Goal: Information Seeking & Learning: Learn about a topic

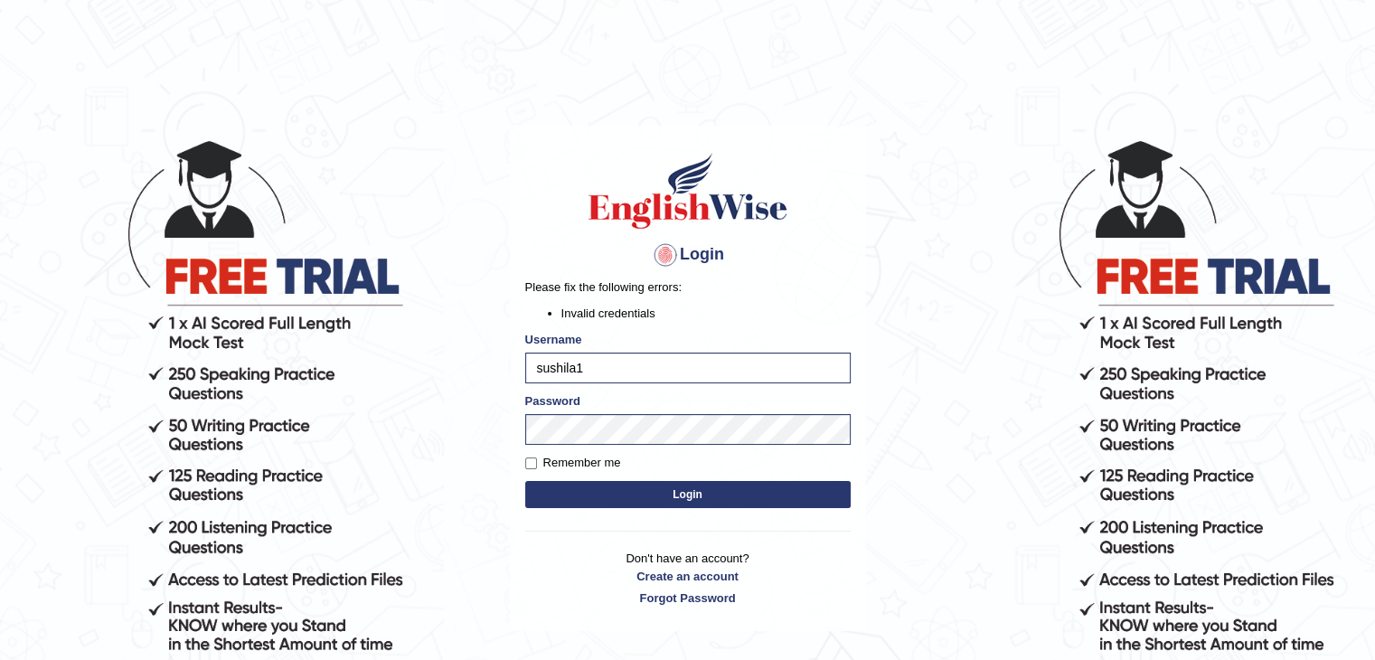
click at [568, 529] on div "Login Please fix the following errors: Invalid credentials Username sushila1 Pa…" at bounding box center [688, 378] width 356 height 505
click at [597, 508] on form "Please fix the following errors: Invalid credentials Username sushila1 Password…" at bounding box center [688, 396] width 326 height 234
click at [605, 501] on button "Login" at bounding box center [688, 494] width 326 height 27
click at [605, 501] on div "Login Please fix the following errors: Invalid credentials Username sushila1 Pa…" at bounding box center [688, 378] width 356 height 505
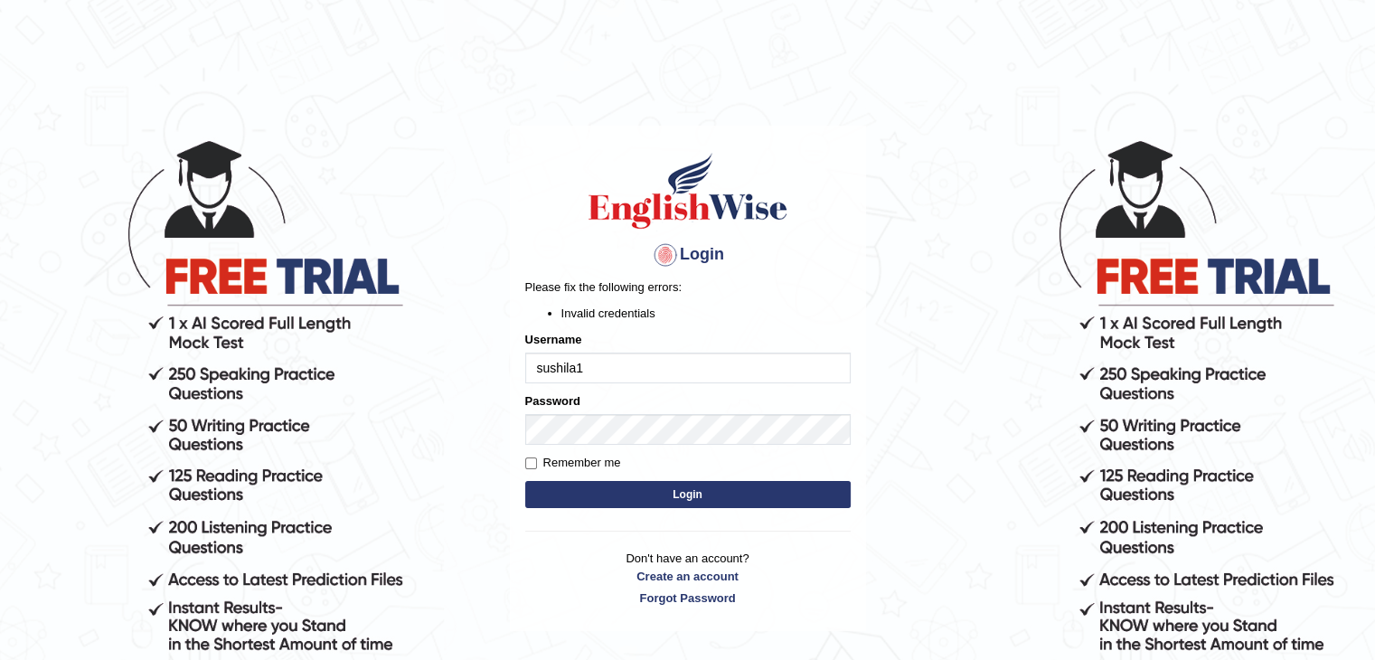
click at [607, 482] on button "Login" at bounding box center [688, 494] width 326 height 27
click at [529, 459] on input "Remember me" at bounding box center [531, 464] width 12 height 12
checkbox input "true"
click at [540, 495] on button "Login" at bounding box center [688, 494] width 326 height 27
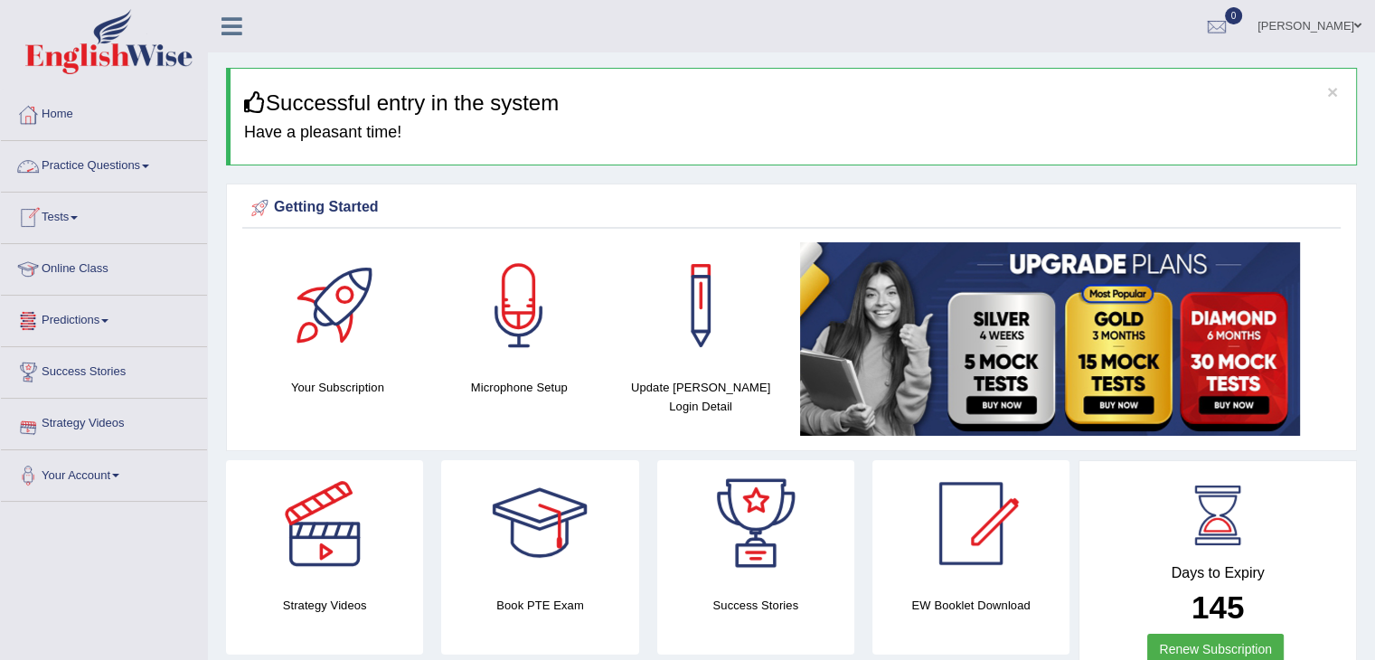
click at [118, 171] on link "Practice Questions" at bounding box center [104, 163] width 206 height 45
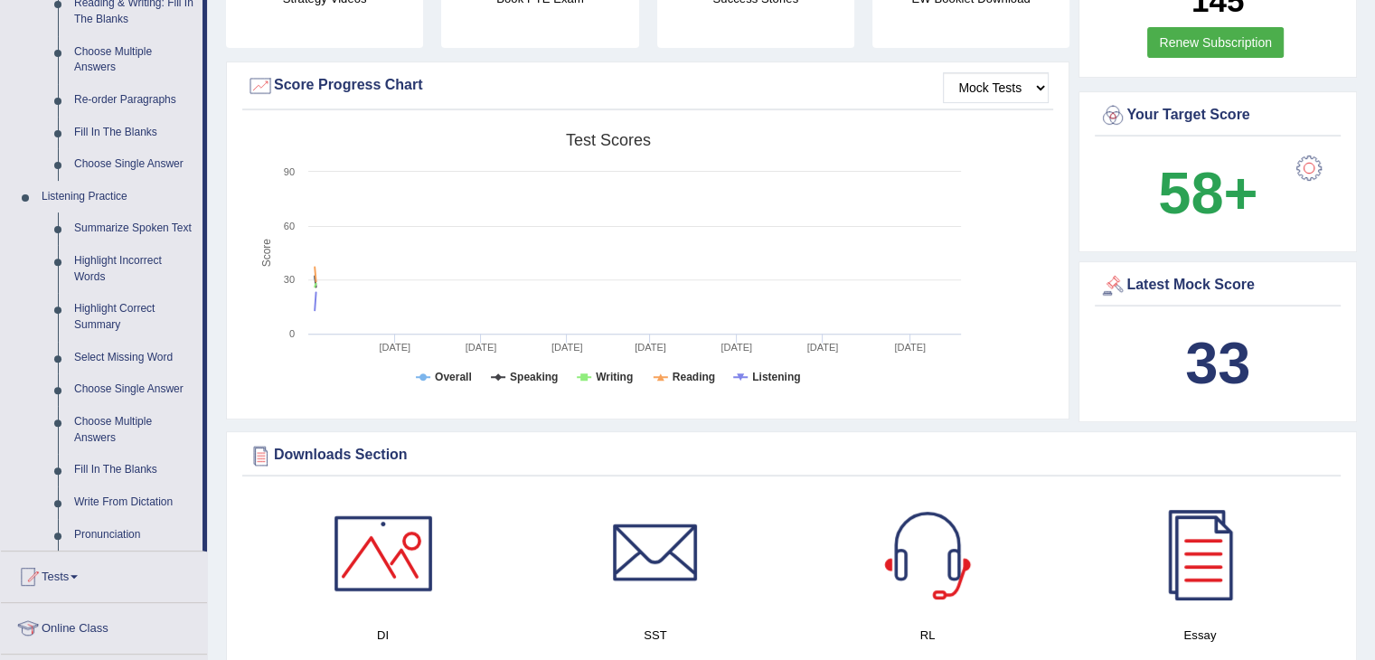
scroll to position [608, 0]
click at [136, 497] on link "Write From Dictation" at bounding box center [134, 502] width 137 height 33
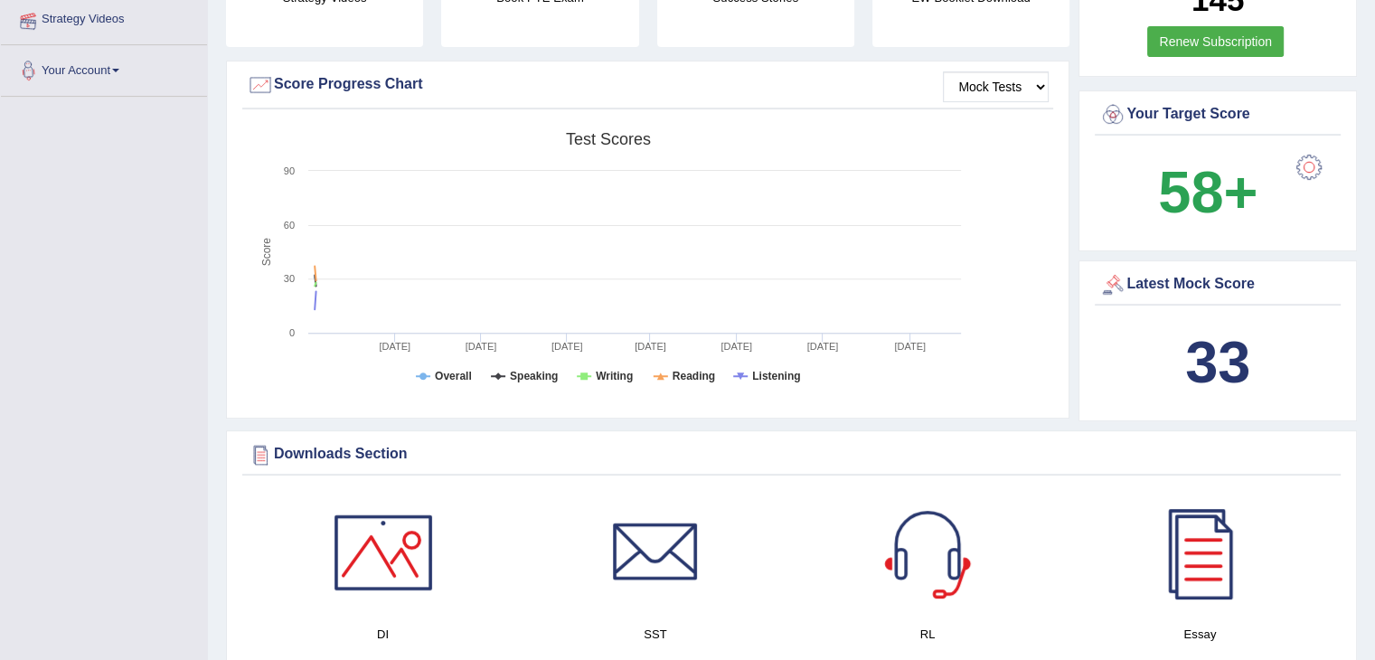
scroll to position [307, 0]
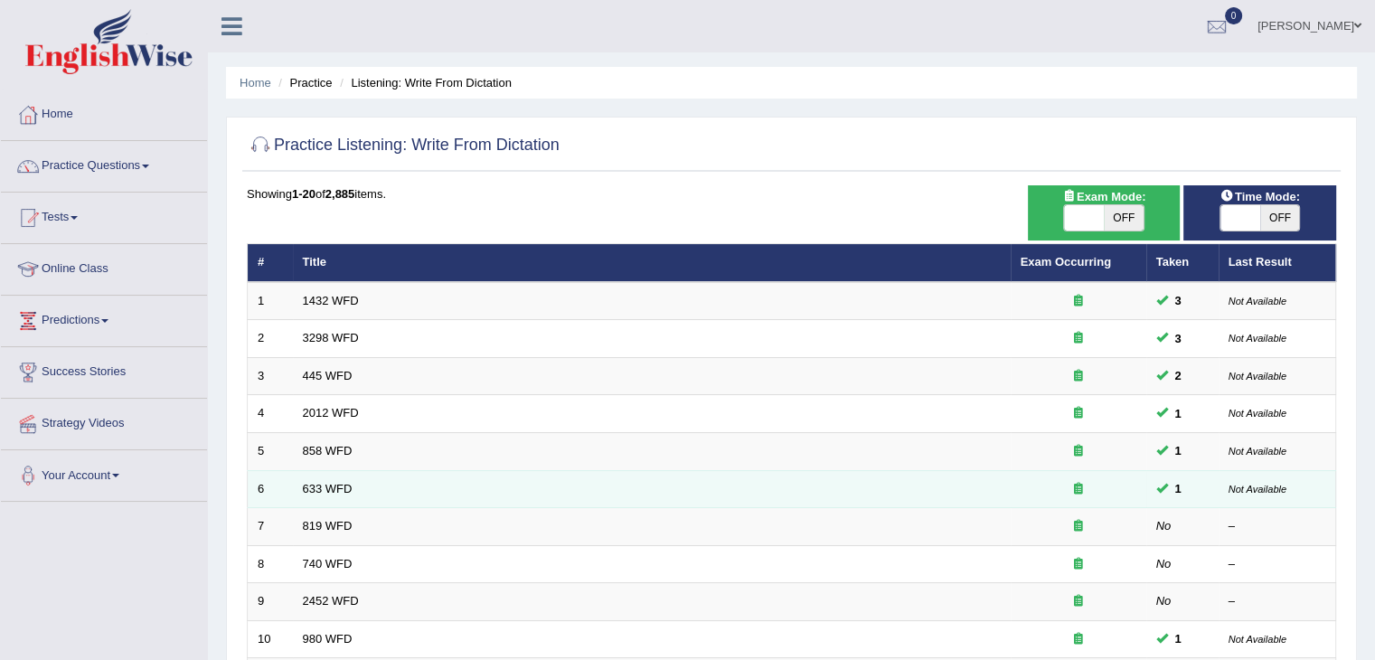
click at [379, 488] on td "633 WFD" at bounding box center [652, 489] width 718 height 38
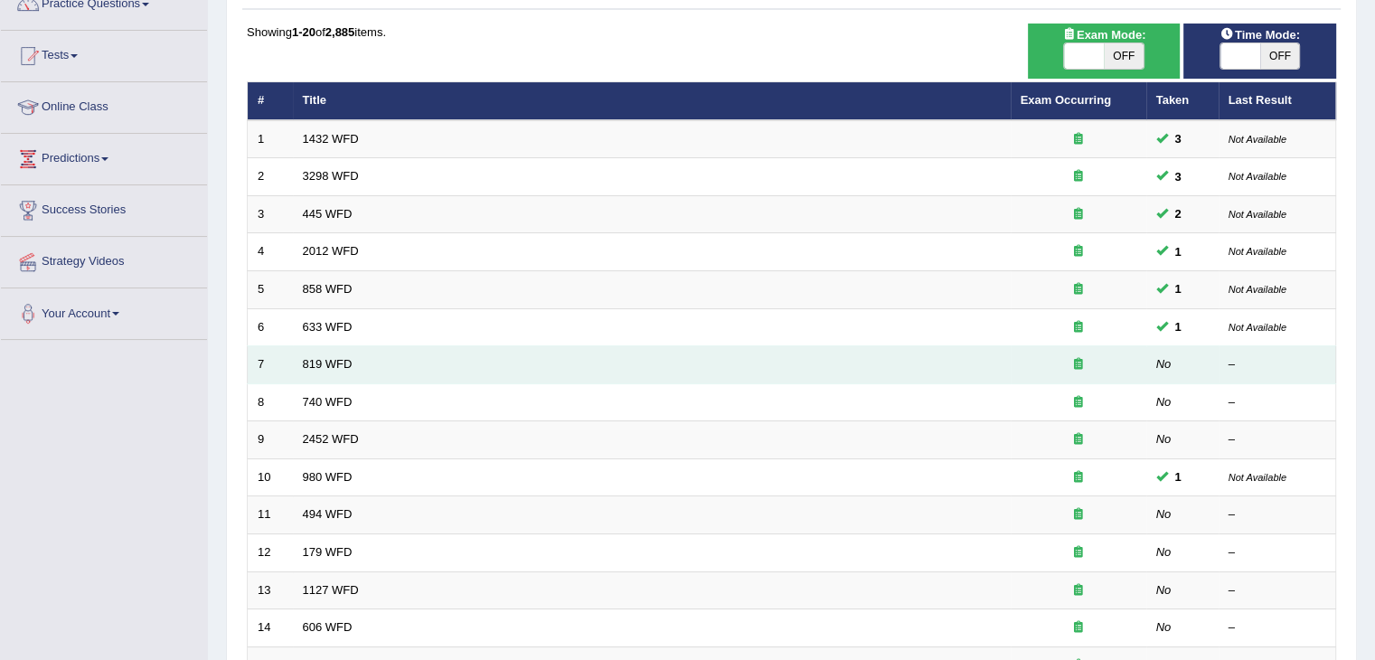
scroll to position [163, 0]
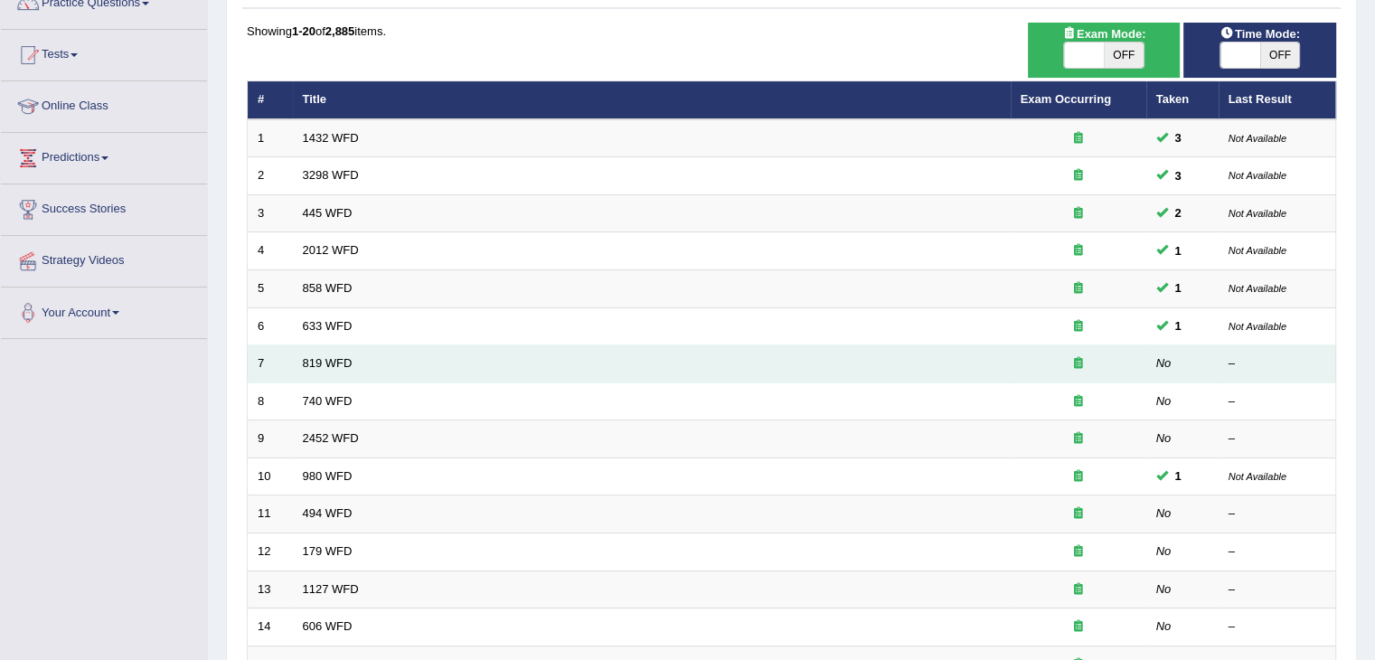
click at [438, 373] on td "819 WFD" at bounding box center [652, 364] width 718 height 38
click at [373, 352] on td "819 WFD" at bounding box center [652, 364] width 718 height 38
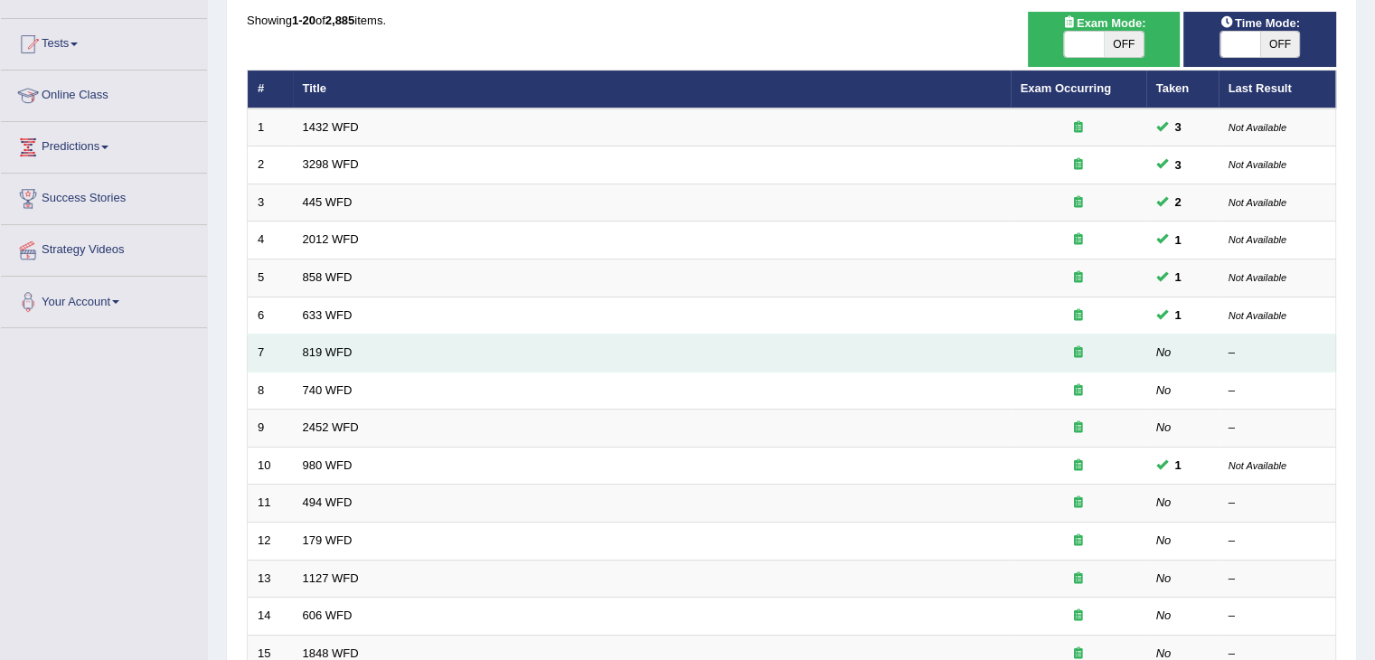
scroll to position [173, 0]
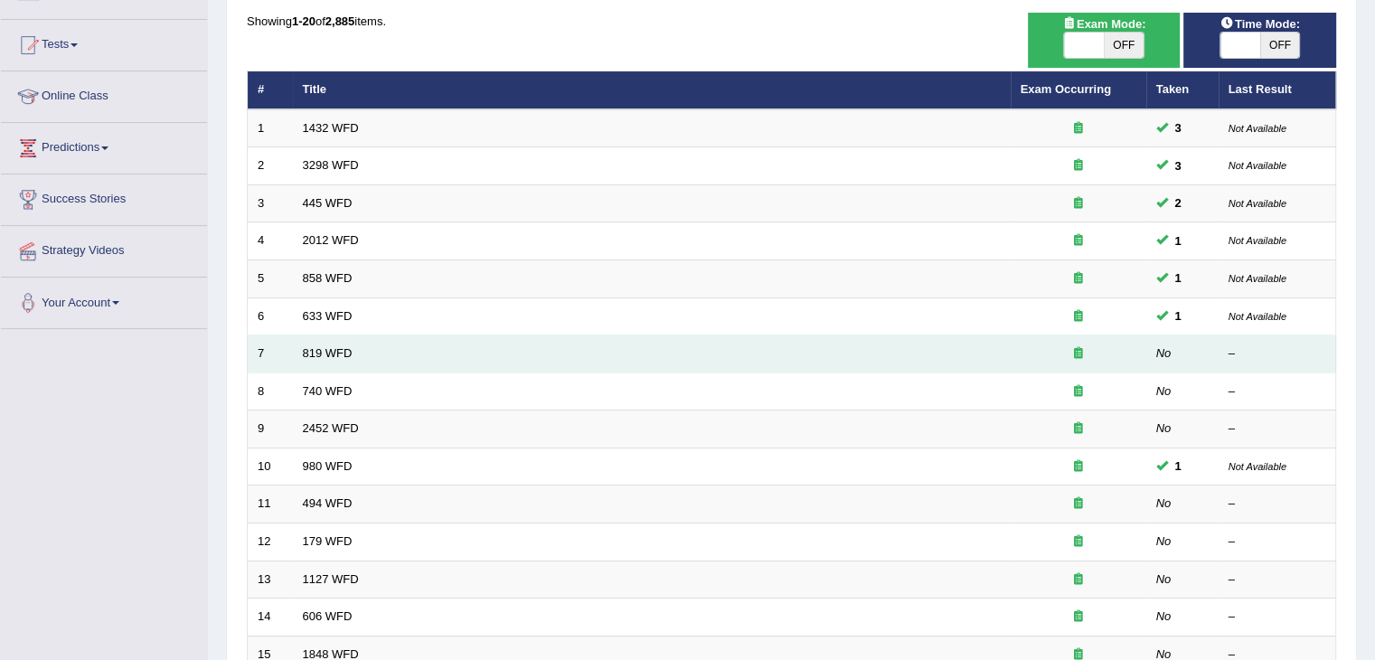
click at [373, 352] on td "819 WFD" at bounding box center [652, 354] width 718 height 38
click at [410, 359] on td "819 WFD" at bounding box center [652, 354] width 718 height 38
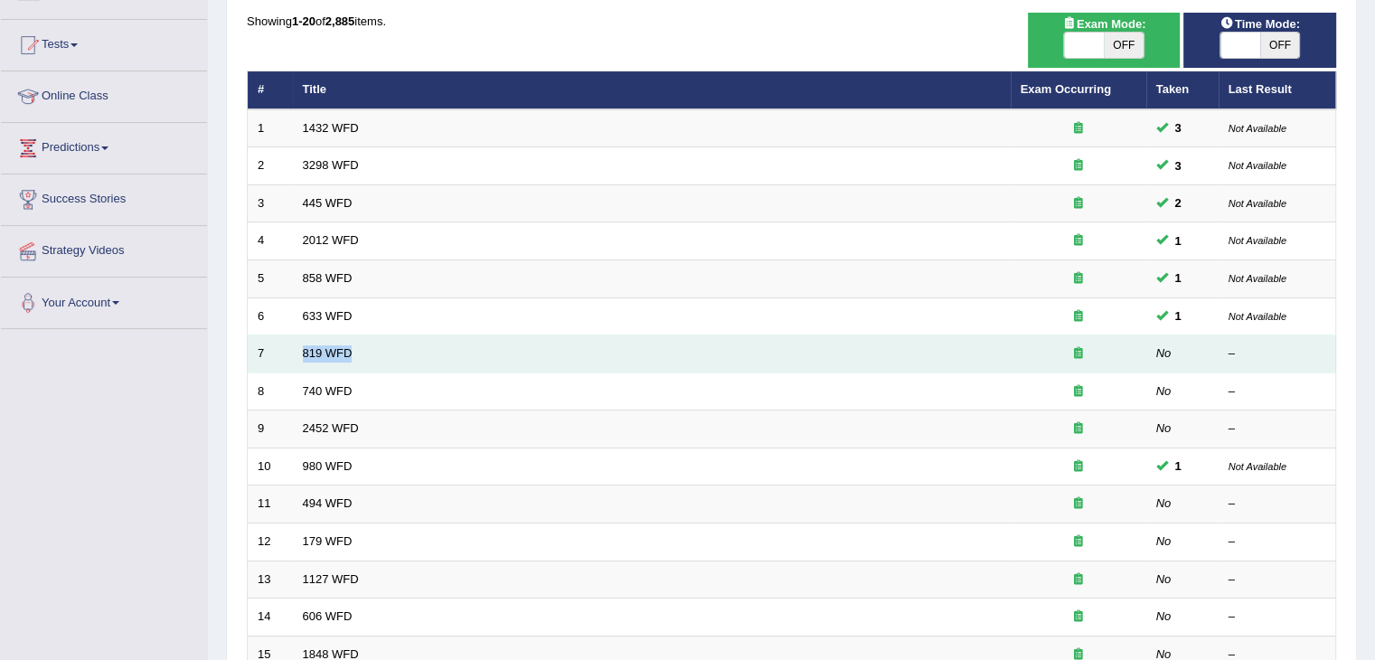
click at [410, 359] on td "819 WFD" at bounding box center [652, 354] width 718 height 38
click at [474, 349] on td "819 WFD" at bounding box center [652, 354] width 718 height 38
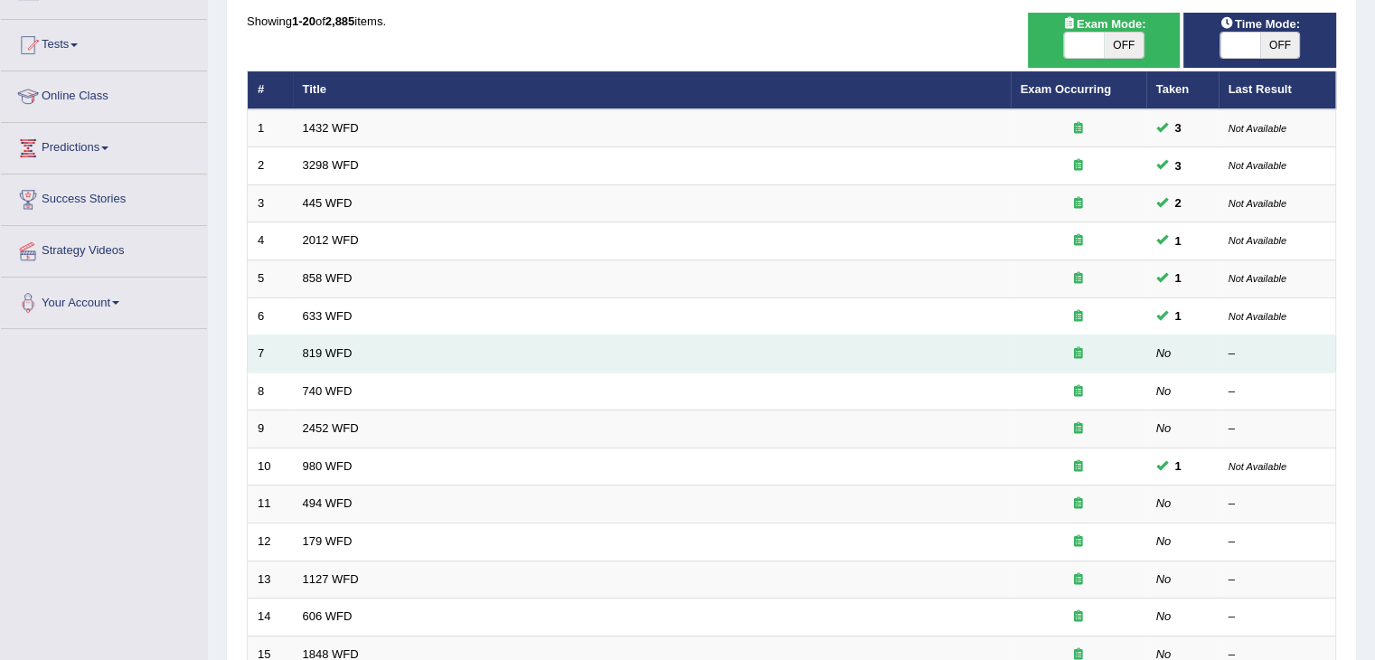
click at [474, 349] on td "819 WFD" at bounding box center [652, 354] width 718 height 38
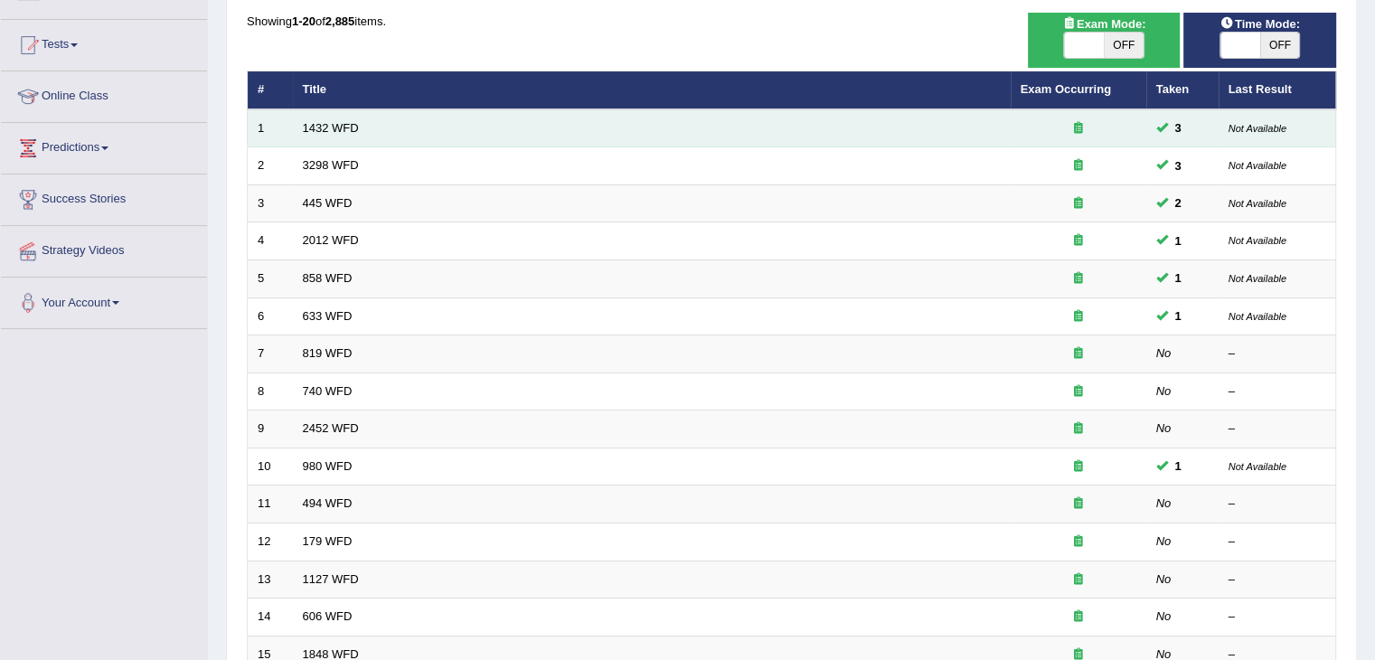
click at [396, 129] on td "1432 WFD" at bounding box center [652, 128] width 718 height 38
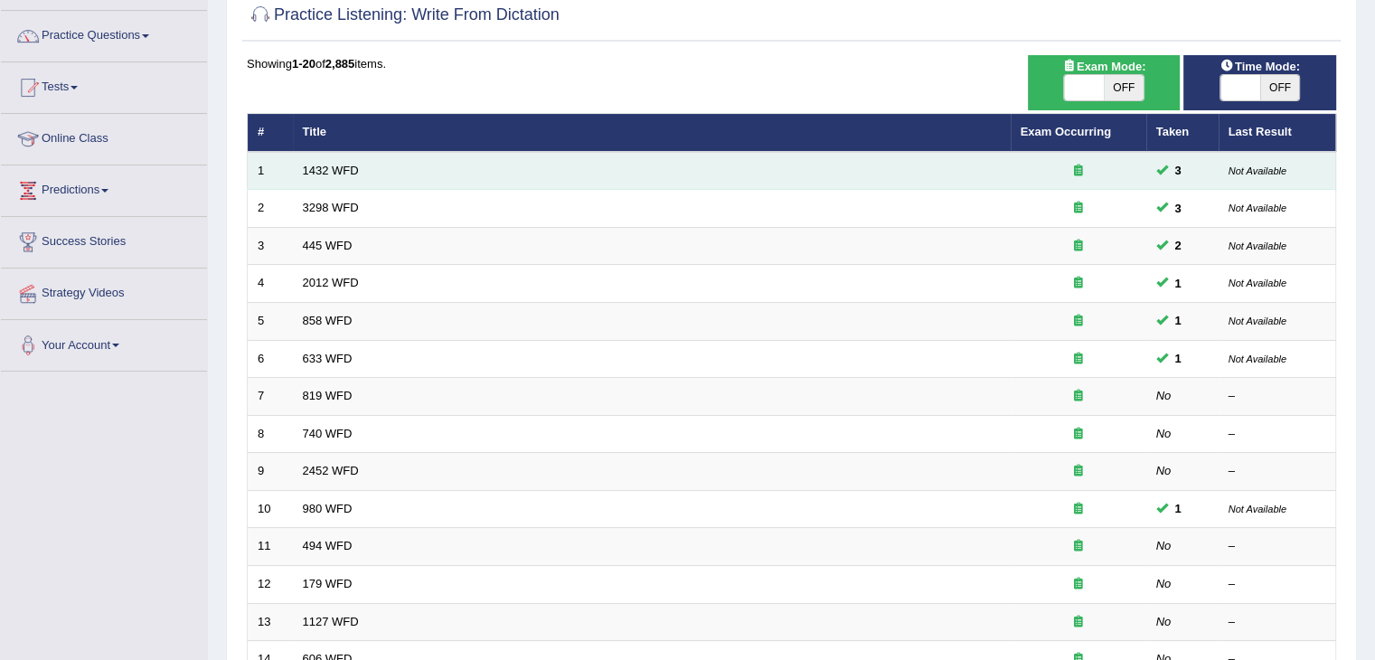
scroll to position [0, 0]
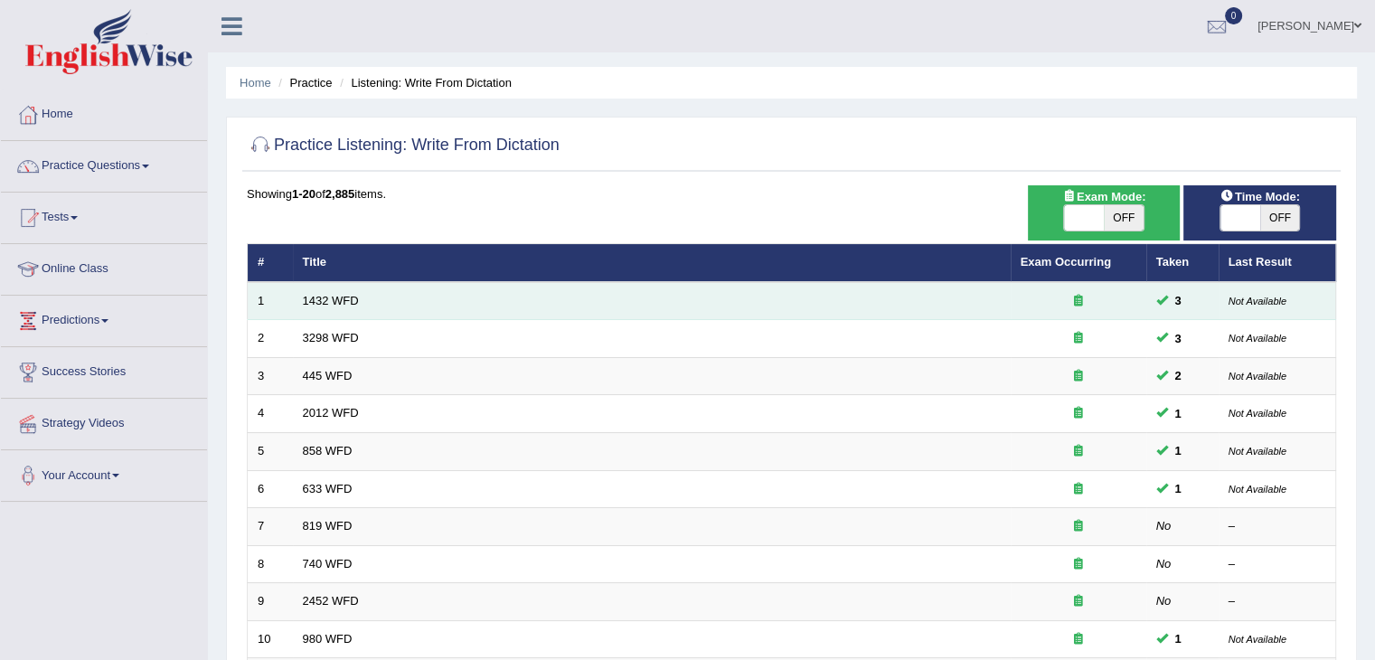
click at [364, 311] on td "1432 WFD" at bounding box center [652, 301] width 718 height 38
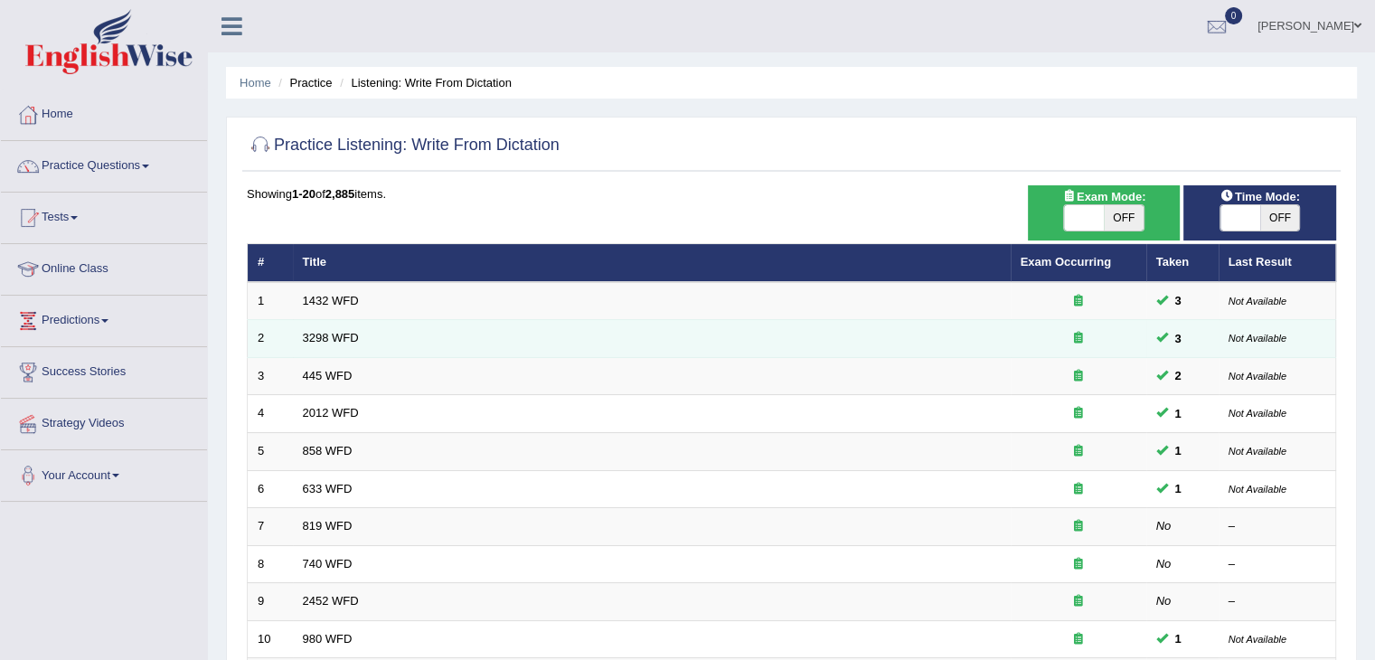
click at [372, 336] on td "3298 WFD" at bounding box center [652, 339] width 718 height 38
click at [381, 348] on td "3298 WFD" at bounding box center [652, 339] width 718 height 38
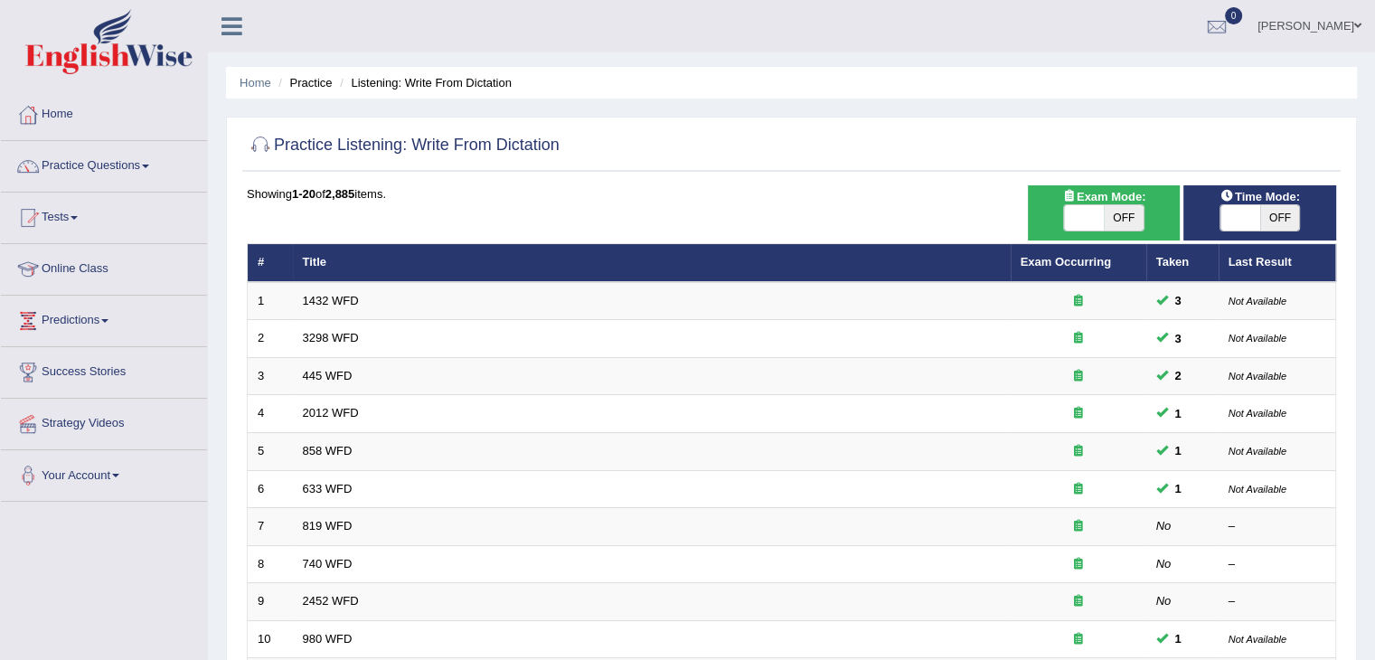
click at [78, 213] on link "Tests" at bounding box center [104, 215] width 206 height 45
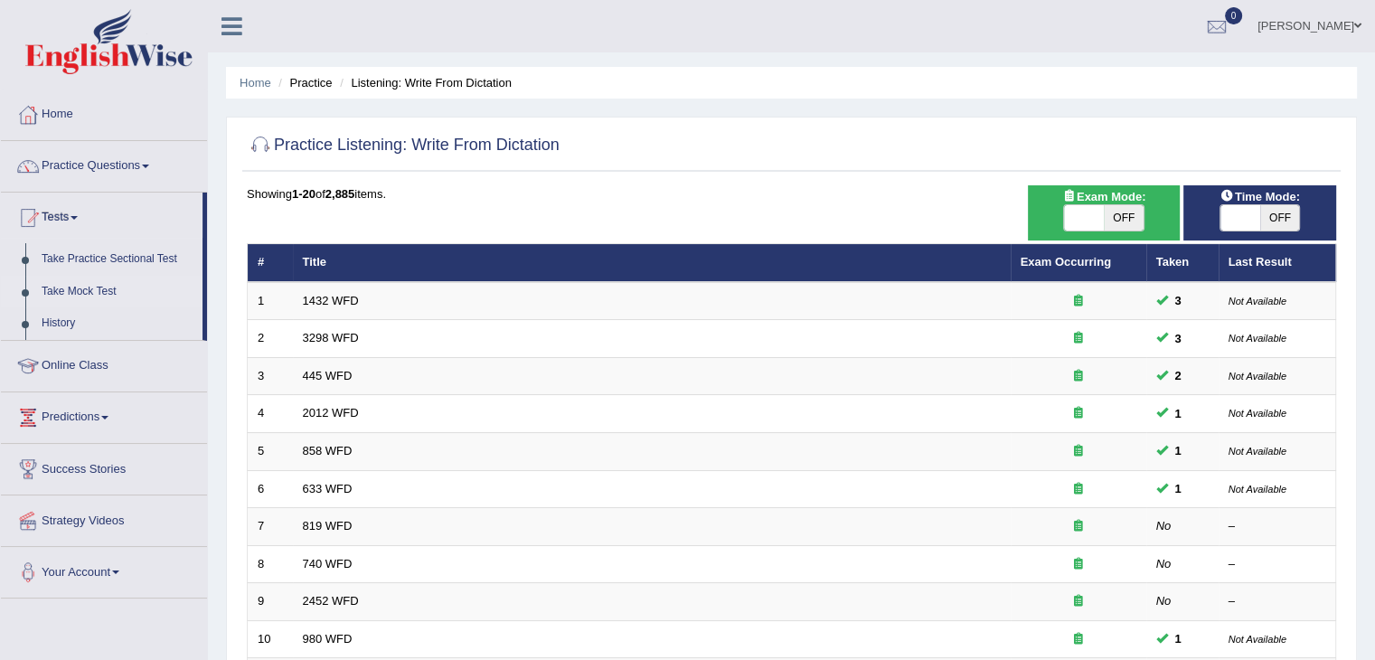
click at [80, 295] on link "Take Mock Test" at bounding box center [117, 292] width 169 height 33
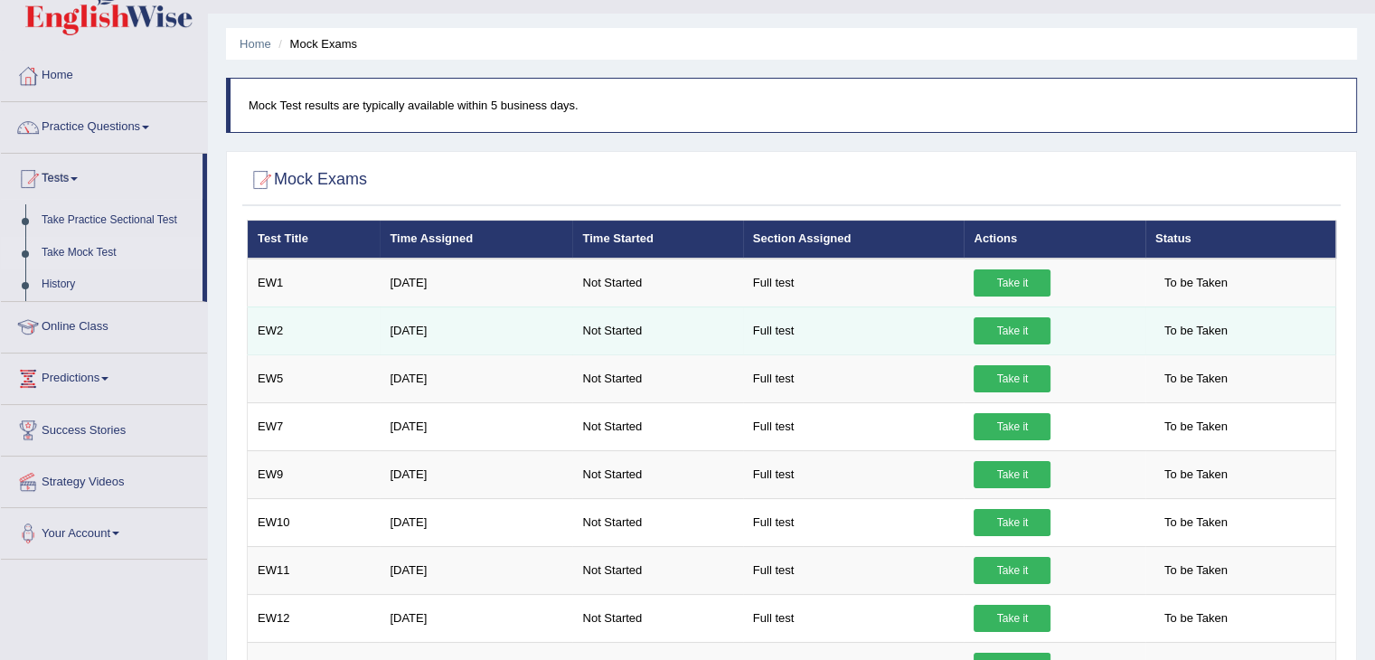
scroll to position [40, 0]
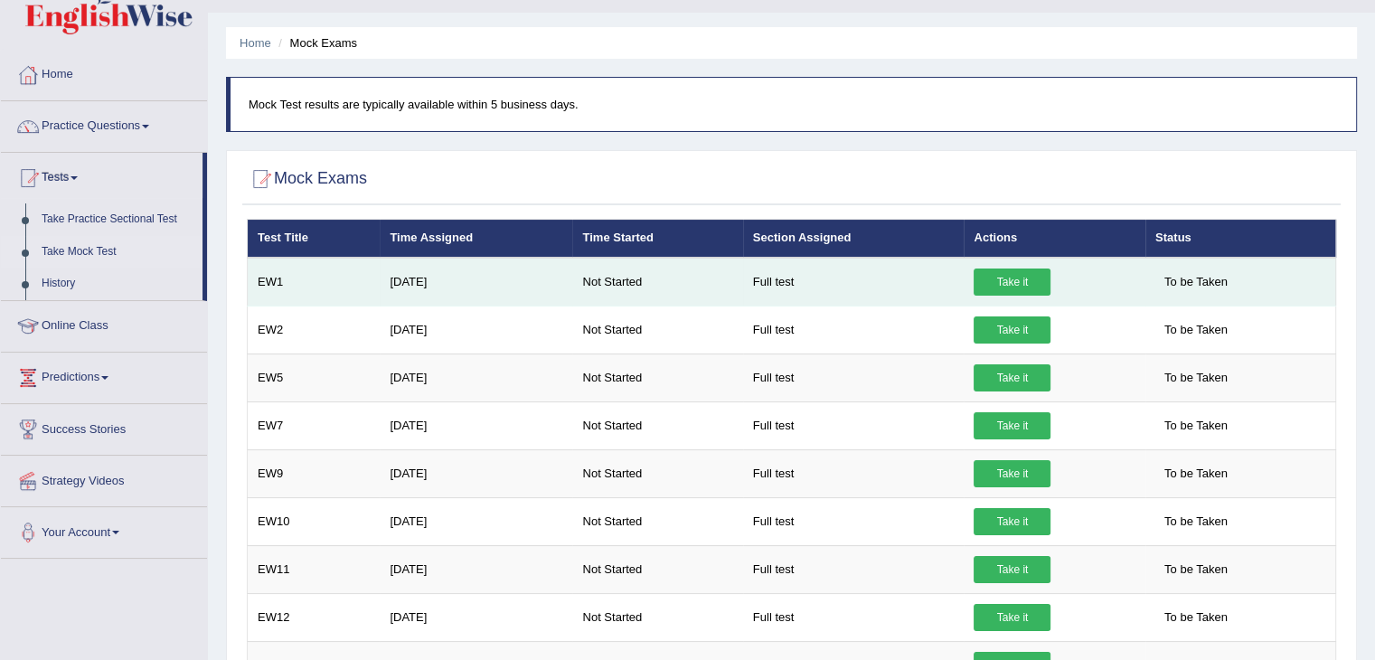
click at [453, 274] on td "[DATE]" at bounding box center [476, 282] width 193 height 49
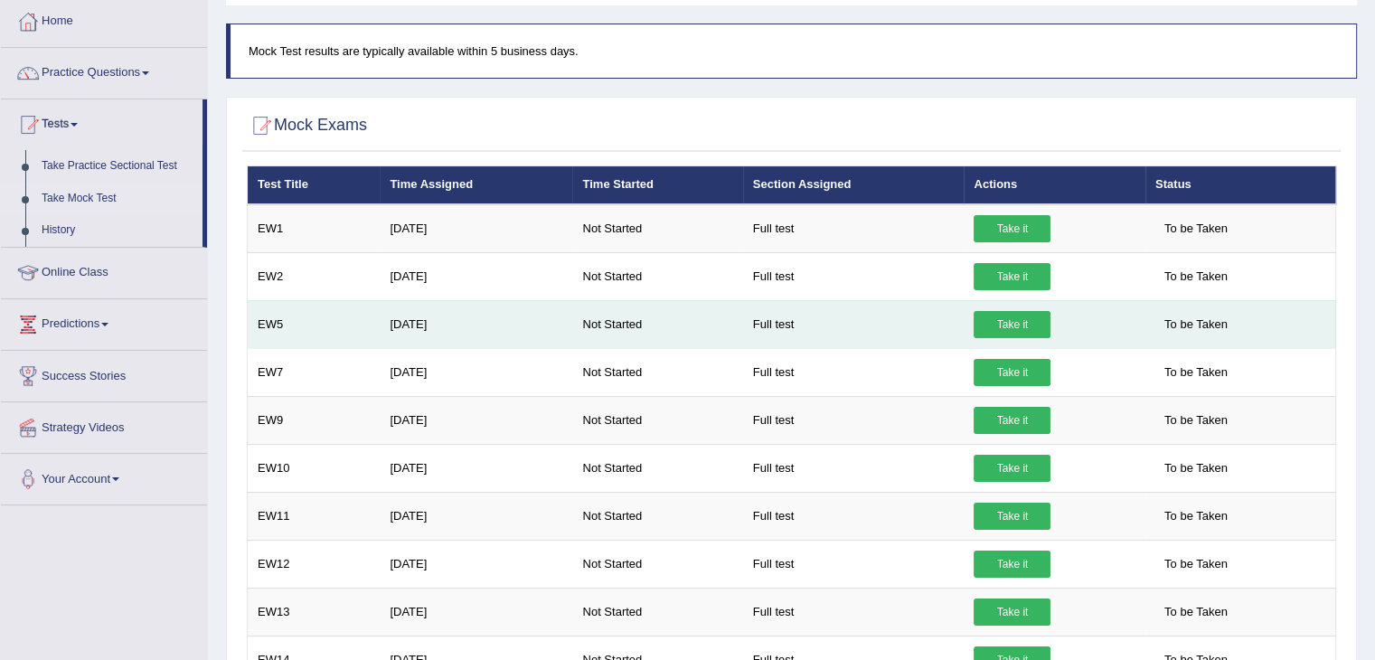
scroll to position [0, 0]
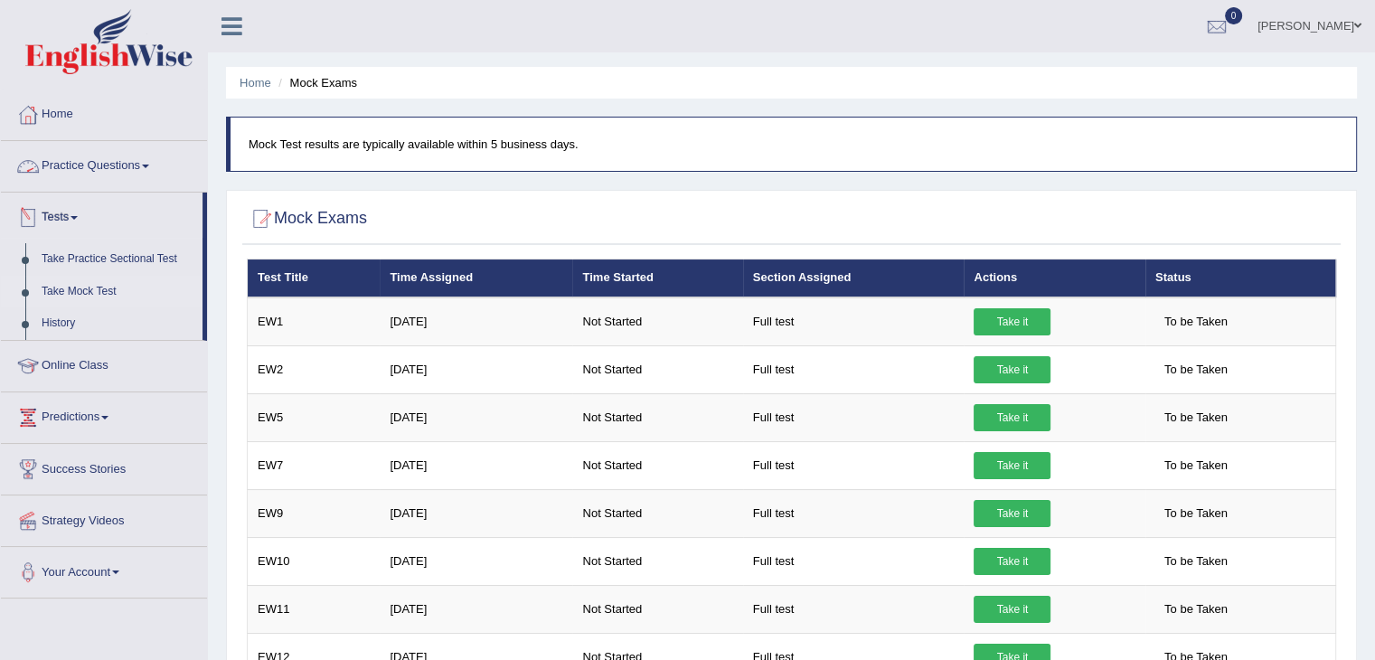
click at [150, 158] on link "Practice Questions" at bounding box center [104, 163] width 206 height 45
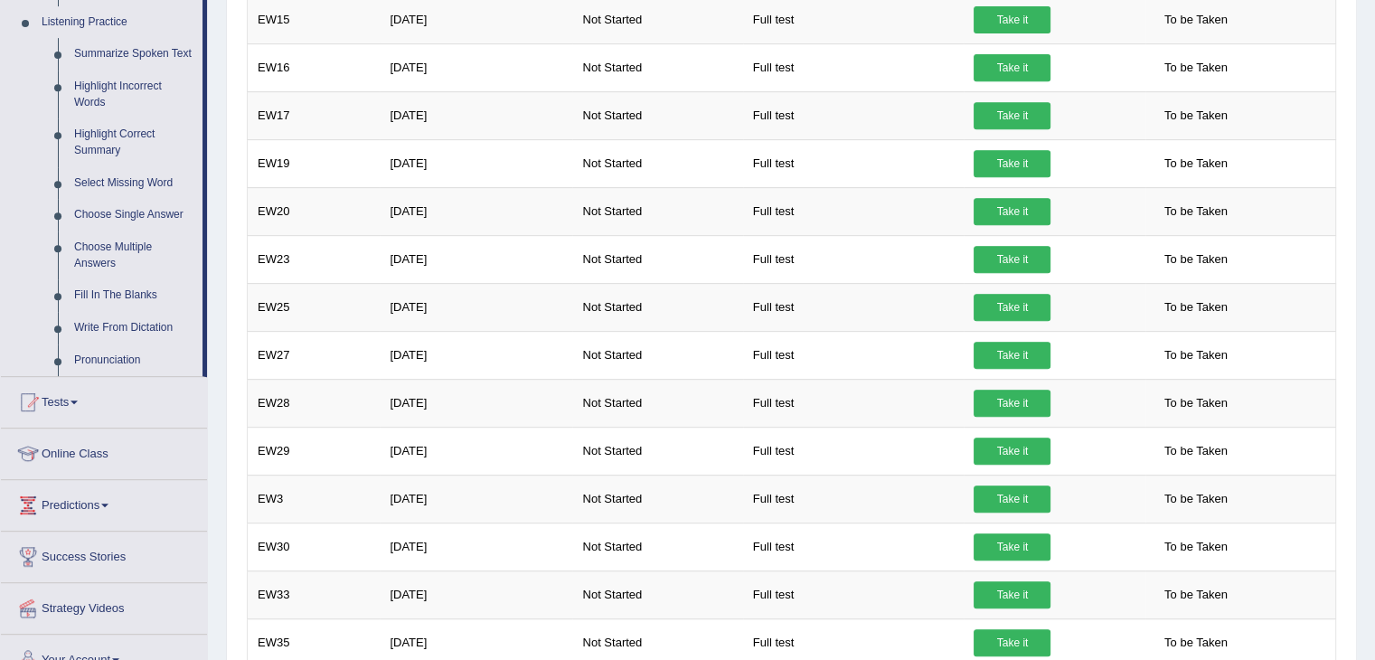
scroll to position [781, 0]
click at [116, 296] on link "Fill In The Blanks" at bounding box center [134, 295] width 137 height 33
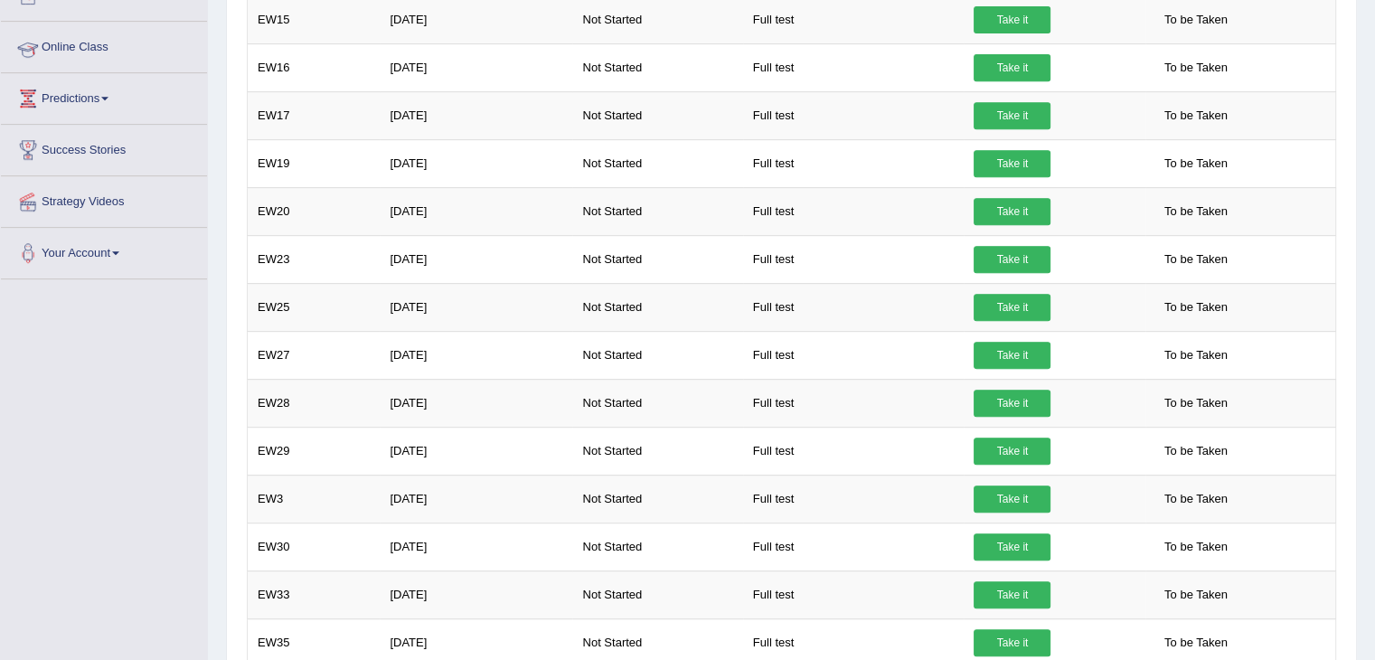
click at [116, 296] on div "Toggle navigation Home Practice Questions Speaking Practice Read Aloud Repeat S…" at bounding box center [687, 248] width 1375 height 2059
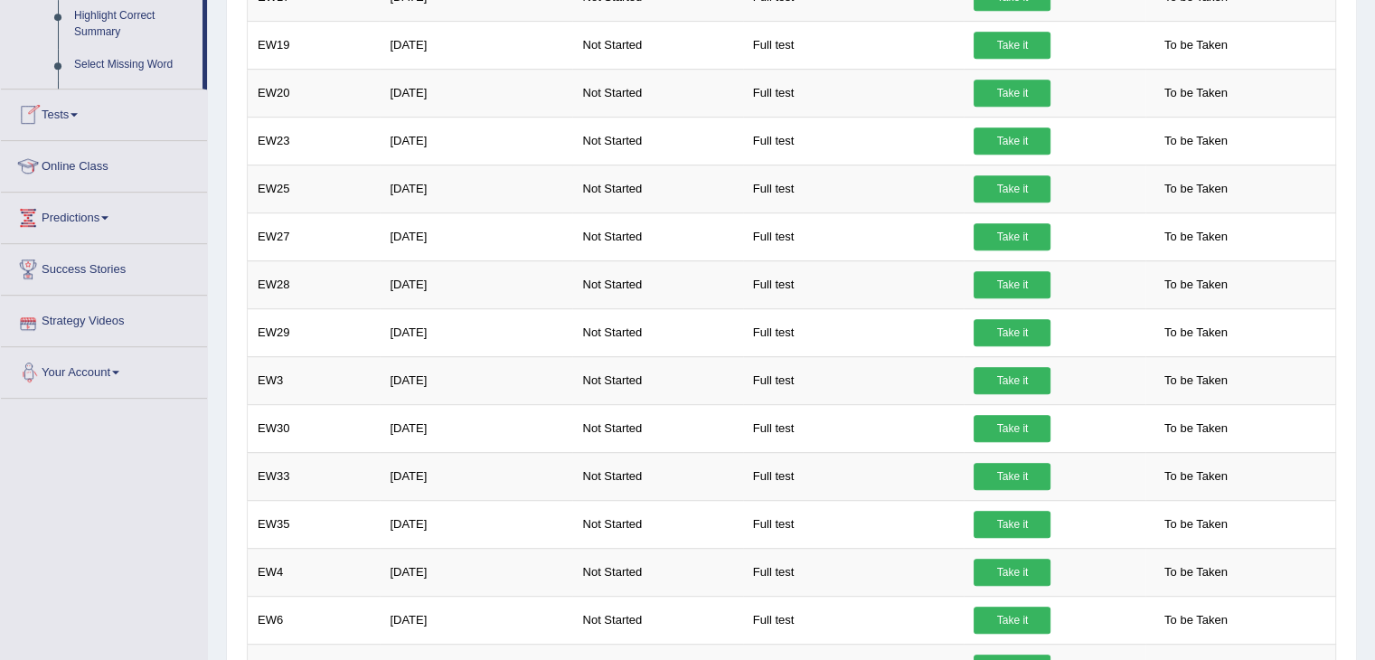
scroll to position [1042, 0]
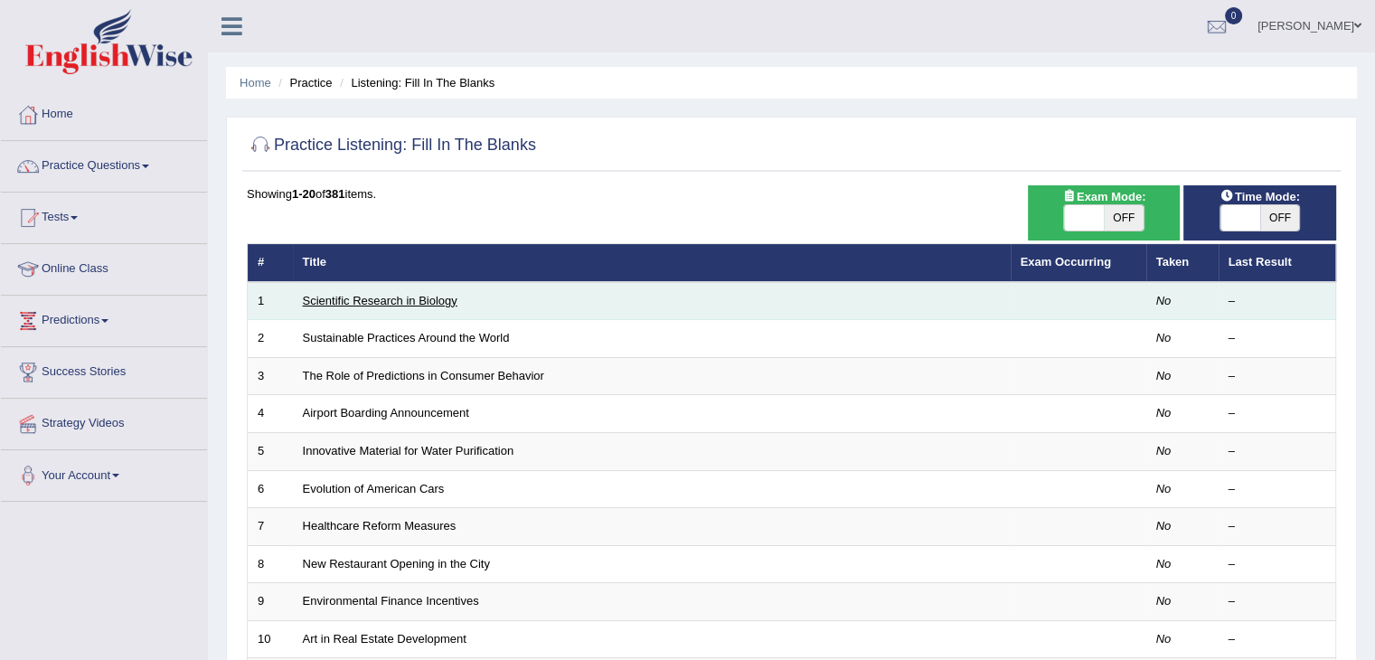
click at [341, 303] on link "Scientific Research in Biology" at bounding box center [380, 301] width 155 height 14
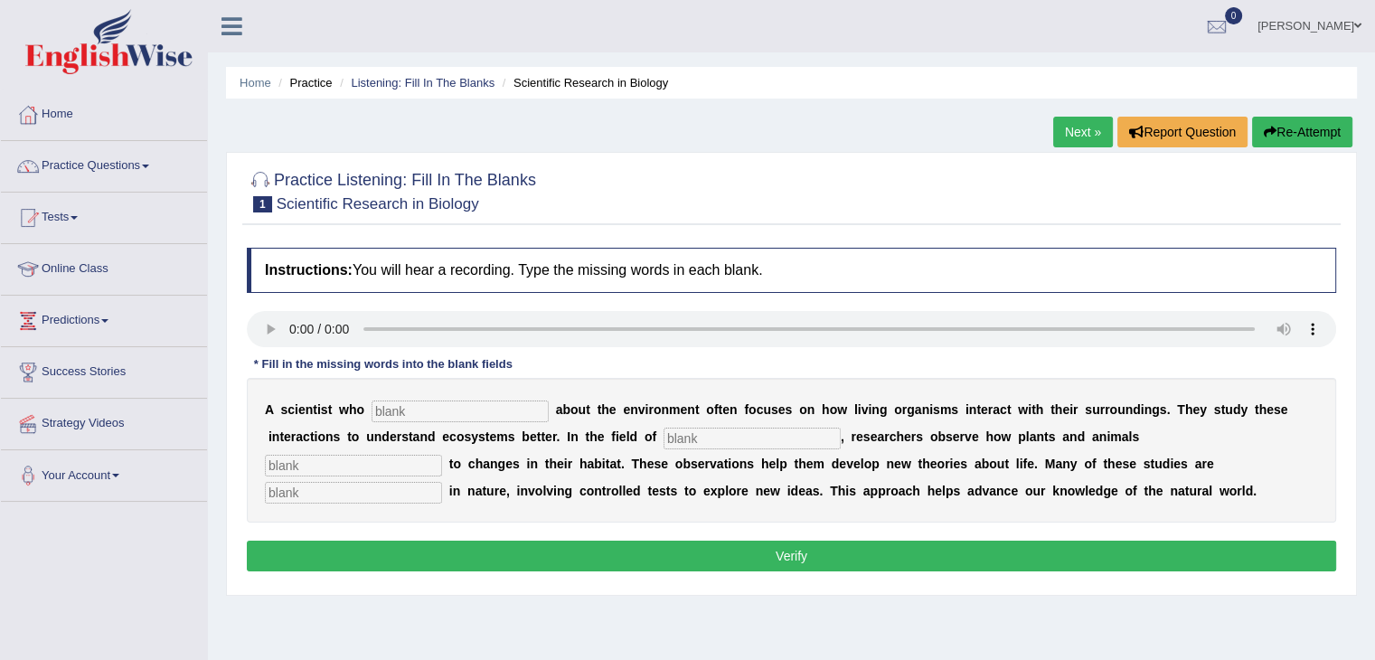
click at [859, 630] on div "Home Practice Listening: Fill In The Blanks Scientific Research in Biology Next…" at bounding box center [791, 452] width 1167 height 904
click at [517, 401] on input "text" at bounding box center [460, 412] width 177 height 22
type input "care"
click at [710, 428] on input "text" at bounding box center [752, 439] width 177 height 22
type input "biology"
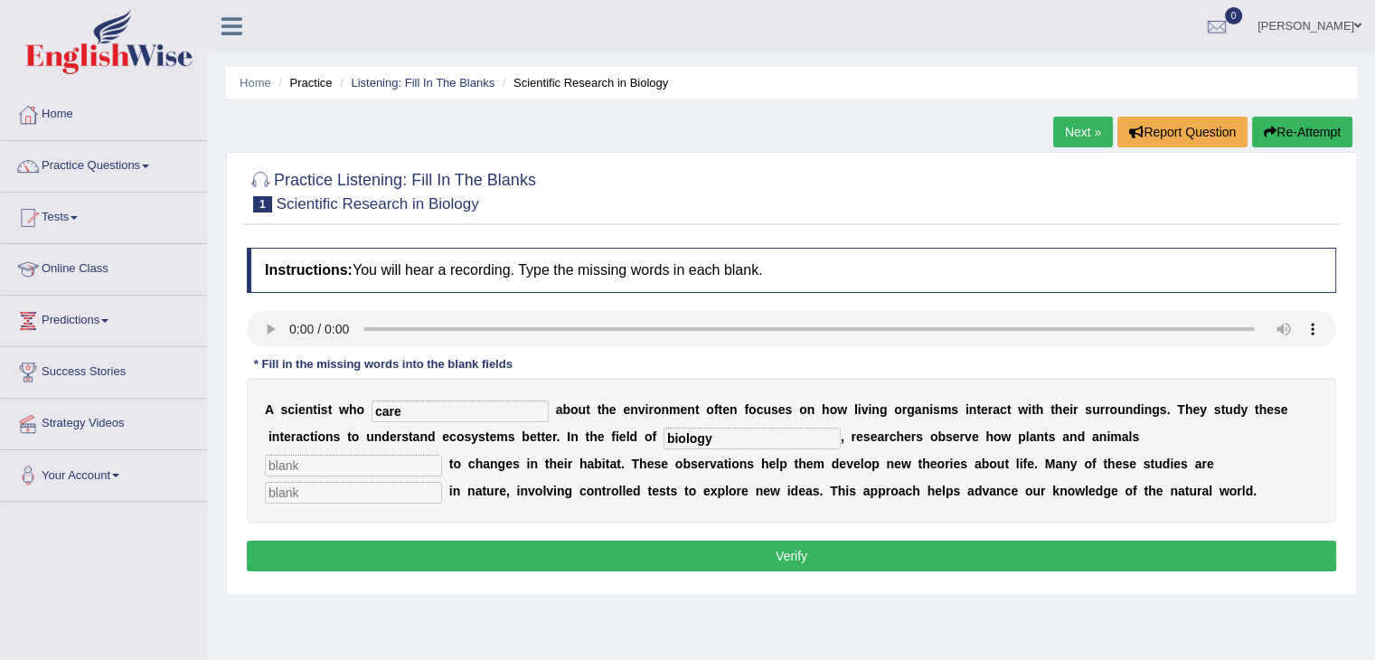
click at [406, 468] on input "text" at bounding box center [353, 466] width 177 height 22
type input "response"
click at [292, 489] on input "text" at bounding box center [353, 493] width 177 height 22
type input "experinion"
click at [303, 543] on button "Verify" at bounding box center [792, 556] width 1090 height 31
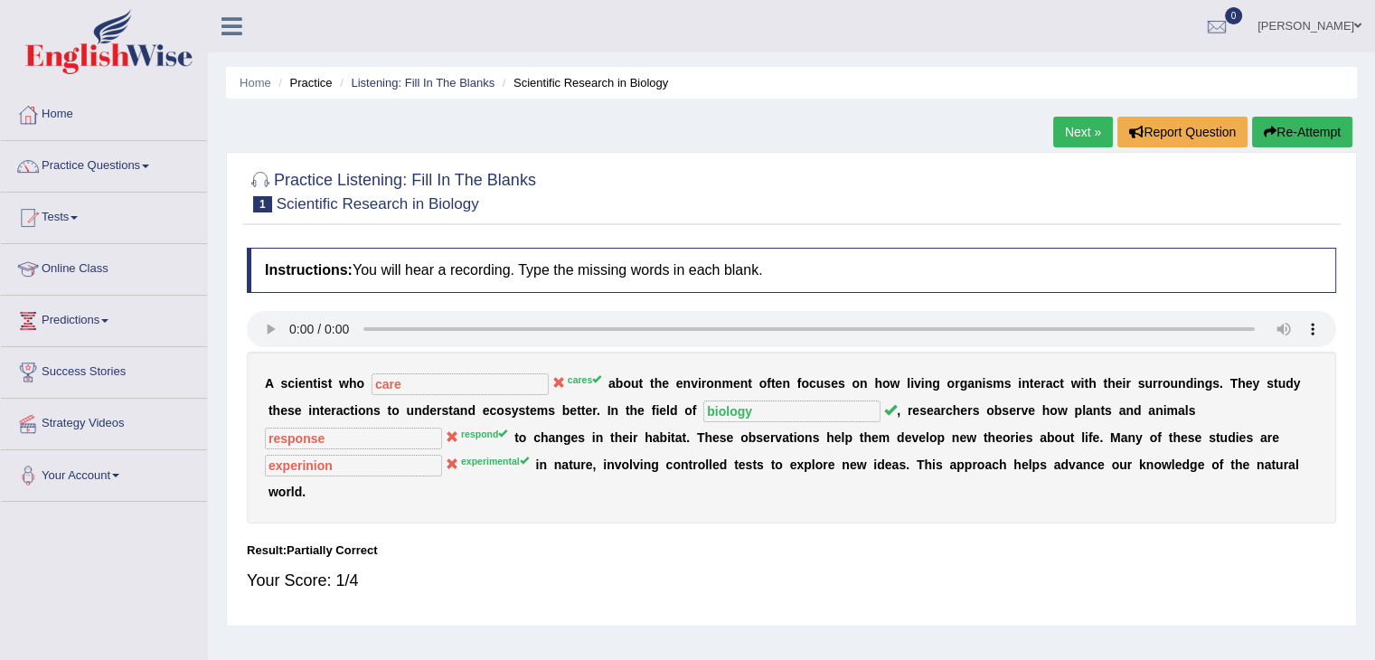
click at [1081, 122] on link "Next »" at bounding box center [1083, 132] width 60 height 31
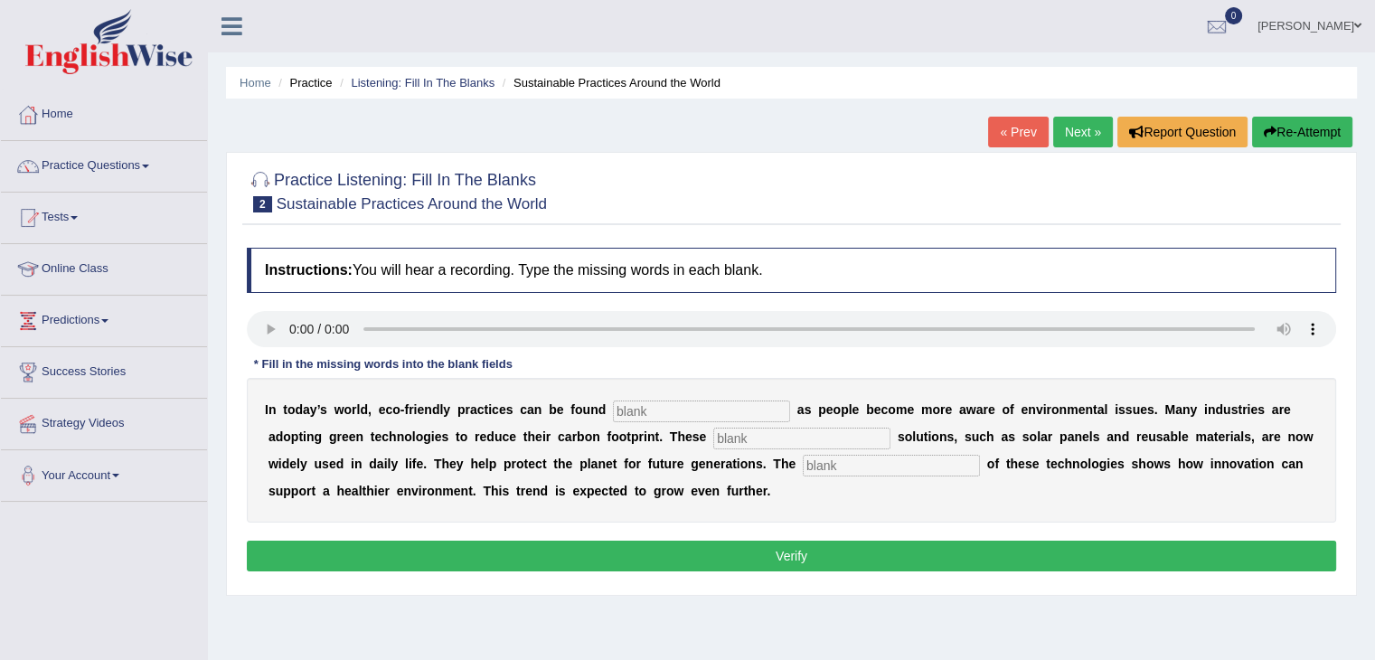
click at [636, 407] on input "text" at bounding box center [701, 412] width 177 height 22
type input "everyware"
click at [743, 432] on input "text" at bounding box center [801, 439] width 177 height 22
type input "systeames"
click at [810, 458] on input "text" at bounding box center [891, 466] width 177 height 22
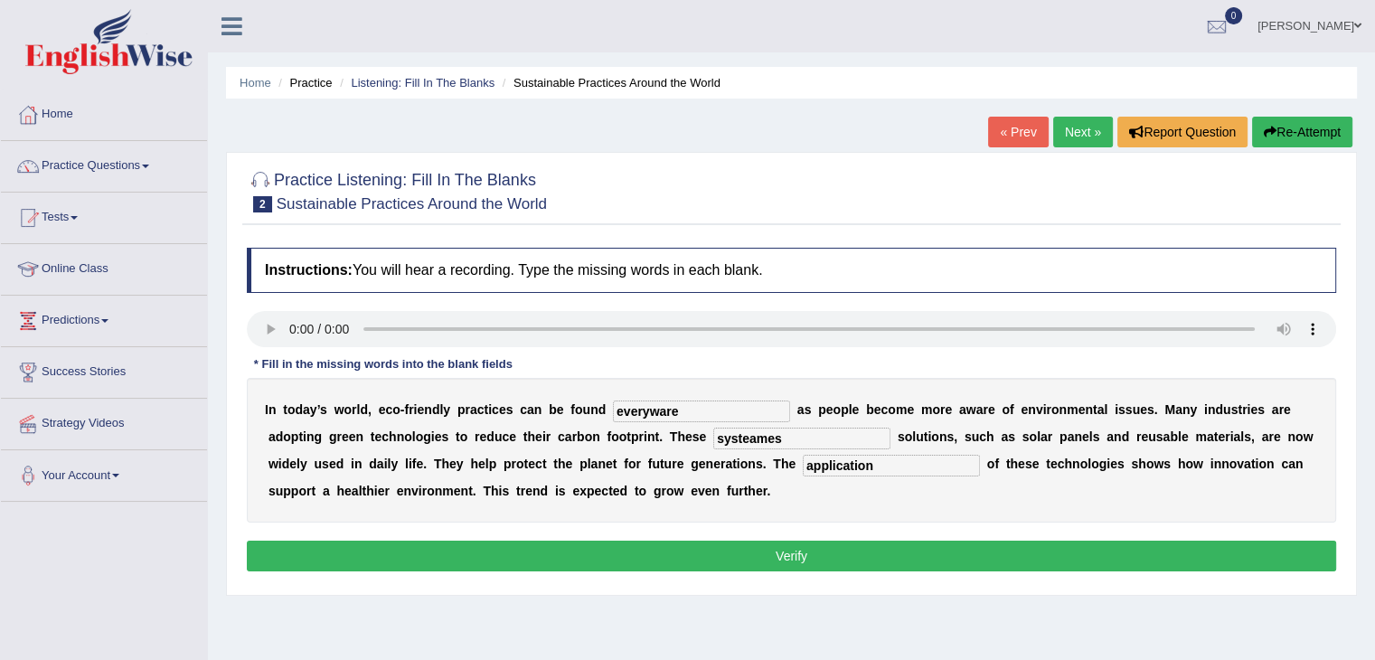
type input "application"
click at [819, 552] on button "Verify" at bounding box center [792, 556] width 1090 height 31
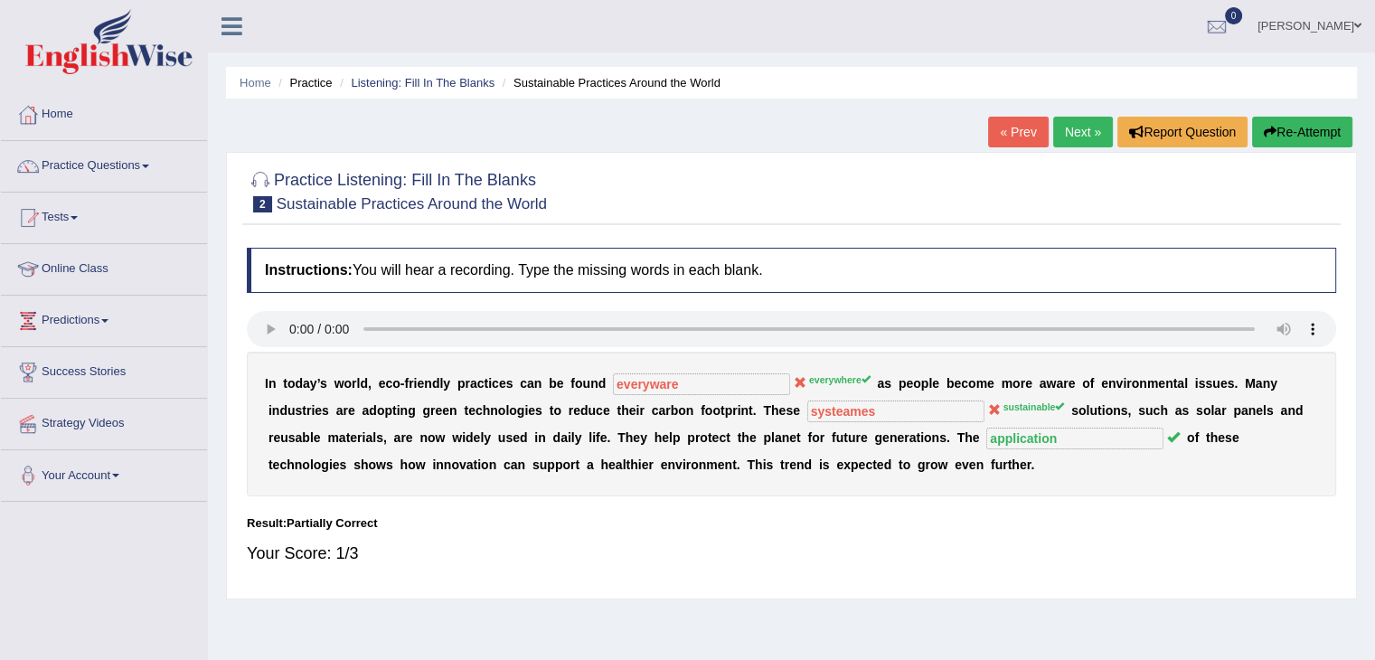
click at [1087, 120] on link "Next »" at bounding box center [1083, 132] width 60 height 31
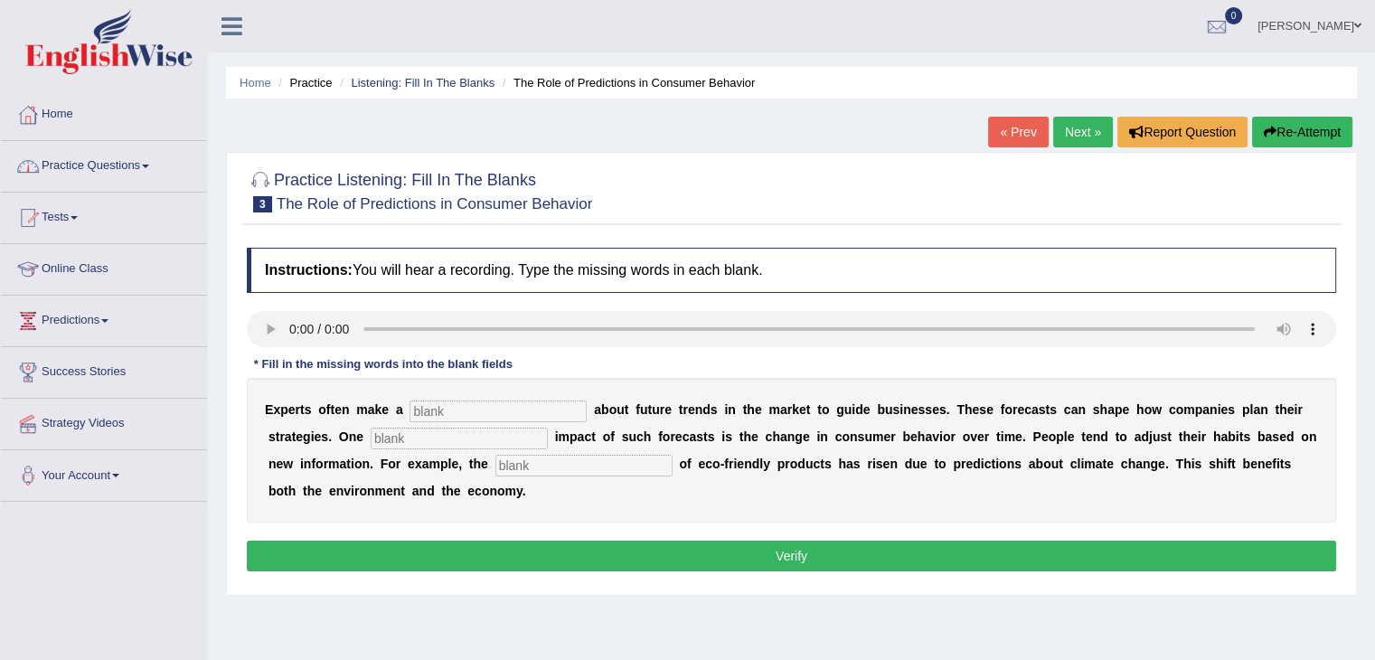
click at [147, 165] on link "Practice Questions" at bounding box center [104, 163] width 206 height 45
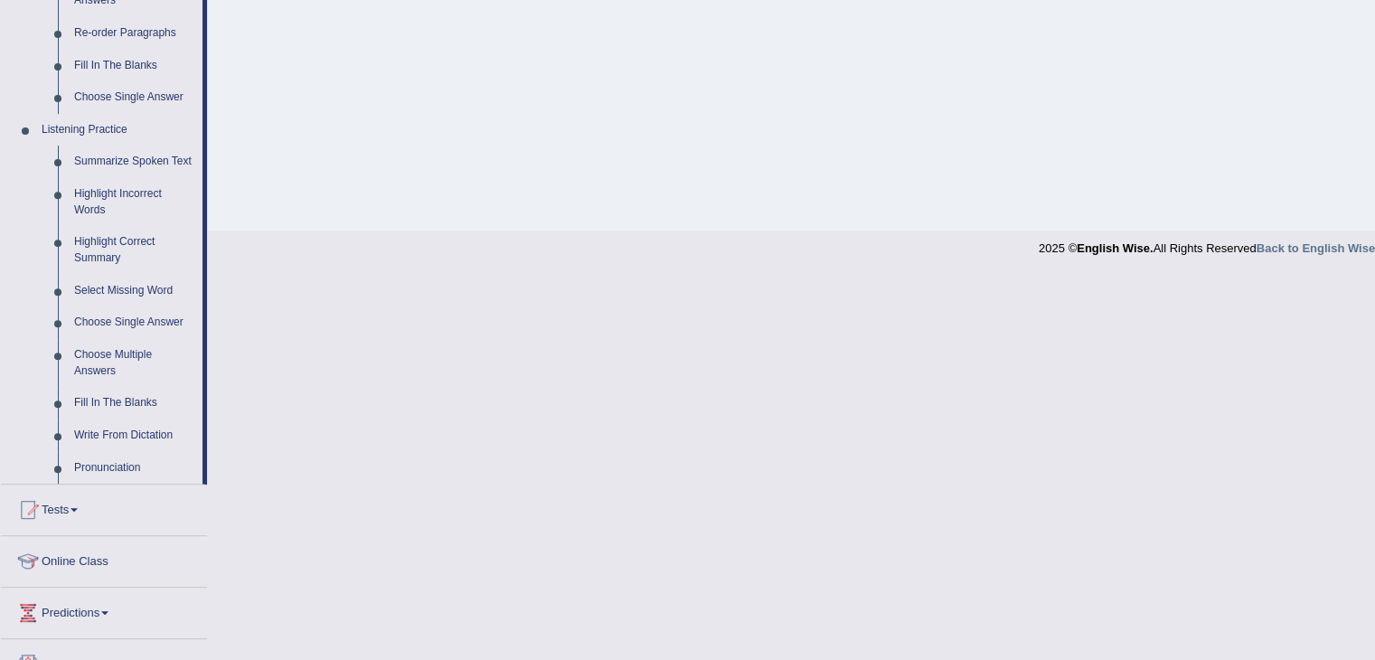
scroll to position [658, 0]
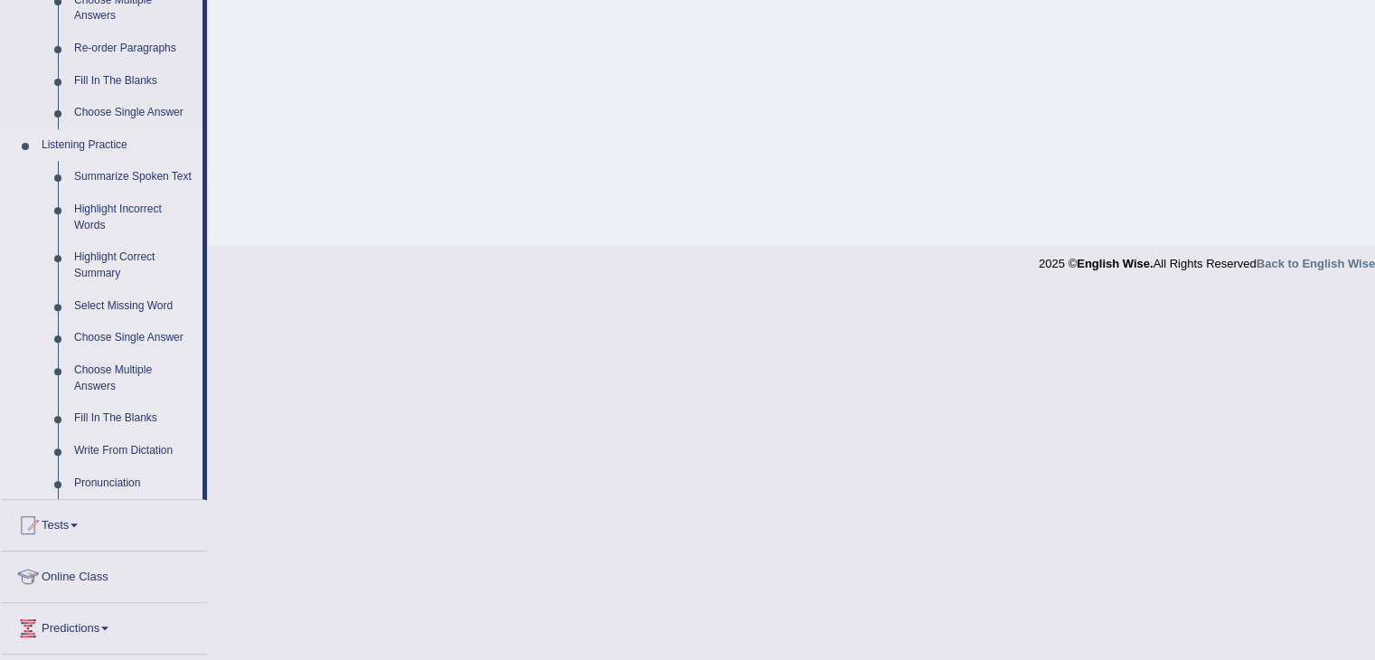
click at [102, 175] on link "Summarize Spoken Text" at bounding box center [134, 177] width 137 height 33
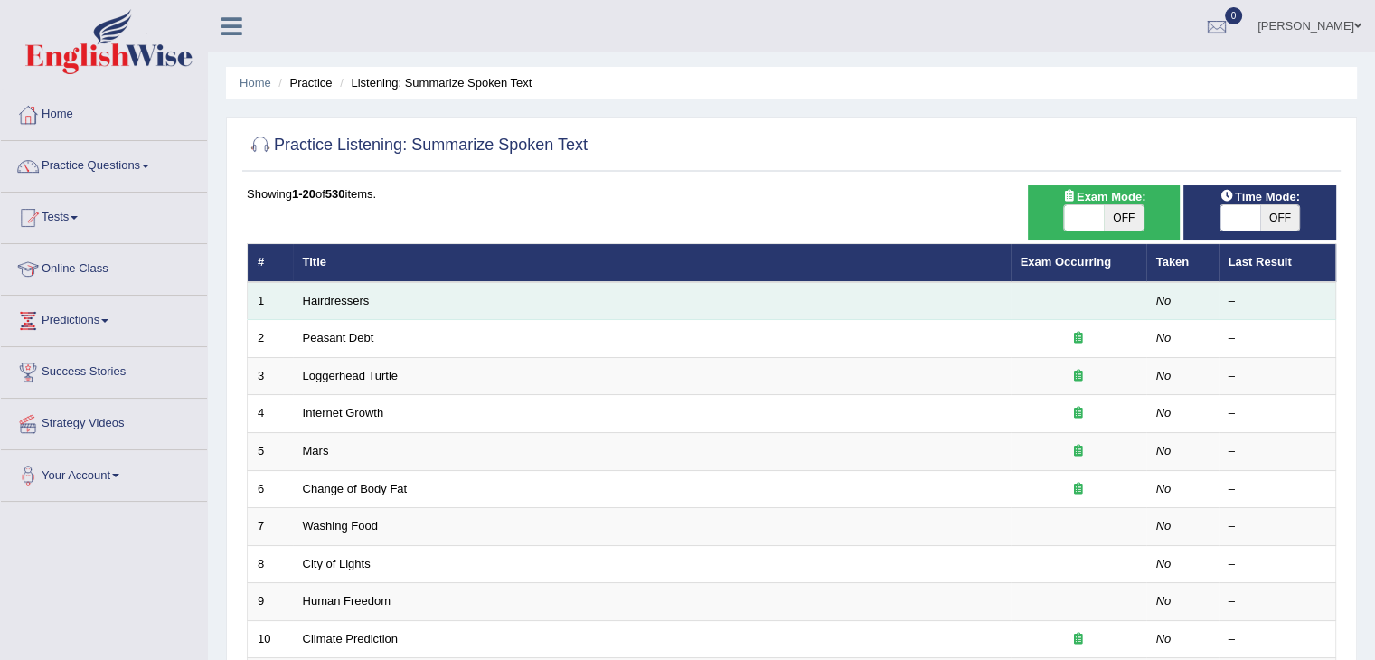
click at [319, 311] on td "Hairdressers" at bounding box center [652, 301] width 718 height 38
click at [328, 308] on td "Hairdressers" at bounding box center [652, 301] width 718 height 38
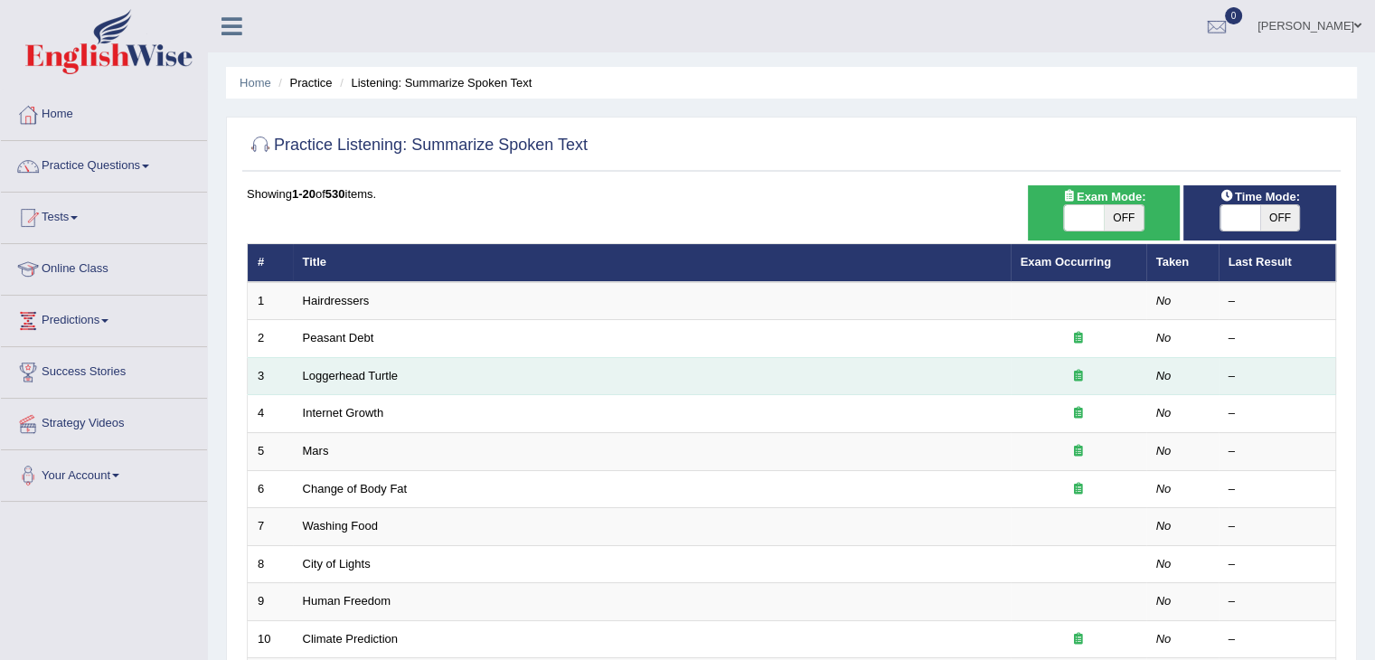
click at [354, 357] on td "Loggerhead Turtle" at bounding box center [652, 376] width 718 height 38
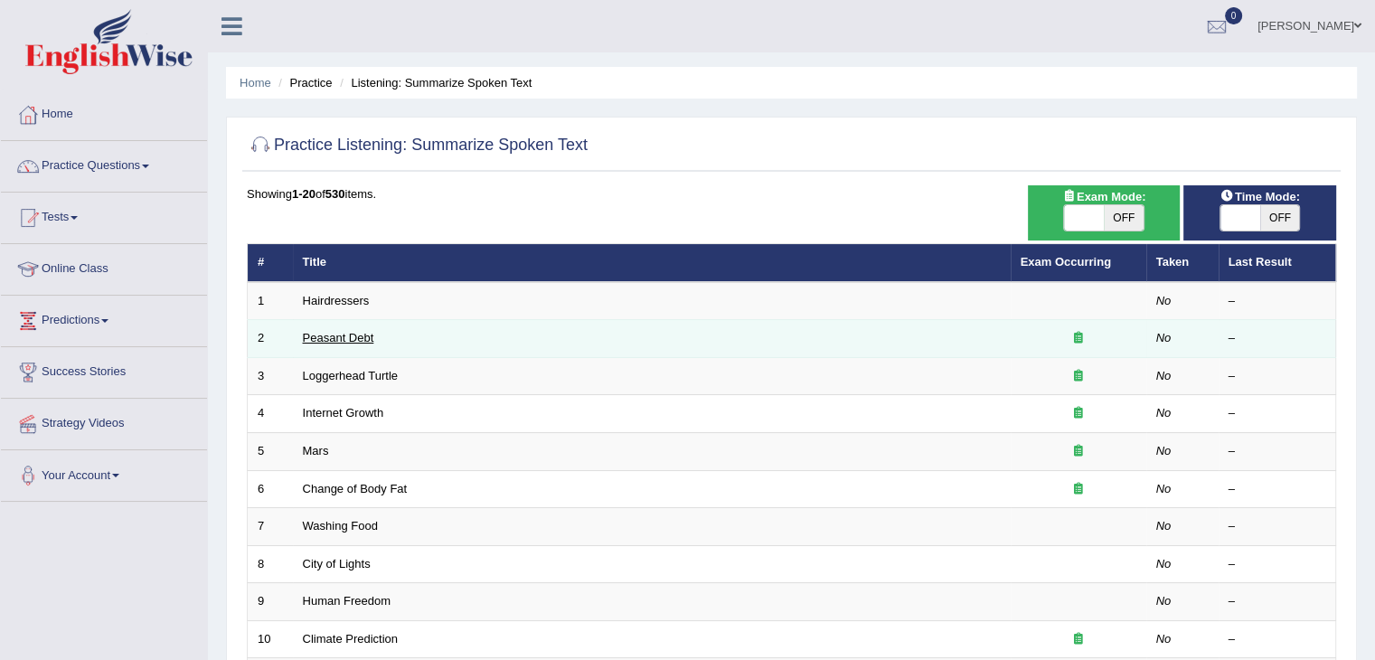
click at [353, 335] on link "Peasant Debt" at bounding box center [338, 338] width 71 height 14
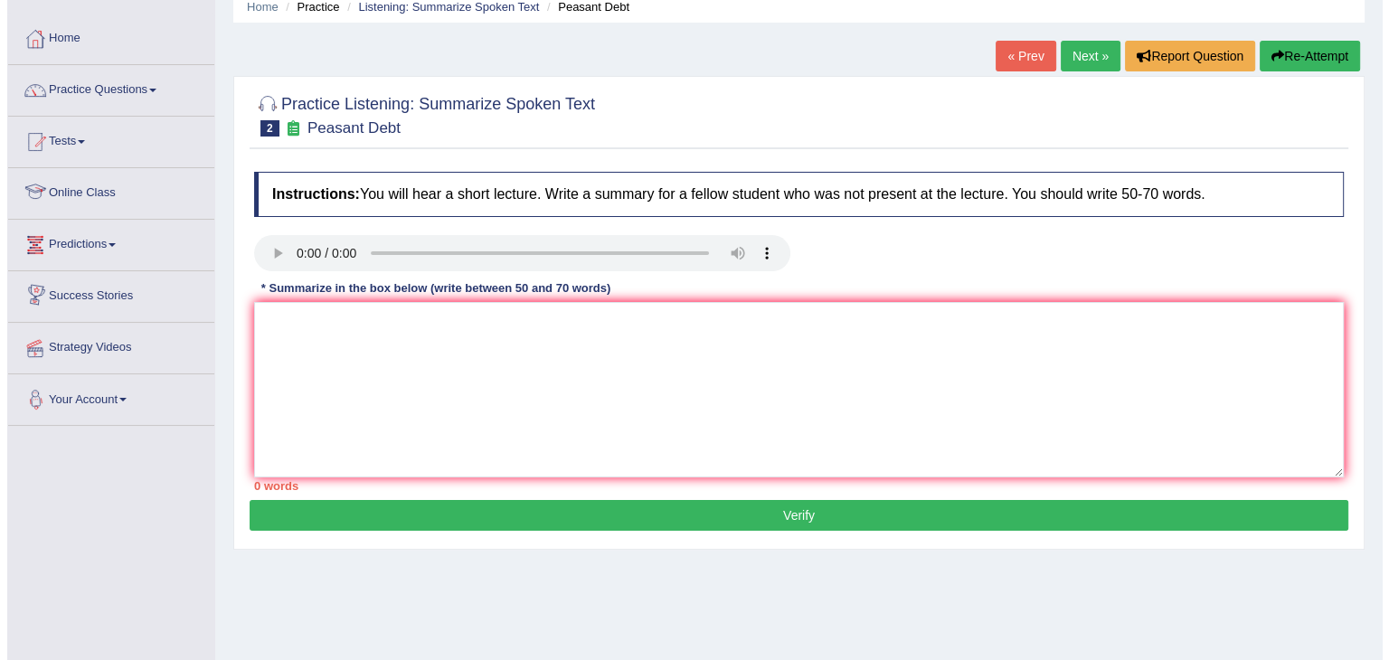
scroll to position [75, 0]
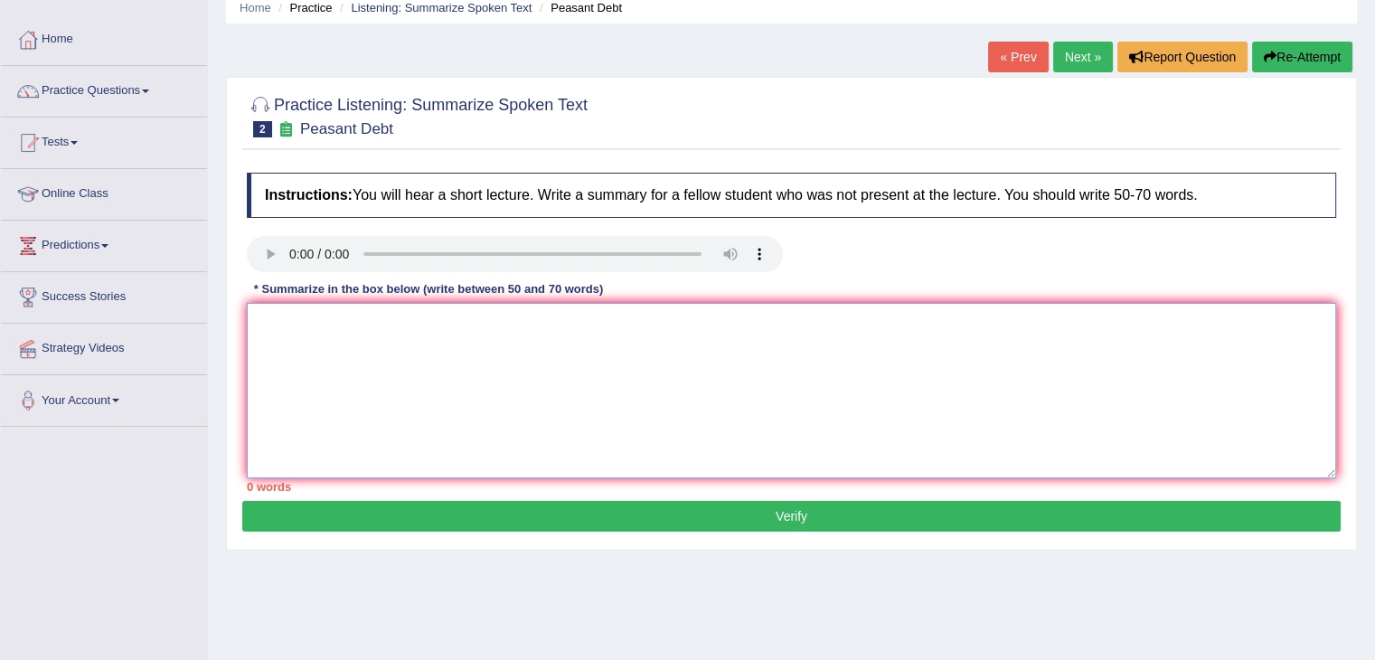
click at [273, 383] on textarea at bounding box center [792, 390] width 1090 height 175
click at [312, 319] on textarea "tosdsy 15000" at bounding box center [792, 390] width 1090 height 175
click at [351, 316] on textarea "tosdsy 15,000" at bounding box center [792, 390] width 1090 height 175
type textarea "tosdsy 15,000 of farmer in austrila. they have a high cost, communicity, farmer…"
click at [361, 519] on button "Verify" at bounding box center [791, 516] width 1099 height 31
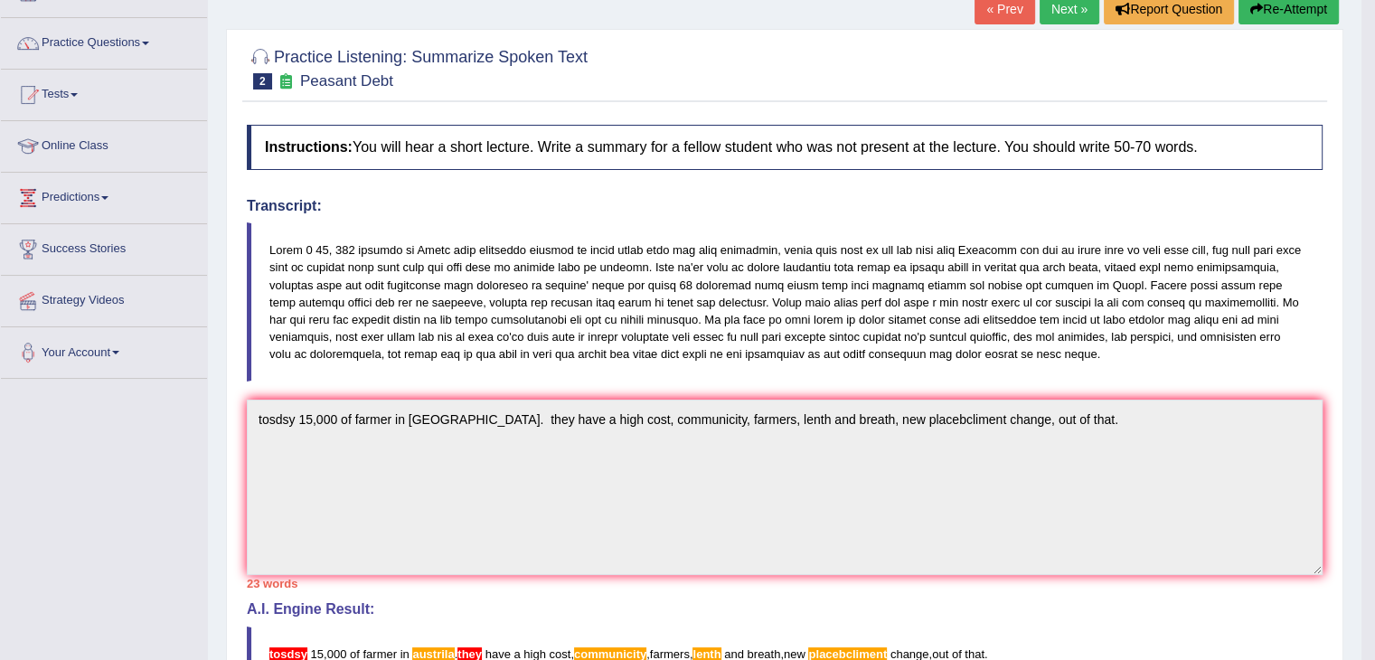
scroll to position [0, 0]
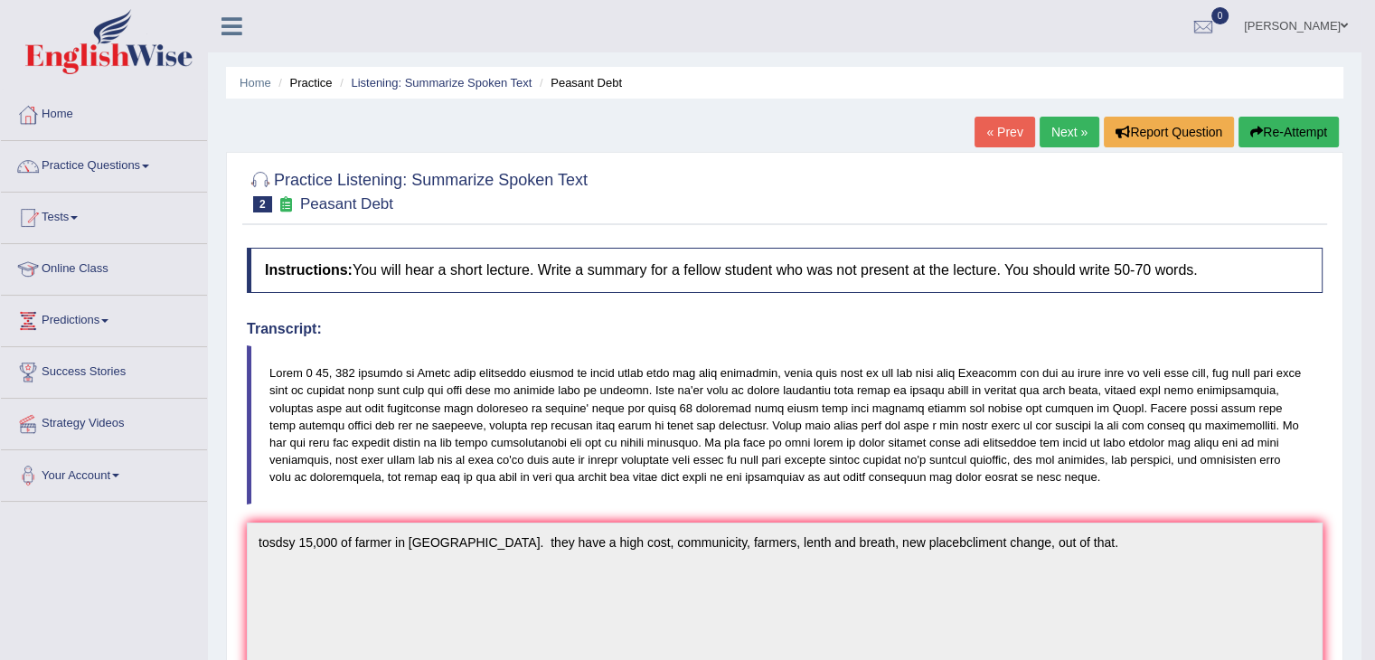
click at [1047, 131] on link "Next »" at bounding box center [1070, 132] width 60 height 31
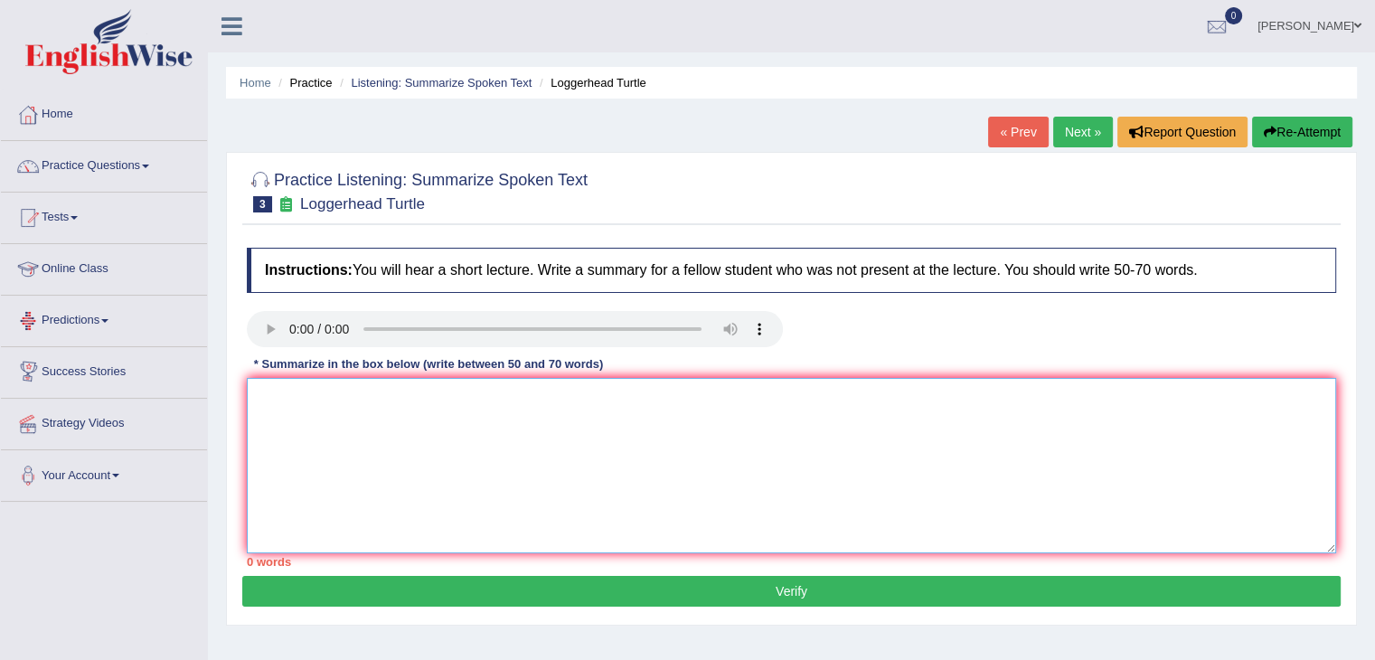
drag, startPoint x: 328, startPoint y: 416, endPoint x: 307, endPoint y: 404, distance: 23.9
click at [307, 404] on textarea at bounding box center [792, 465] width 1090 height 175
type textarea "t"
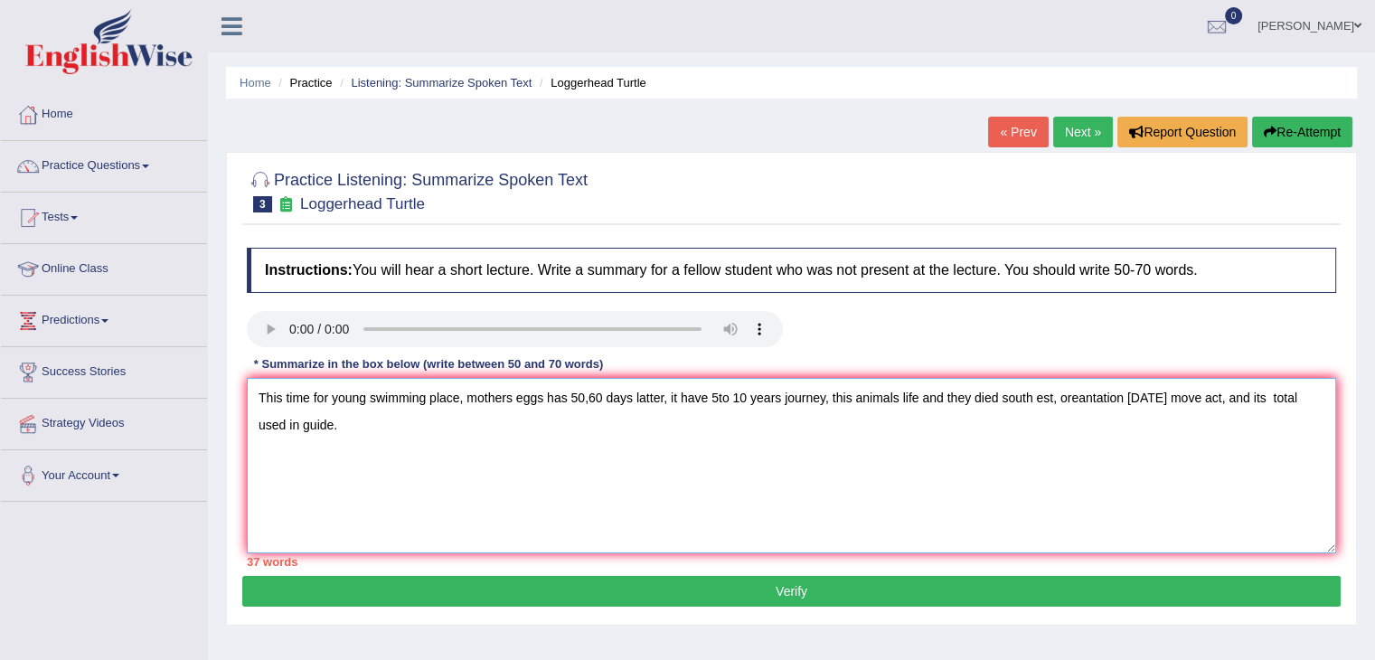
type textarea "This time for young swimming place, mothers eggs has 50,60 days latter, it have…"
click at [354, 586] on button "Verify" at bounding box center [791, 591] width 1099 height 31
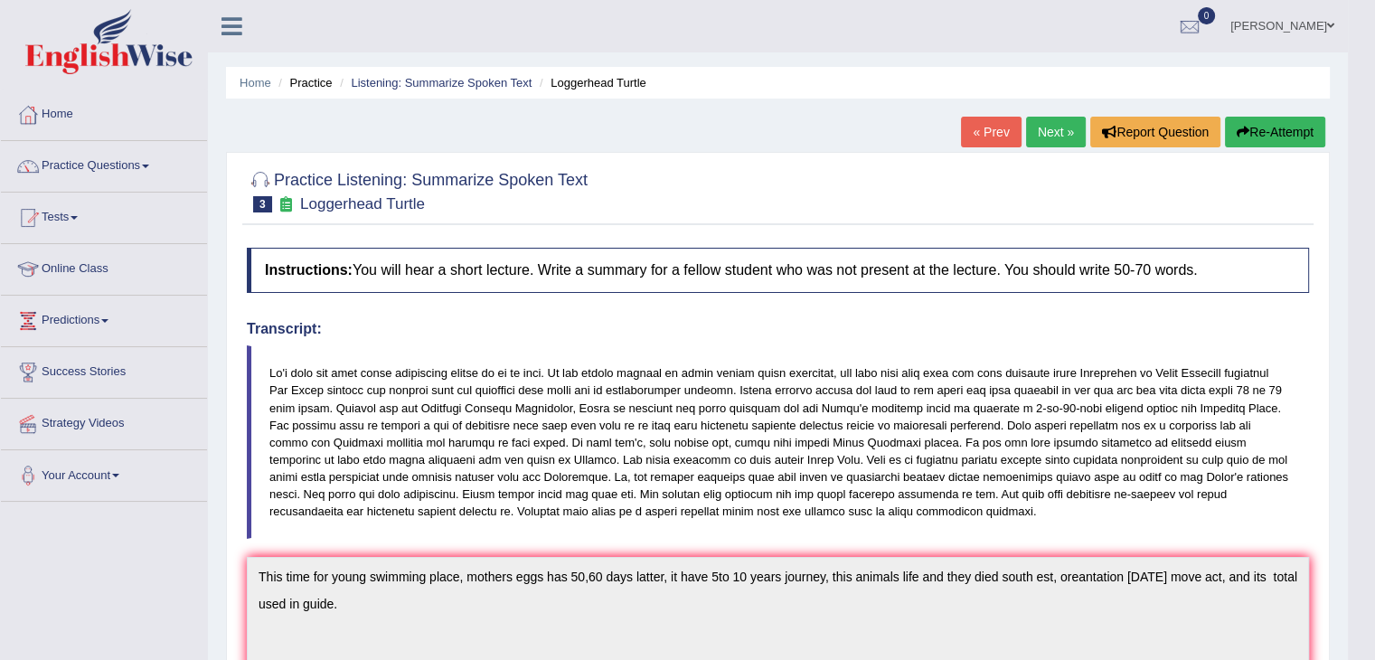
click at [1053, 126] on link "Next »" at bounding box center [1056, 132] width 60 height 31
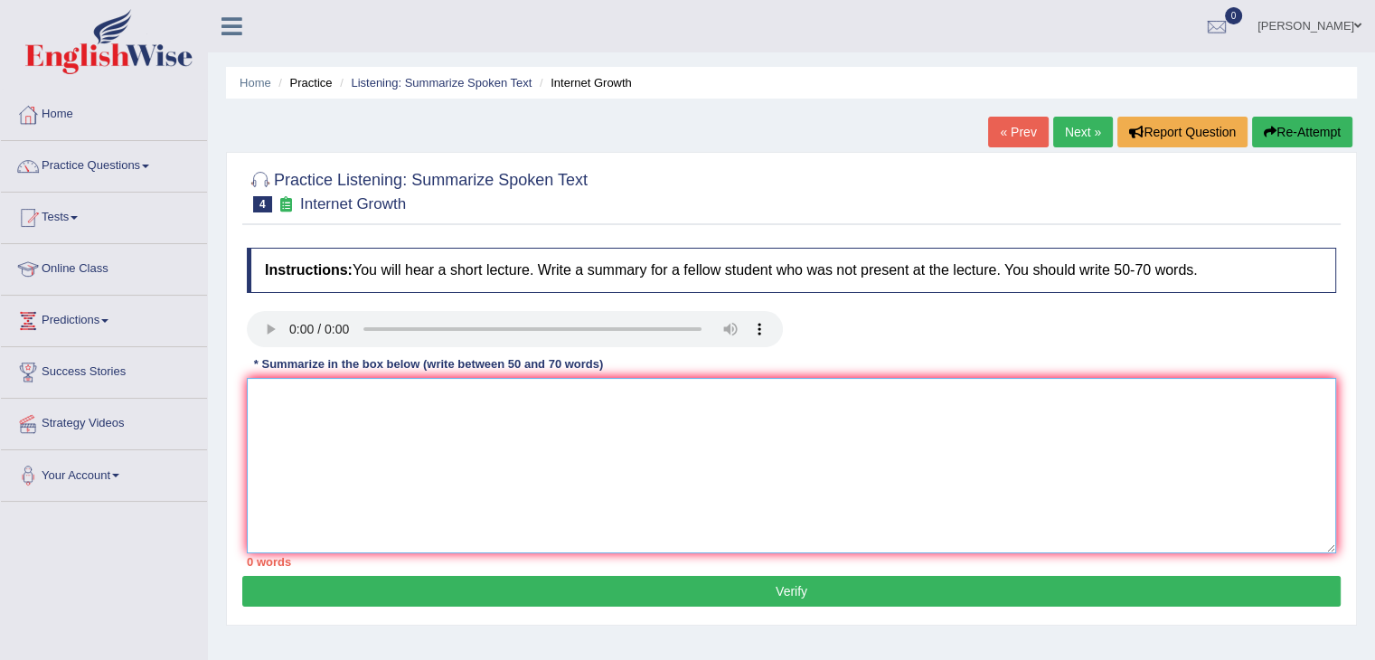
click at [411, 399] on textarea at bounding box center [792, 465] width 1090 height 175
click at [260, 400] on textarea "the repair internet has online resourse" at bounding box center [792, 465] width 1090 height 175
click at [485, 394] on textarea "The repair internet has online resourse" at bounding box center [792, 465] width 1090 height 175
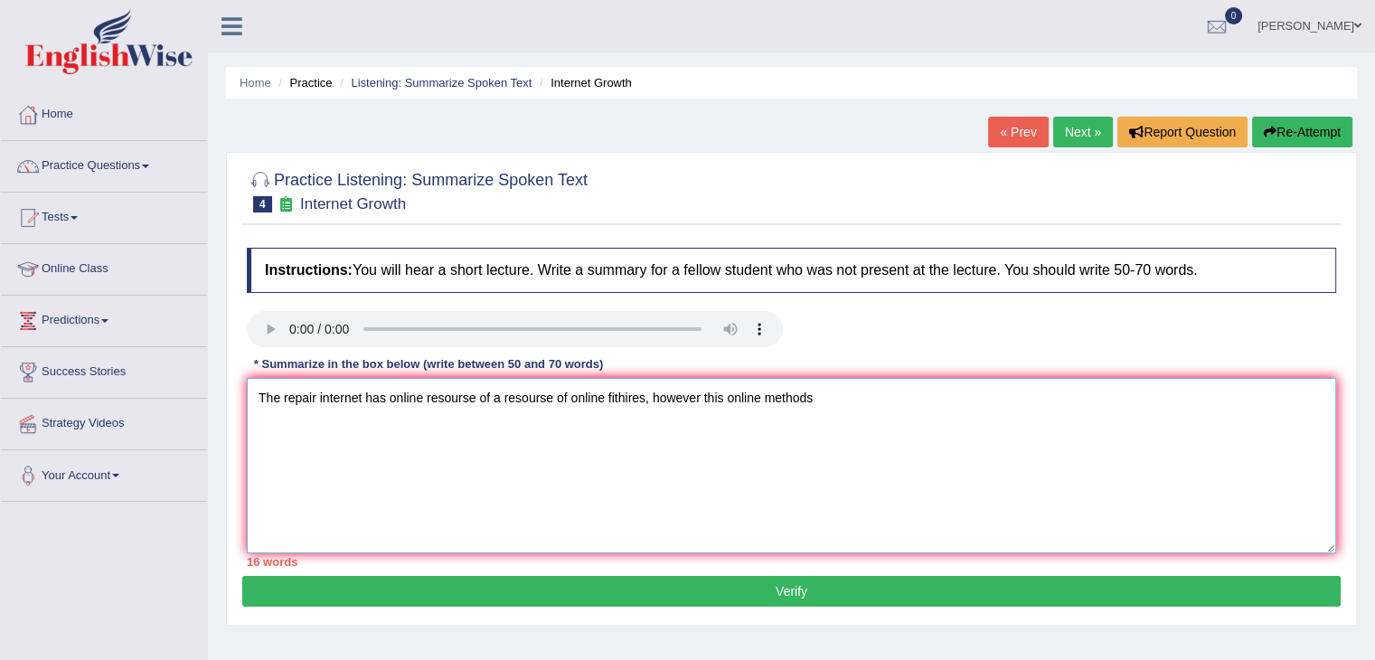
type textarea "The repair internet has online resourse of a resourse of online fithires, howev…"
click at [496, 598] on button "Verify" at bounding box center [791, 591] width 1099 height 31
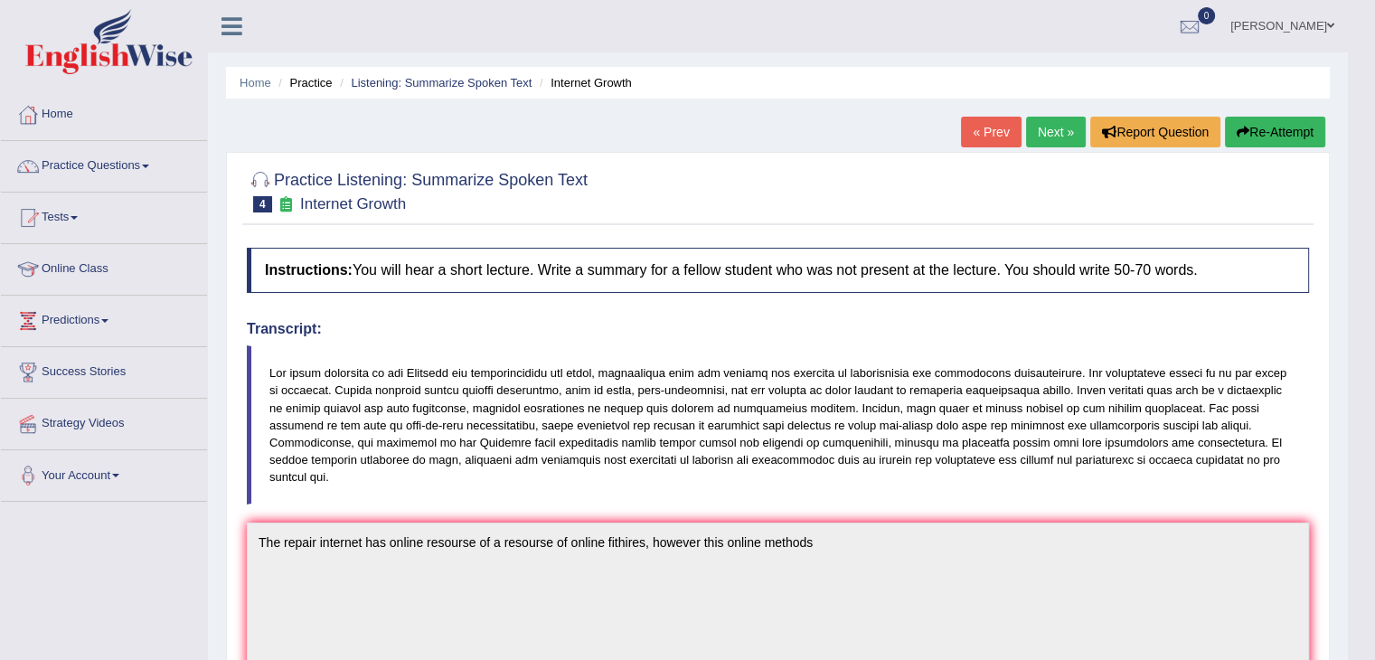
click at [1046, 127] on link "Next »" at bounding box center [1056, 132] width 60 height 31
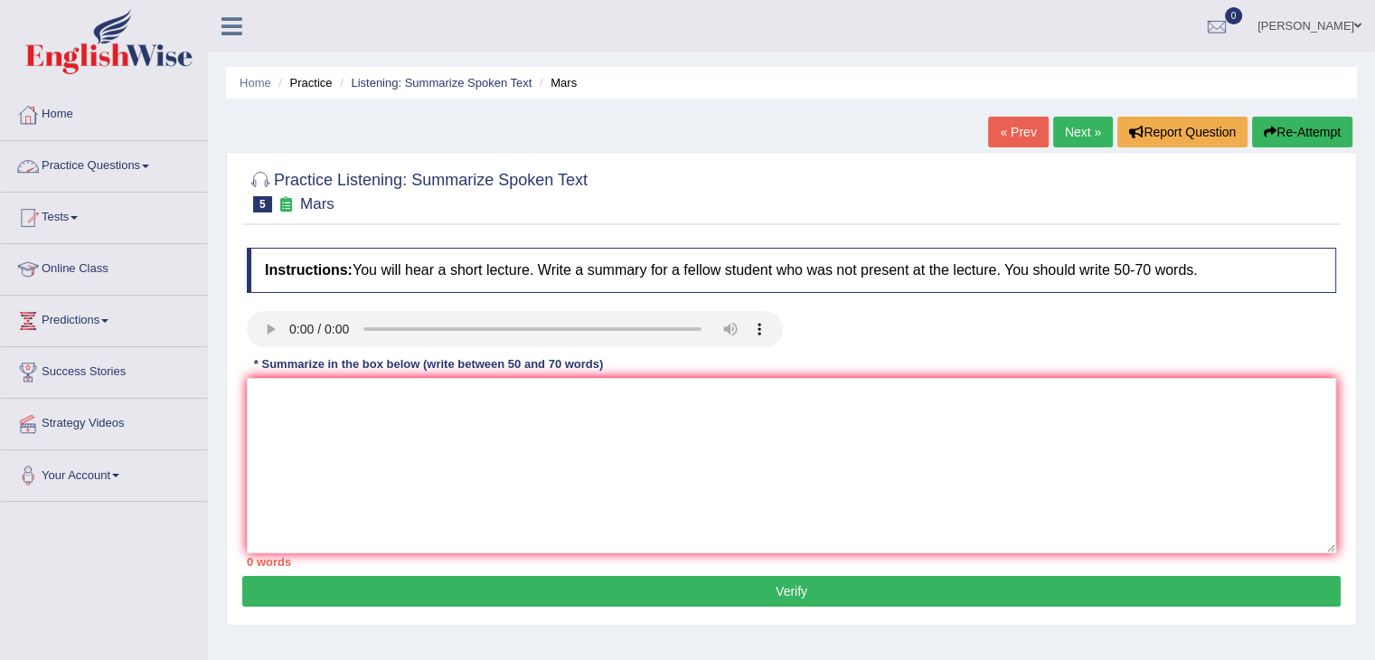
click at [148, 166] on span at bounding box center [145, 167] width 7 height 4
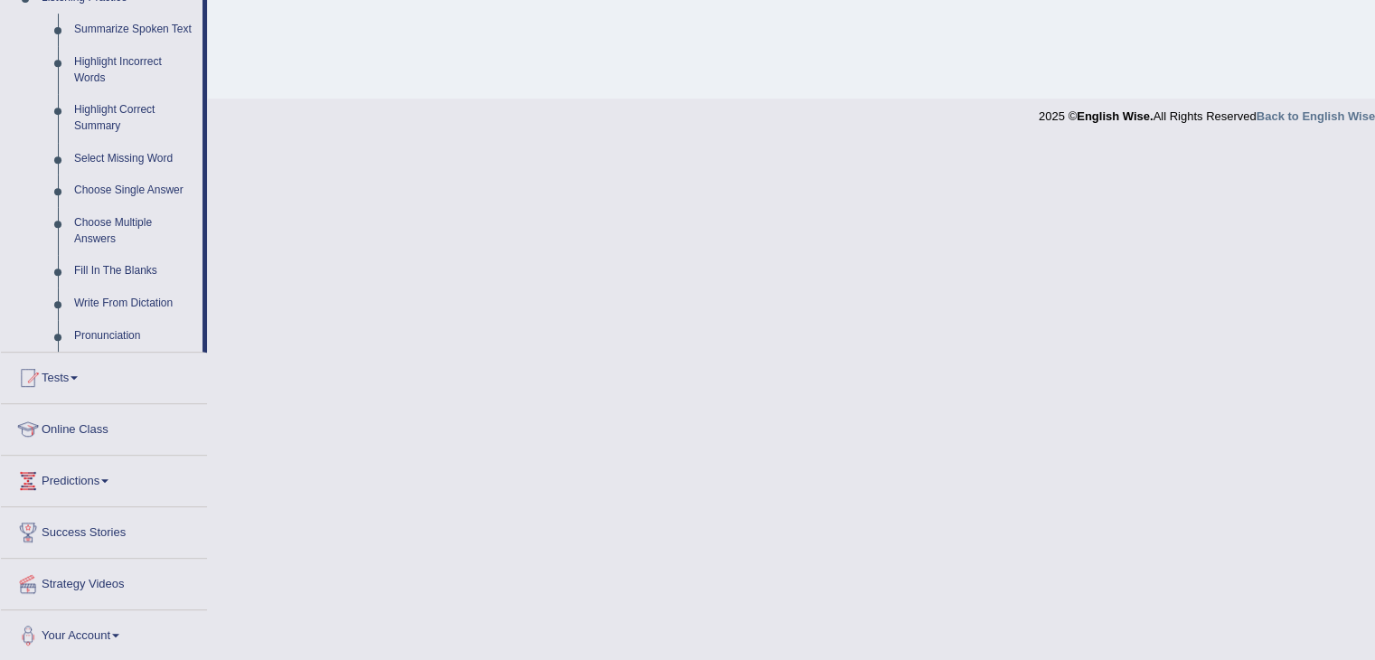
scroll to position [804, 0]
click at [104, 28] on link "Summarize Spoken Text" at bounding box center [134, 31] width 137 height 33
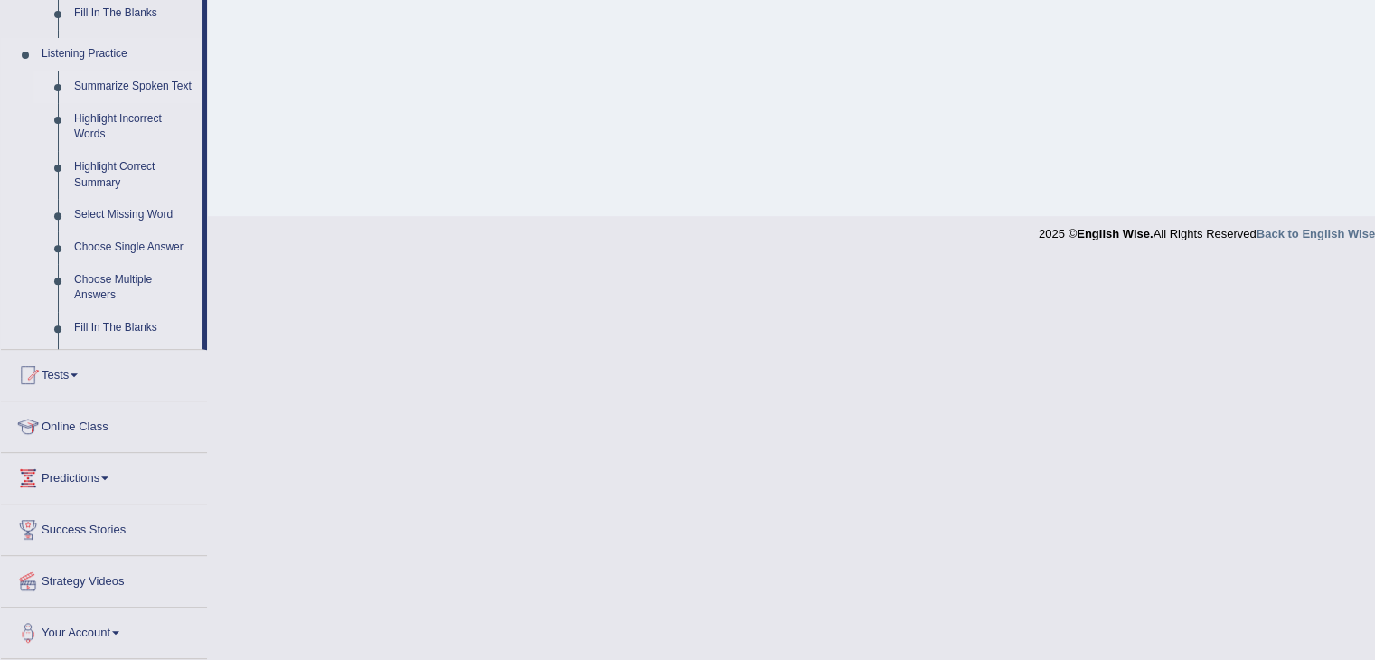
scroll to position [289, 0]
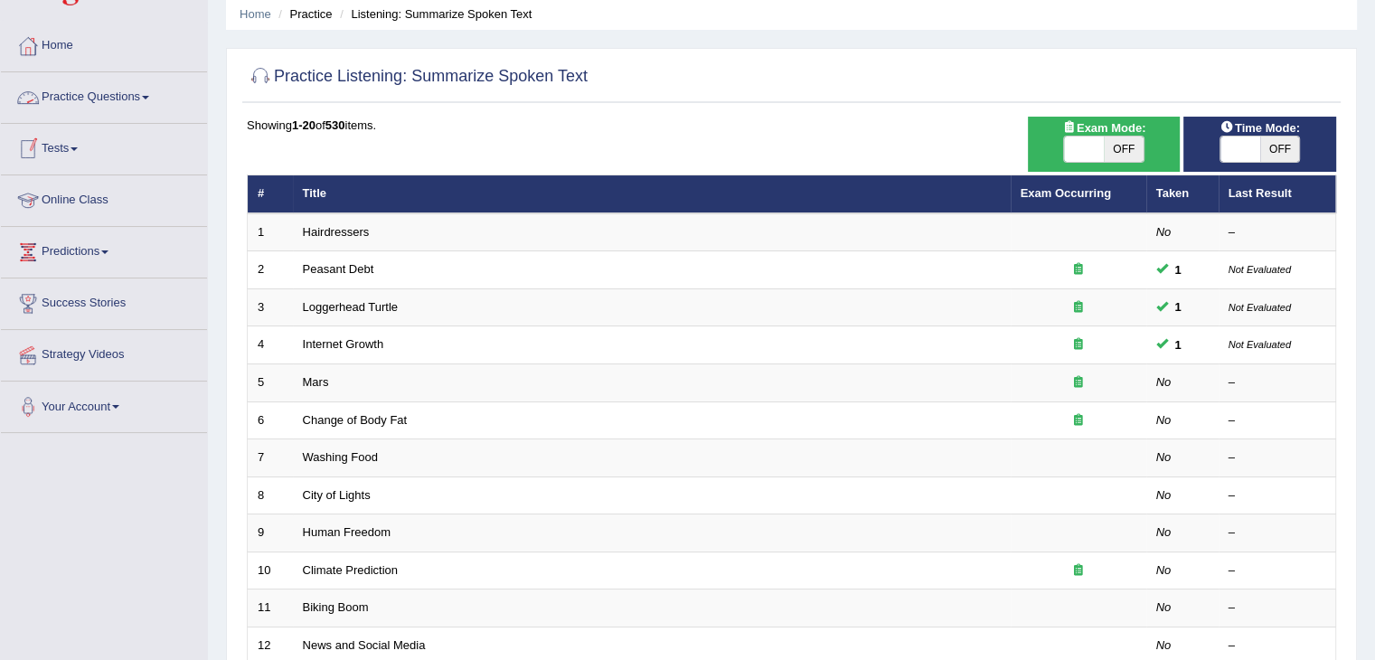
scroll to position [71, 0]
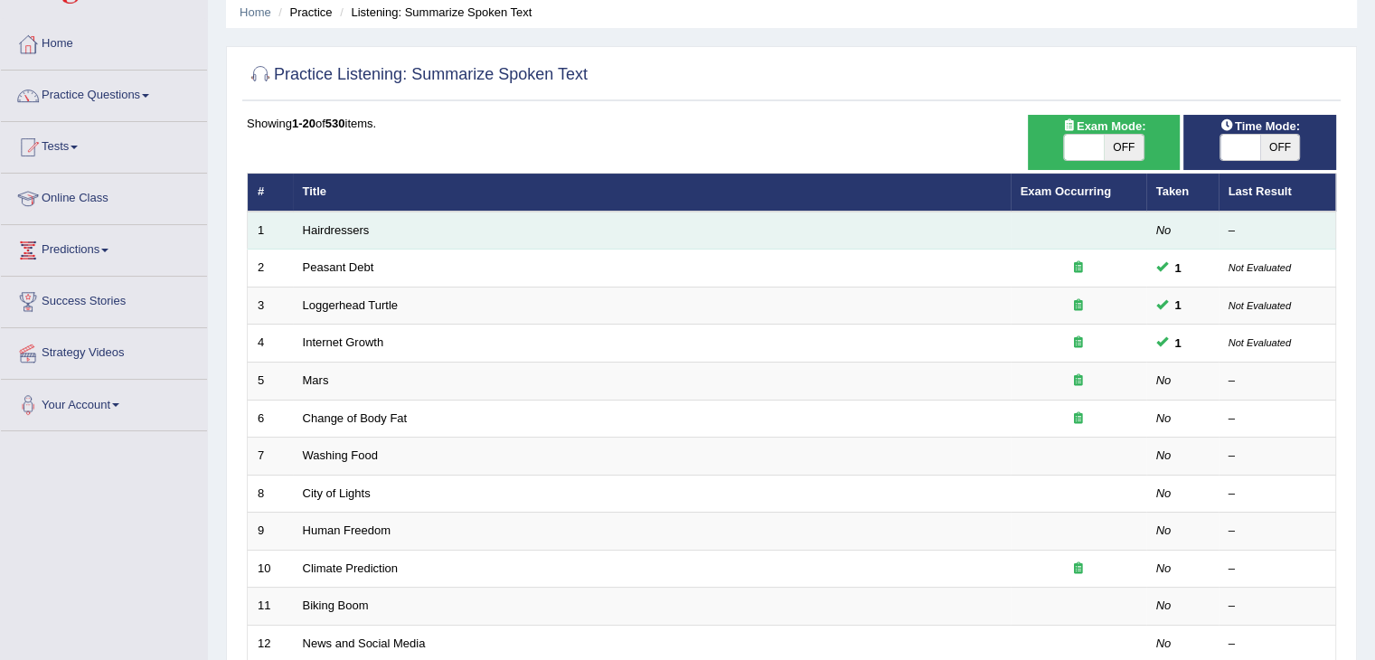
click at [307, 236] on td "Hairdressers" at bounding box center [652, 231] width 718 height 38
click at [336, 231] on link "Hairdressers" at bounding box center [336, 230] width 67 height 14
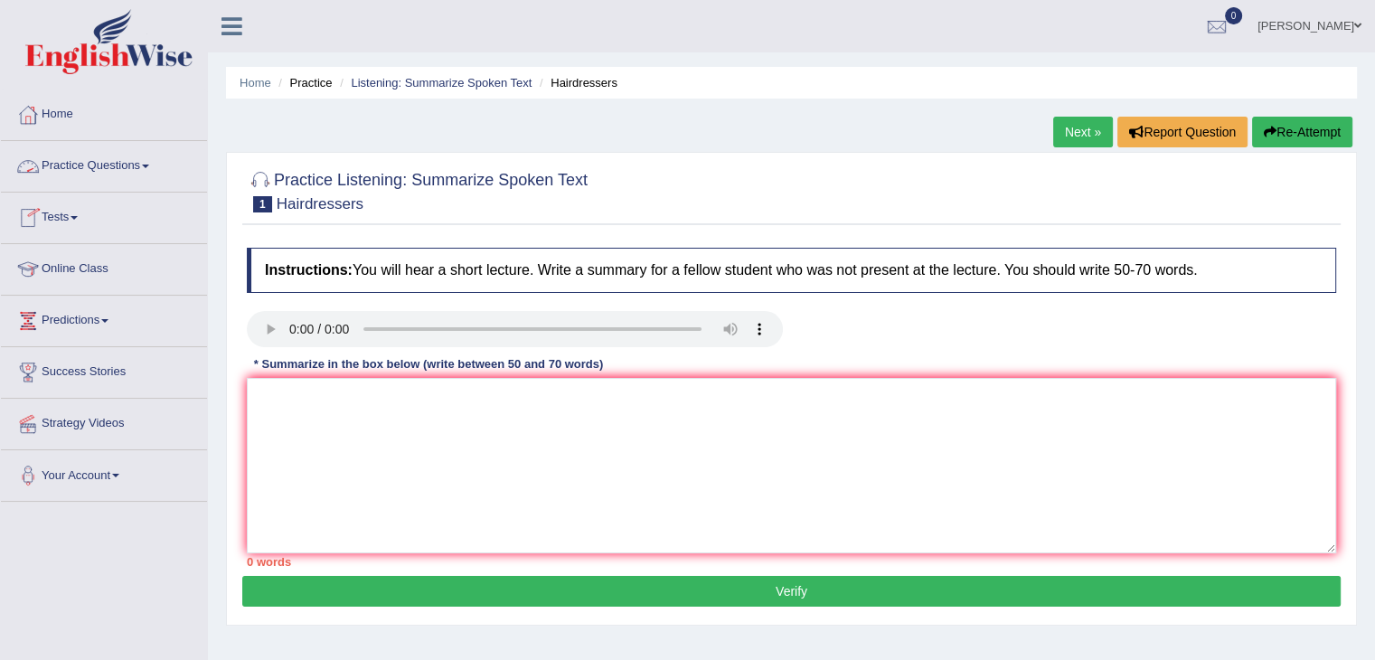
click at [145, 163] on link "Practice Questions" at bounding box center [104, 163] width 206 height 45
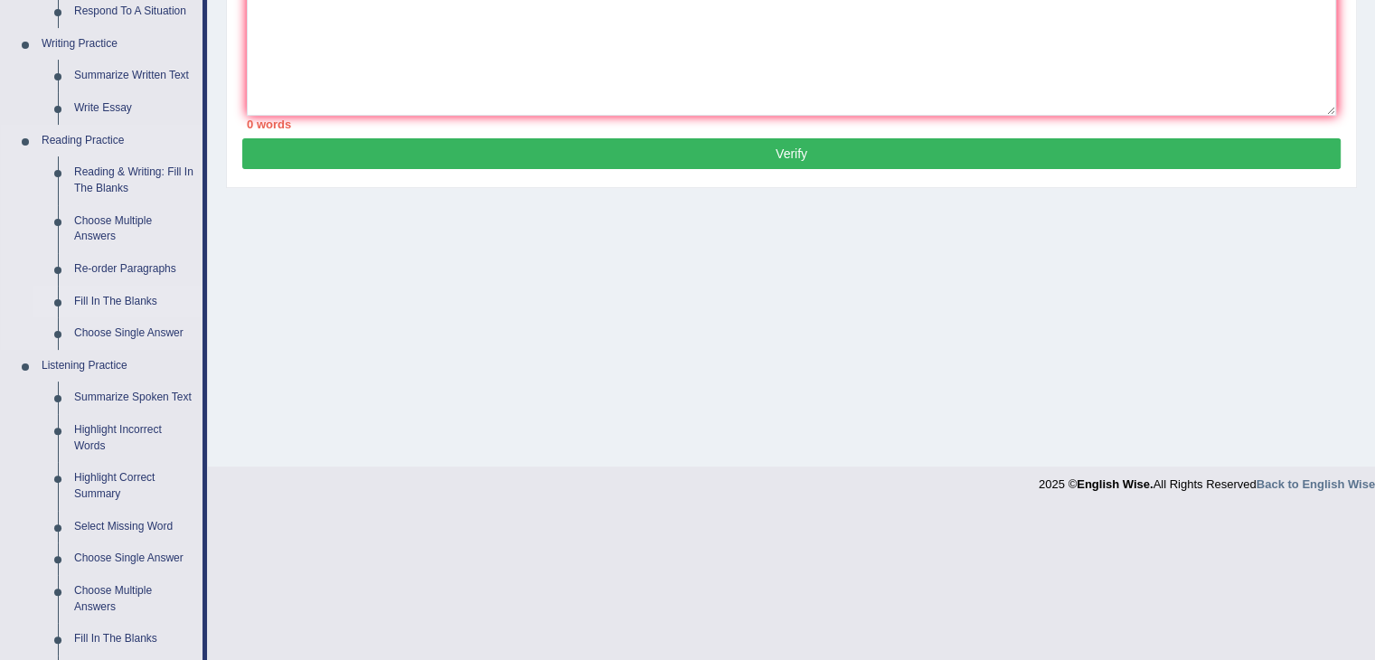
scroll to position [439, 0]
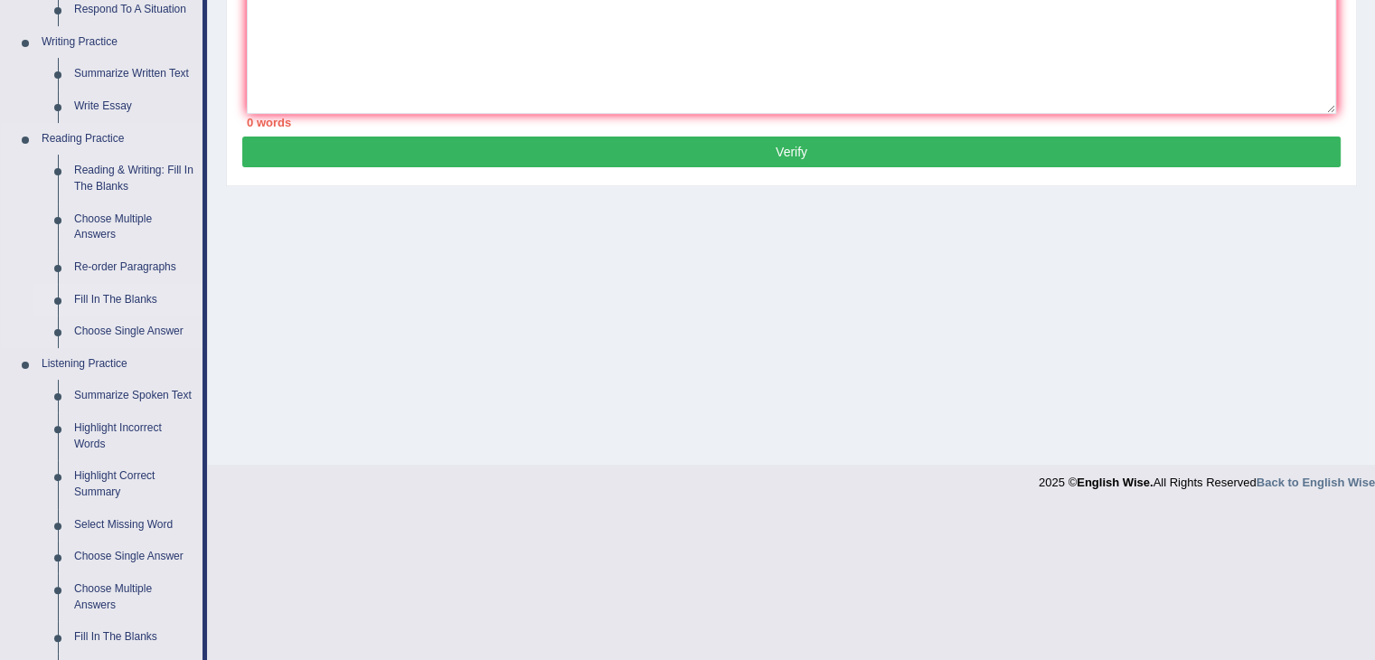
click at [100, 460] on link "Highlight Correct Summary" at bounding box center [134, 484] width 137 height 48
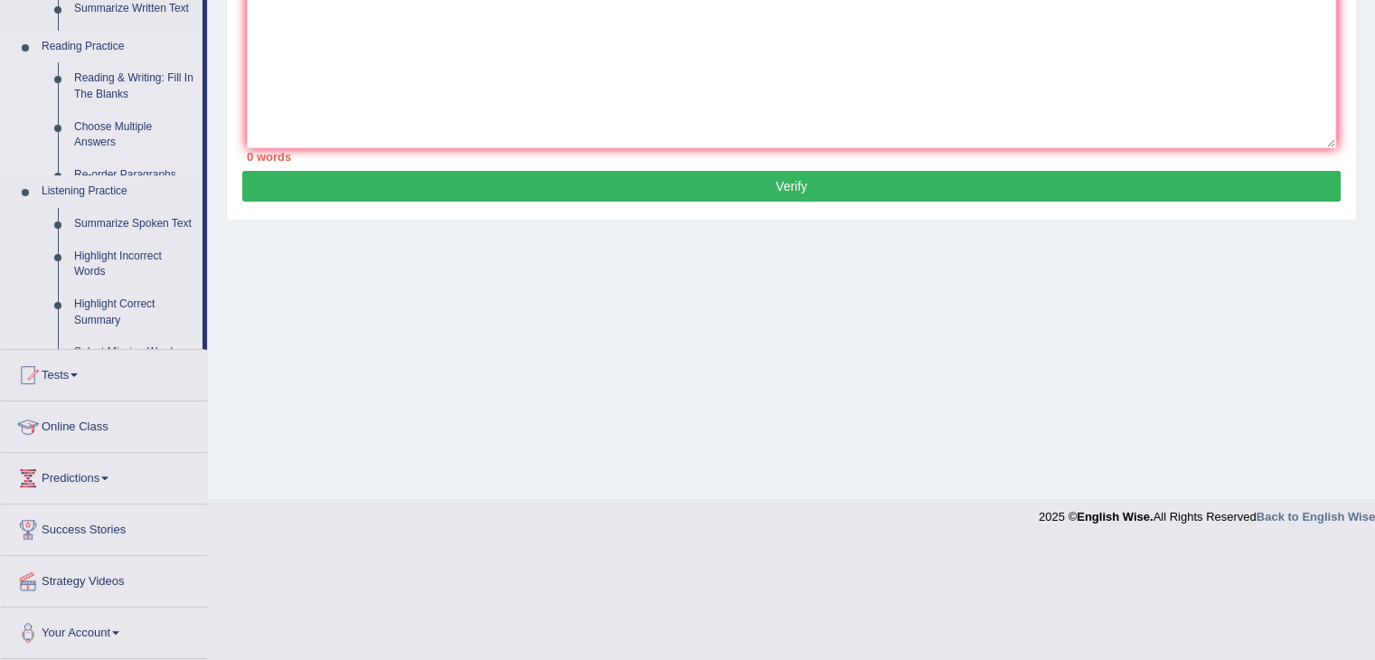
scroll to position [289, 0]
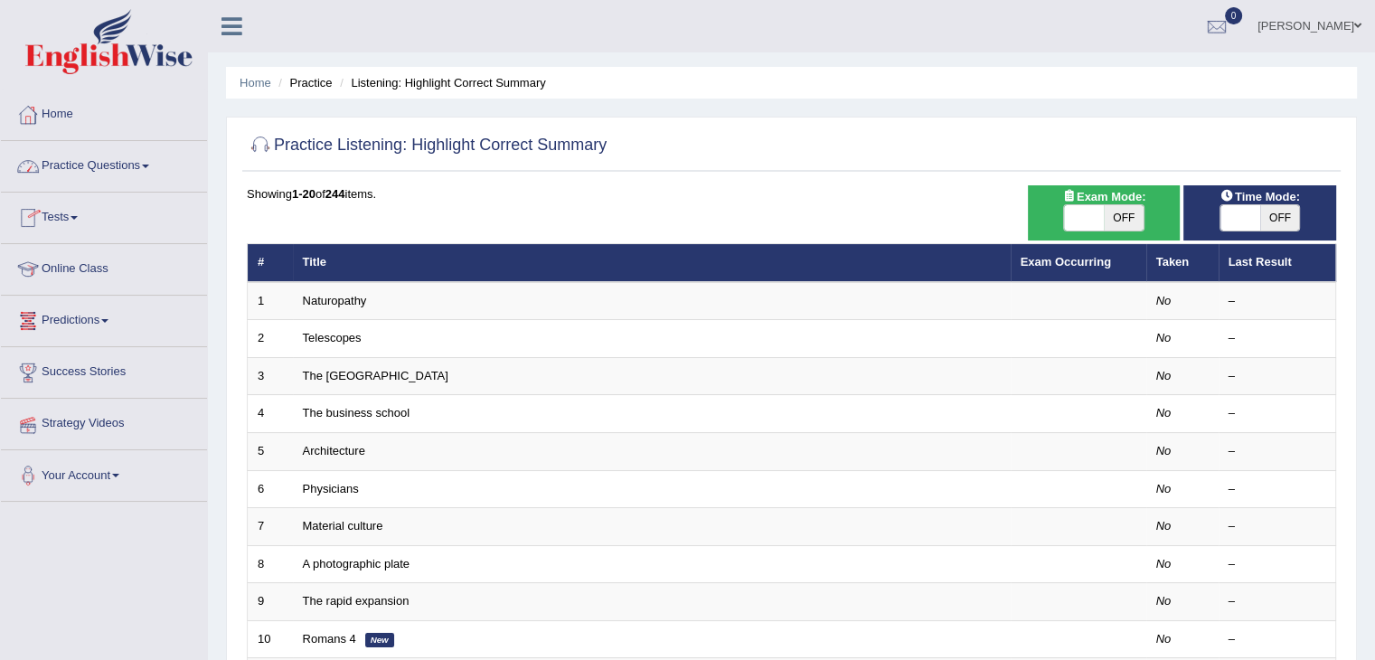
click at [148, 165] on span at bounding box center [145, 167] width 7 height 4
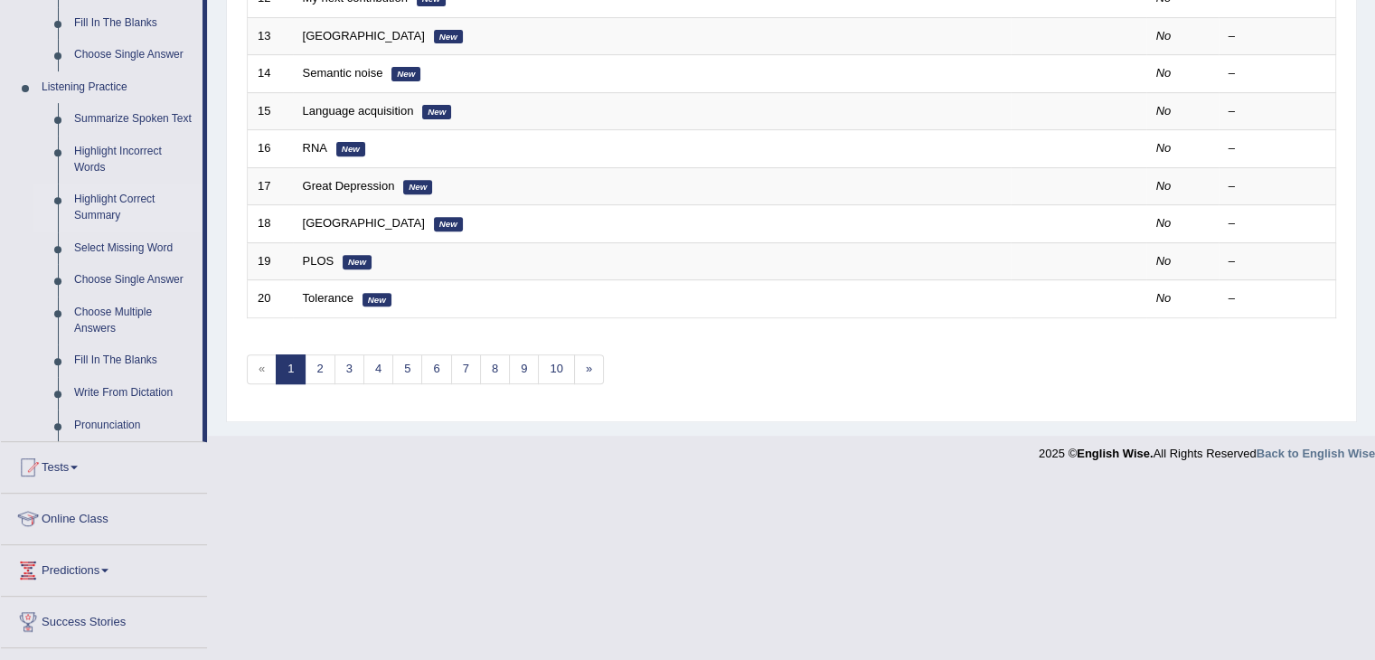
scroll to position [715, 0]
click at [112, 284] on link "Choose Single Answer" at bounding box center [134, 281] width 137 height 33
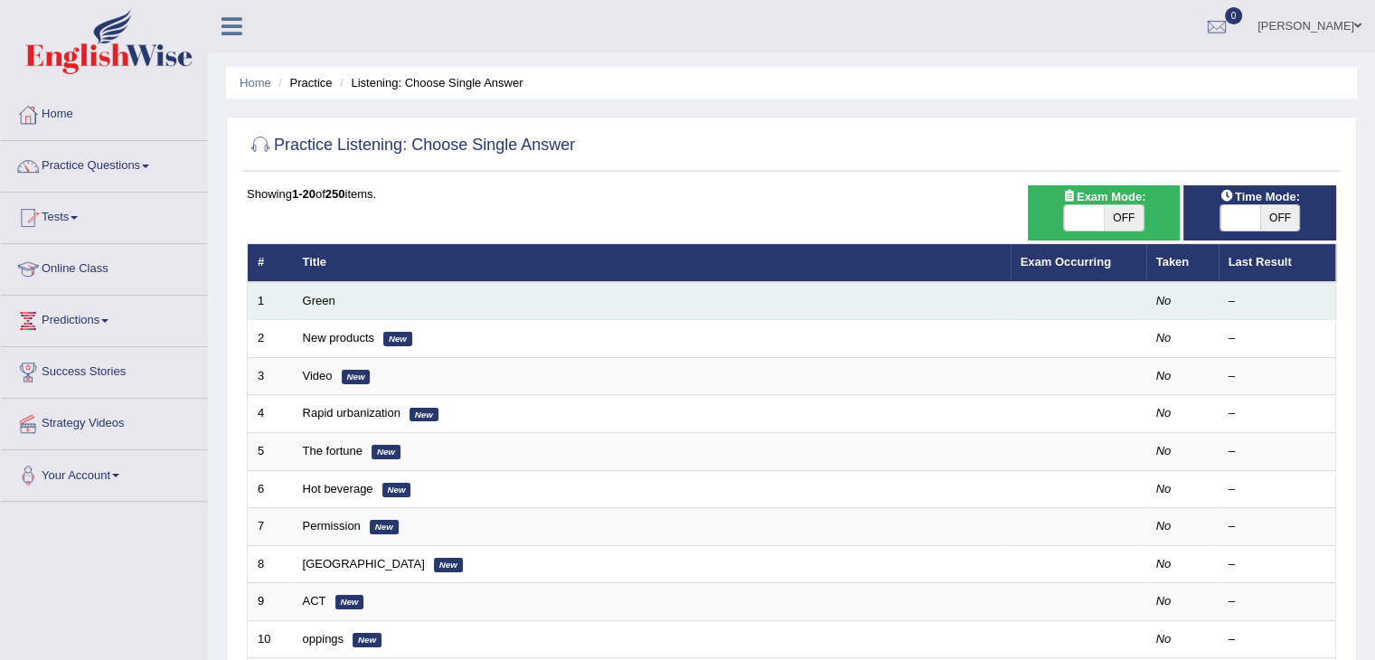
click at [344, 303] on td "Green" at bounding box center [652, 301] width 718 height 38
click at [336, 310] on td "Green" at bounding box center [652, 301] width 718 height 38
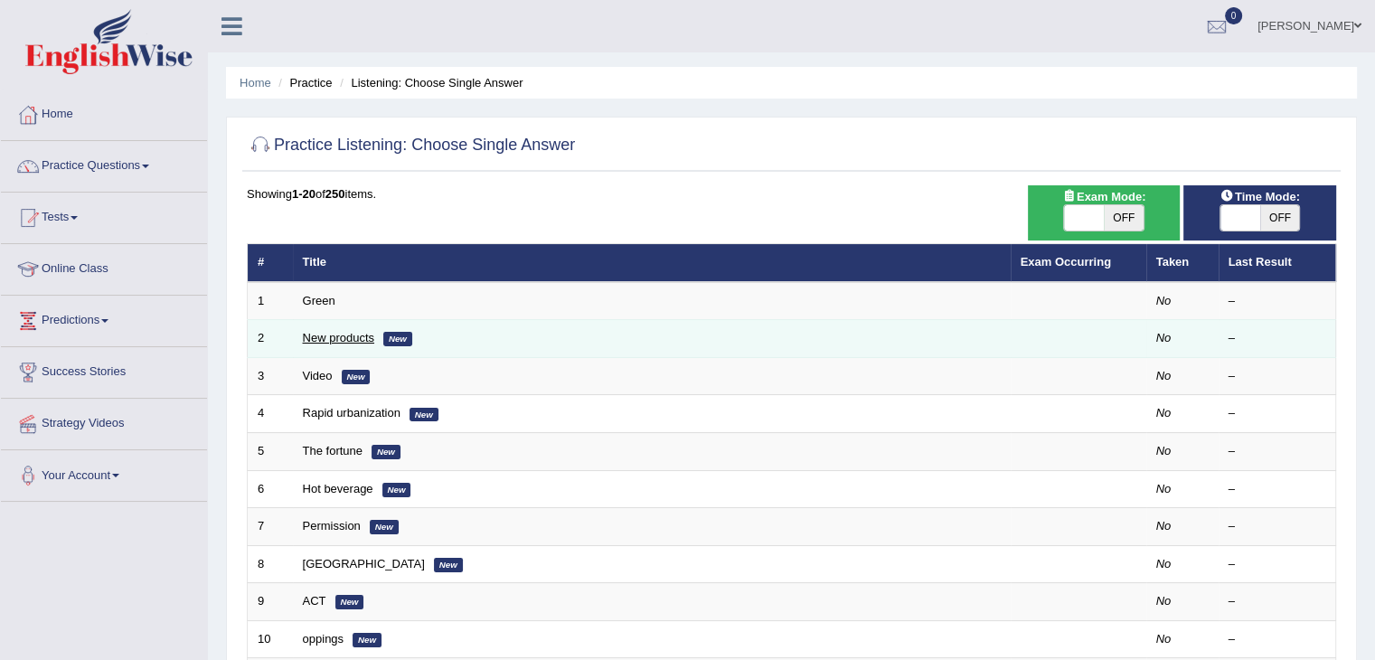
click at [333, 334] on link "New products" at bounding box center [338, 338] width 71 height 14
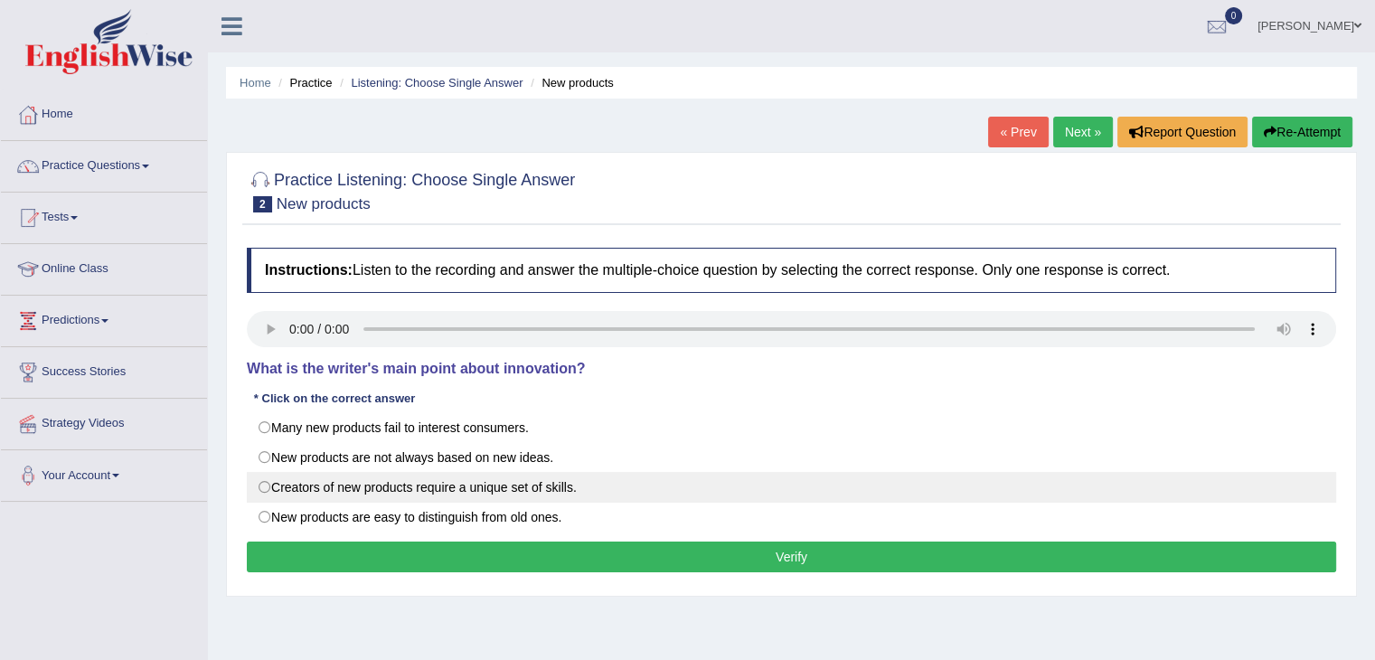
click at [286, 479] on label "Creators of new products require a unique set of skills." at bounding box center [792, 487] width 1090 height 31
radio input "true"
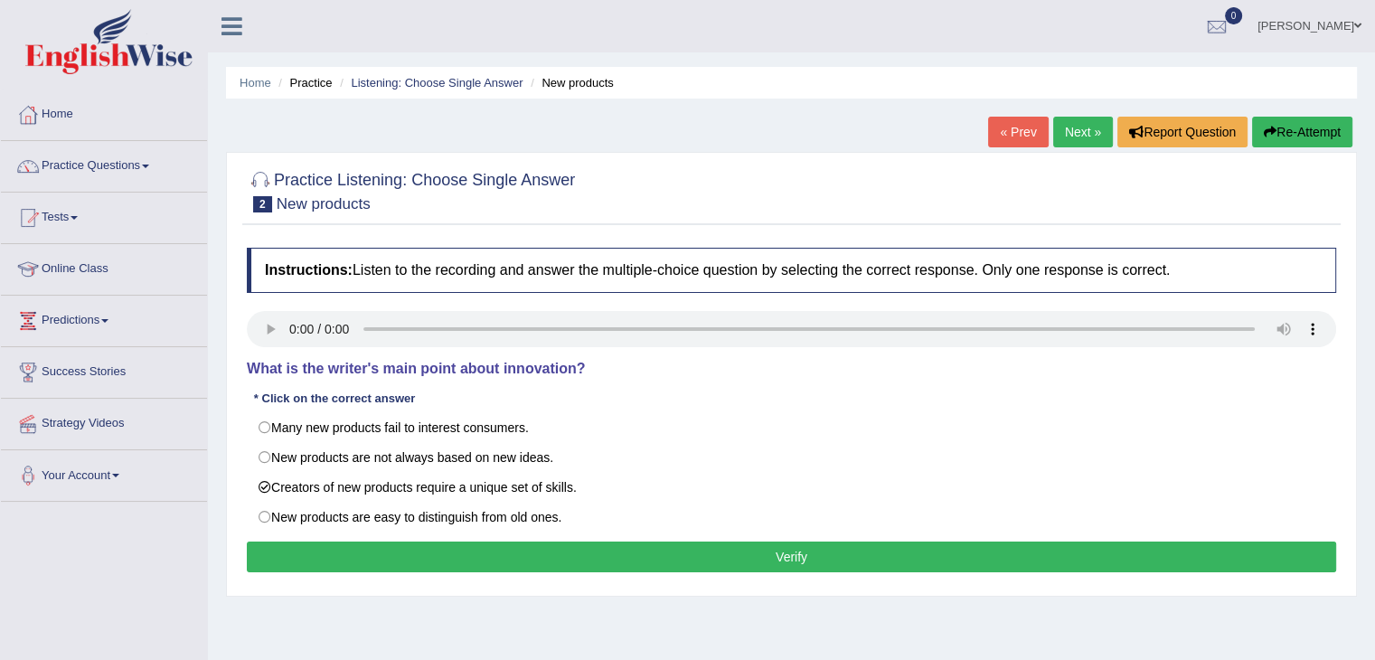
drag, startPoint x: 282, startPoint y: 465, endPoint x: 300, endPoint y: 551, distance: 87.8
click at [300, 551] on div "Instructions: Listen to the recording and answer the multiple-choice question b…" at bounding box center [791, 413] width 1099 height 348
click at [300, 551] on button "Verify" at bounding box center [792, 557] width 1090 height 31
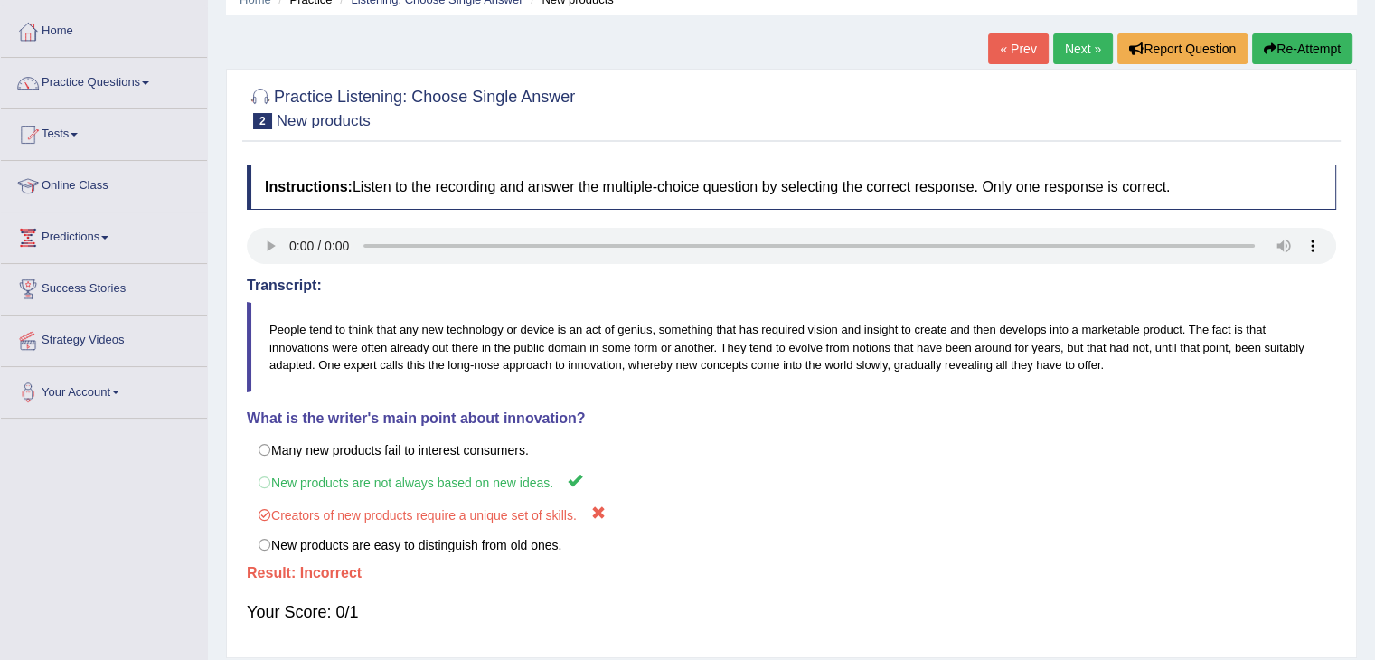
scroll to position [82, 0]
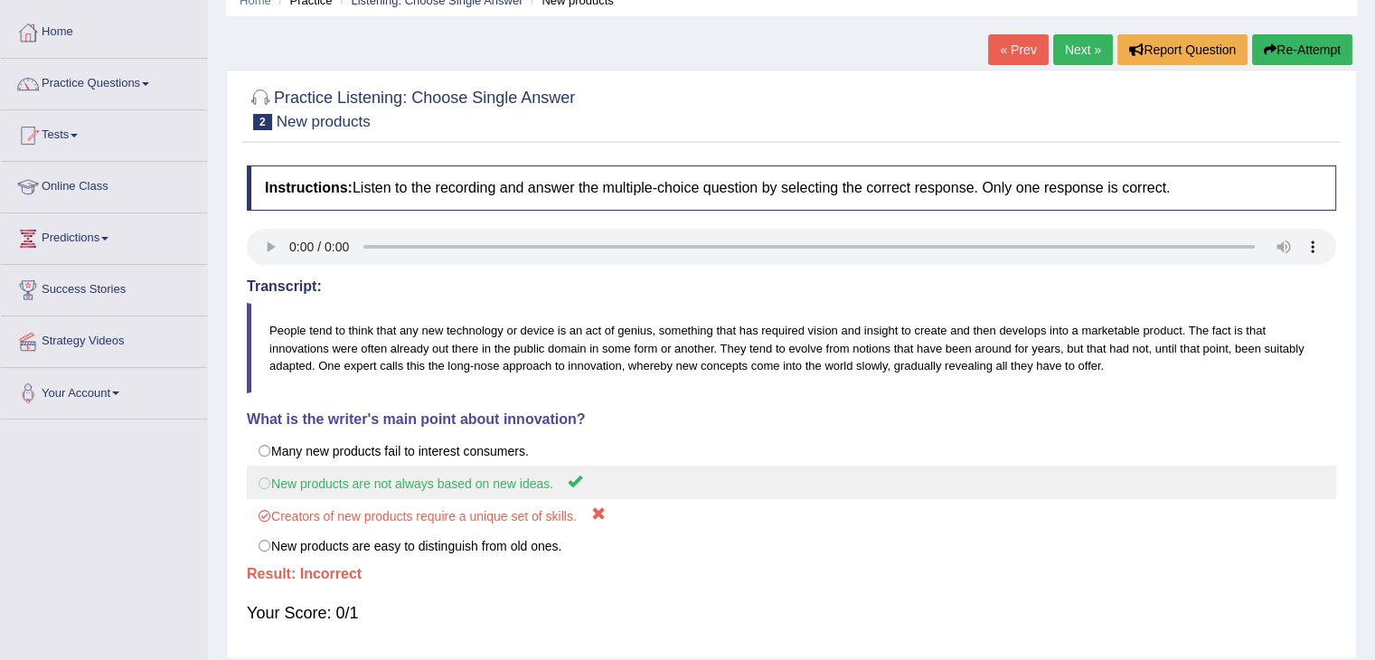
click at [311, 485] on label "New products are not always based on new ideas." at bounding box center [792, 482] width 1090 height 33
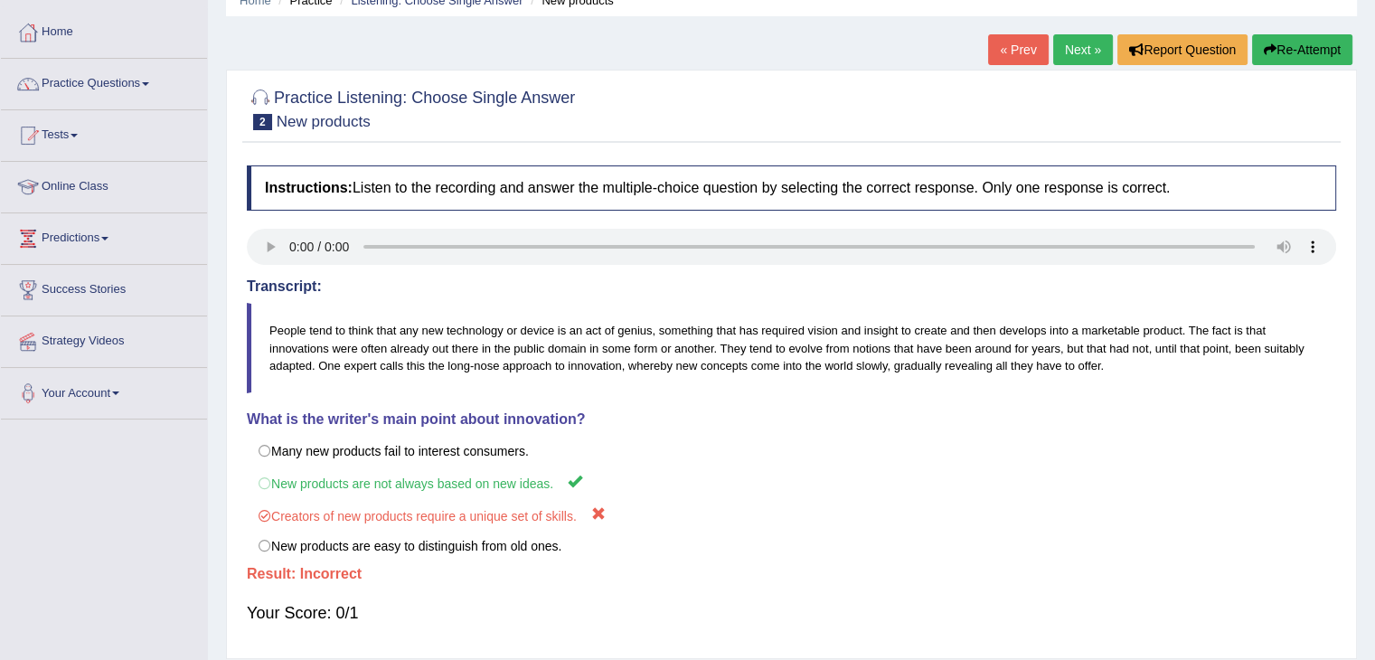
click at [1078, 48] on link "Next »" at bounding box center [1083, 49] width 60 height 31
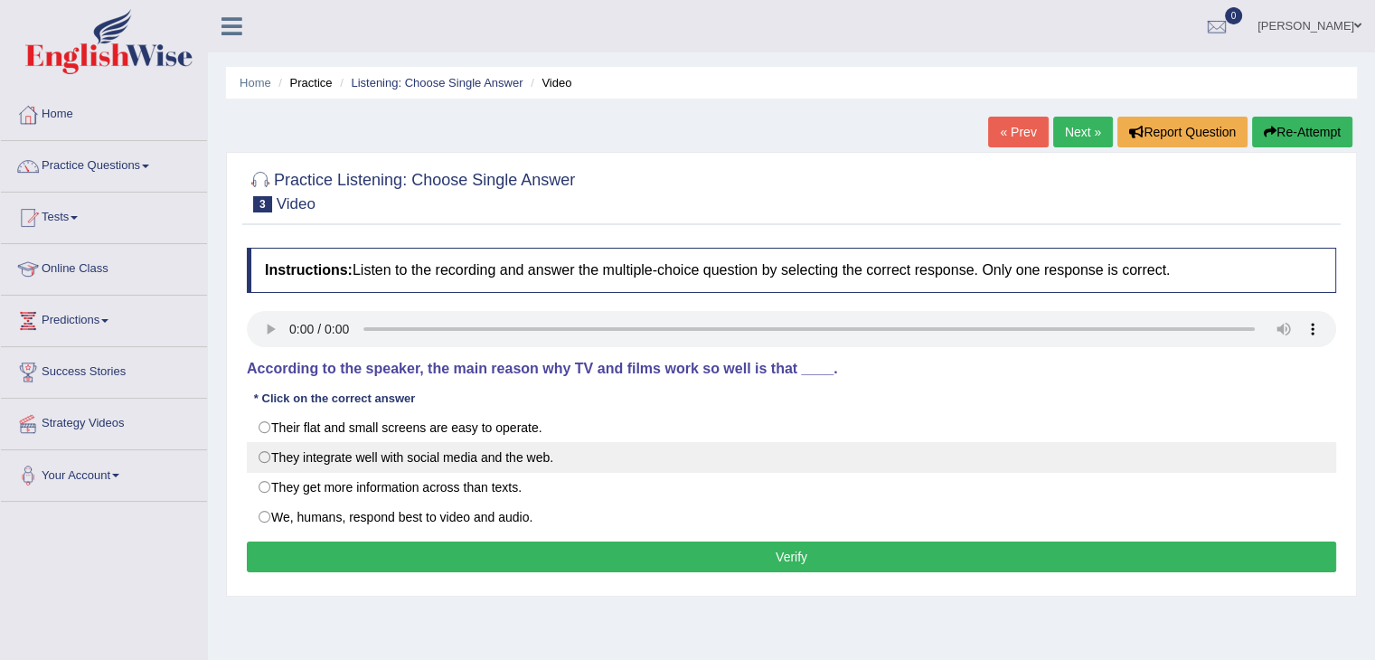
click at [263, 470] on label "They integrate well with social media and the web." at bounding box center [792, 457] width 1090 height 31
radio input "true"
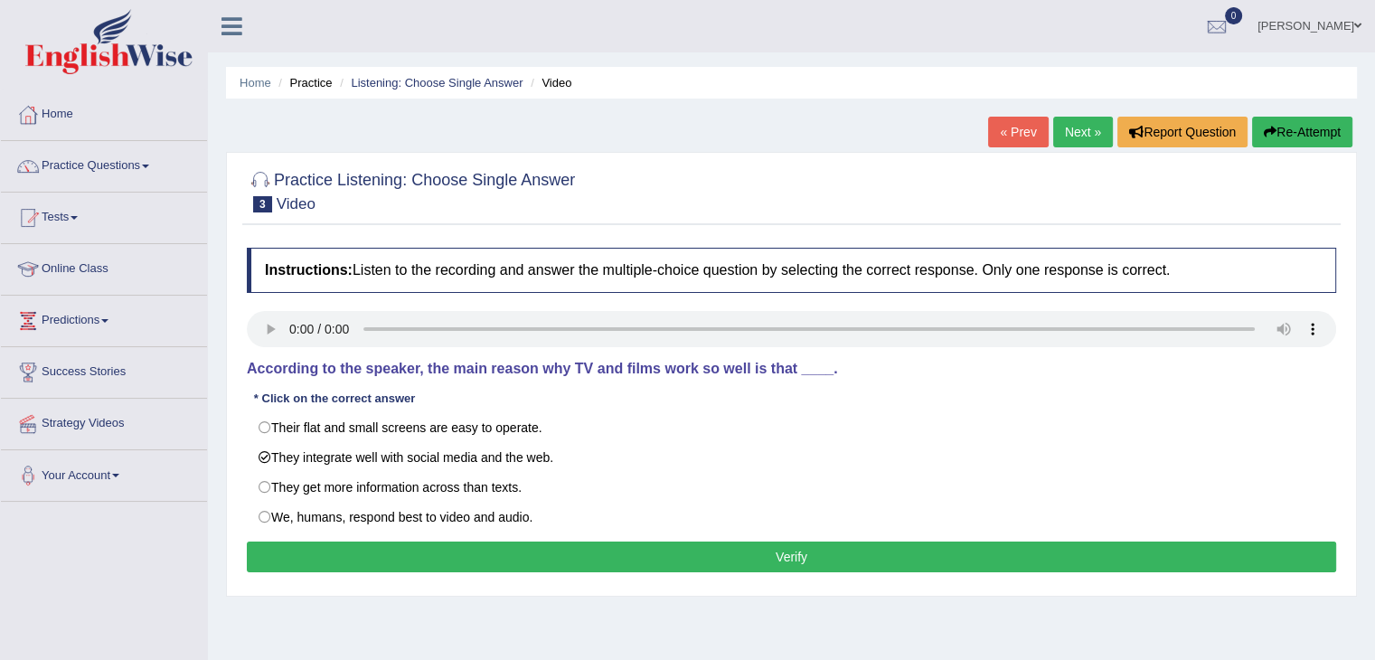
click at [320, 551] on button "Verify" at bounding box center [792, 557] width 1090 height 31
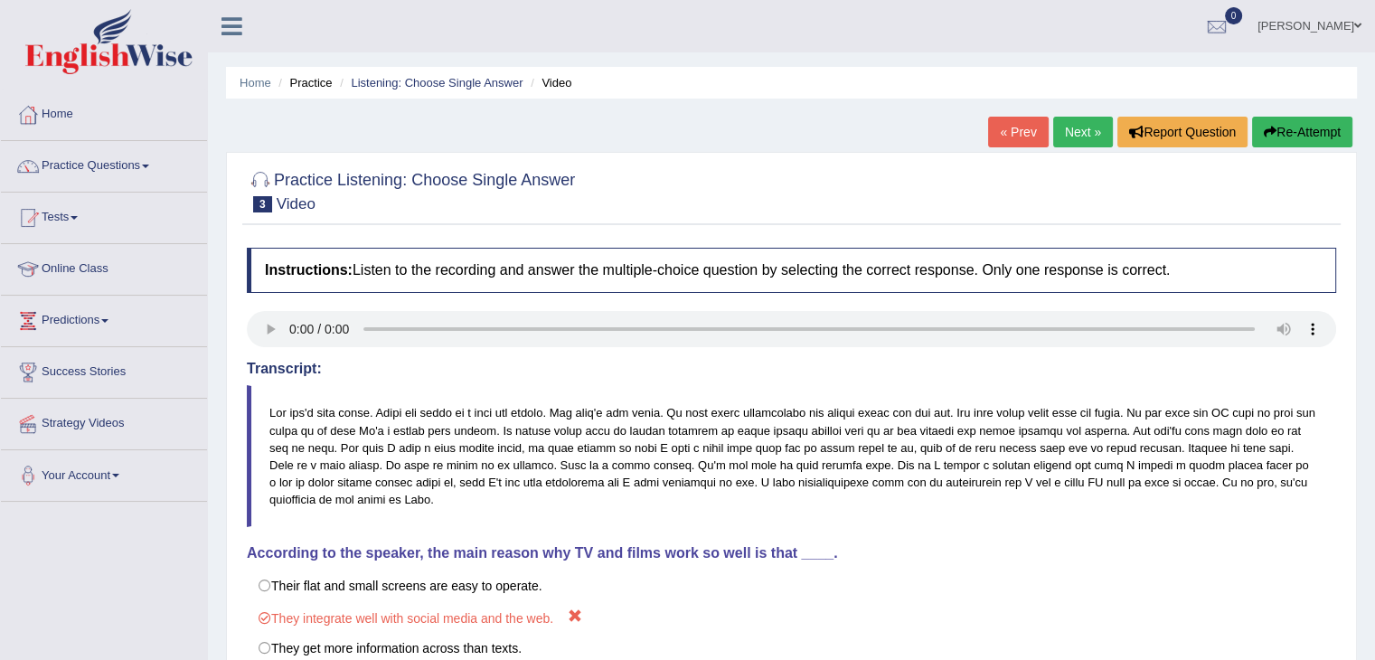
click at [1062, 135] on link "Next »" at bounding box center [1083, 132] width 60 height 31
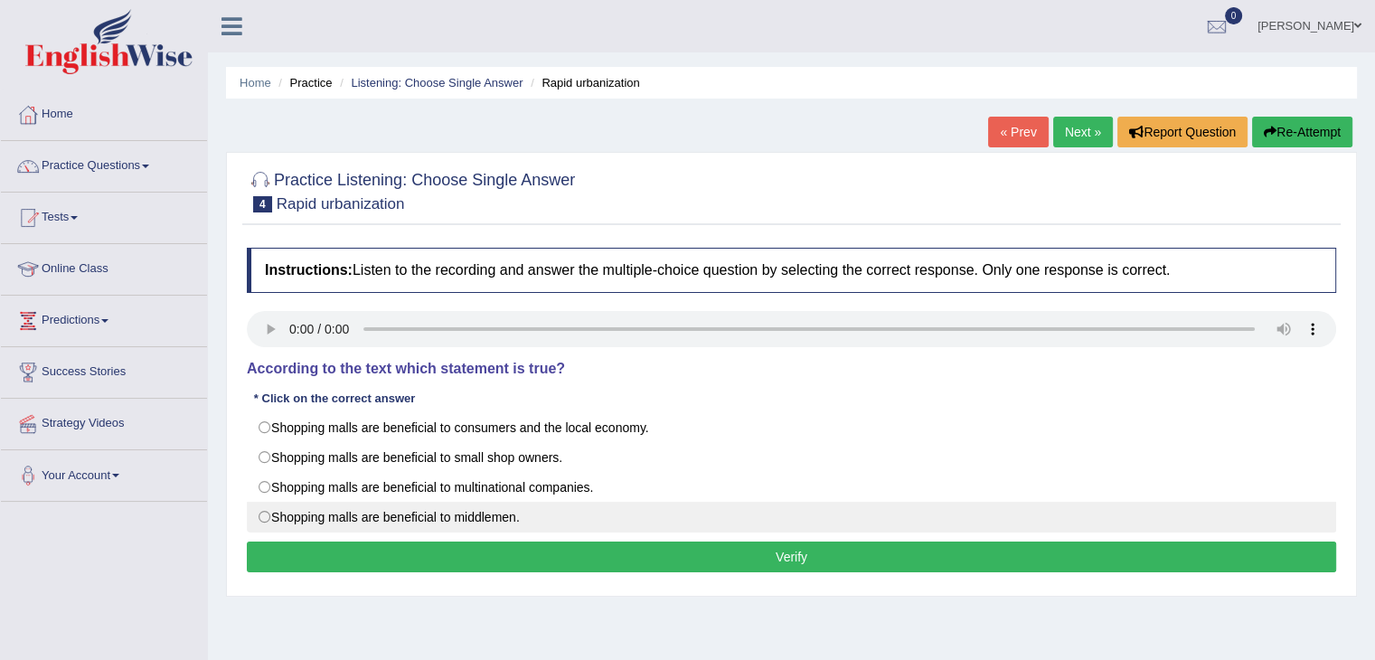
click at [301, 520] on label "Shopping malls are beneficial to middlemen." at bounding box center [792, 517] width 1090 height 31
radio input "true"
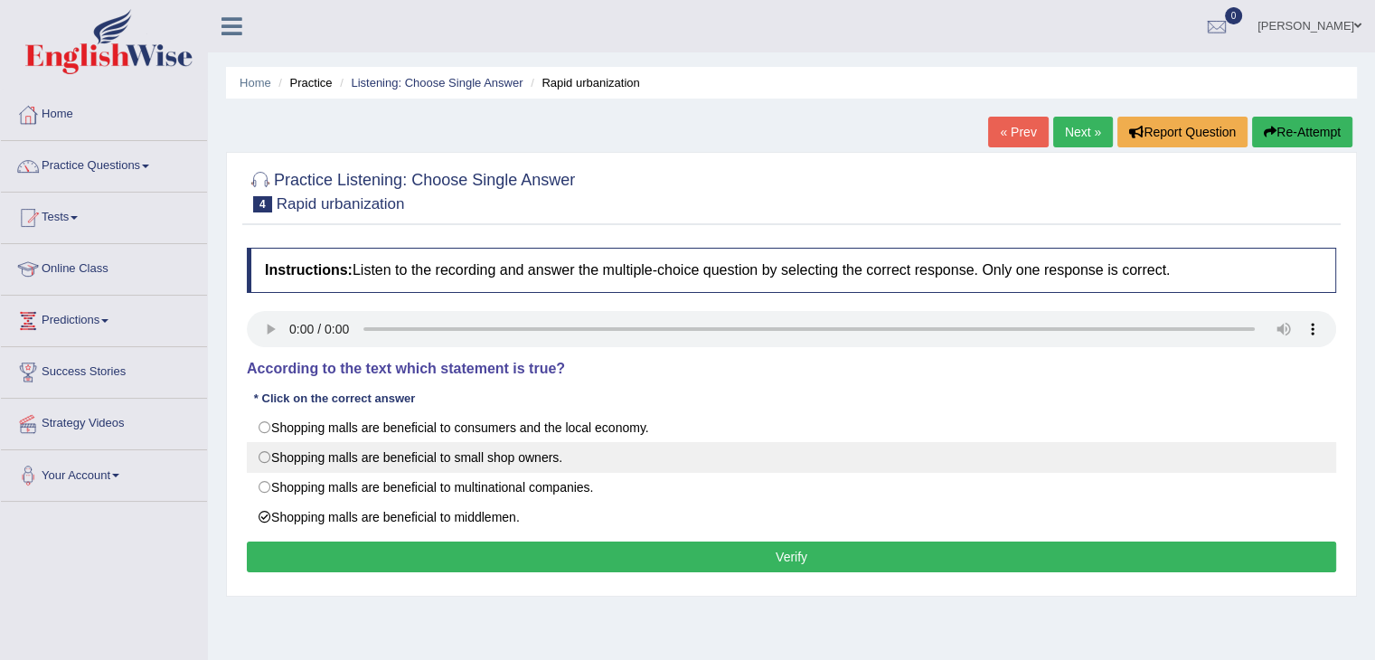
click at [339, 458] on label "Shopping malls are beneficial to small shop owners." at bounding box center [792, 457] width 1090 height 31
radio input "true"
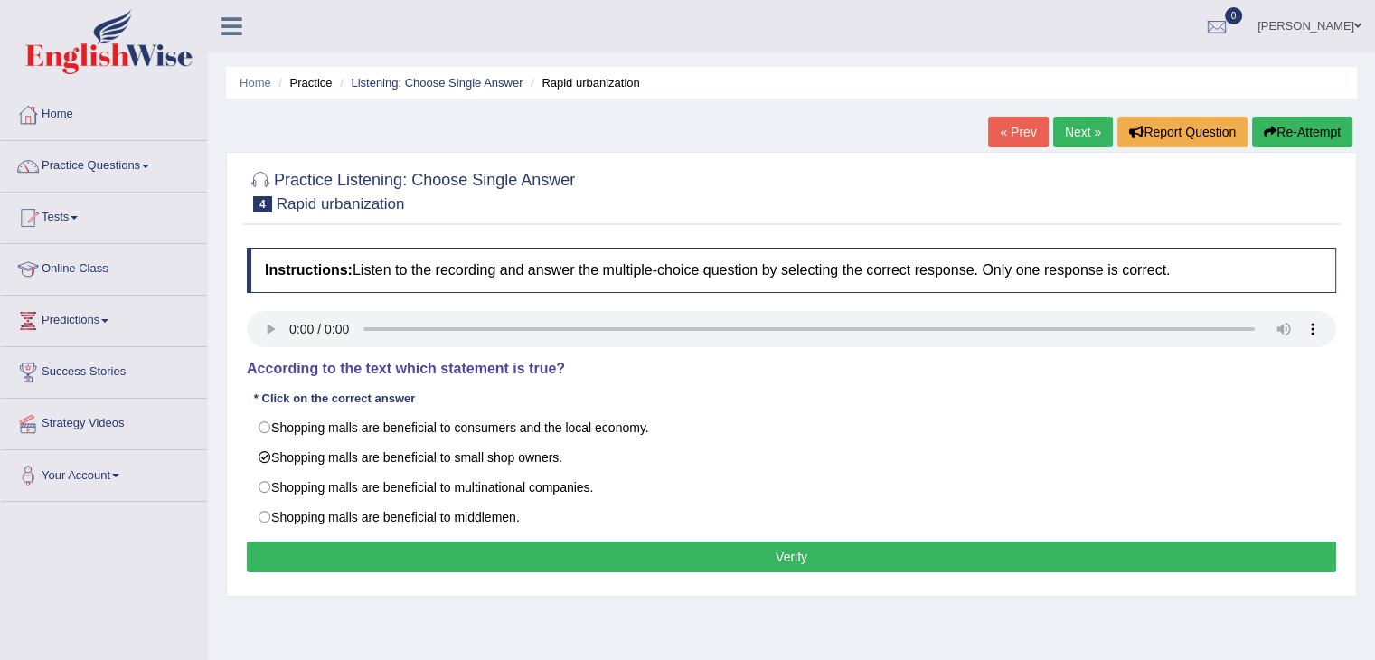
click at [467, 545] on button "Verify" at bounding box center [792, 557] width 1090 height 31
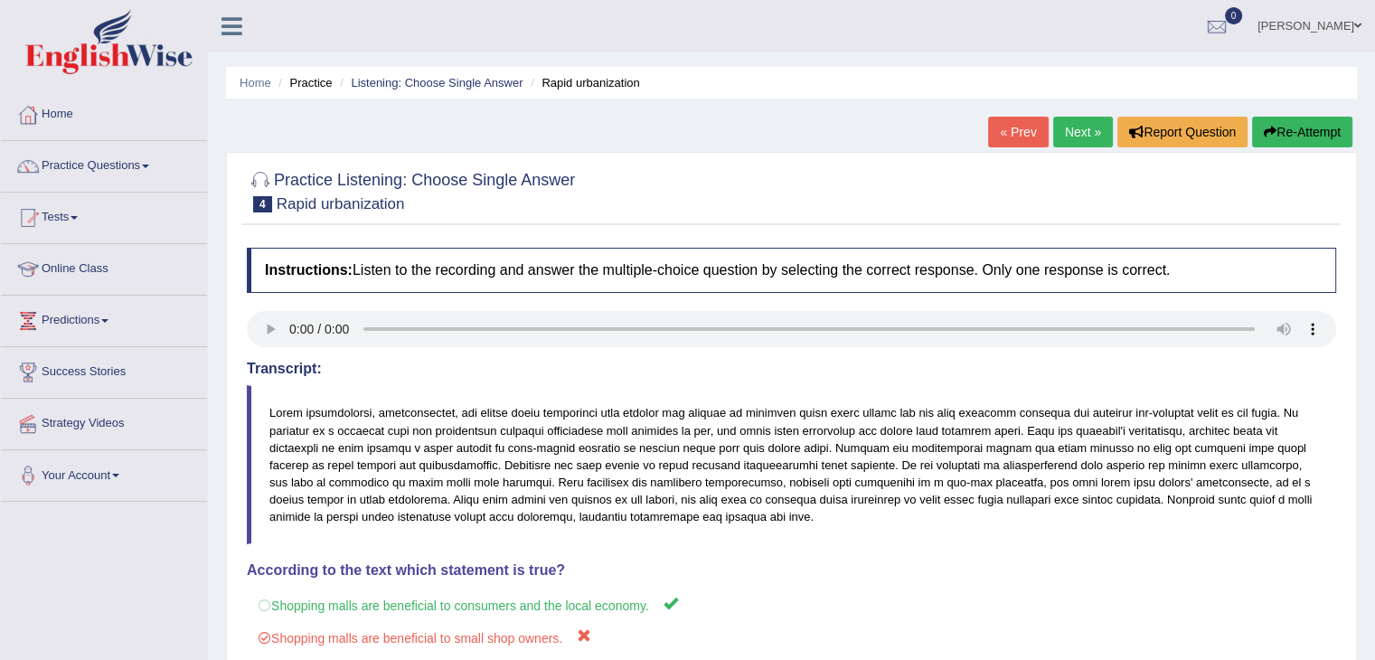
click at [1073, 120] on link "Next »" at bounding box center [1083, 132] width 60 height 31
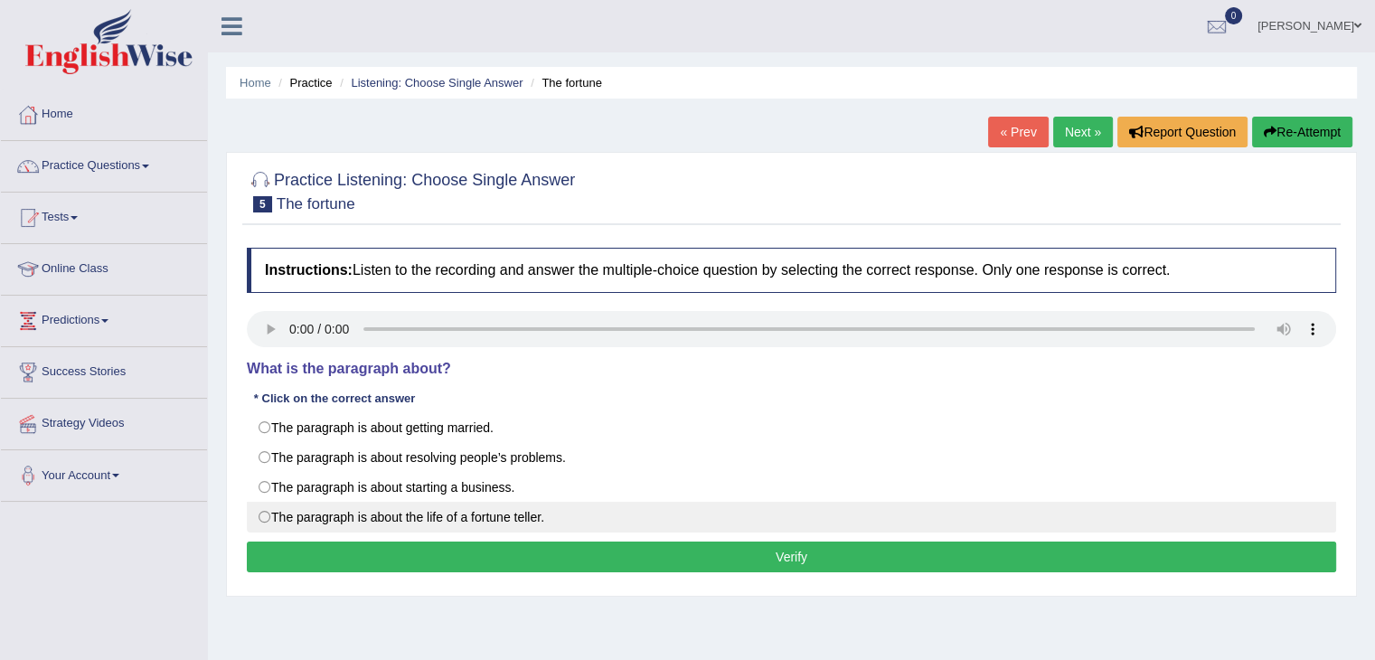
click at [317, 526] on label "The paragraph is about the life of a fortune teller." at bounding box center [792, 517] width 1090 height 31
radio input "true"
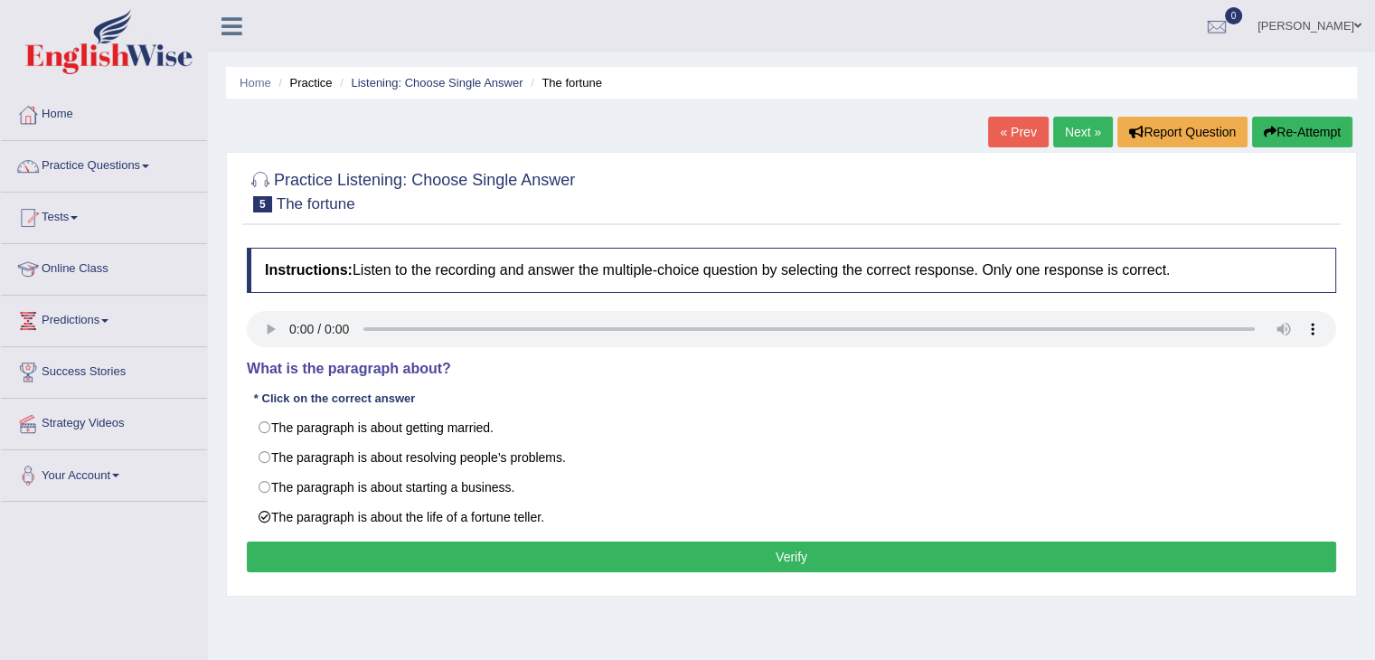
click at [410, 558] on button "Verify" at bounding box center [792, 557] width 1090 height 31
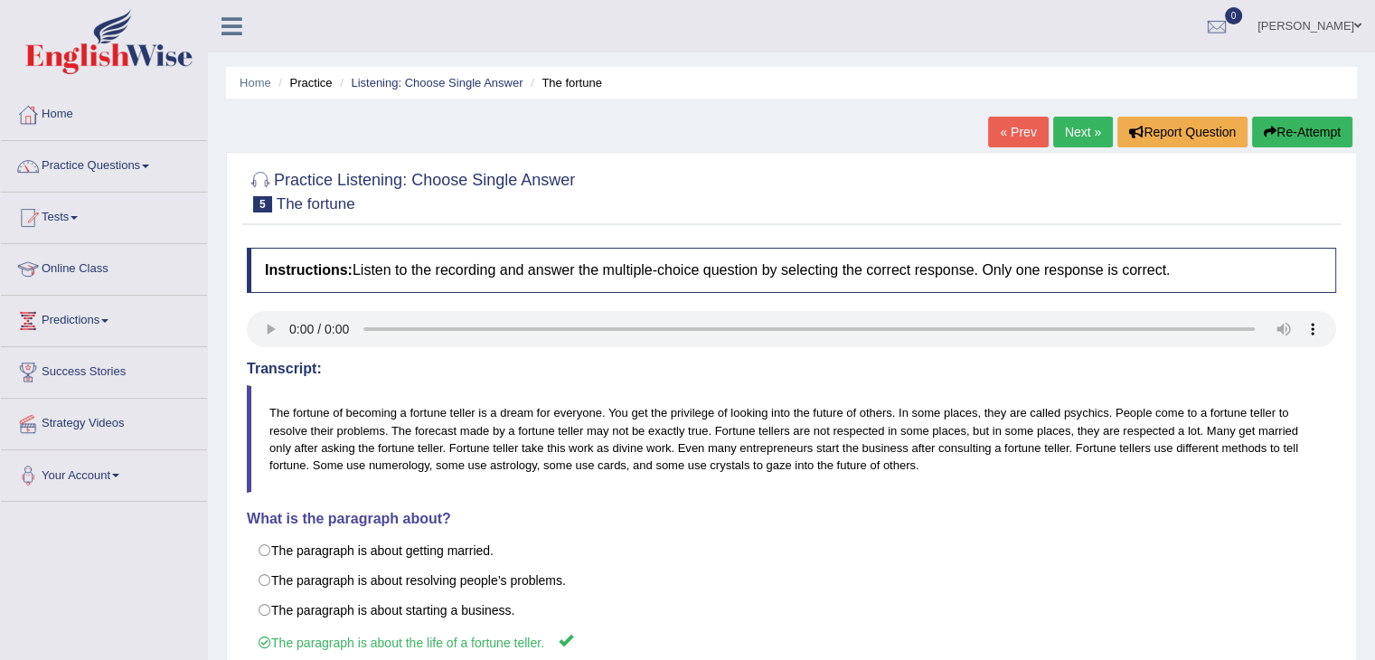
click at [1082, 124] on link "Next »" at bounding box center [1083, 132] width 60 height 31
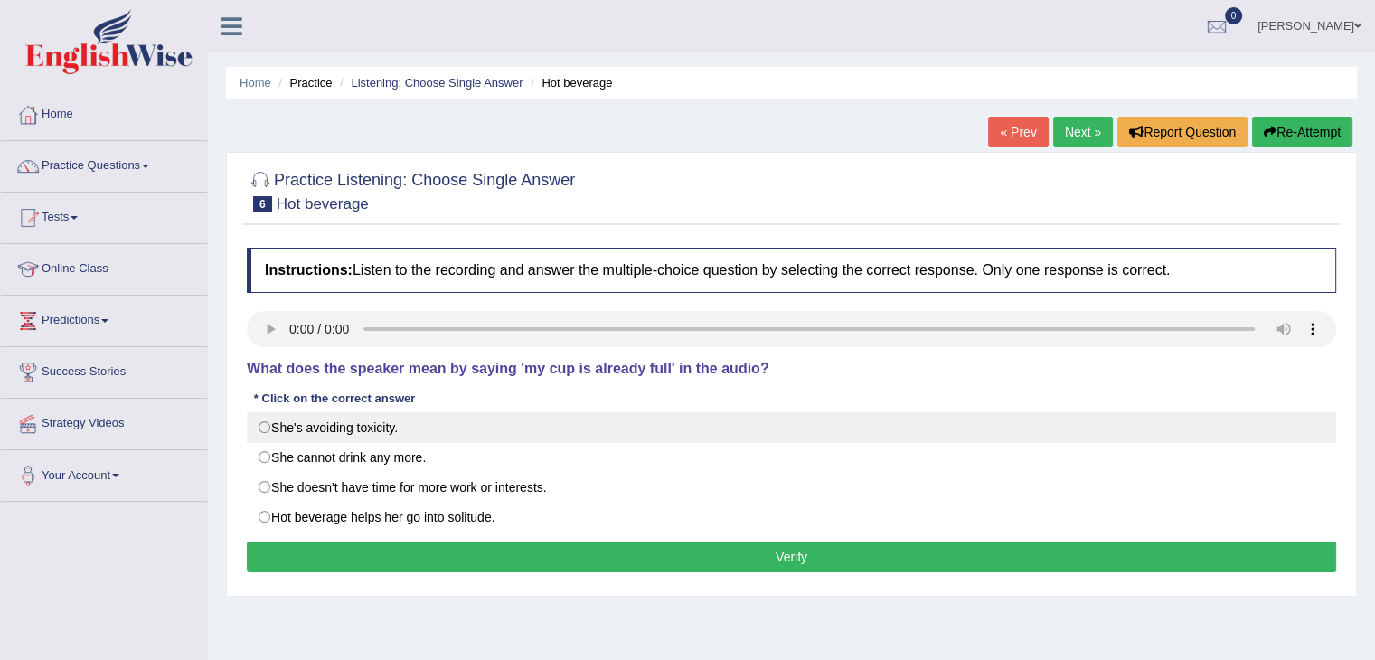
click at [317, 417] on label "She's avoiding toxicity." at bounding box center [792, 427] width 1090 height 31
radio input "true"
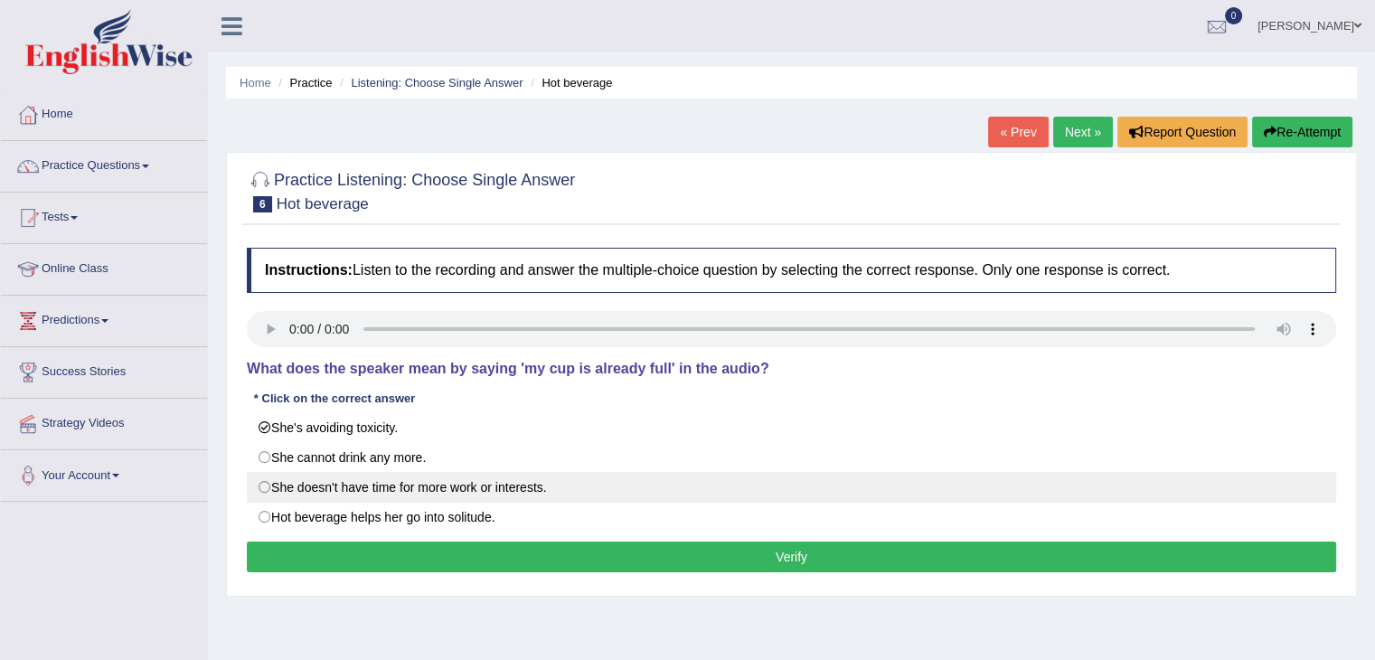
click at [417, 489] on label "She doesn't have time for more work or interests." at bounding box center [792, 487] width 1090 height 31
radio input "true"
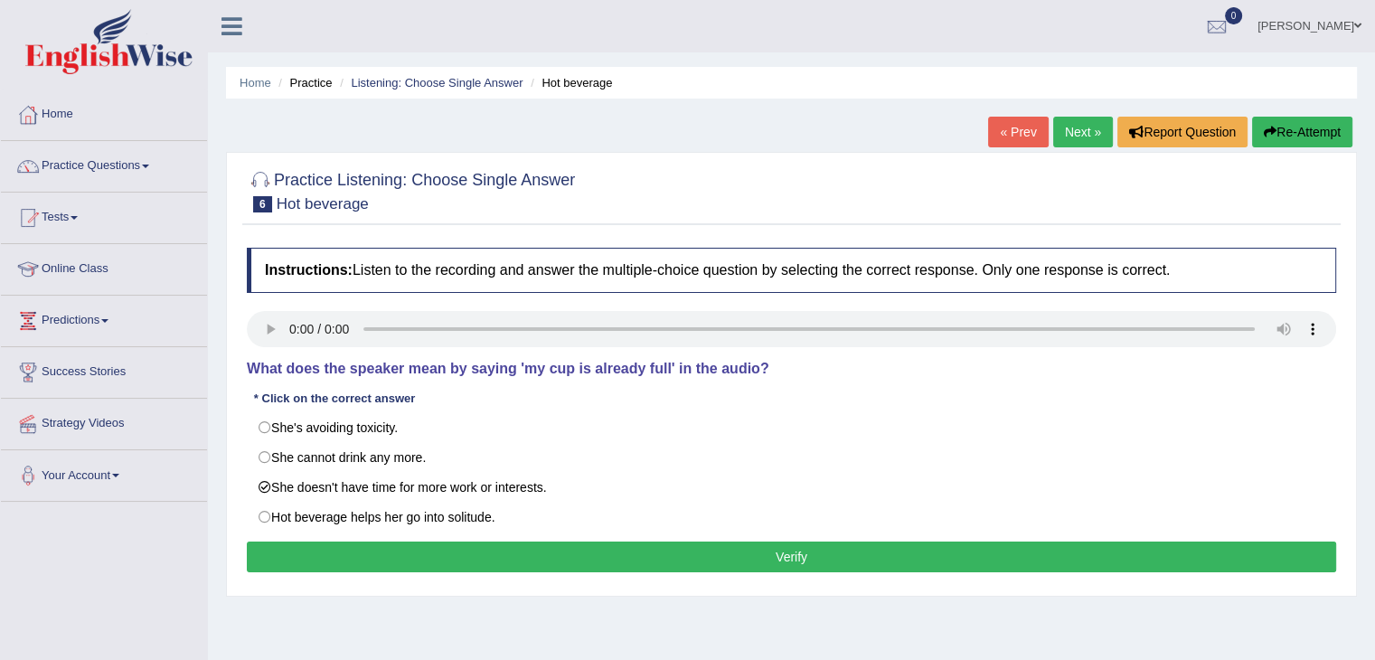
click at [442, 558] on button "Verify" at bounding box center [792, 557] width 1090 height 31
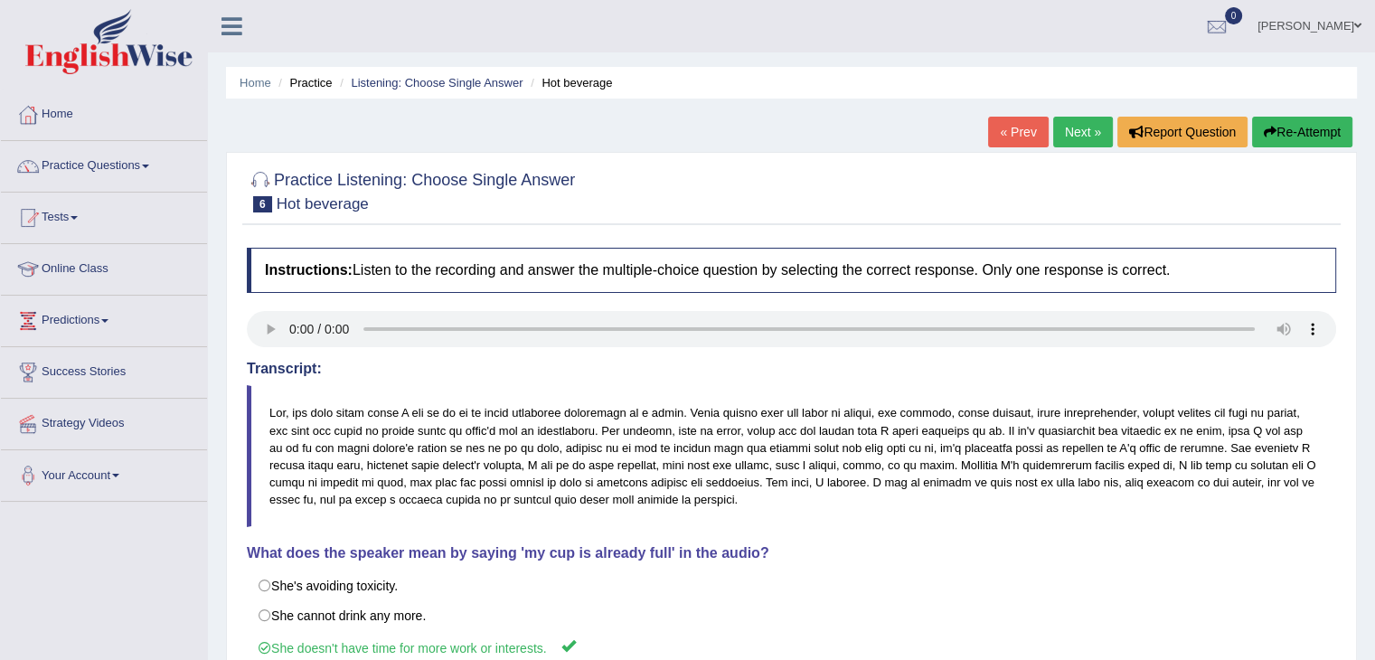
click at [1081, 118] on link "Next »" at bounding box center [1083, 132] width 60 height 31
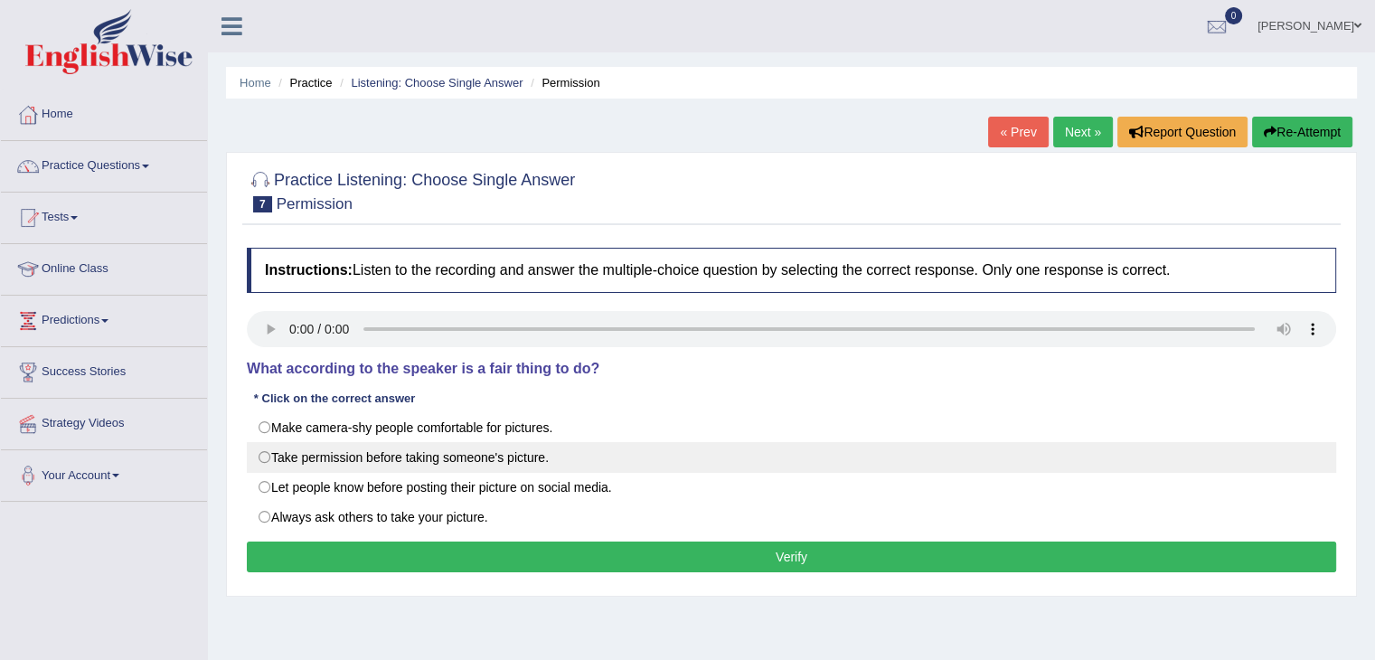
click at [296, 467] on label "Take permission before taking someone's picture." at bounding box center [792, 457] width 1090 height 31
radio input "true"
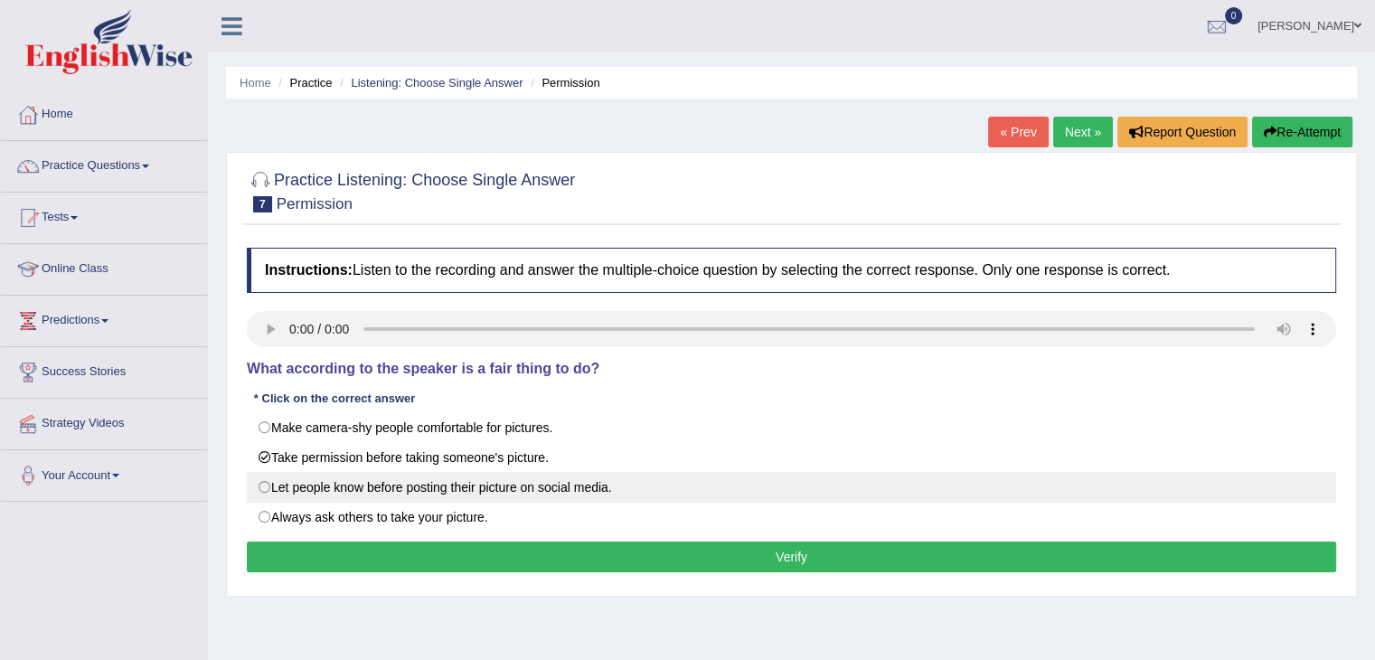
click at [296, 481] on label "Let people know before posting their picture on social media." at bounding box center [792, 487] width 1090 height 31
radio input "true"
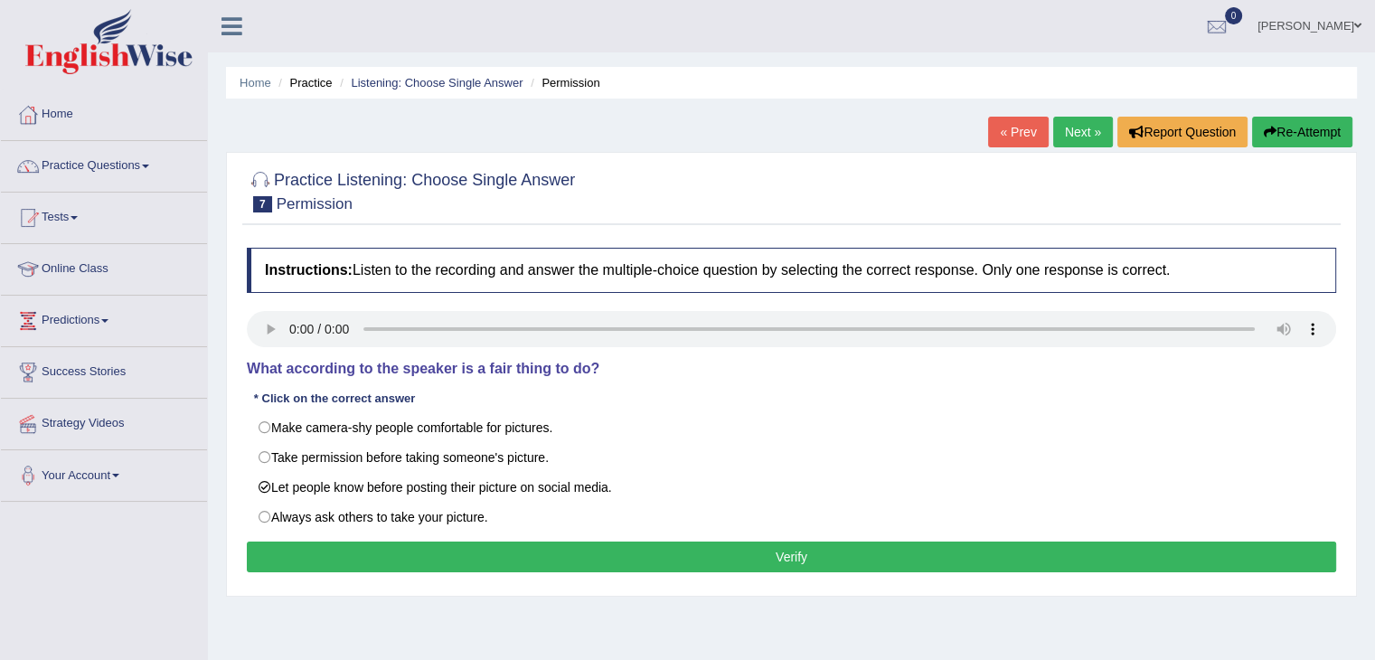
click at [427, 562] on button "Verify" at bounding box center [792, 557] width 1090 height 31
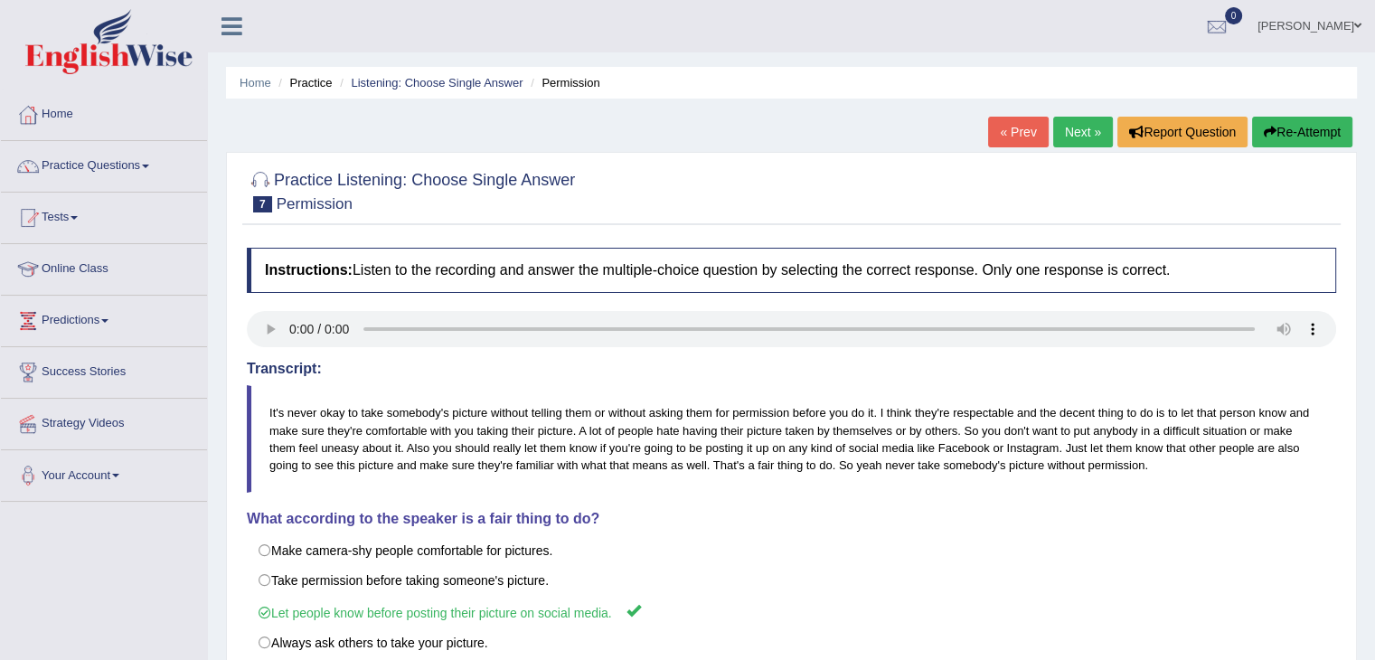
click at [827, 200] on div at bounding box center [792, 190] width 1090 height 55
click at [1074, 137] on link "Next »" at bounding box center [1083, 132] width 60 height 31
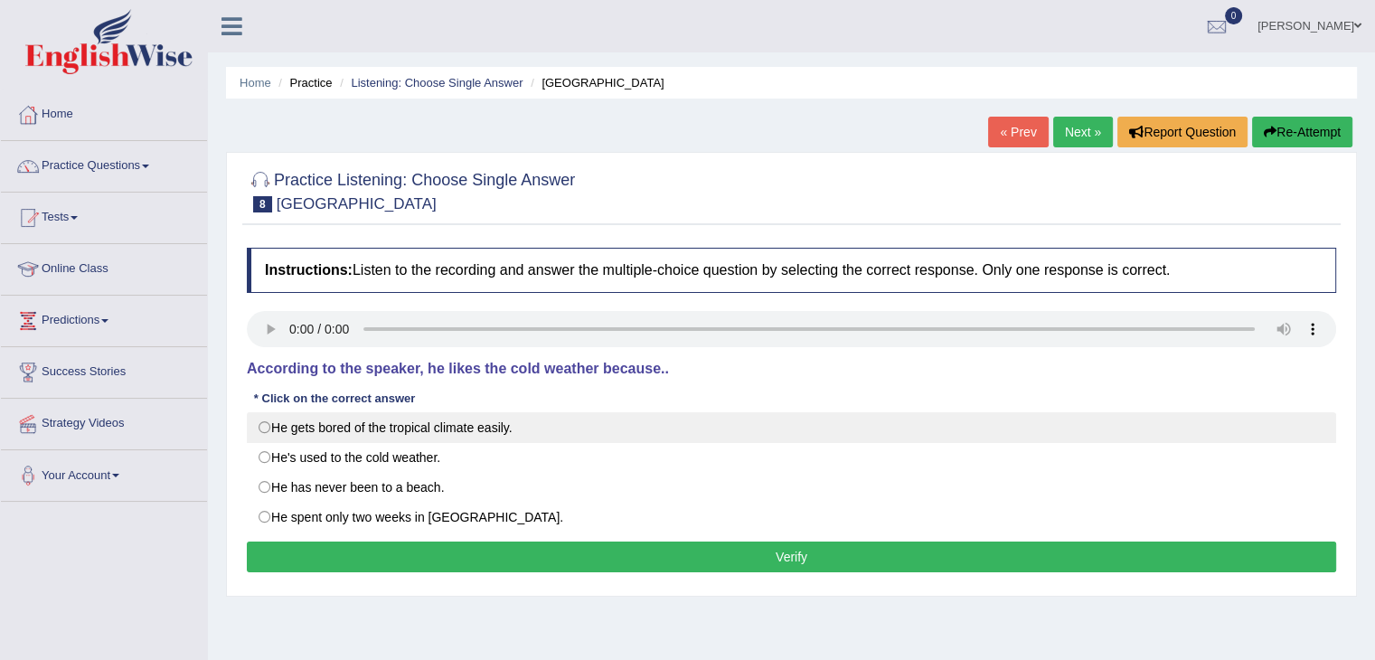
click at [282, 424] on label "He gets bored of the tropical climate easily." at bounding box center [792, 427] width 1090 height 31
radio input "true"
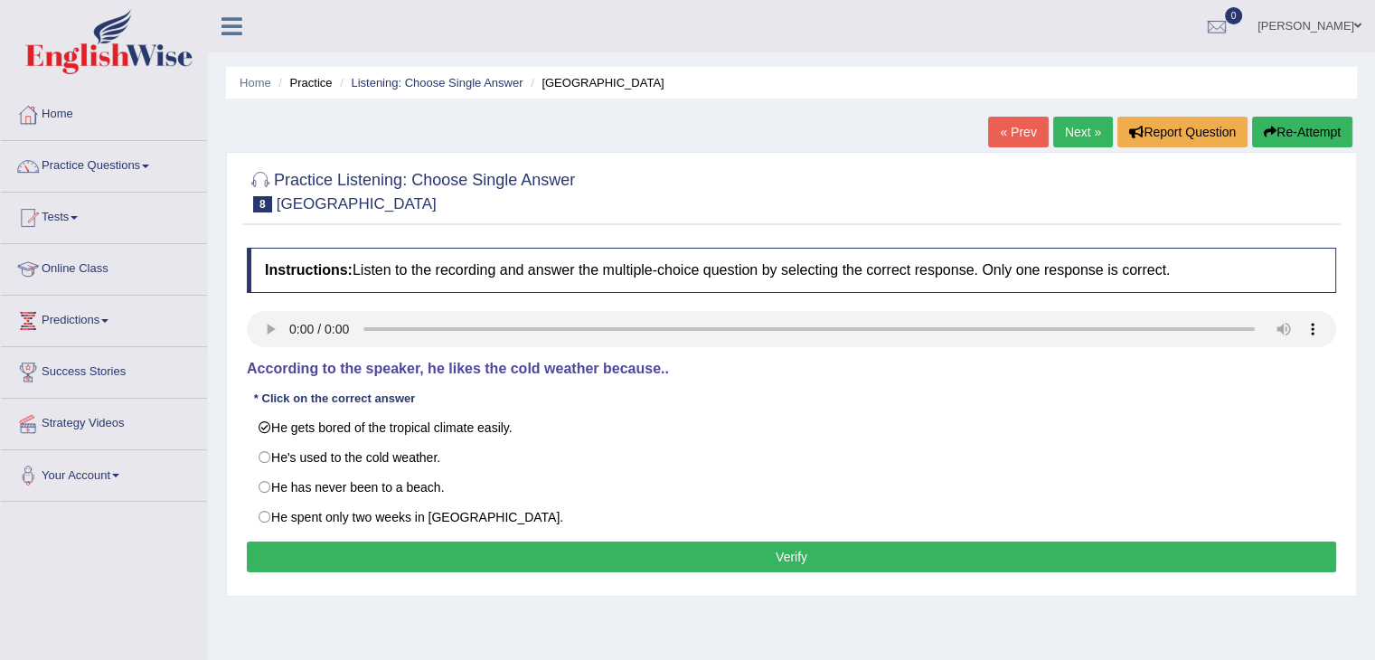
click at [406, 549] on button "Verify" at bounding box center [792, 557] width 1090 height 31
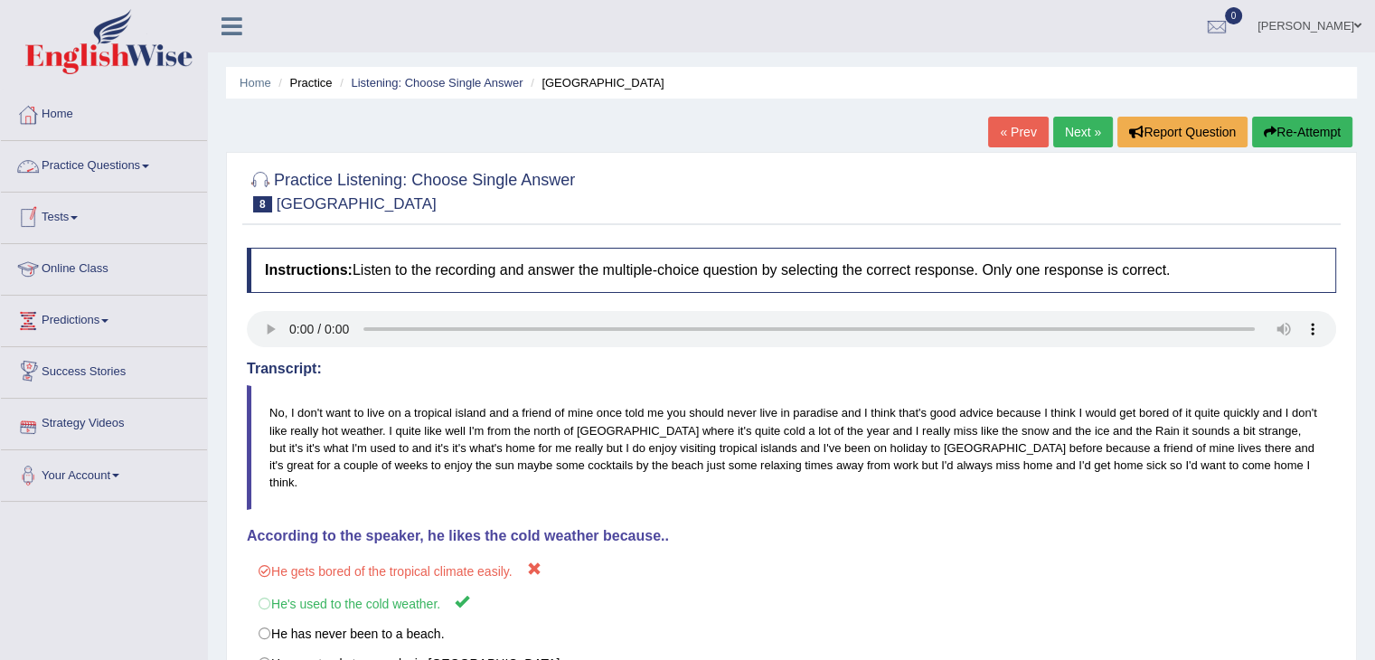
click at [145, 156] on link "Practice Questions" at bounding box center [104, 163] width 206 height 45
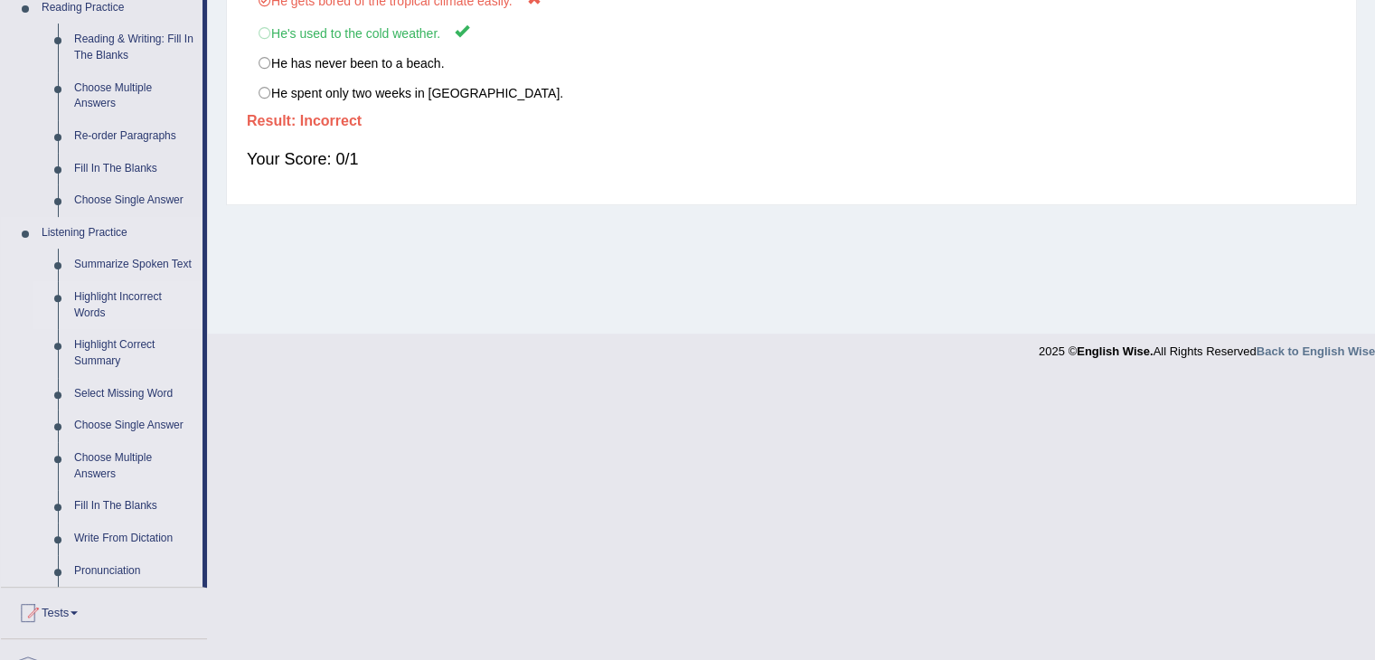
scroll to position [571, 0]
click at [127, 348] on link "Highlight Correct Summary" at bounding box center [134, 352] width 137 height 48
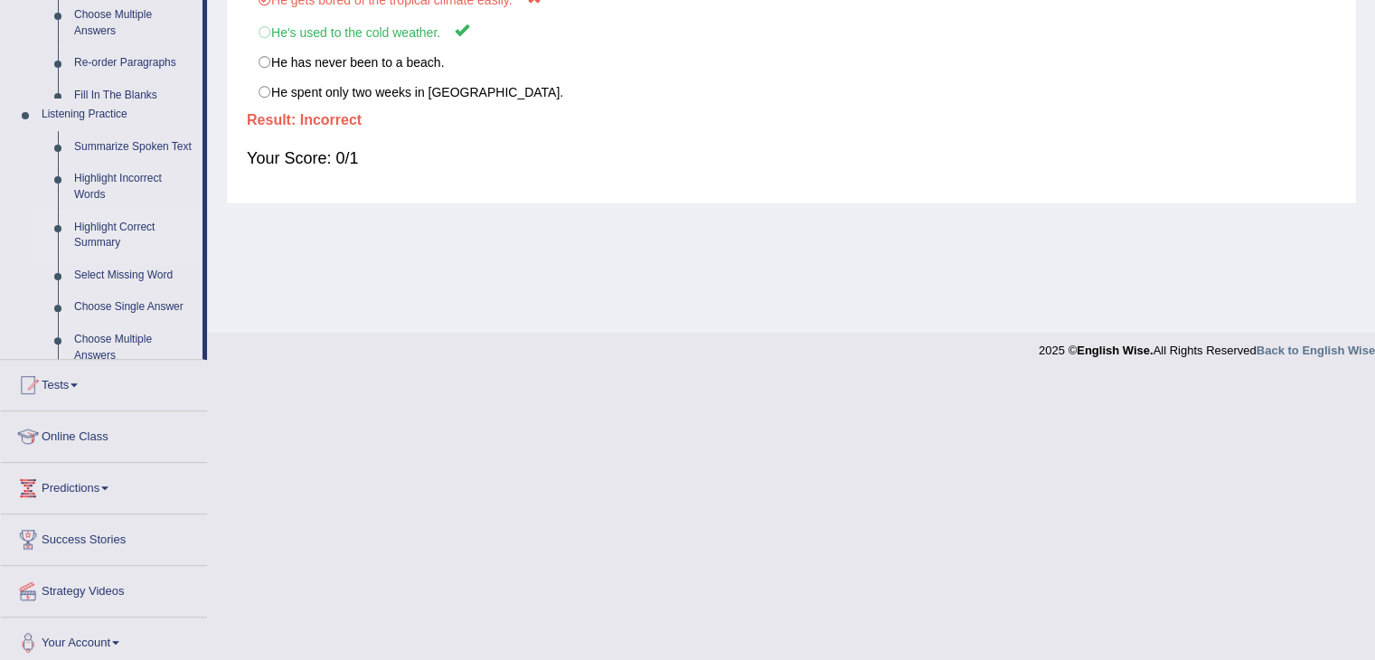
scroll to position [289, 0]
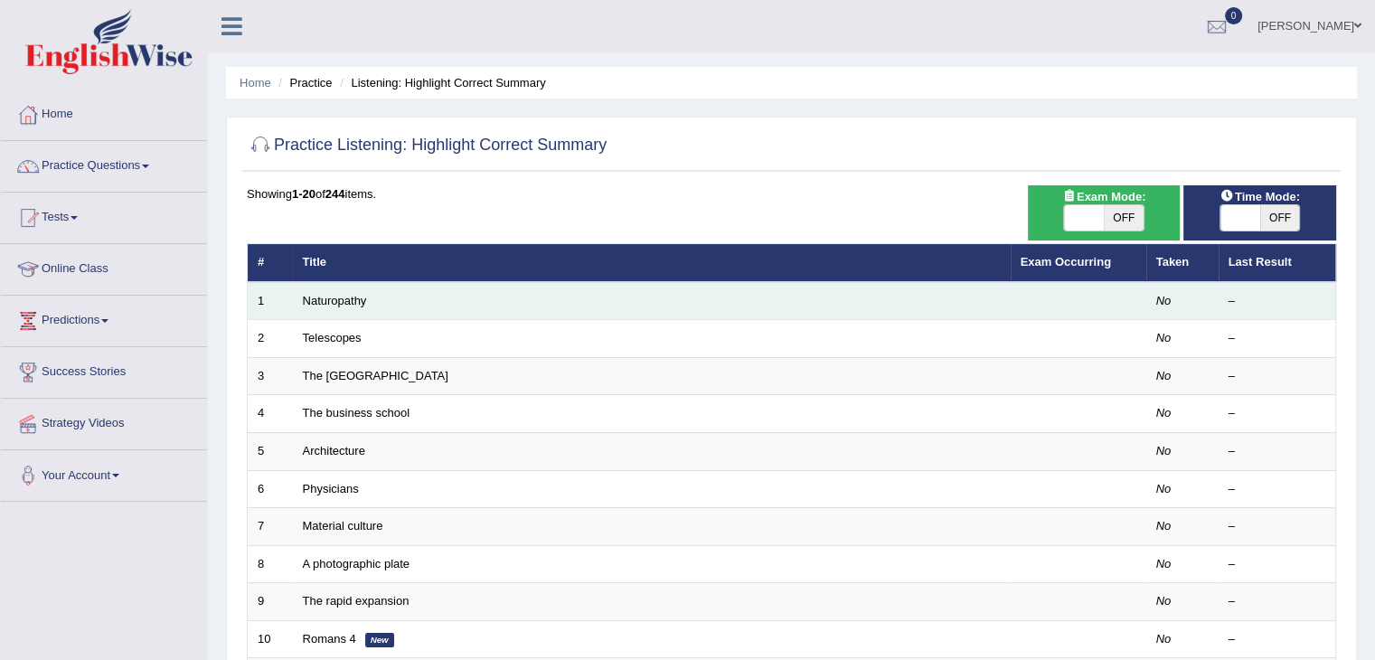
click at [401, 308] on td "Naturopathy" at bounding box center [652, 301] width 718 height 38
click at [367, 297] on td "Naturopathy" at bounding box center [652, 301] width 718 height 38
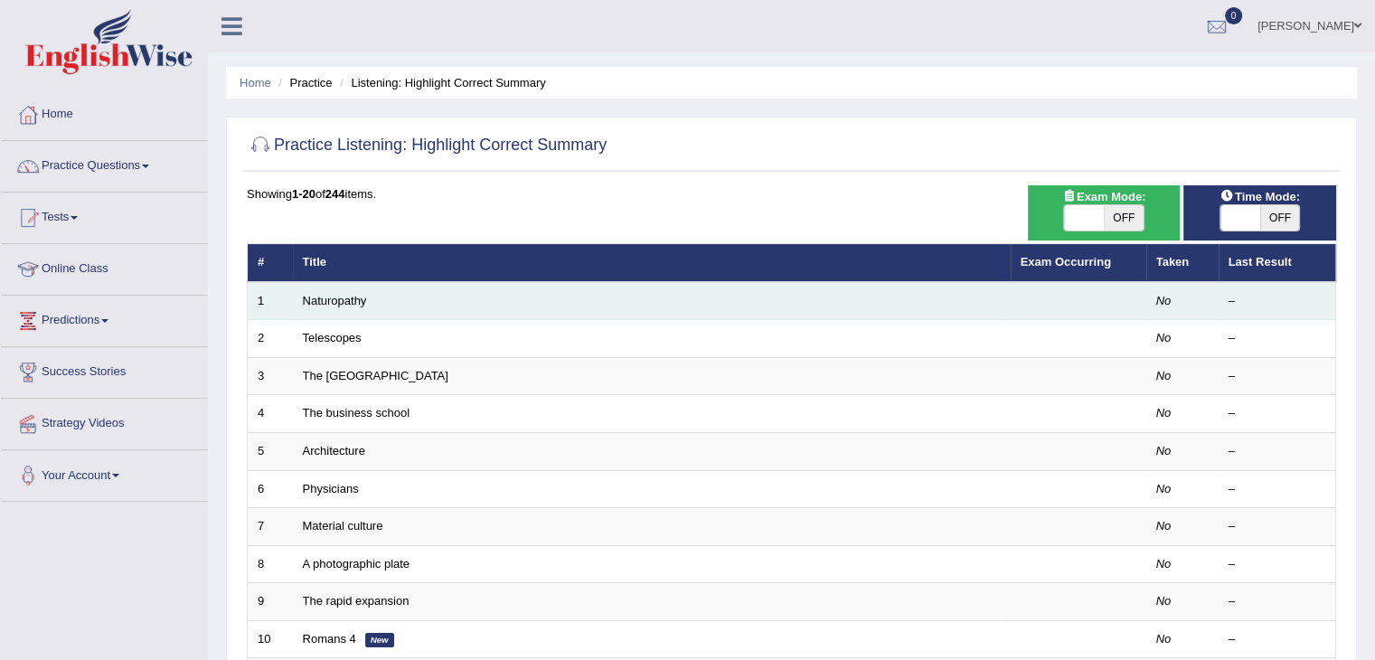
click at [367, 297] on td "Naturopathy" at bounding box center [652, 301] width 718 height 38
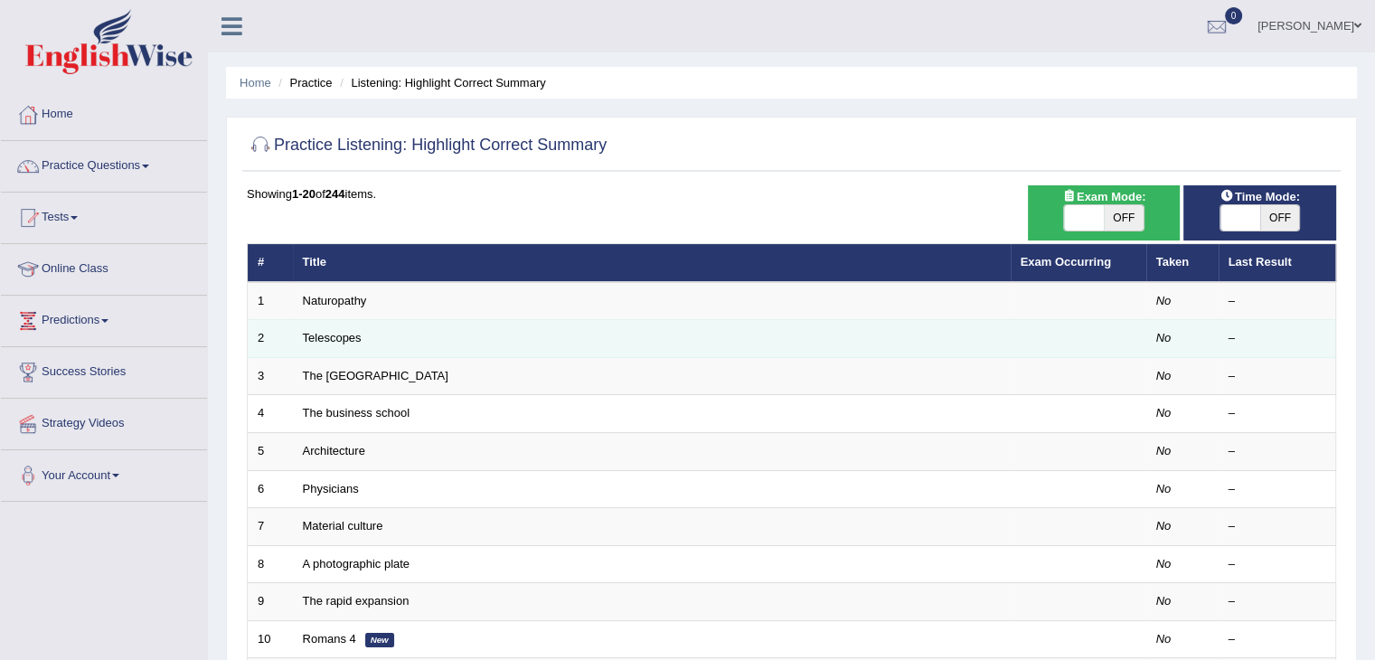
click at [372, 344] on td "Telescopes" at bounding box center [652, 339] width 718 height 38
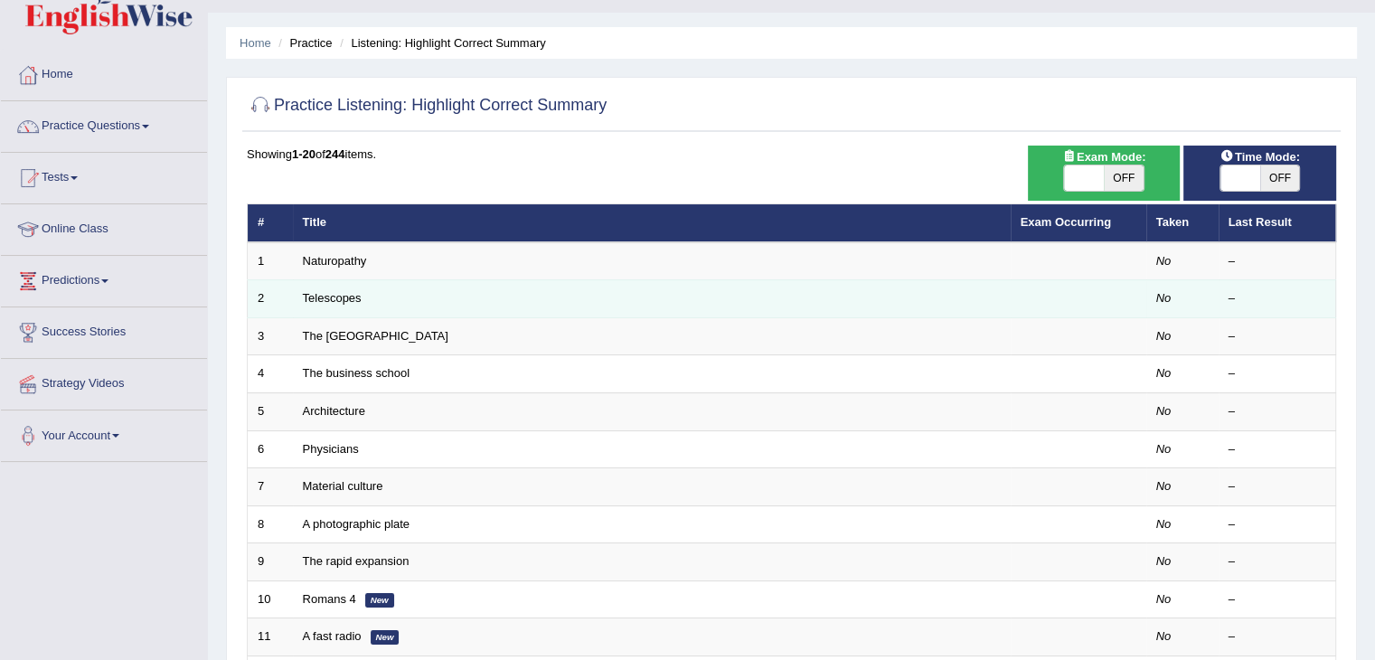
scroll to position [36, 0]
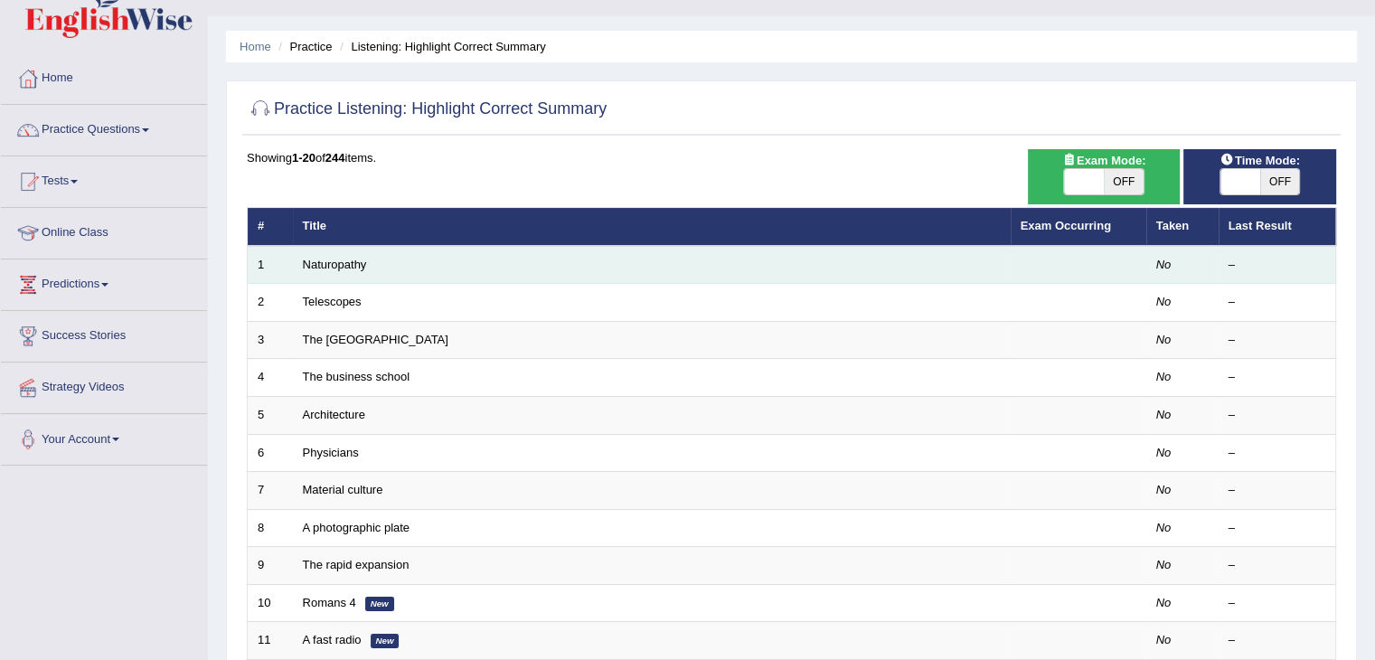
click at [380, 267] on td "Naturopathy" at bounding box center [652, 265] width 718 height 38
click at [351, 259] on link "Naturopathy" at bounding box center [335, 265] width 64 height 14
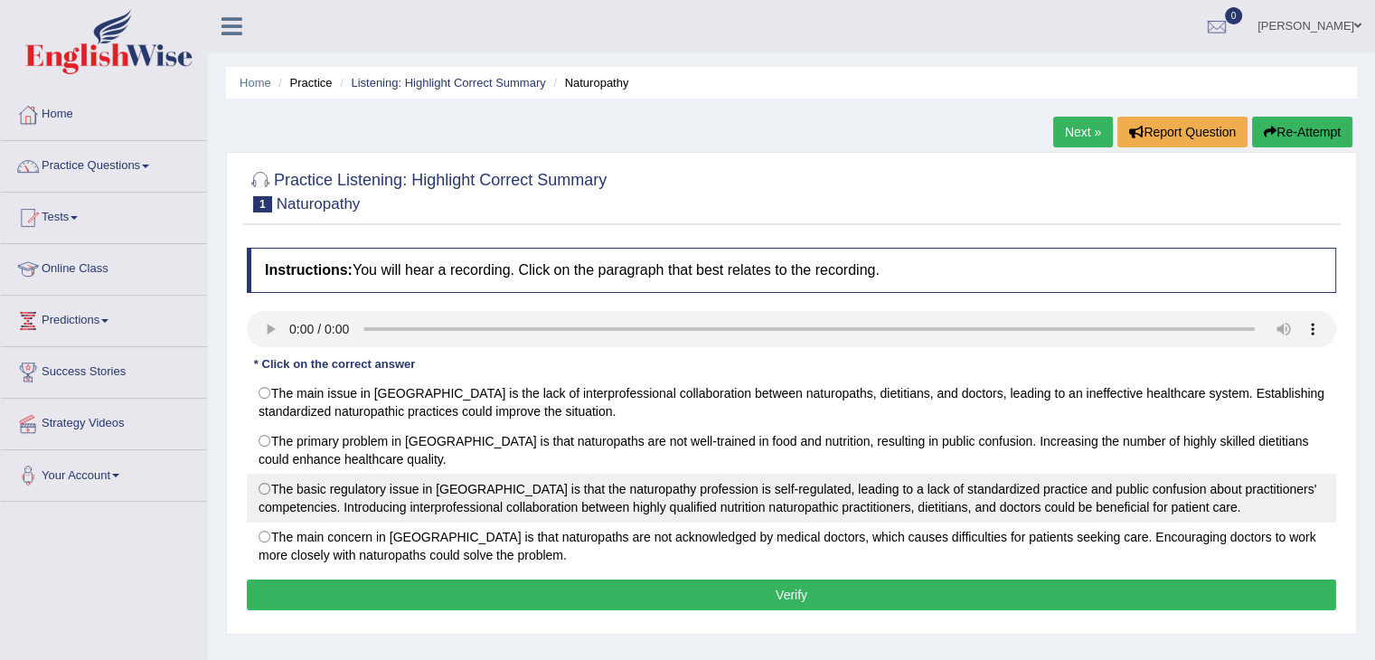
click at [300, 481] on label "The basic regulatory issue in [GEOGRAPHIC_DATA] is that the naturopathy profess…" at bounding box center [792, 498] width 1090 height 49
radio input "true"
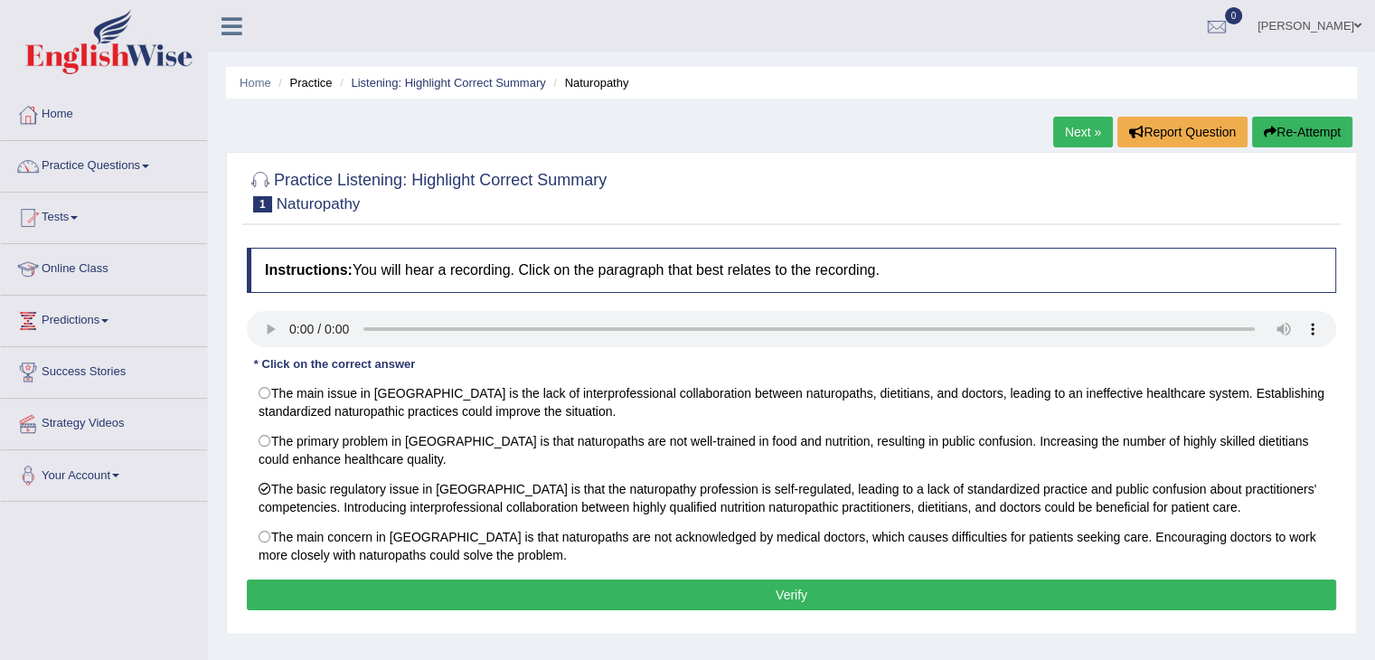
click at [328, 582] on button "Verify" at bounding box center [792, 595] width 1090 height 31
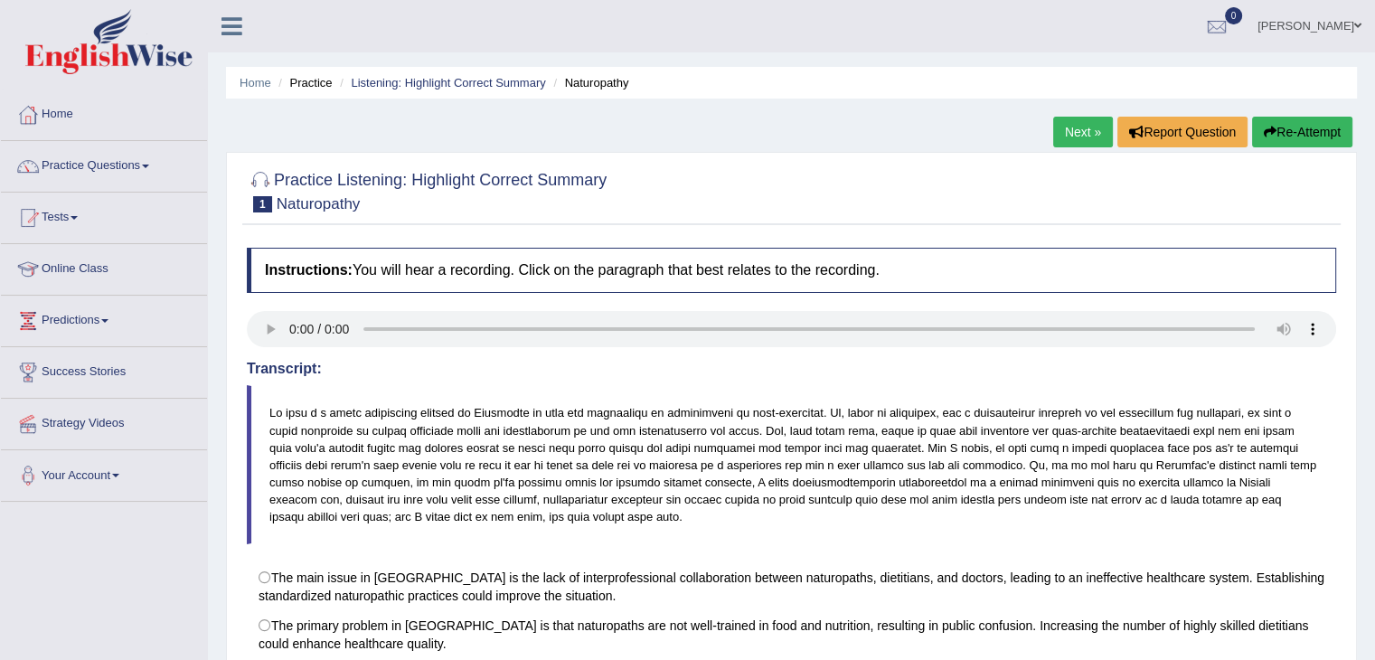
click at [1071, 122] on link "Next »" at bounding box center [1083, 132] width 60 height 31
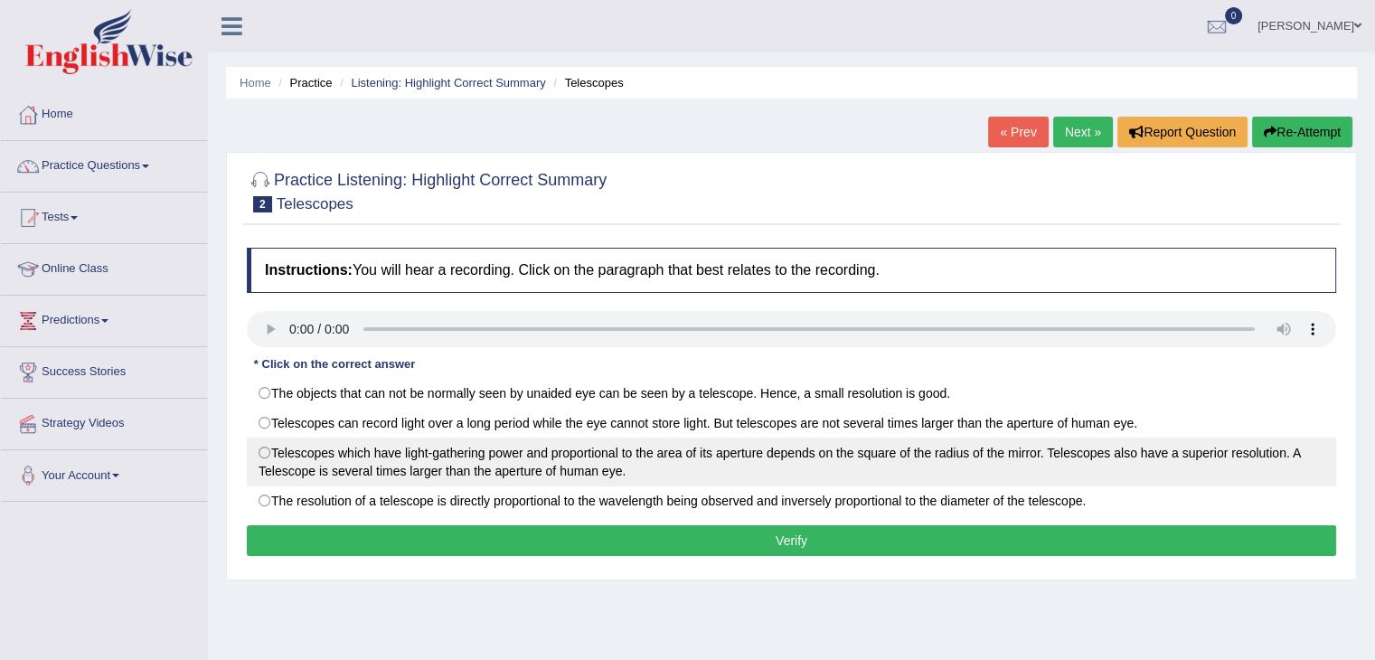
click at [481, 447] on label "Telescopes which have light-gathering power and proportional to the area of its…" at bounding box center [792, 462] width 1090 height 49
radio input "true"
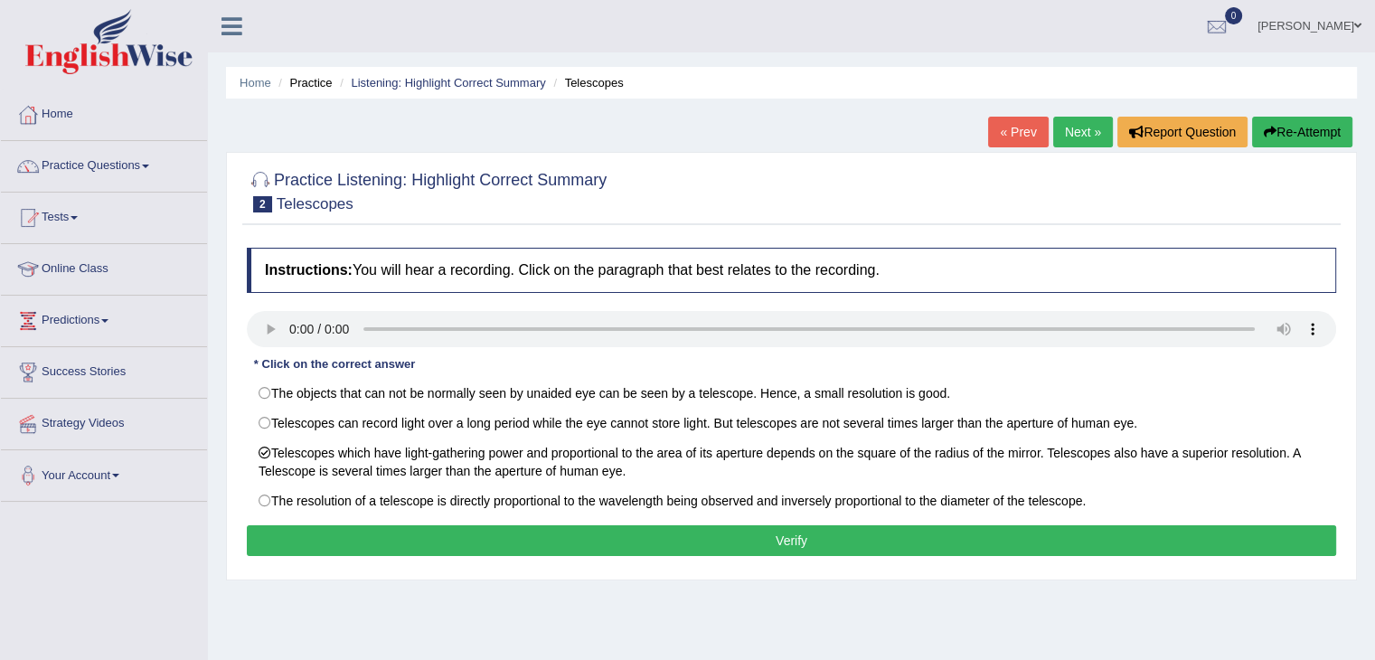
click at [508, 539] on button "Verify" at bounding box center [792, 540] width 1090 height 31
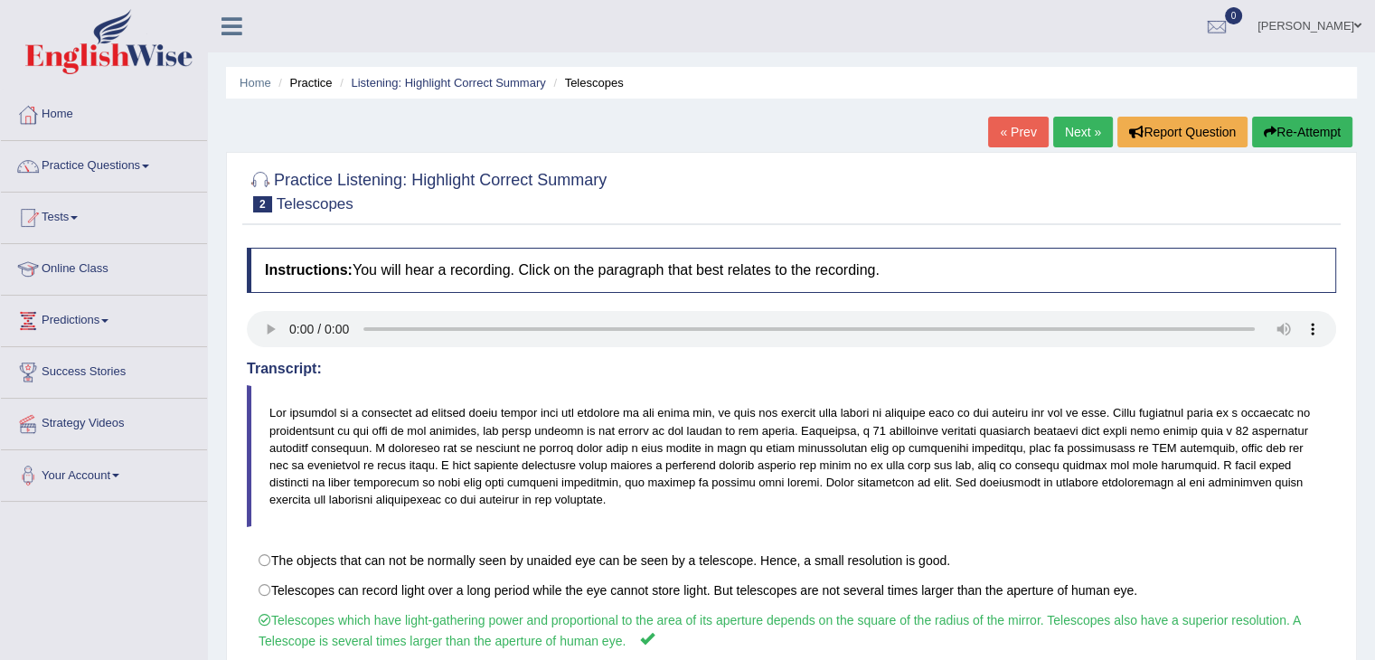
click at [1082, 132] on link "Next »" at bounding box center [1083, 132] width 60 height 31
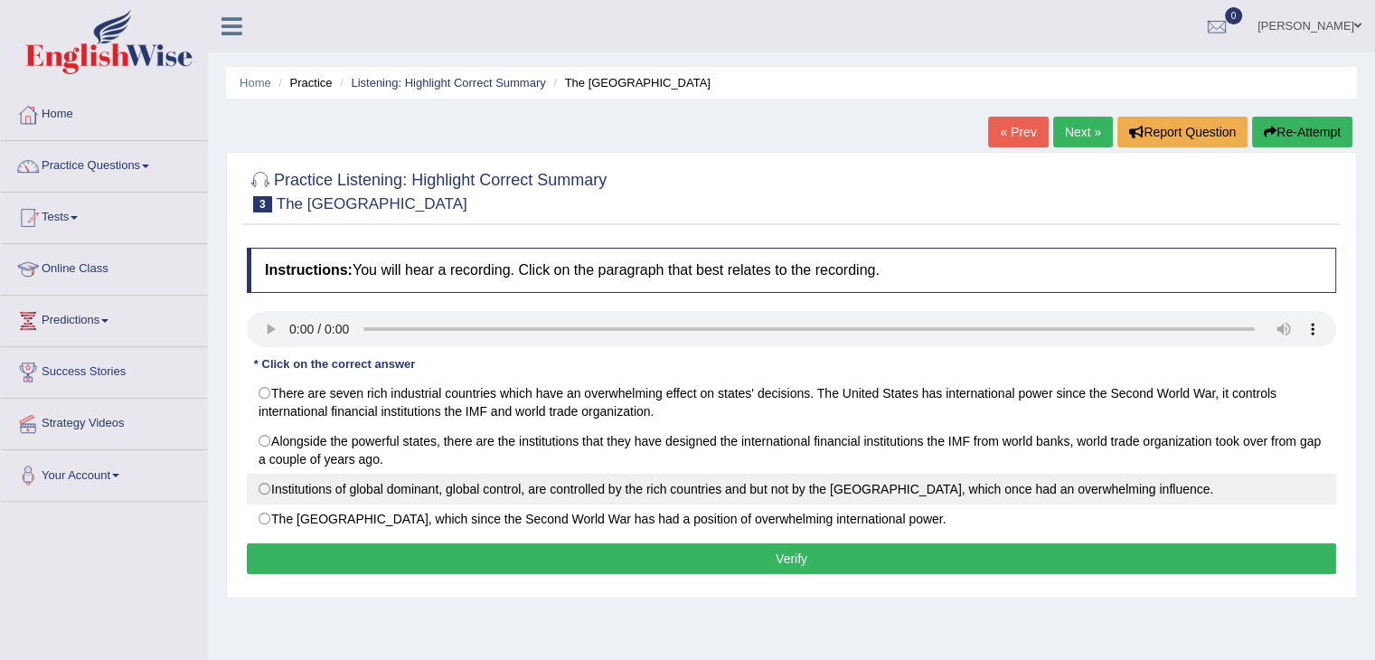
click at [644, 483] on label "Institutions of global dominant, global control, are controlled by the rich cou…" at bounding box center [792, 489] width 1090 height 31
radio input "true"
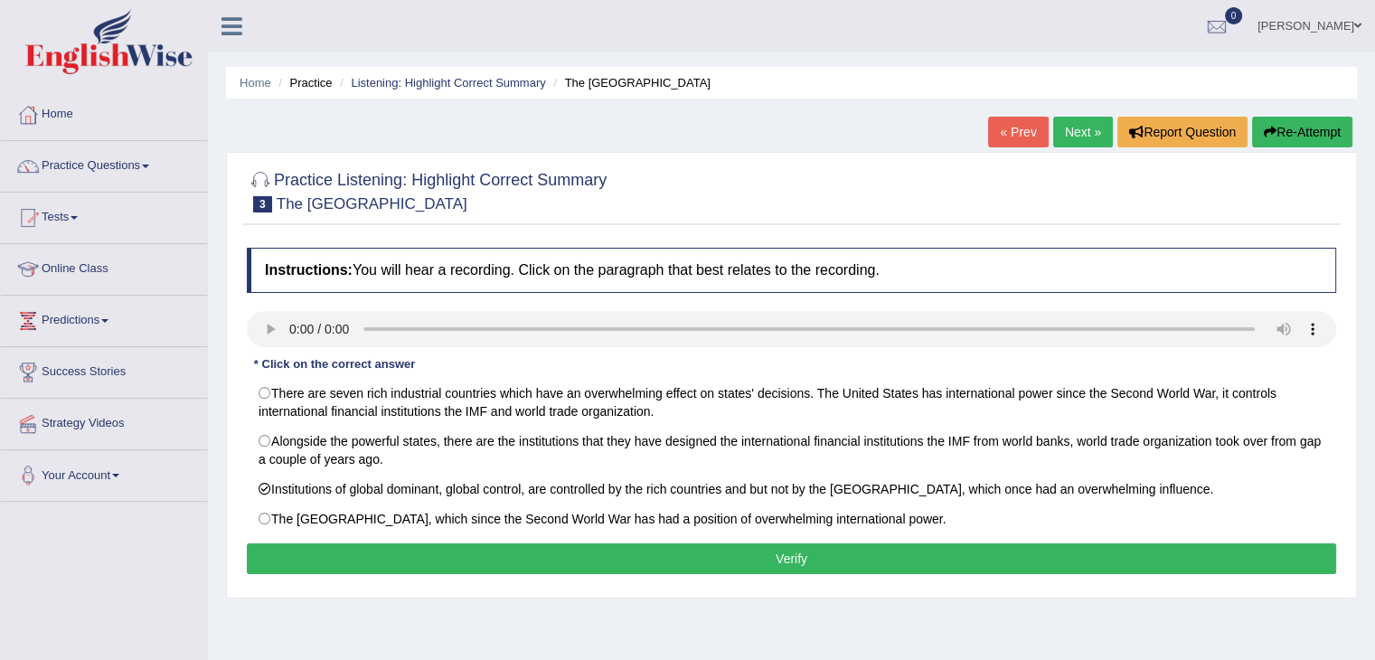
click at [643, 564] on button "Verify" at bounding box center [792, 558] width 1090 height 31
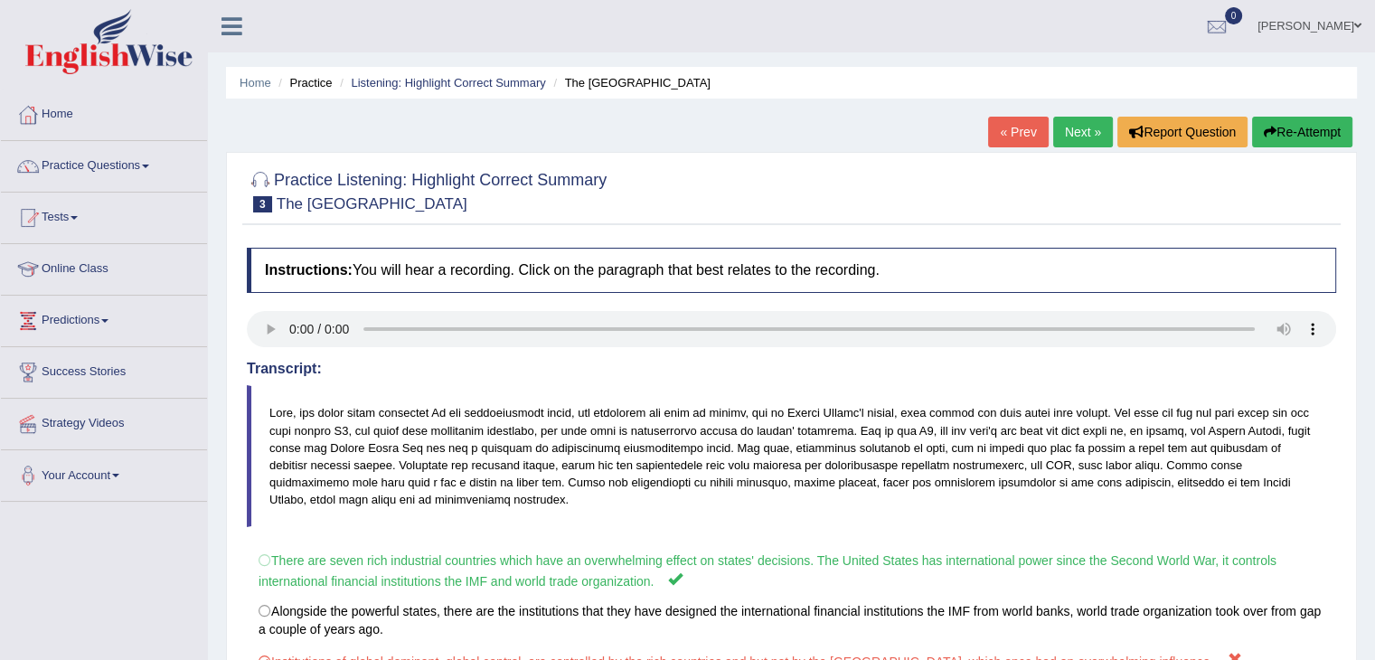
click at [1059, 143] on link "Next »" at bounding box center [1083, 132] width 60 height 31
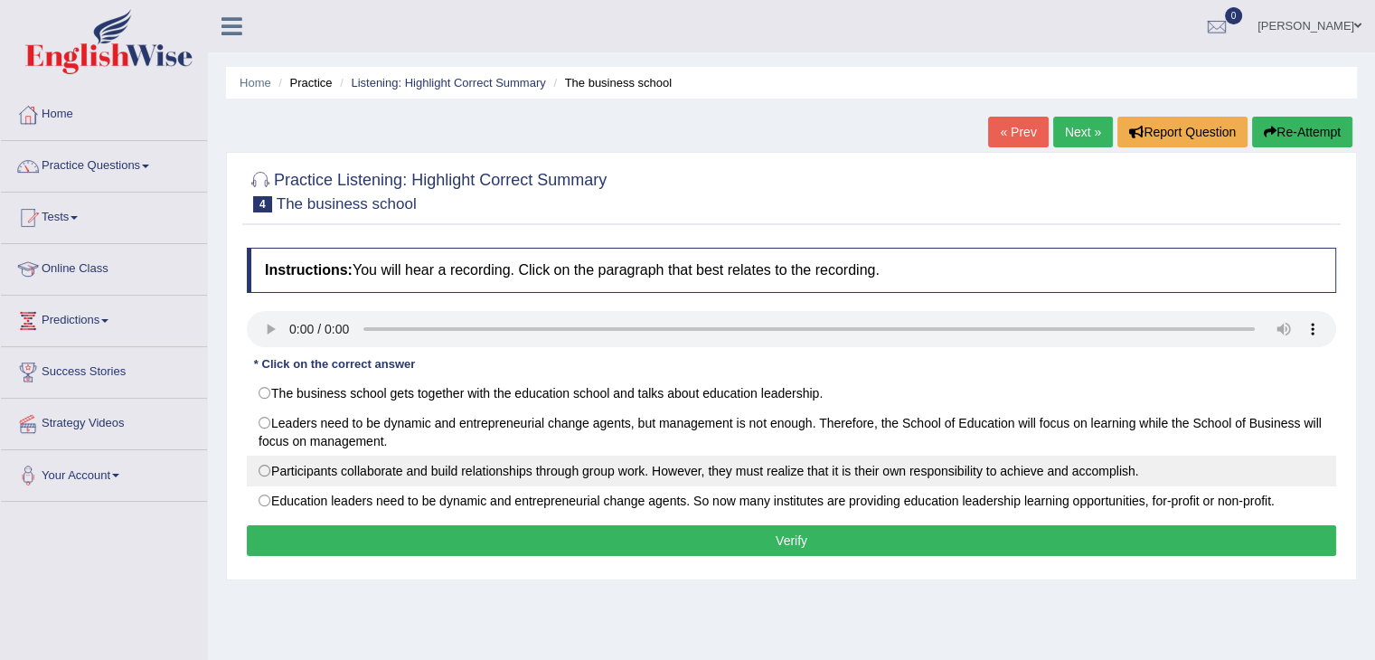
click at [567, 466] on label "Participants collaborate and build relationships through group work. However, t…" at bounding box center [792, 471] width 1090 height 31
radio input "true"
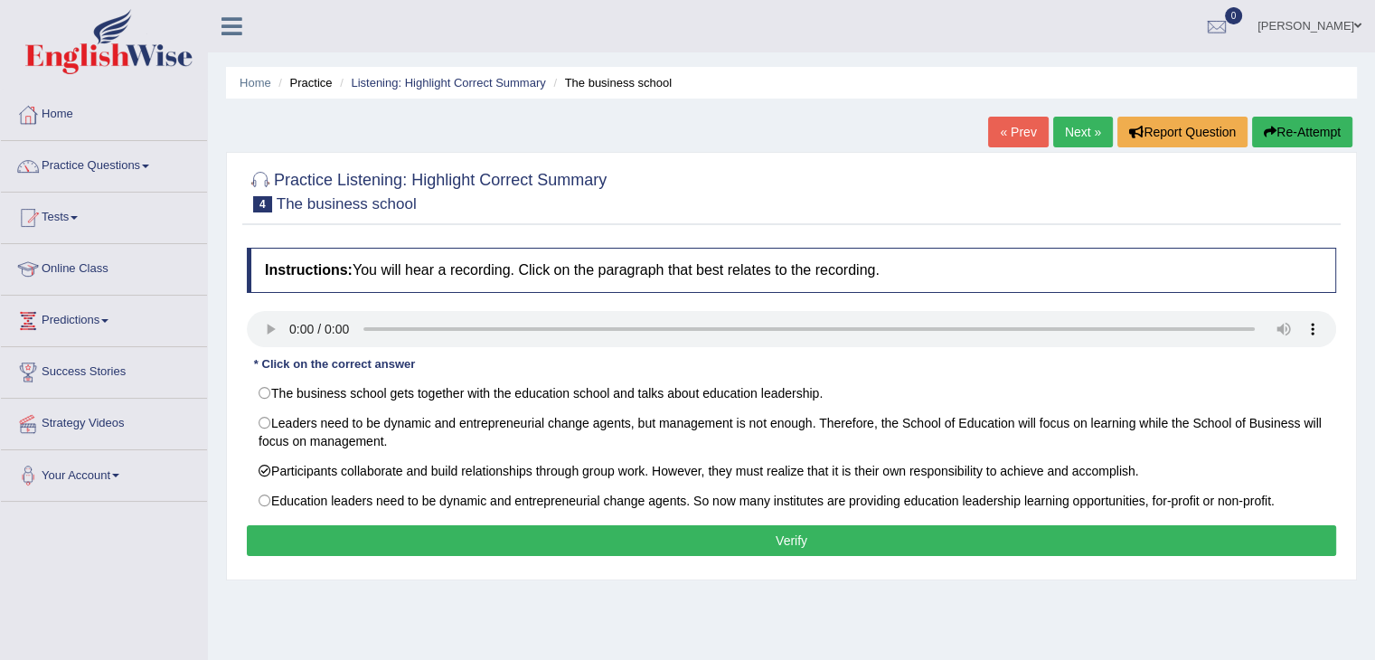
click at [558, 545] on button "Verify" at bounding box center [792, 540] width 1090 height 31
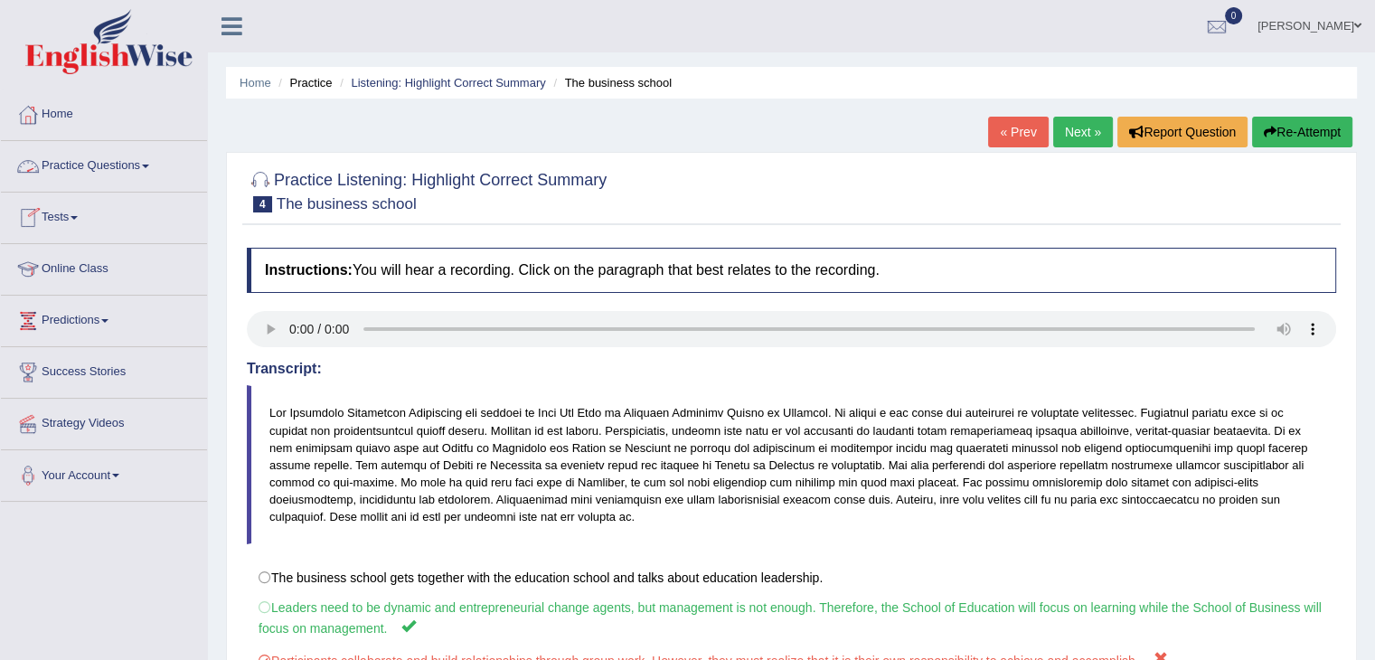
click at [149, 165] on span at bounding box center [145, 167] width 7 height 4
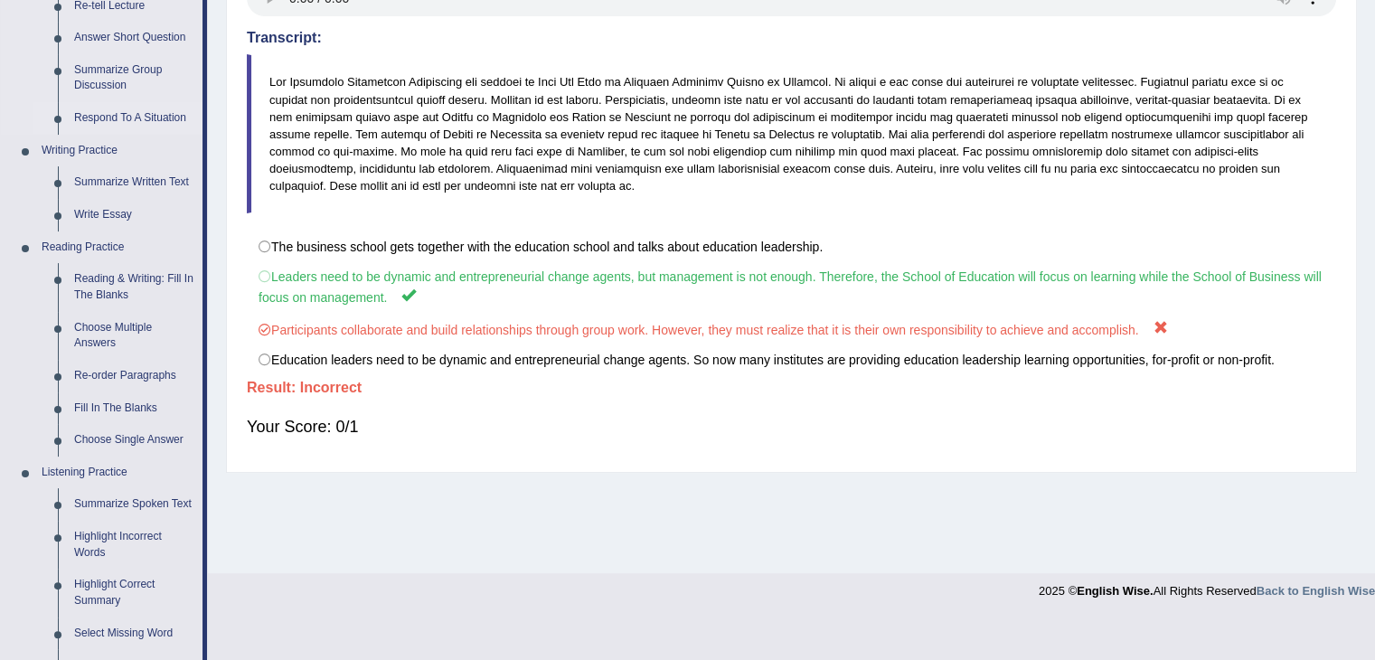
scroll to position [329, 0]
click at [73, 439] on link "Choose Single Answer" at bounding box center [134, 442] width 137 height 33
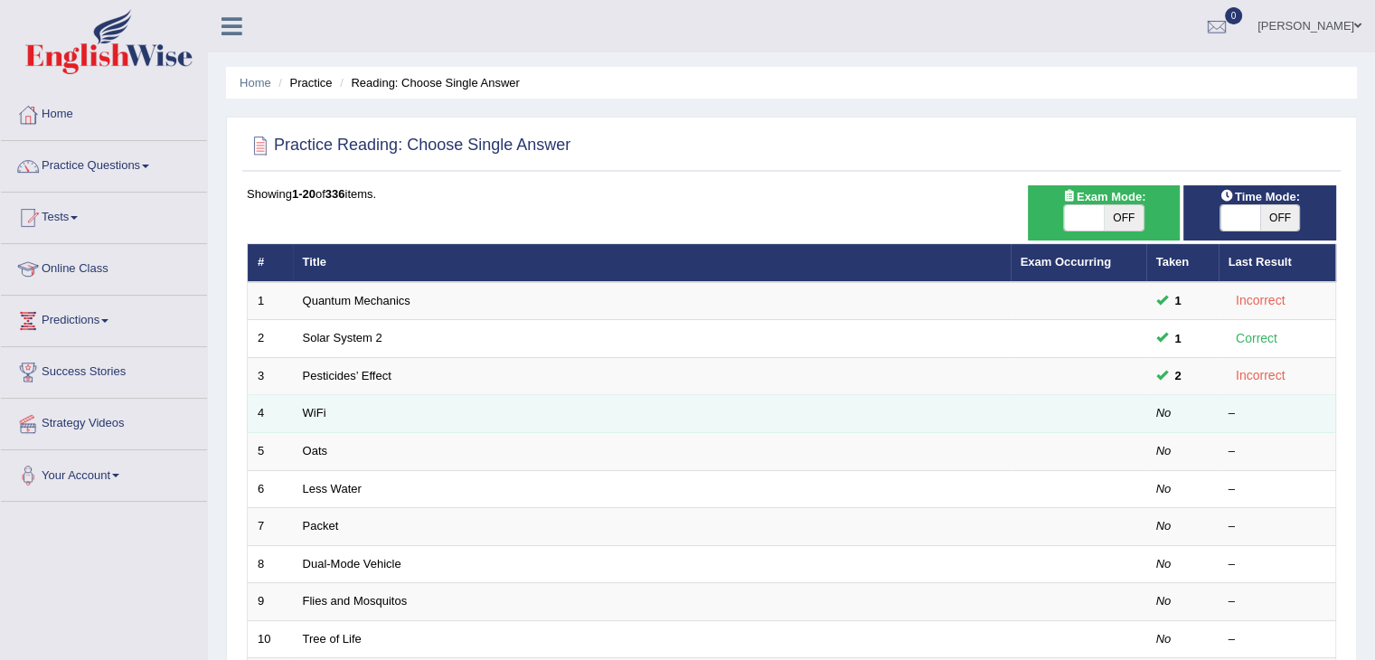
click at [269, 420] on td "4" at bounding box center [270, 414] width 45 height 38
click at [325, 410] on link "WiFi" at bounding box center [315, 413] width 24 height 14
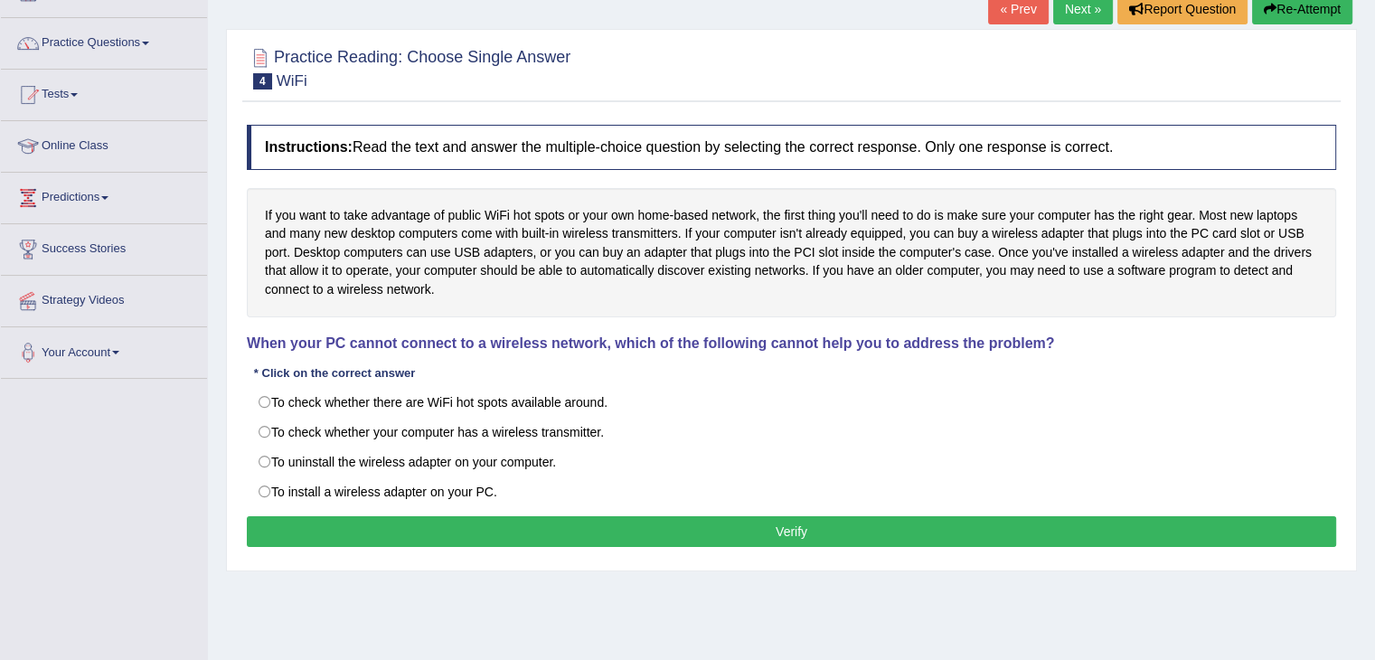
scroll to position [87, 0]
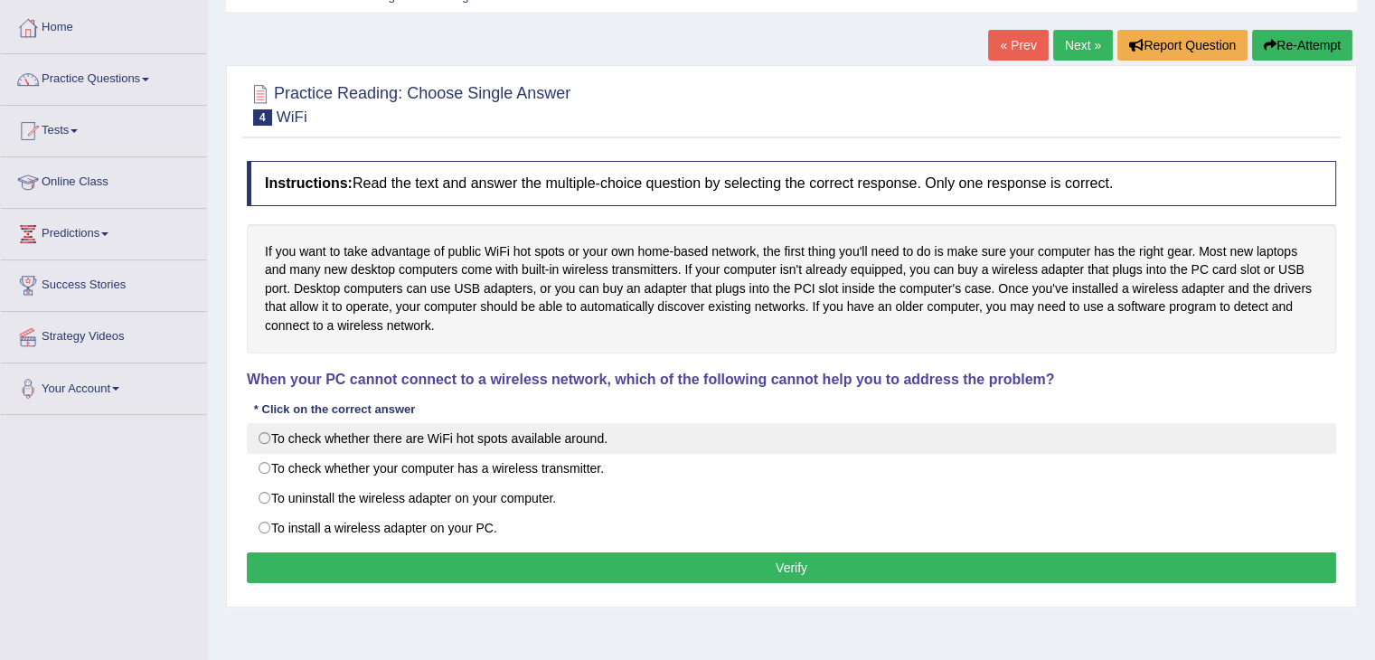
click at [316, 443] on label "To check whether there are WiFi hot spots available around." at bounding box center [792, 438] width 1090 height 31
radio input "true"
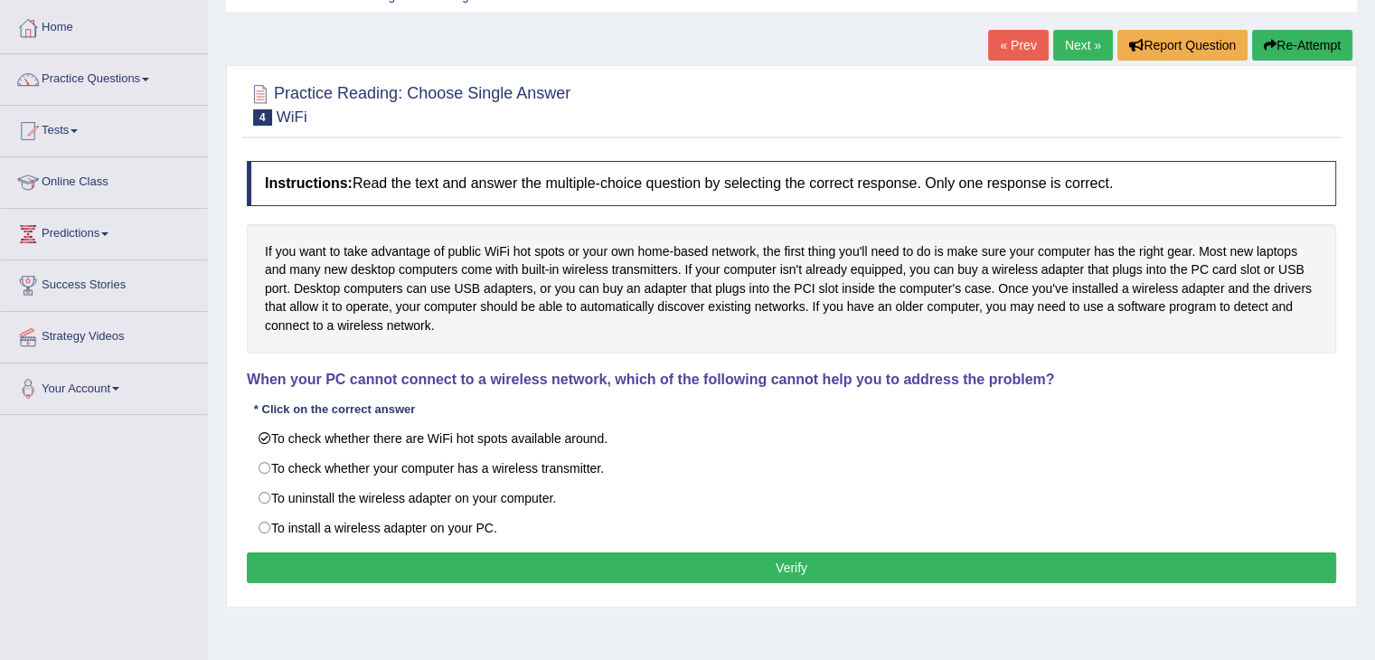
click at [347, 560] on button "Verify" at bounding box center [792, 567] width 1090 height 31
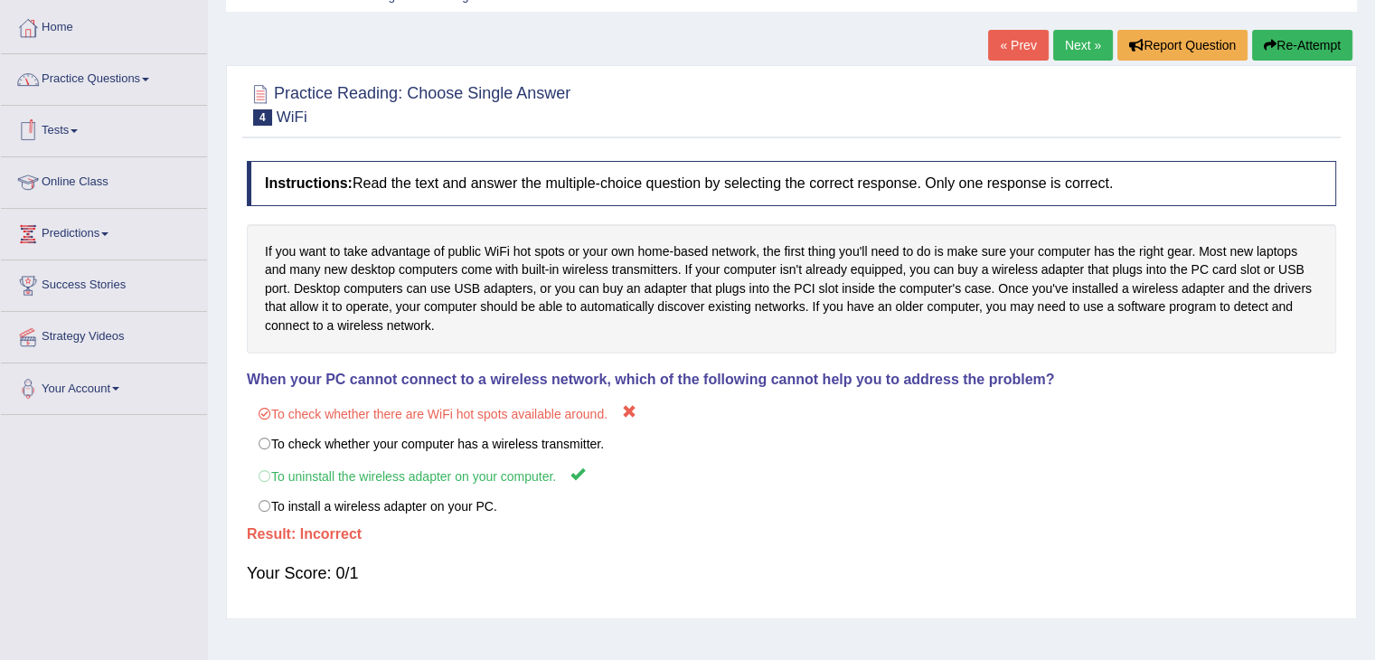
click at [75, 125] on link "Tests" at bounding box center [104, 128] width 206 height 45
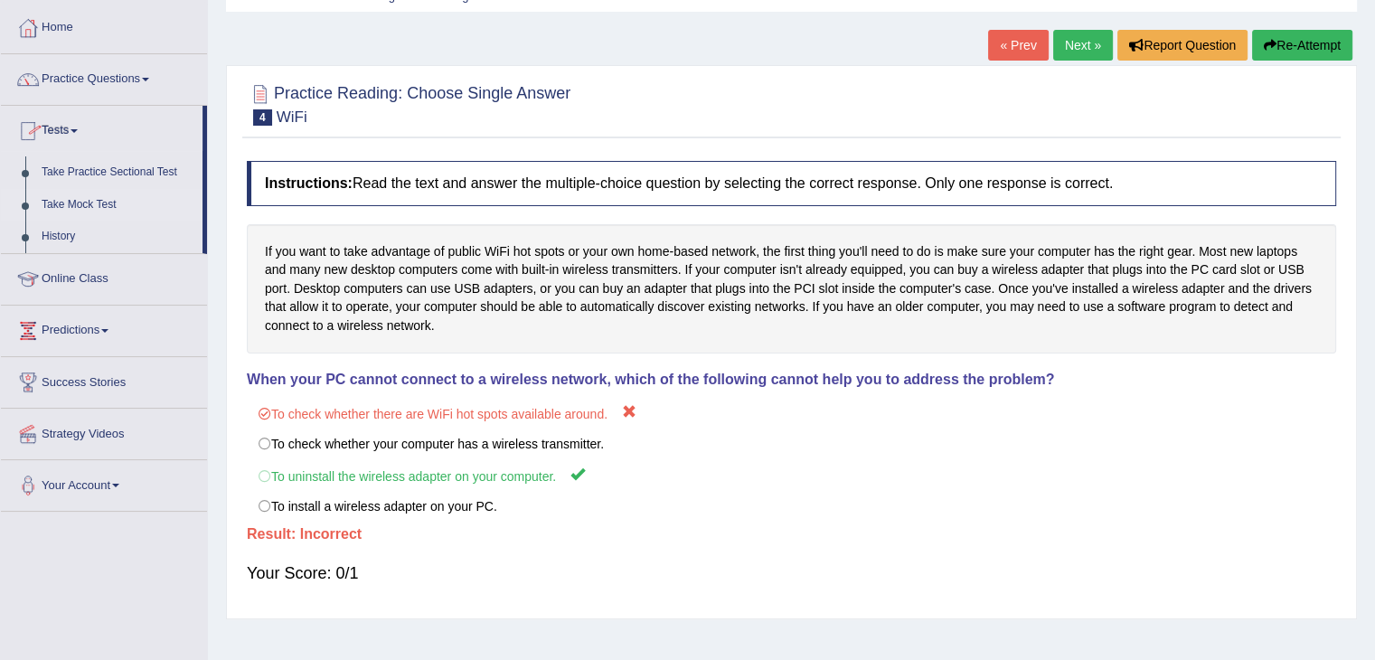
click at [77, 199] on link "Take Mock Test" at bounding box center [117, 205] width 169 height 33
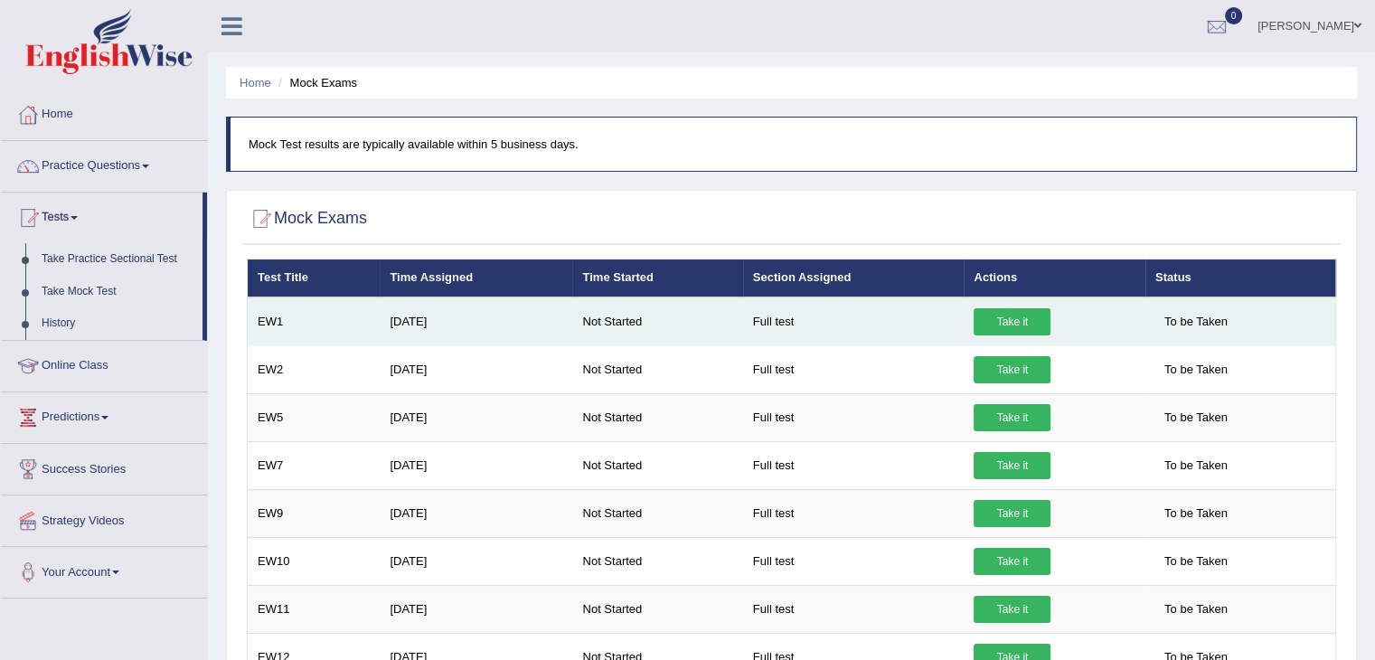
click at [477, 327] on td "[DATE]" at bounding box center [476, 321] width 193 height 49
click at [423, 312] on td "Sep 2, 2025" at bounding box center [476, 321] width 193 height 49
click at [430, 324] on td "Sep 2, 2025" at bounding box center [476, 321] width 193 height 49
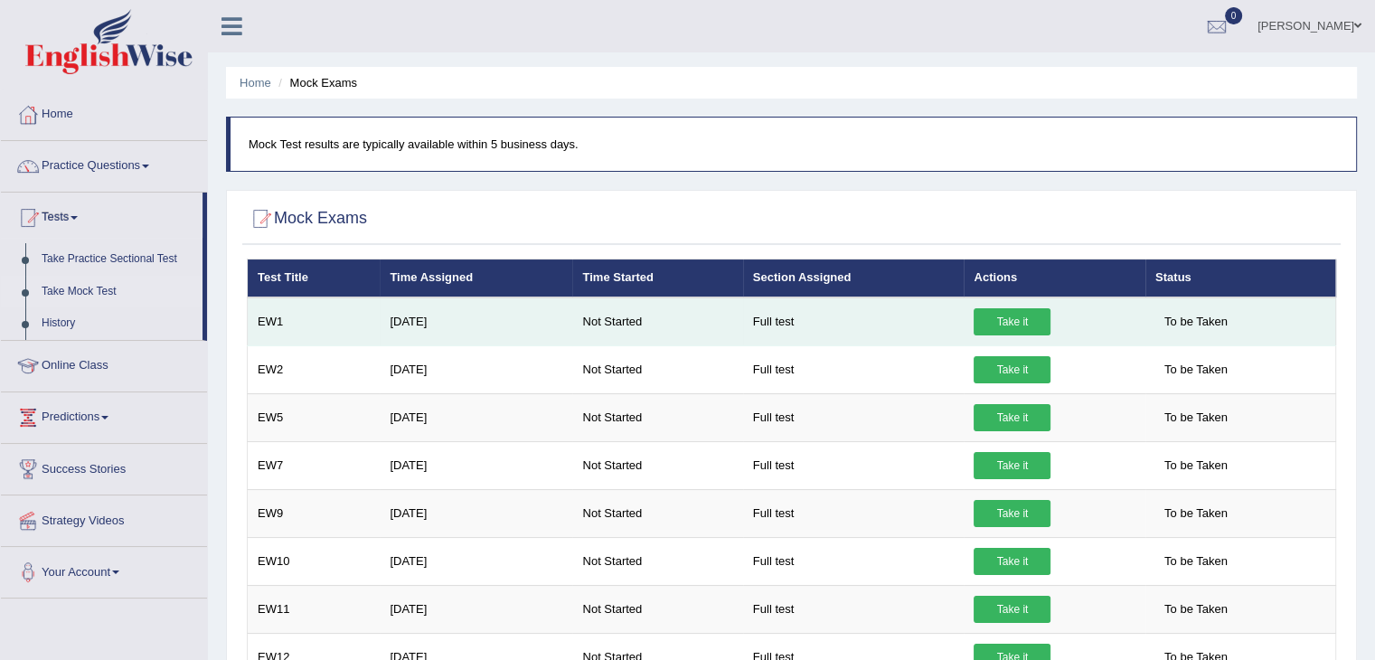
click at [430, 324] on td "Sep 2, 2025" at bounding box center [476, 321] width 193 height 49
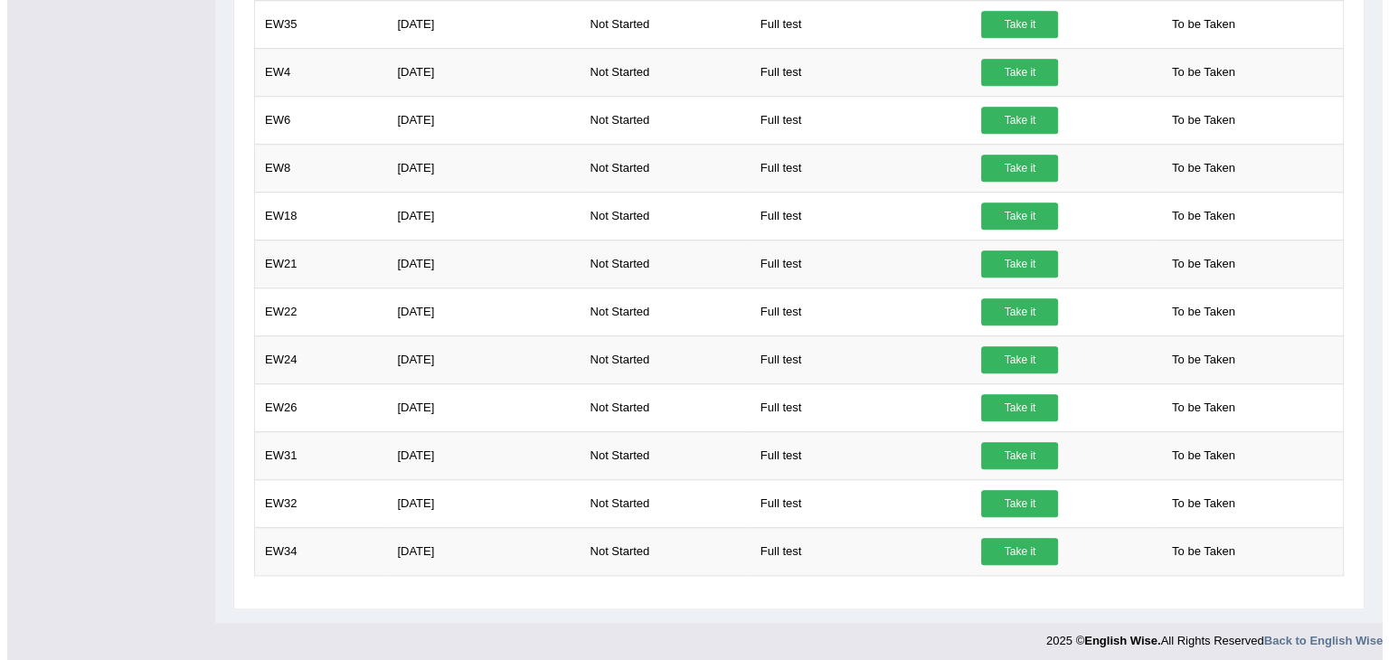
scroll to position [1400, 0]
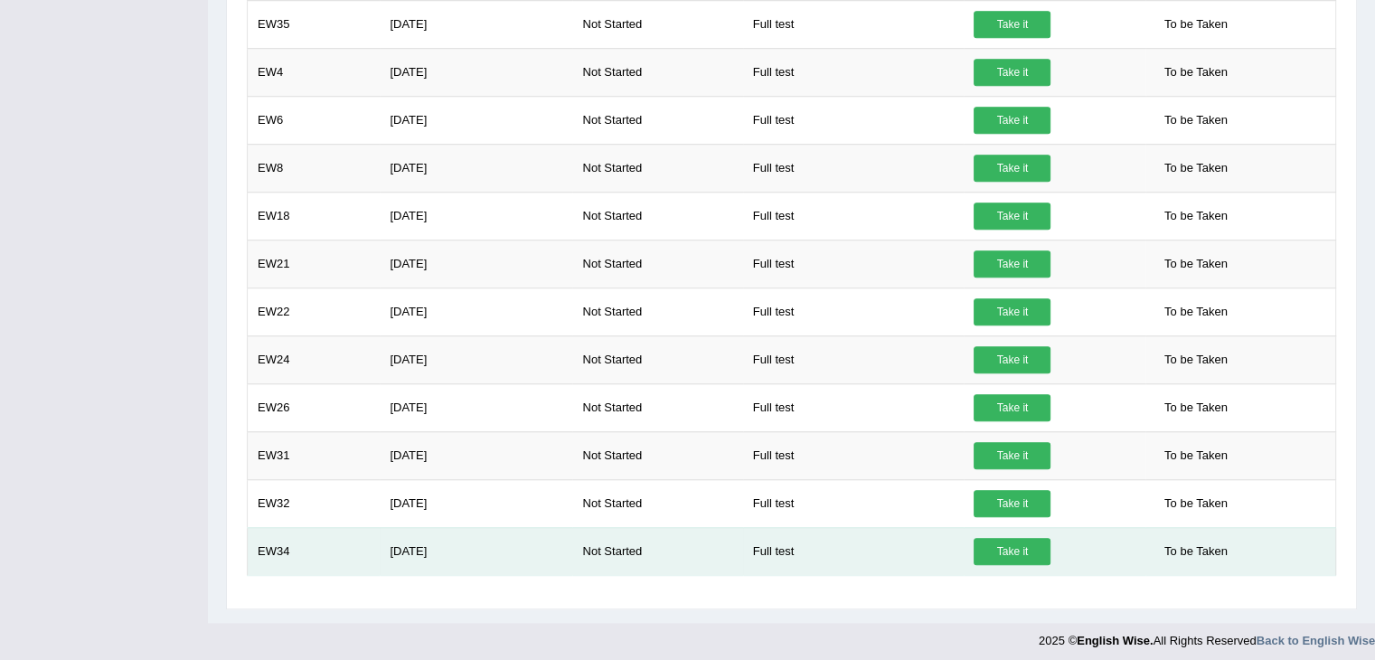
click at [404, 545] on td "Sep 2, 2025" at bounding box center [476, 551] width 193 height 48
click at [605, 548] on td "Not Started" at bounding box center [657, 551] width 170 height 48
click at [605, 551] on td "Not Started" at bounding box center [657, 551] width 170 height 48
click at [1002, 541] on link "Take it" at bounding box center [1012, 551] width 77 height 27
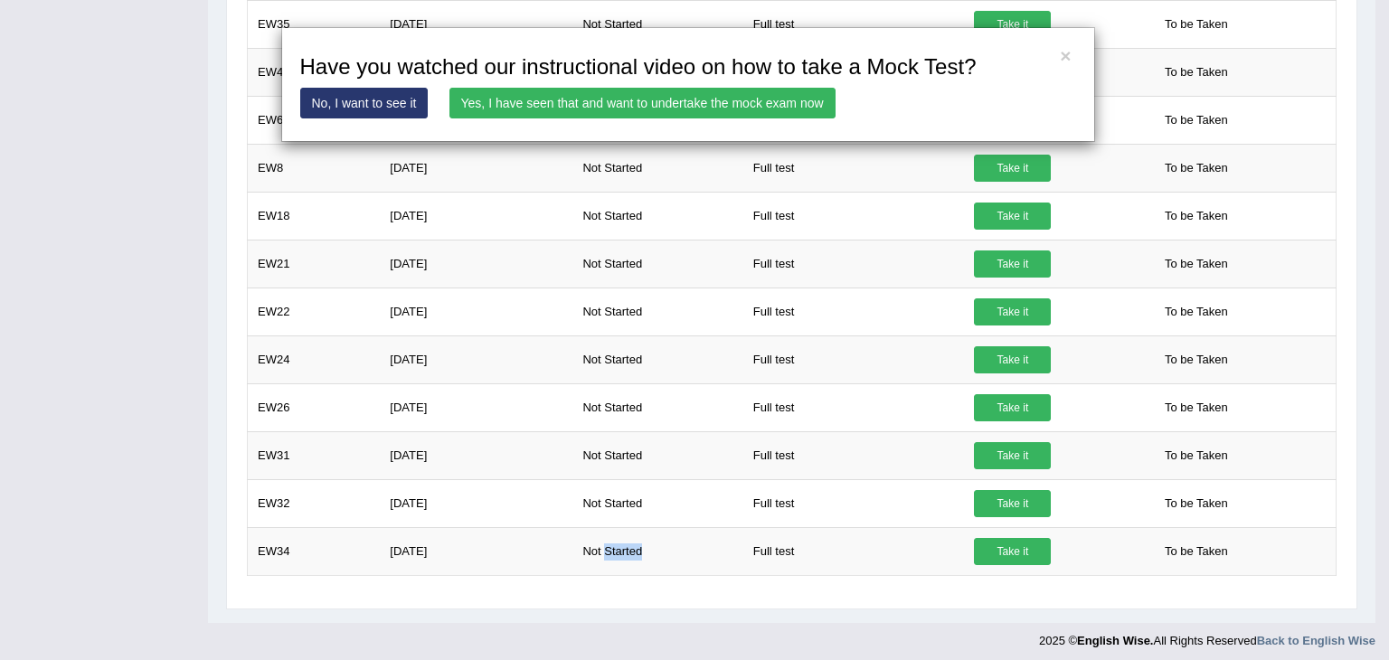
click at [520, 95] on link "Yes, I have seen that and want to undertake the mock exam now" at bounding box center [642, 103] width 386 height 31
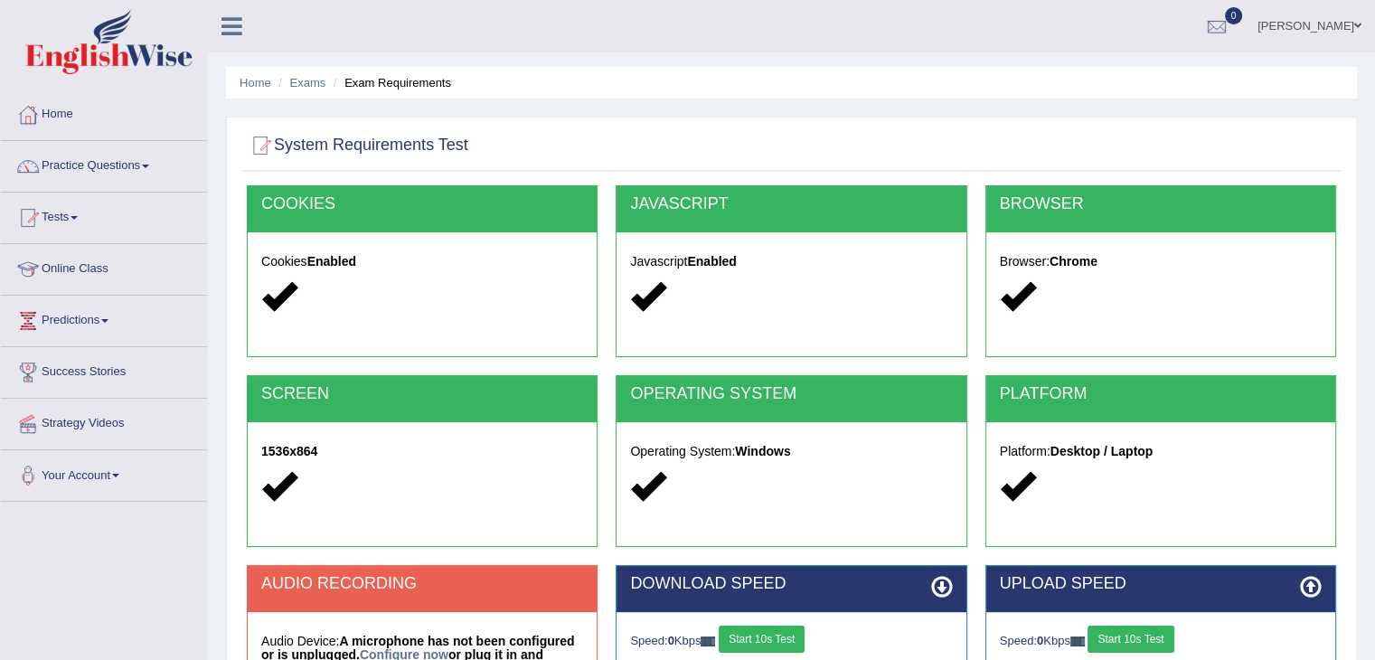
click at [143, 155] on link "Practice Questions" at bounding box center [104, 163] width 206 height 45
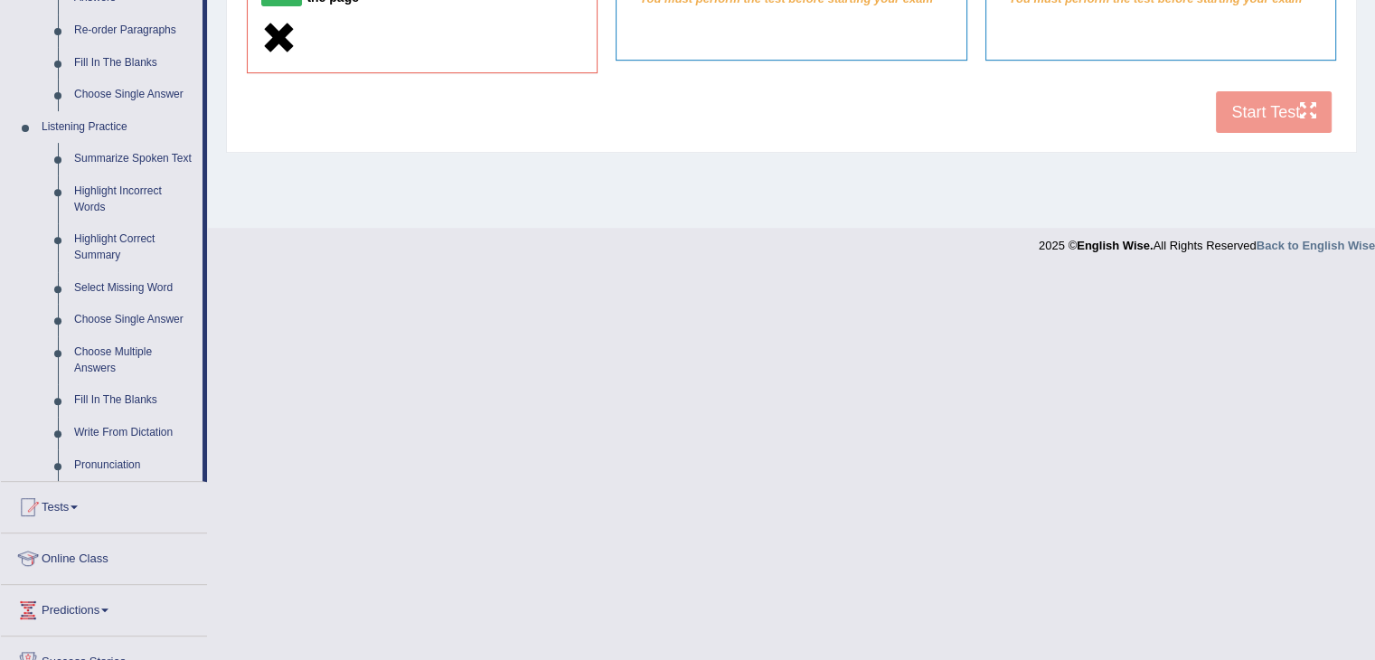
scroll to position [671, 0]
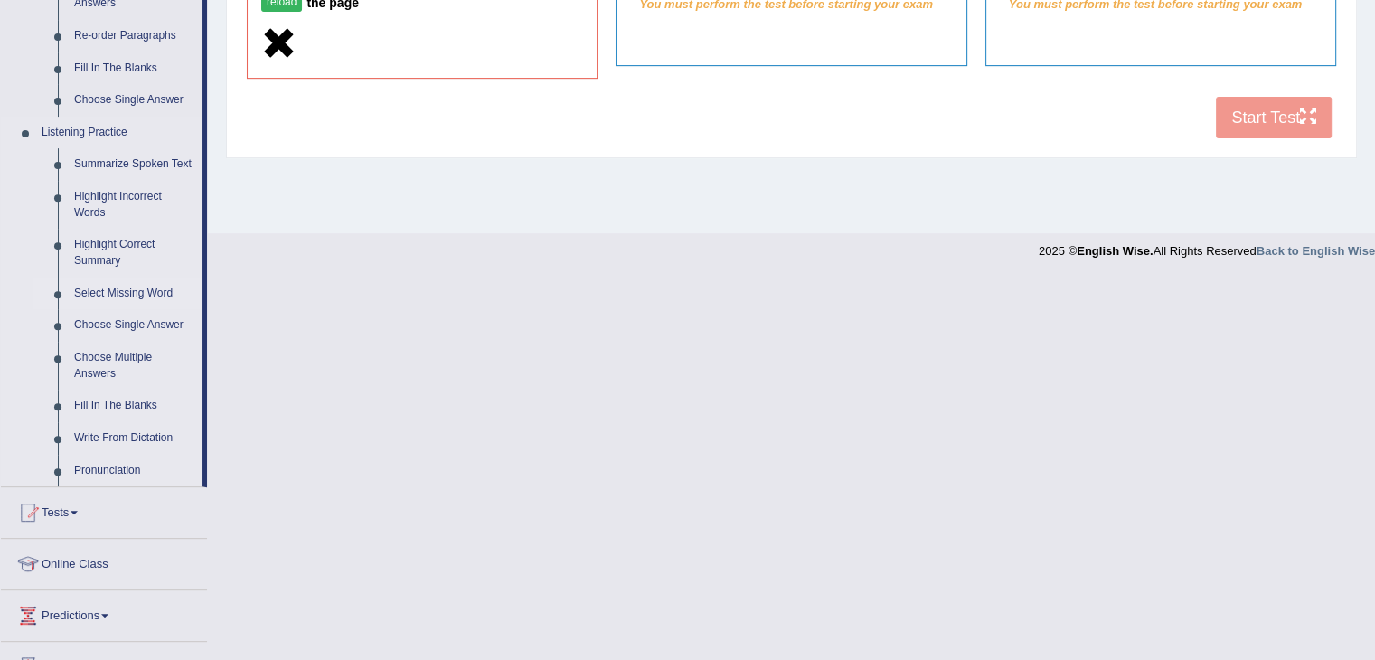
click at [112, 296] on link "Select Missing Word" at bounding box center [134, 294] width 137 height 33
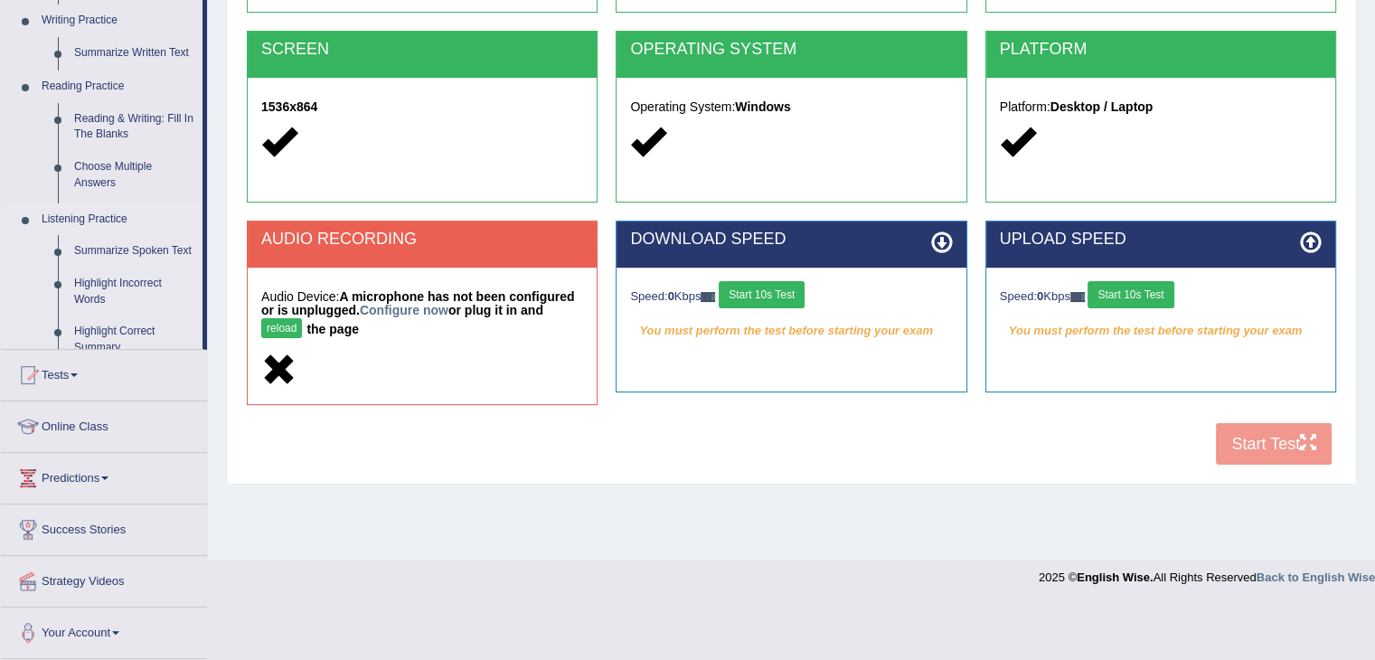
scroll to position [289, 0]
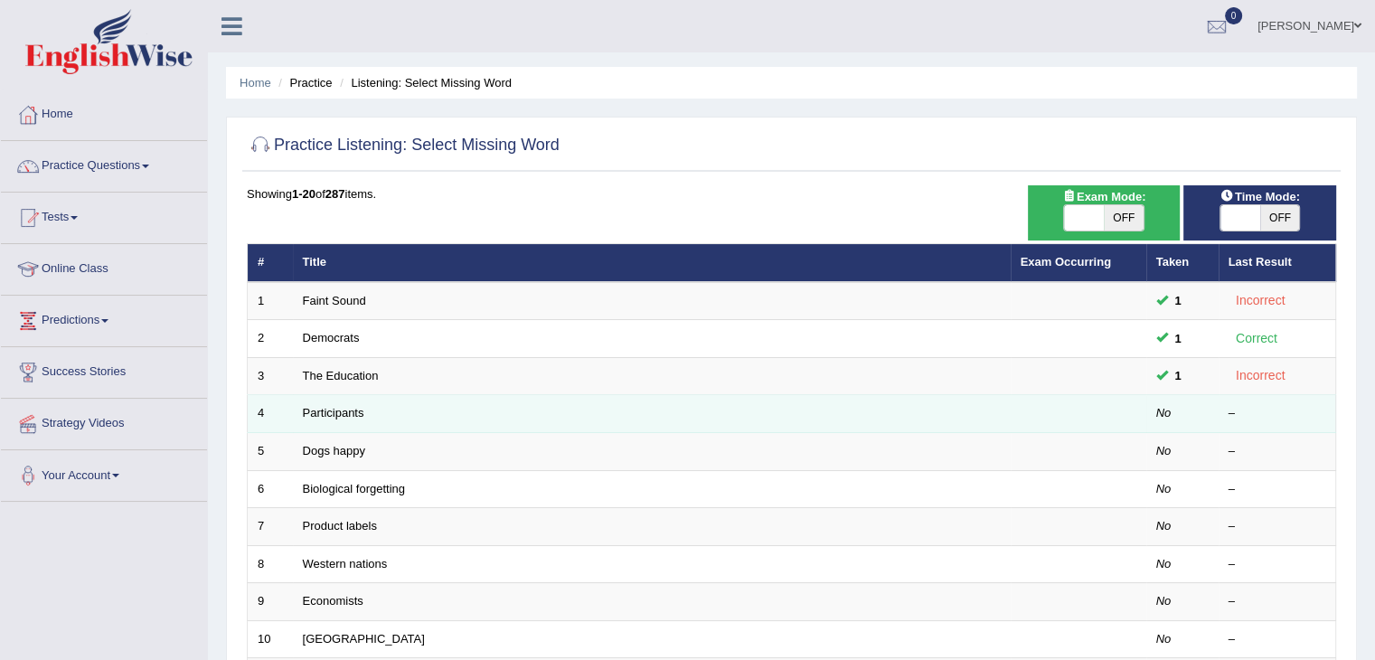
click at [394, 407] on td "Participants" at bounding box center [652, 414] width 718 height 38
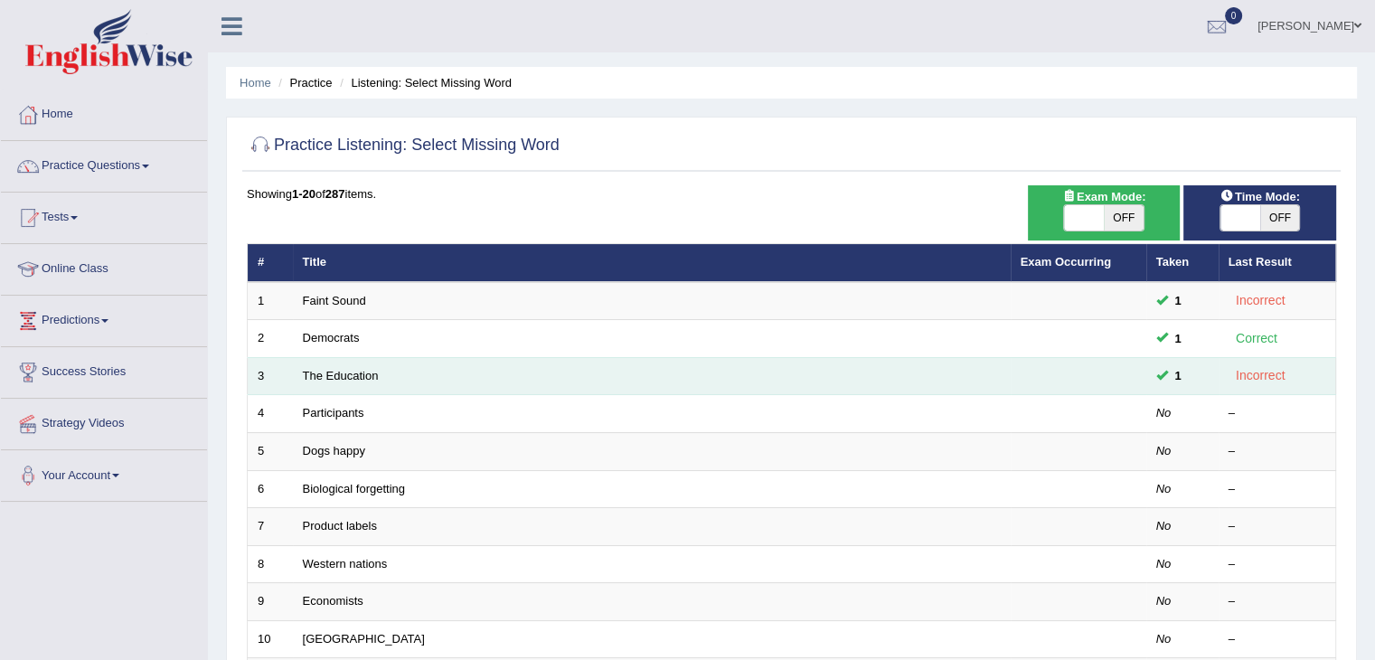
click at [404, 375] on td "The Education" at bounding box center [652, 376] width 718 height 38
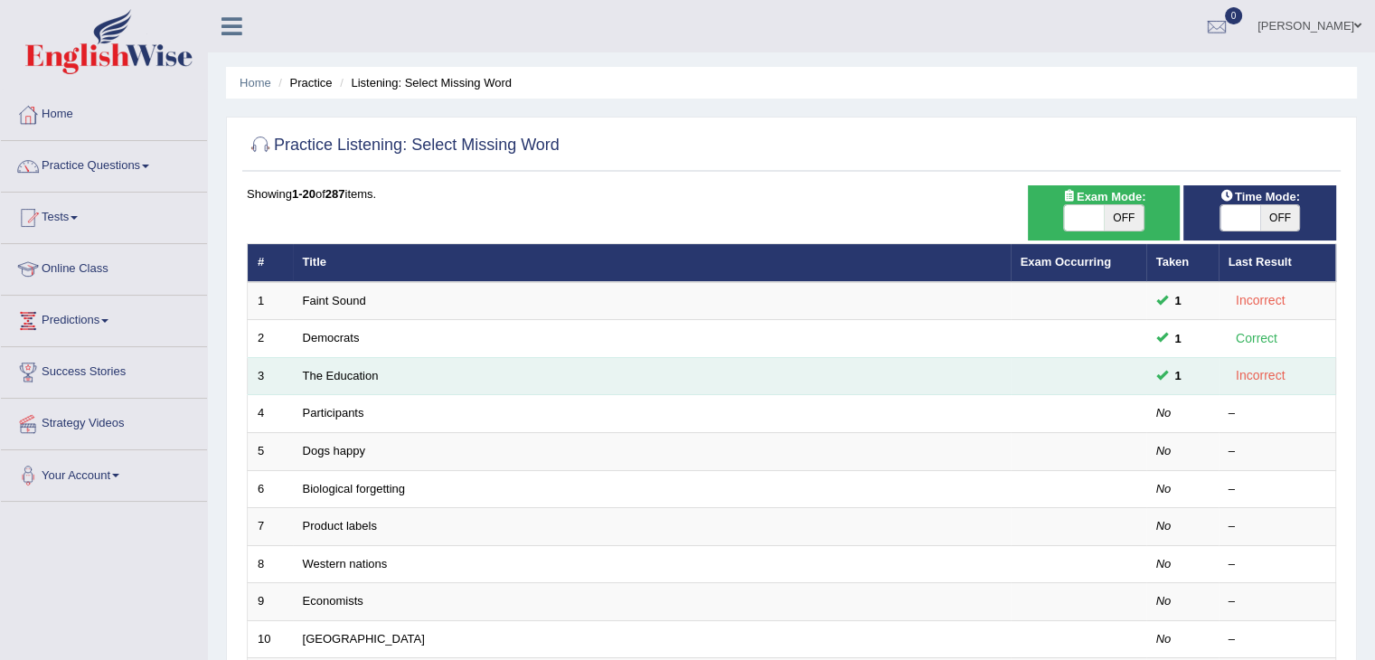
click at [404, 375] on td "The Education" at bounding box center [652, 376] width 718 height 38
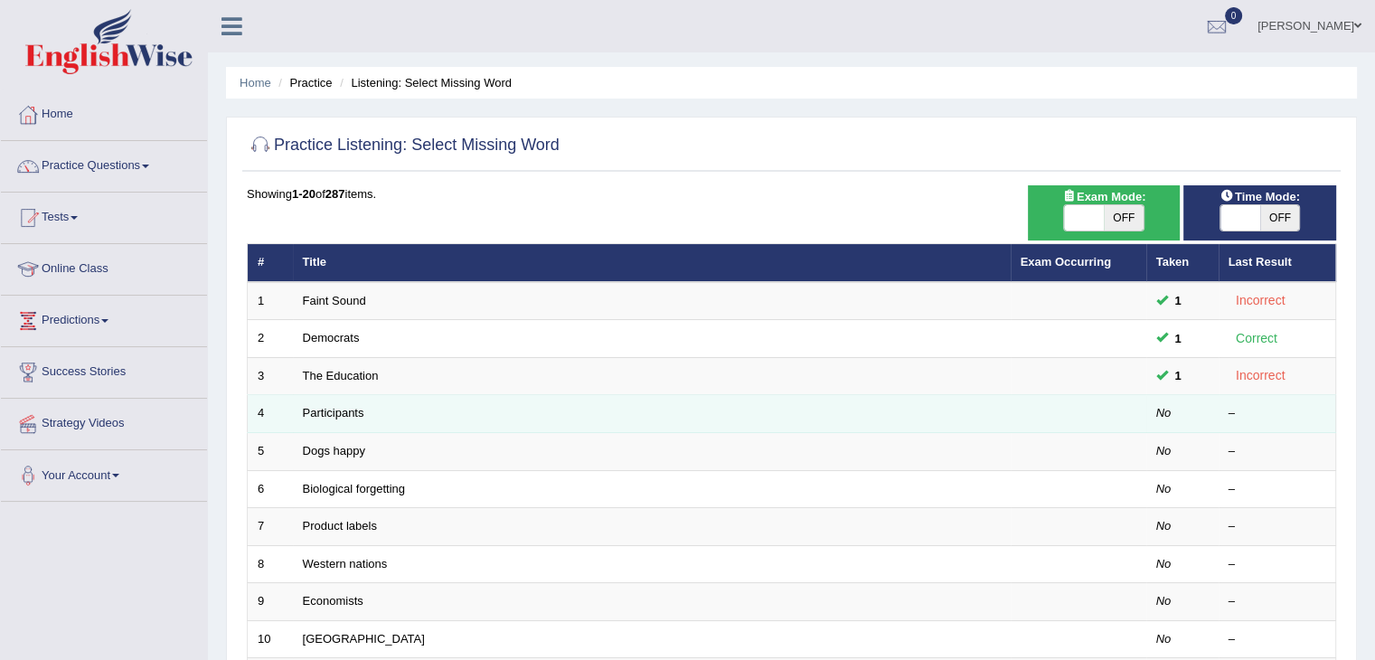
click at [476, 416] on td "Participants" at bounding box center [652, 414] width 718 height 38
click at [383, 400] on td "Participants" at bounding box center [652, 414] width 718 height 38
click at [360, 411] on link "Participants" at bounding box center [333, 413] width 61 height 14
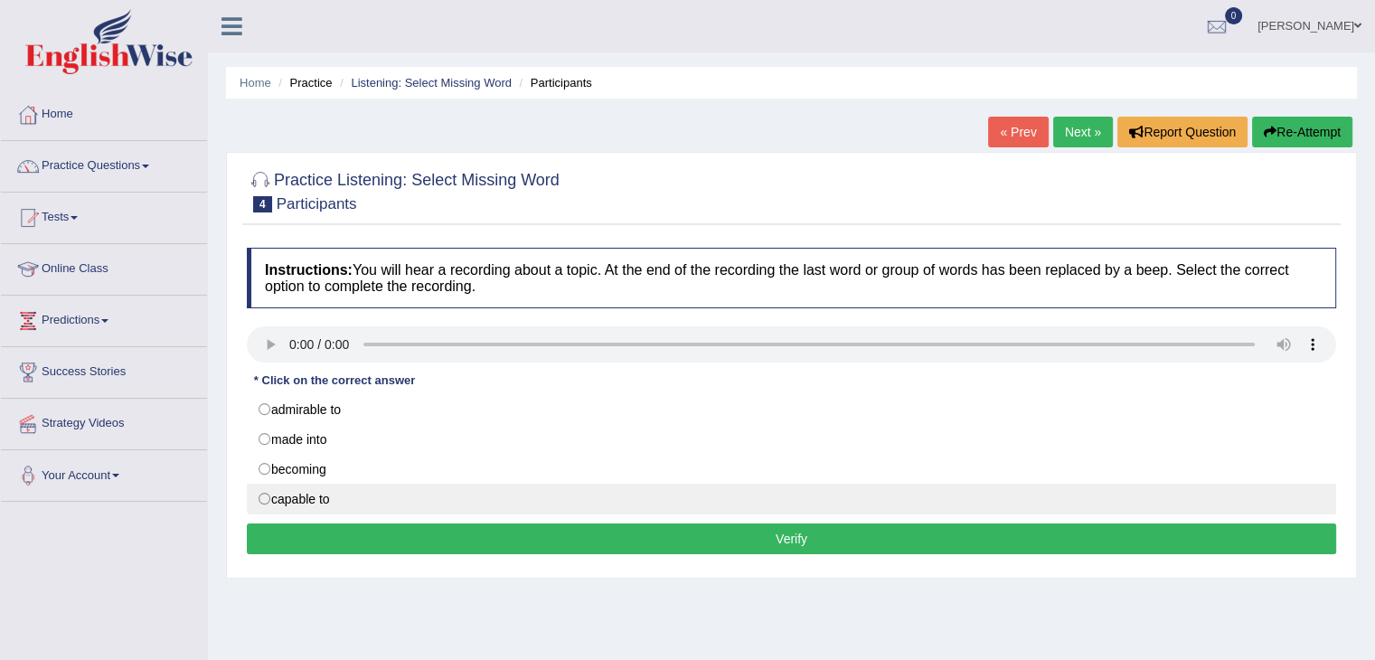
click at [284, 511] on label "capable to" at bounding box center [792, 499] width 1090 height 31
radio input "true"
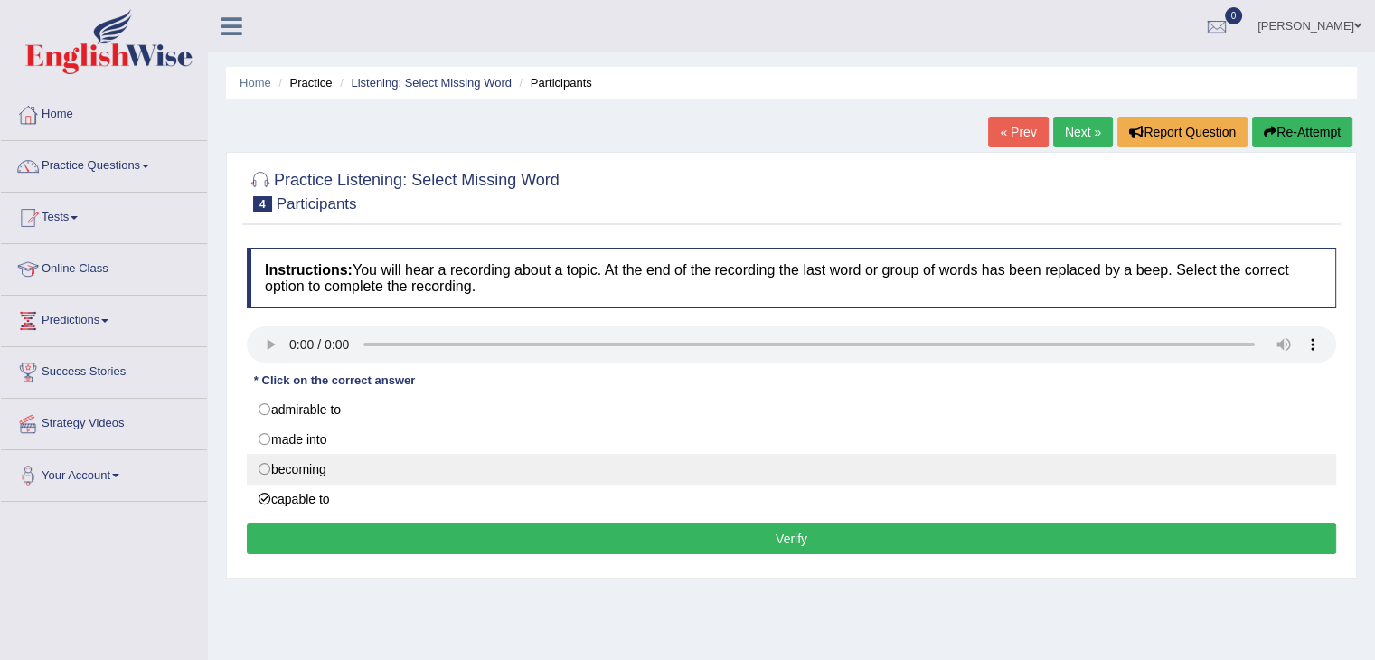
click at [291, 460] on label "becoming" at bounding box center [792, 469] width 1090 height 31
radio input "true"
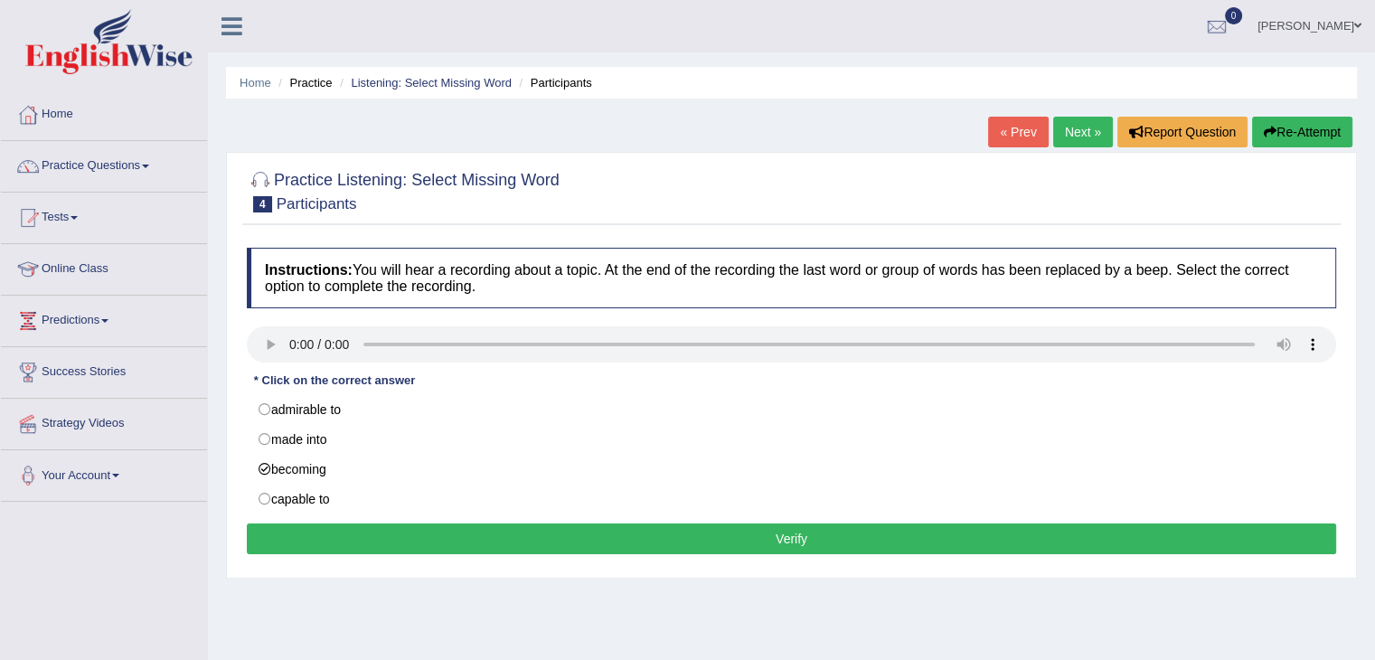
click at [343, 529] on button "Verify" at bounding box center [792, 539] width 1090 height 31
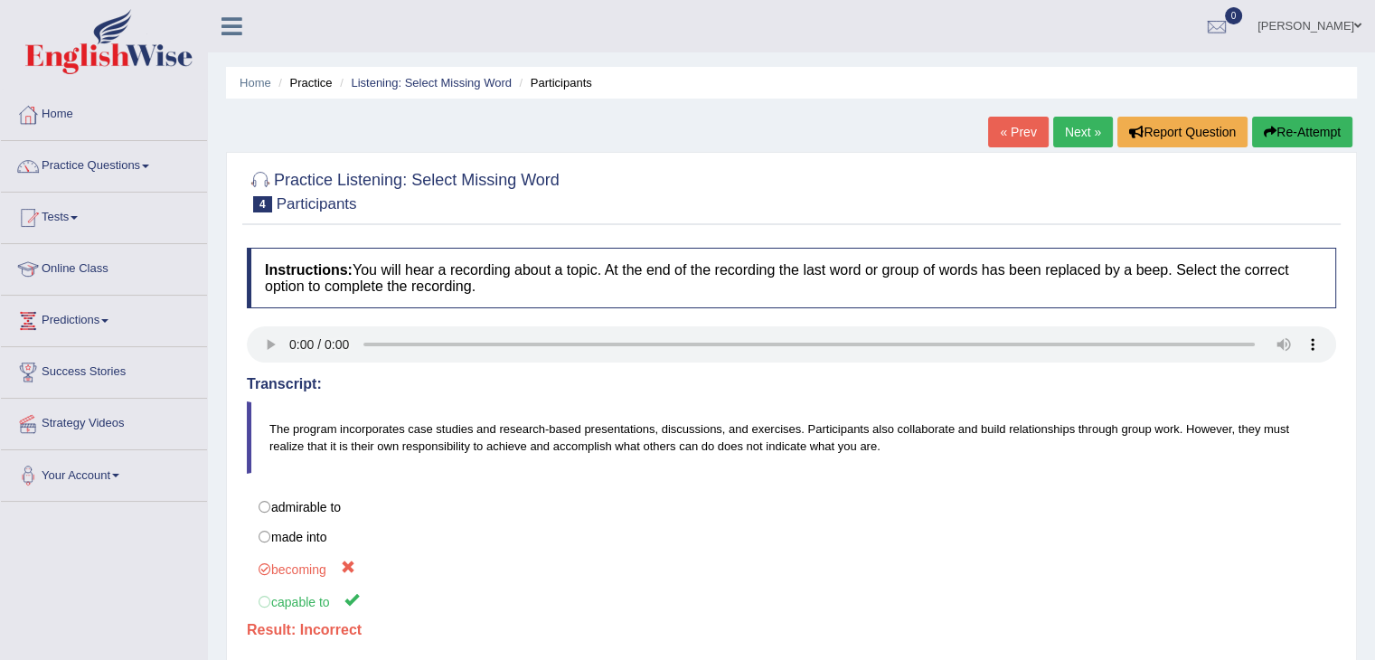
click at [1064, 131] on link "Next »" at bounding box center [1083, 132] width 60 height 31
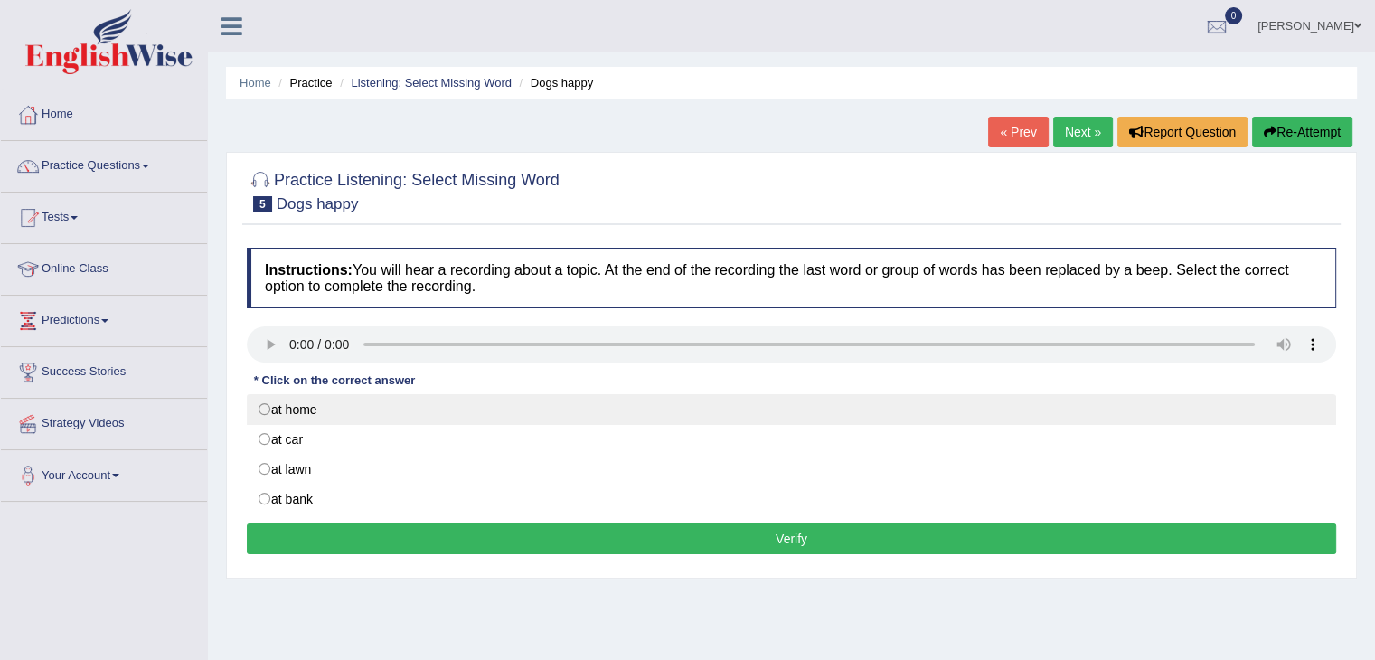
click at [268, 415] on label "at home" at bounding box center [792, 409] width 1090 height 31
radio input "true"
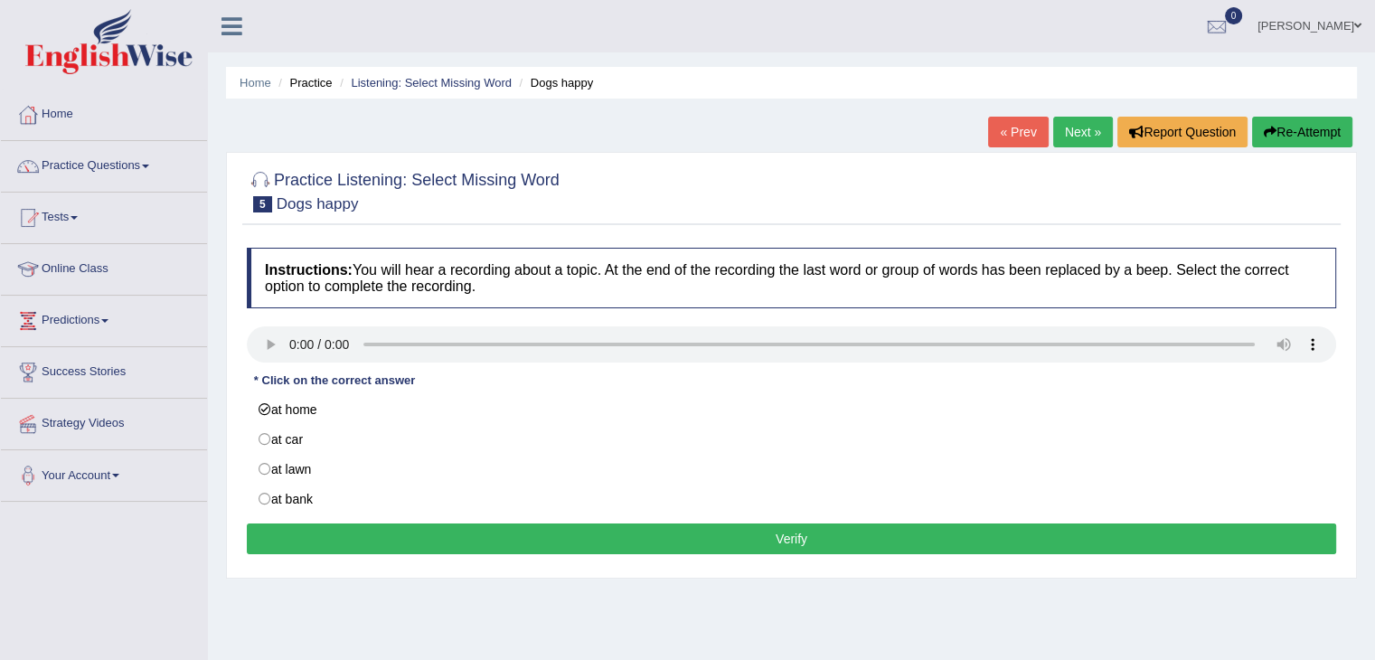
click at [356, 534] on button "Verify" at bounding box center [792, 539] width 1090 height 31
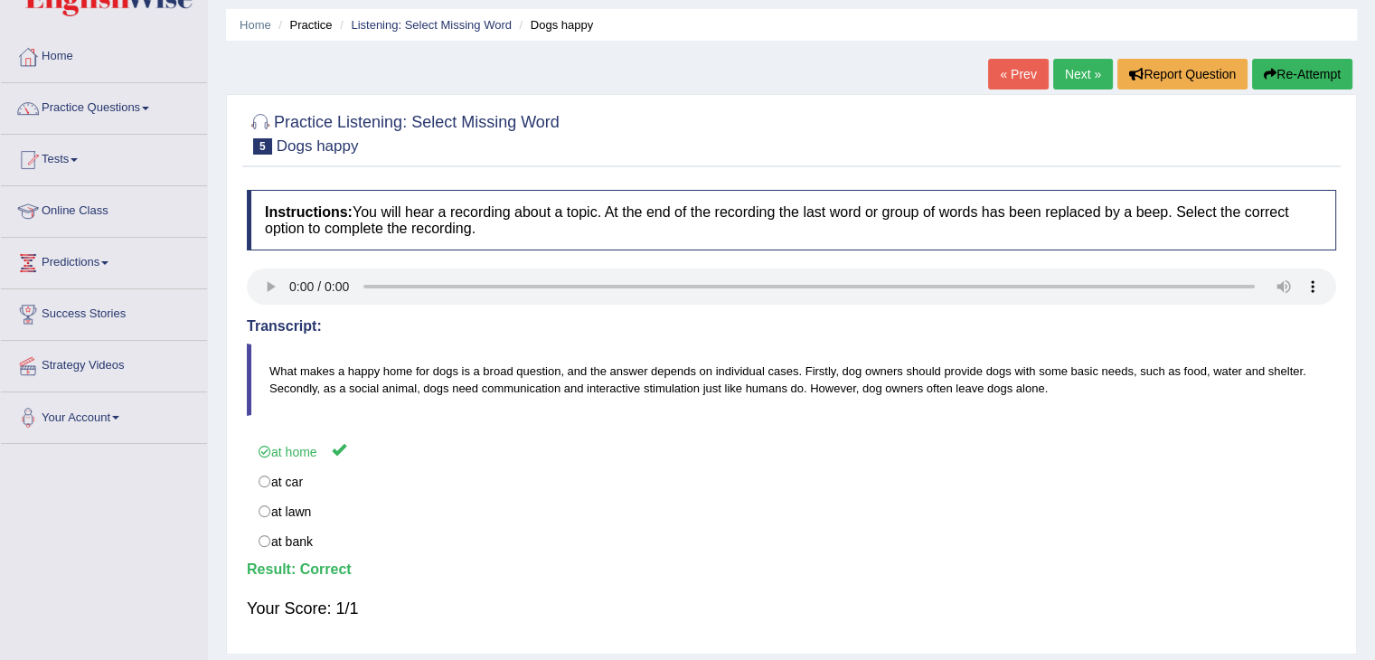
scroll to position [54, 0]
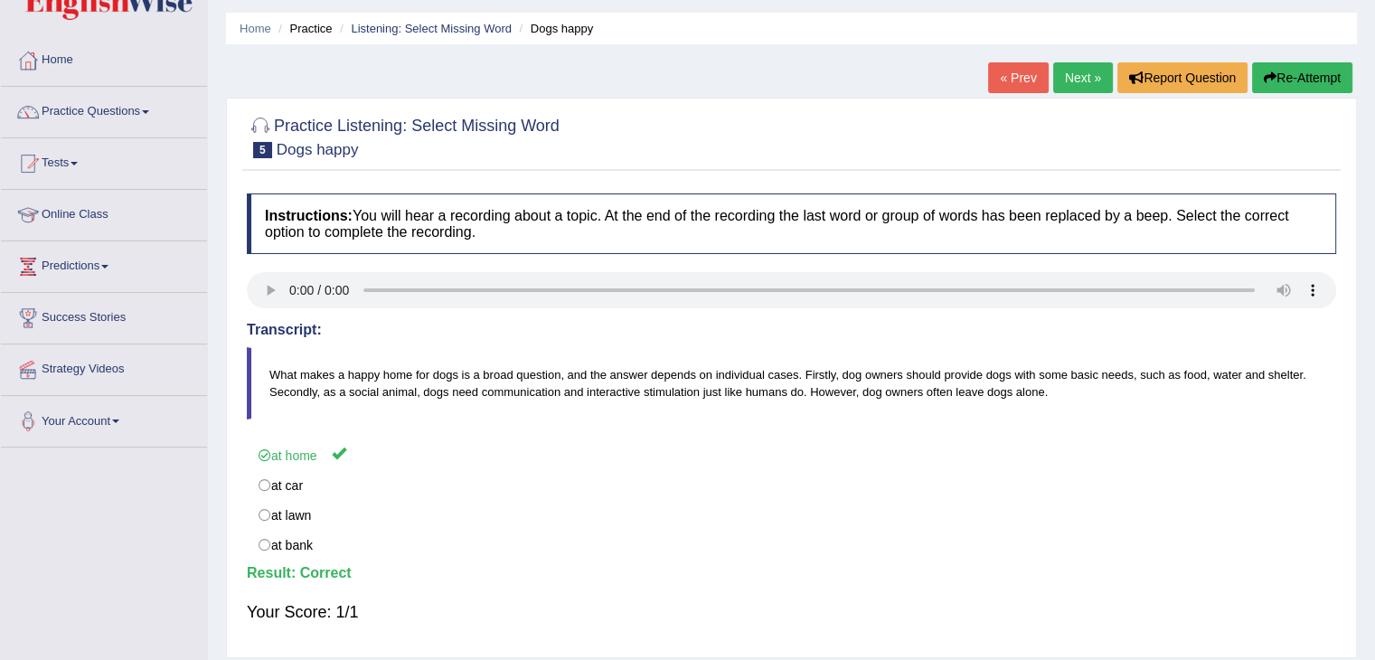
click at [1071, 89] on link "Next »" at bounding box center [1083, 77] width 60 height 31
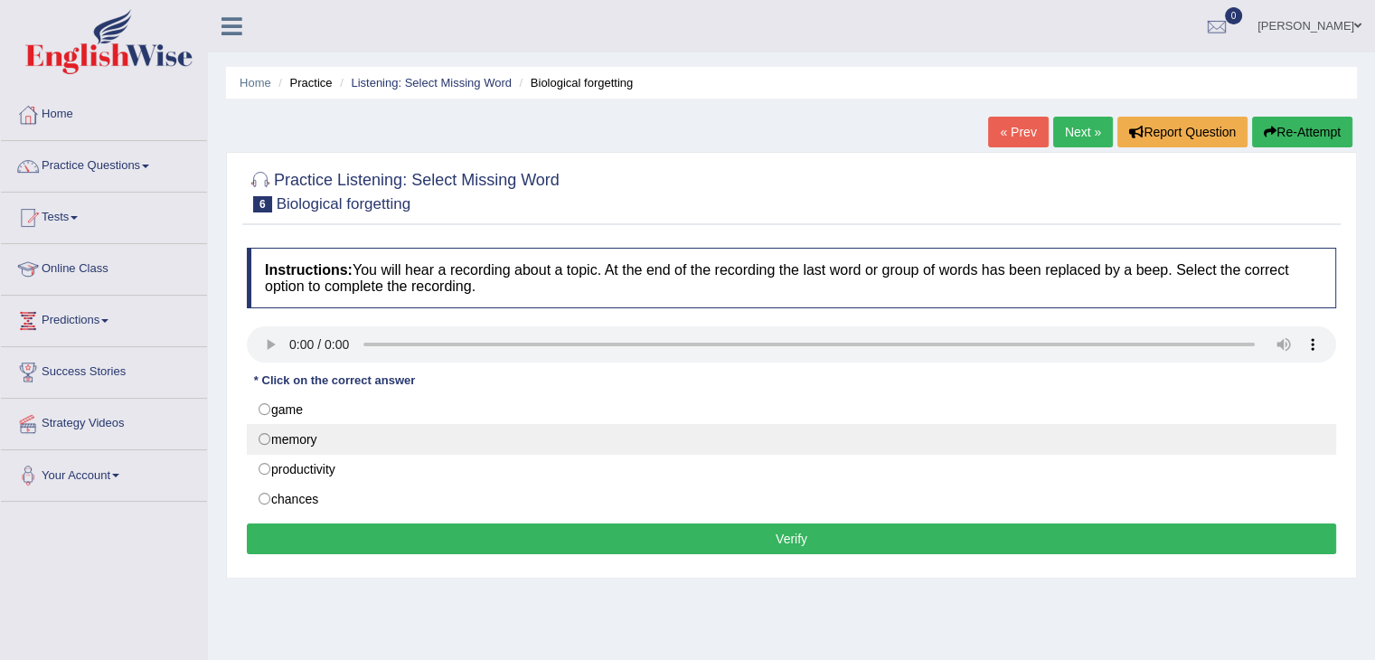
click at [286, 425] on label "memory" at bounding box center [792, 439] width 1090 height 31
radio input "true"
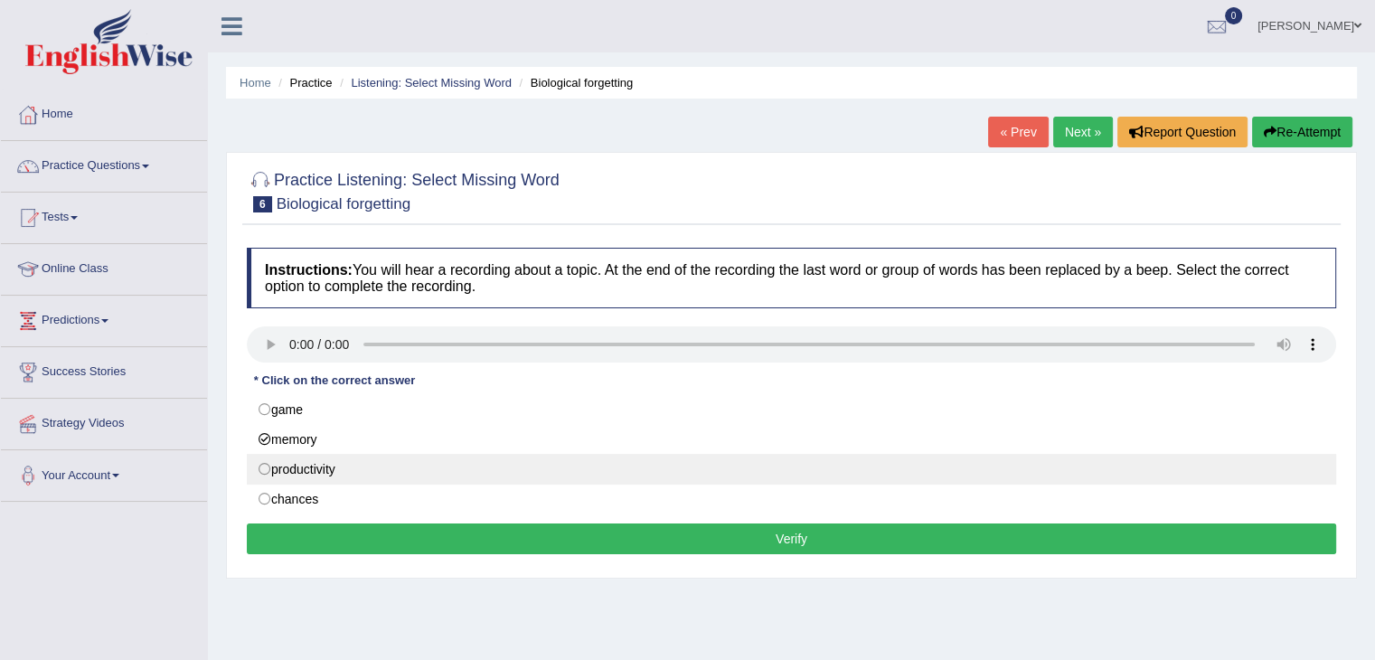
click at [314, 463] on label "productivity" at bounding box center [792, 469] width 1090 height 31
radio input "true"
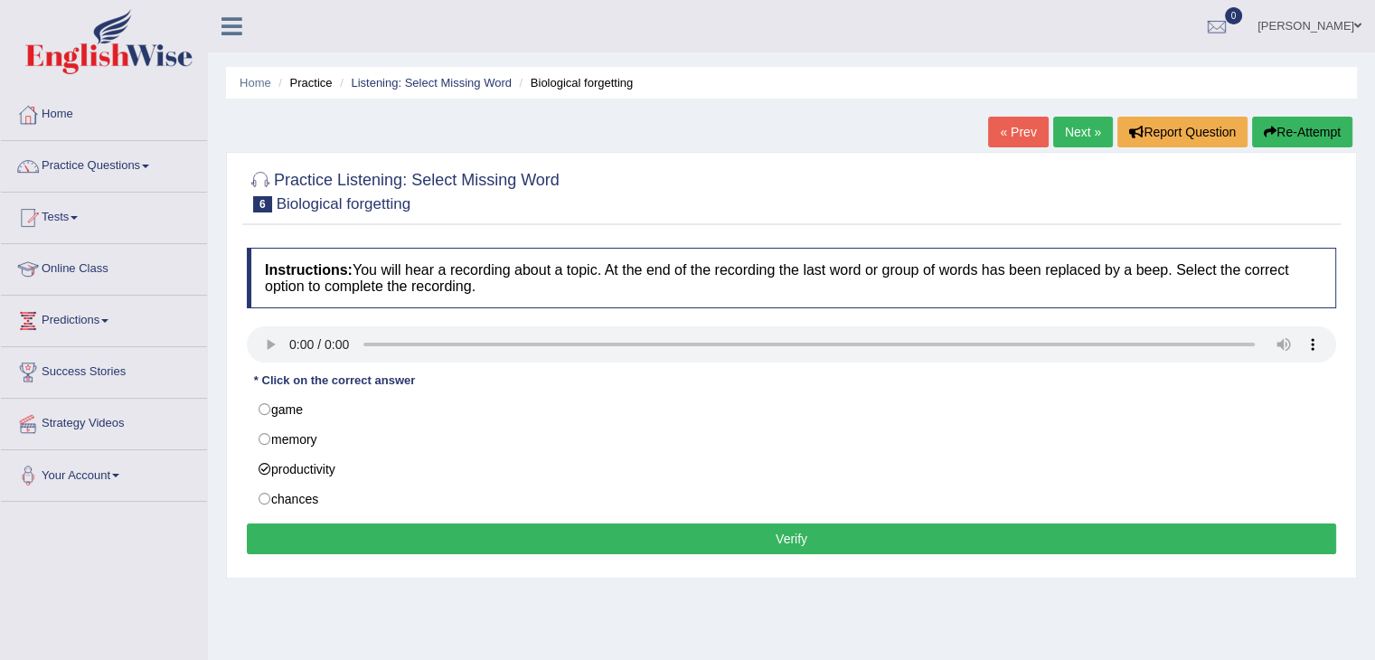
click at [376, 534] on button "Verify" at bounding box center [792, 539] width 1090 height 31
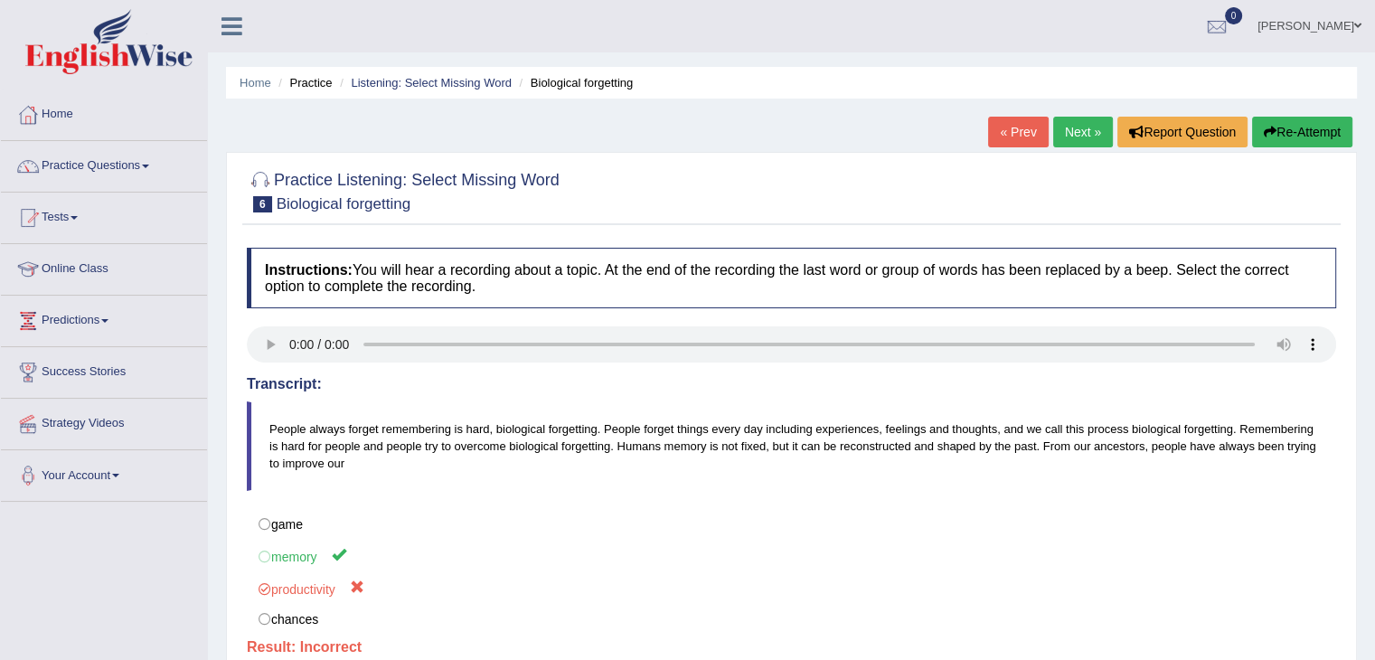
click at [1059, 118] on link "Next »" at bounding box center [1083, 132] width 60 height 31
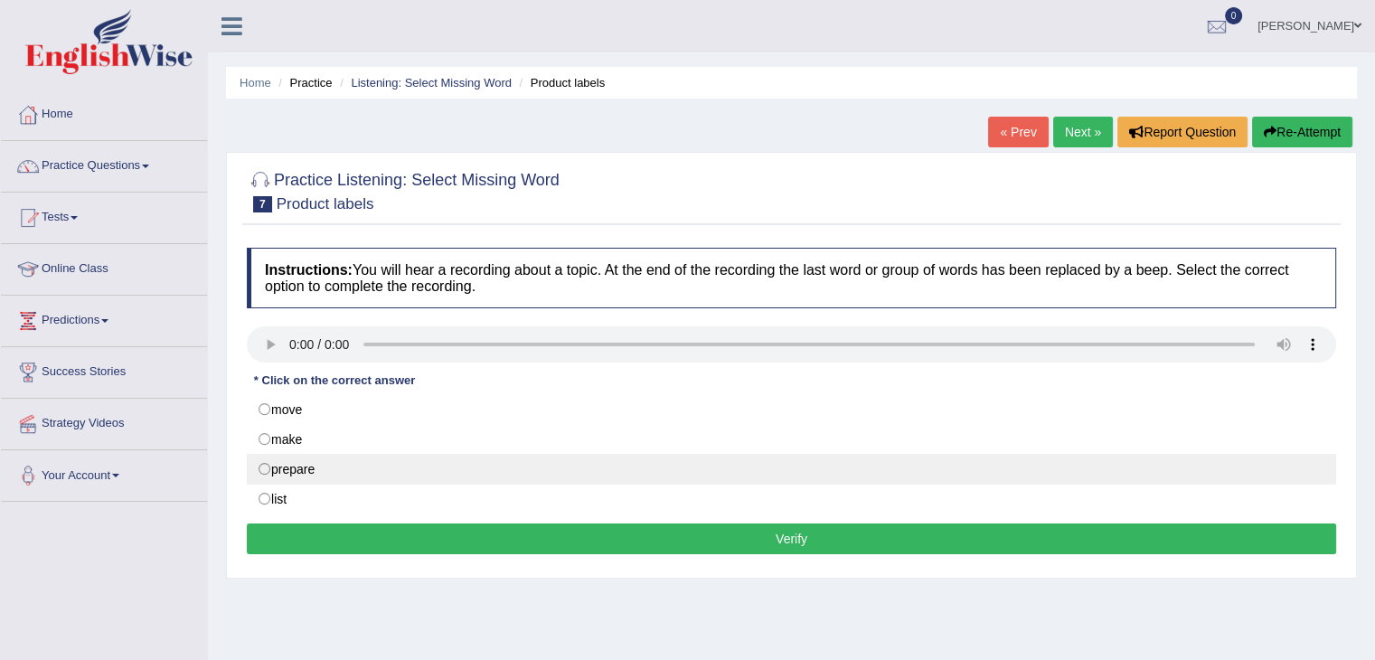
click at [271, 463] on label "prepare" at bounding box center [792, 469] width 1090 height 31
radio input "true"
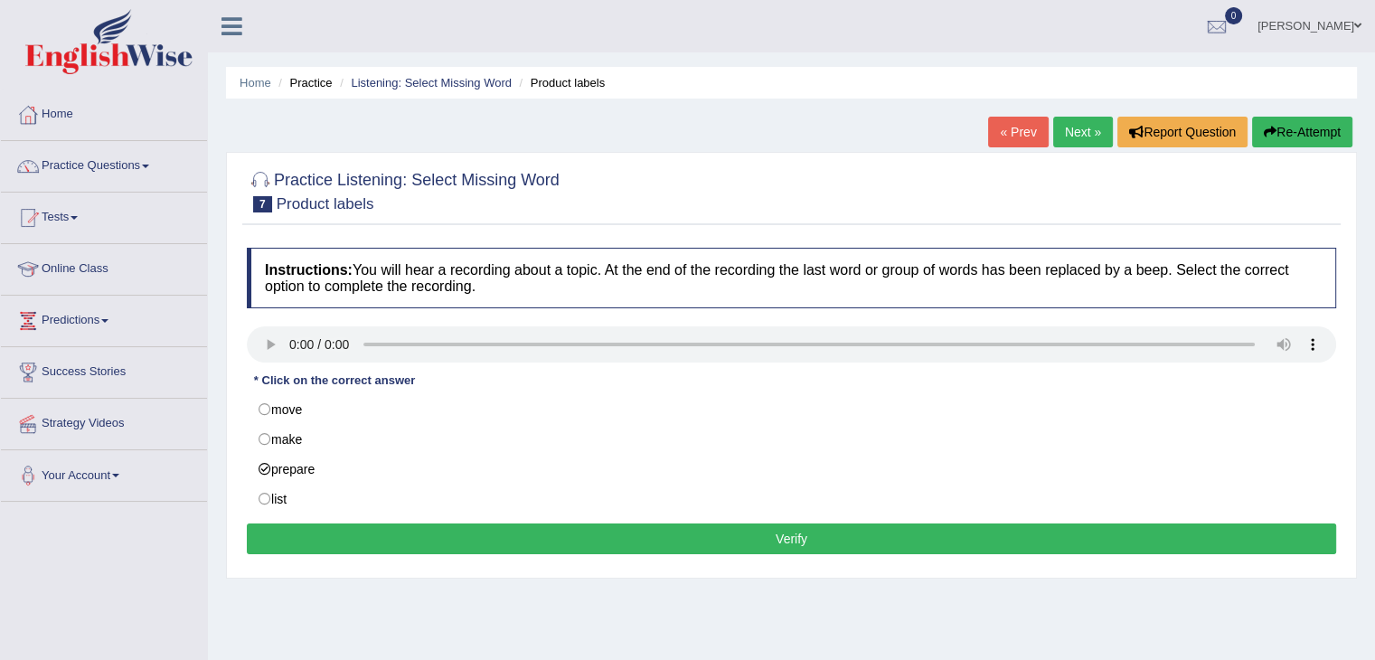
click at [324, 538] on button "Verify" at bounding box center [792, 539] width 1090 height 31
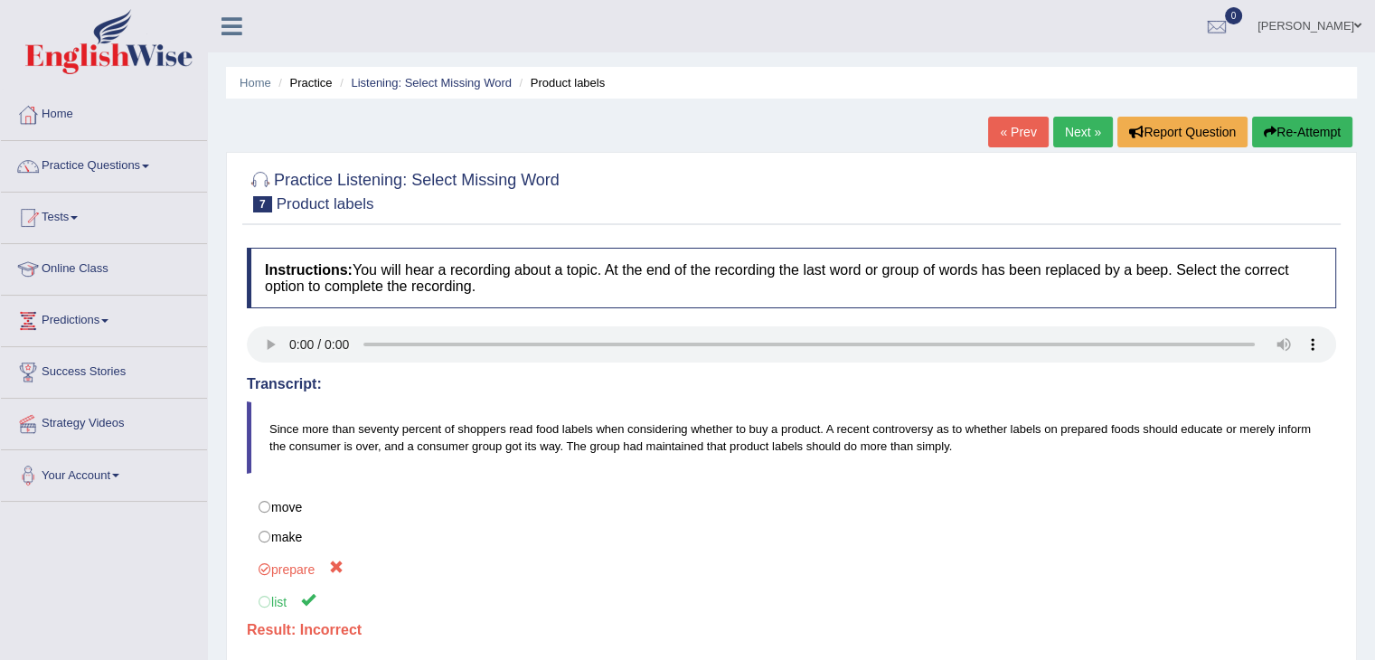
click at [1071, 127] on link "Next »" at bounding box center [1083, 132] width 60 height 31
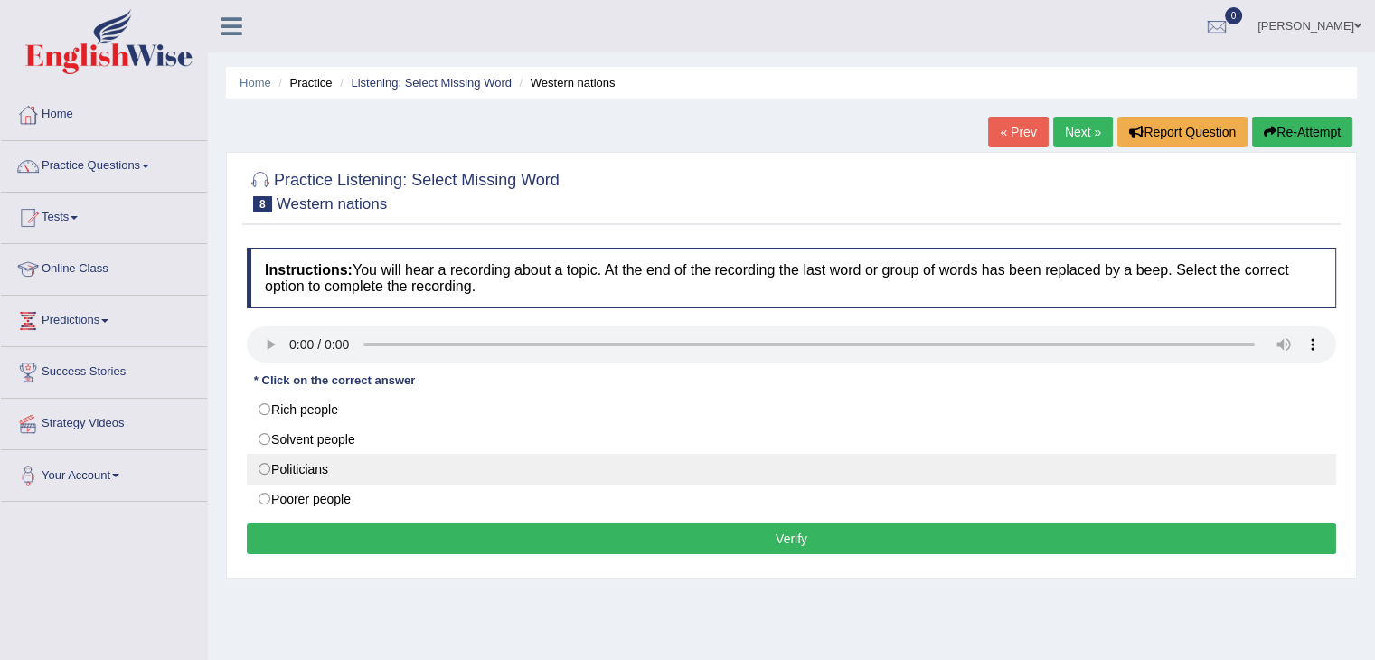
click at [295, 457] on label "Politicians" at bounding box center [792, 469] width 1090 height 31
radio input "true"
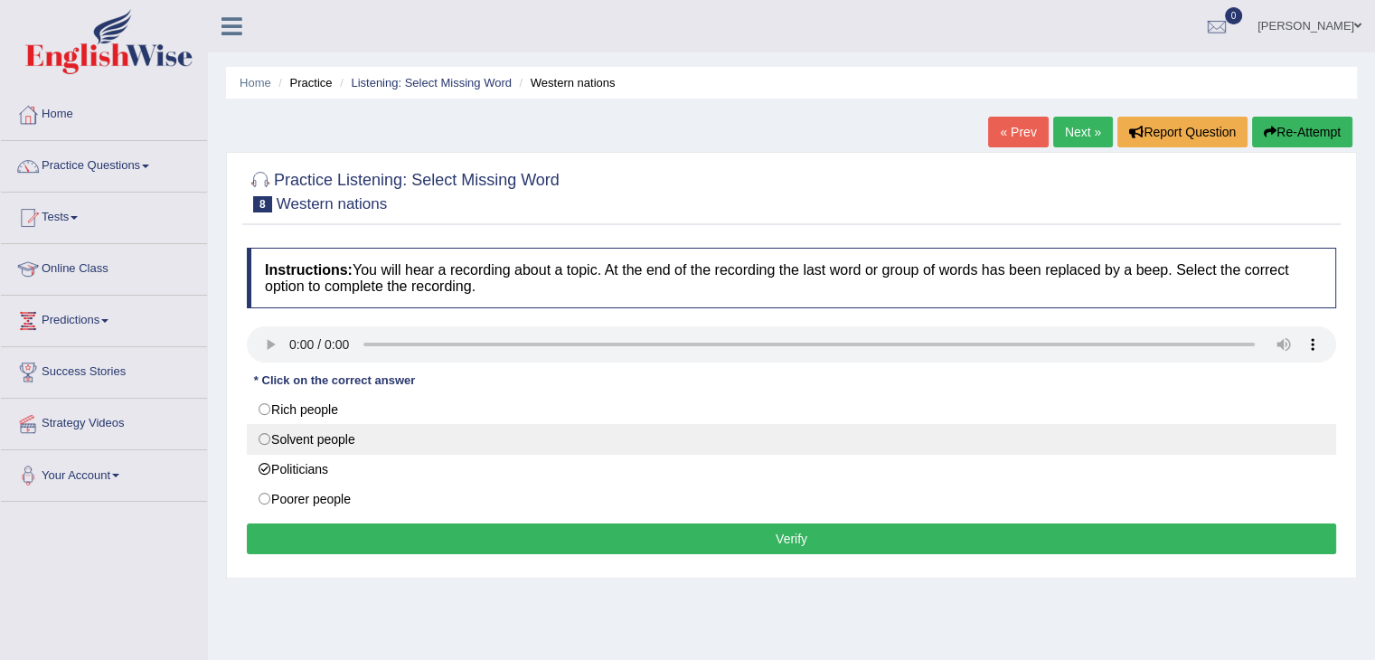
click at [315, 428] on label "Solvent people" at bounding box center [792, 439] width 1090 height 31
radio input "true"
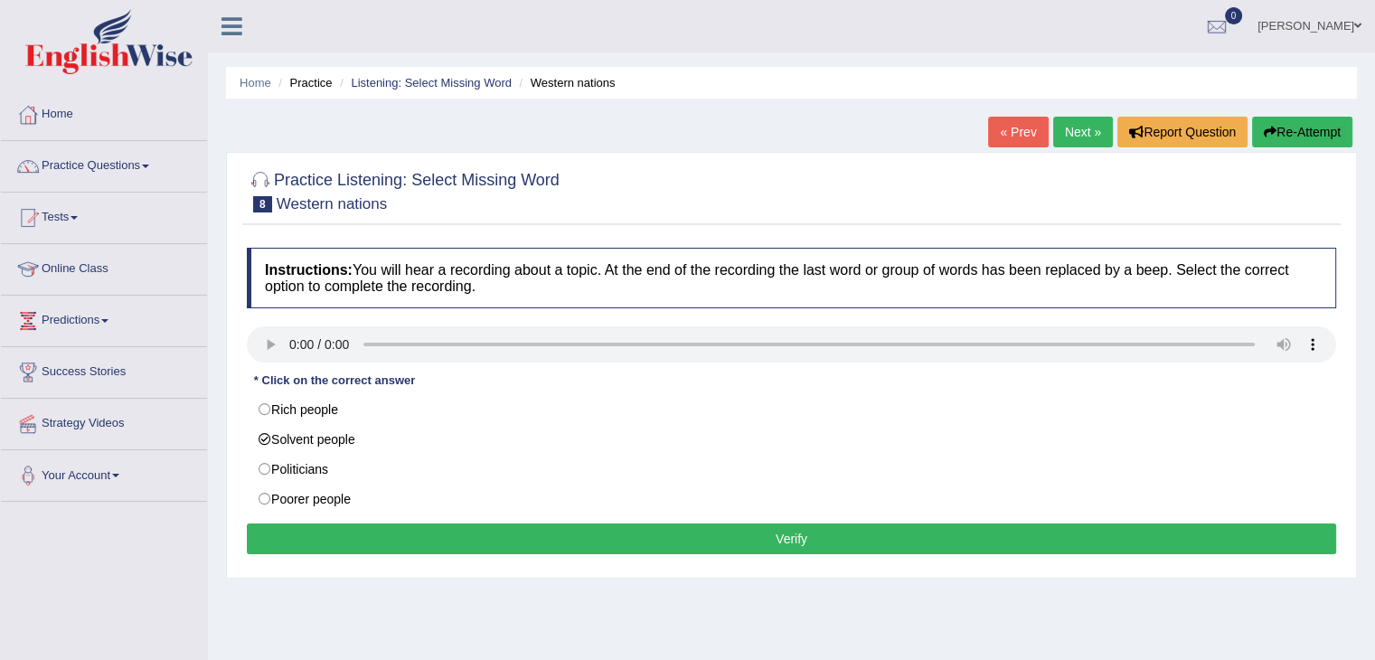
click at [353, 539] on button "Verify" at bounding box center [792, 539] width 1090 height 31
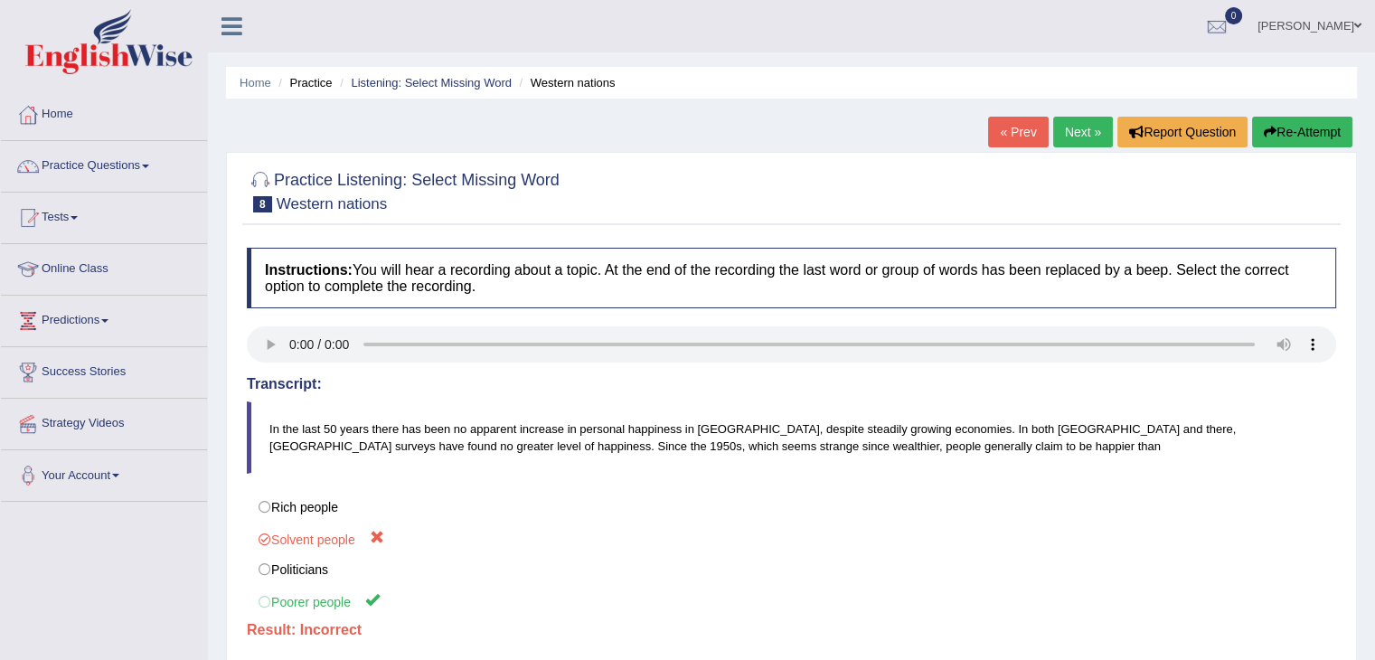
click at [1092, 129] on link "Next »" at bounding box center [1083, 132] width 60 height 31
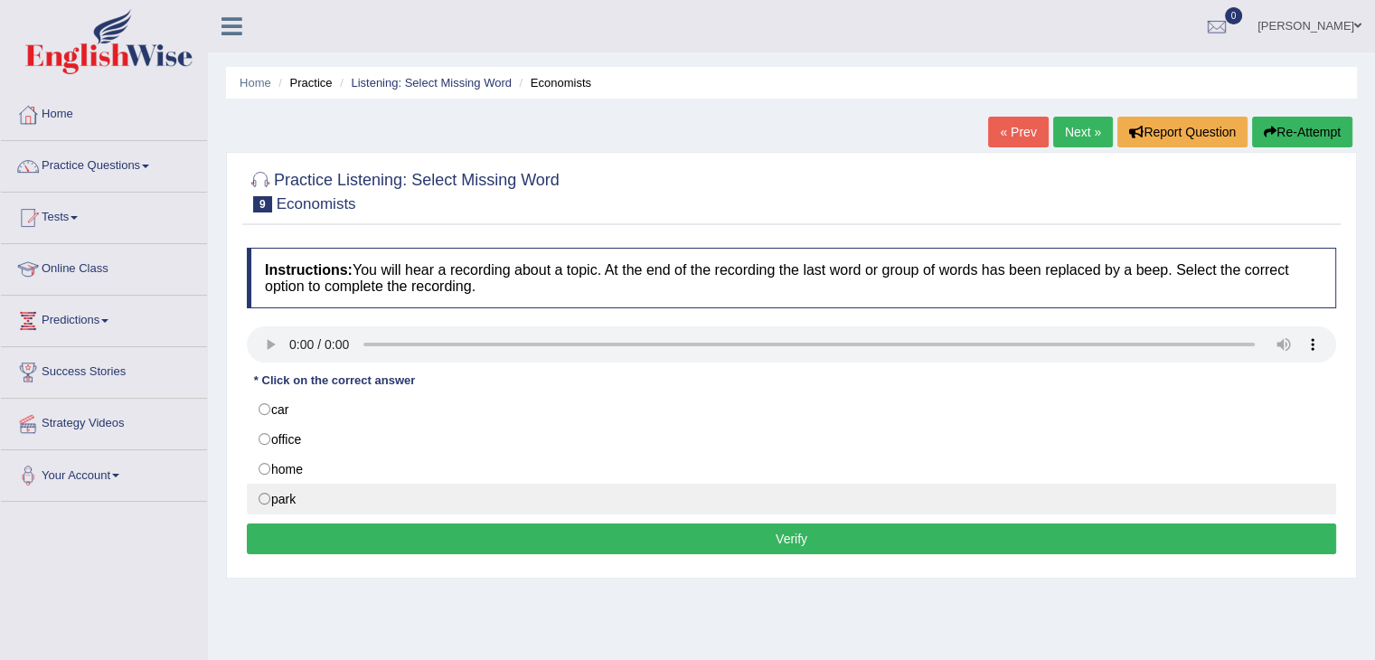
click at [292, 489] on label "park" at bounding box center [792, 499] width 1090 height 31
radio input "true"
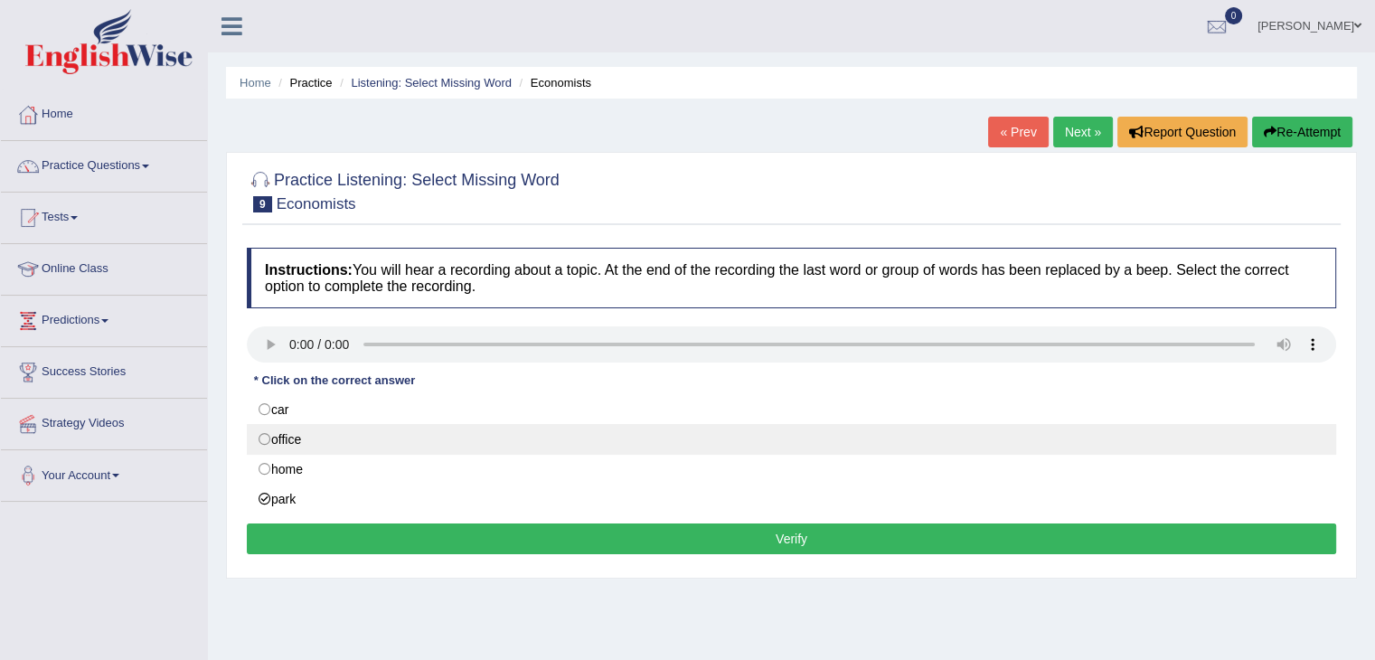
click at [297, 430] on label "office" at bounding box center [792, 439] width 1090 height 31
radio input "true"
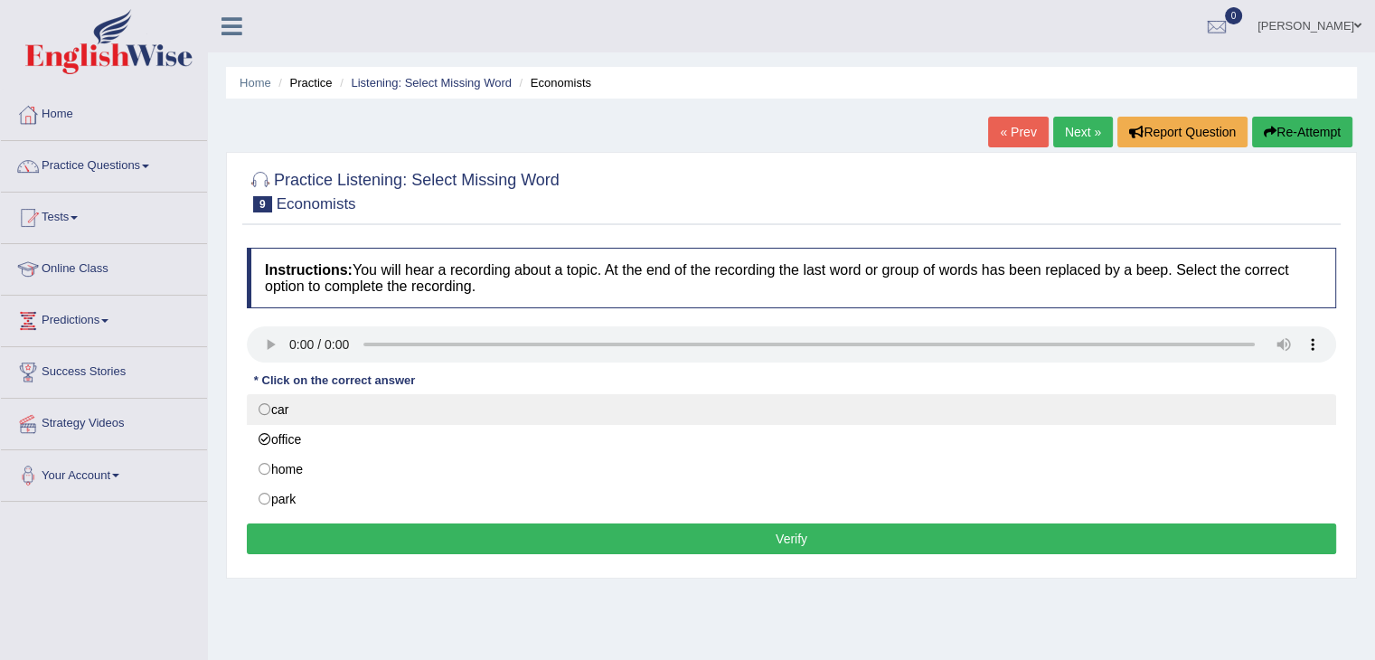
click at [285, 409] on label "car" at bounding box center [792, 409] width 1090 height 31
radio input "true"
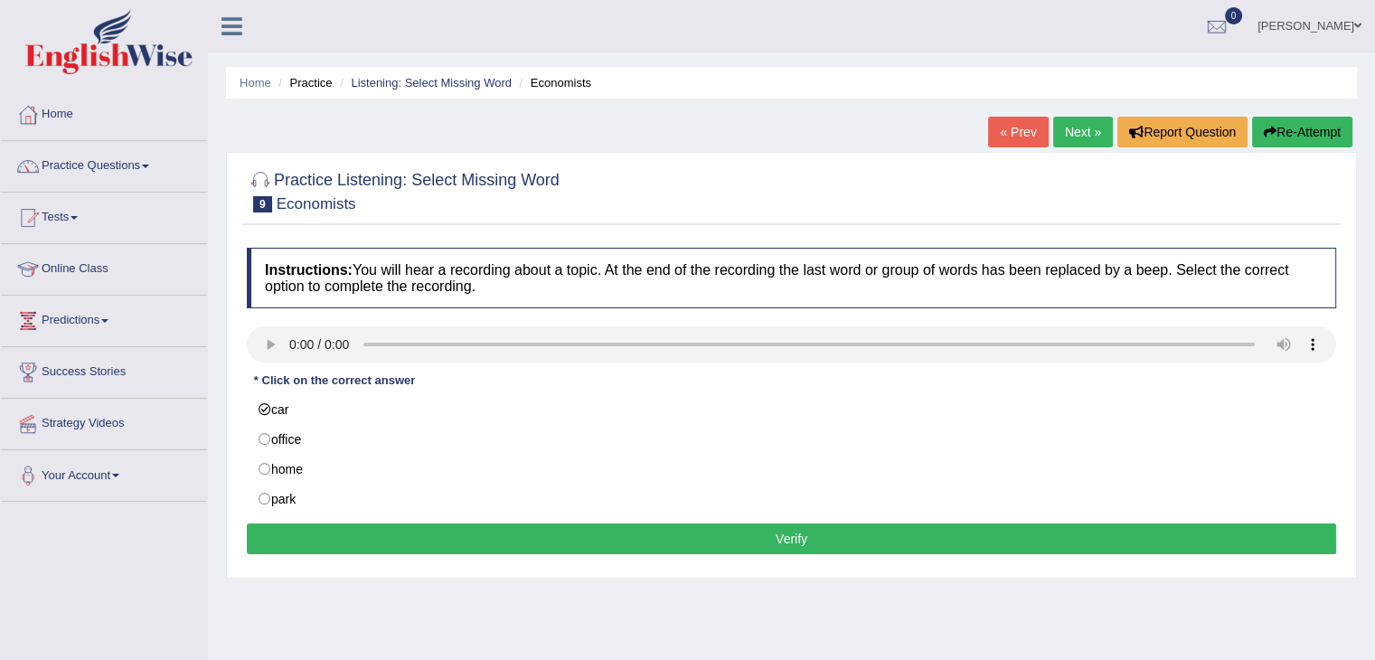
click at [409, 546] on button "Verify" at bounding box center [792, 539] width 1090 height 31
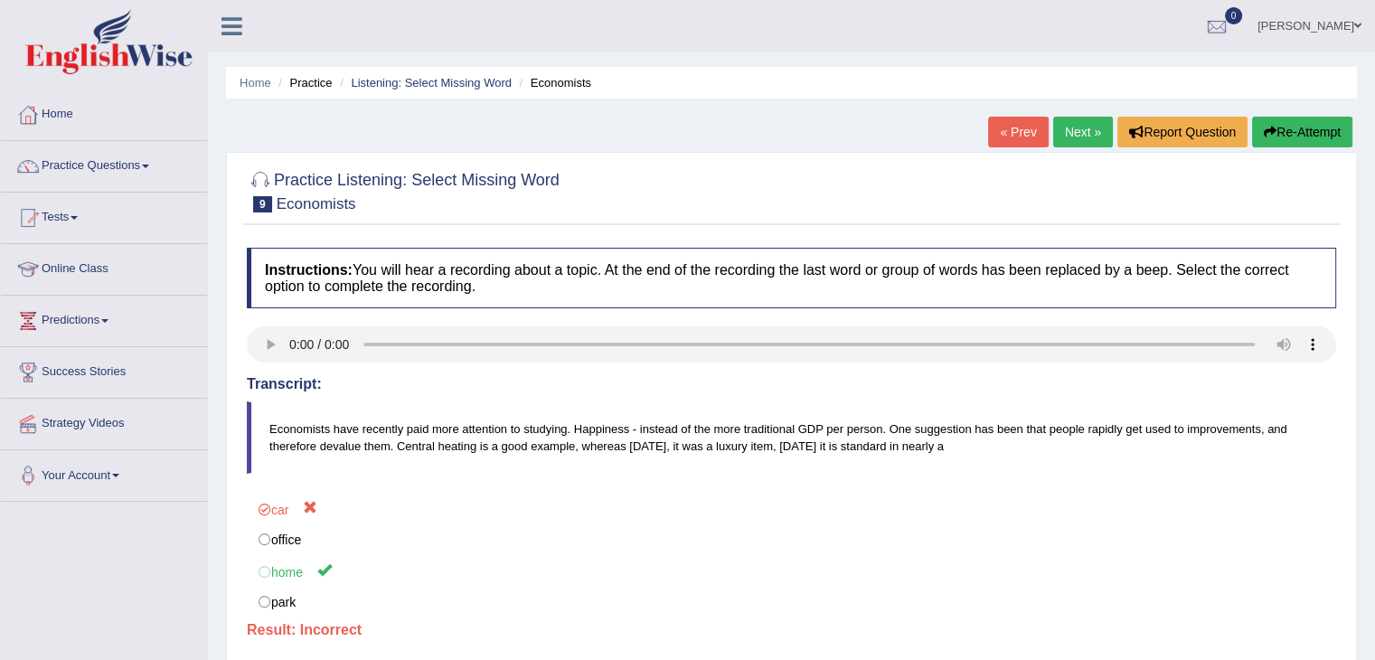
click at [1077, 135] on link "Next »" at bounding box center [1083, 132] width 60 height 31
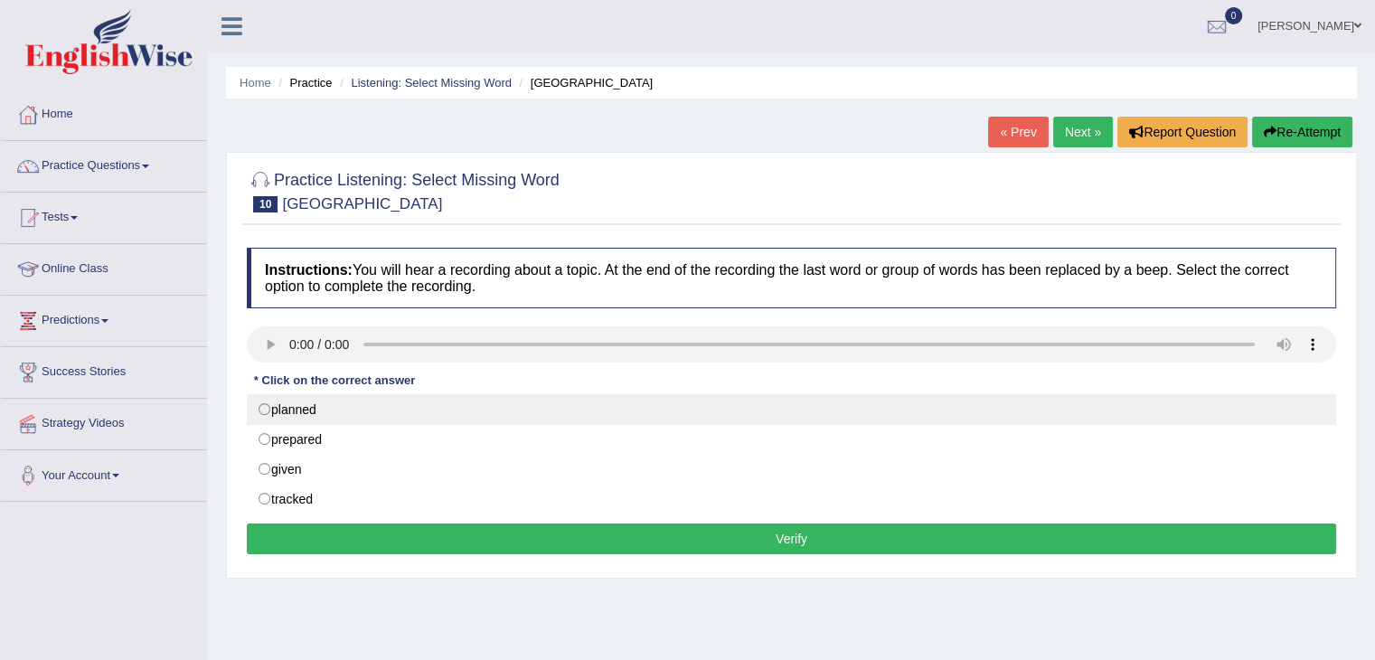
click at [291, 412] on label "planned" at bounding box center [792, 409] width 1090 height 31
radio input "true"
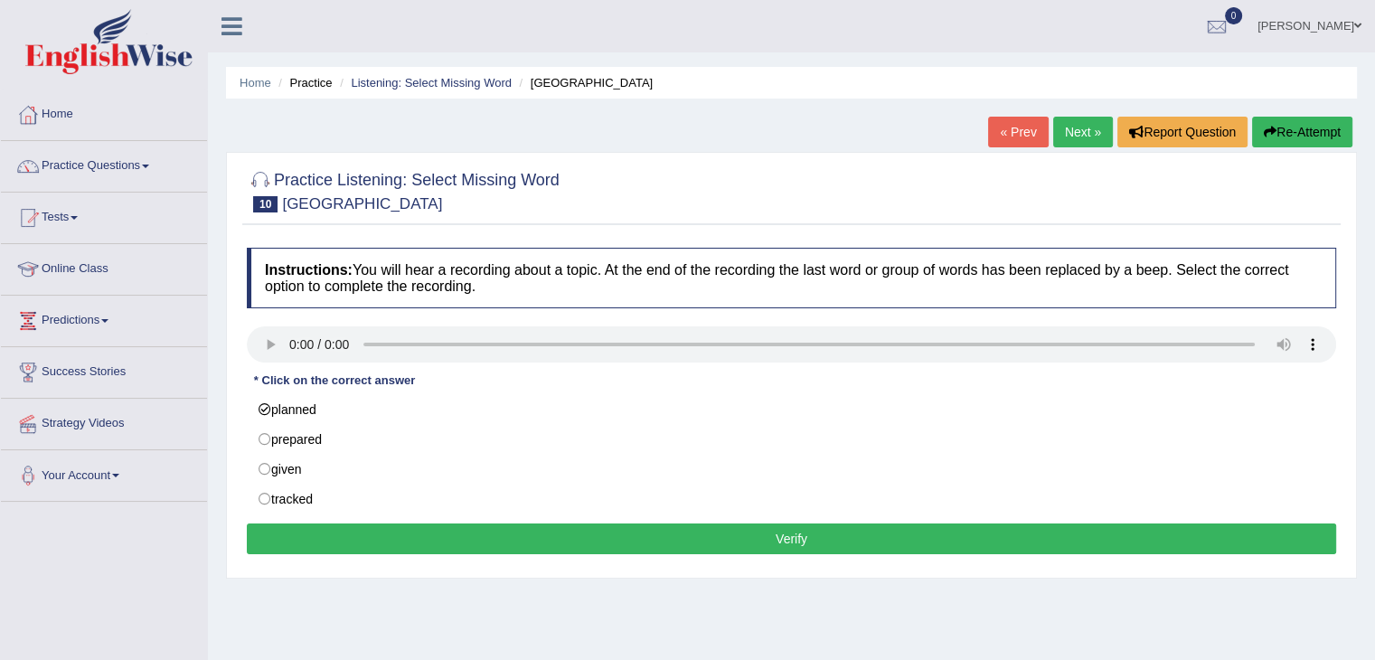
click at [409, 547] on button "Verify" at bounding box center [792, 539] width 1090 height 31
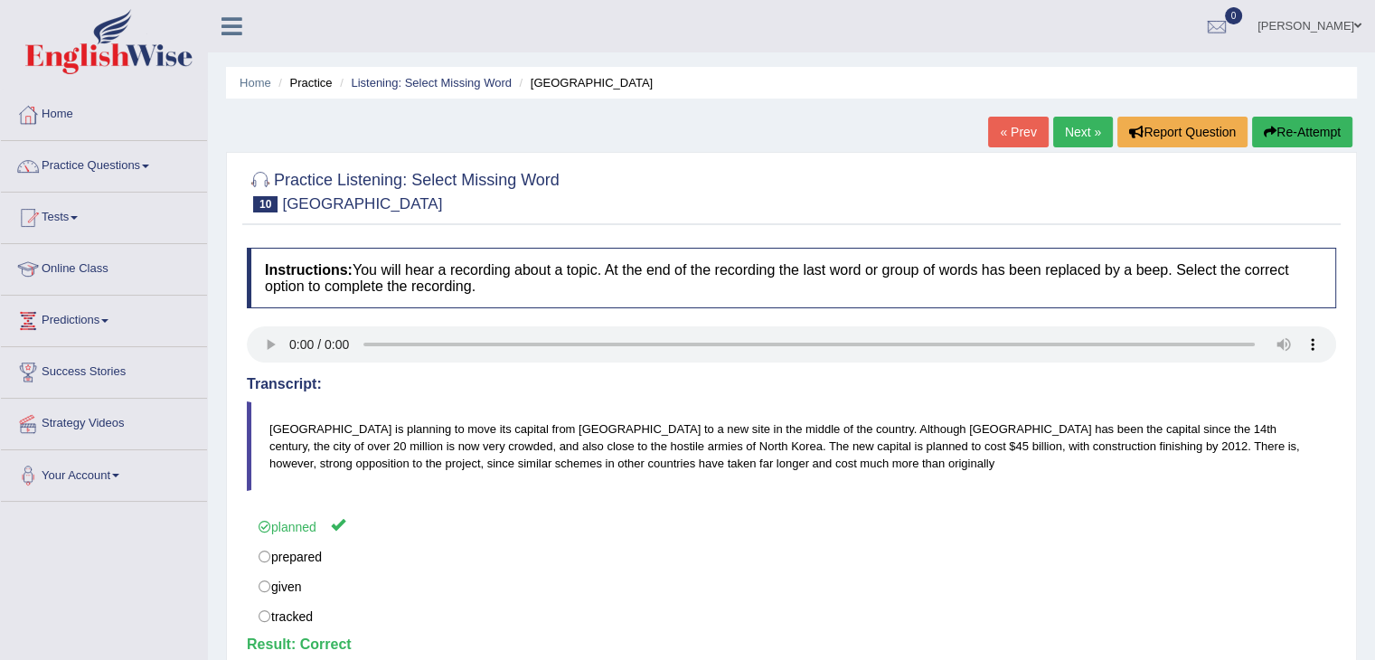
click at [1081, 128] on link "Next »" at bounding box center [1083, 132] width 60 height 31
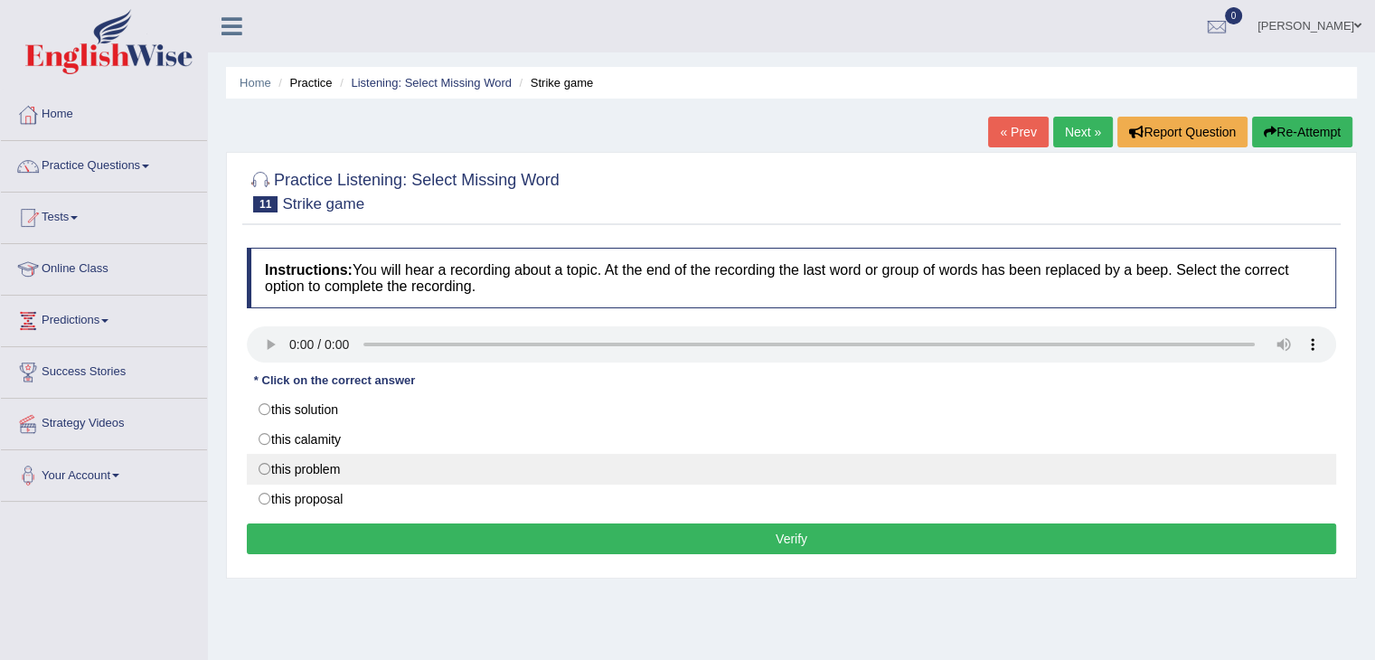
click at [285, 480] on label "this problem" at bounding box center [792, 469] width 1090 height 31
radio input "true"
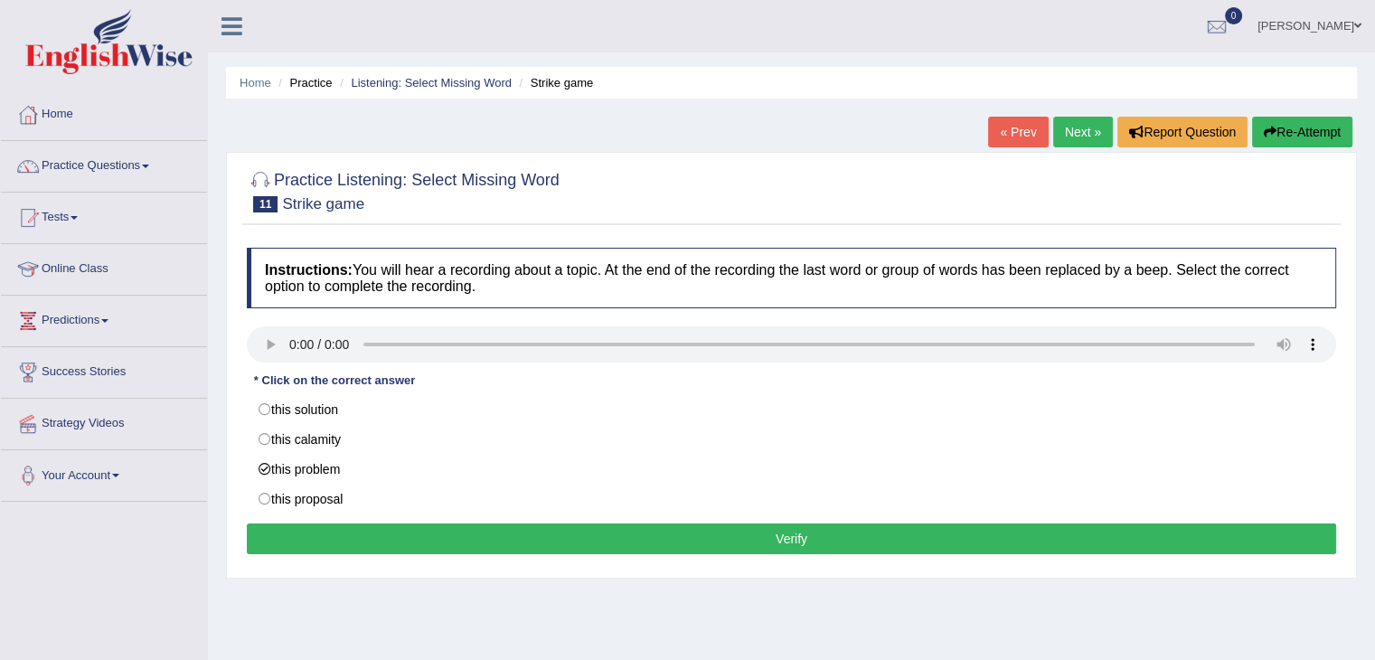
click at [329, 540] on button "Verify" at bounding box center [792, 539] width 1090 height 31
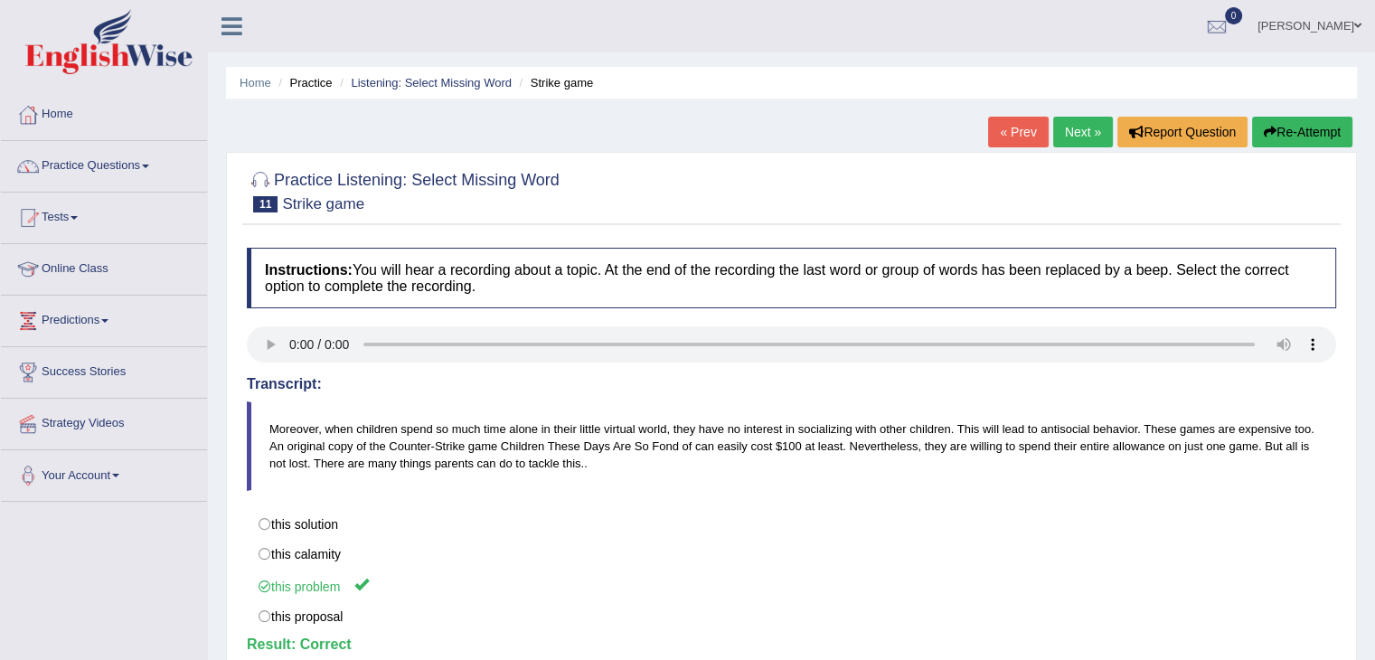
click at [1069, 124] on link "Next »" at bounding box center [1083, 132] width 60 height 31
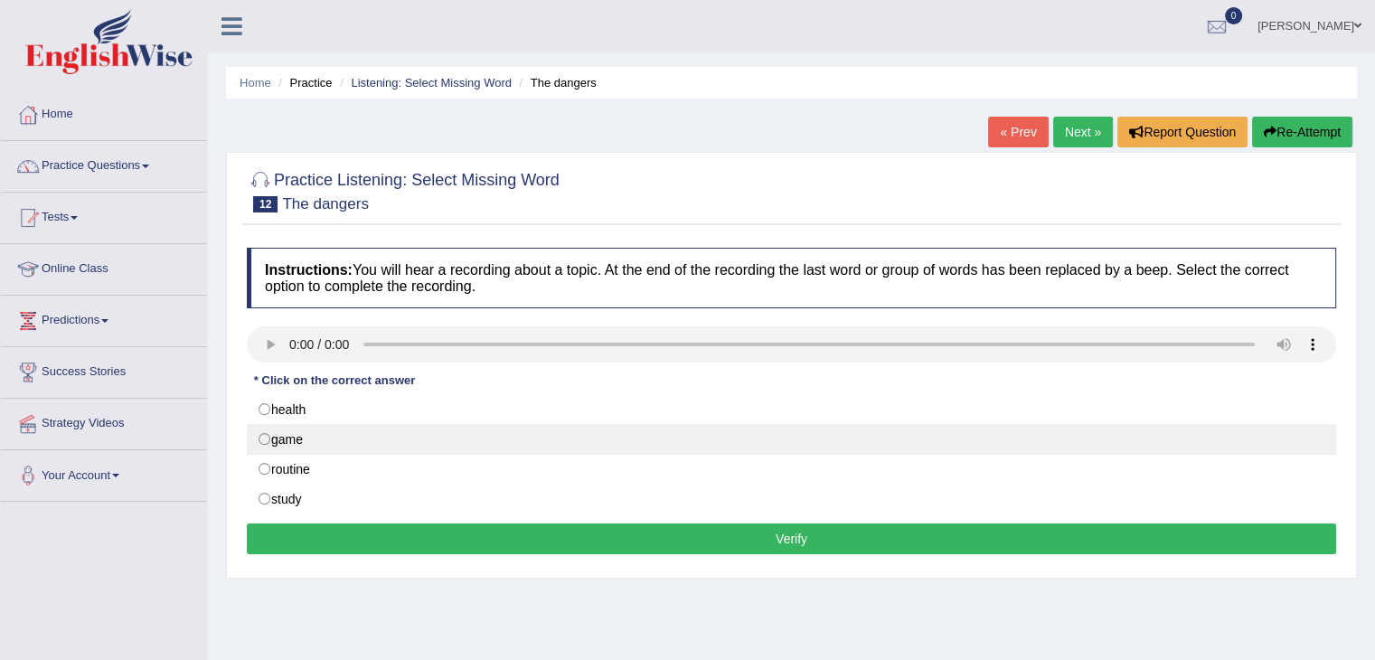
click at [280, 439] on label "game" at bounding box center [792, 439] width 1090 height 31
radio input "true"
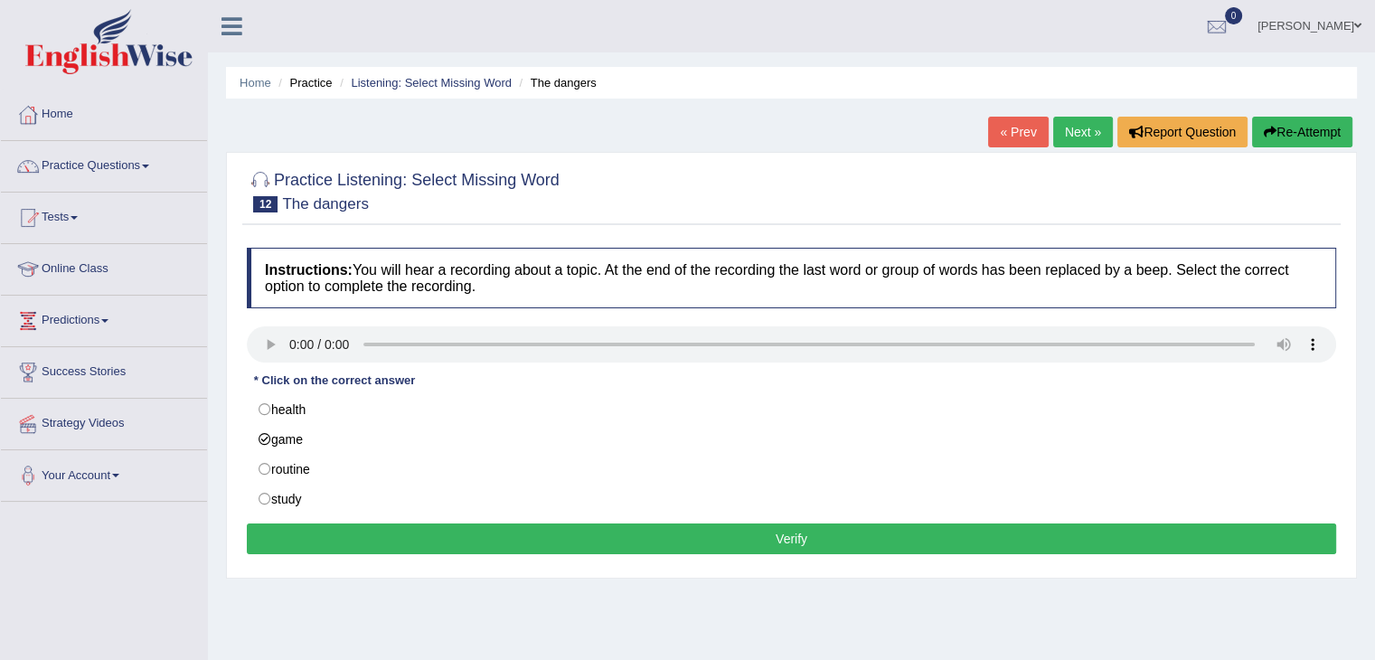
click at [325, 531] on button "Verify" at bounding box center [792, 539] width 1090 height 31
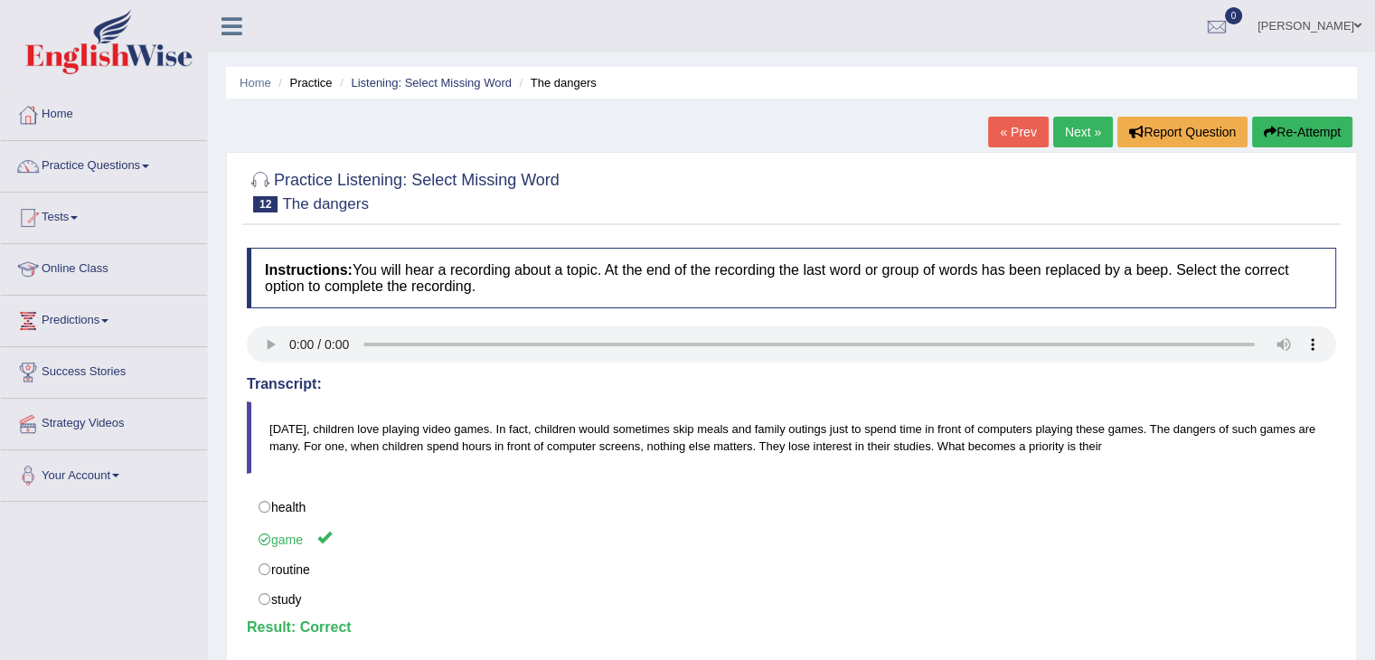
click at [1086, 127] on link "Next »" at bounding box center [1083, 132] width 60 height 31
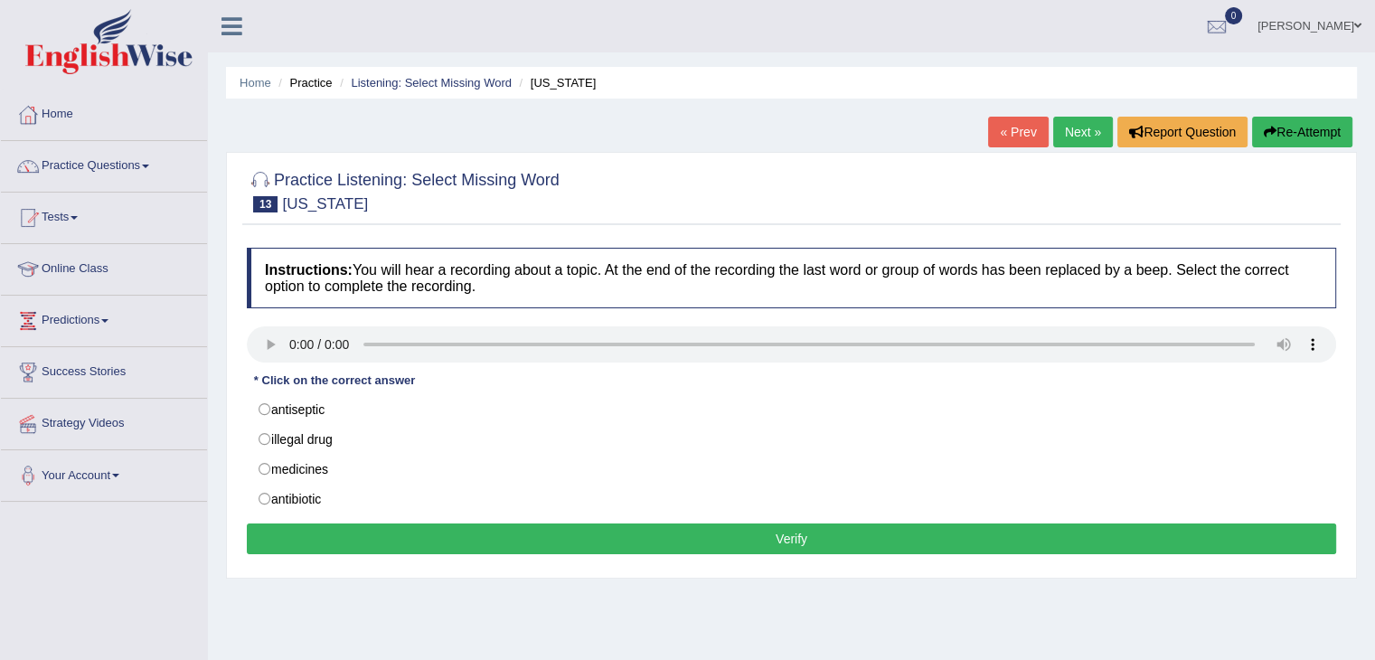
click at [268, 306] on h4 "Instructions: You will hear a recording about a topic. At the end of the record…" at bounding box center [792, 278] width 1090 height 61
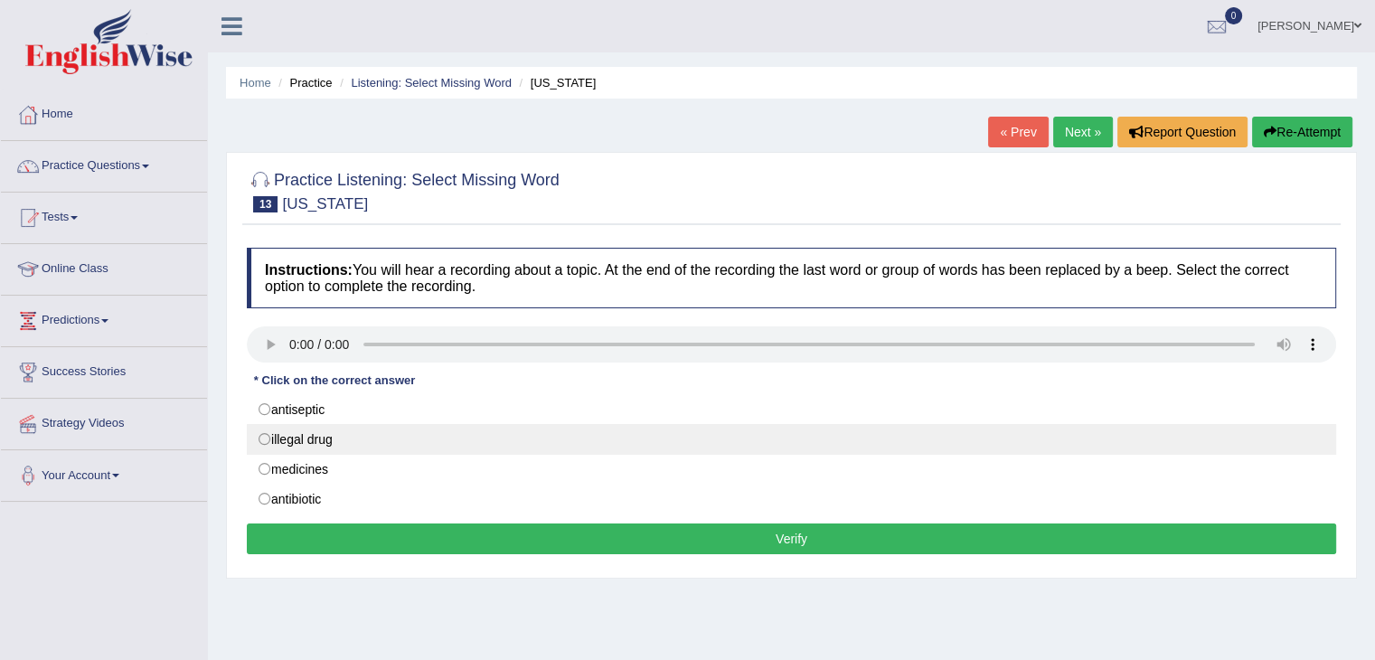
click at [272, 439] on label "illegal drug" at bounding box center [792, 439] width 1090 height 31
radio input "true"
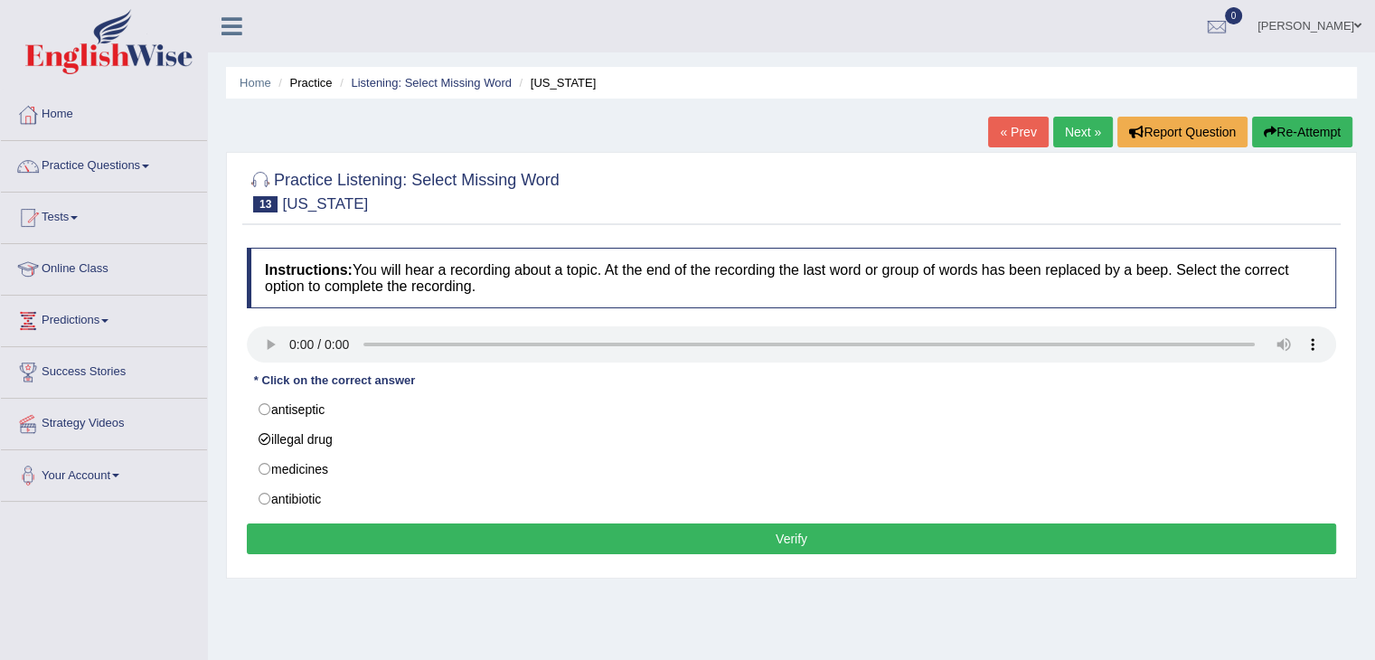
click at [389, 536] on button "Verify" at bounding box center [792, 539] width 1090 height 31
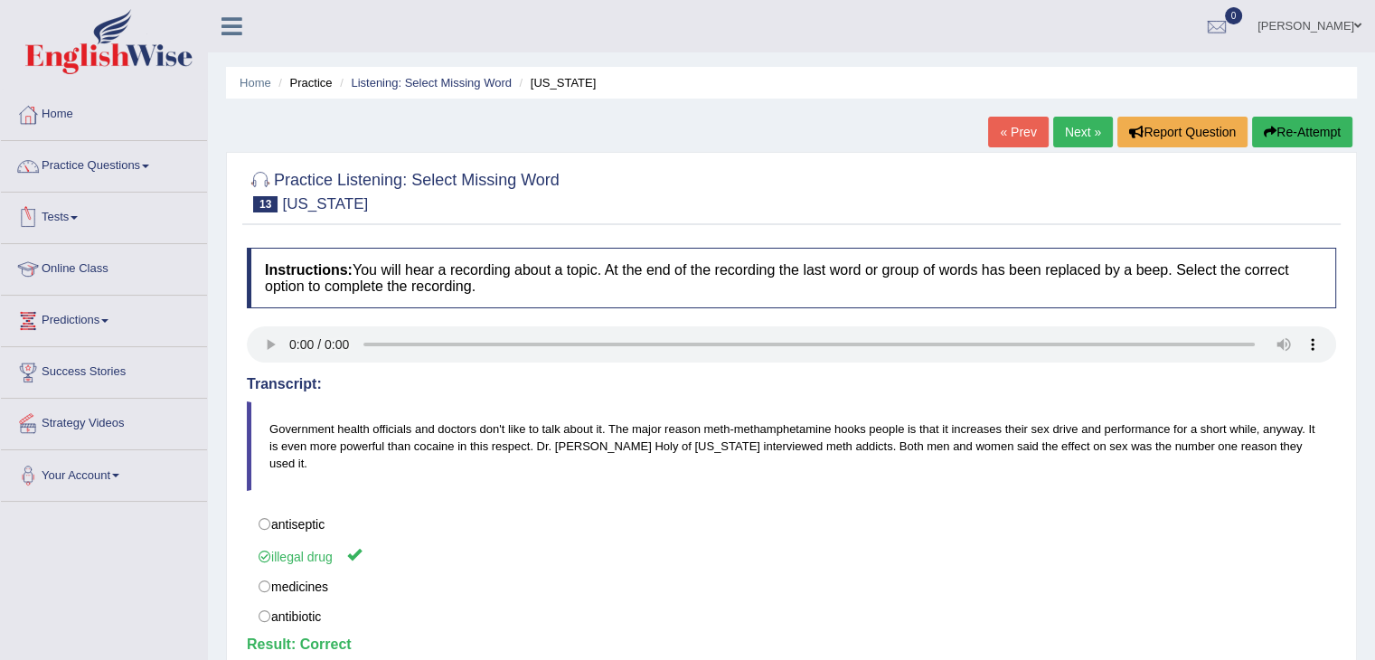
click at [78, 217] on span at bounding box center [74, 218] width 7 height 4
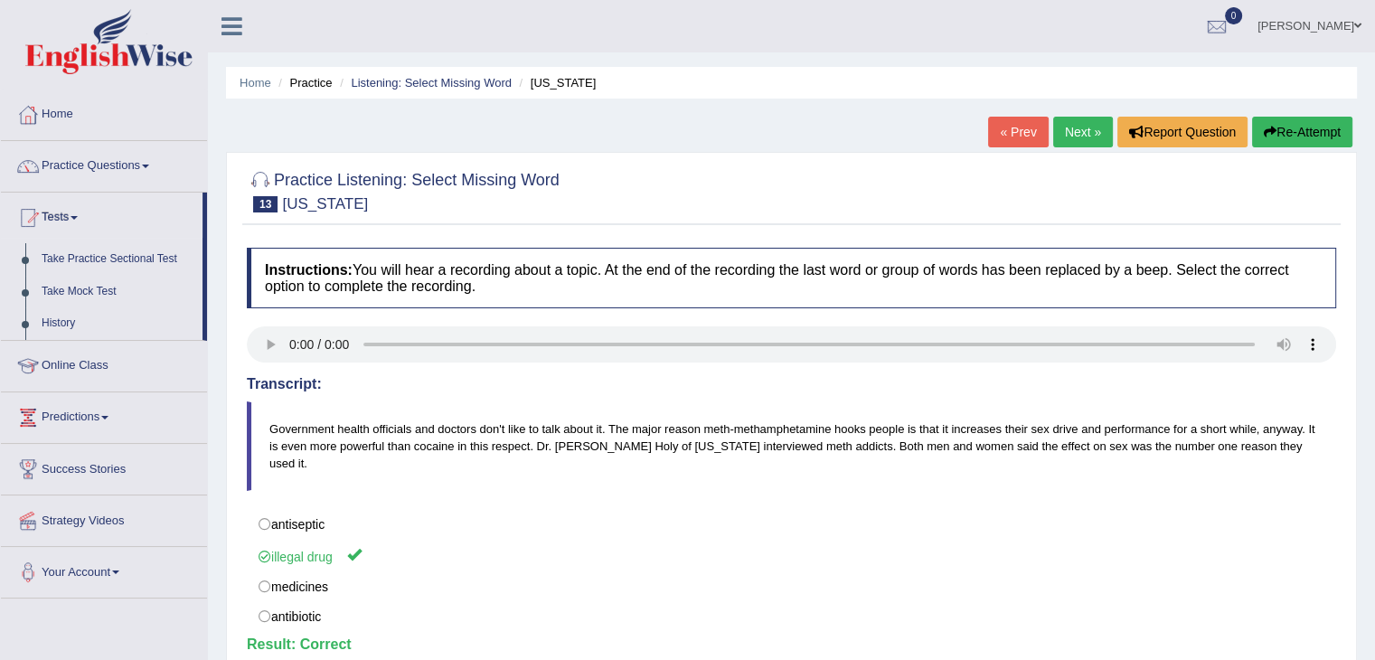
click at [148, 171] on link "Practice Questions" at bounding box center [104, 163] width 206 height 45
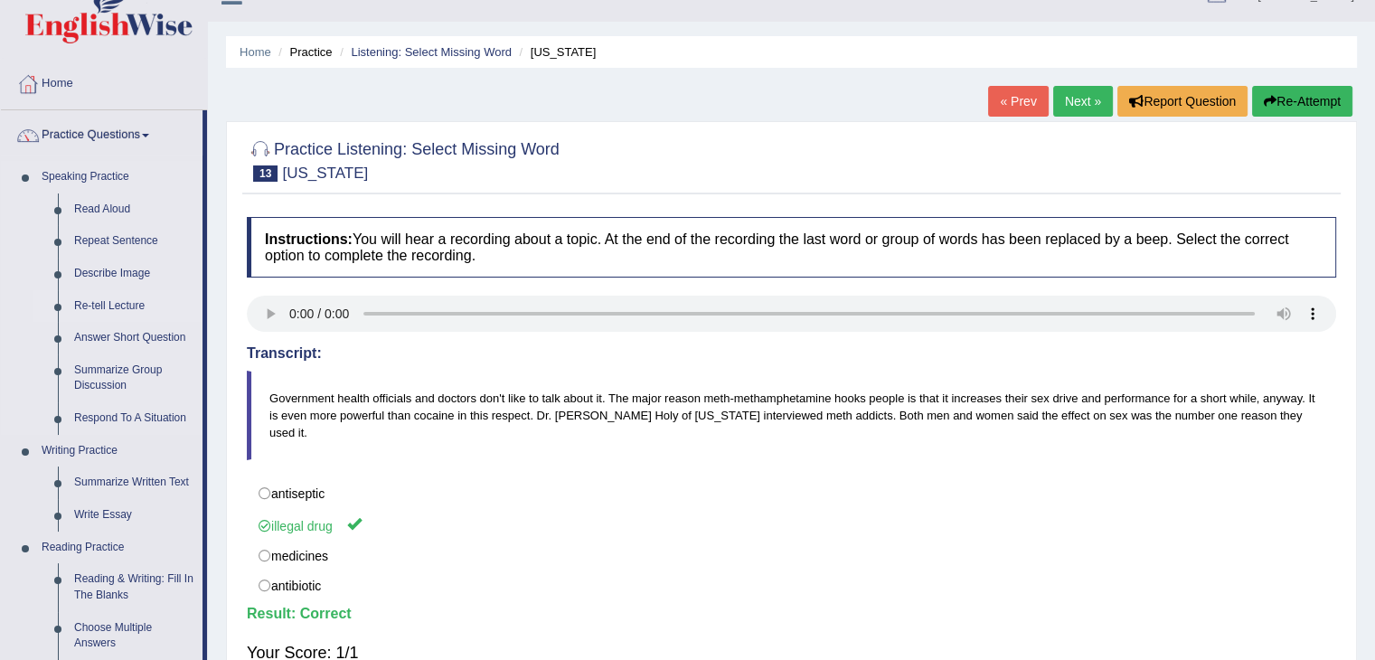
scroll to position [32, 0]
click at [112, 237] on link "Repeat Sentence" at bounding box center [134, 240] width 137 height 33
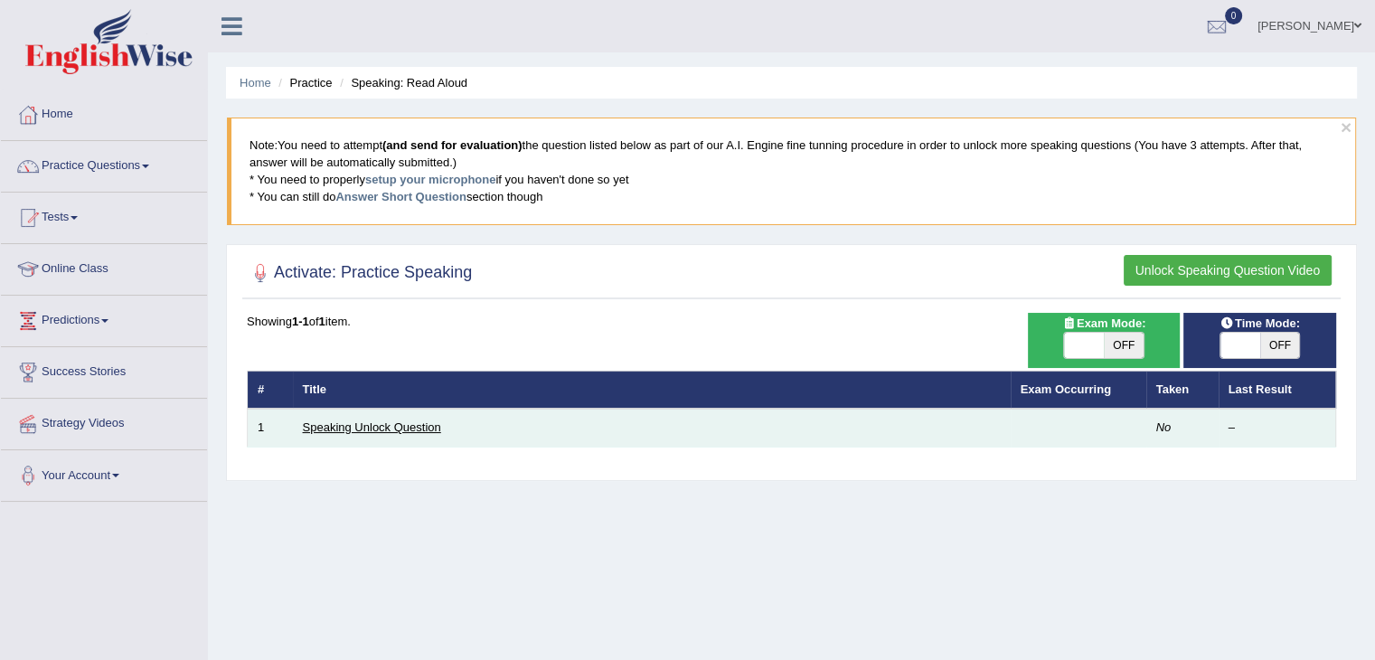
click at [334, 424] on link "Speaking Unlock Question" at bounding box center [372, 427] width 138 height 14
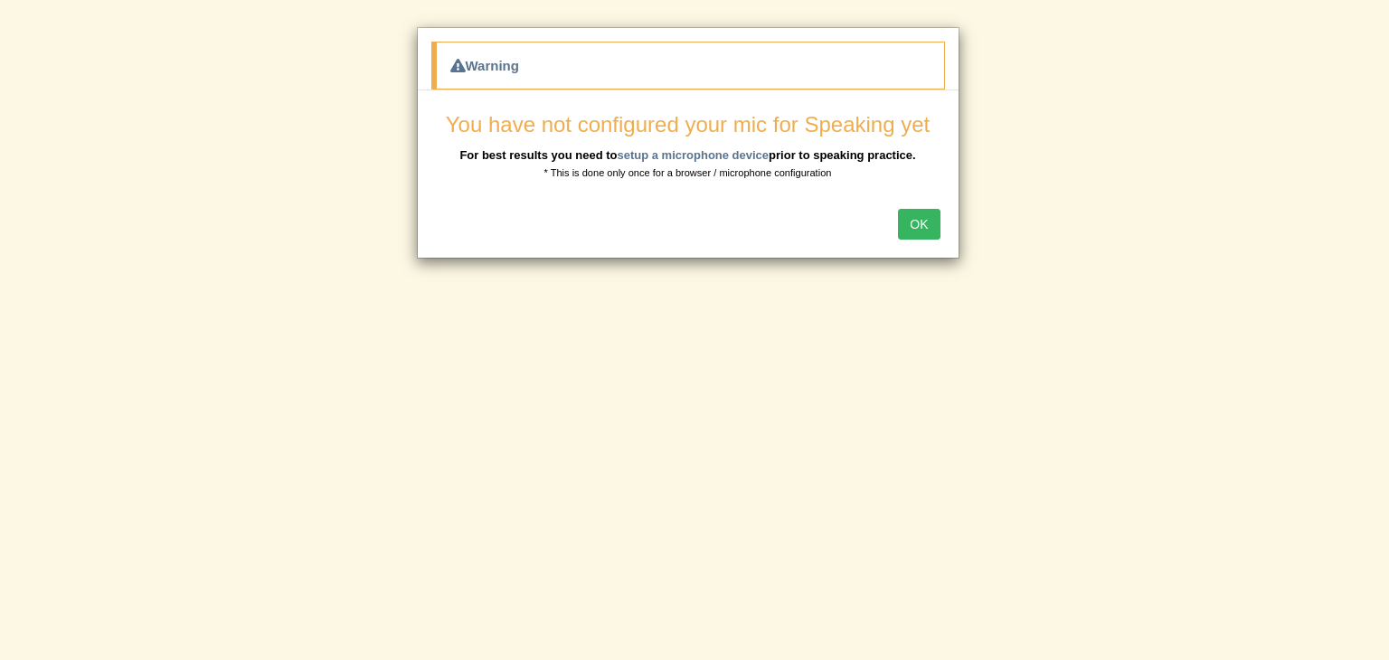
click at [922, 231] on button "OK" at bounding box center [919, 224] width 42 height 31
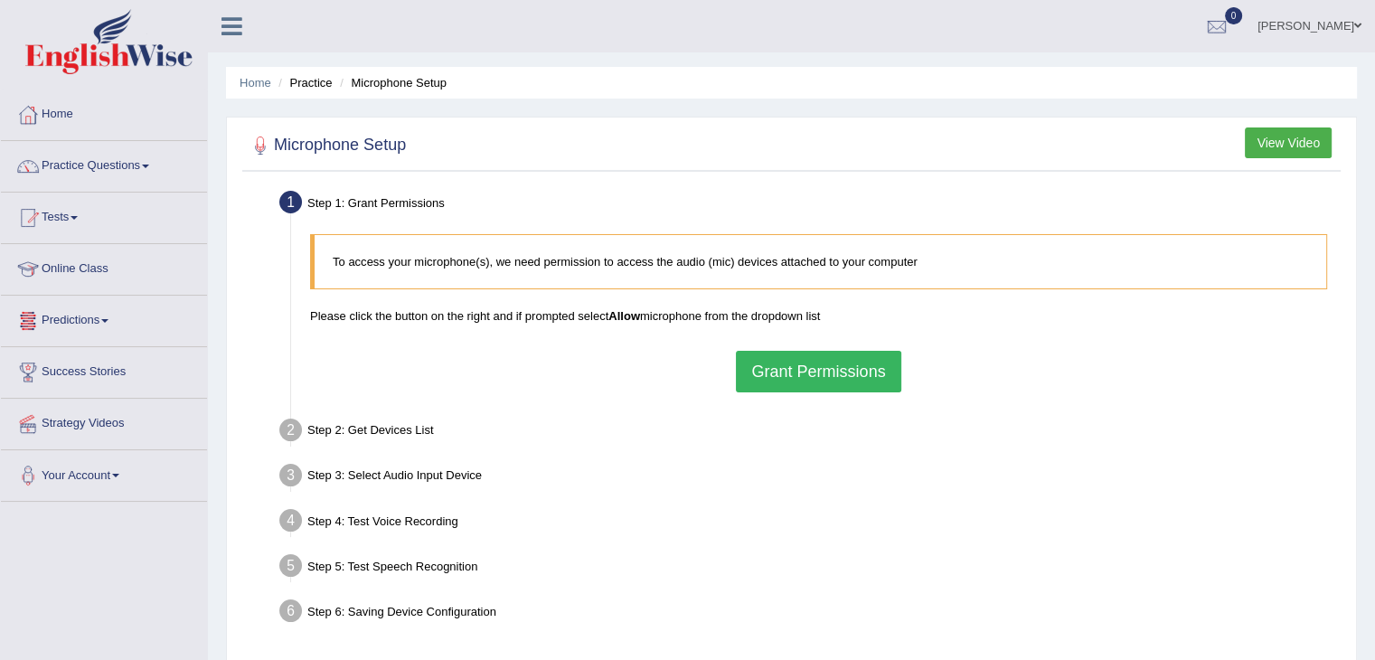
click at [774, 371] on button "Grant Permissions" at bounding box center [818, 372] width 165 height 42
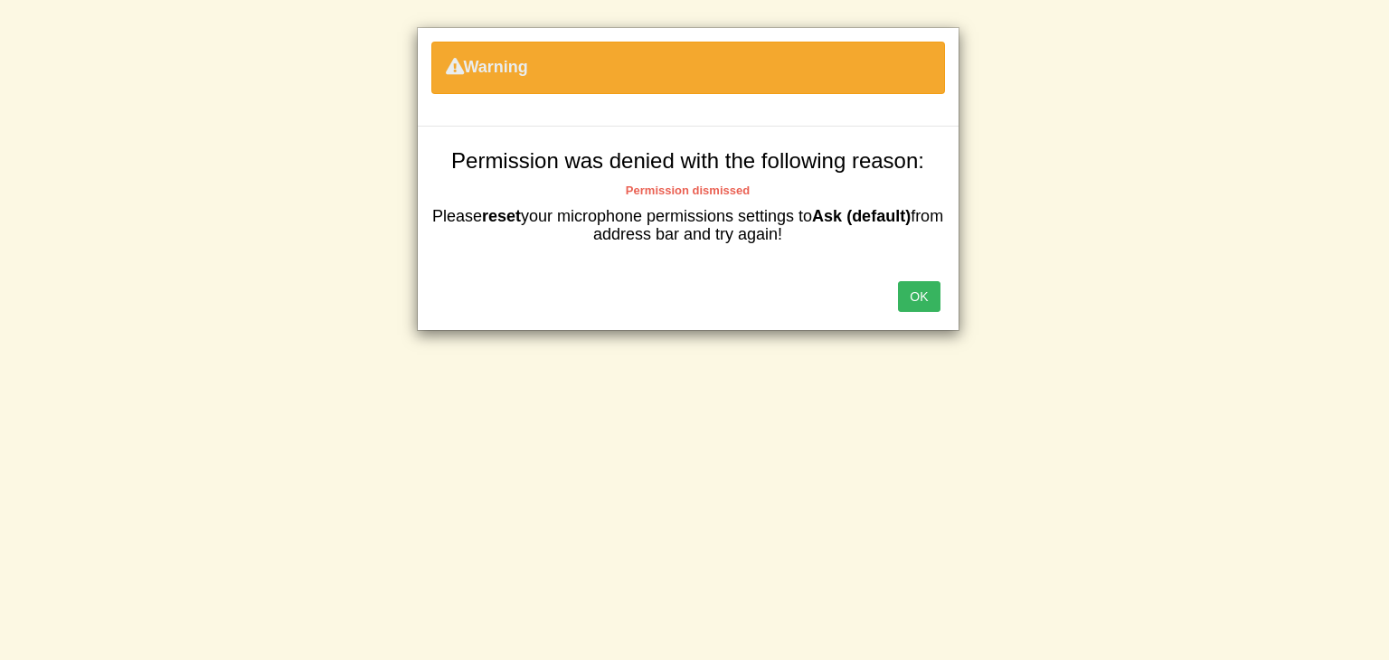
click at [930, 300] on button "OK" at bounding box center [919, 296] width 42 height 31
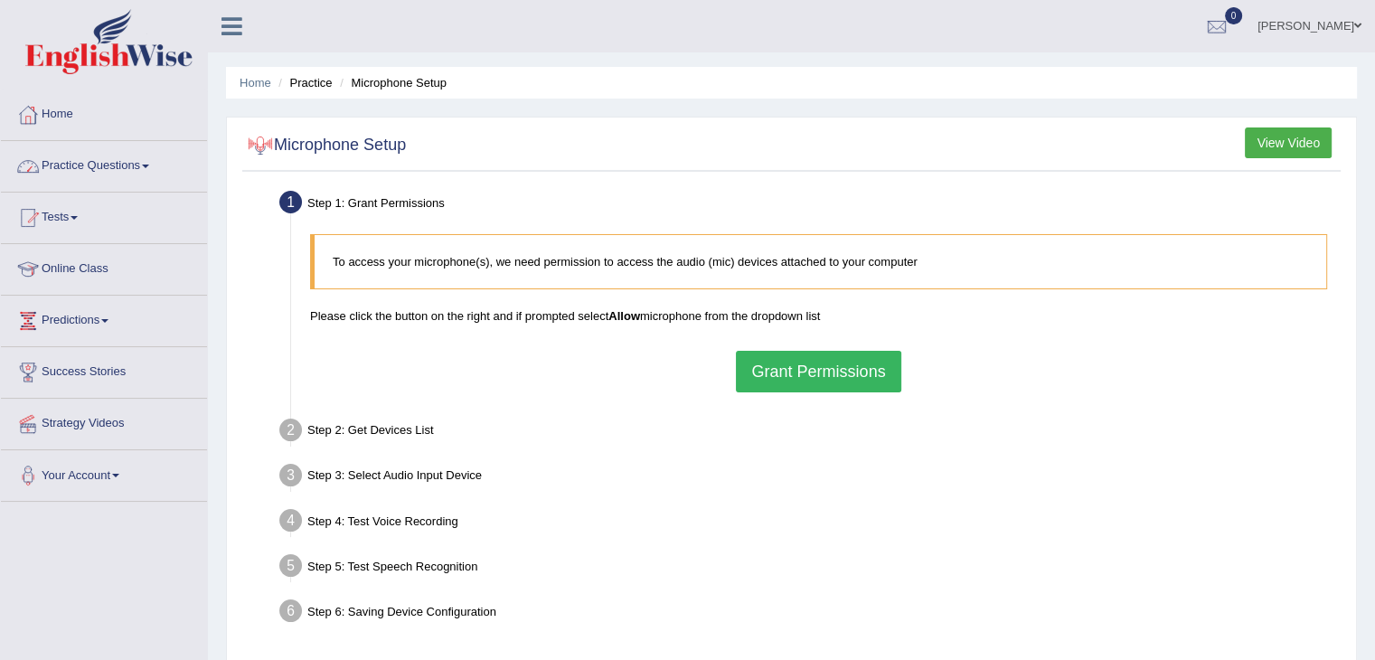
click at [156, 162] on link "Practice Questions" at bounding box center [104, 163] width 206 height 45
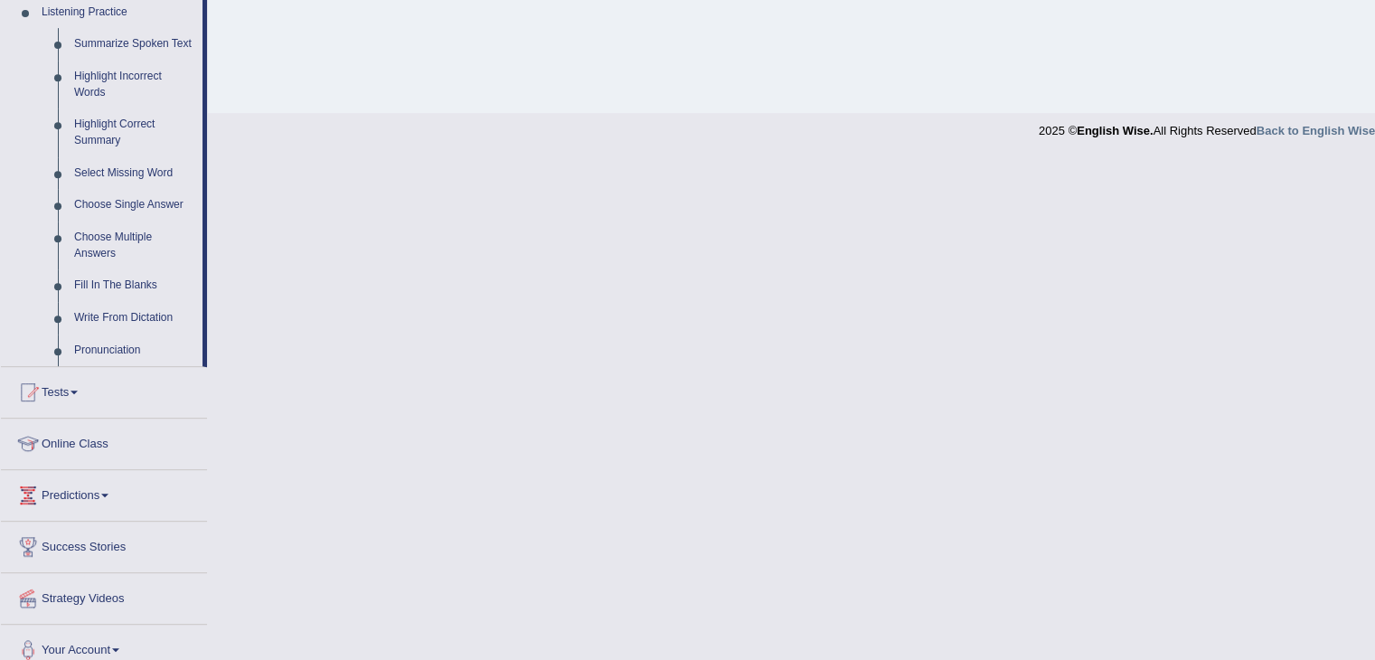
scroll to position [803, 0]
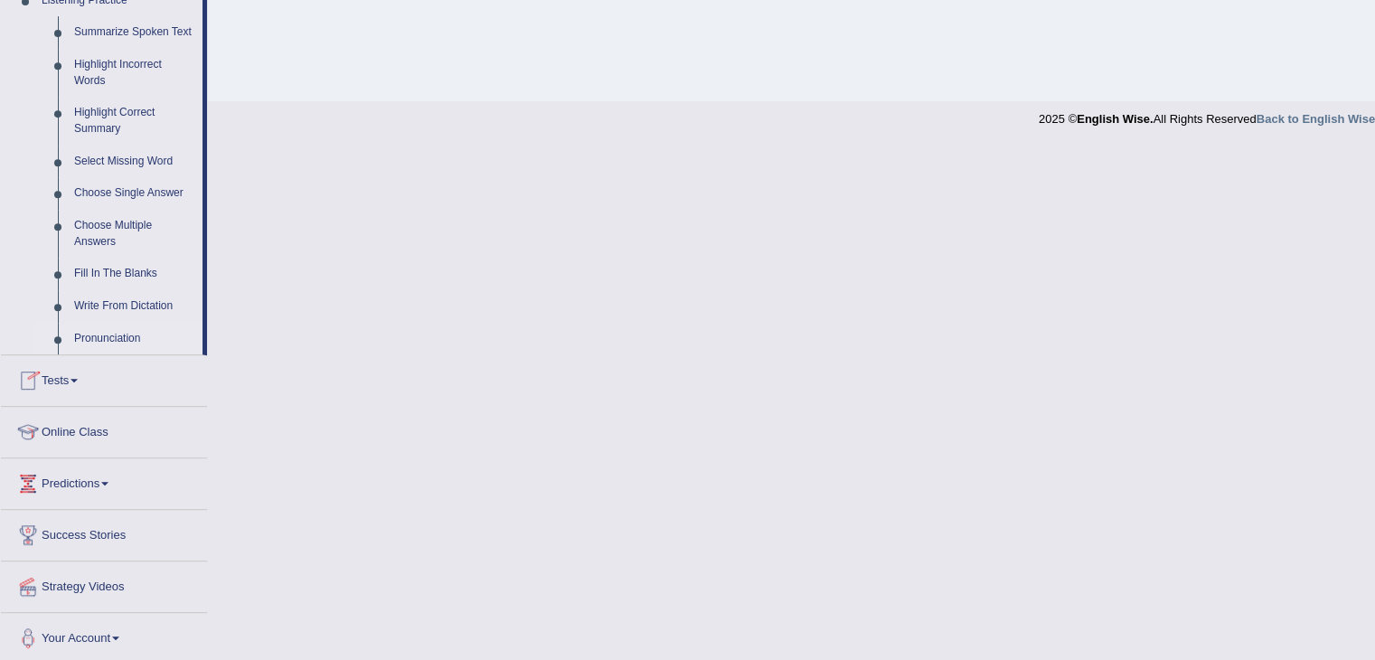
click at [99, 337] on link "Pronunciation" at bounding box center [134, 339] width 137 height 33
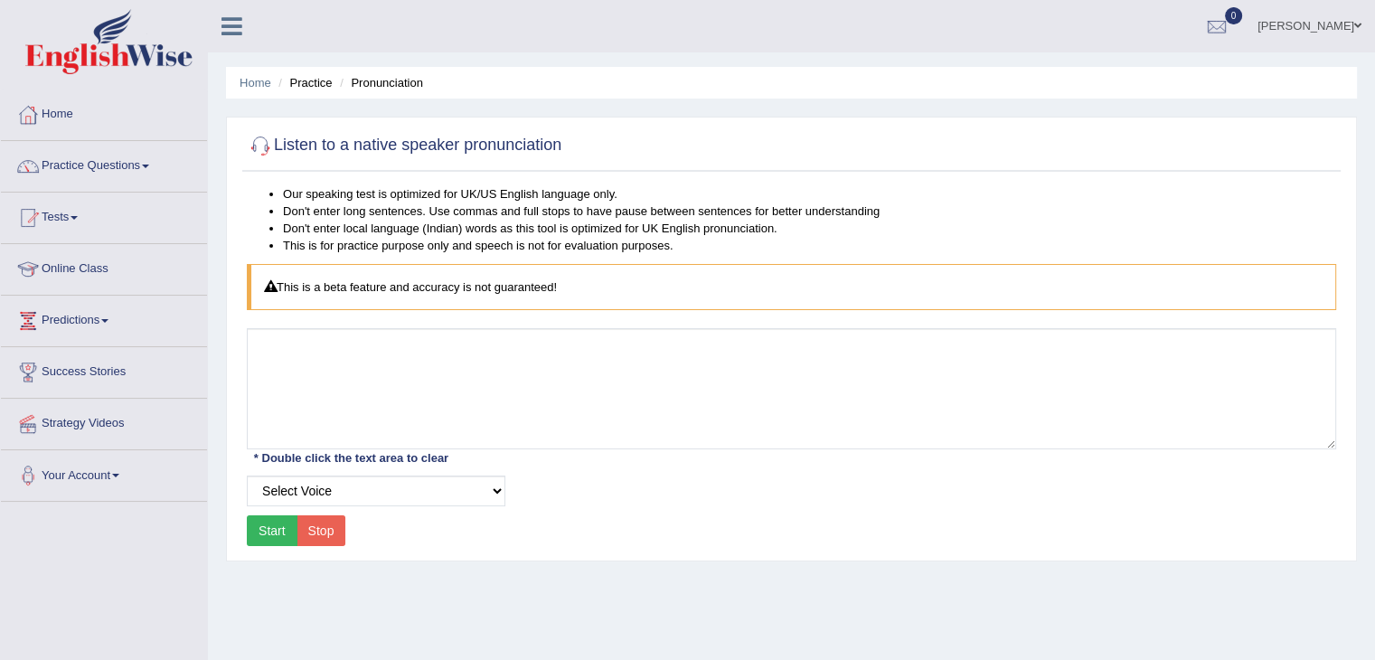
click at [269, 533] on button "Start" at bounding box center [272, 530] width 51 height 31
click at [269, 533] on div "Start Stop" at bounding box center [296, 530] width 99 height 31
click at [499, 485] on select "Select Voice UK English [DEMOGRAPHIC_DATA] UK English [DEMOGRAPHIC_DATA]" at bounding box center [376, 491] width 259 height 31
select select "10"
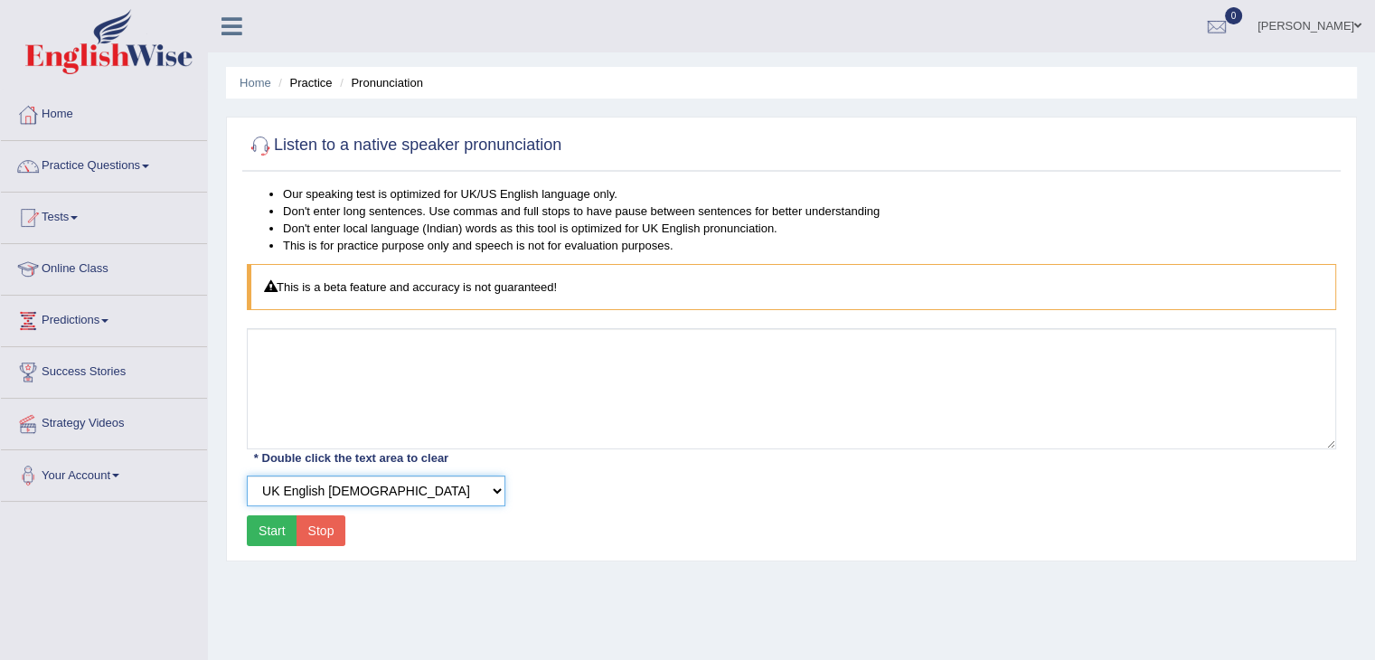
click at [247, 476] on select "Select Voice UK English Female UK English Male" at bounding box center [376, 491] width 259 height 31
click at [278, 518] on button "Start" at bounding box center [272, 530] width 51 height 31
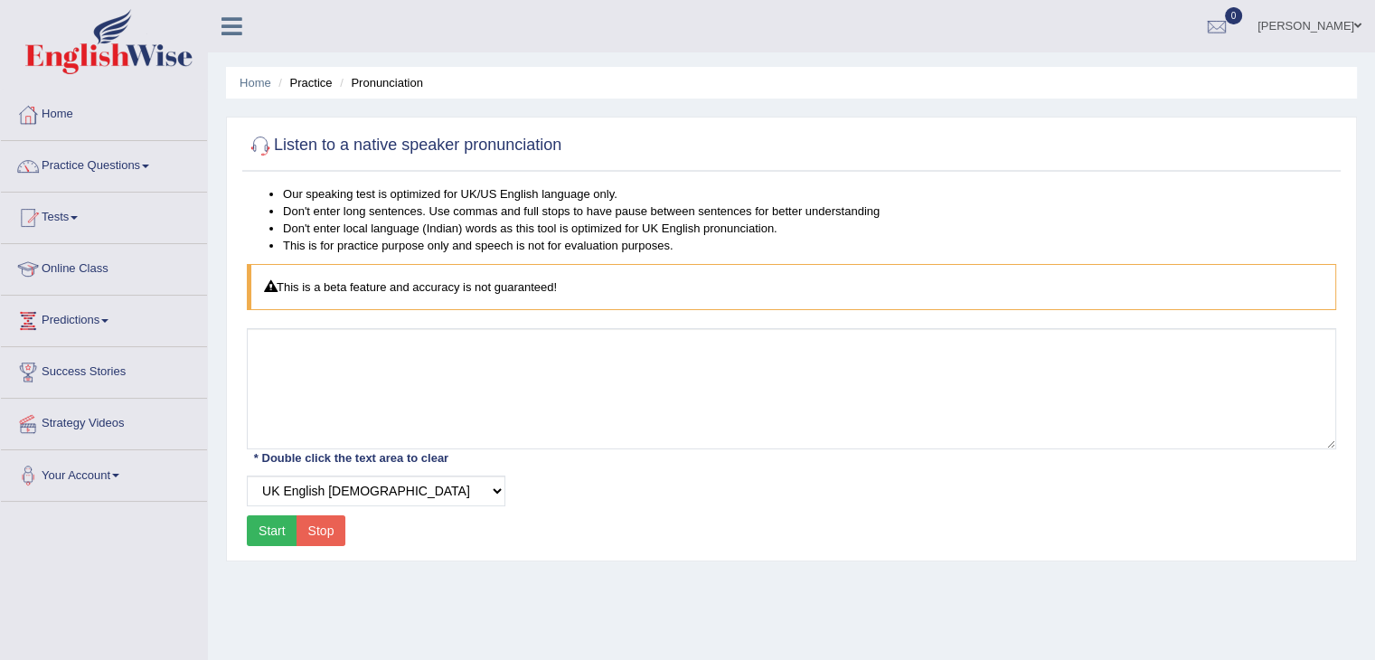
click at [157, 168] on link "Practice Questions" at bounding box center [104, 163] width 206 height 45
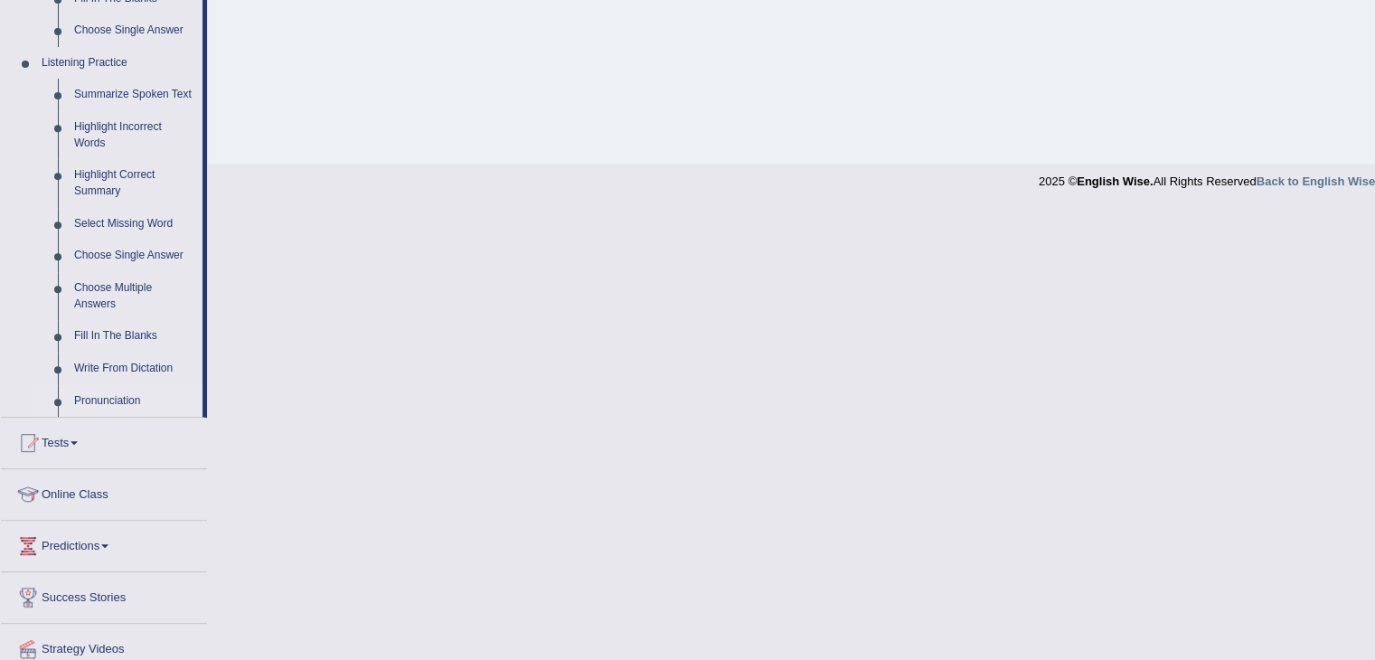
scroll to position [738, 0]
click at [124, 394] on link "Pronunciation" at bounding box center [134, 404] width 137 height 33
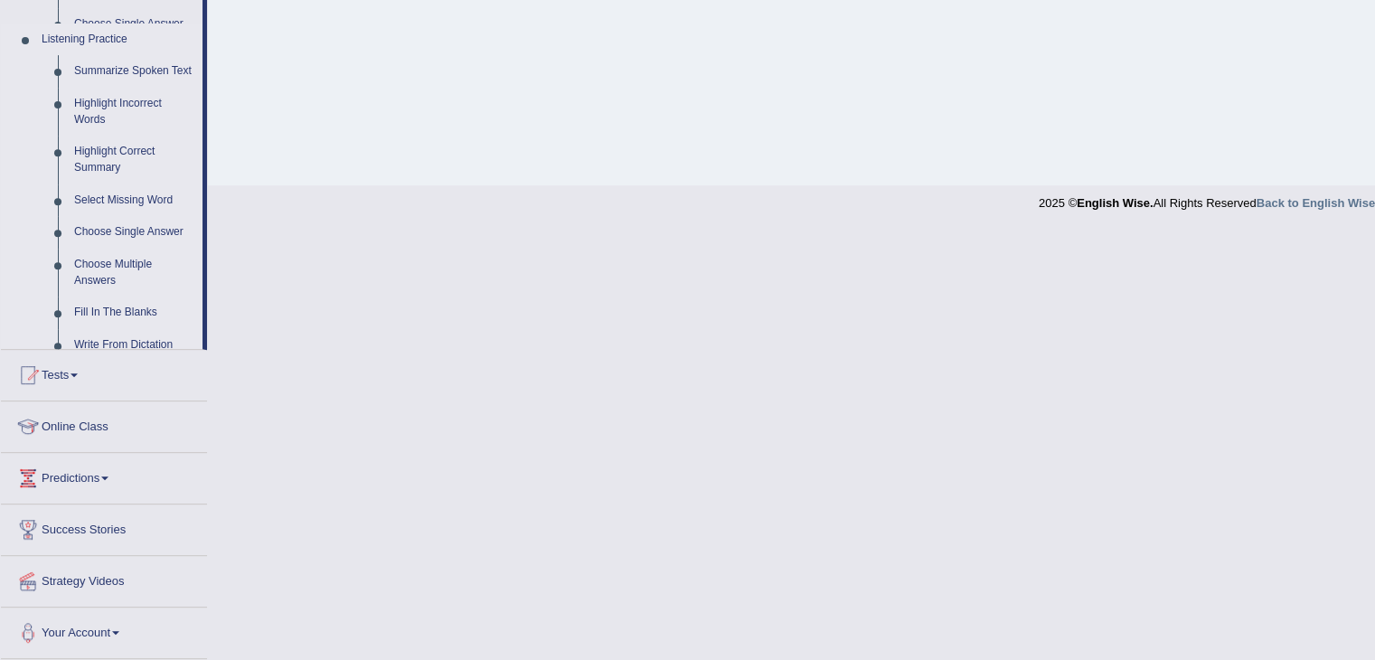
scroll to position [339, 0]
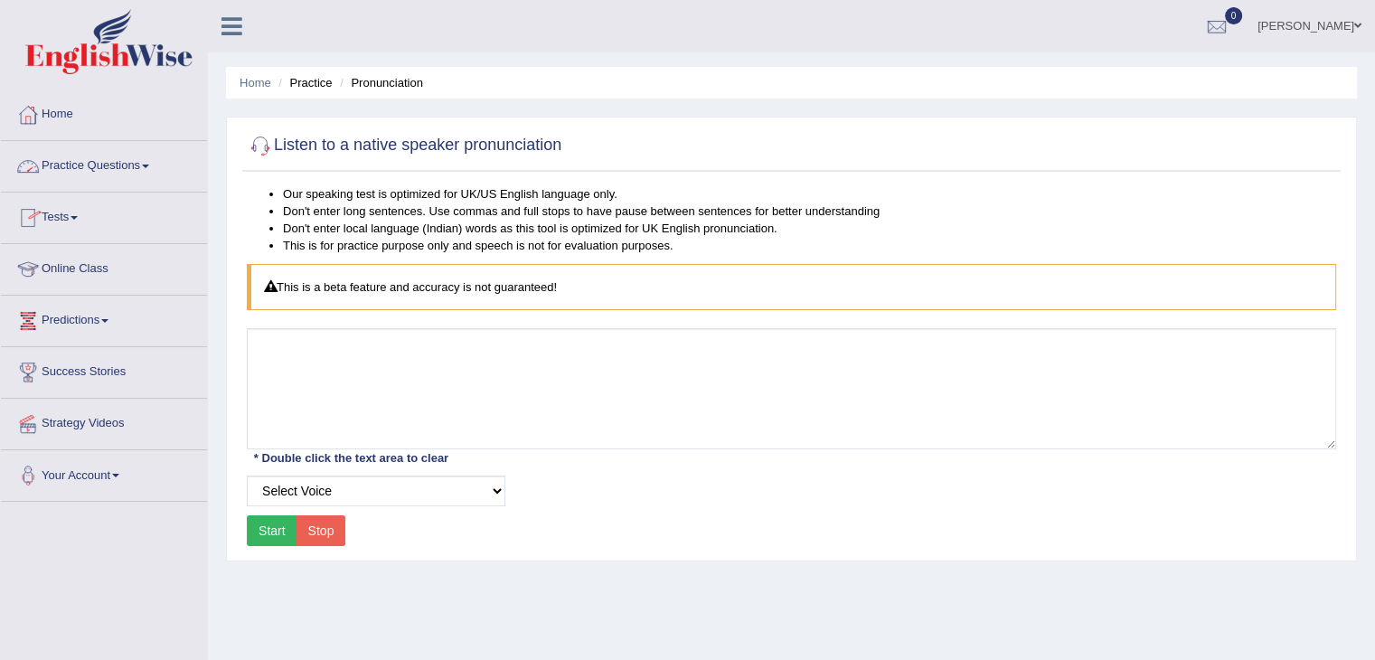
click at [149, 165] on span at bounding box center [145, 167] width 7 height 4
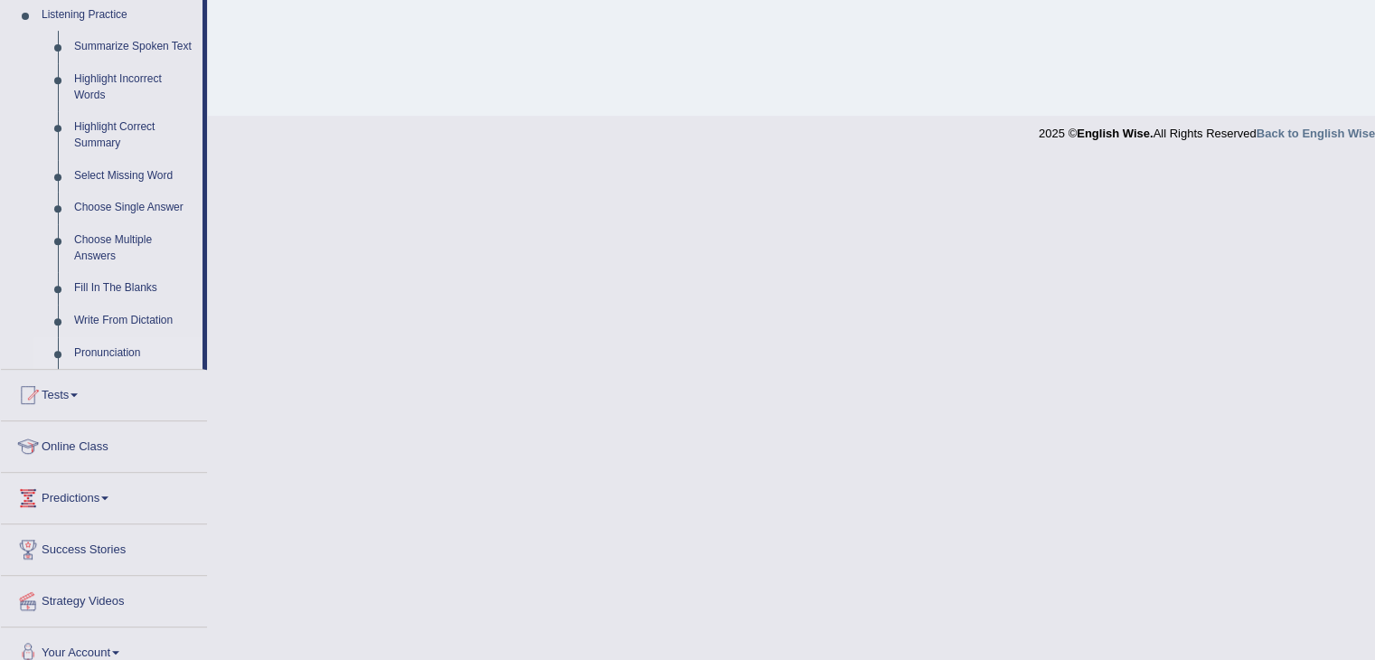
scroll to position [806, 0]
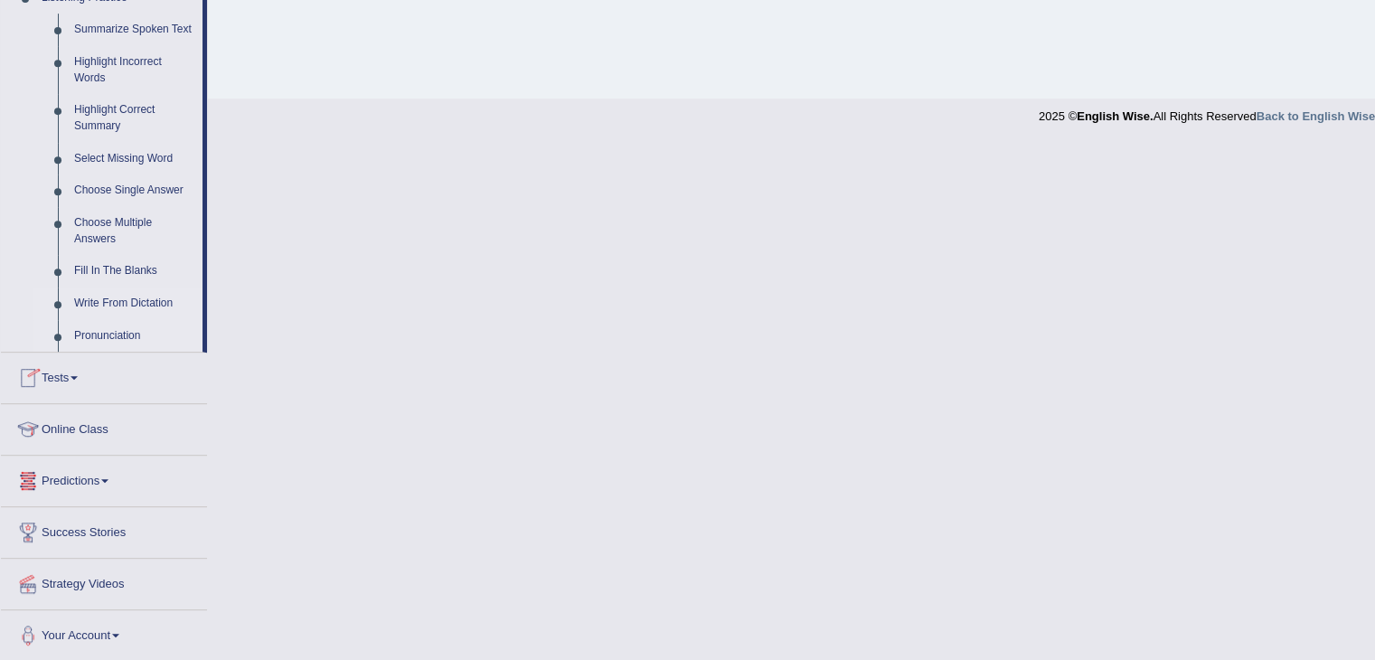
click at [161, 290] on link "Write From Dictation" at bounding box center [134, 304] width 137 height 33
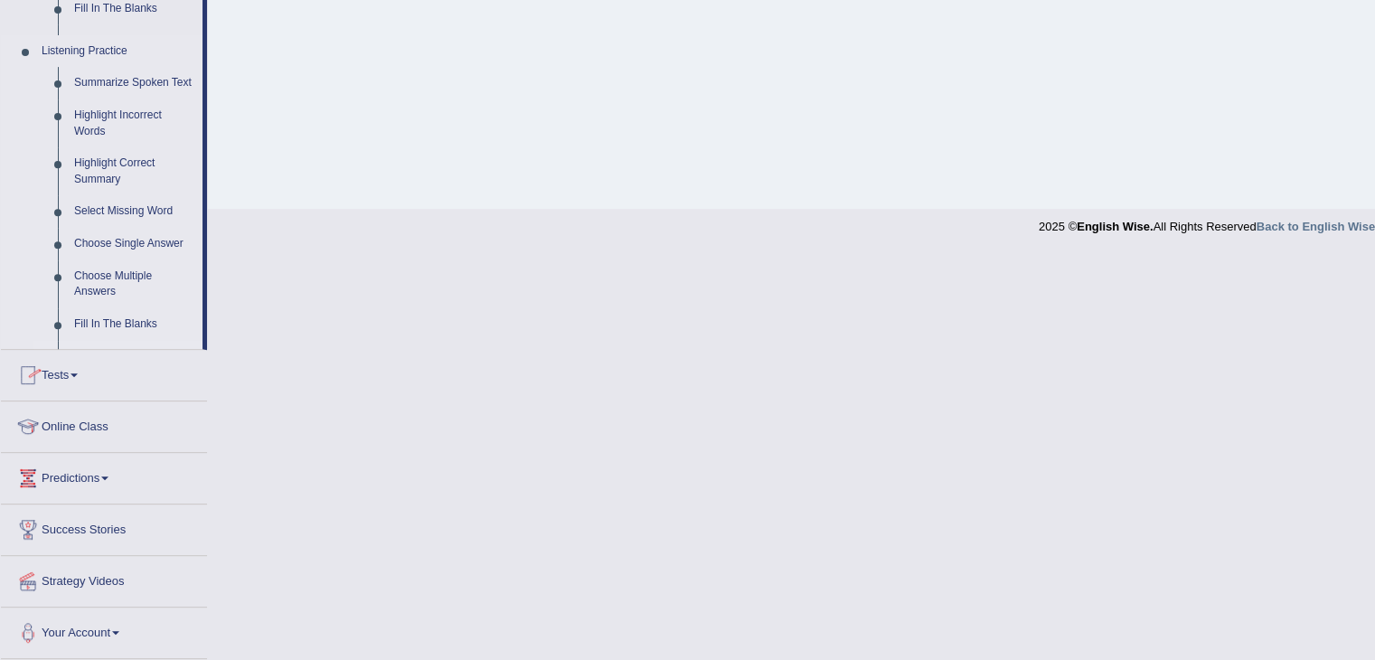
scroll to position [289, 0]
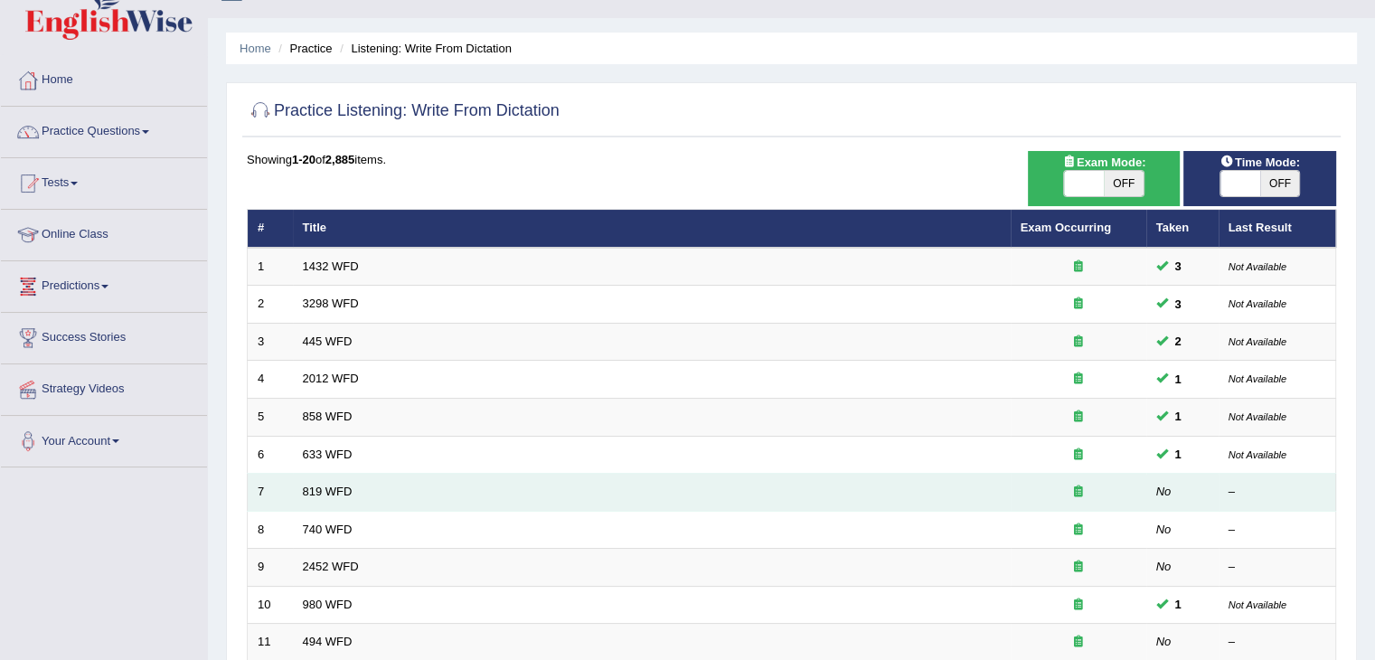
scroll to position [36, 0]
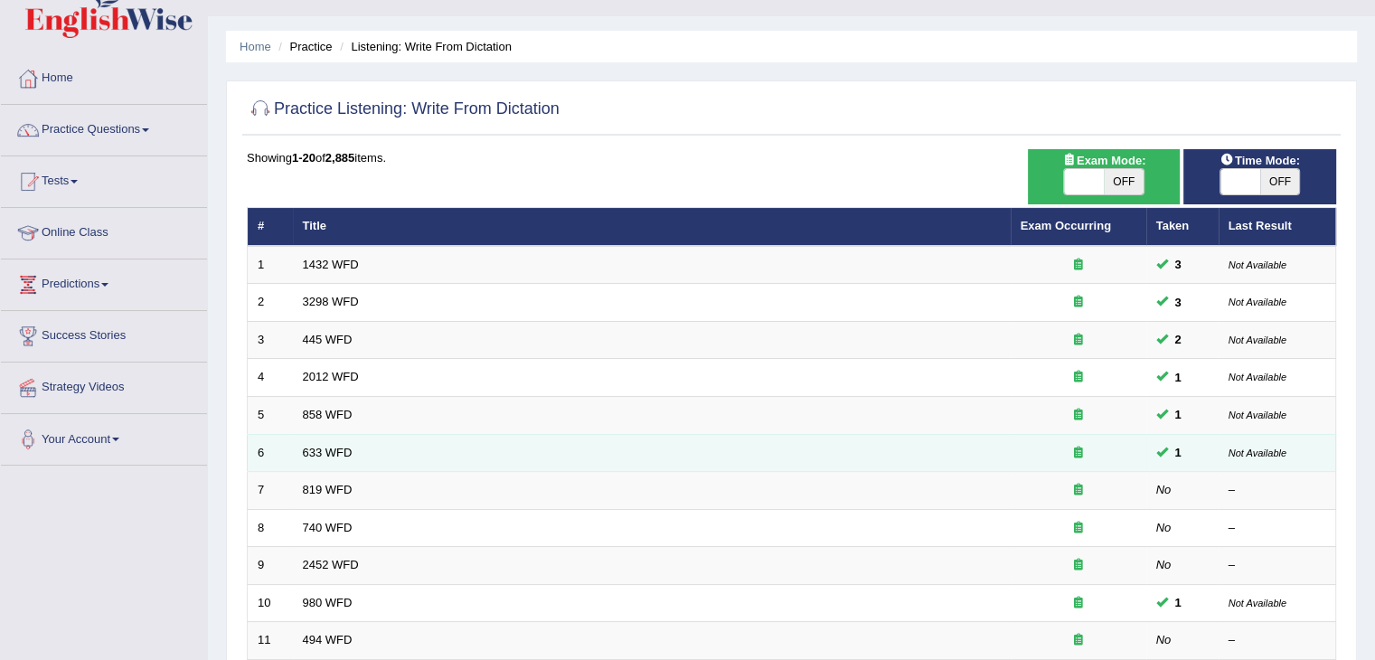
click at [351, 457] on td "633 WFD" at bounding box center [652, 453] width 718 height 38
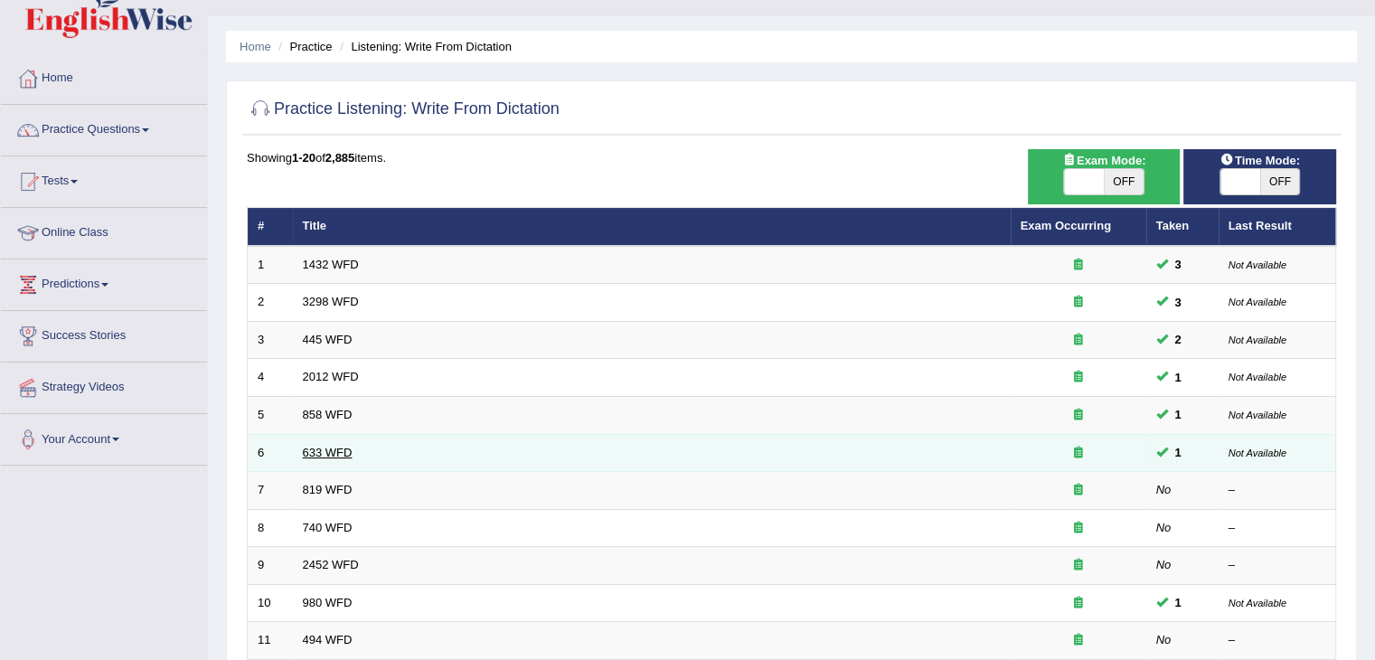
click at [348, 446] on link "633 WFD" at bounding box center [328, 453] width 50 height 14
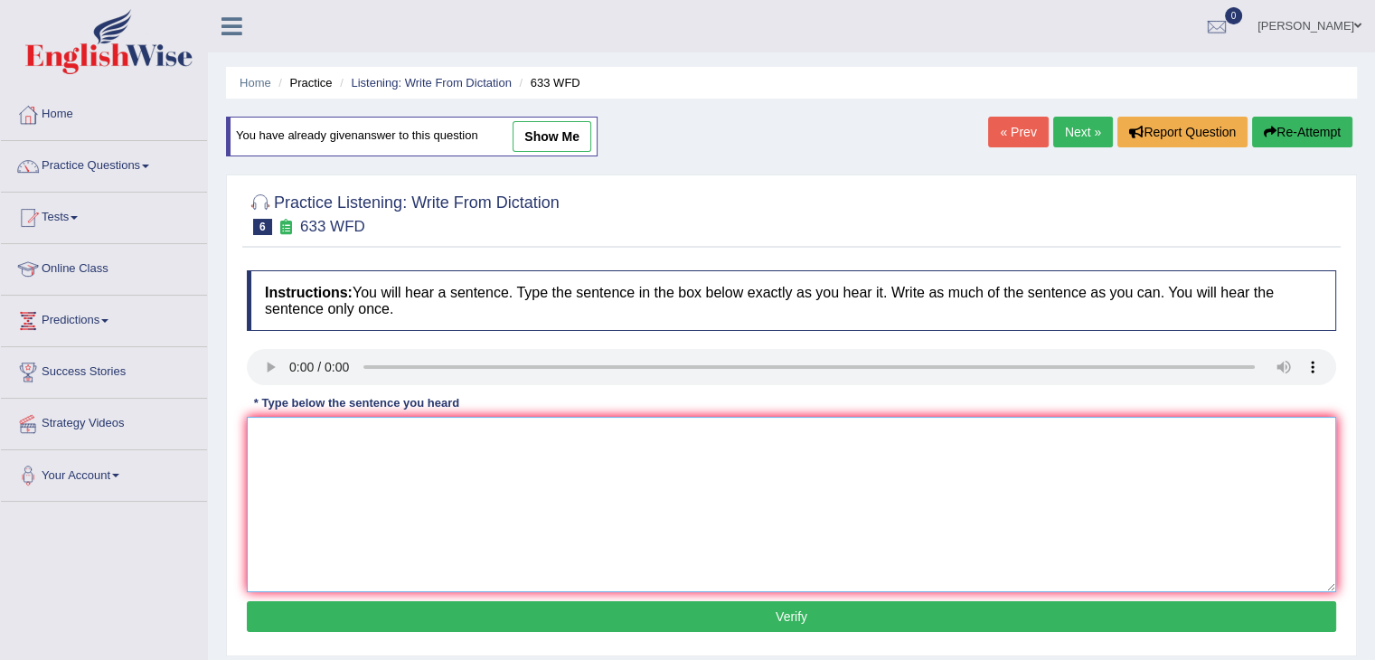
click at [286, 439] on textarea at bounding box center [792, 504] width 1090 height 175
click at [288, 428] on textarea at bounding box center [792, 504] width 1090 height 175
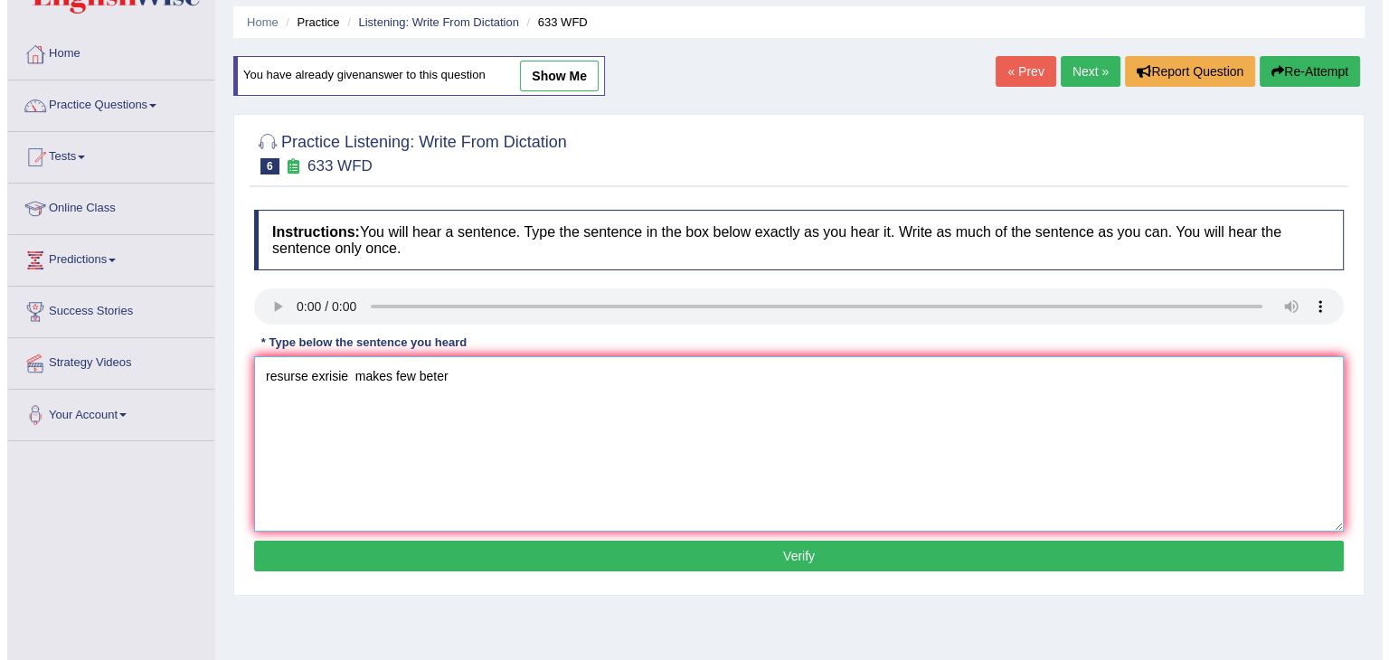
scroll to position [58, 0]
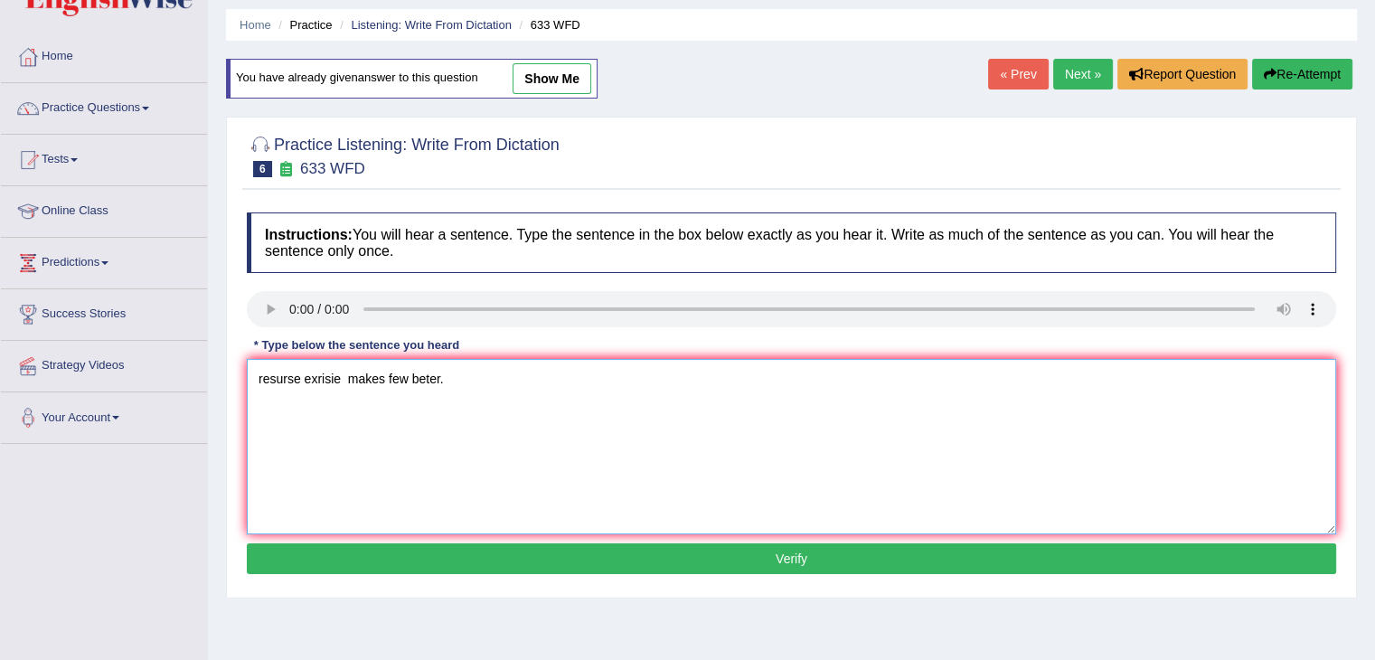
type textarea "resurse exrisie makes few beter."
click at [339, 550] on button "Verify" at bounding box center [792, 558] width 1090 height 31
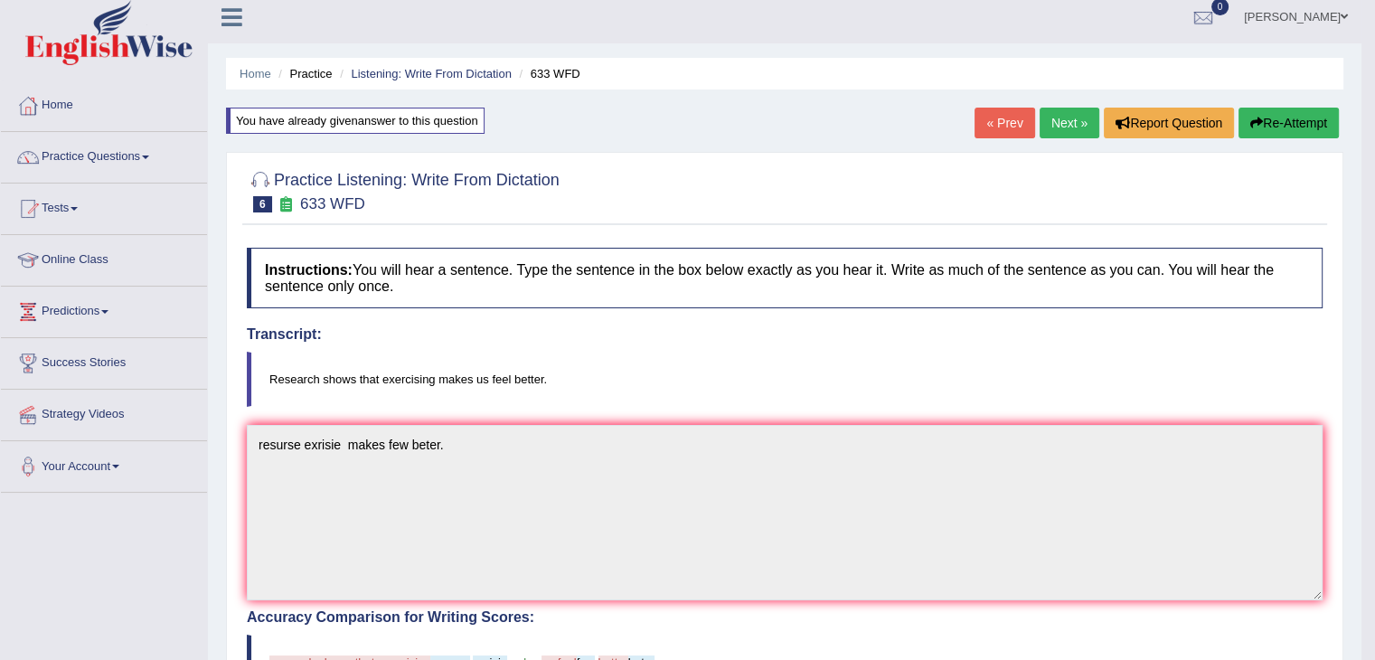
scroll to position [0, 0]
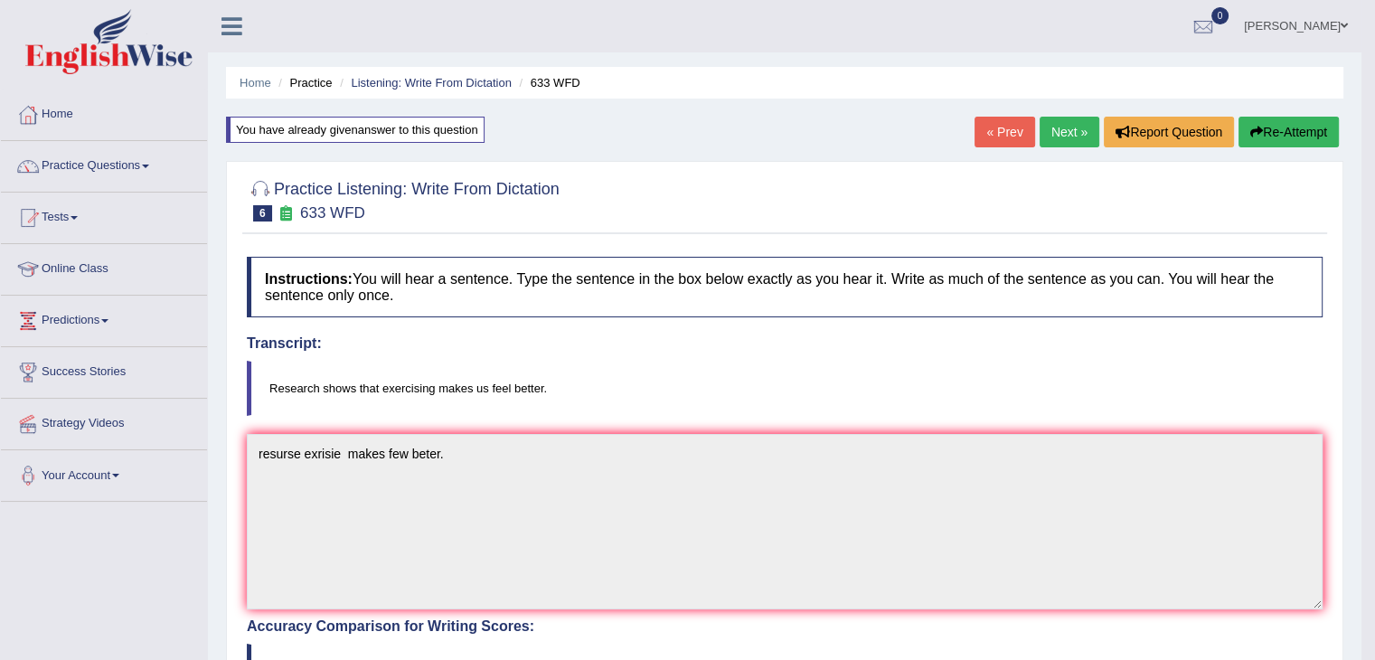
click at [1049, 126] on link "Next »" at bounding box center [1070, 132] width 60 height 31
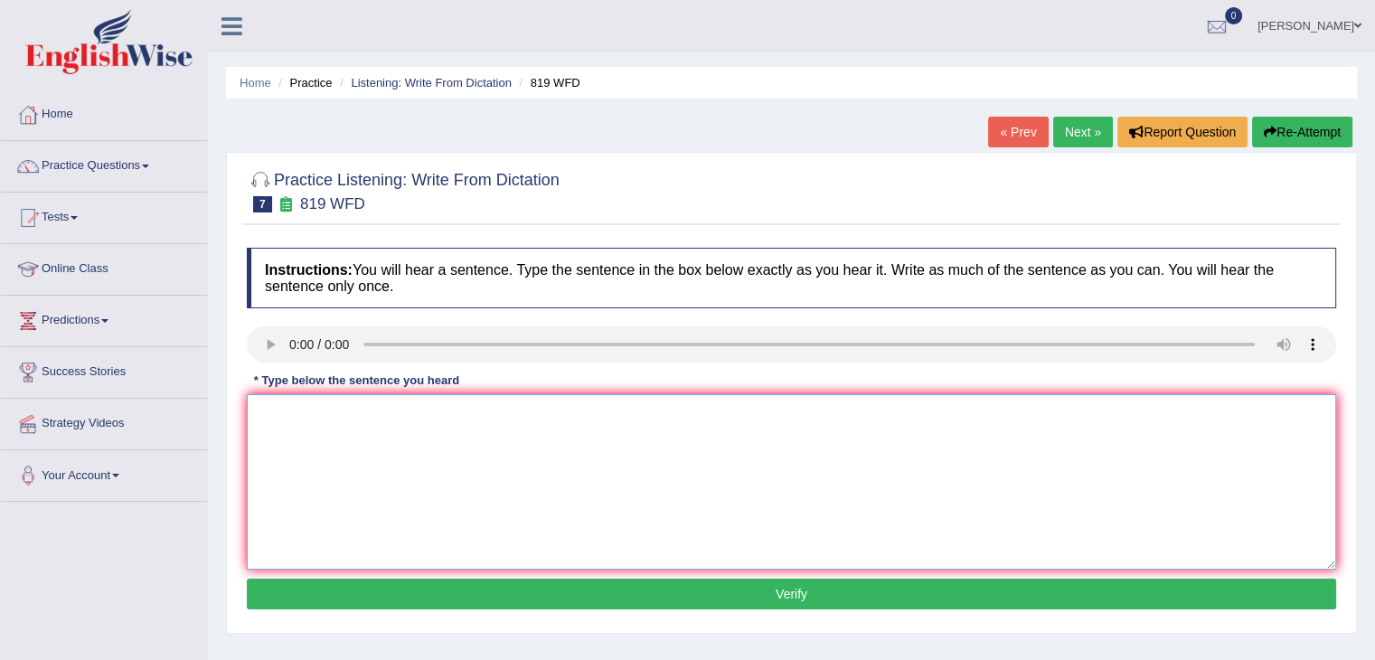
click at [311, 415] on textarea at bounding box center [792, 481] width 1090 height 175
click at [333, 423] on textarea "Plants" at bounding box center [792, 481] width 1090 height 175
click at [368, 406] on textarea "Plants are avoble" at bounding box center [792, 481] width 1090 height 175
click at [441, 415] on textarea "Plants are avoble countininue" at bounding box center [792, 481] width 1090 height 175
click at [503, 416] on textarea "Plants are avoble countininue growing to" at bounding box center [792, 481] width 1090 height 175
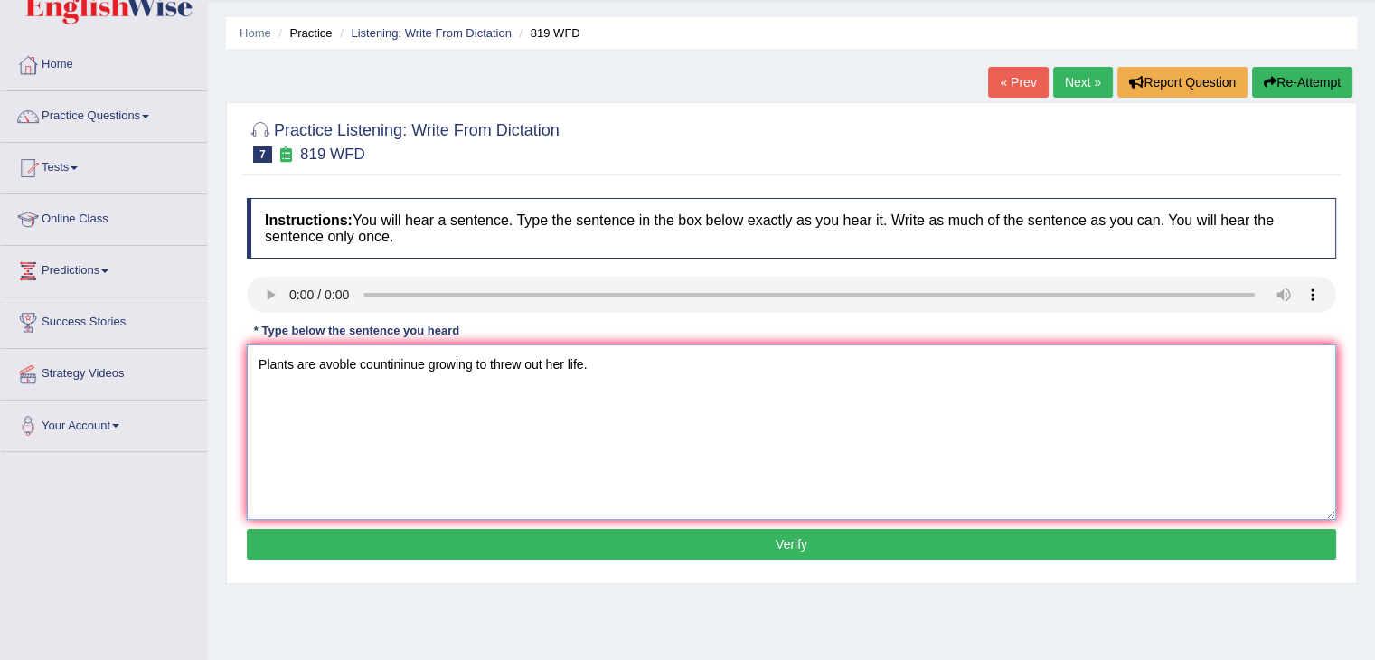
scroll to position [51, 0]
type textarea "Plants are avoble countininue growing to threw out her life."
click at [540, 537] on button "Verify" at bounding box center [792, 543] width 1090 height 31
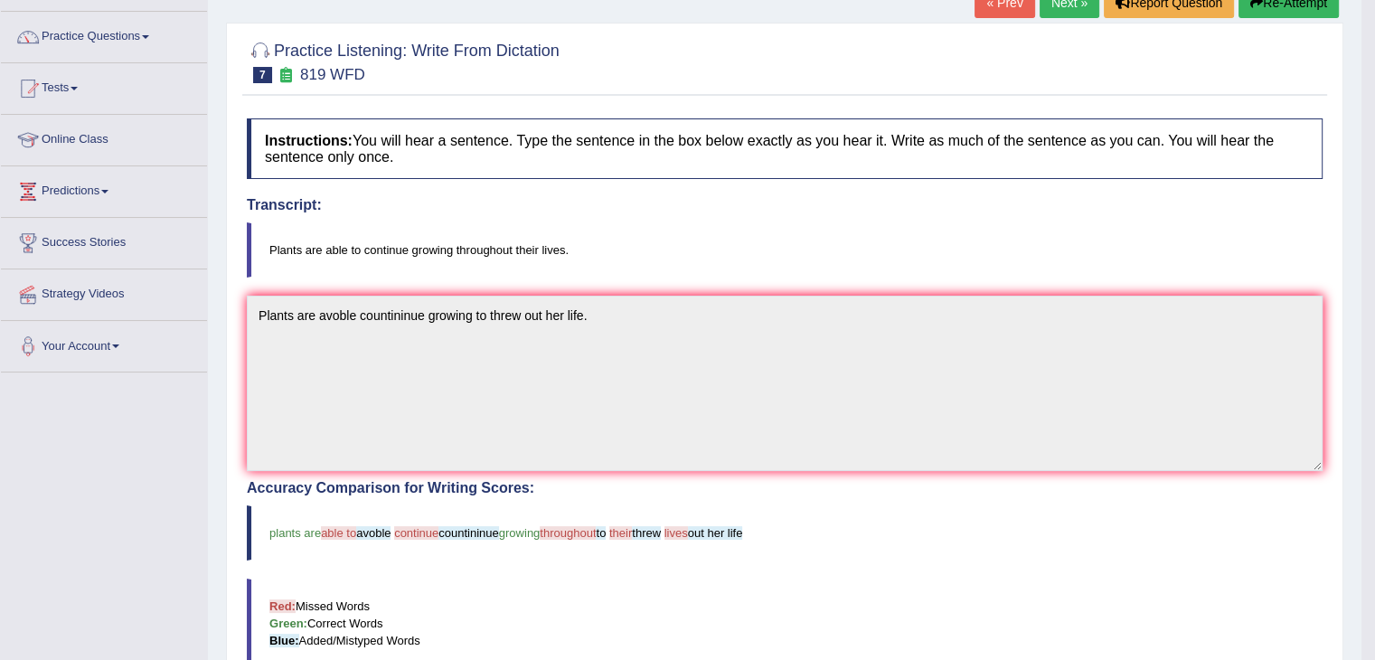
scroll to position [0, 0]
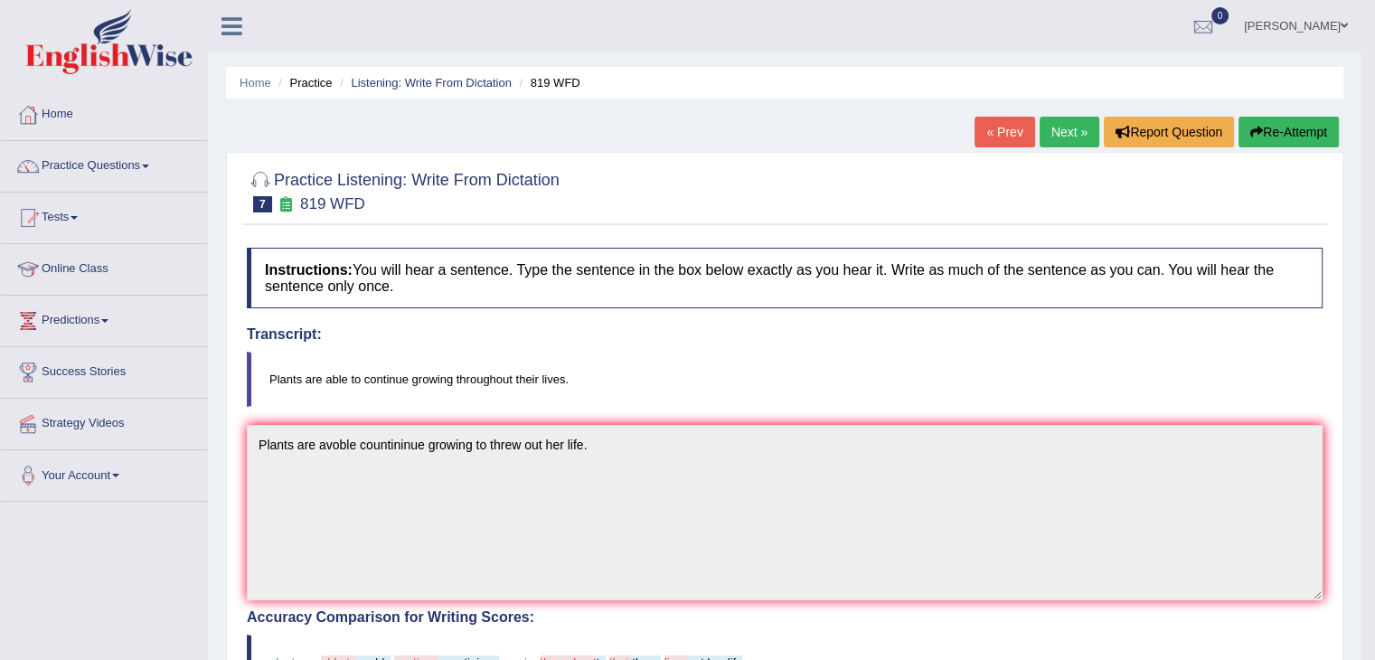
click at [1058, 132] on link "Next »" at bounding box center [1070, 132] width 60 height 31
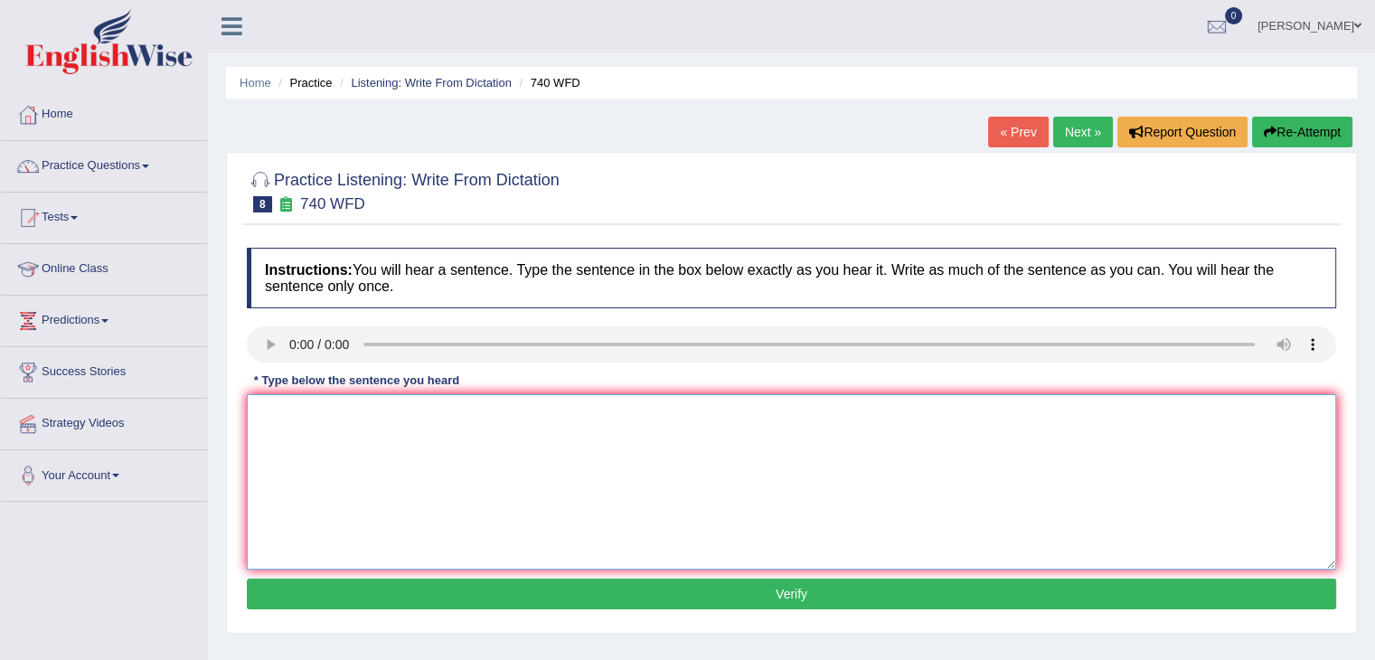
click at [291, 475] on textarea at bounding box center [792, 481] width 1090 height 175
click at [284, 410] on textarea at bounding box center [792, 481] width 1090 height 175
click at [314, 411] on textarea "a siri" at bounding box center [792, 481] width 1090 height 175
click at [335, 422] on textarea "a siri series" at bounding box center [792, 481] width 1090 height 175
type textarea "a siri series of the activtes arround the classroom."
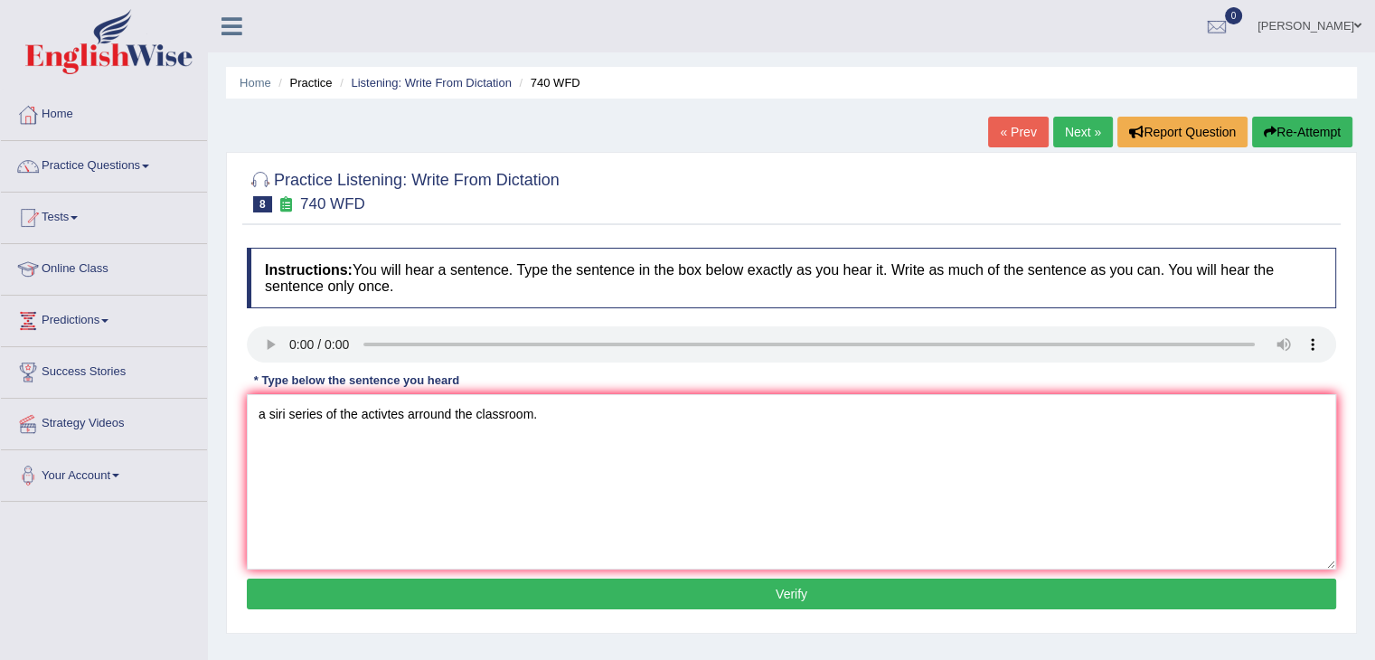
click at [400, 599] on button "Verify" at bounding box center [792, 594] width 1090 height 31
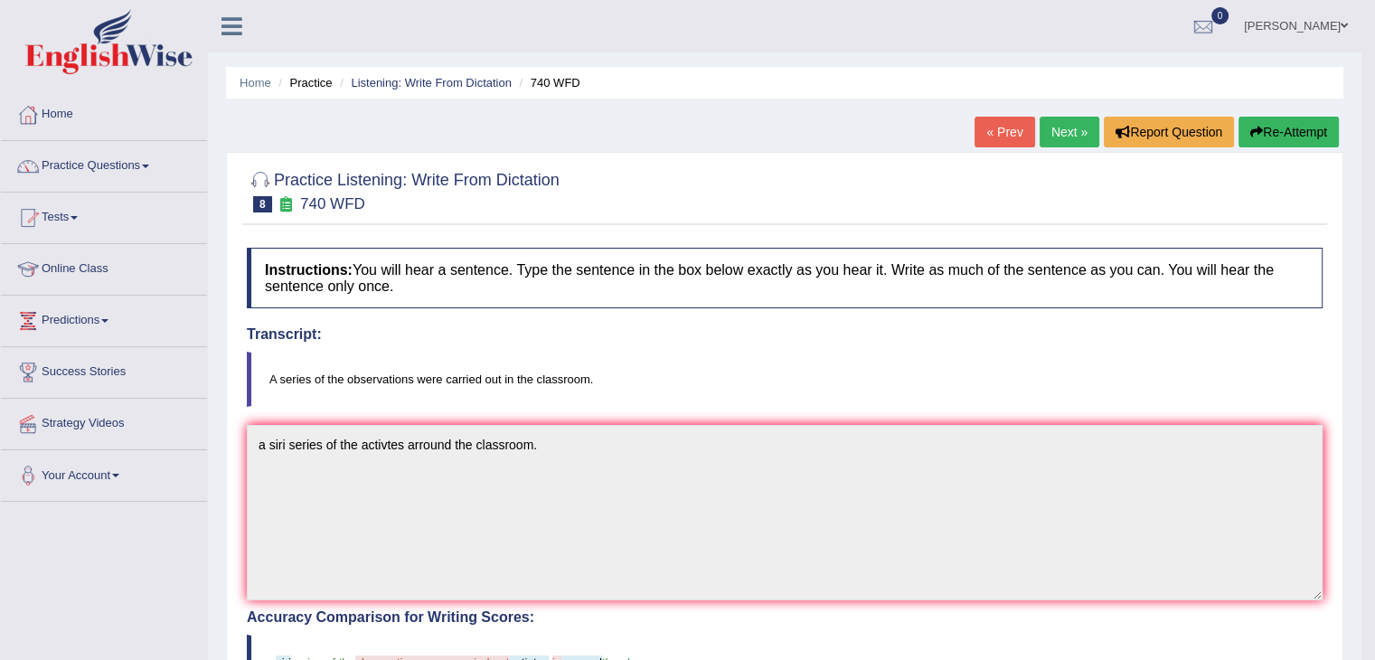
click at [1053, 126] on link "Next »" at bounding box center [1070, 132] width 60 height 31
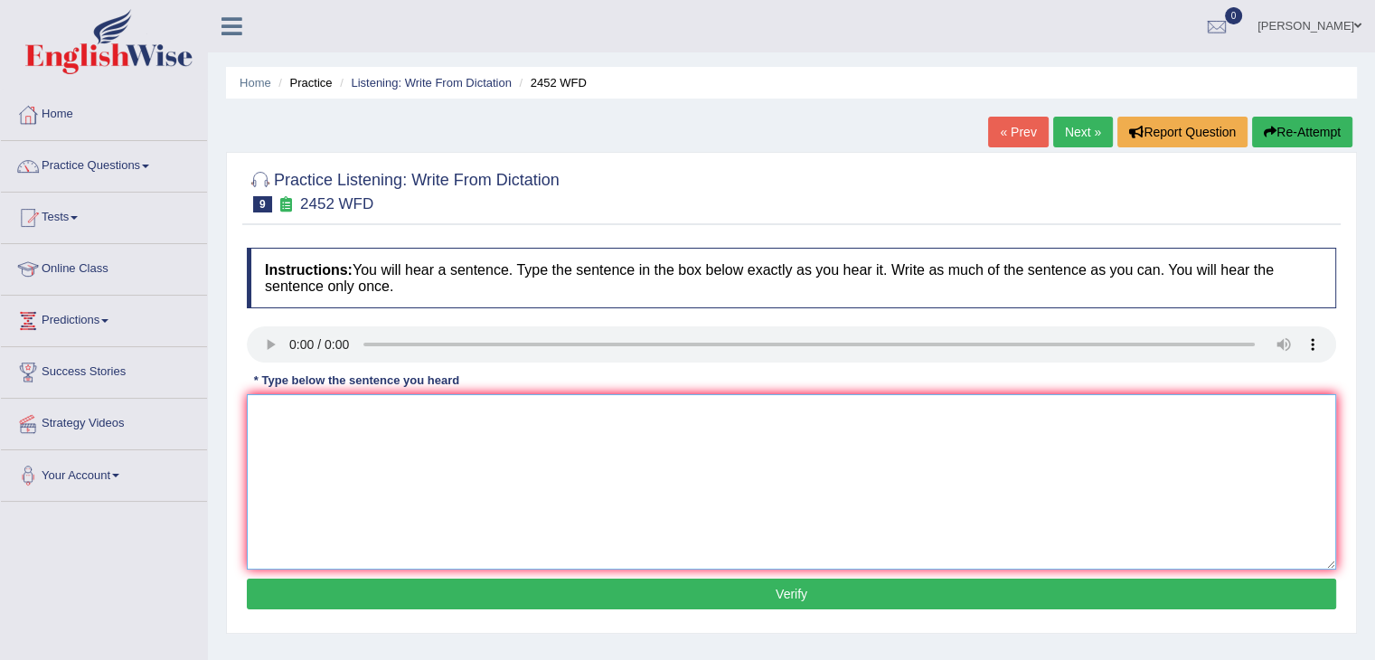
click at [289, 459] on textarea at bounding box center [792, 481] width 1090 height 175
click at [280, 428] on textarea at bounding box center [792, 481] width 1090 height 175
type textarea "IT is a vet value of knowellage."
click at [336, 599] on button "Verify" at bounding box center [792, 594] width 1090 height 31
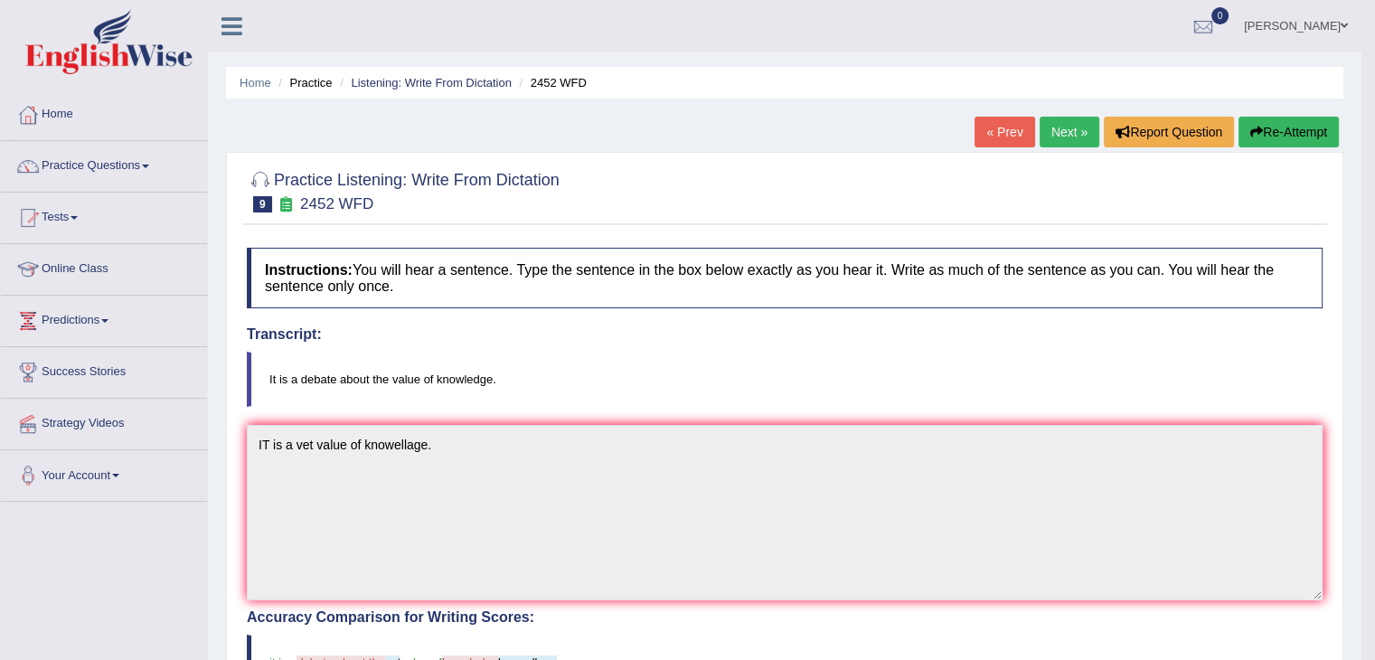
click at [1064, 120] on link "Next »" at bounding box center [1070, 132] width 60 height 31
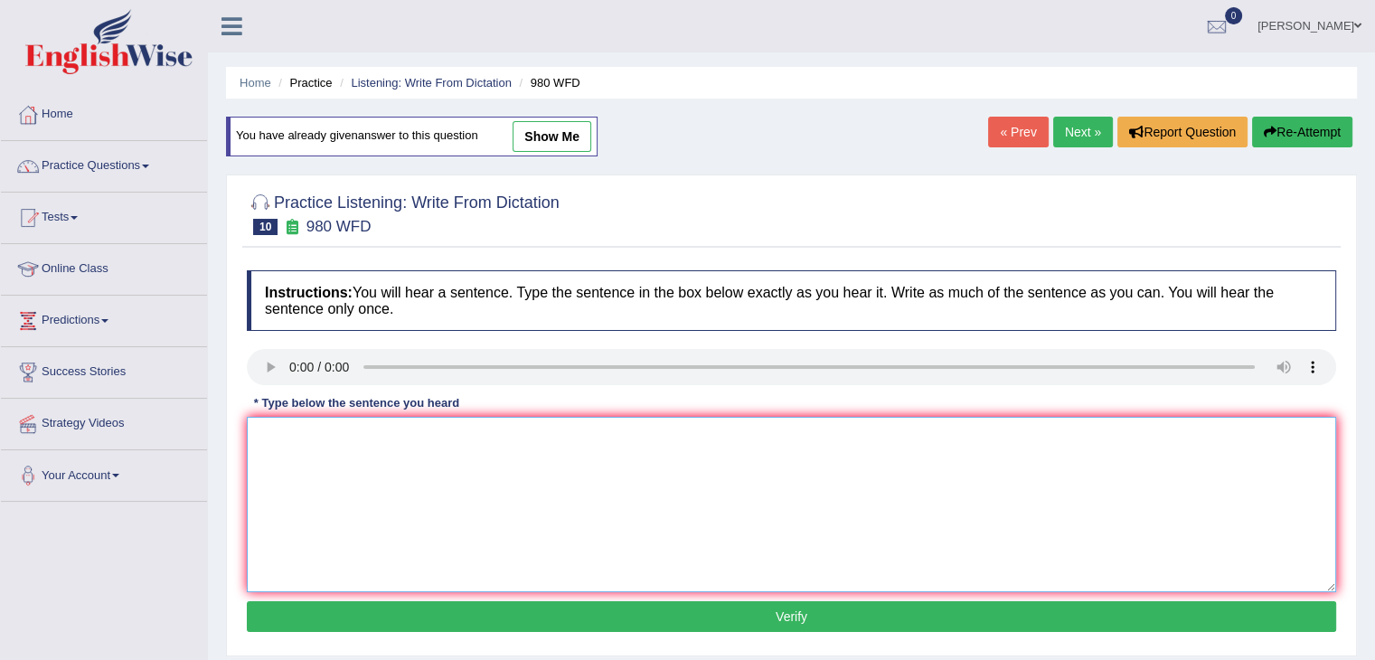
click at [277, 452] on textarea at bounding box center [792, 504] width 1090 height 175
click at [548, 129] on link "show me" at bounding box center [552, 136] width 79 height 31
type textarea "Your idea is yuous in [GEOGRAPHIC_DATA] things."
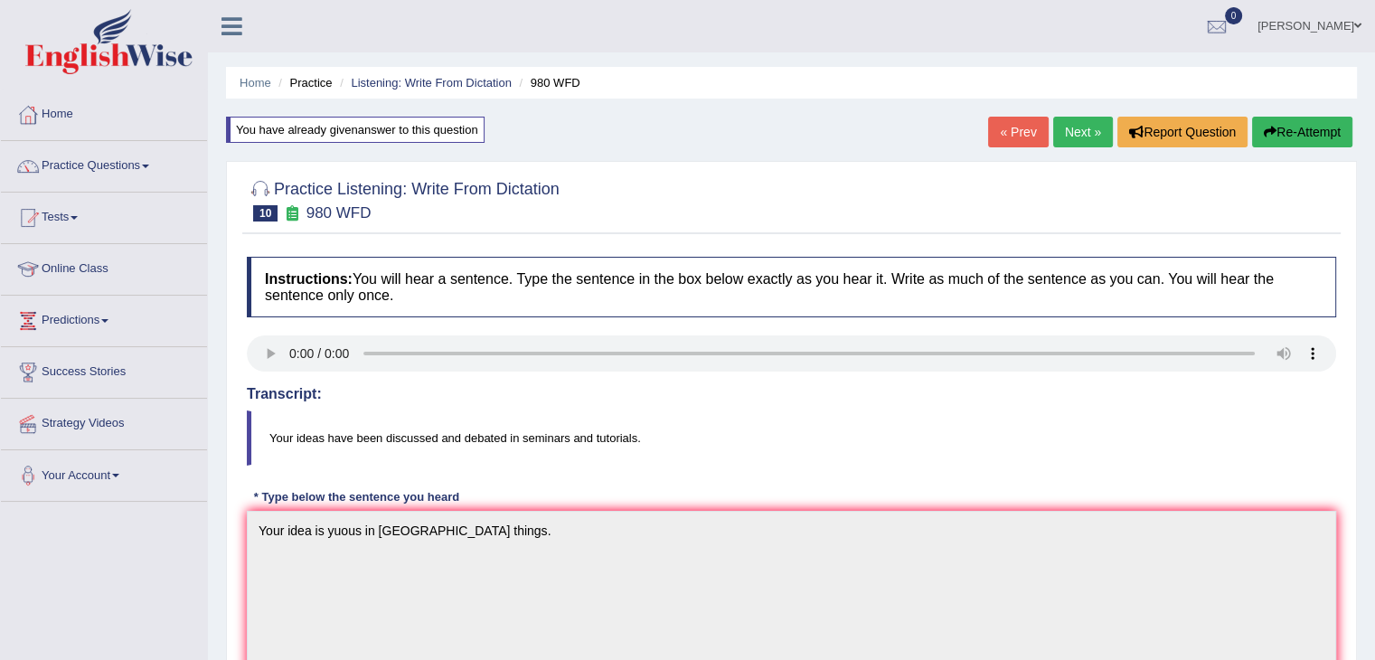
click at [1065, 129] on link "Next »" at bounding box center [1083, 132] width 60 height 31
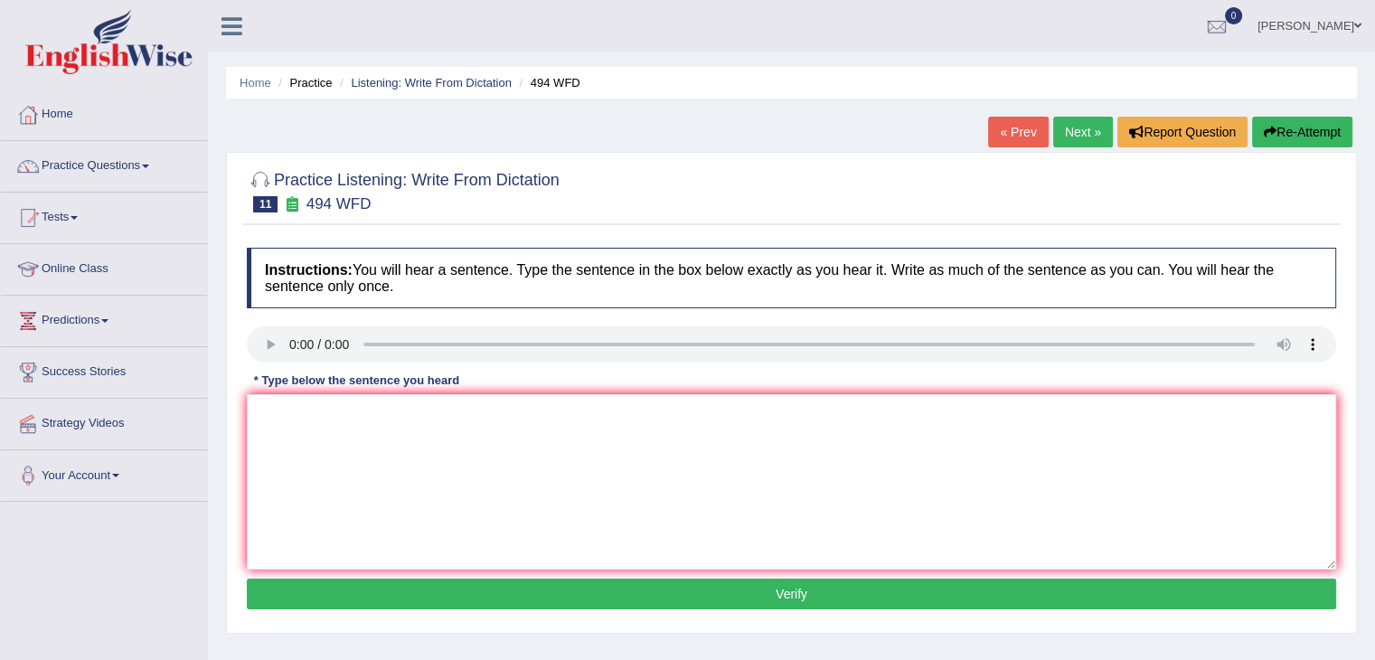
click at [1022, 131] on link "« Prev" at bounding box center [1018, 132] width 60 height 31
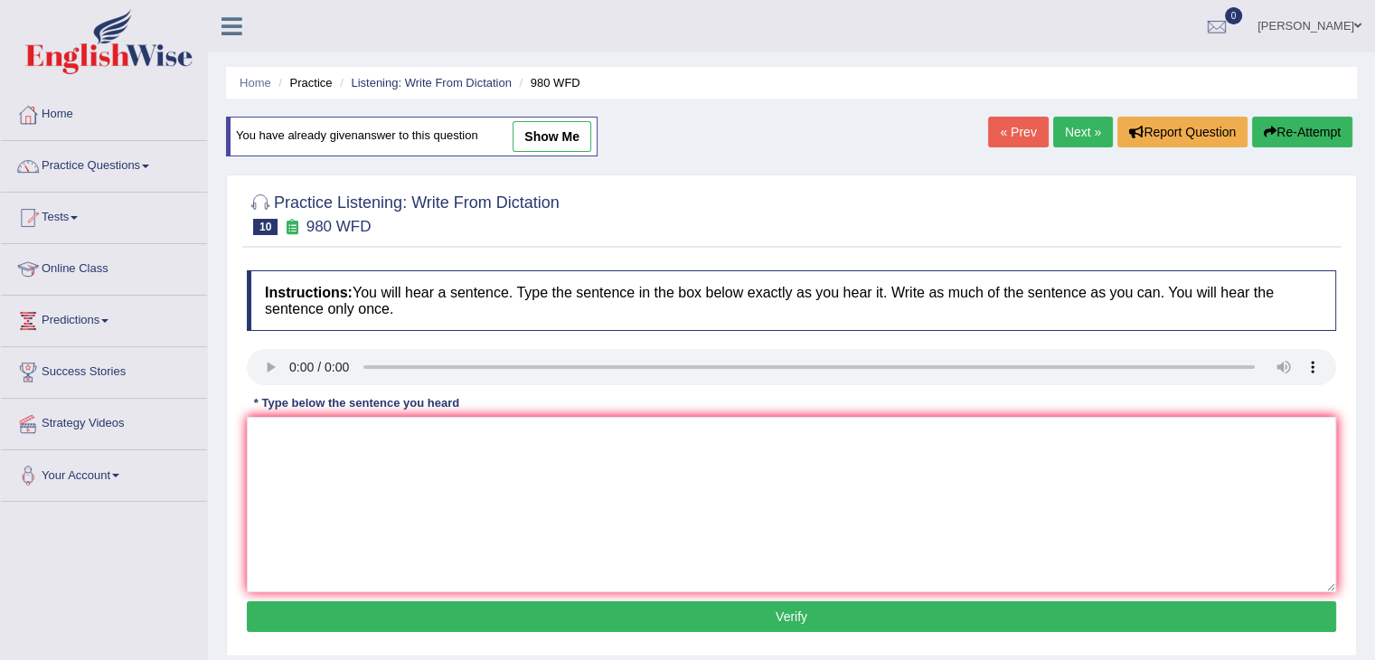
click at [1078, 116] on div "Home Practice Listening: Write From Dictation 980 WFD You have already given an…" at bounding box center [791, 452] width 1167 height 904
click at [273, 477] on textarea at bounding box center [792, 504] width 1090 height 175
type textarea "y"
click at [300, 448] on textarea at bounding box center [792, 504] width 1090 height 175
click at [372, 420] on textarea "Your yours ideas" at bounding box center [792, 504] width 1090 height 175
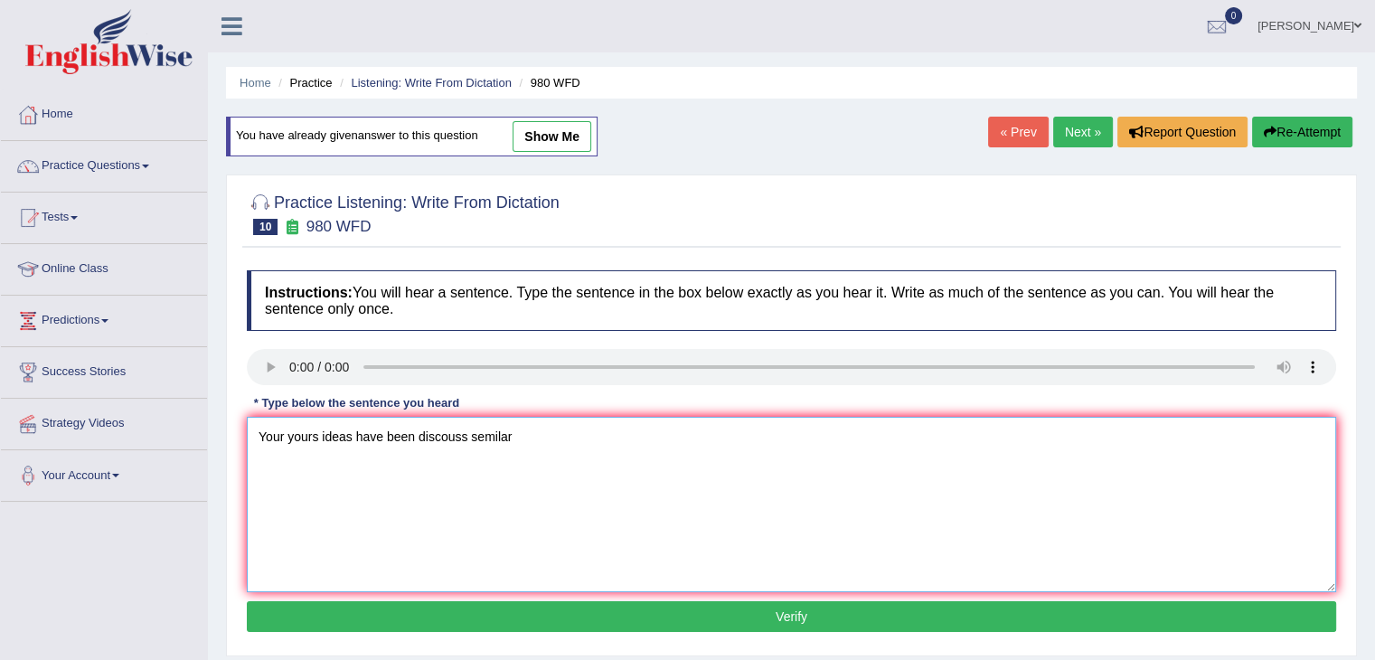
type textarea "Your yours ideas have been discouss semilar"
click at [514, 611] on button "Verify" at bounding box center [792, 616] width 1090 height 31
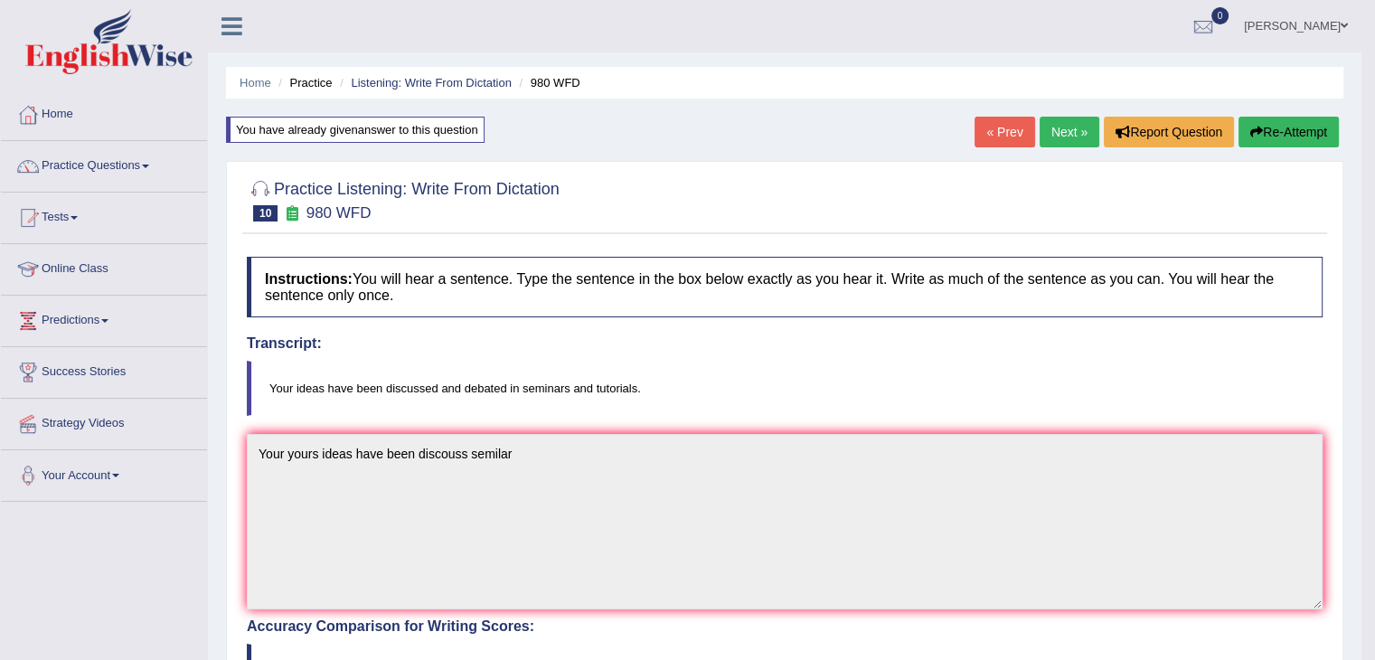
click at [1062, 114] on div "Home Practice Listening: Write From Dictation 980 WFD You have already given an…" at bounding box center [785, 567] width 1154 height 1135
click at [1071, 138] on link "Next »" at bounding box center [1070, 132] width 60 height 31
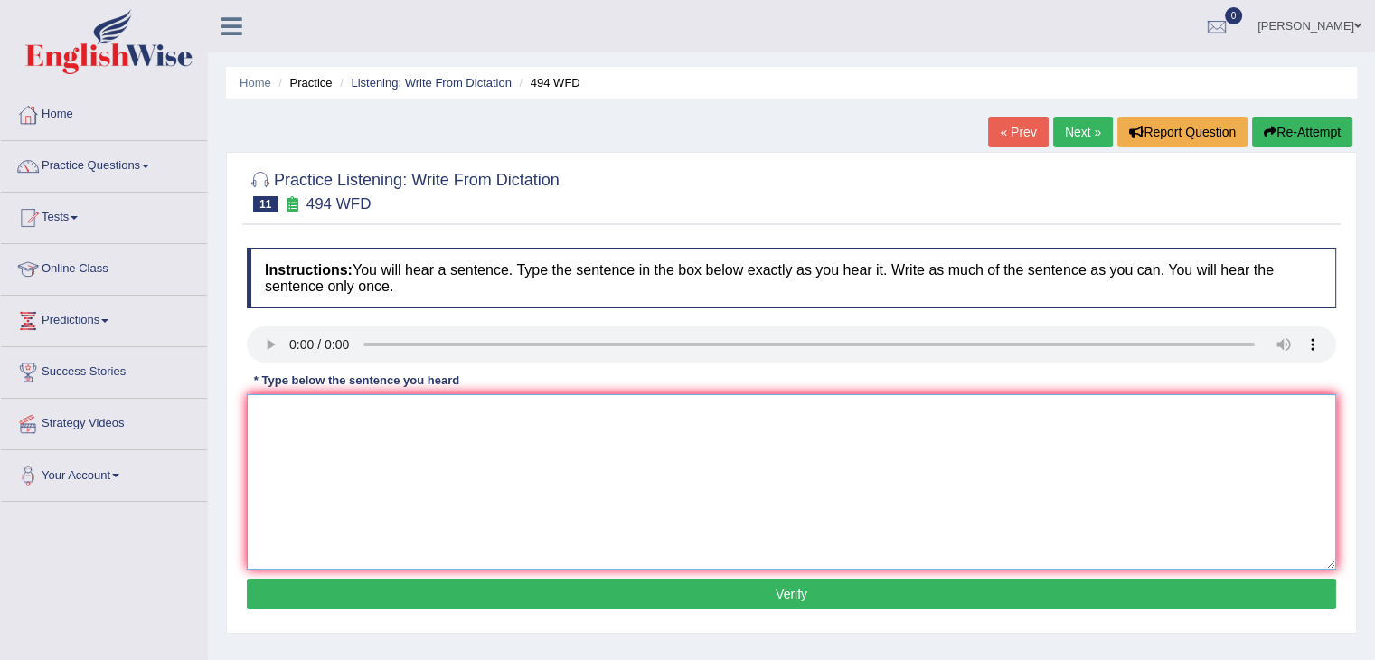
click at [278, 401] on textarea at bounding box center [792, 481] width 1090 height 175
click at [290, 411] on textarea "T" at bounding box center [792, 481] width 1090 height 175
click at [362, 404] on textarea "The vocalaberi" at bounding box center [792, 481] width 1090 height 175
type textarea "The vocalaberi their are"
click at [444, 590] on button "Verify" at bounding box center [792, 594] width 1090 height 31
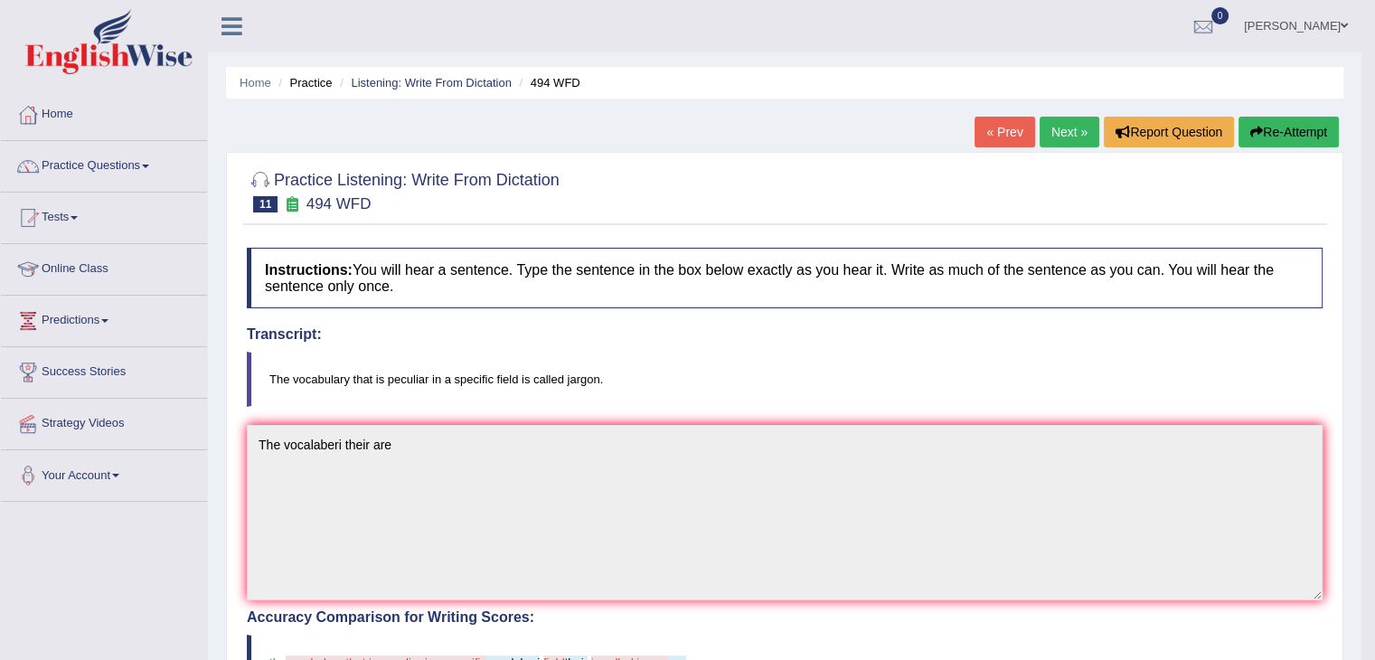
click at [1070, 130] on link "Next »" at bounding box center [1070, 132] width 60 height 31
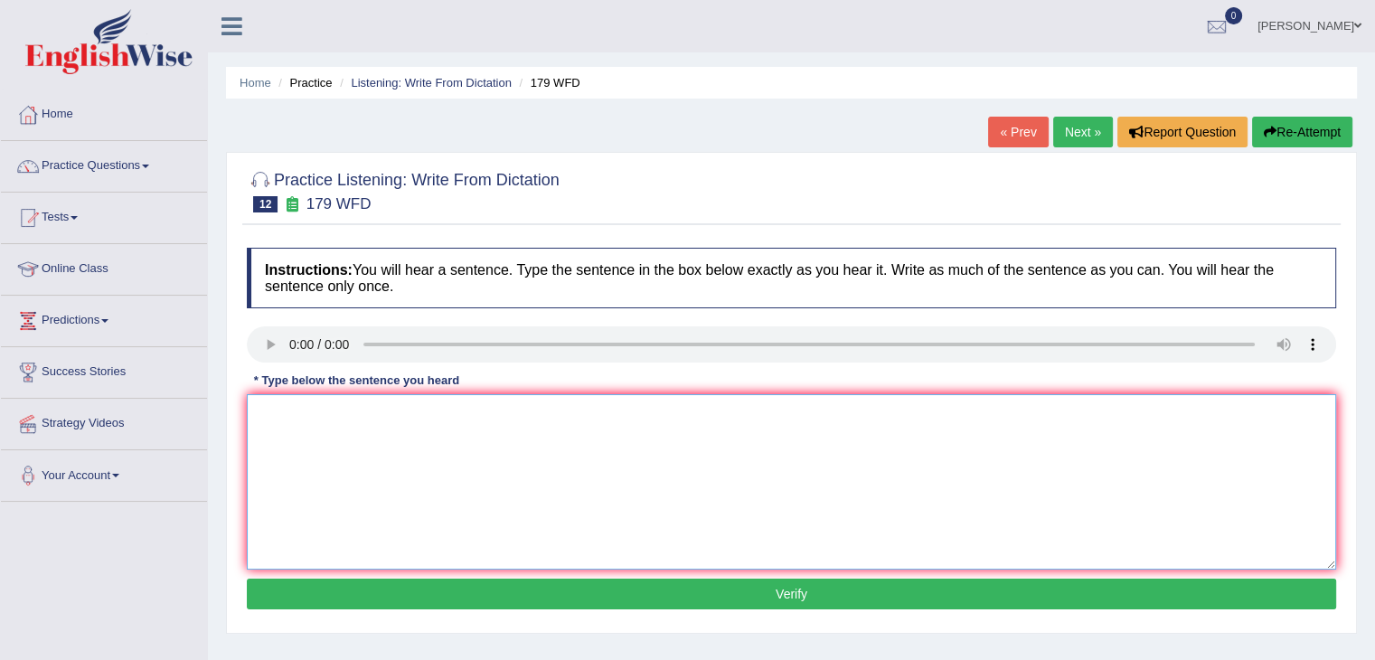
click at [302, 451] on textarea at bounding box center [792, 481] width 1090 height 175
click at [329, 410] on textarea "letchers" at bounding box center [792, 481] width 1090 height 175
click at [361, 413] on textarea "letchers are the a" at bounding box center [792, 481] width 1090 height 175
click at [418, 406] on textarea "letchers are the all this" at bounding box center [792, 481] width 1090 height 175
type textarea "letchers are the all this methods of univarsity."
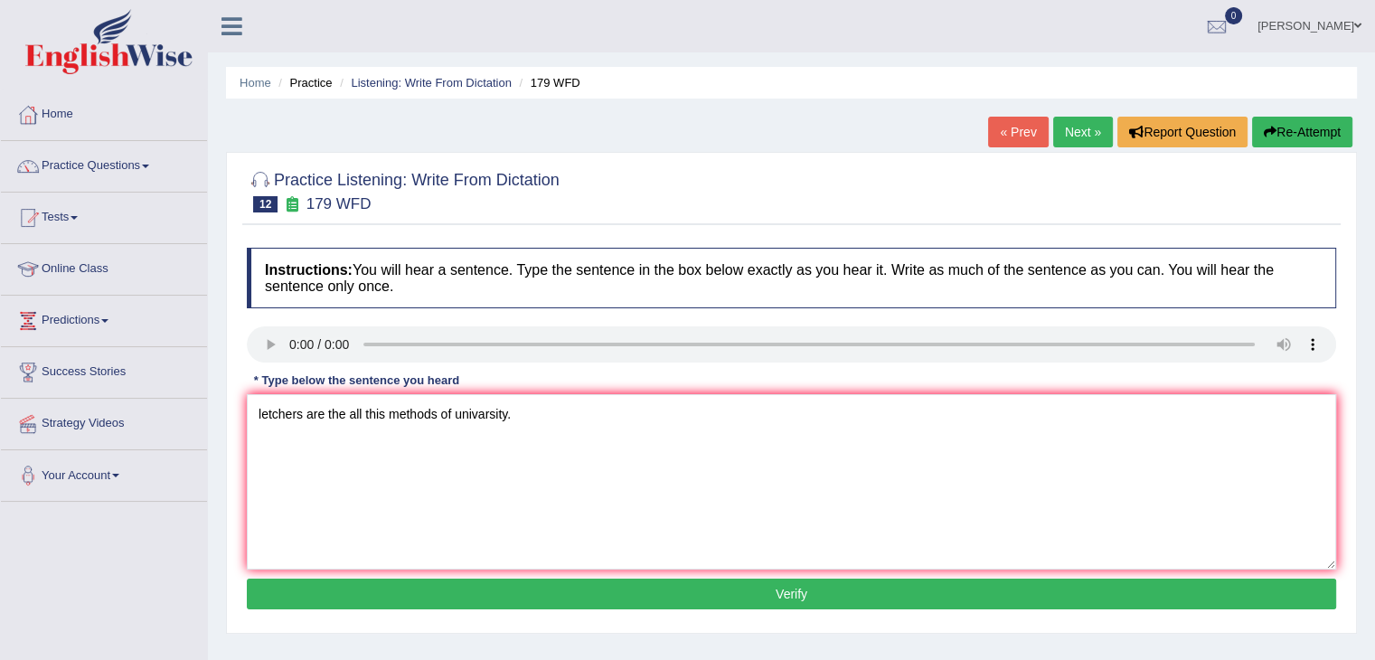
click at [496, 598] on button "Verify" at bounding box center [792, 594] width 1090 height 31
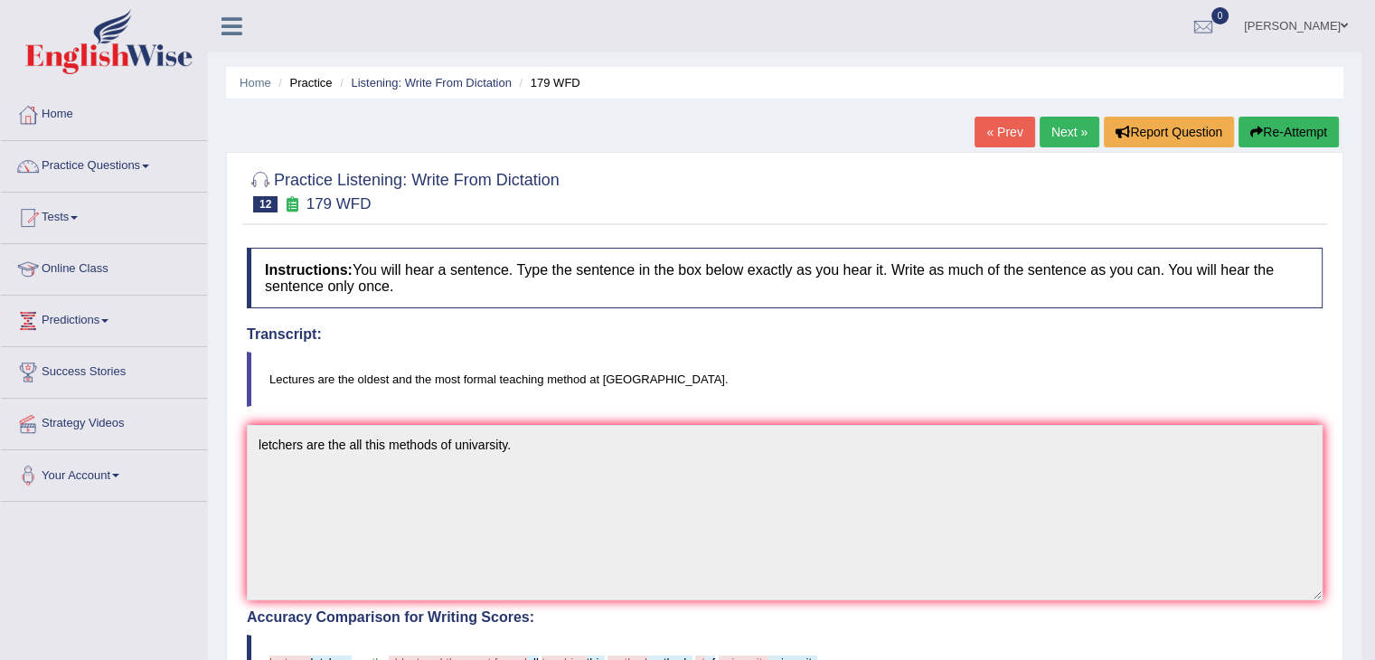
click at [1053, 135] on link "Next »" at bounding box center [1070, 132] width 60 height 31
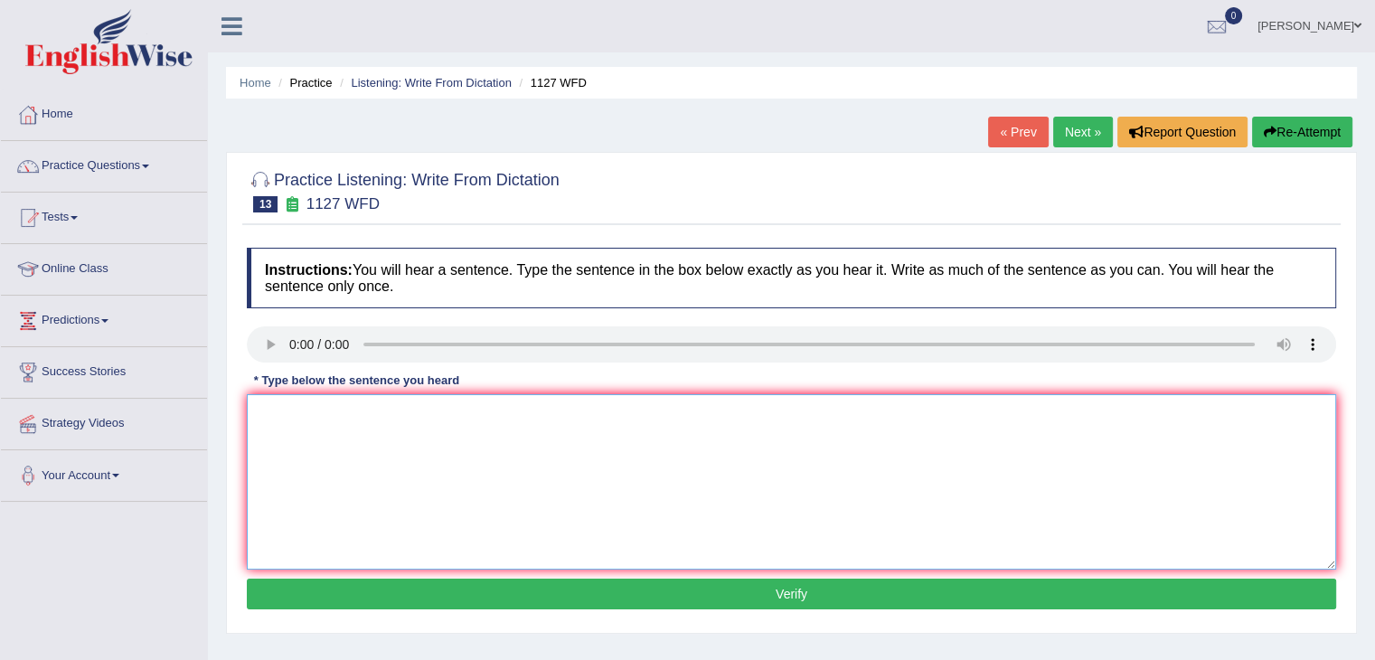
click at [279, 420] on textarea at bounding box center [792, 481] width 1090 height 175
type textarea "A university"
click at [326, 415] on textarea "A university" at bounding box center [792, 481] width 1090 height 175
click at [328, 415] on textarea "A university" at bounding box center [792, 481] width 1090 height 175
type textarea "A university dergee is a"
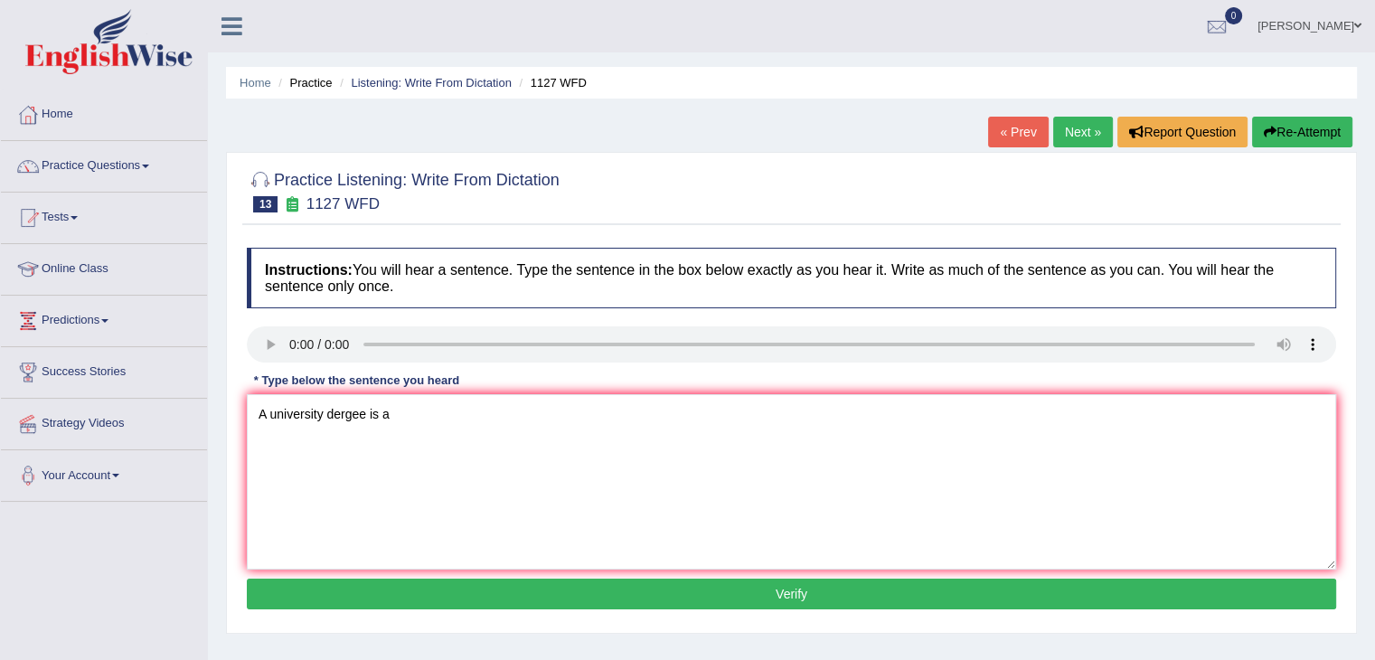
click at [465, 590] on button "Verify" at bounding box center [792, 594] width 1090 height 31
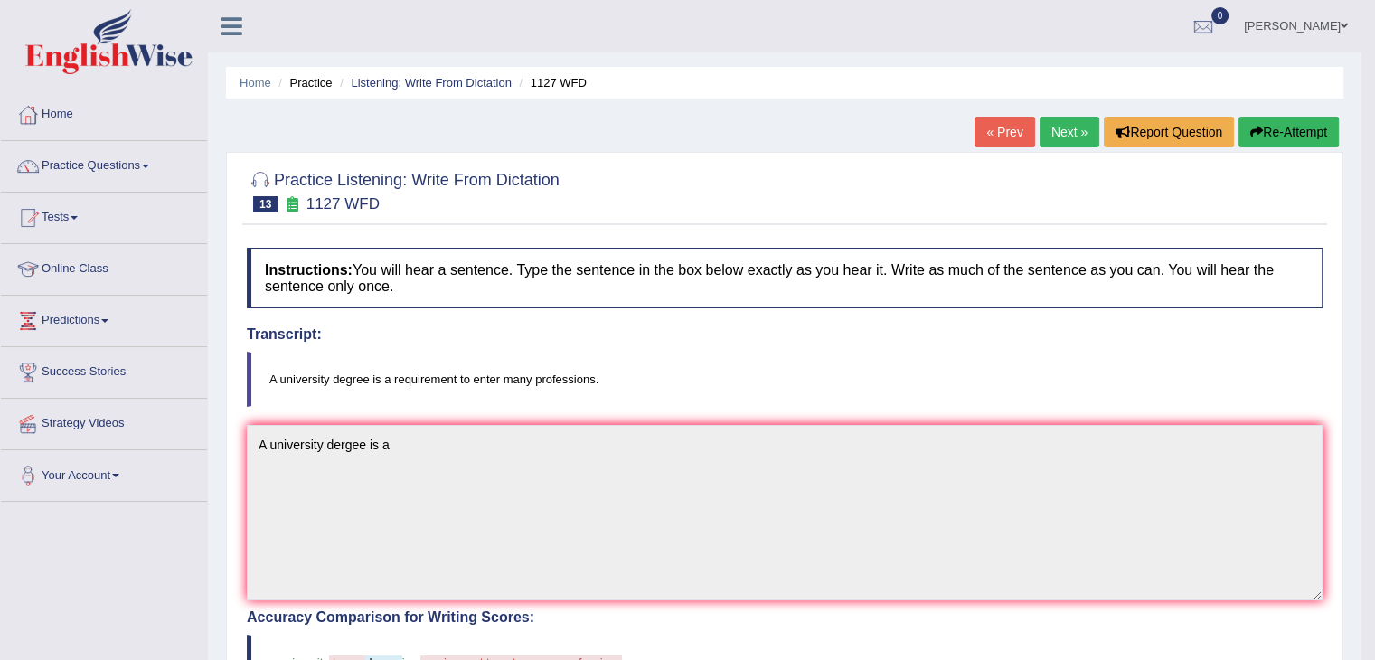
click at [1060, 129] on link "Next »" at bounding box center [1070, 132] width 60 height 31
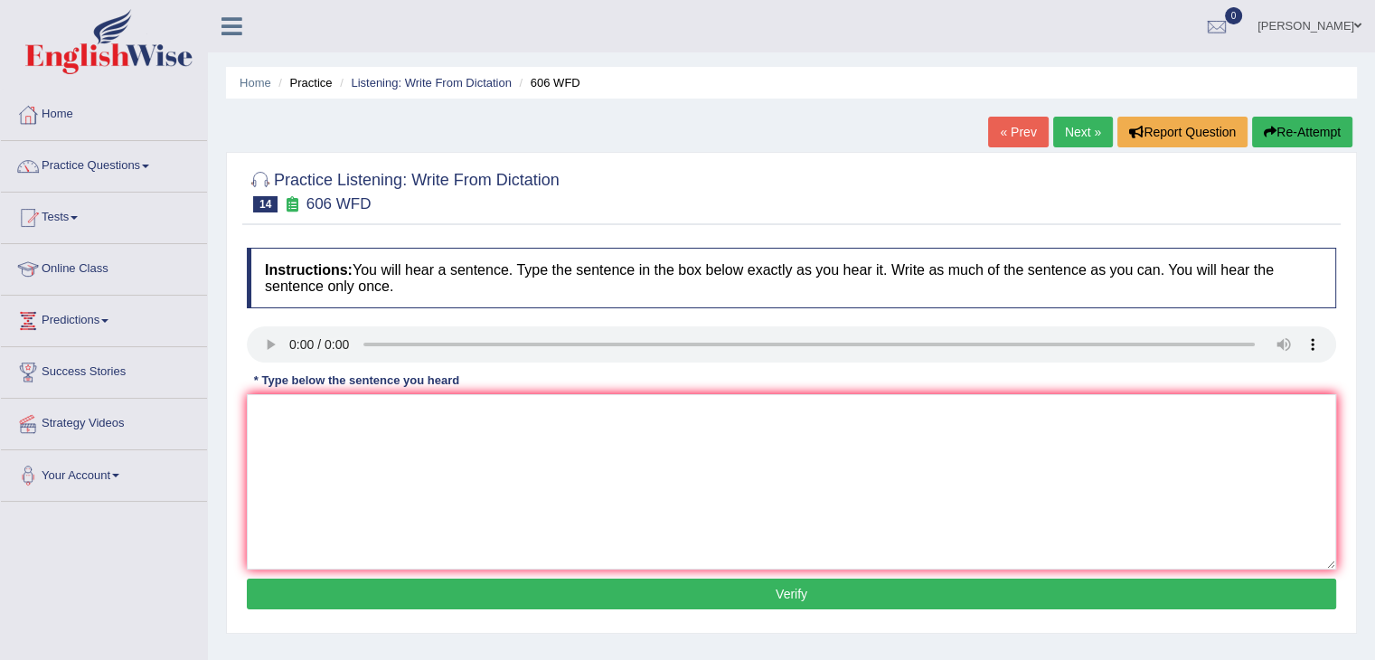
click at [265, 422] on div "Instructions: You will hear a sentence. Type the sentence in the box below exac…" at bounding box center [791, 431] width 1099 height 385
click at [265, 422] on textarea at bounding box center [792, 481] width 1090 height 175
click at [318, 414] on textarea "student" at bounding box center [792, 481] width 1090 height 175
type textarea "students"
click at [342, 418] on textarea "students" at bounding box center [792, 481] width 1090 height 175
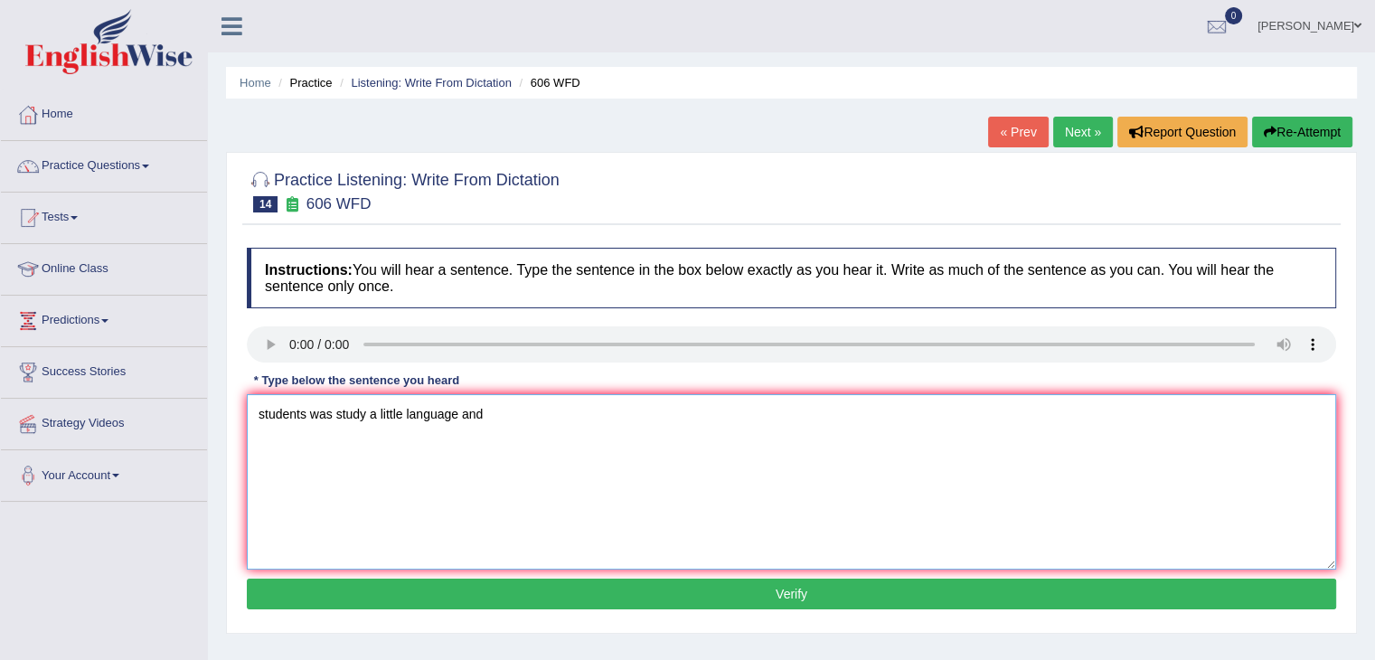
click at [365, 404] on textarea "students was study a little language and" at bounding box center [792, 481] width 1090 height 175
click at [658, 410] on textarea "students was study the latter journey and include. a little language and" at bounding box center [792, 481] width 1090 height 175
click at [540, 408] on textarea "students was study the latter journey and include." at bounding box center [792, 481] width 1090 height 175
type textarea "students was study the latter journey and incrase."
click at [550, 582] on button "Verify" at bounding box center [792, 594] width 1090 height 31
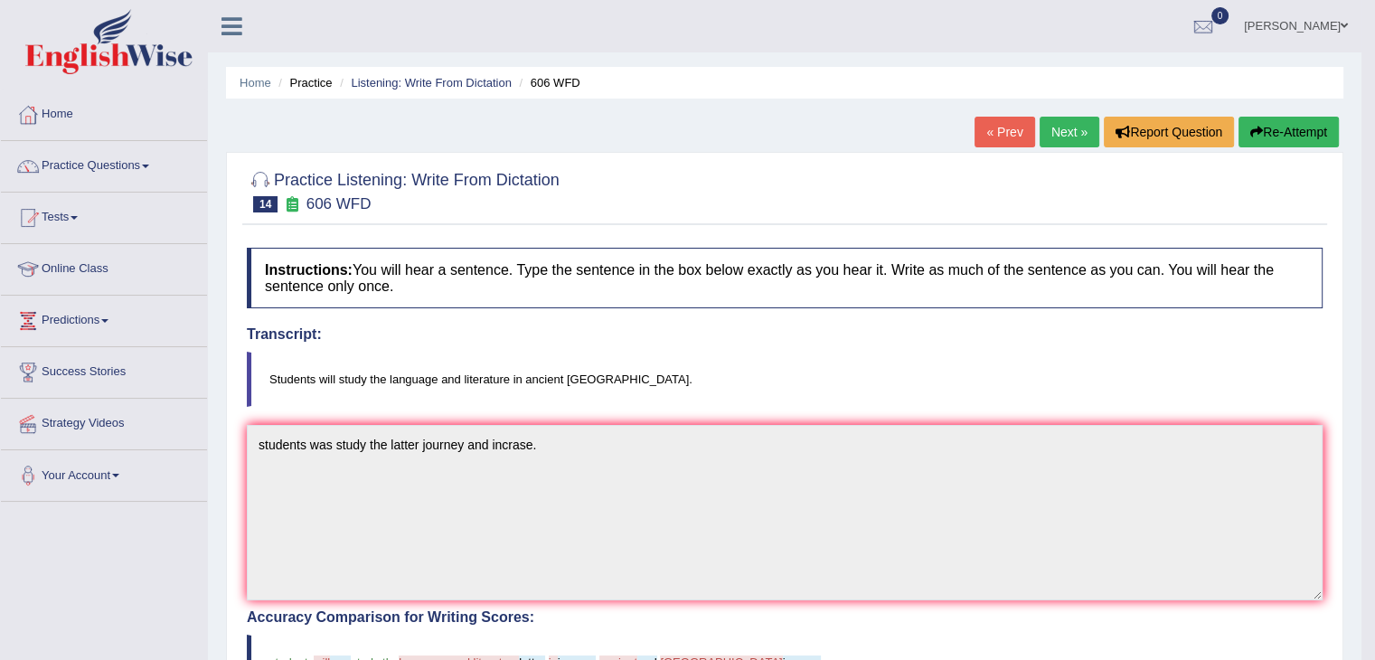
click at [1073, 131] on link "Next »" at bounding box center [1070, 132] width 60 height 31
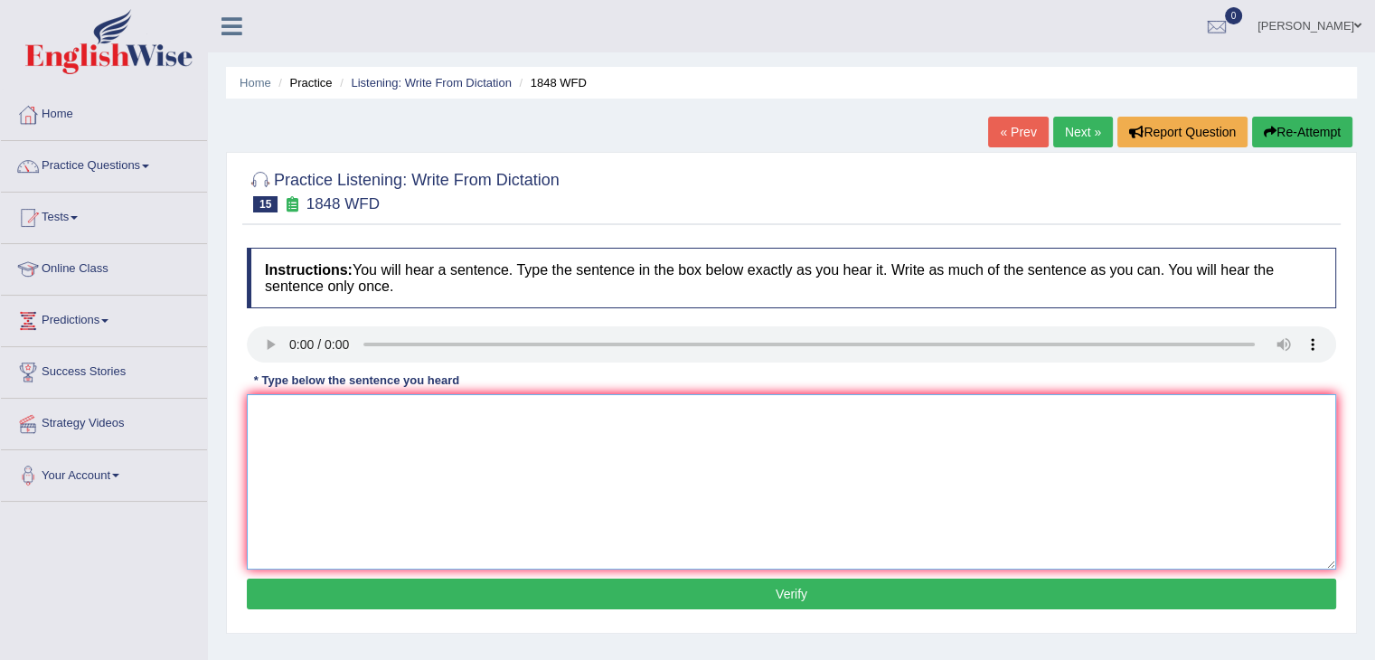
click at [265, 421] on textarea at bounding box center [792, 481] width 1090 height 175
click at [289, 431] on textarea at bounding box center [792, 481] width 1090 height 175
click at [323, 420] on textarea "Students" at bounding box center [792, 481] width 1090 height 175
click at [351, 418] on textarea "Students must" at bounding box center [792, 481] width 1090 height 175
click at [394, 407] on textarea "Students must present" at bounding box center [792, 481] width 1090 height 175
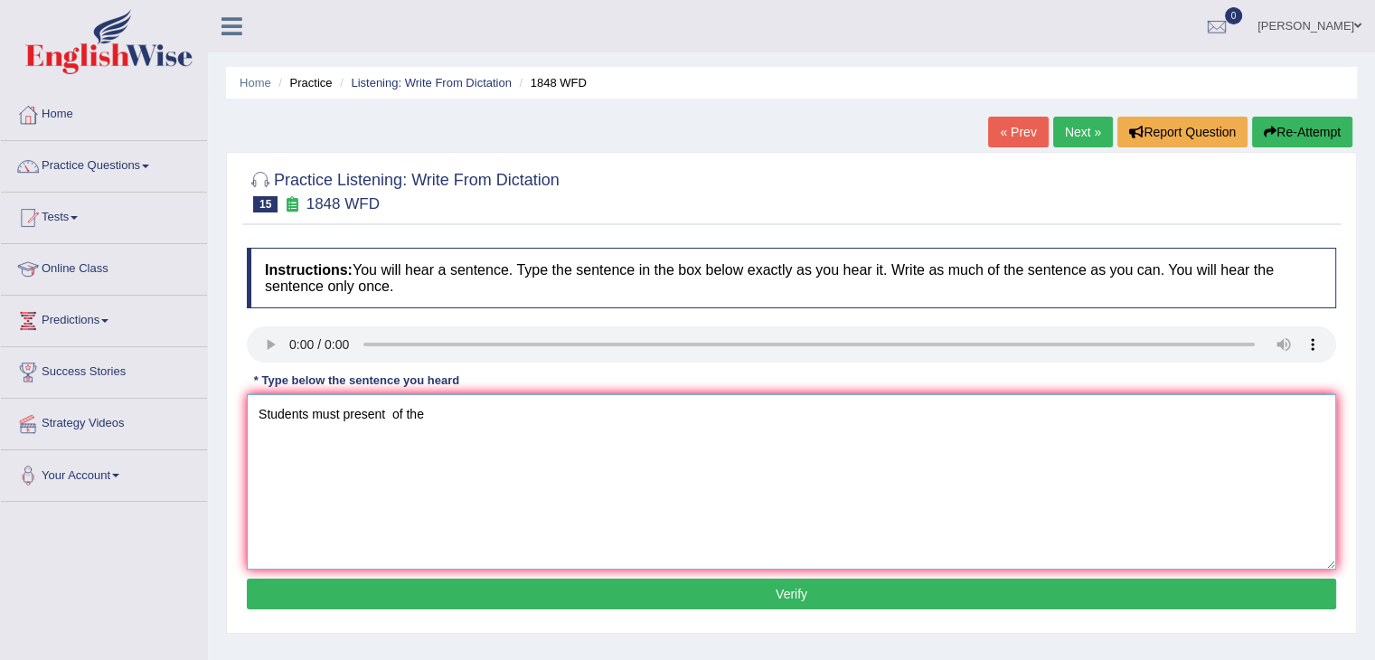
click at [445, 417] on textarea "Students must present of the" at bounding box center [792, 481] width 1090 height 175
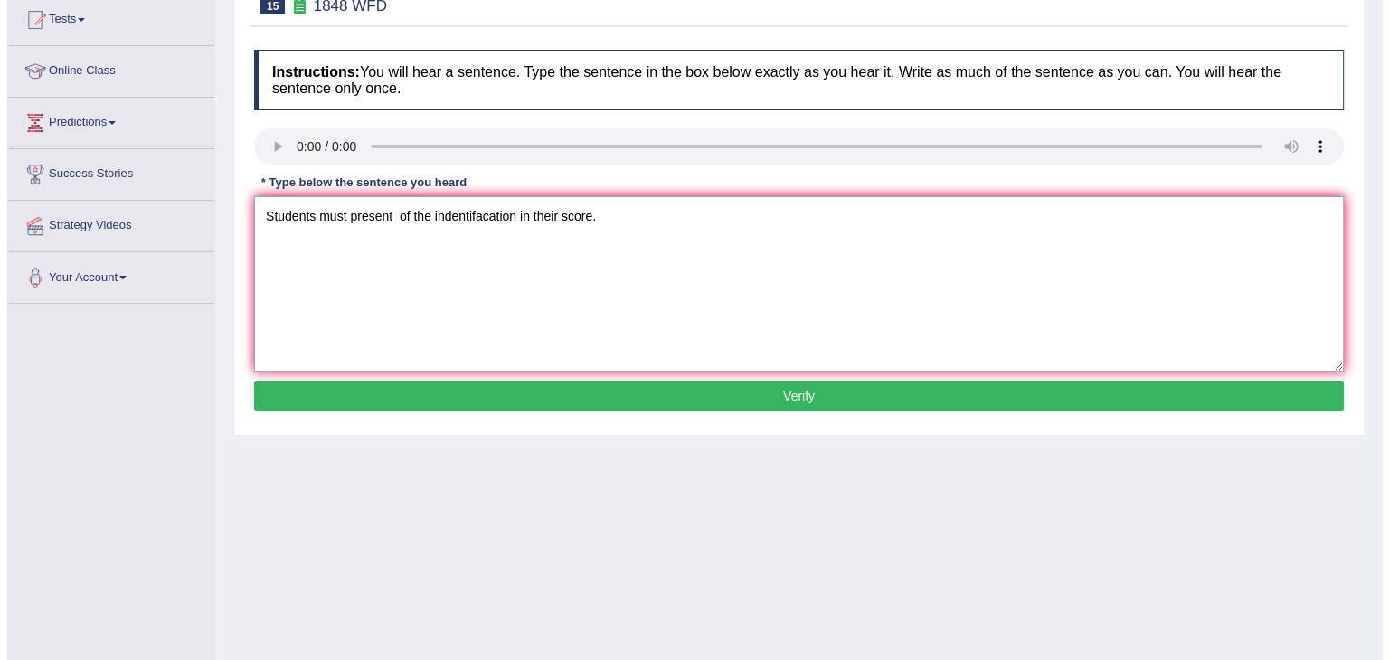
scroll to position [197, 0]
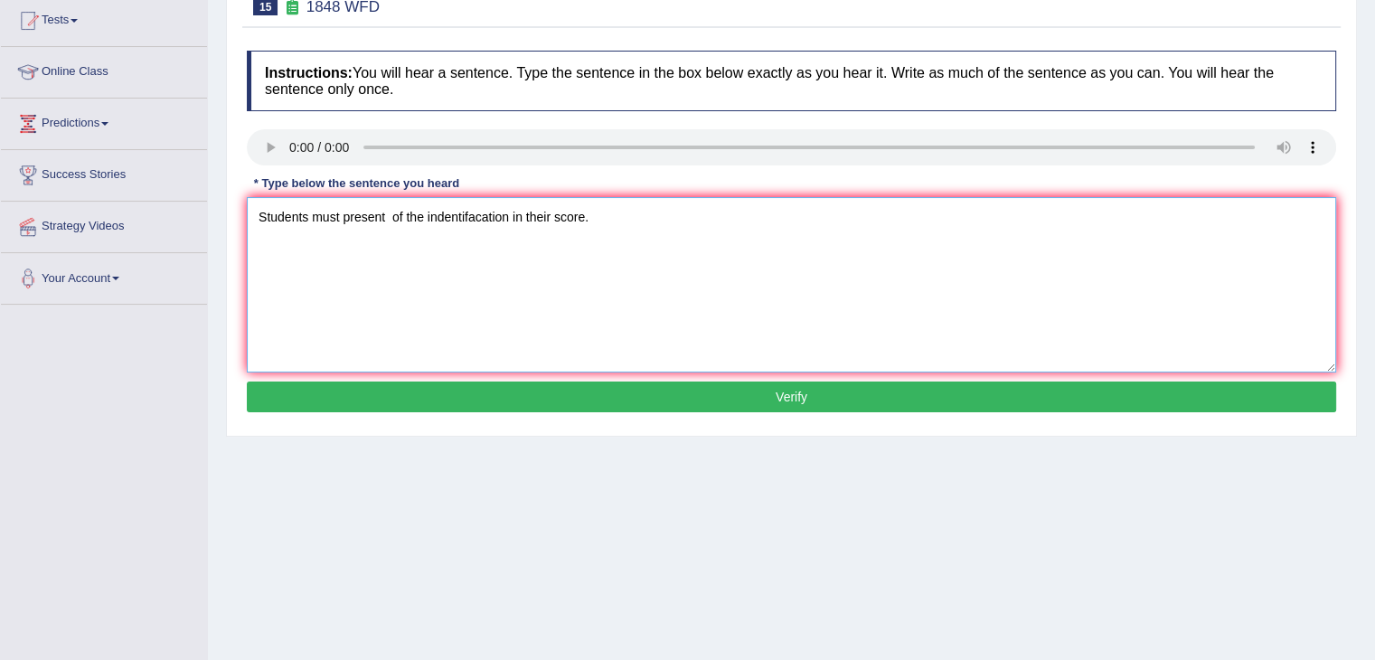
type textarea "Students must present of the indentifacation in their score."
click at [453, 389] on button "Verify" at bounding box center [792, 397] width 1090 height 31
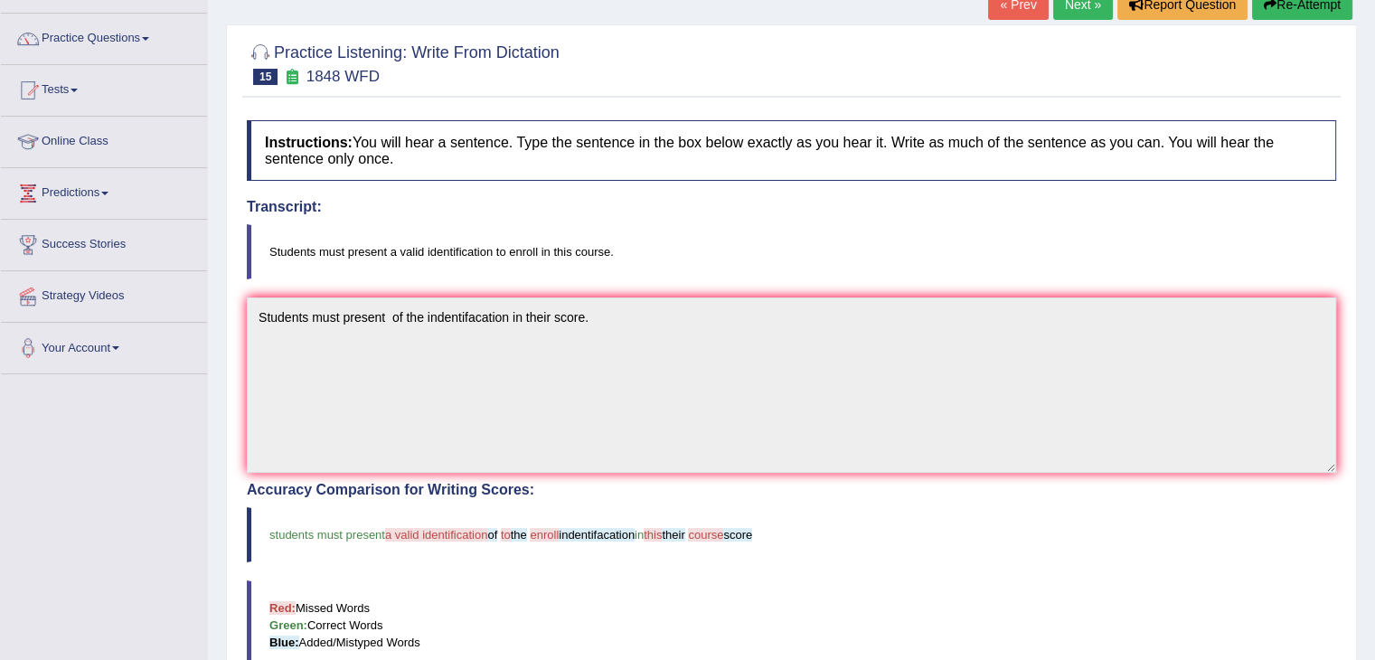
scroll to position [0, 0]
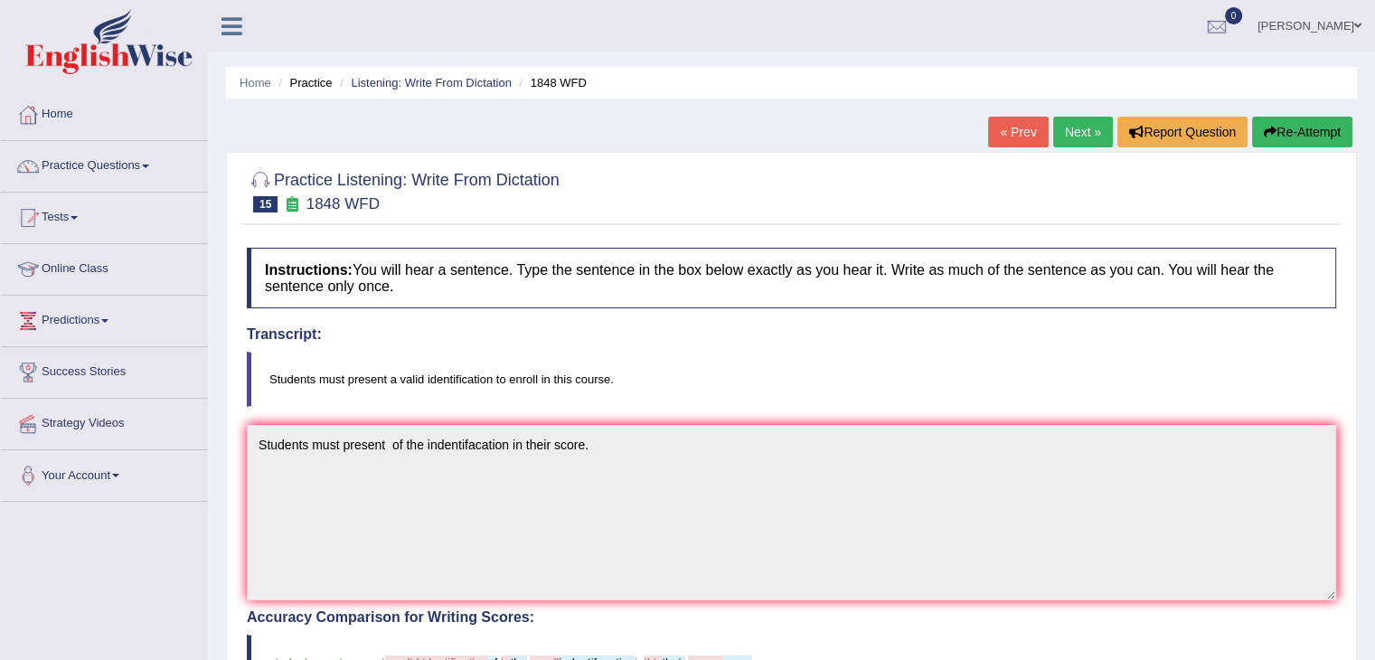
click at [1086, 128] on link "Next »" at bounding box center [1083, 132] width 60 height 31
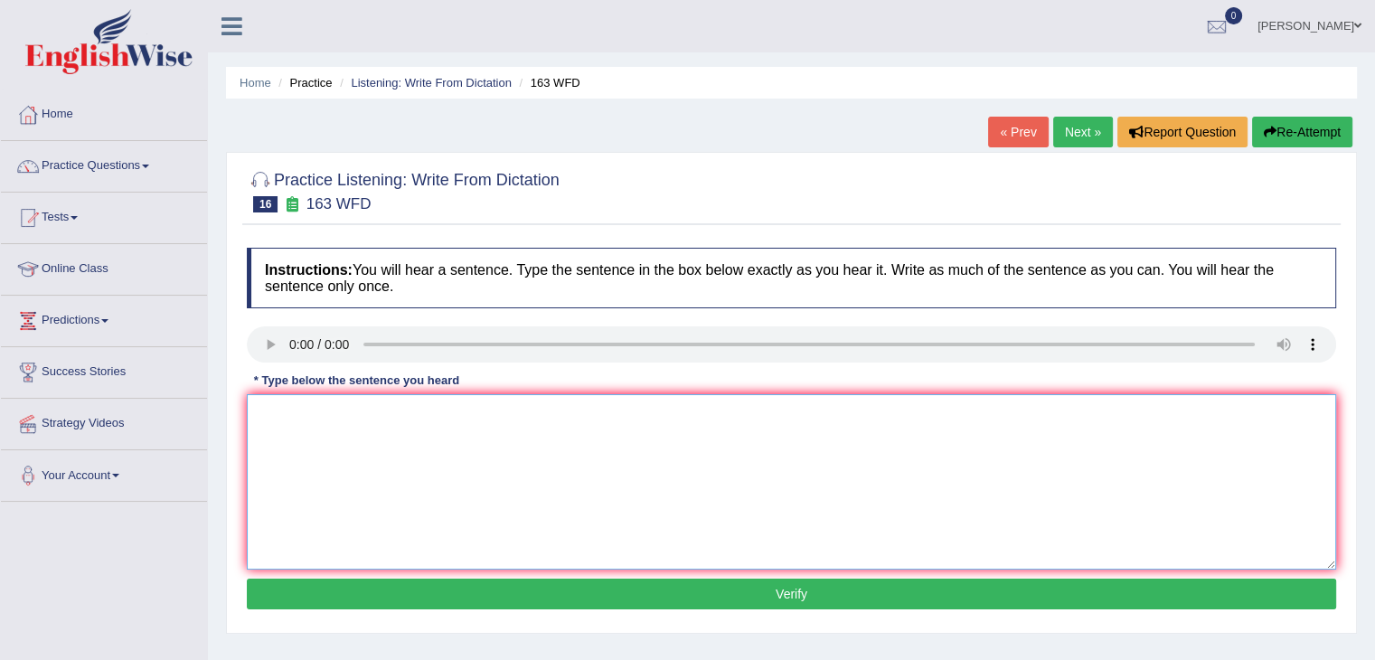
click at [275, 429] on textarea at bounding box center [792, 481] width 1090 height 175
click at [405, 415] on textarea "Anumber of assisment" at bounding box center [792, 481] width 1090 height 175
click at [474, 406] on textarea "Anumber of assisment will be summit" at bounding box center [792, 481] width 1090 height 175
click at [267, 406] on textarea "Anumber of assisment will be summited to the" at bounding box center [792, 481] width 1090 height 175
click at [532, 413] on textarea "A number of assisment will be summited to the" at bounding box center [792, 481] width 1090 height 175
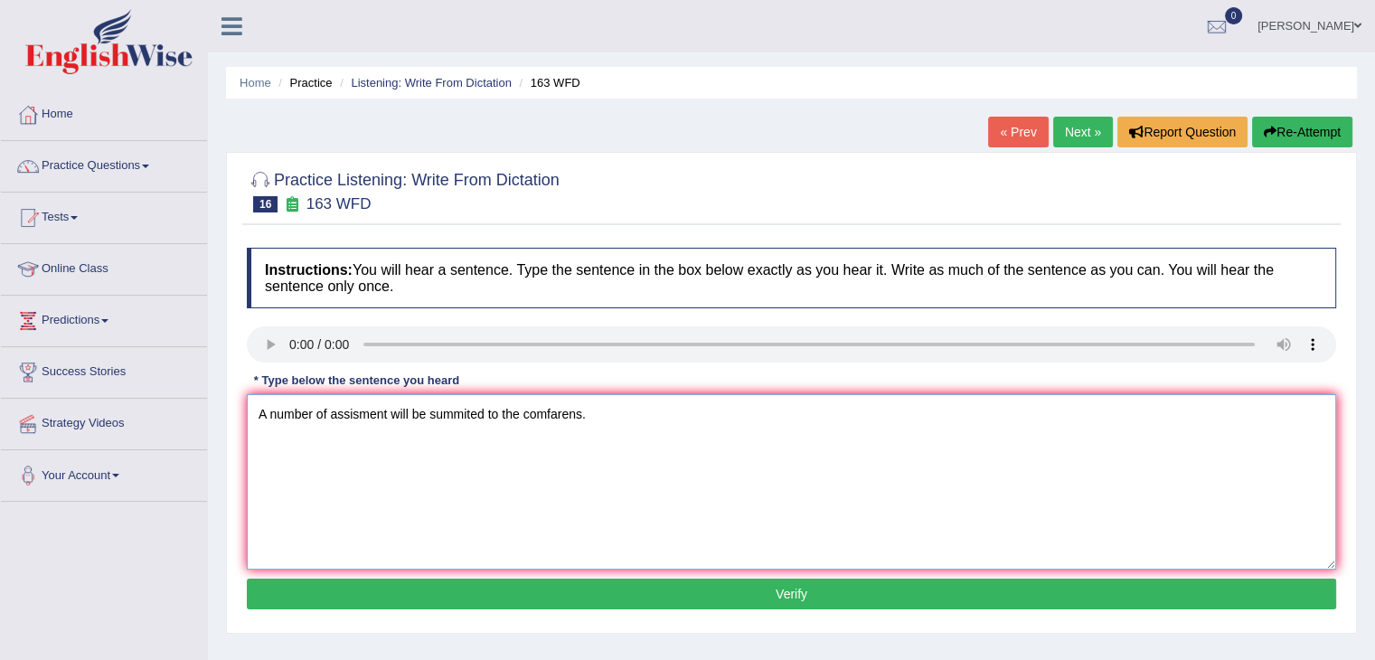
type textarea "A number of assisment will be summited to the comfarens."
click at [582, 589] on button "Verify" at bounding box center [792, 594] width 1090 height 31
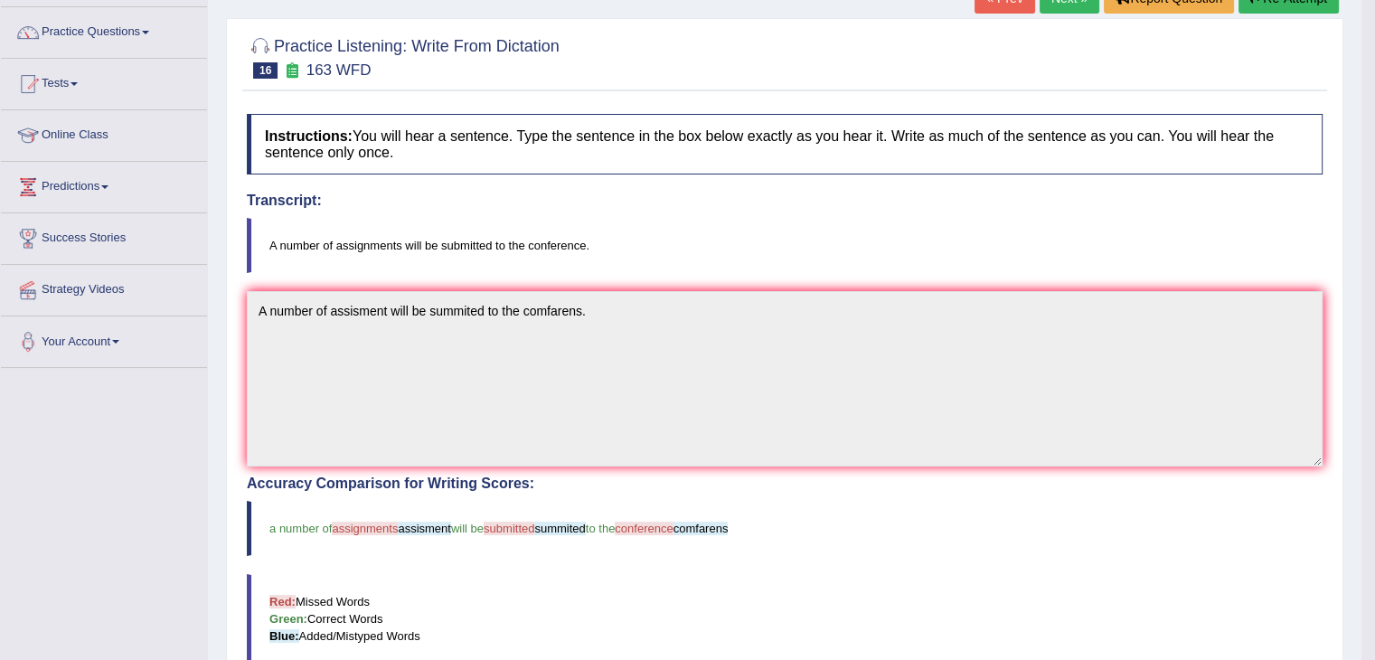
scroll to position [90, 0]
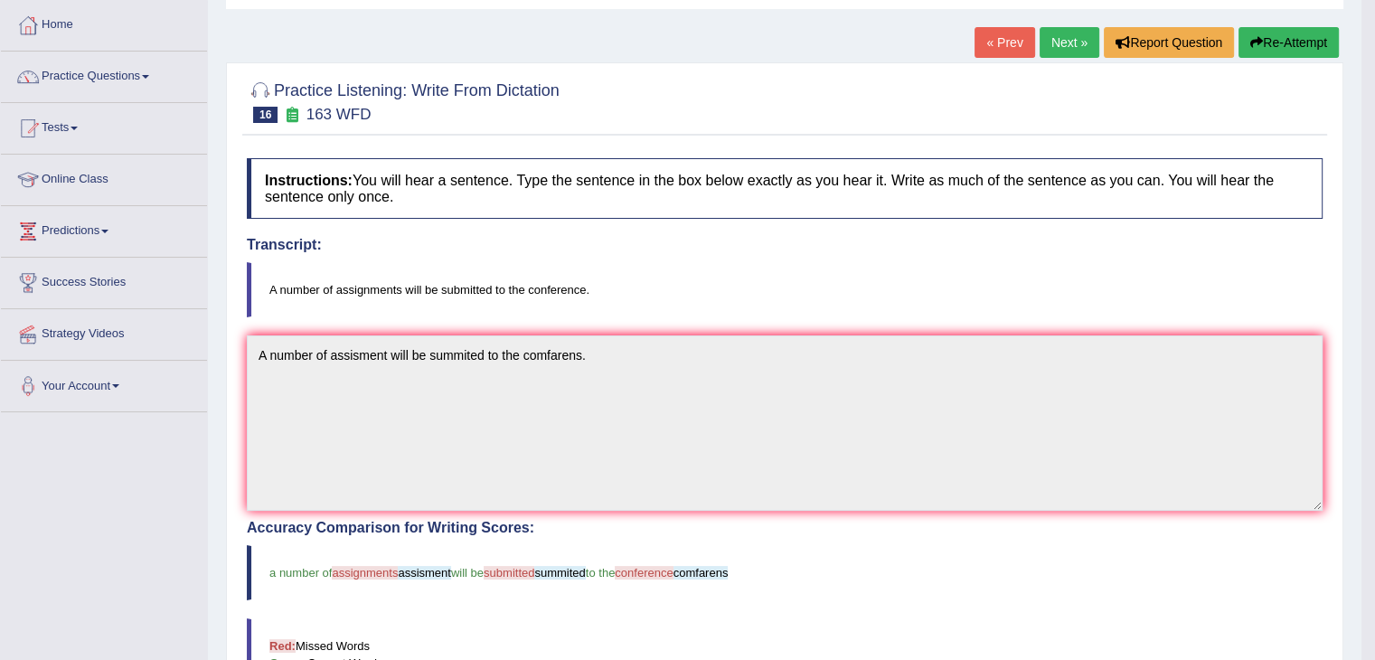
click at [1064, 48] on link "Next »" at bounding box center [1070, 42] width 60 height 31
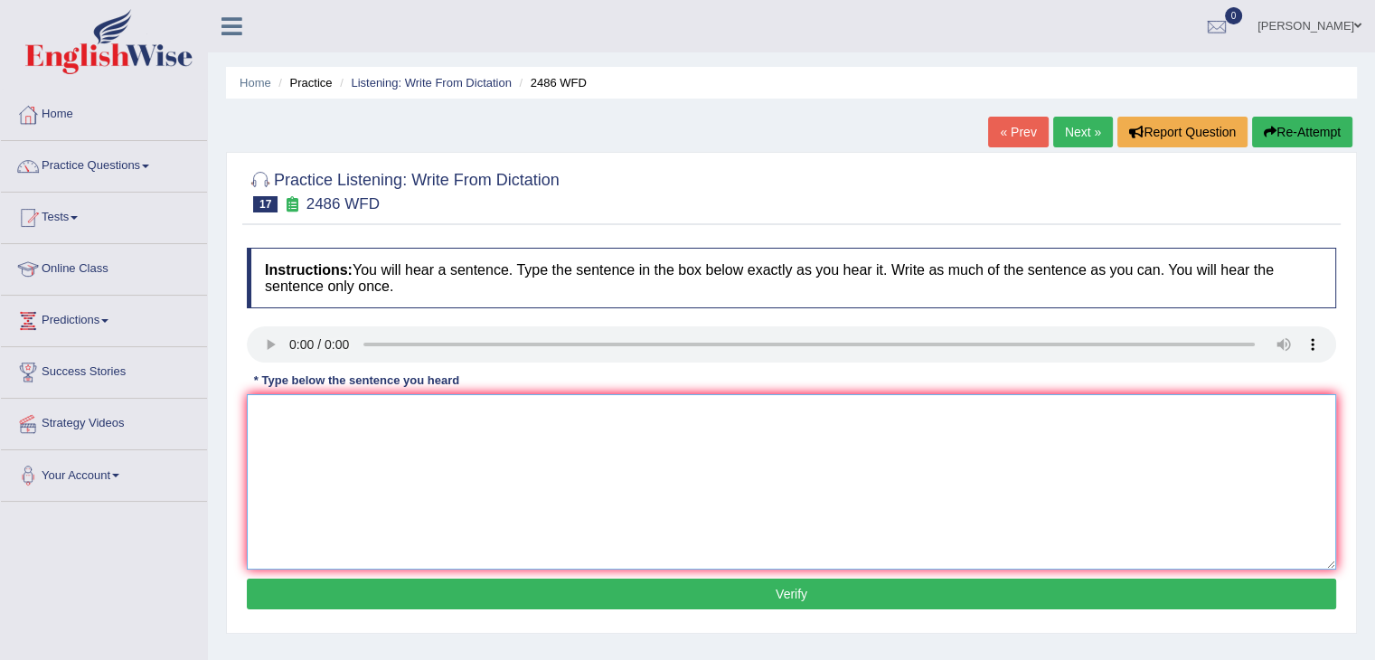
click at [297, 431] on textarea at bounding box center [792, 481] width 1090 height 175
click at [281, 417] on textarea at bounding box center [792, 481] width 1090 height 175
type textarea "i"
click at [286, 416] on textarea at bounding box center [792, 481] width 1090 height 175
click at [318, 406] on textarea "it is quie" at bounding box center [792, 481] width 1090 height 175
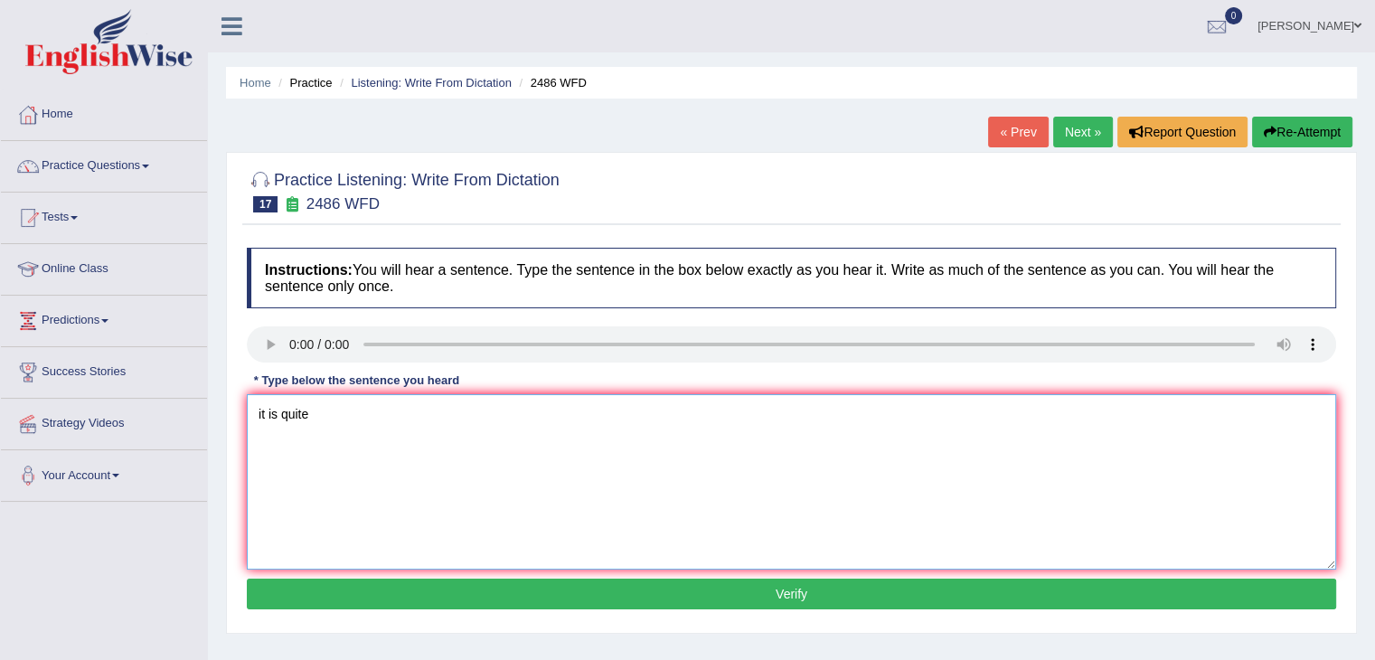
click at [329, 420] on textarea "it is quite" at bounding box center [792, 481] width 1090 height 175
click at [364, 420] on textarea "it is quite clear" at bounding box center [792, 481] width 1090 height 175
click at [434, 413] on textarea "it is quite clear their are fashion" at bounding box center [792, 481] width 1090 height 175
click at [499, 420] on textarea "it is quite clear their are fashion or different" at bounding box center [792, 481] width 1090 height 175
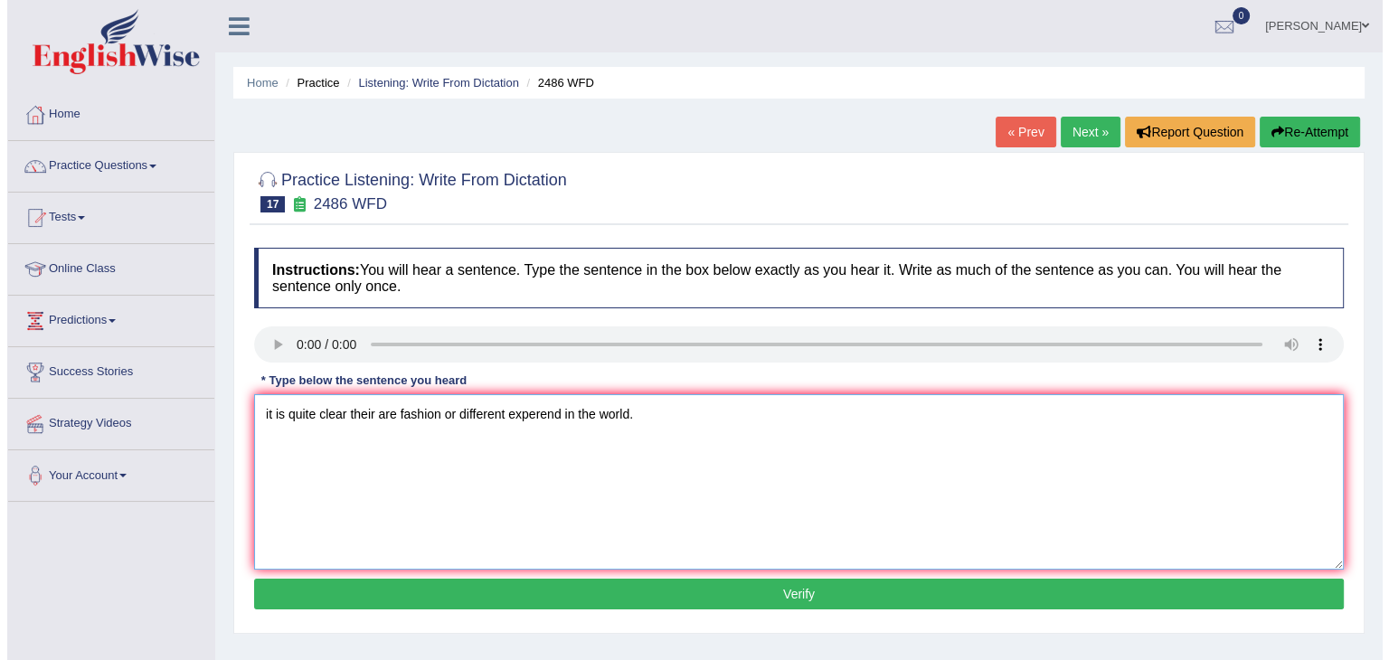
scroll to position [96, 0]
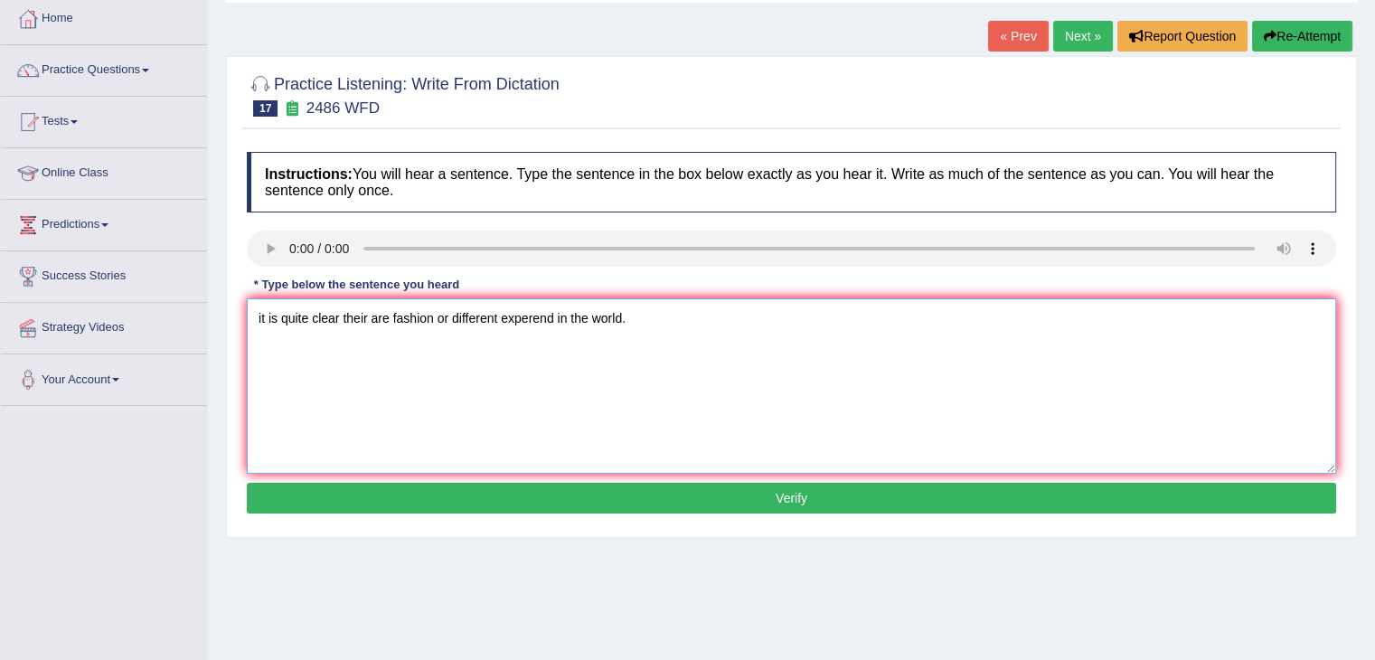
type textarea "it is quite clear their are fashion or different experend in the world."
click at [515, 483] on button "Verify" at bounding box center [792, 498] width 1090 height 31
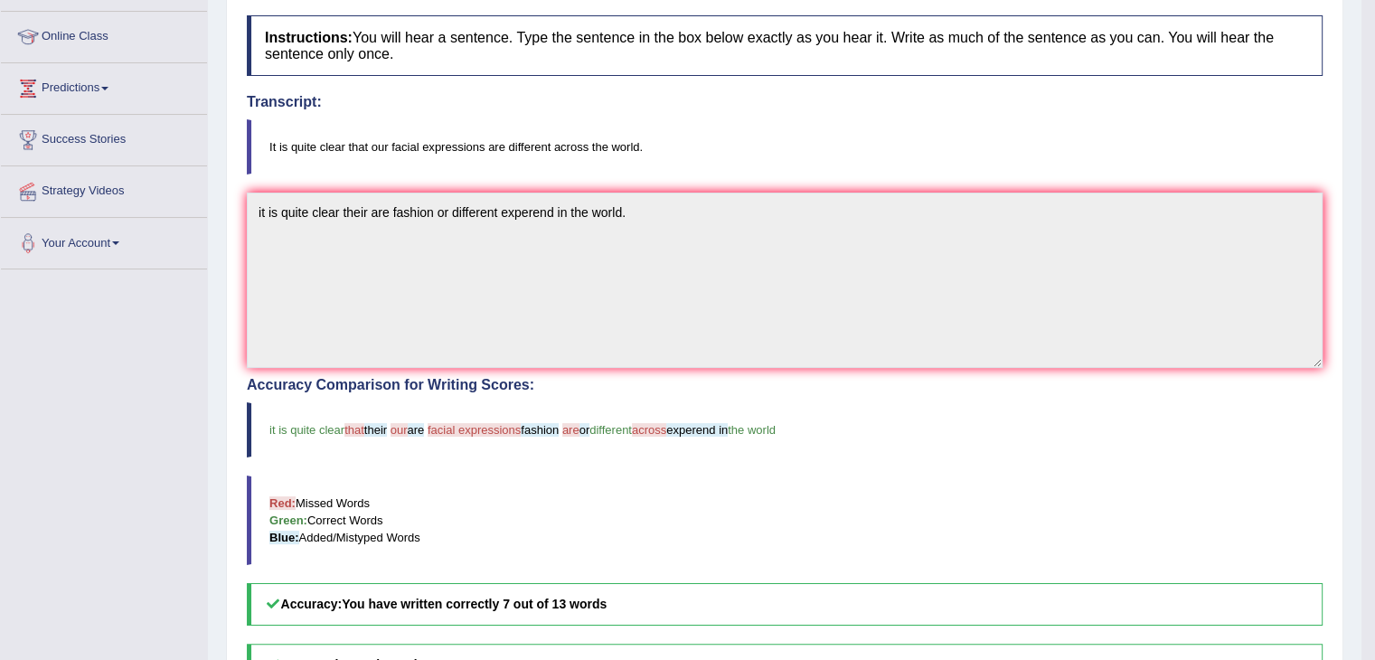
scroll to position [0, 0]
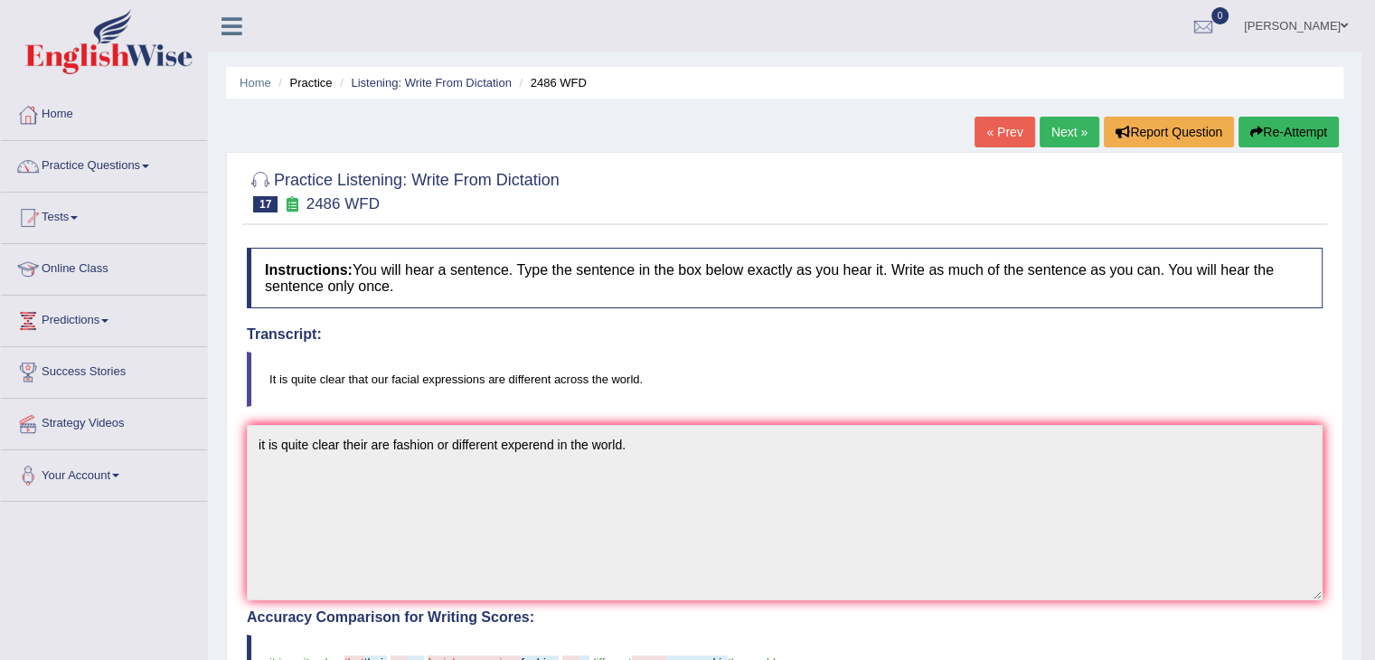
click at [1054, 131] on link "Next »" at bounding box center [1070, 132] width 60 height 31
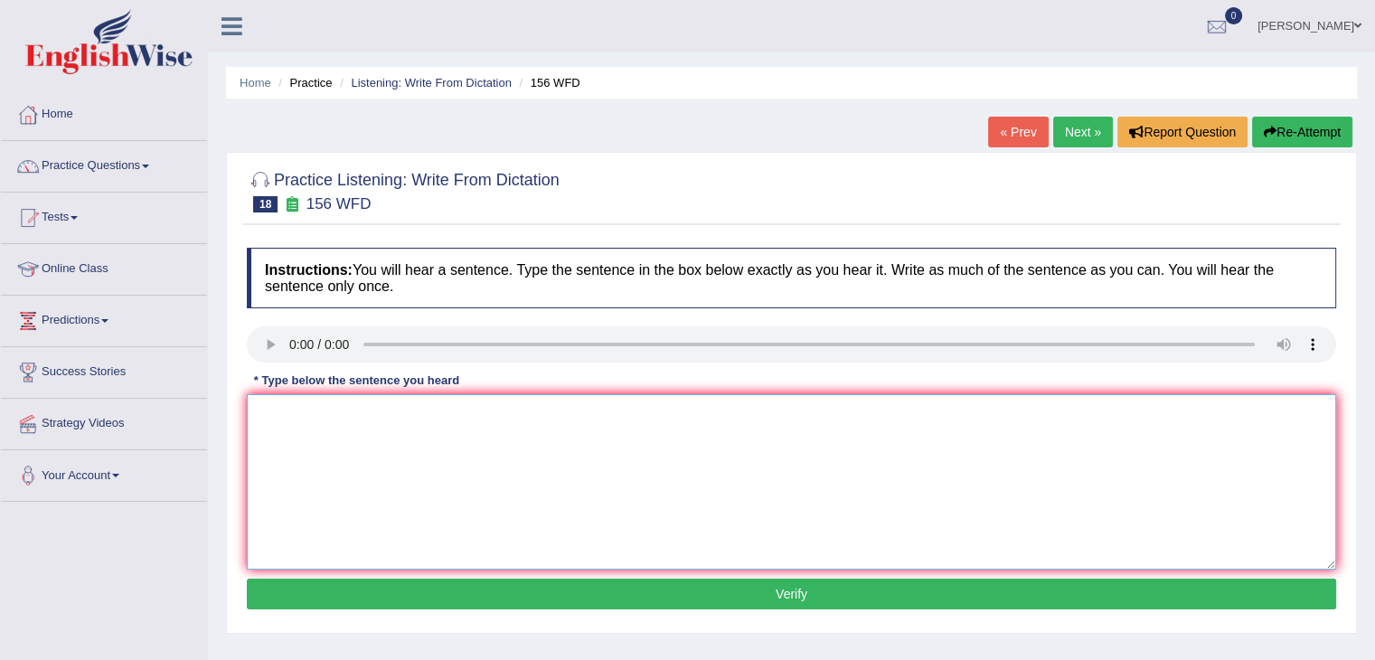
click at [381, 408] on textarea at bounding box center [792, 481] width 1090 height 175
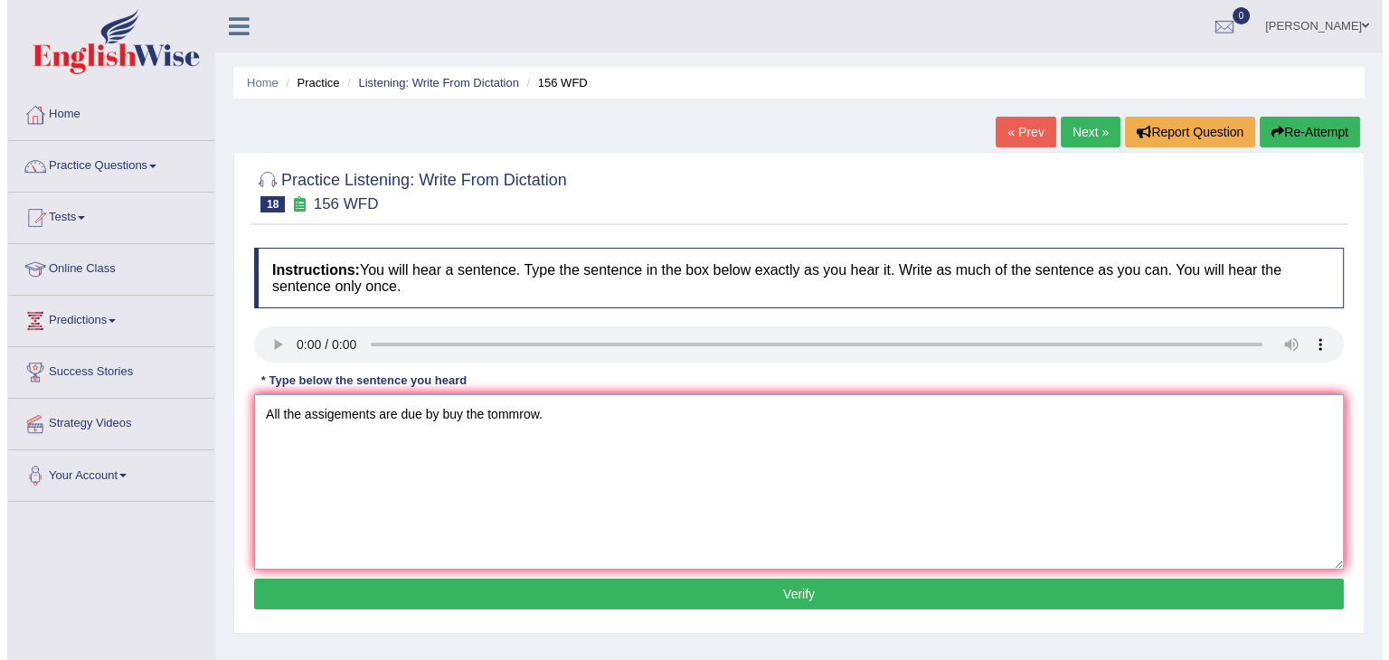
scroll to position [116, 0]
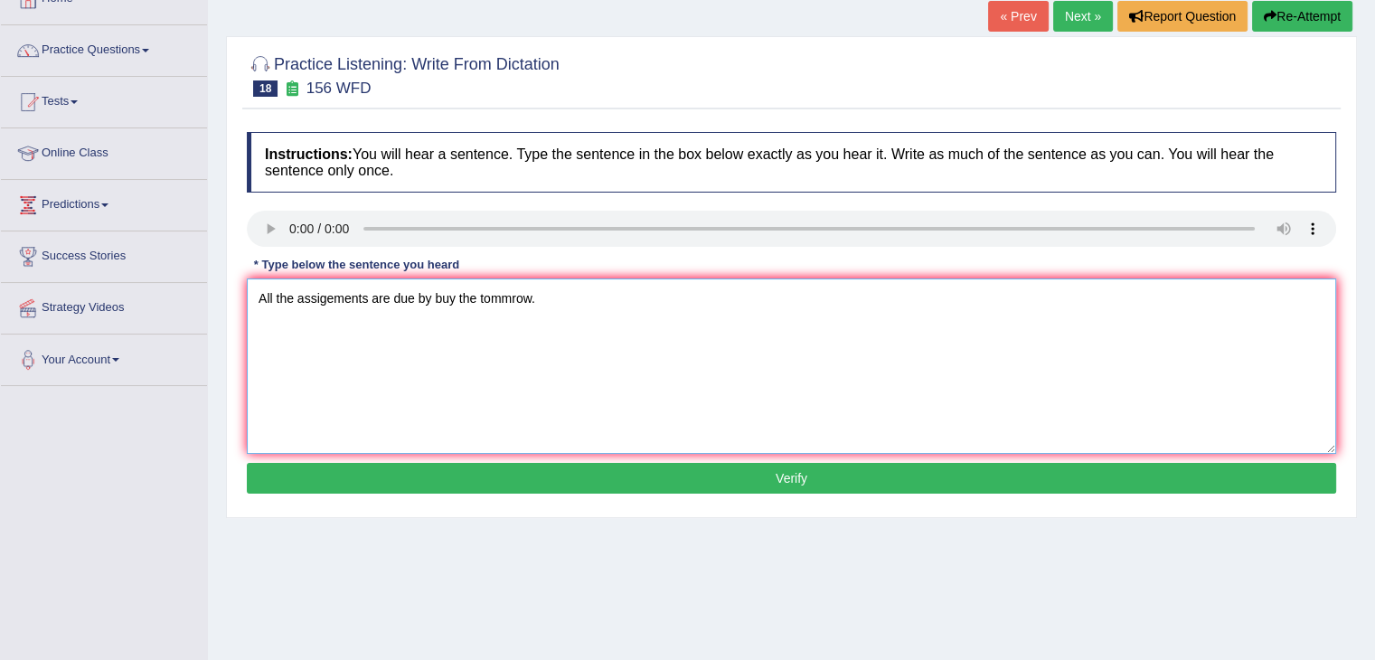
click at [505, 293] on textarea "All the assigements are due by buy the tommrow." at bounding box center [792, 366] width 1090 height 175
click at [519, 293] on textarea "All the assigements are due by buy the tomamrow." at bounding box center [792, 366] width 1090 height 175
type textarea "All the assigements are due by buy the tomarrow."
click at [489, 470] on button "Verify" at bounding box center [792, 478] width 1090 height 31
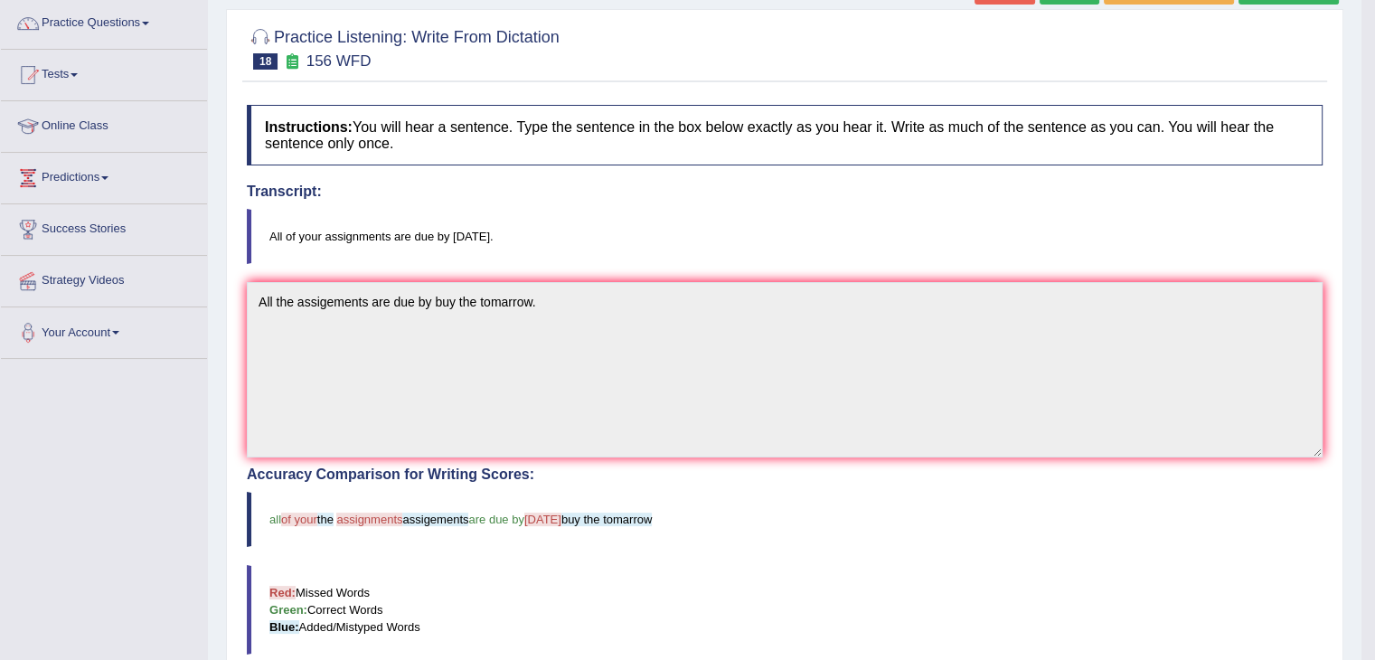
scroll to position [0, 0]
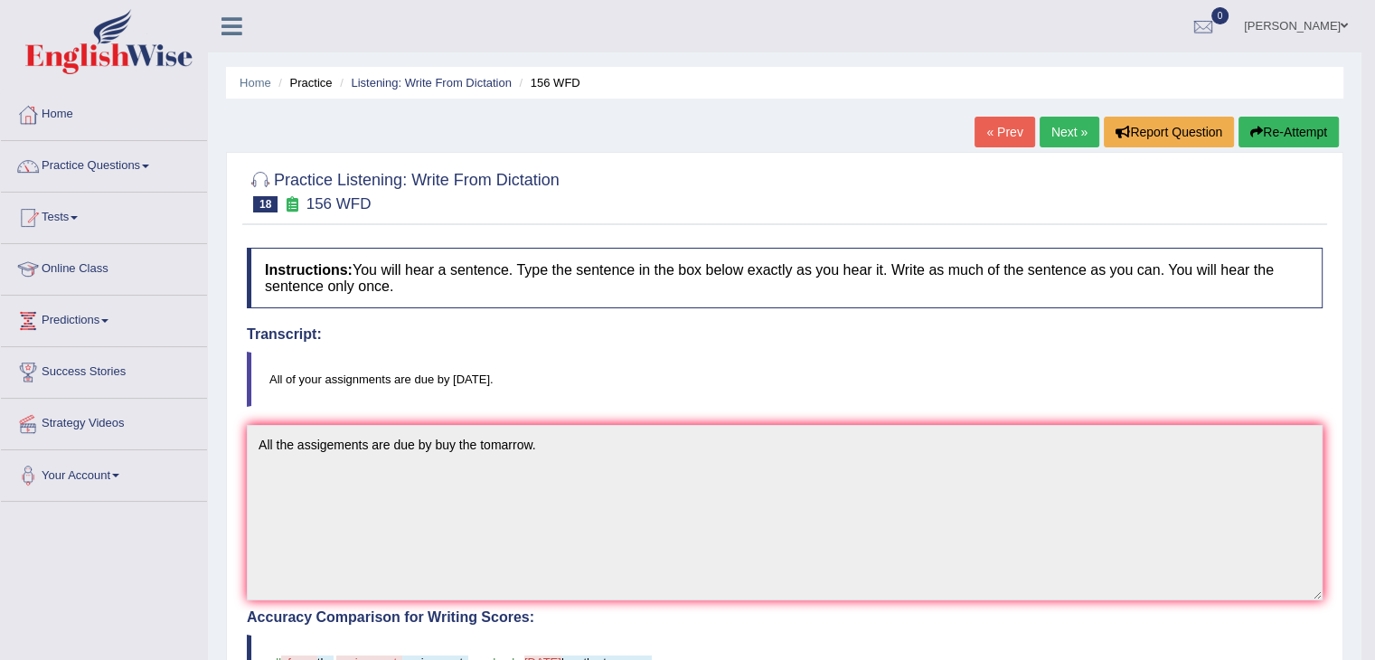
click at [1063, 131] on link "Next »" at bounding box center [1070, 132] width 60 height 31
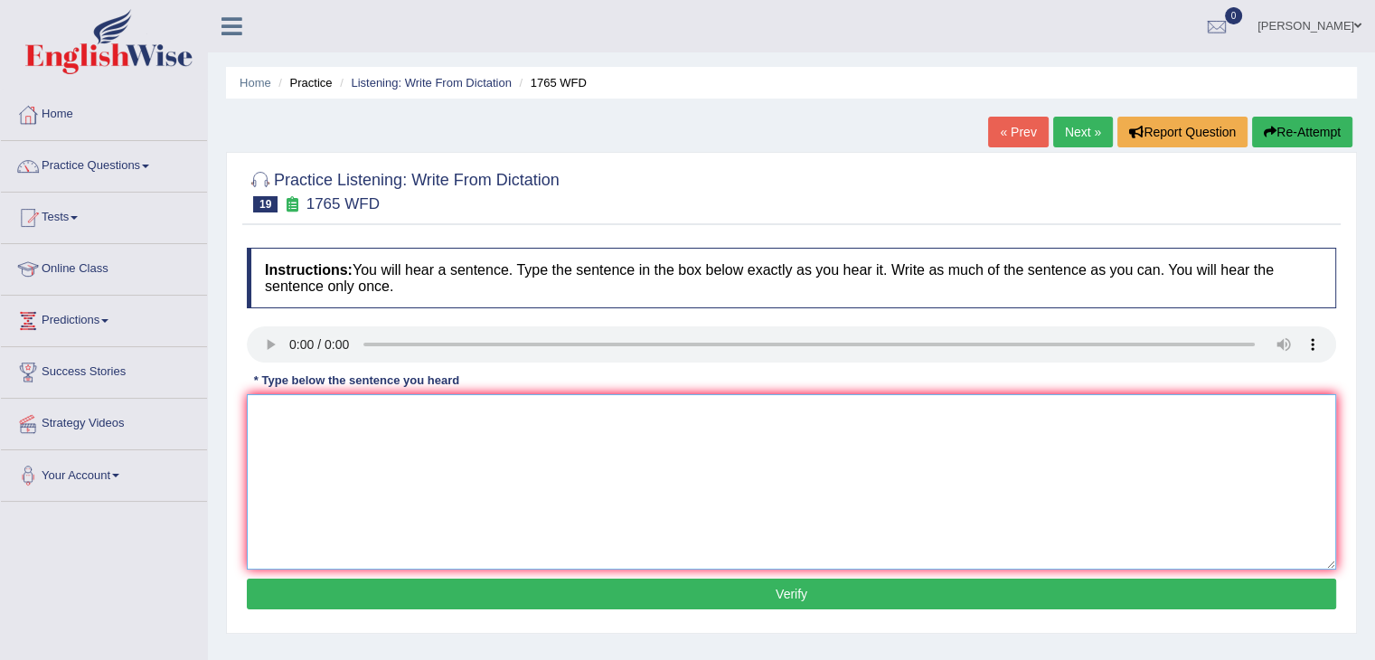
click at [295, 429] on textarea at bounding box center [792, 481] width 1090 height 175
type textarea "must be complited two 2 months of"
click at [432, 590] on button "Verify" at bounding box center [792, 594] width 1090 height 31
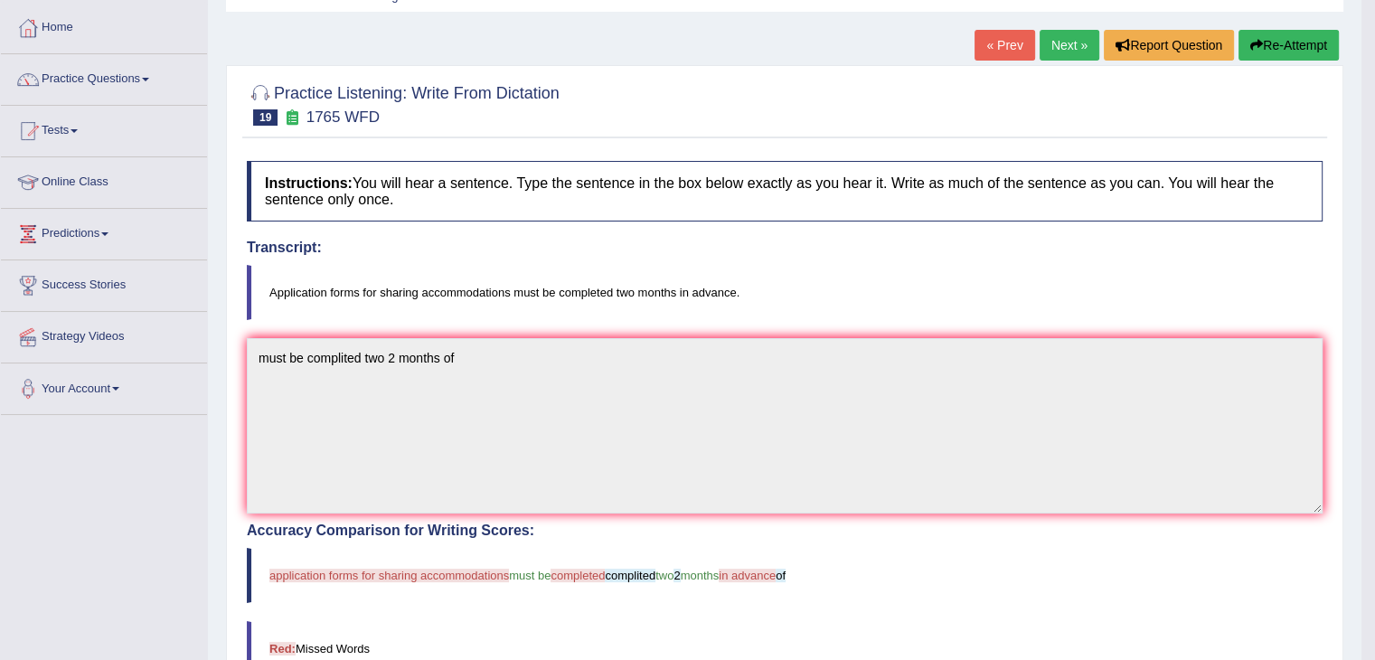
scroll to position [87, 0]
click at [1058, 40] on link "Next »" at bounding box center [1070, 45] width 60 height 31
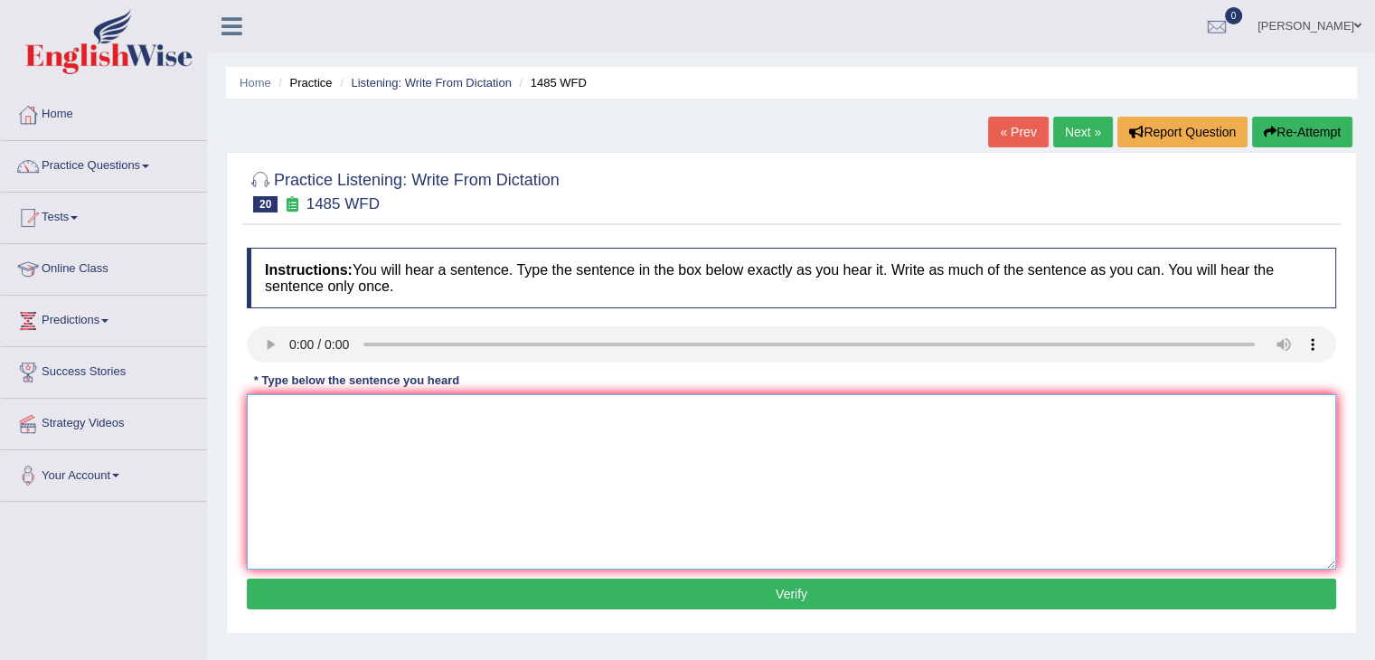
click at [302, 446] on textarea at bounding box center [792, 481] width 1090 height 175
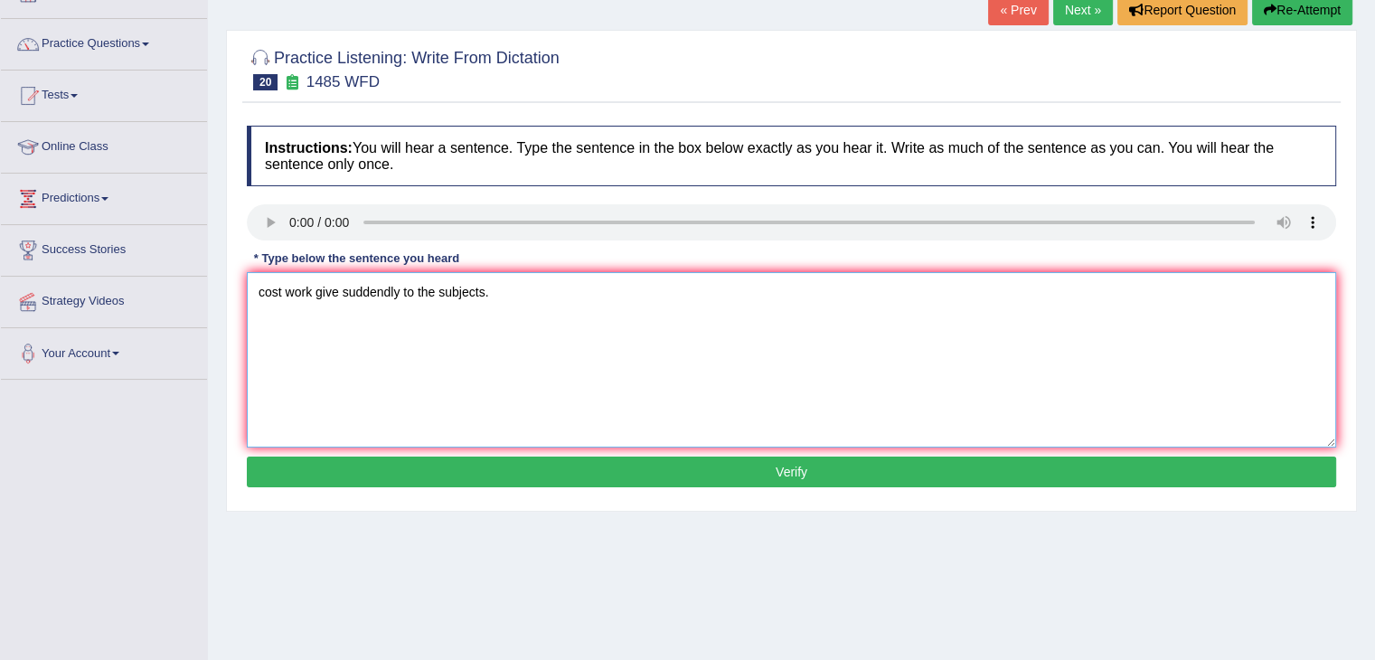
scroll to position [121, 0]
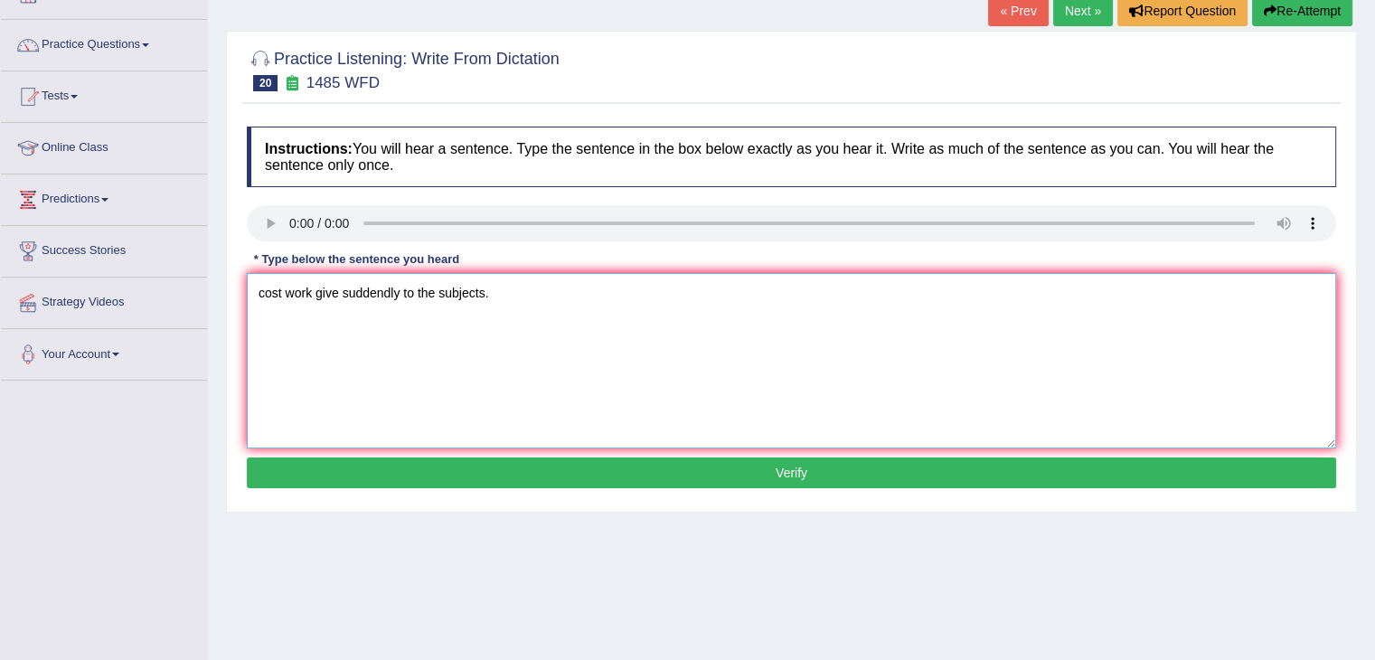
type textarea "cost work give suddendly to the subjects."
click at [315, 481] on button "Verify" at bounding box center [792, 473] width 1090 height 31
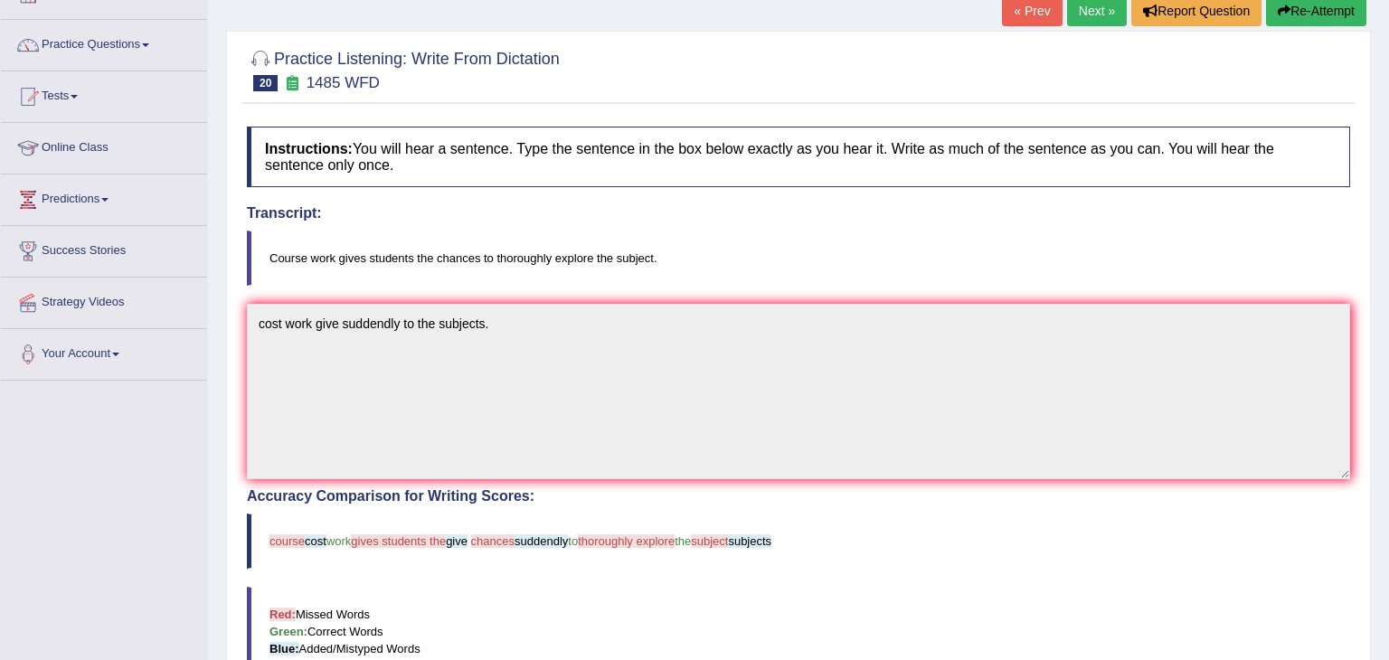
click at [315, 481] on div "Comparing text to answer..." at bounding box center [694, 330] width 1389 height 660
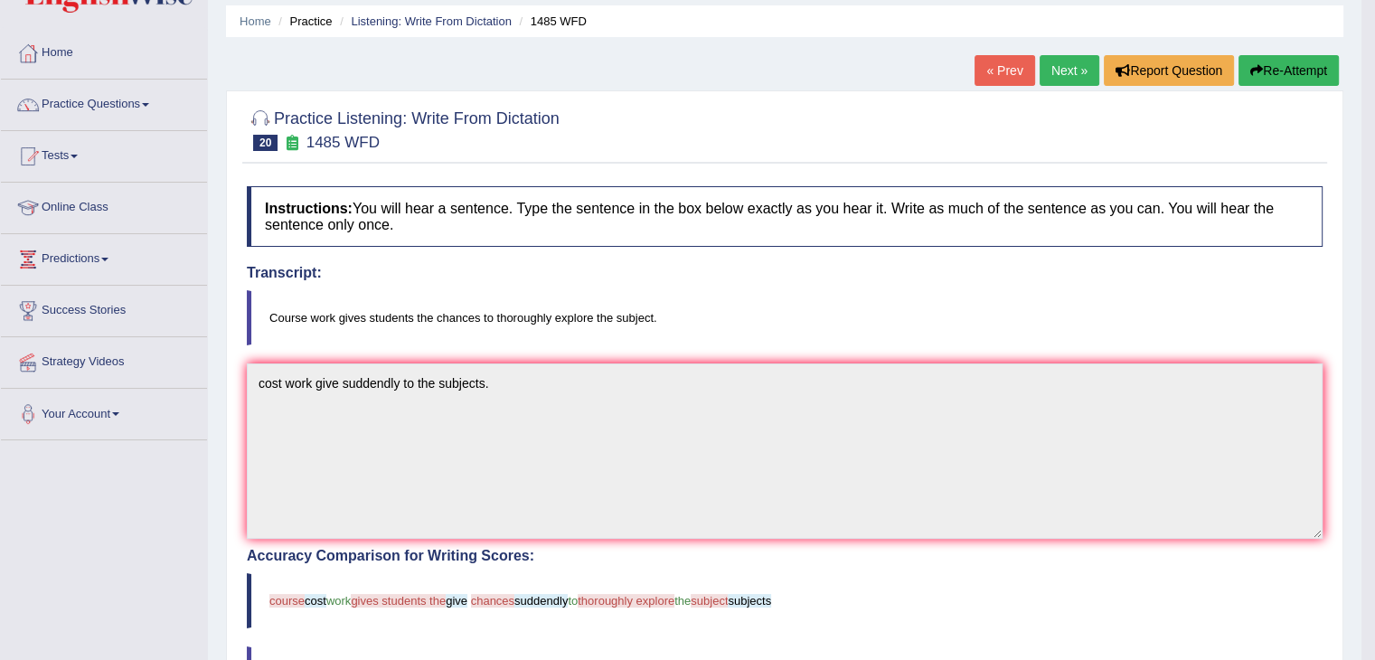
scroll to position [0, 0]
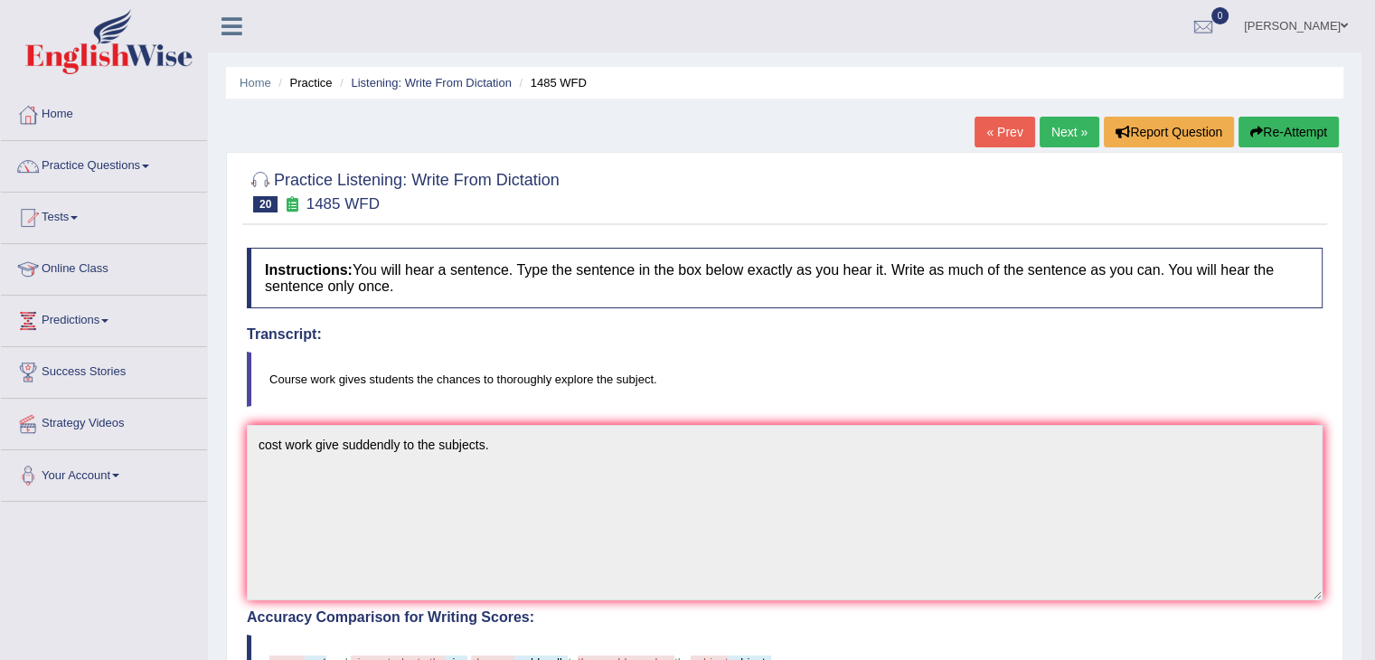
click at [1072, 131] on link "Next »" at bounding box center [1070, 132] width 60 height 31
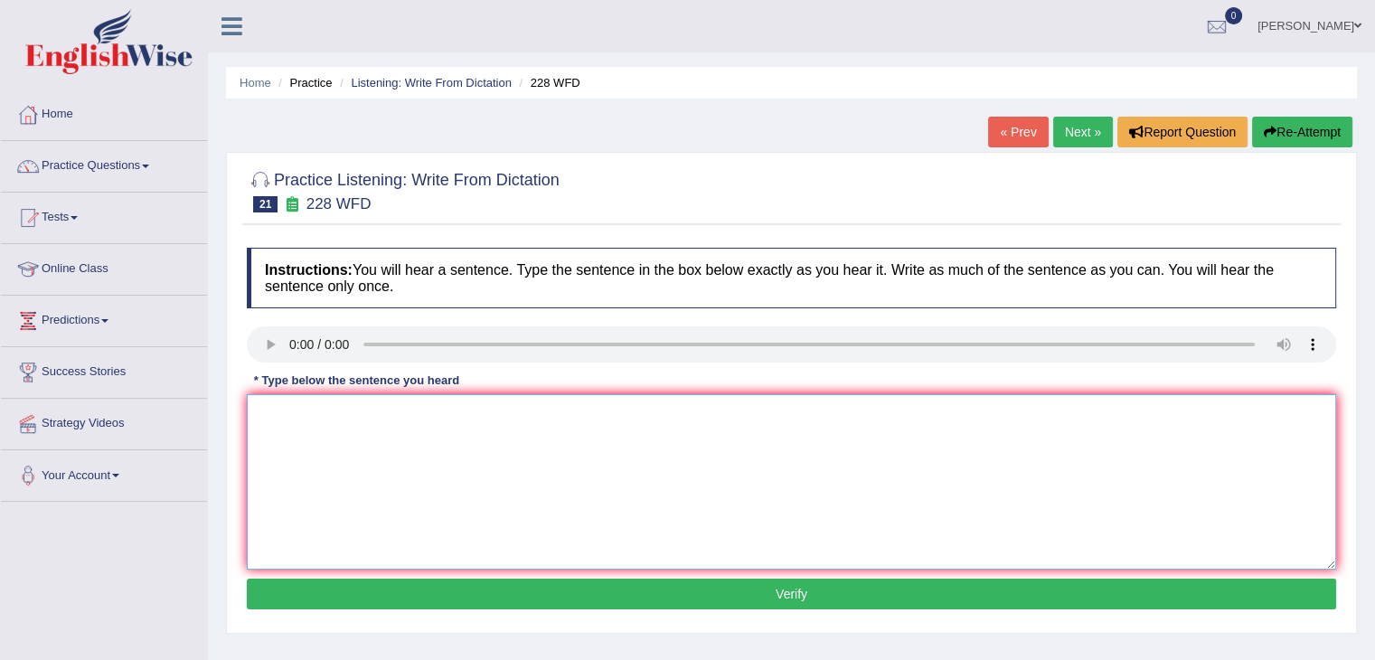
click at [289, 446] on textarea at bounding box center [792, 481] width 1090 height 175
click at [427, 419] on textarea "computer science become popluer in the bigger" at bounding box center [792, 481] width 1090 height 175
click at [456, 411] on textarea "computer science become poppluer in the bigger" at bounding box center [792, 481] width 1090 height 175
click at [532, 415] on textarea "computer science become poppular in the bigger" at bounding box center [792, 481] width 1090 height 175
click at [359, 410] on textarea "computer science become poppular in the bigger" at bounding box center [792, 481] width 1090 height 175
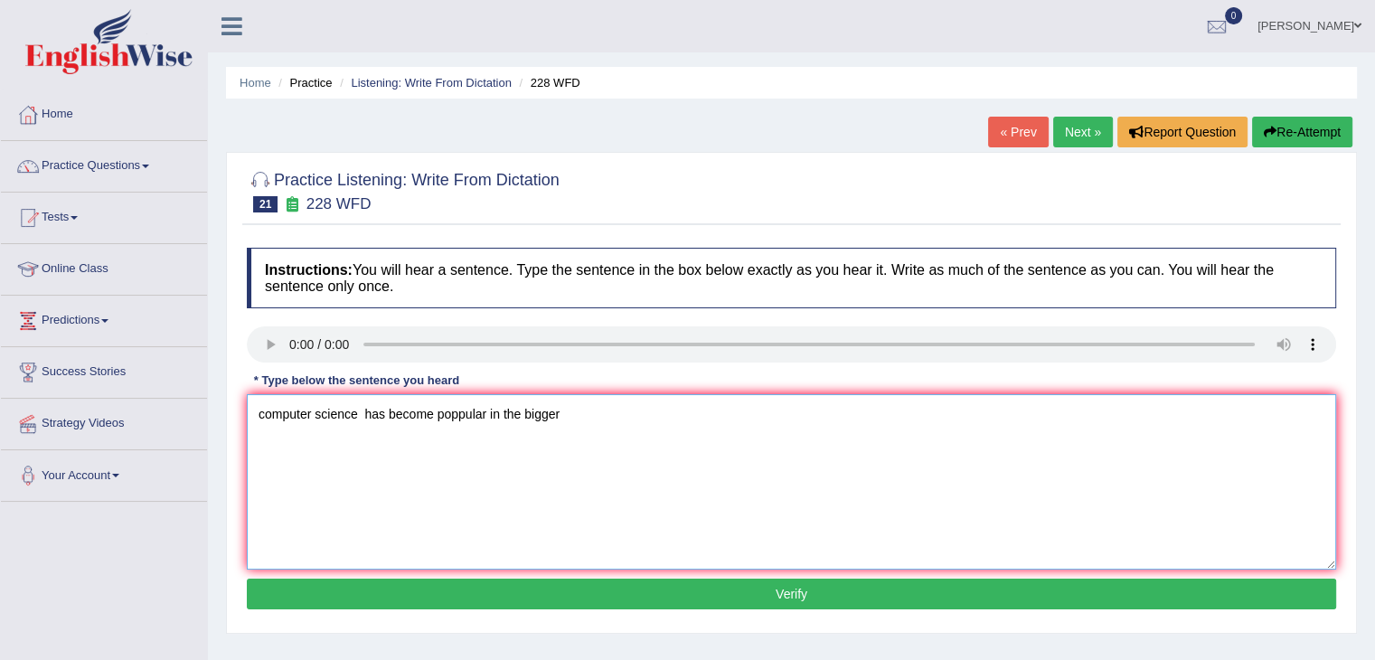
click at [436, 410] on textarea "computer science has become poppular in the bigger" at bounding box center [792, 481] width 1090 height 175
click at [564, 408] on textarea "computer science has become a poppular in the bigger" at bounding box center [792, 481] width 1090 height 175
click at [577, 408] on textarea "computer science has become a poppular in the bigger" at bounding box center [792, 481] width 1090 height 175
type textarea "computer science has become a poppular in the bigger digree corse."
click at [607, 594] on button "Verify" at bounding box center [792, 594] width 1090 height 31
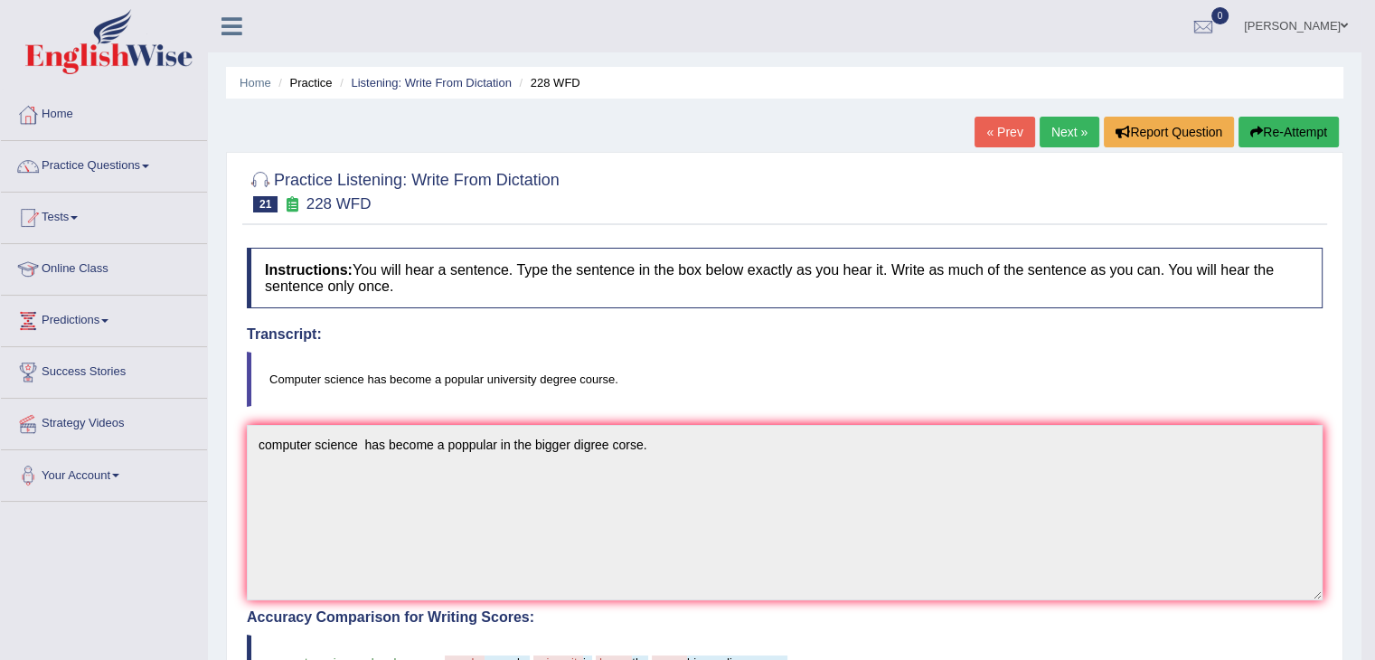
click at [1053, 130] on link "Next »" at bounding box center [1070, 132] width 60 height 31
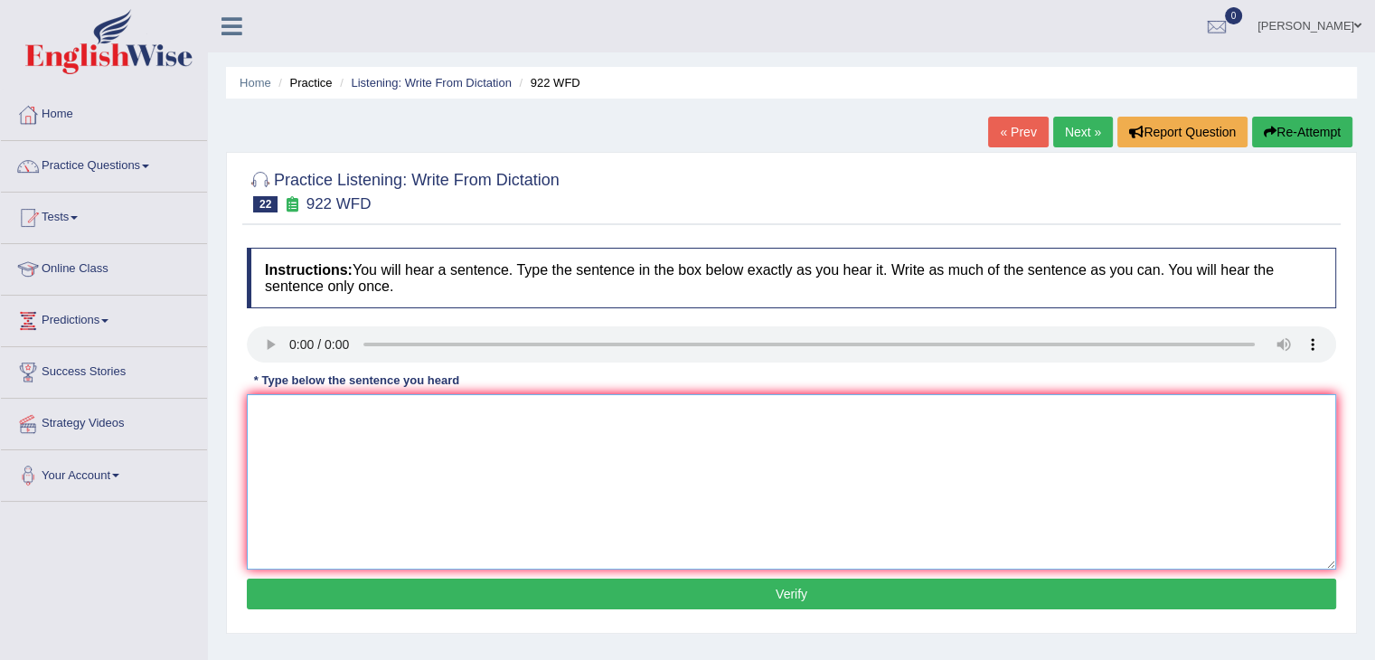
click at [280, 437] on textarea at bounding box center [792, 481] width 1090 height 175
click at [1061, 133] on link "Next »" at bounding box center [1083, 132] width 60 height 31
click at [293, 449] on div "Instructions: You will hear a sentence. Type the sentence in the box below exac…" at bounding box center [791, 431] width 1099 height 385
click at [271, 410] on textarea at bounding box center [792, 481] width 1090 height 175
type textarea "t"
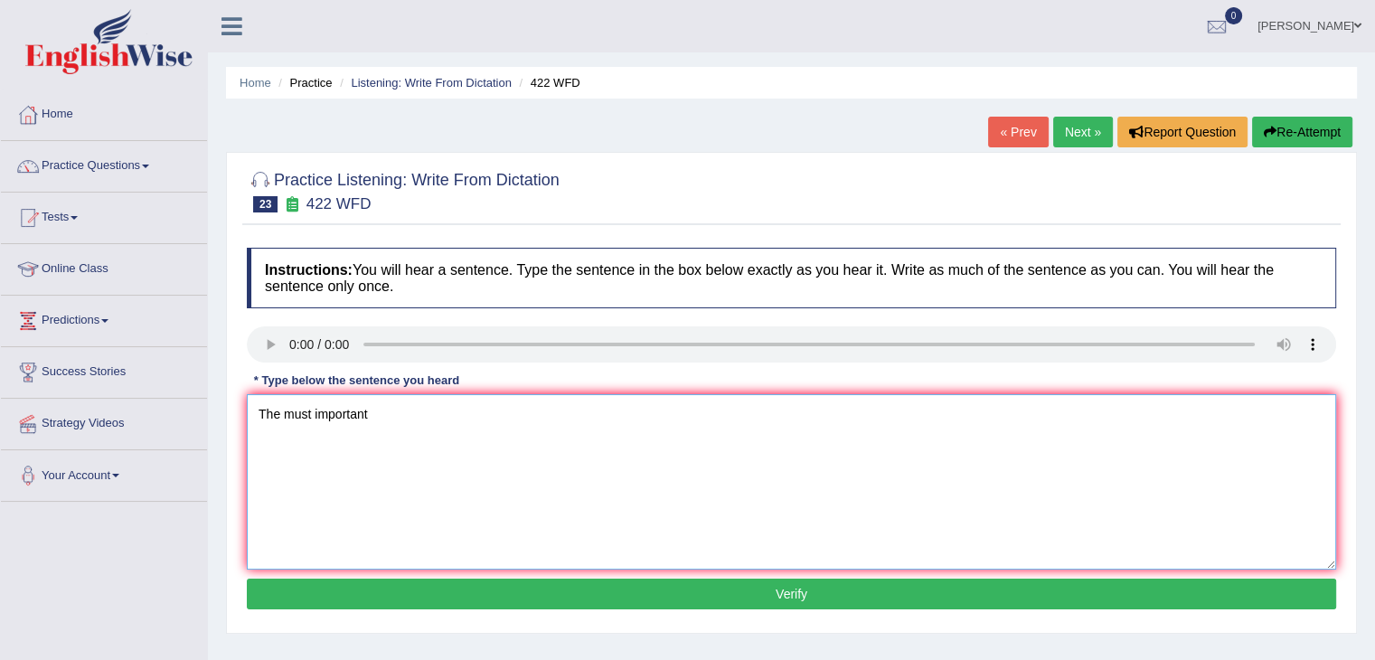
click at [389, 418] on textarea "The must important" at bounding box center [792, 481] width 1090 height 175
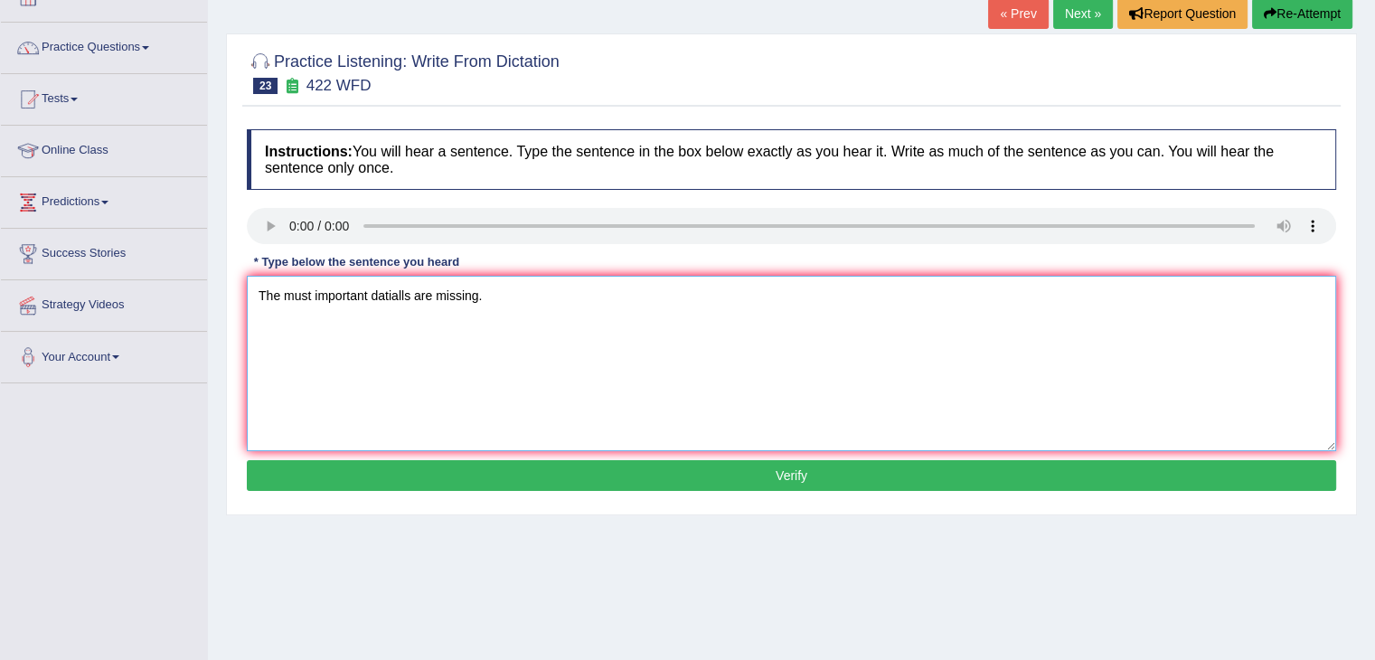
scroll to position [118, 0]
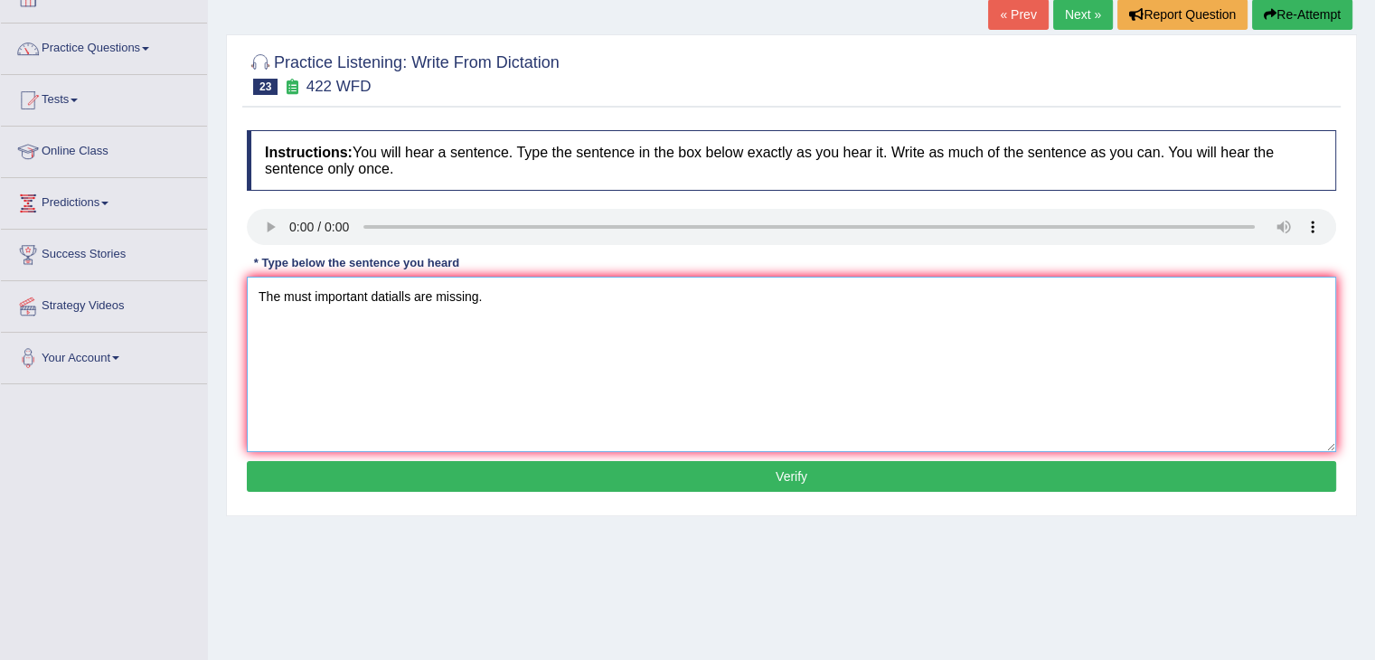
type textarea "The must important datialls are missing."
click at [423, 479] on button "Verify" at bounding box center [792, 476] width 1090 height 31
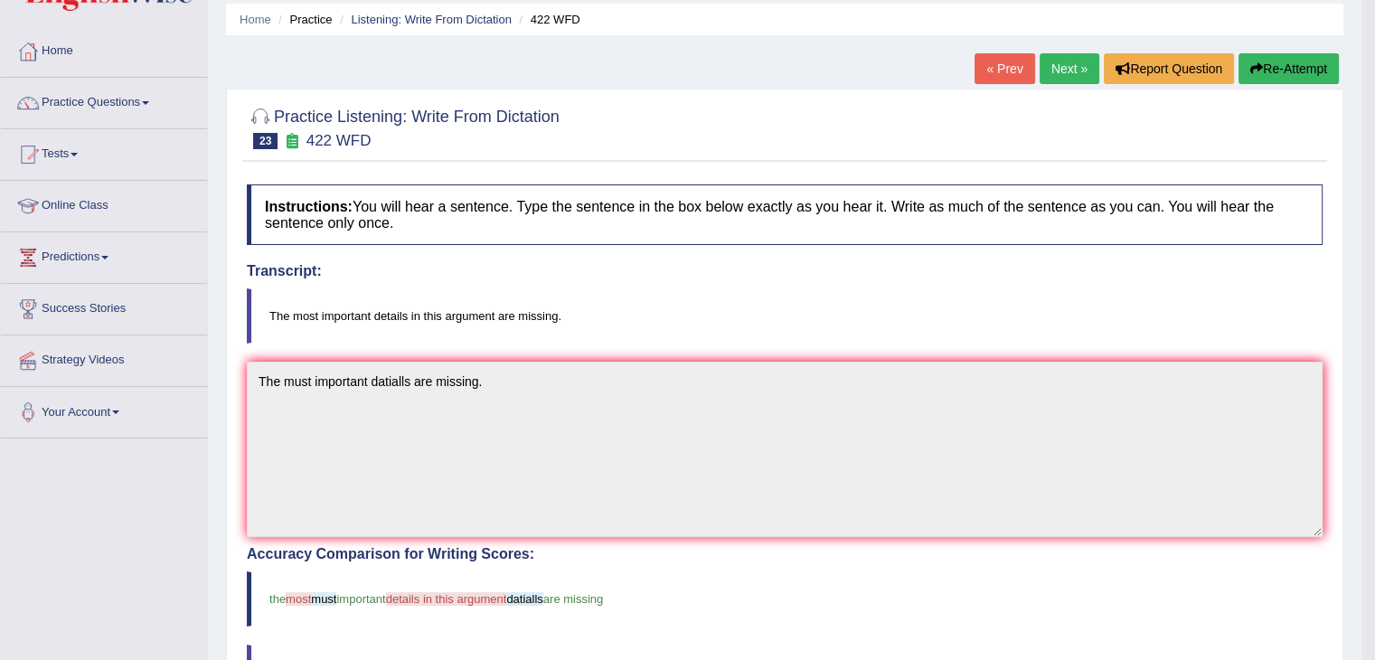
scroll to position [0, 0]
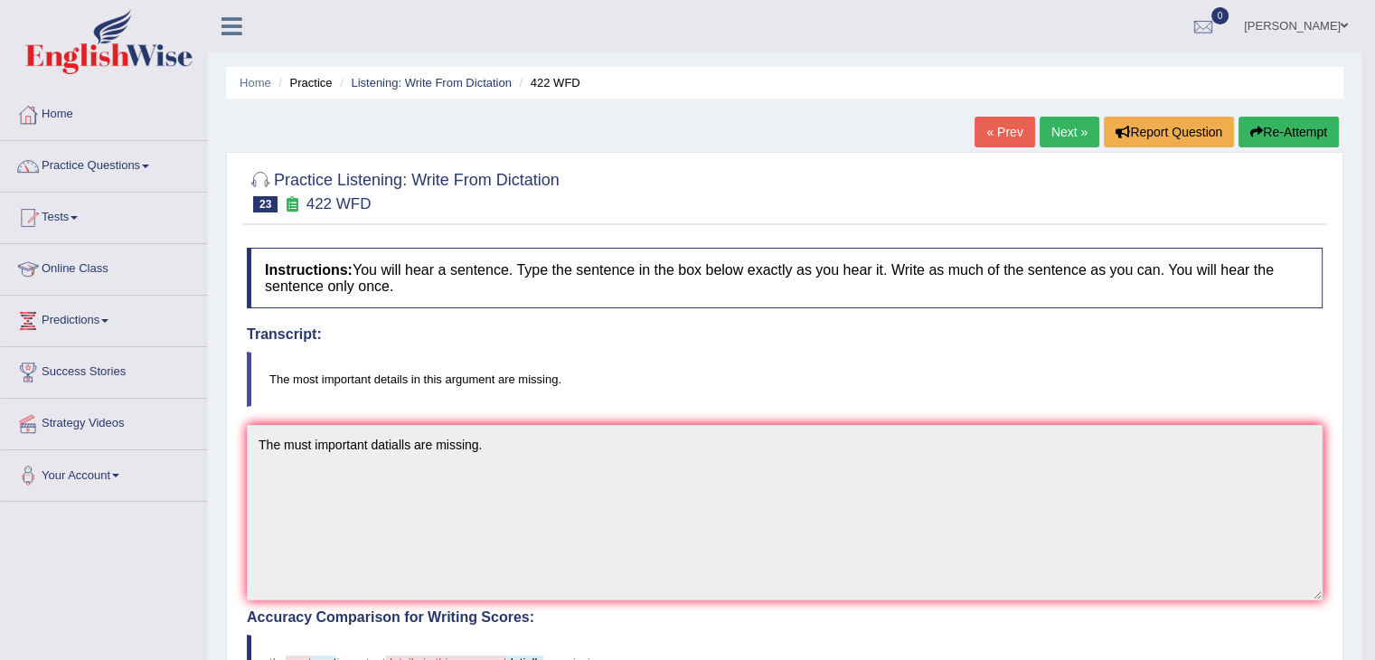
click at [1071, 129] on link "Next »" at bounding box center [1070, 132] width 60 height 31
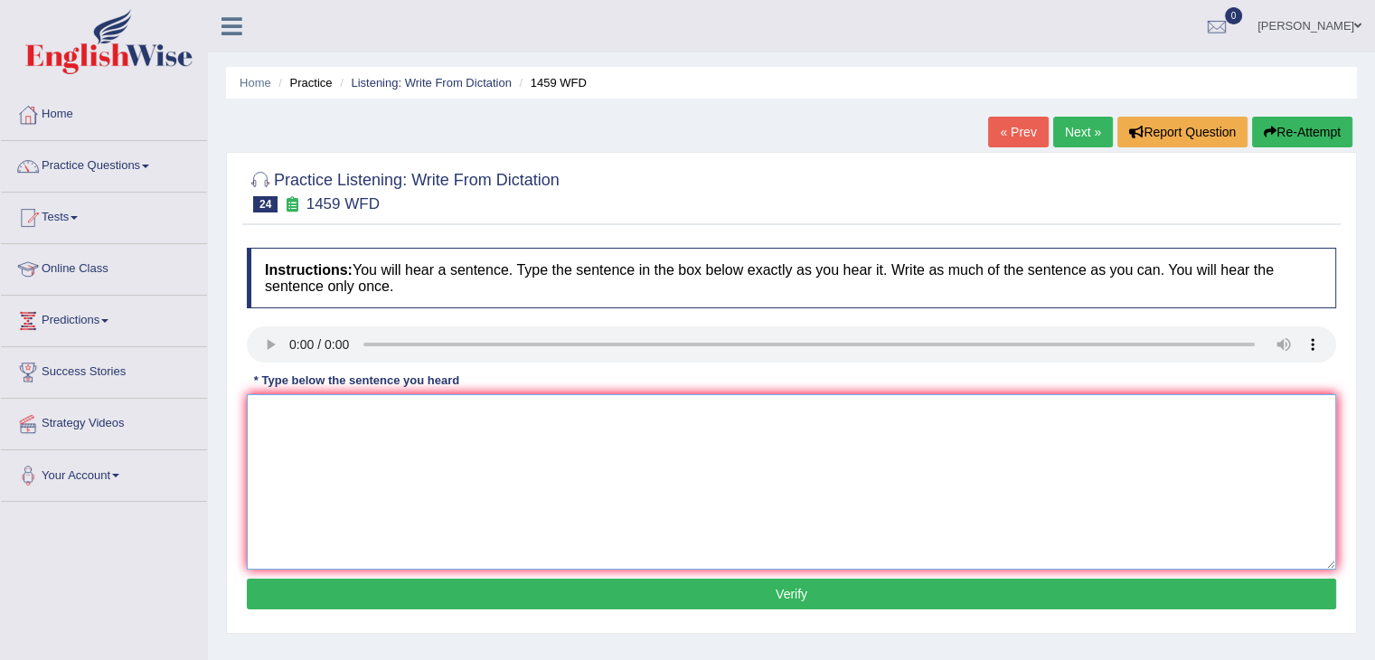
click at [293, 419] on textarea at bounding box center [792, 481] width 1090 height 175
click at [283, 429] on textarea at bounding box center [792, 481] width 1090 height 175
click at [384, 417] on textarea "all expremension" at bounding box center [792, 481] width 1090 height 175
type textarea "all expremension and"
click at [1066, 120] on link "Next »" at bounding box center [1083, 132] width 60 height 31
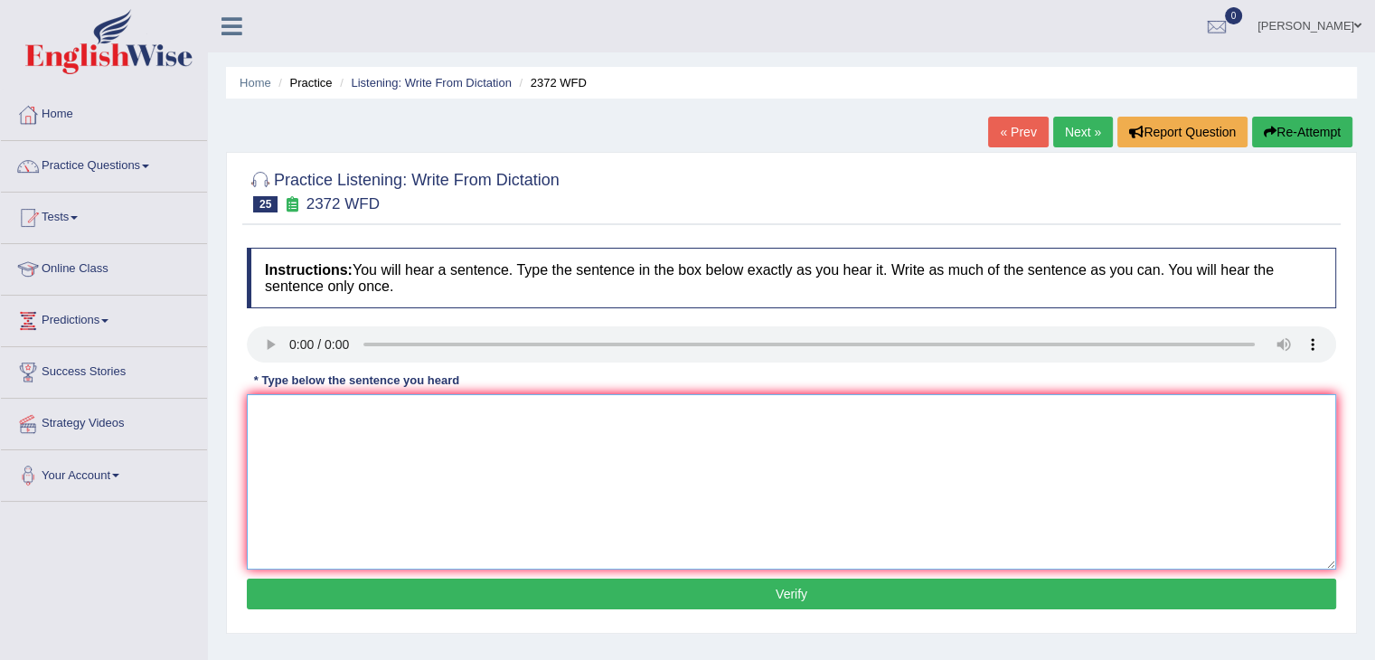
click at [297, 501] on textarea at bounding box center [792, 481] width 1090 height 175
type textarea "w"
click at [342, 414] on textarea "We must" at bounding box center [792, 481] width 1090 height 175
click at [527, 416] on textarea "We must hand our assigment buy by the end of [PERSON_NAME]" at bounding box center [792, 481] width 1090 height 175
click at [600, 409] on textarea "We must hand our assigment buy by the end of the sembertr" at bounding box center [792, 481] width 1090 height 175
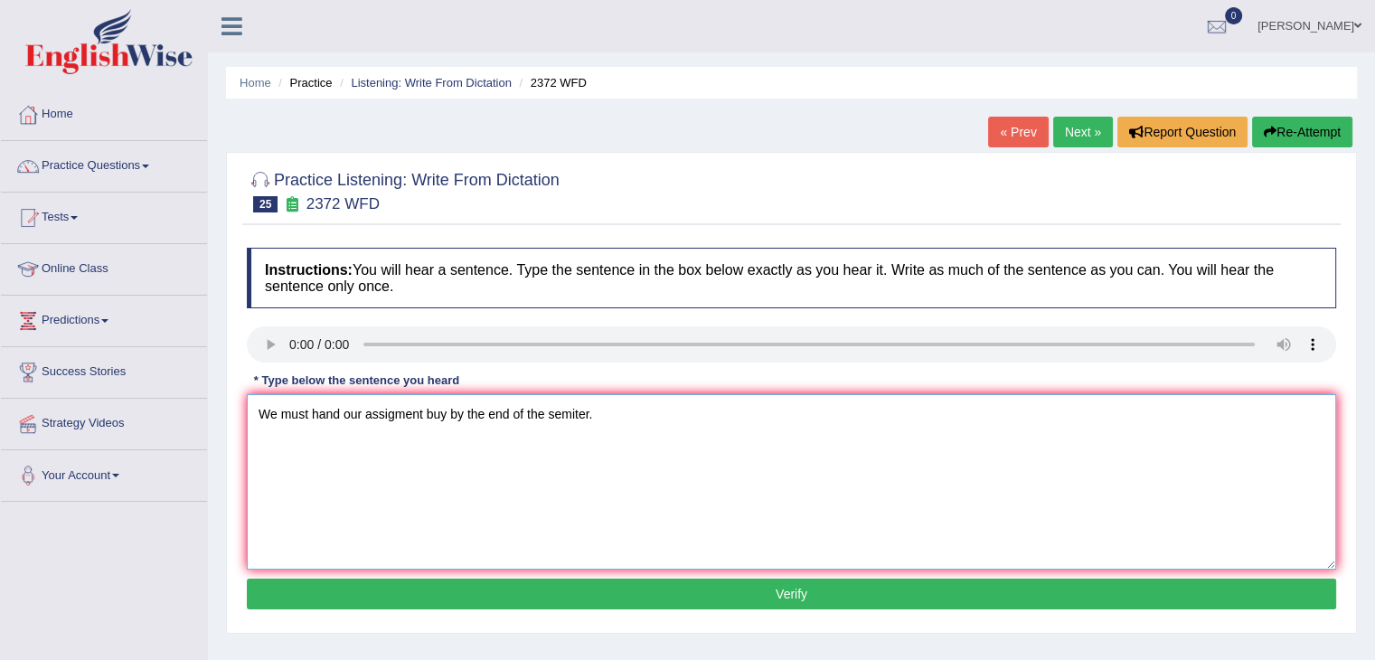
type textarea "We must hand our assigment buy by the end of the semiter."
click at [631, 598] on button "Verify" at bounding box center [792, 594] width 1090 height 31
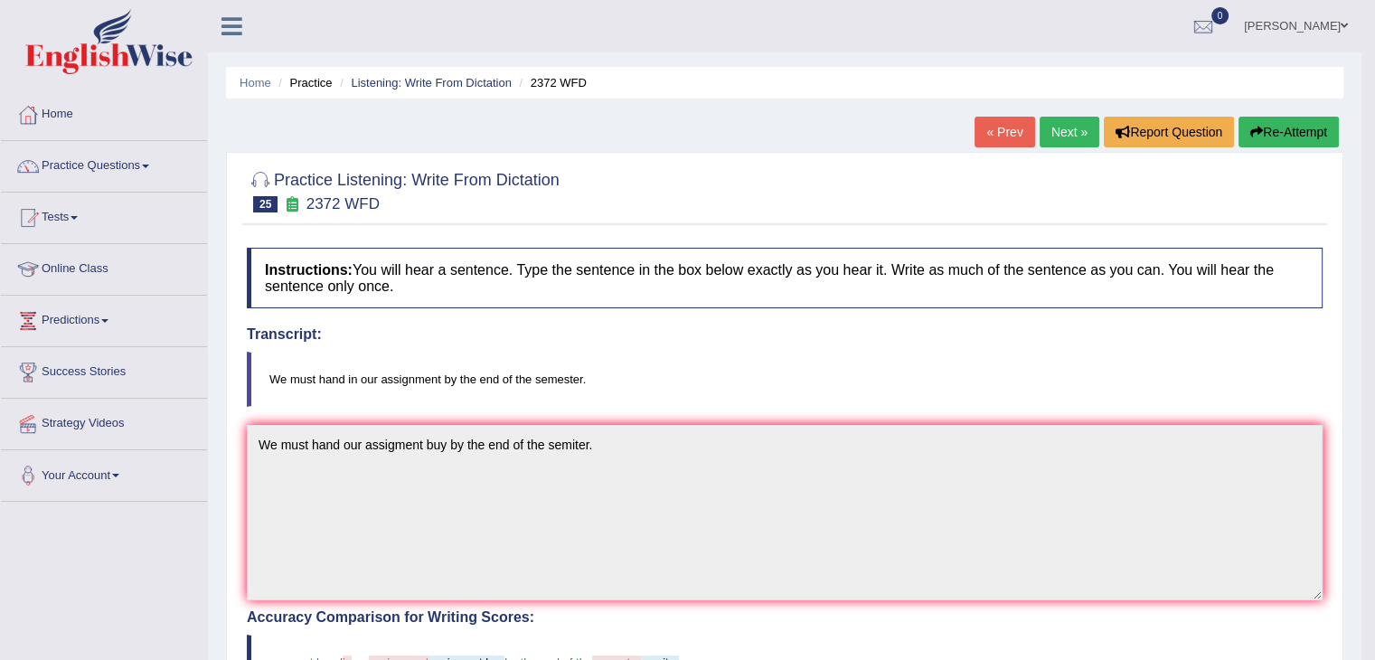
scroll to position [83, 0]
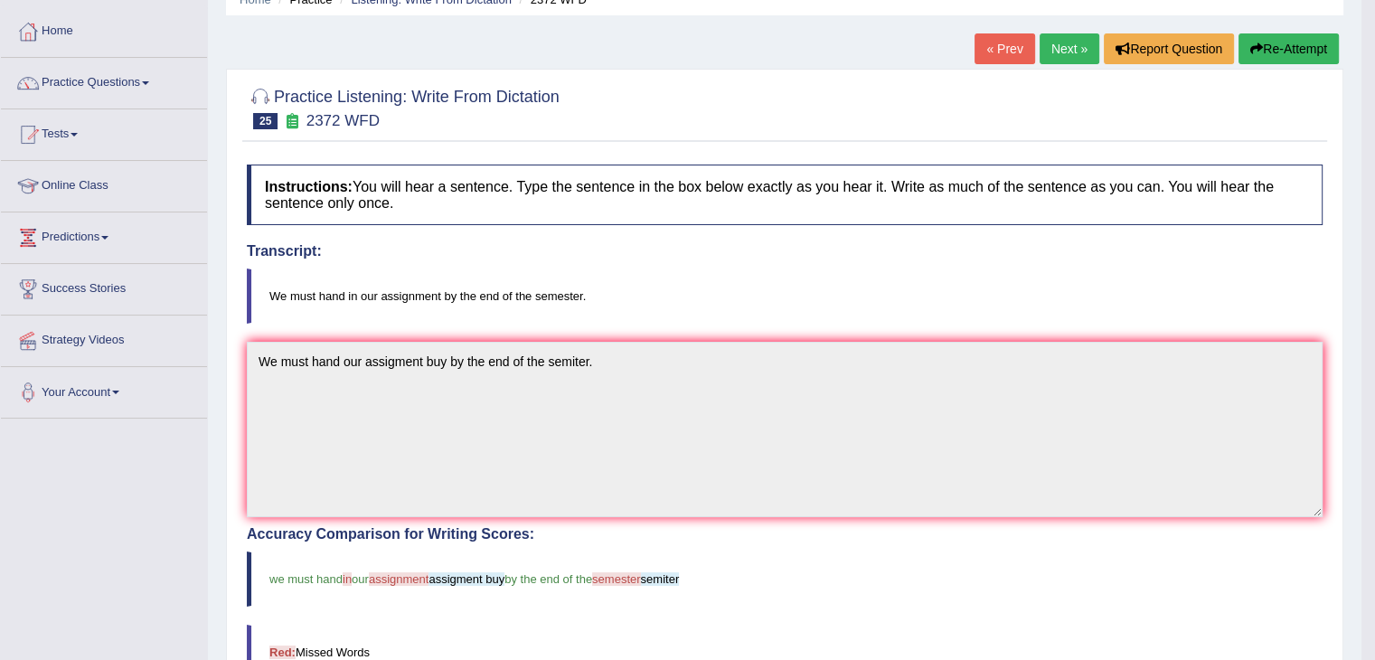
click at [1059, 49] on link "Next »" at bounding box center [1070, 48] width 60 height 31
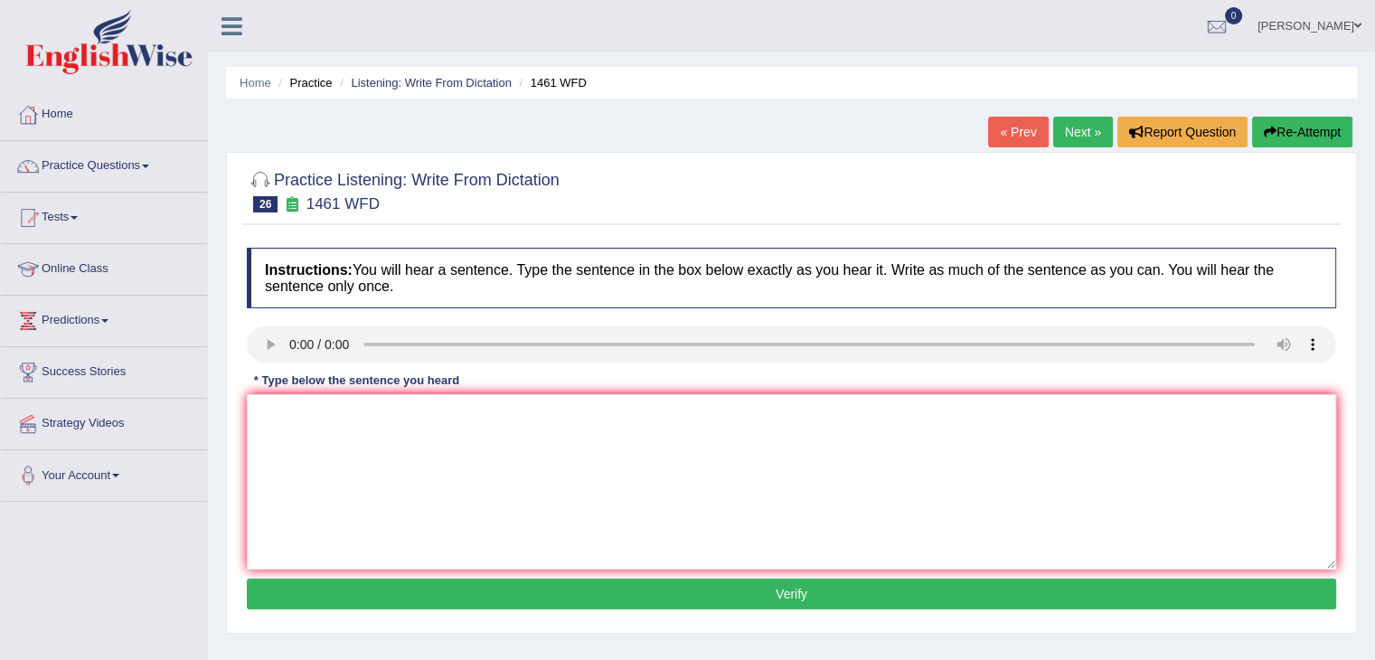
click at [285, 449] on div "Instructions: You will hear a sentence. Type the sentence in the box below exac…" at bounding box center [791, 431] width 1099 height 385
click at [285, 449] on textarea at bounding box center [792, 481] width 1090 height 175
click at [281, 413] on textarea at bounding box center [792, 481] width 1090 height 175
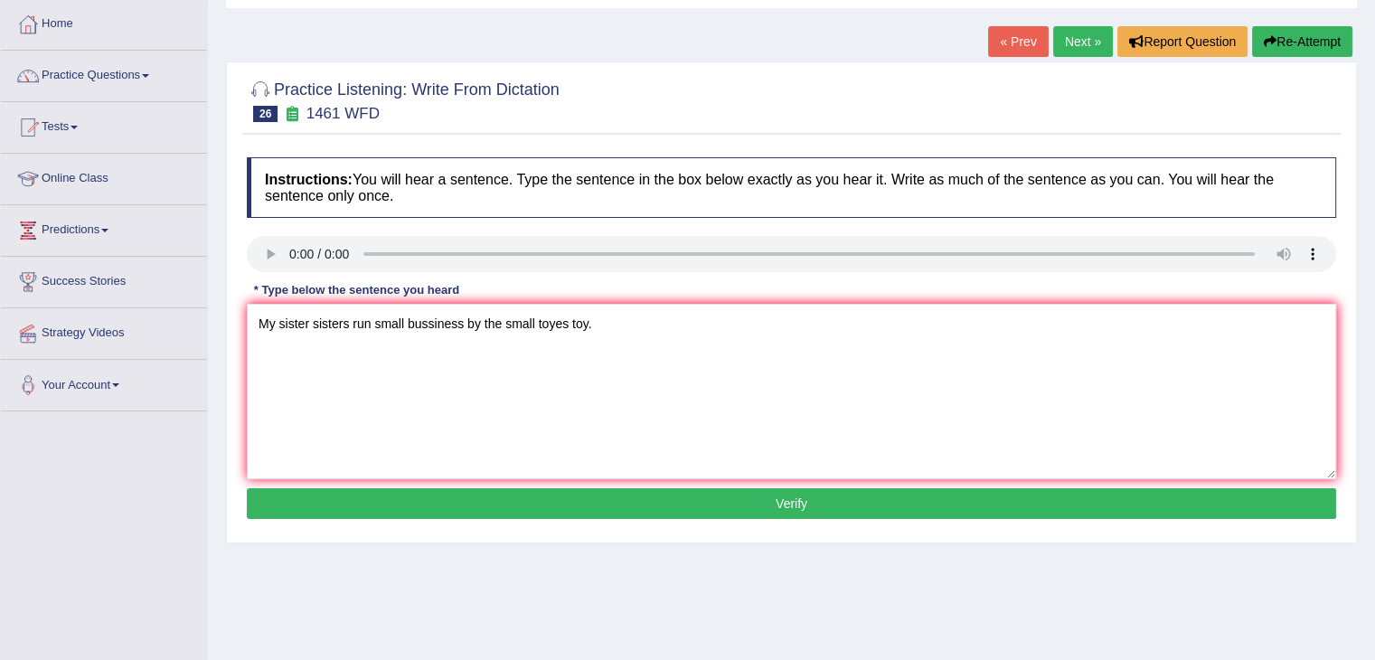
click at [364, 520] on div "Instructions: You will hear a sentence. Type the sentence in the box below exac…" at bounding box center [791, 340] width 1099 height 385
click at [556, 322] on textarea "My sister sisters run small bussiness by the small toyes toy." at bounding box center [792, 391] width 1090 height 175
click at [581, 318] on textarea "My sister sisters run small bussiness by the small toes toy." at bounding box center [792, 391] width 1090 height 175
type textarea "My sister sisters run small bussiness by the small toes toe."
click at [627, 489] on button "Verify" at bounding box center [792, 503] width 1090 height 31
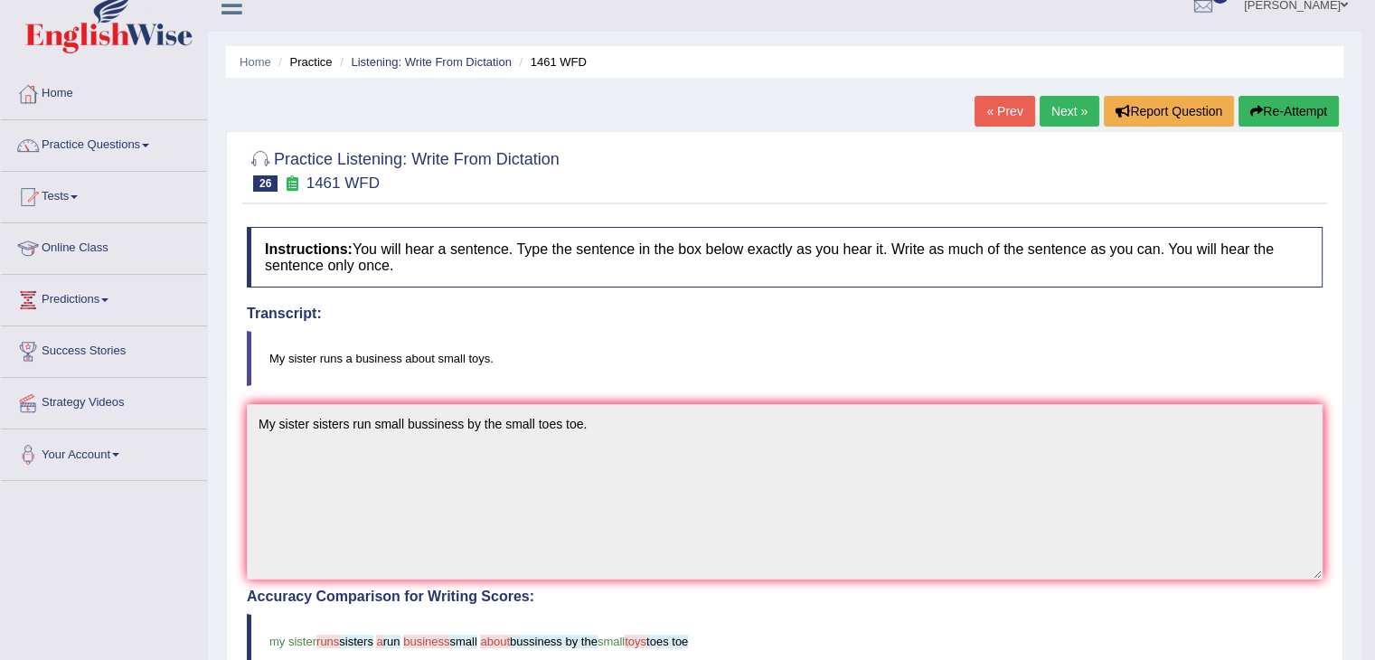
scroll to position [14, 0]
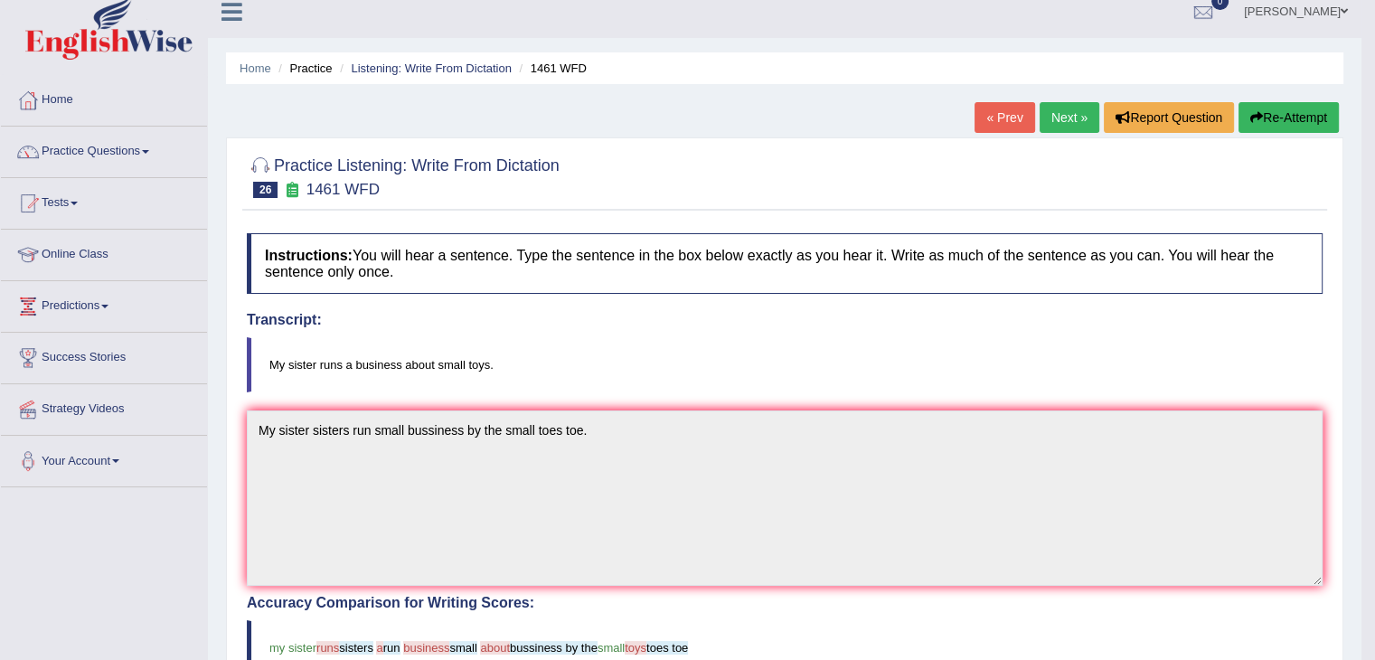
click at [1044, 111] on link "Next »" at bounding box center [1070, 117] width 60 height 31
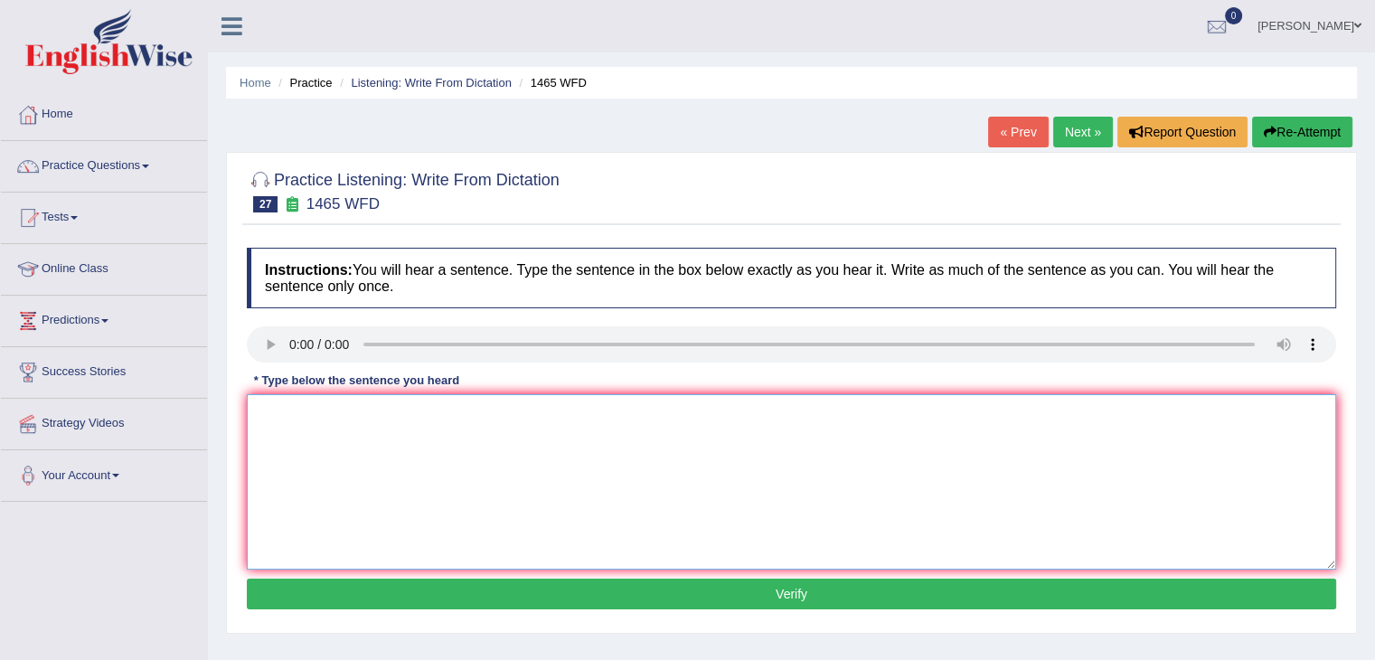
click at [278, 438] on textarea at bounding box center [792, 481] width 1090 height 175
type textarea "y"
click at [416, 410] on textarea "You can find the complent in the website." at bounding box center [792, 481] width 1090 height 175
type textarea "You can find the complent form on the website."
click at [478, 593] on button "Verify" at bounding box center [792, 594] width 1090 height 31
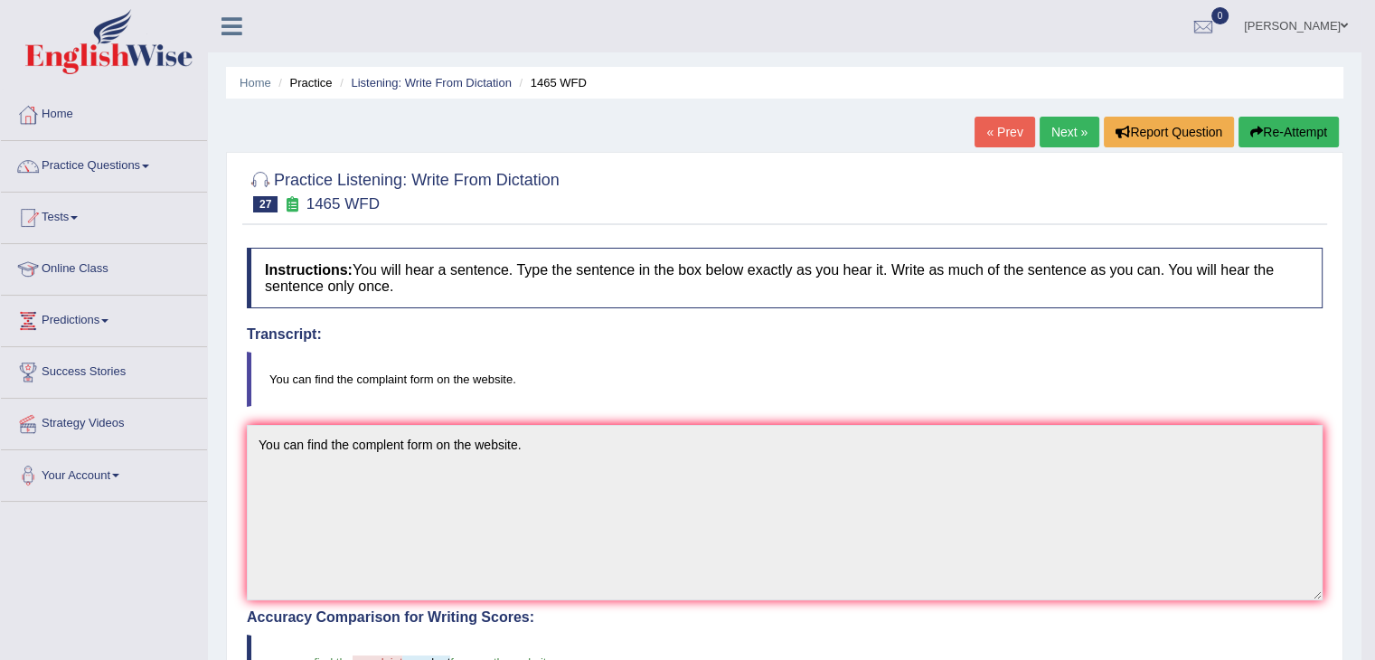
click at [1053, 122] on link "Next »" at bounding box center [1070, 132] width 60 height 31
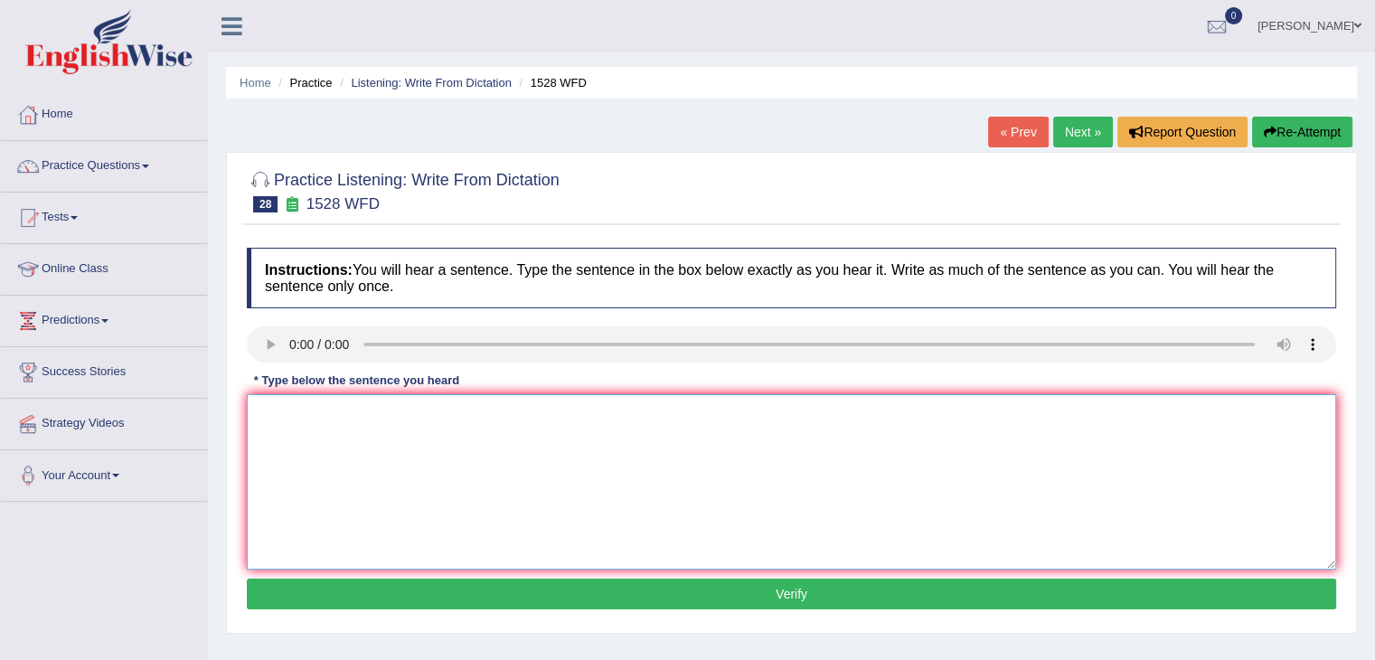
click at [275, 409] on textarea at bounding box center [792, 481] width 1090 height 175
type textarea "E"
click at [367, 407] on textarea "We are looking" at bounding box center [792, 481] width 1090 height 175
click at [430, 420] on textarea "We are looking and inttedues" at bounding box center [792, 481] width 1090 height 175
click at [537, 406] on textarea "We are looking and inttedues new methods of" at bounding box center [792, 481] width 1090 height 175
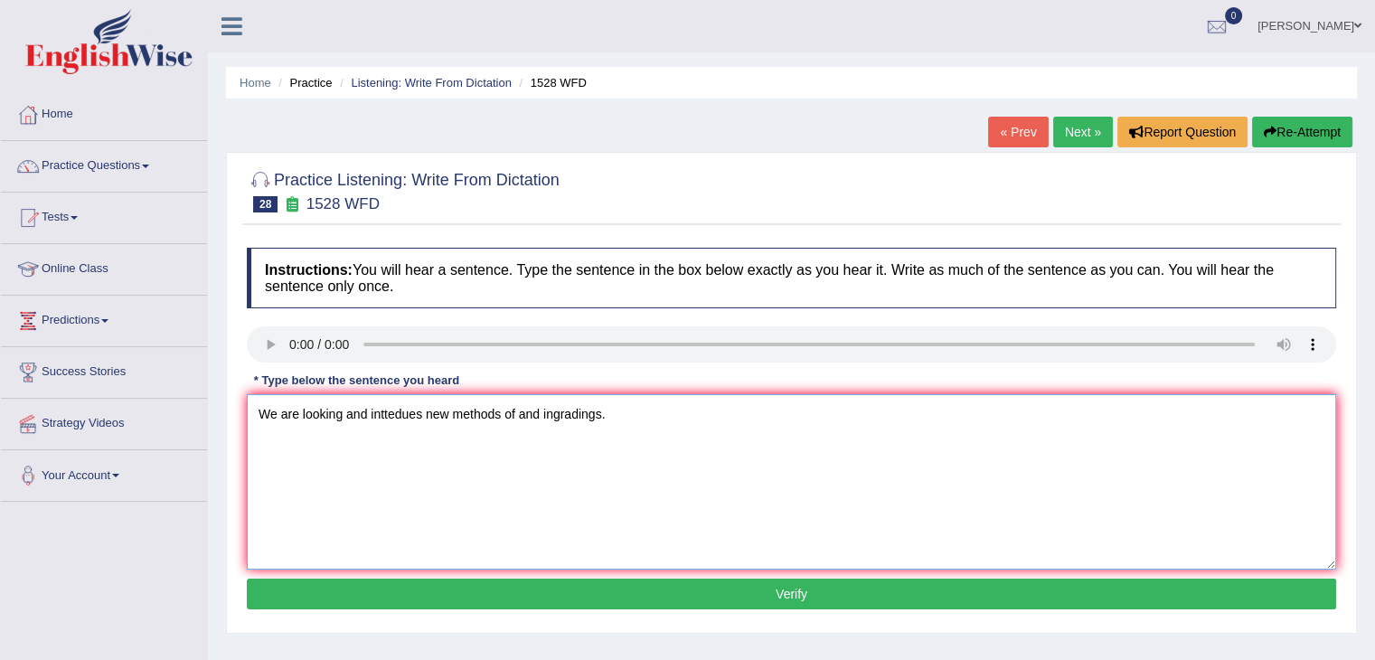
type textarea "We are looking and inttedues new methods of and ingradings."
click at [611, 594] on button "Verify" at bounding box center [792, 594] width 1090 height 31
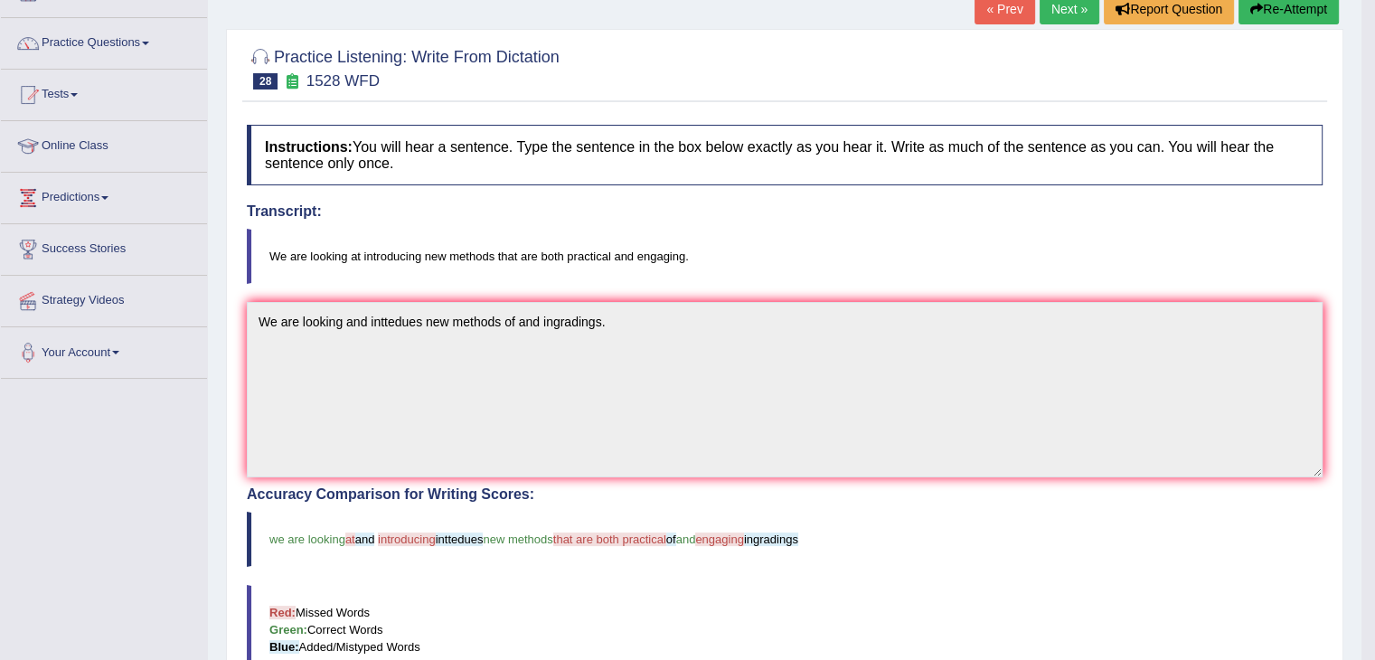
scroll to position [81, 0]
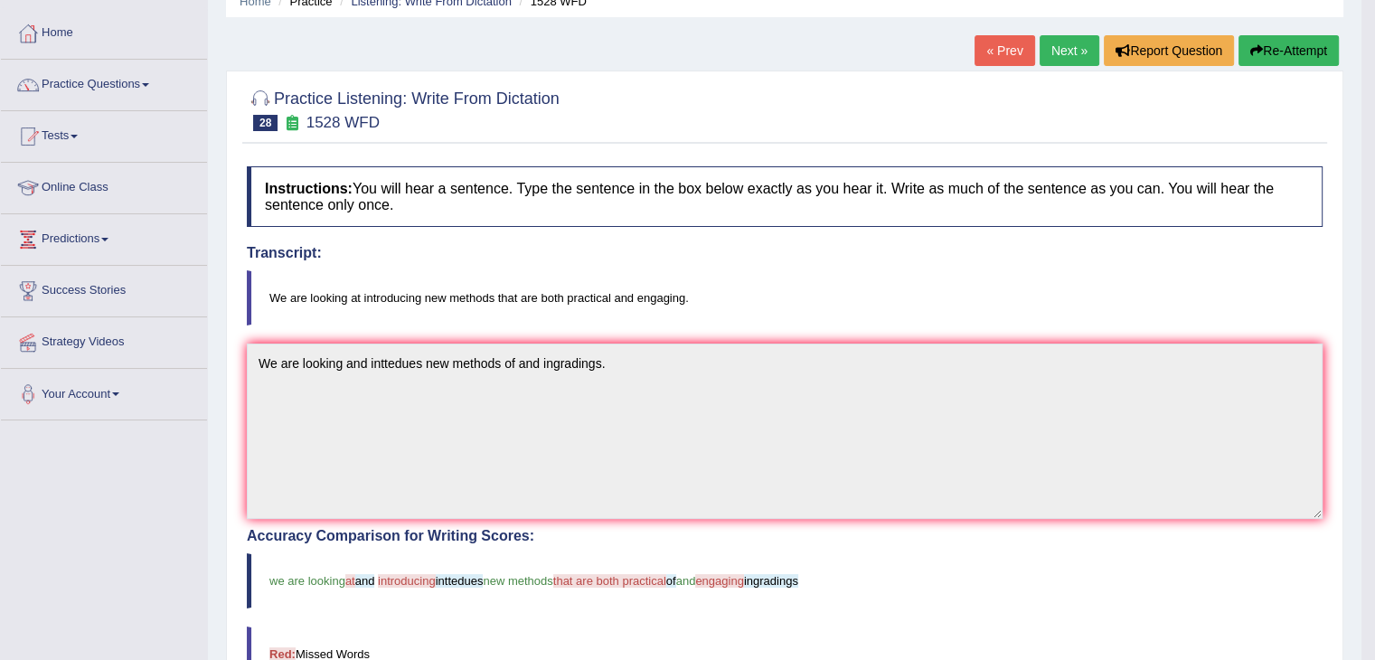
click at [1070, 41] on link "Next »" at bounding box center [1070, 50] width 60 height 31
click at [1040, 35] on link "Next »" at bounding box center [1070, 50] width 60 height 31
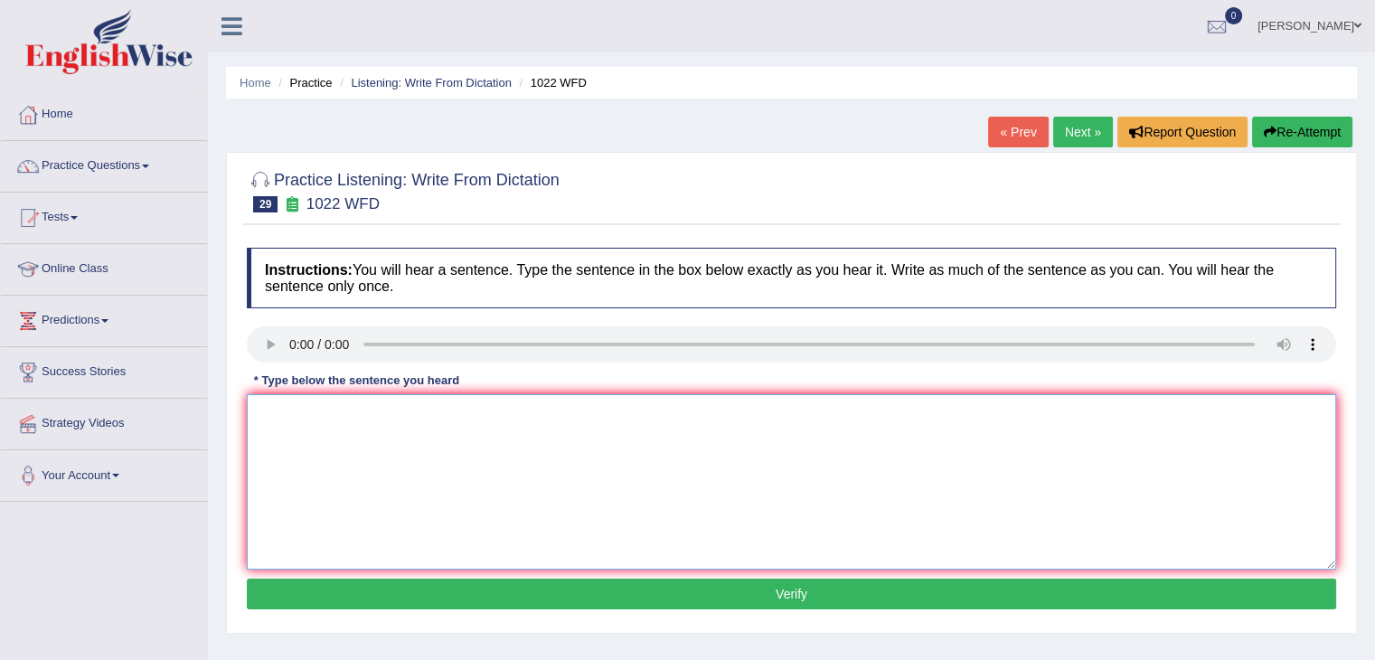
click at [260, 402] on textarea at bounding box center [792, 481] width 1090 height 175
click at [350, 408] on textarea "mathmatics" at bounding box center [792, 481] width 1090 height 175
type textarea "mathmatics provied analigic the data."
click at [386, 598] on button "Verify" at bounding box center [792, 594] width 1090 height 31
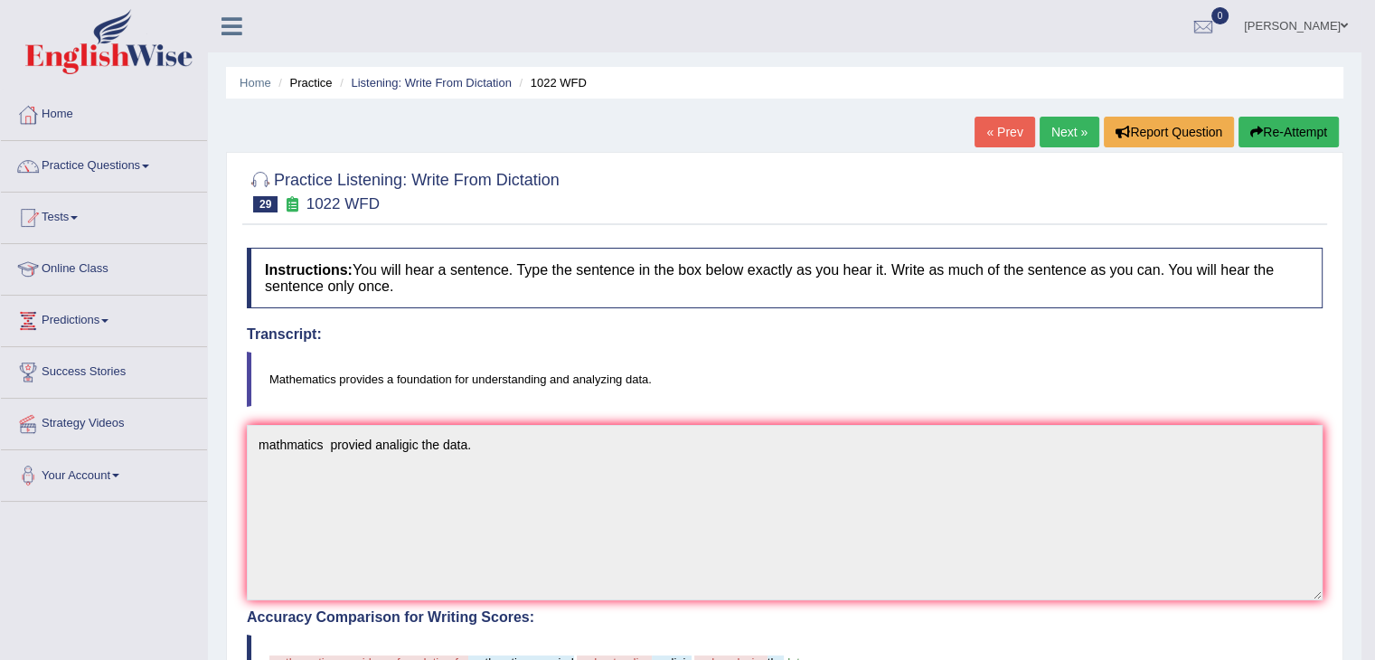
click at [1048, 136] on link "Next »" at bounding box center [1070, 132] width 60 height 31
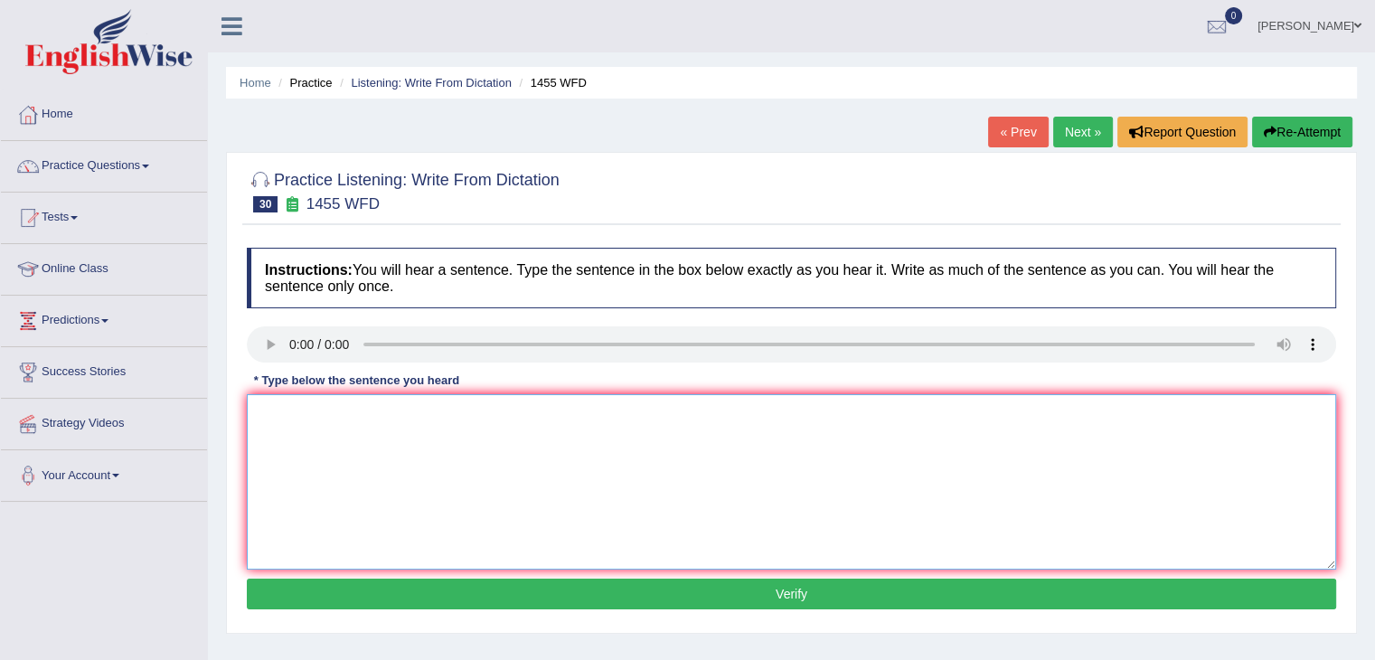
click at [268, 413] on textarea at bounding box center [792, 481] width 1090 height 175
click at [266, 429] on textarea at bounding box center [792, 481] width 1090 height 175
type textarea "y"
click at [456, 412] on textarea "You must work hard on the construstion site side." at bounding box center [792, 481] width 1090 height 175
type textarea "You must work hard on the construstion site side."
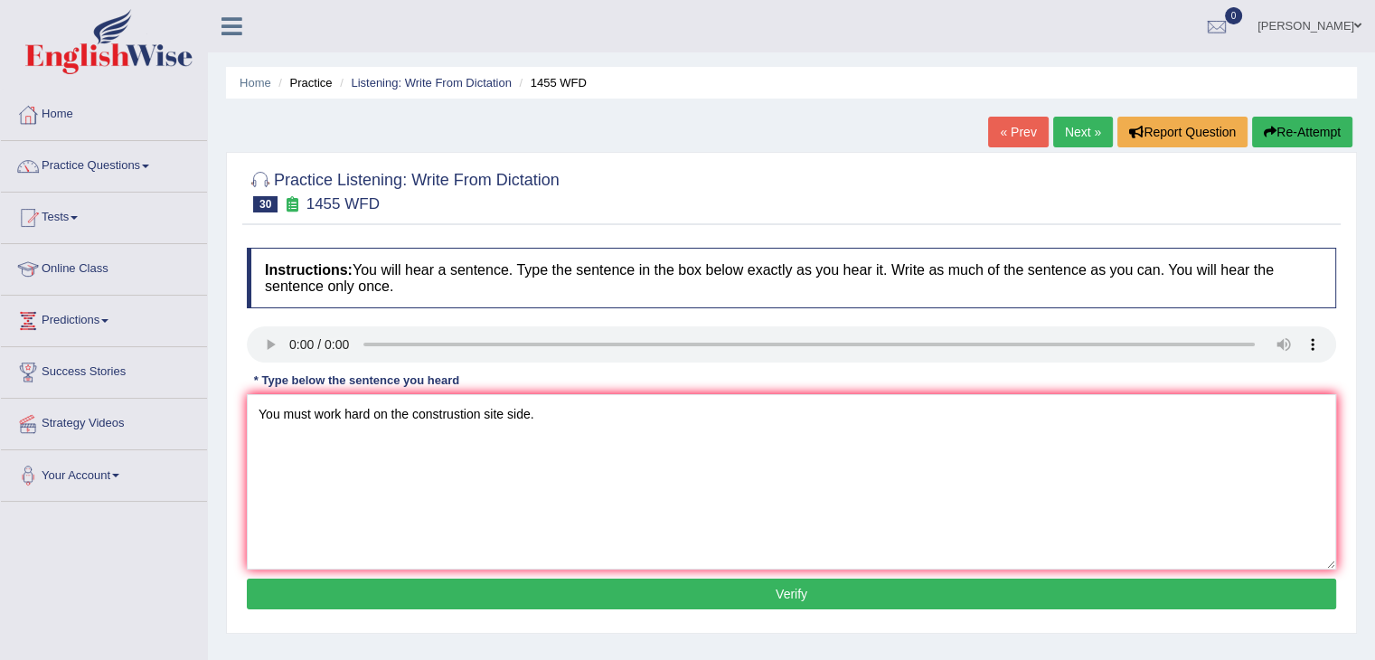
click at [439, 587] on button "Verify" at bounding box center [792, 594] width 1090 height 31
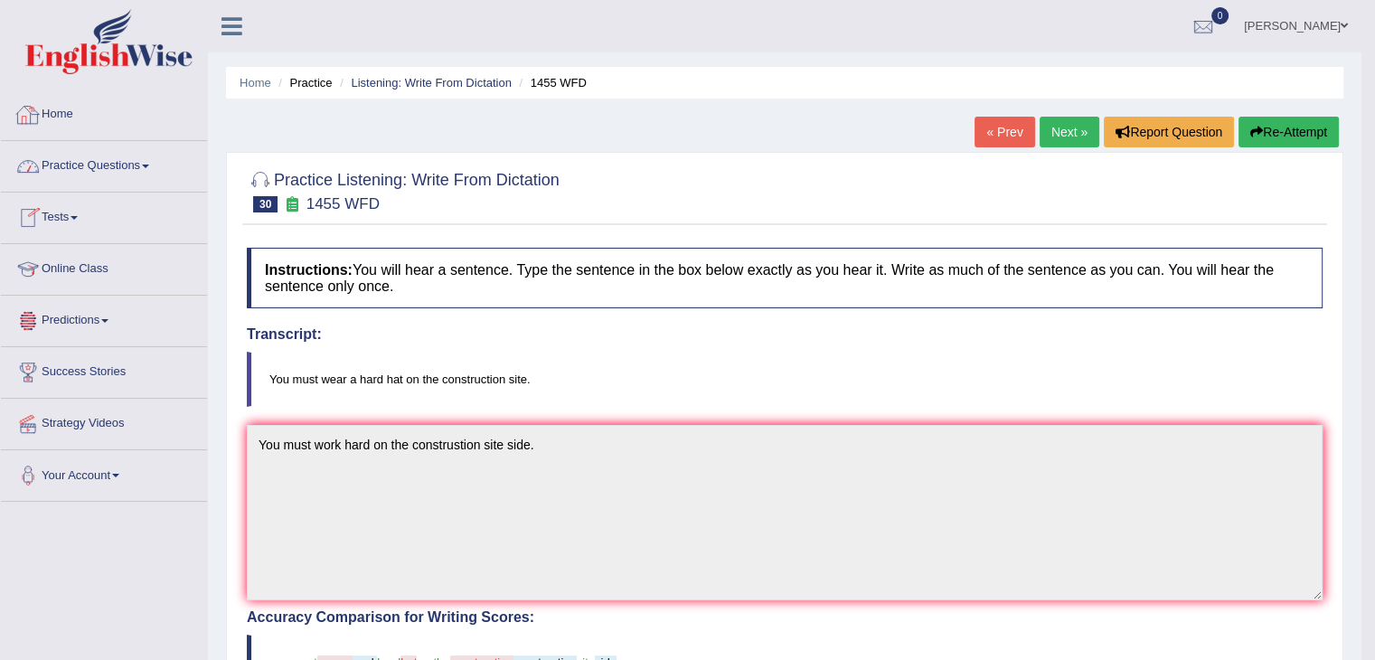
click at [152, 159] on link "Practice Questions" at bounding box center [104, 163] width 206 height 45
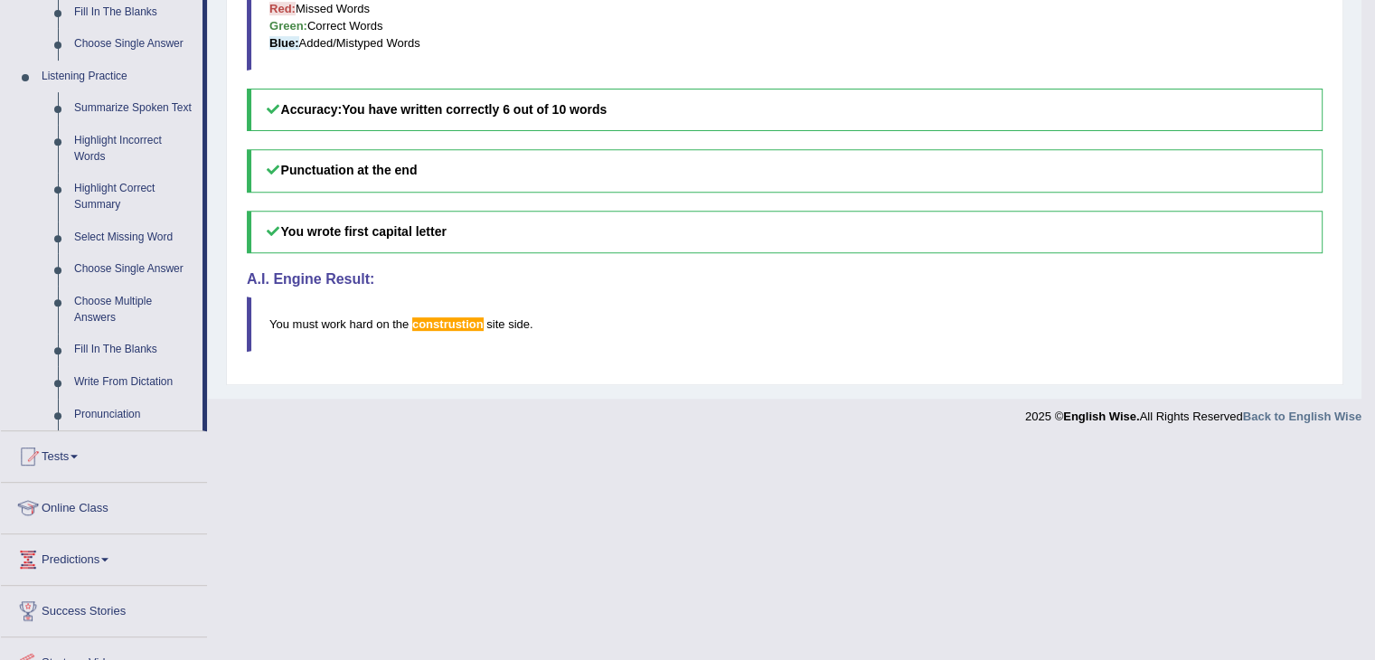
scroll to position [726, 0]
click at [150, 138] on link "Highlight Incorrect Words" at bounding box center [134, 150] width 137 height 48
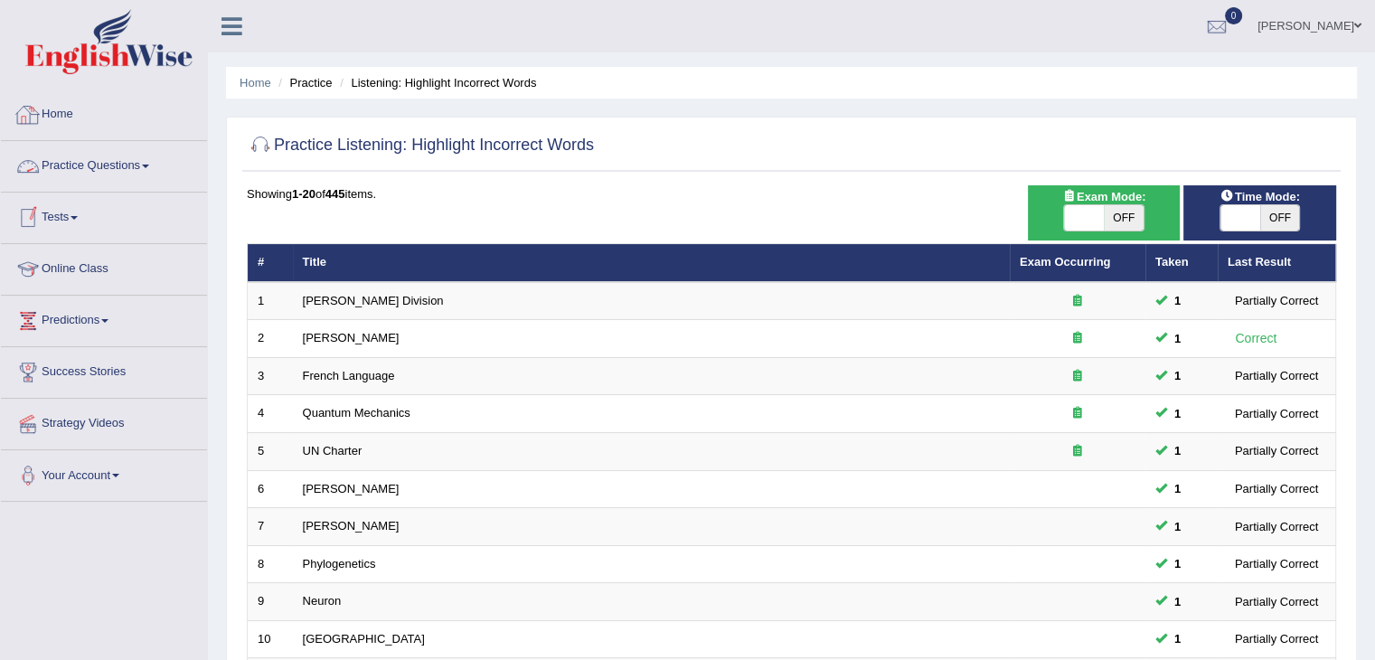
click at [153, 162] on link "Practice Questions" at bounding box center [104, 163] width 206 height 45
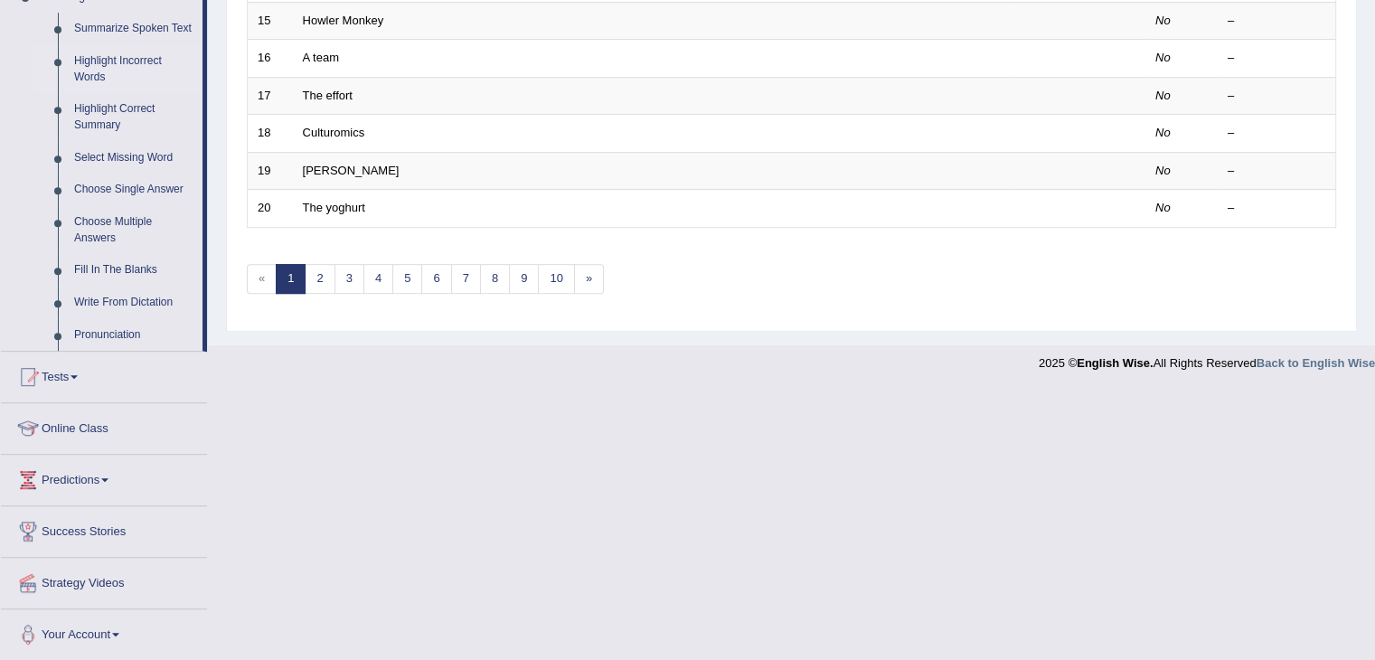
scroll to position [807, 0]
click at [110, 304] on link "Write From Dictation" at bounding box center [134, 303] width 137 height 33
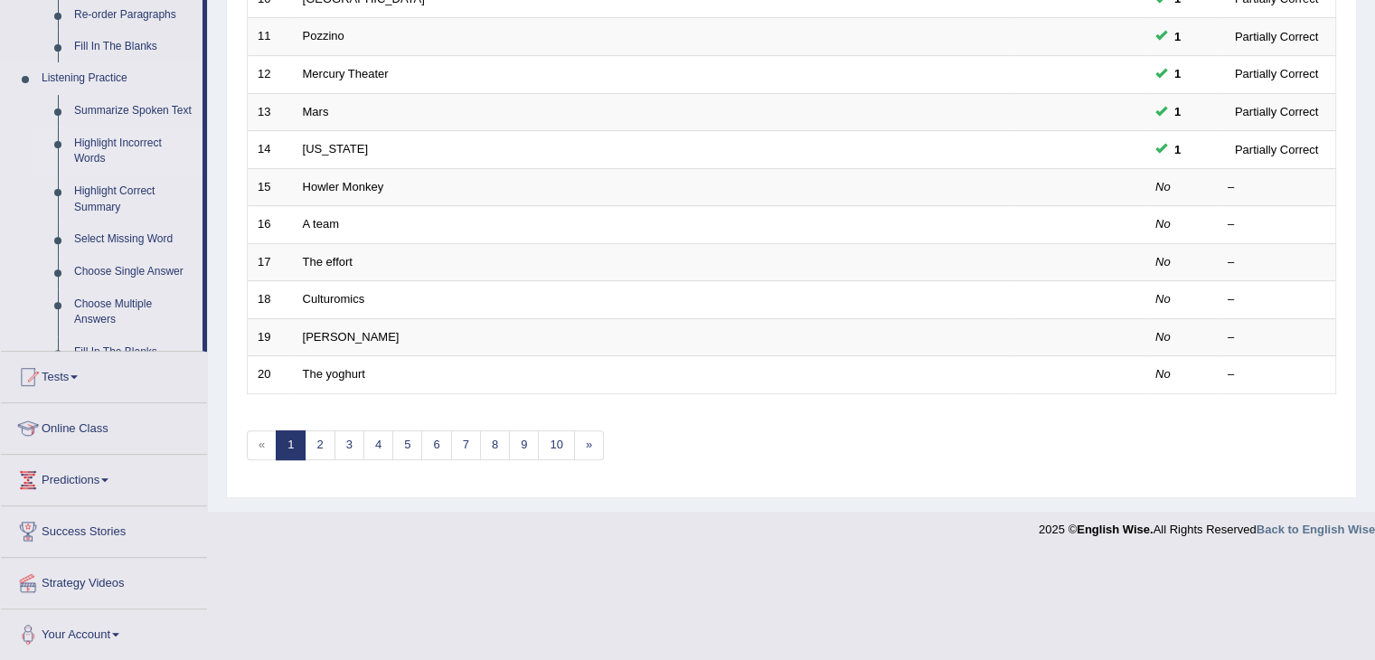
scroll to position [532, 0]
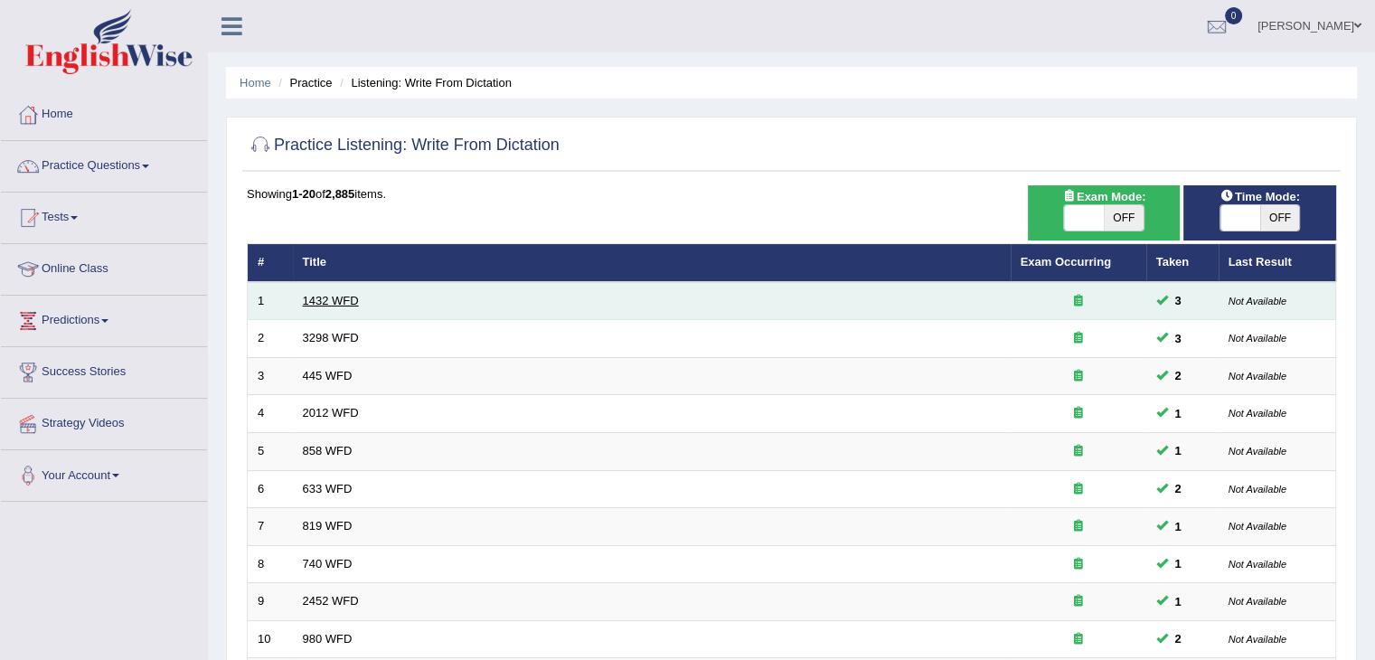
click at [326, 305] on link "1432 WFD" at bounding box center [331, 301] width 56 height 14
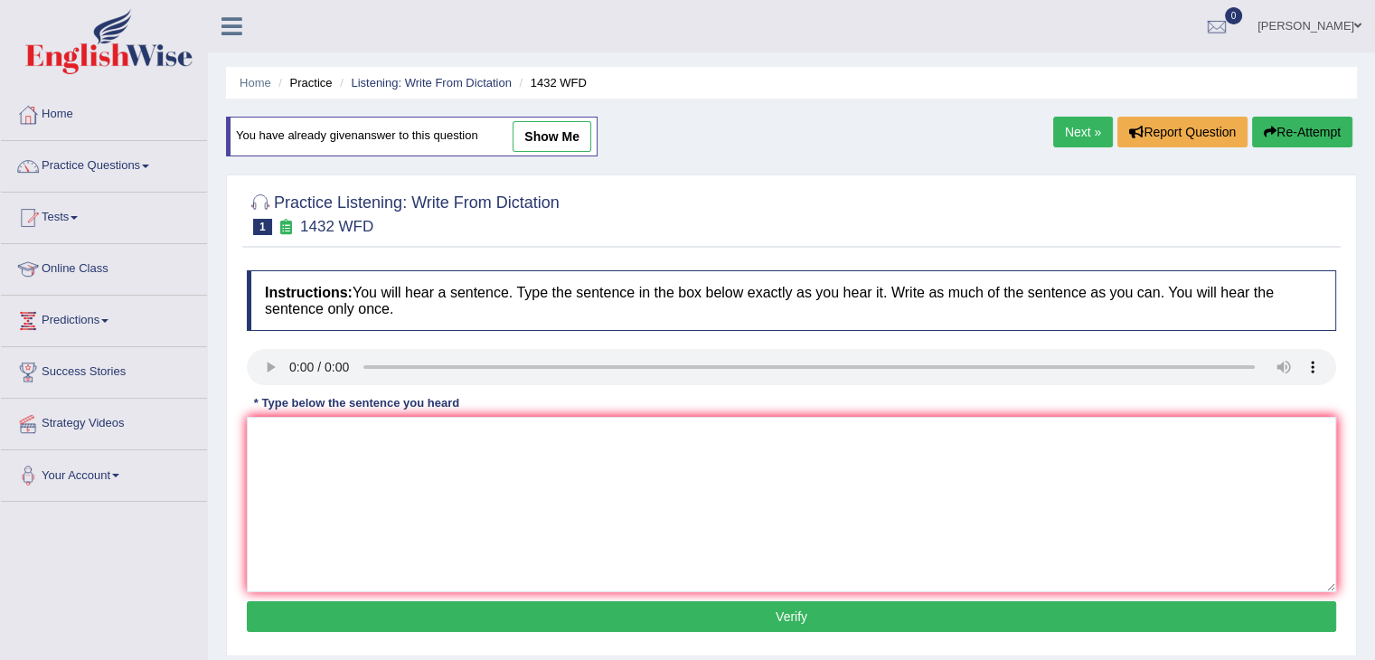
click at [159, 156] on link "Practice Questions" at bounding box center [104, 163] width 206 height 45
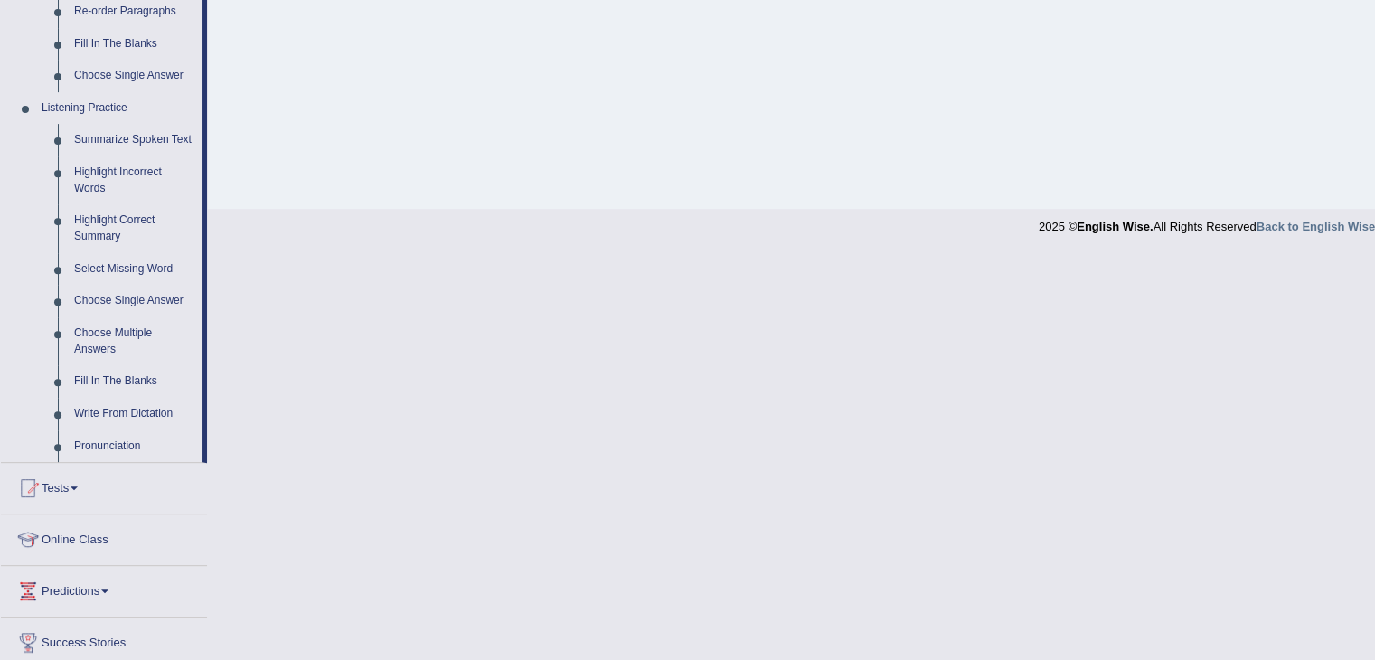
scroll to position [692, 0]
click at [96, 332] on link "Choose Multiple Answers" at bounding box center [134, 345] width 137 height 48
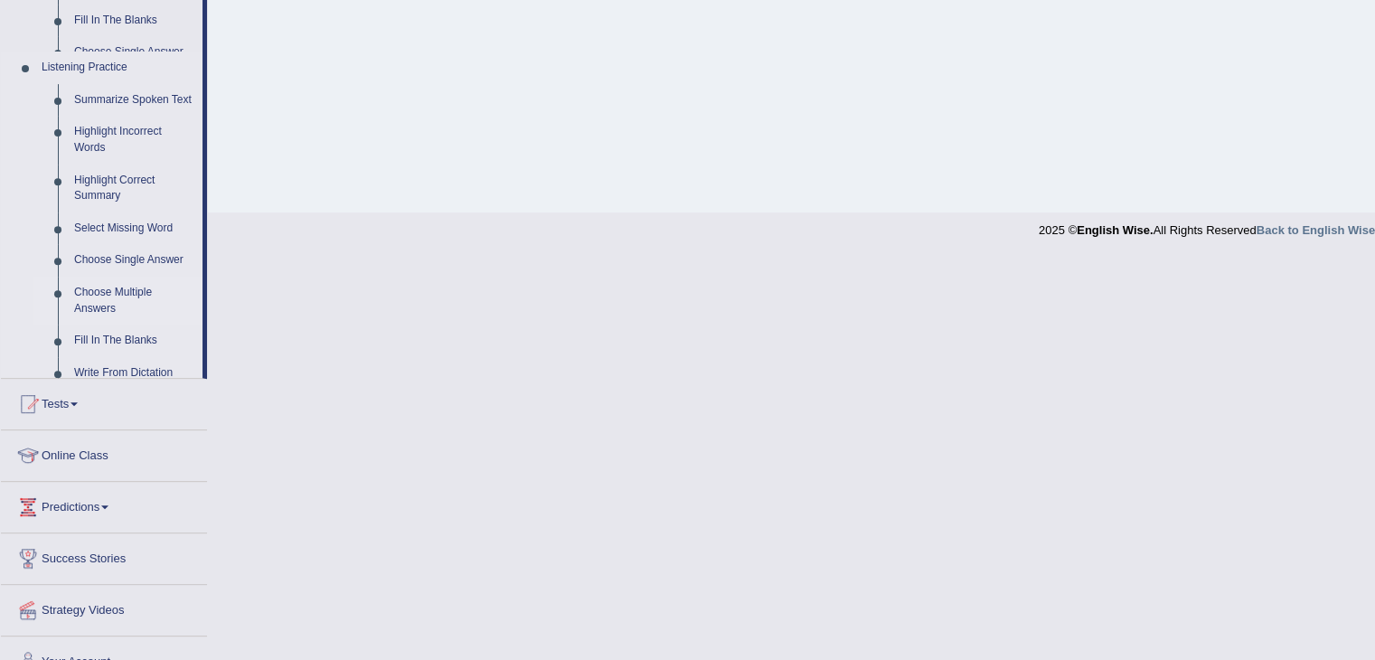
scroll to position [289, 0]
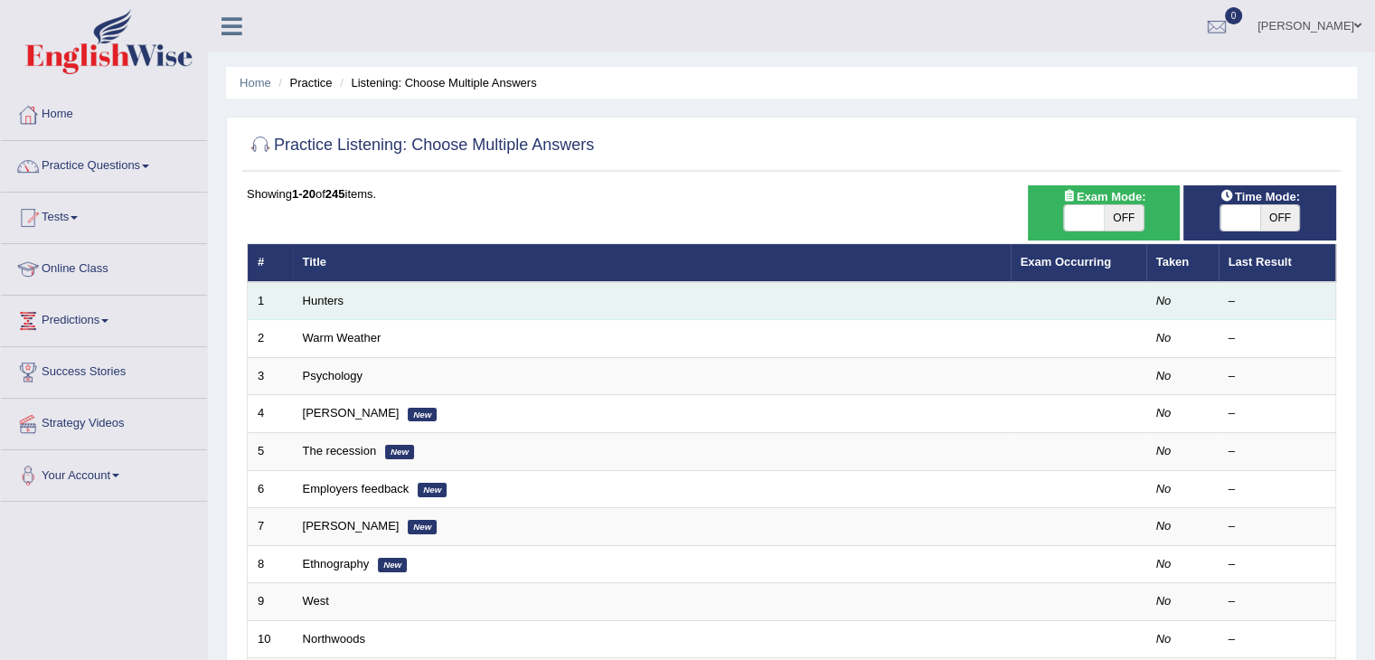
click at [296, 309] on td "Hunters" at bounding box center [652, 301] width 718 height 38
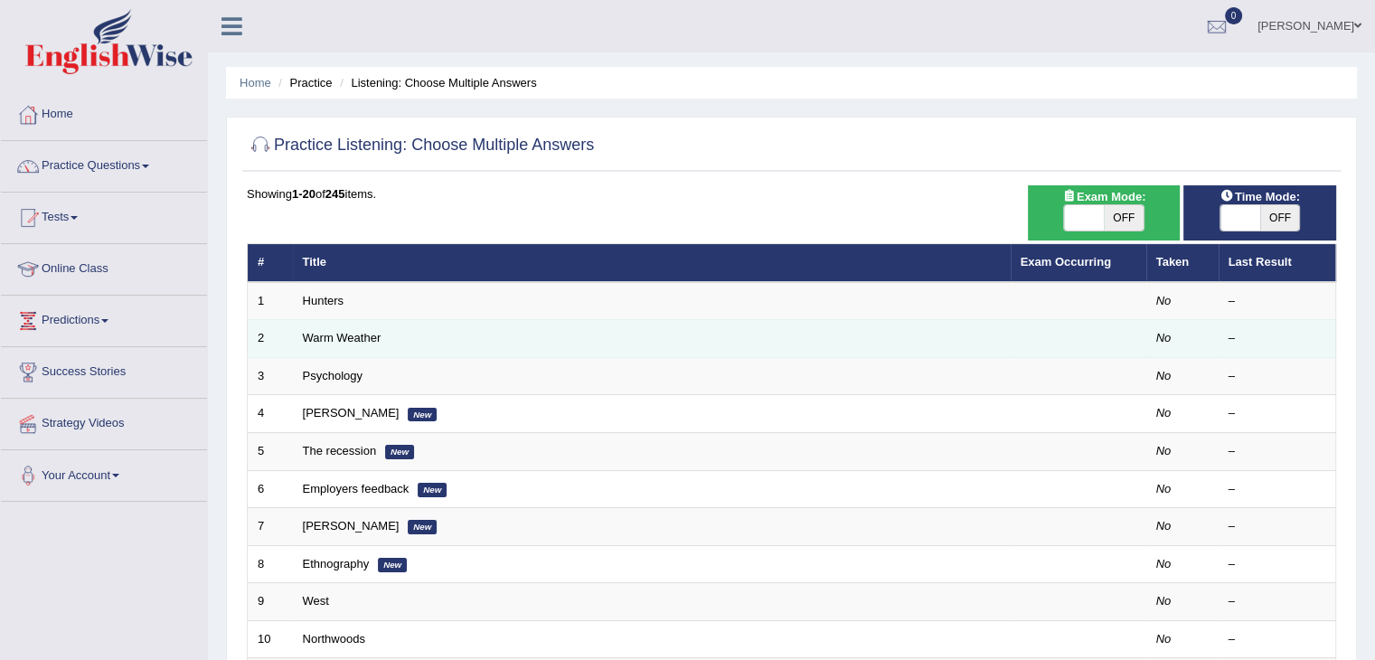
click at [339, 327] on td "Warm Weather" at bounding box center [652, 339] width 718 height 38
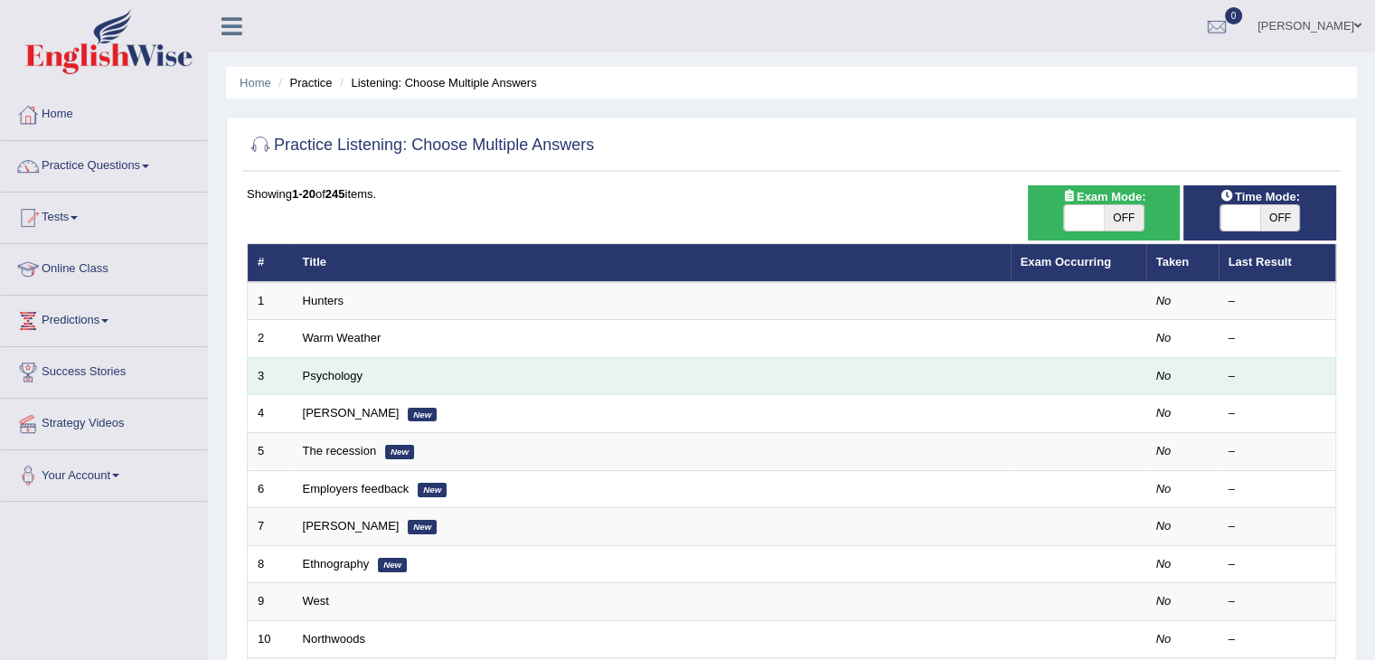
click at [311, 382] on td "Psychology" at bounding box center [652, 376] width 718 height 38
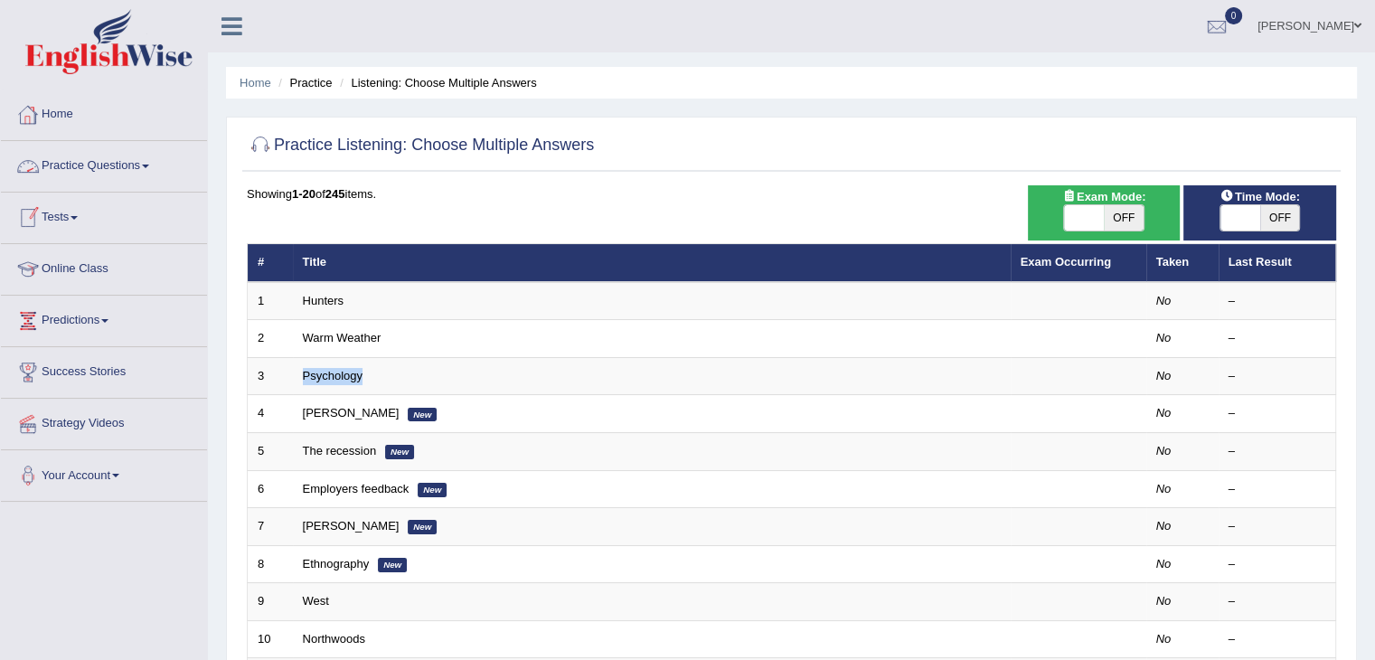
click at [154, 157] on link "Practice Questions" at bounding box center [104, 163] width 206 height 45
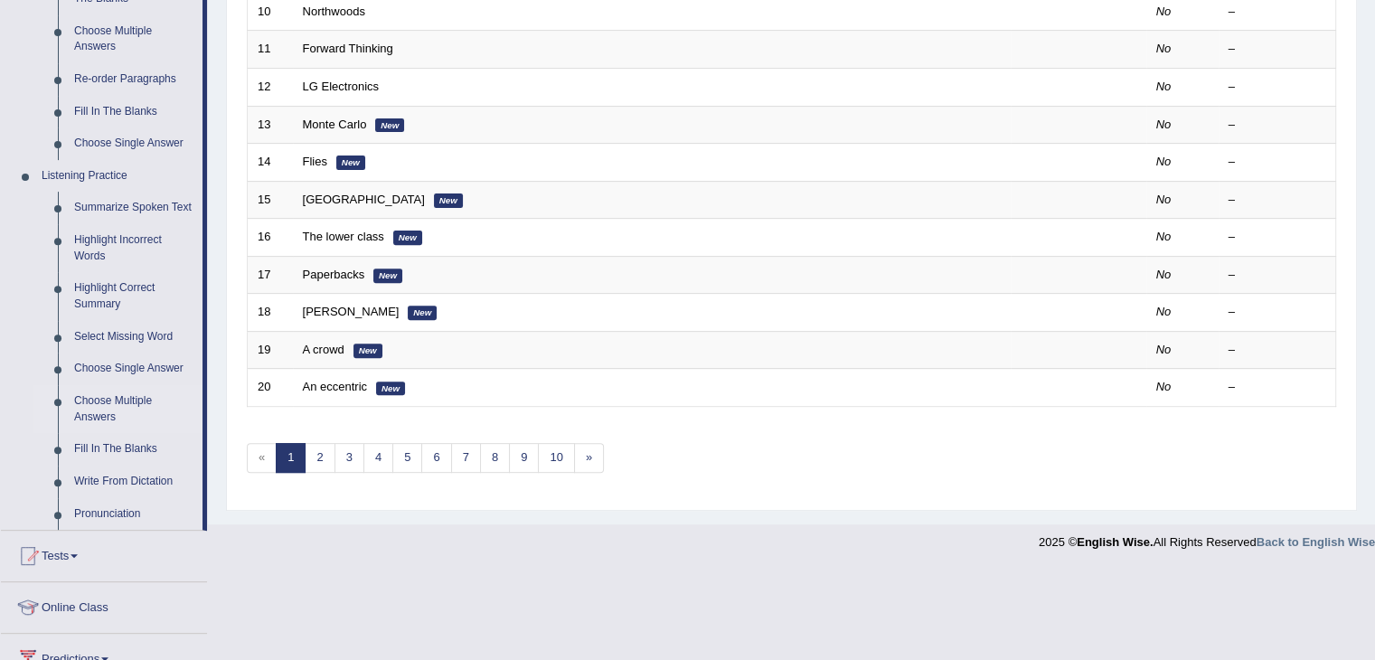
scroll to position [628, 0]
click at [112, 326] on link "Select Missing Word" at bounding box center [134, 337] width 137 height 33
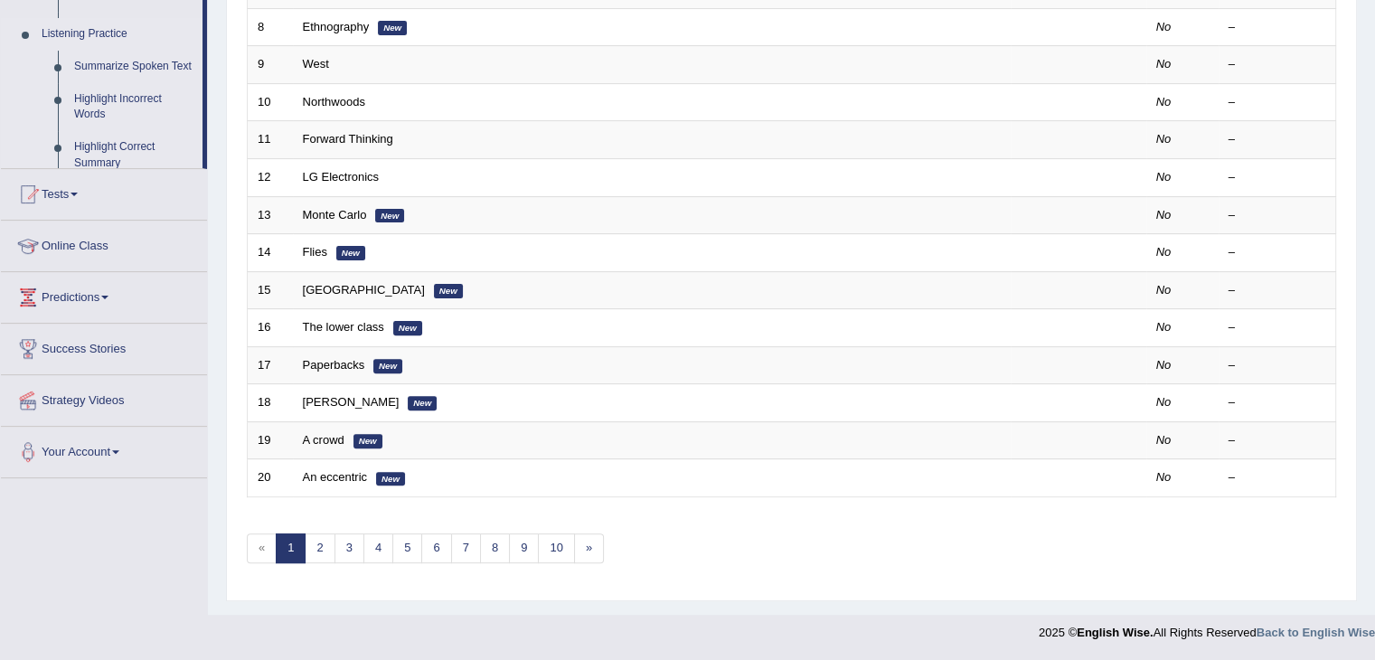
scroll to position [532, 0]
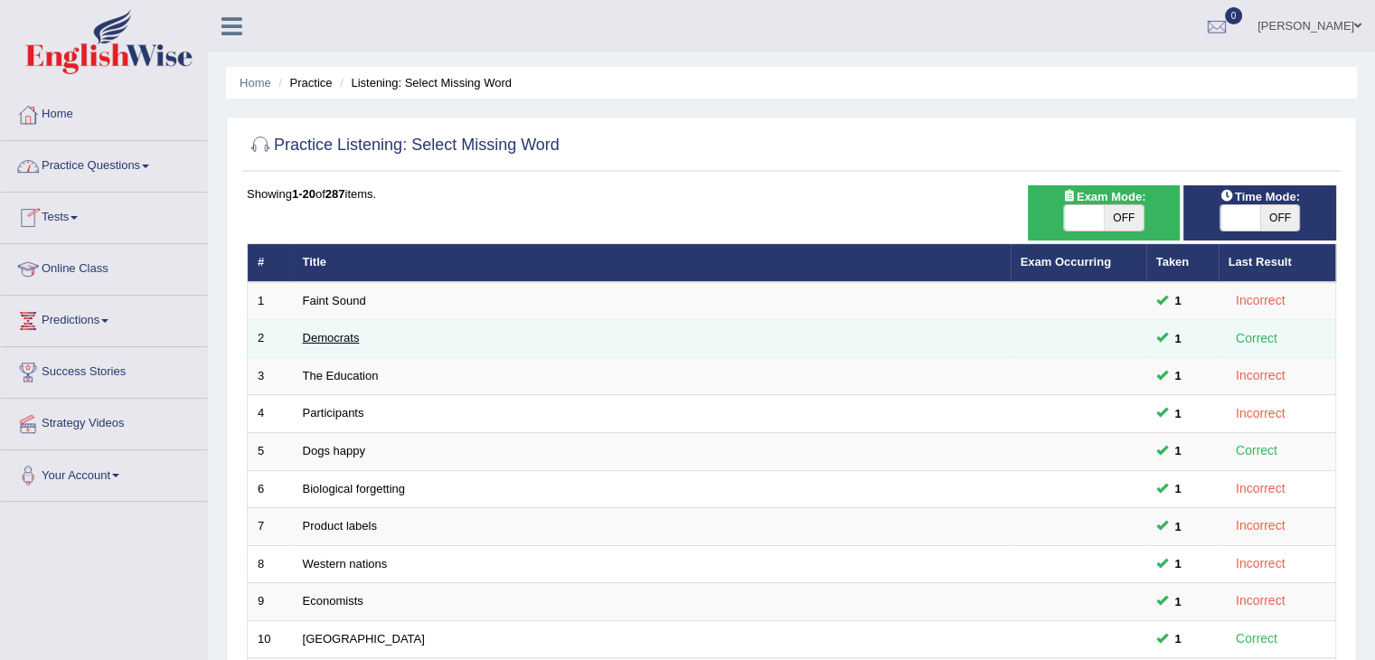
click at [325, 337] on link "Democrats" at bounding box center [331, 338] width 57 height 14
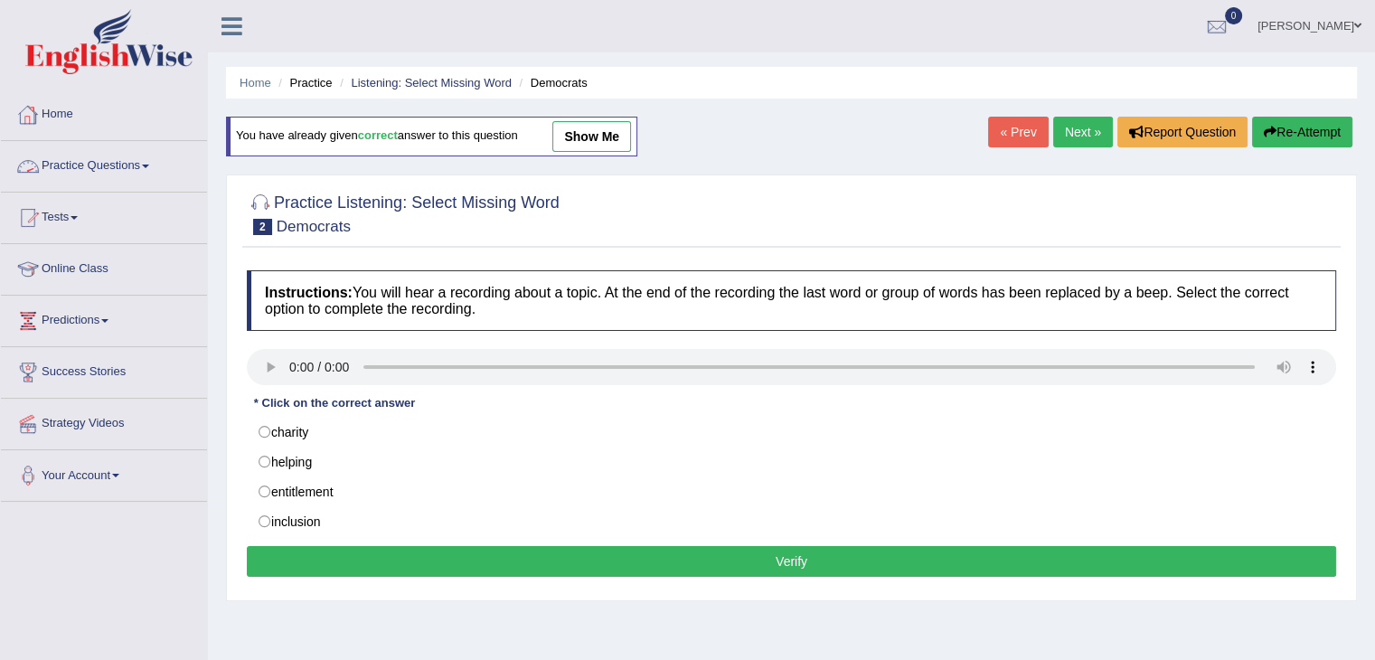
click at [149, 165] on span at bounding box center [145, 167] width 7 height 4
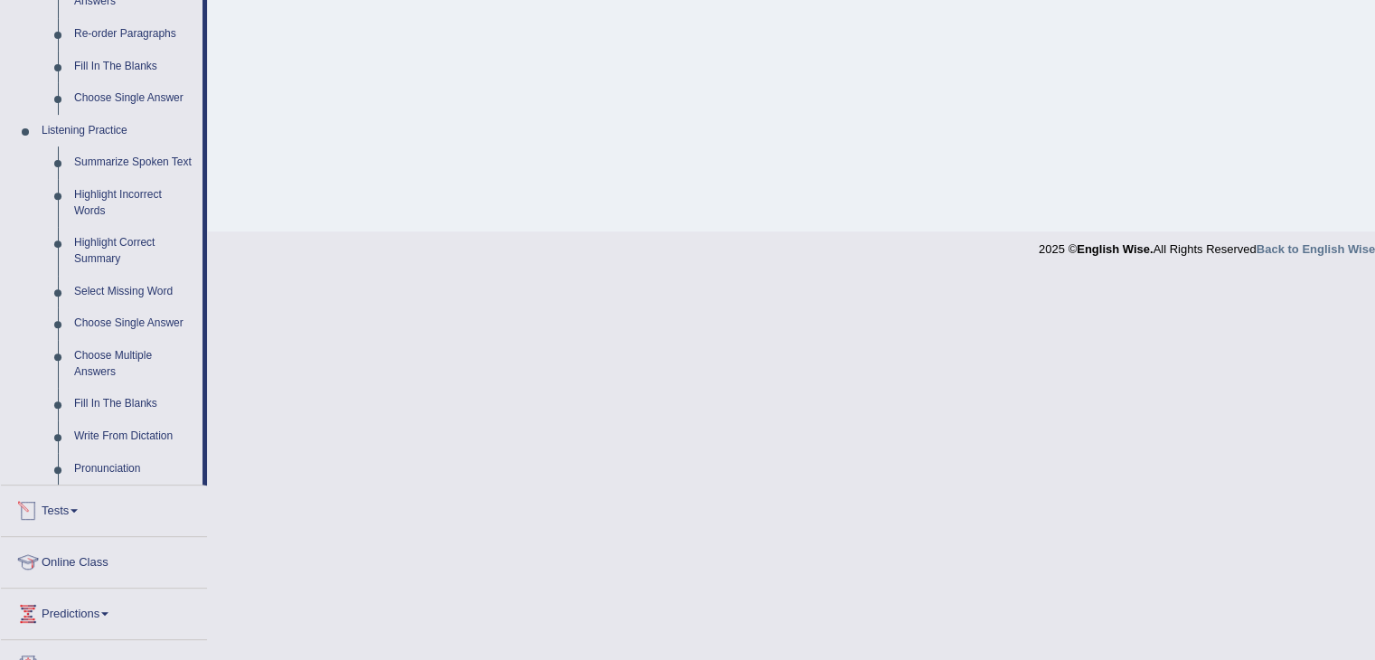
scroll to position [675, 0]
click at [94, 255] on link "Highlight Correct Summary" at bounding box center [134, 249] width 137 height 48
click at [94, 255] on ul "Summarize Spoken Text Highlight Incorrect Words Highlight Correct Summary Selec…" at bounding box center [117, 314] width 169 height 338
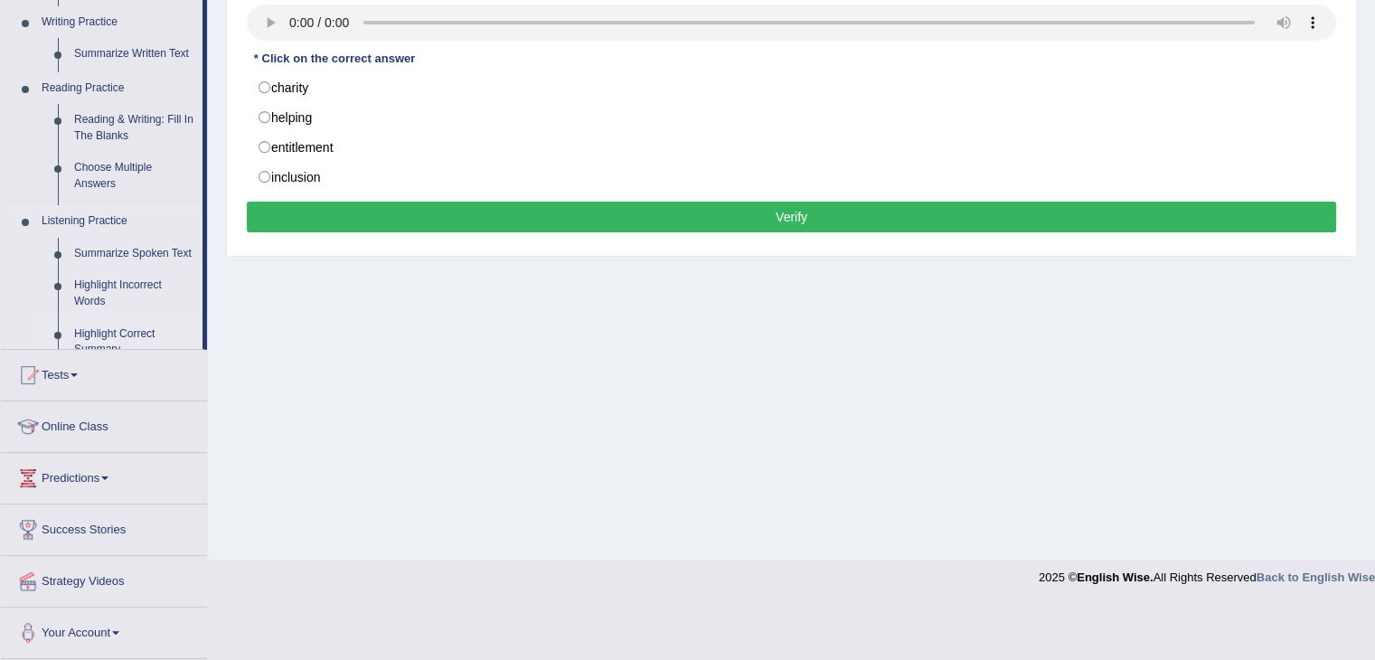
scroll to position [289, 0]
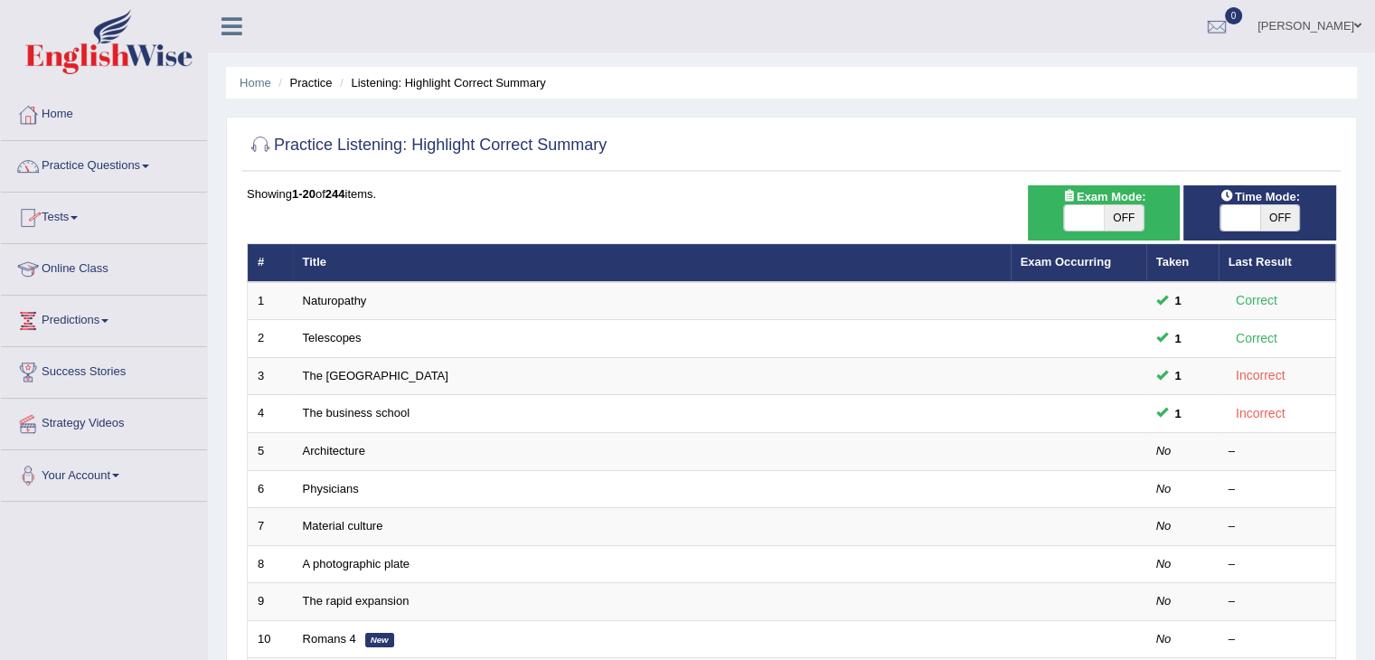
click at [156, 165] on link "Practice Questions" at bounding box center [104, 163] width 206 height 45
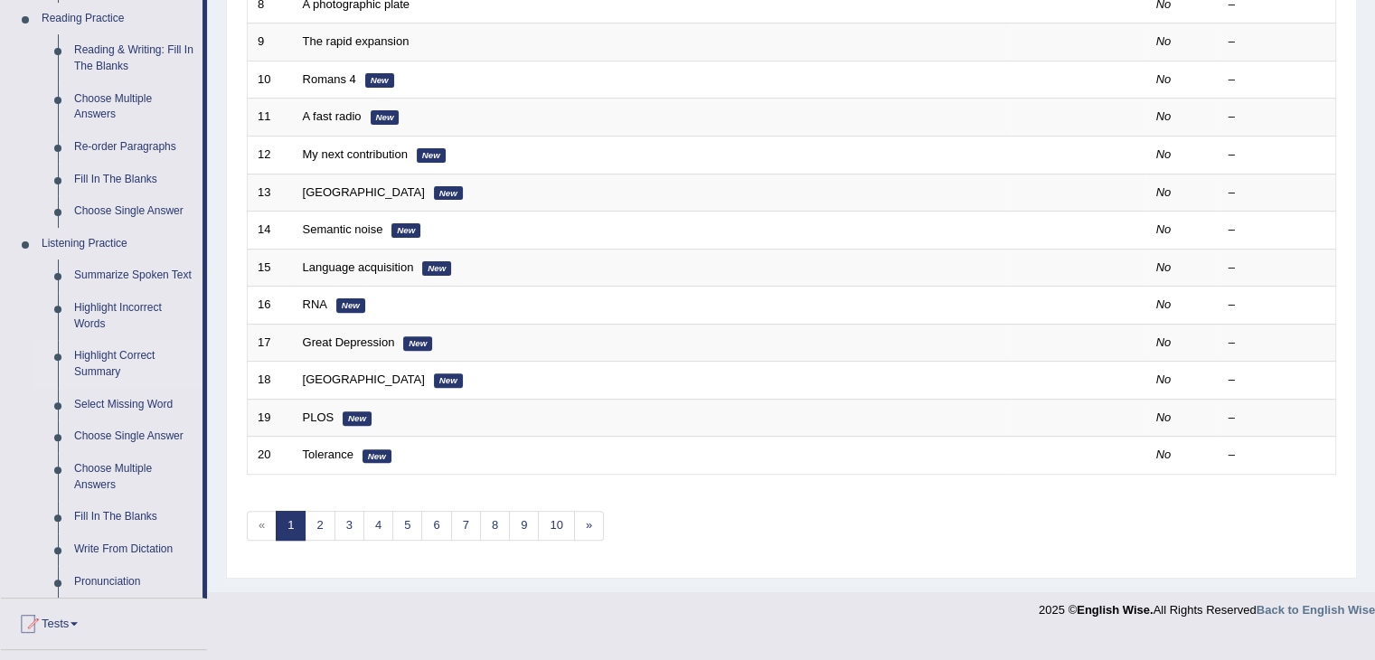
scroll to position [561, 0]
click at [91, 305] on link "Highlight Incorrect Words" at bounding box center [134, 315] width 137 height 48
click at [91, 305] on ul "Home Practice Questions Speaking Practice Read Aloud Repeat Sentence Describe I…" at bounding box center [104, 215] width 206 height 1372
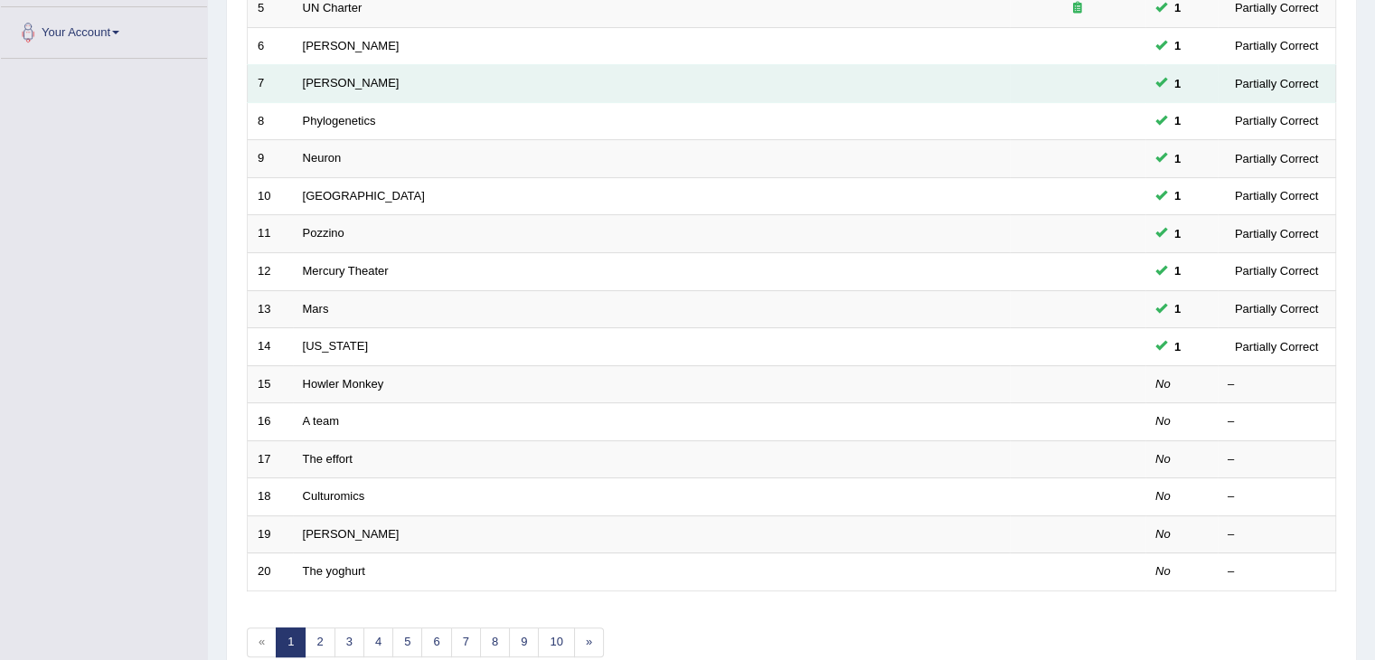
scroll to position [441, 0]
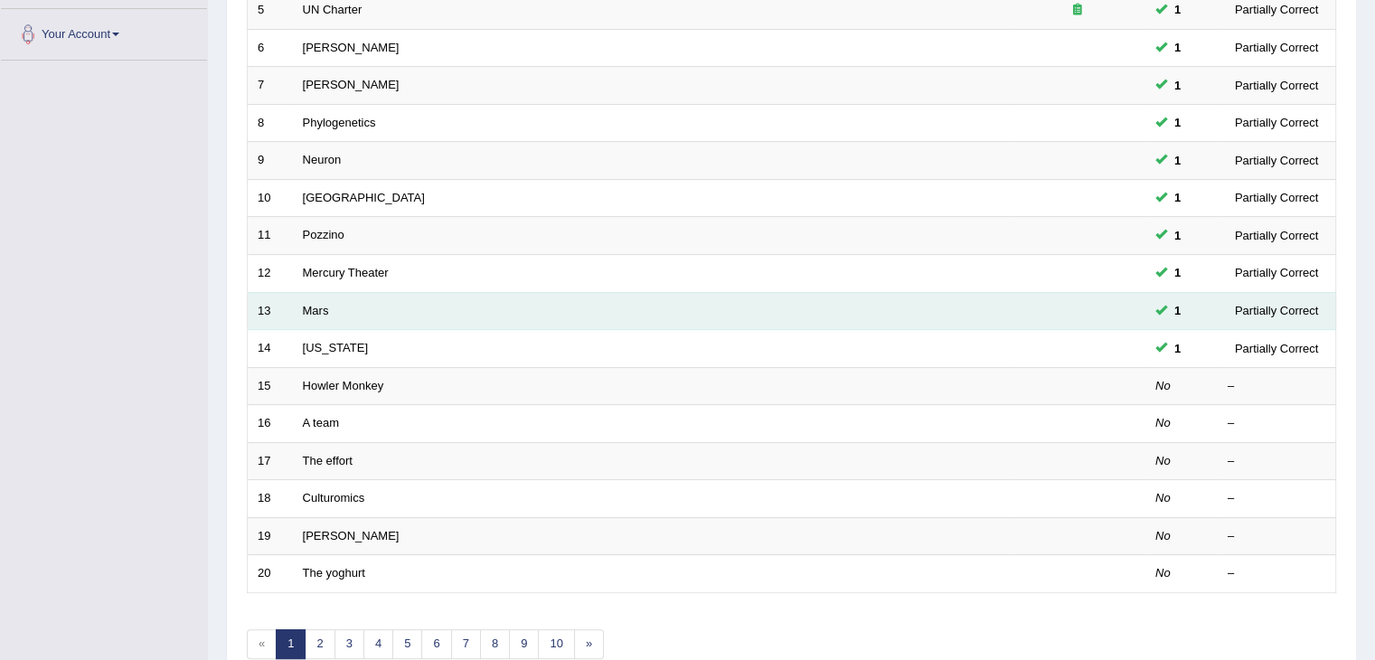
click at [372, 319] on td "Mars" at bounding box center [651, 311] width 717 height 38
click at [312, 307] on link "Mars" at bounding box center [316, 311] width 26 height 14
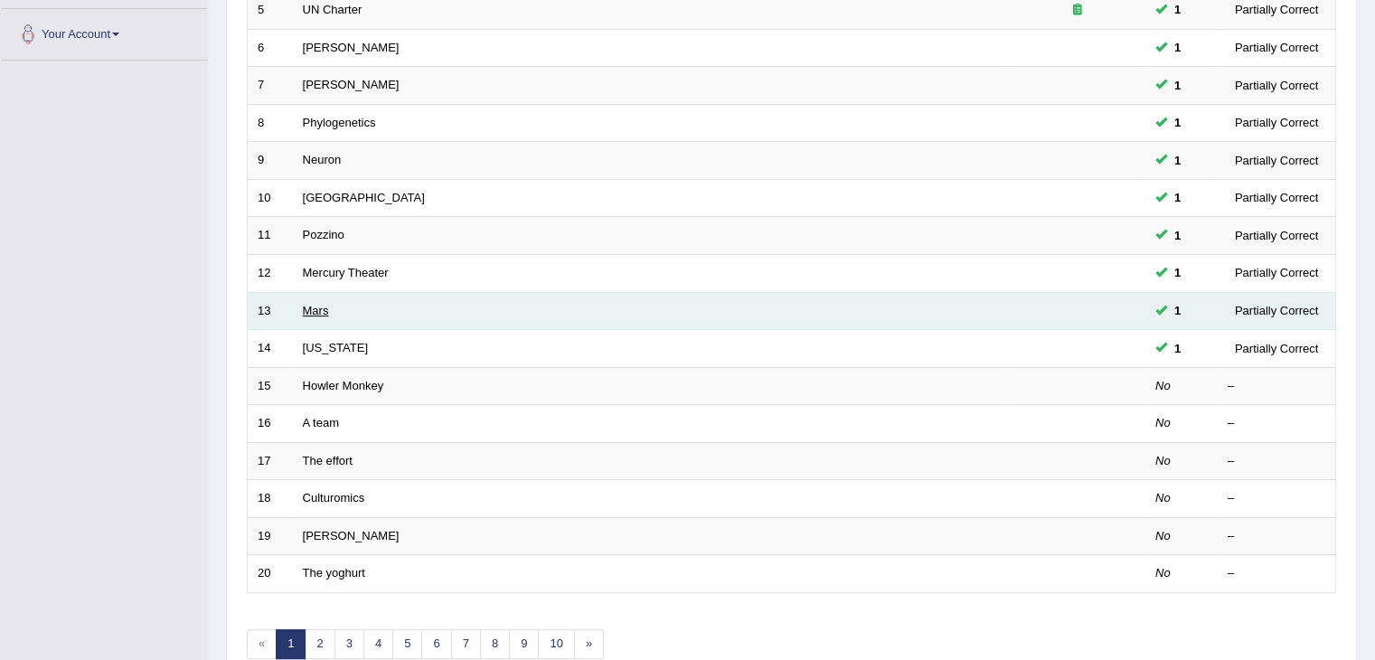
click at [312, 307] on link "Mars" at bounding box center [316, 311] width 26 height 14
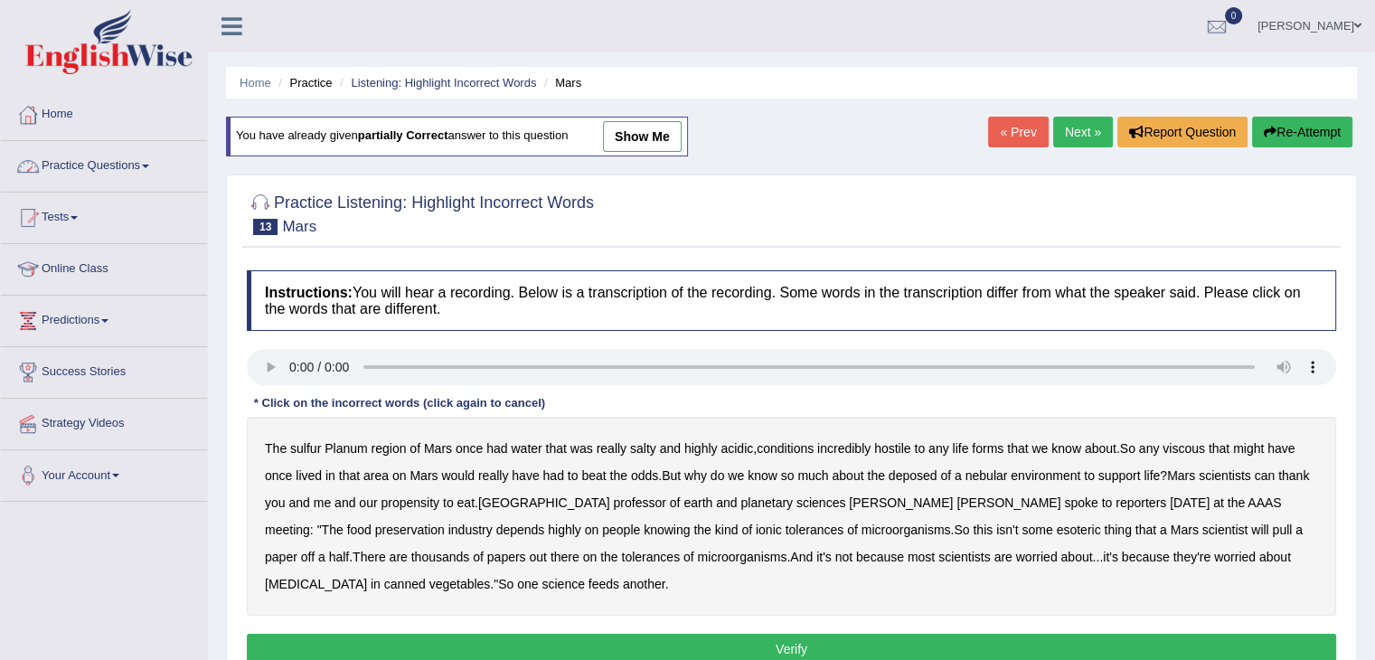
click at [156, 164] on link "Practice Questions" at bounding box center [104, 163] width 206 height 45
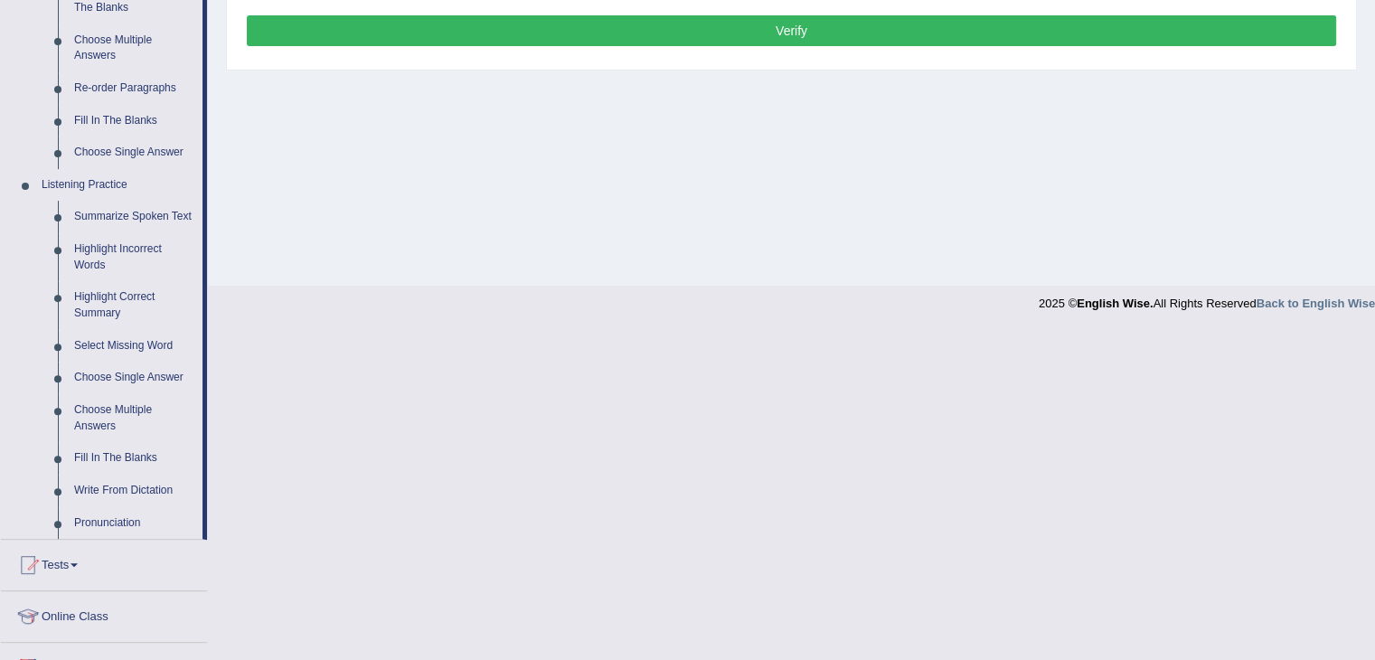
scroll to position [593, 0]
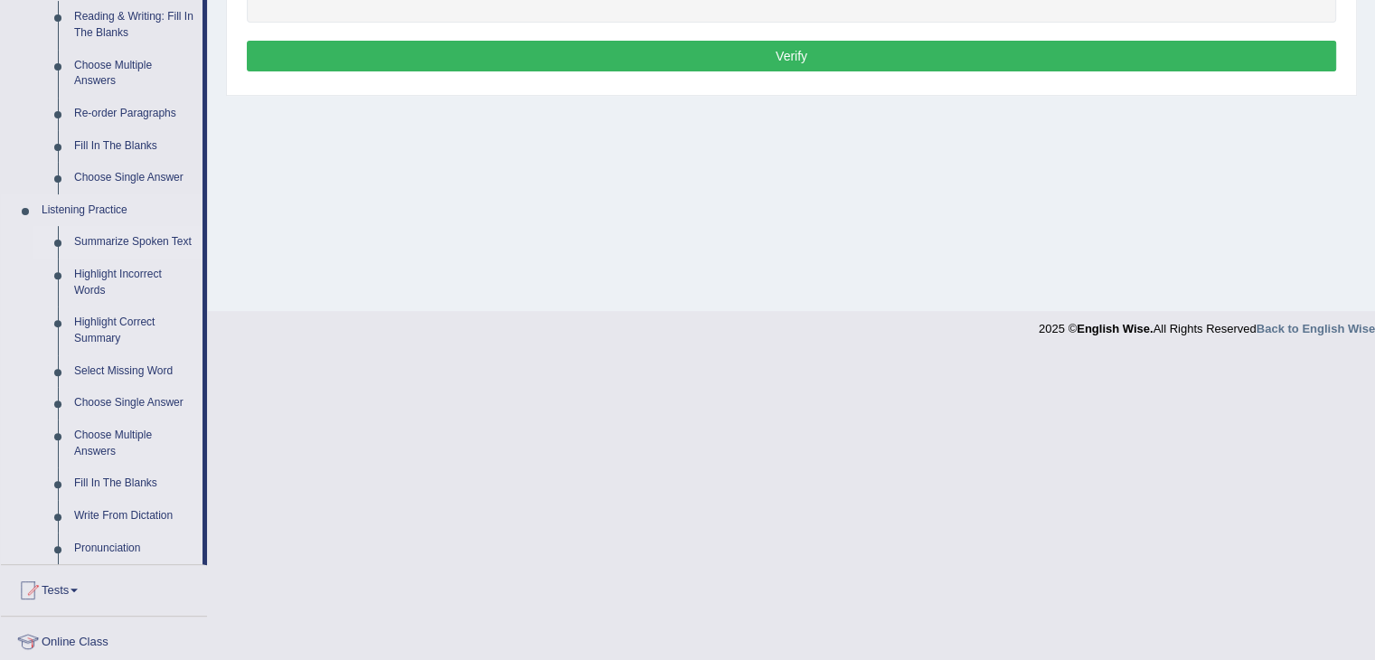
click at [160, 242] on link "Summarize Spoken Text" at bounding box center [134, 242] width 137 height 33
click at [160, 242] on li "Listening Practice Summarize Spoken Text Highlight Incorrect Words Highlight Co…" at bounding box center [102, 379] width 202 height 370
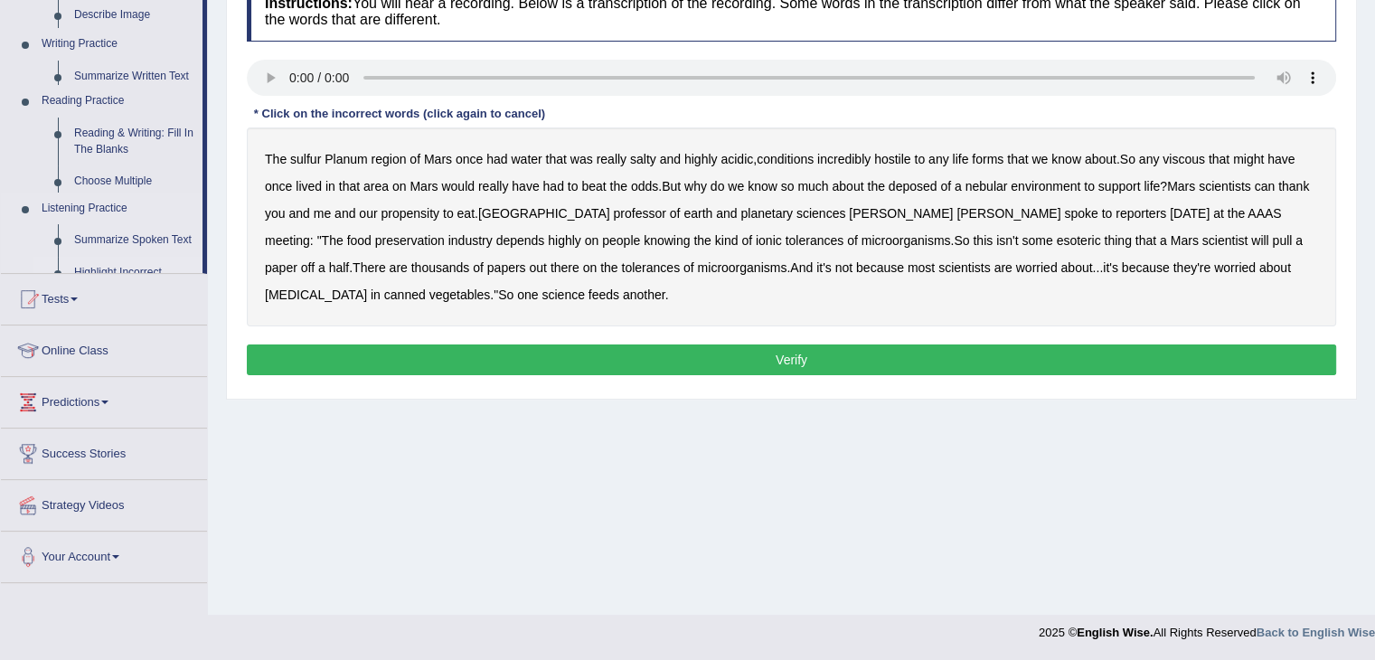
scroll to position [289, 0]
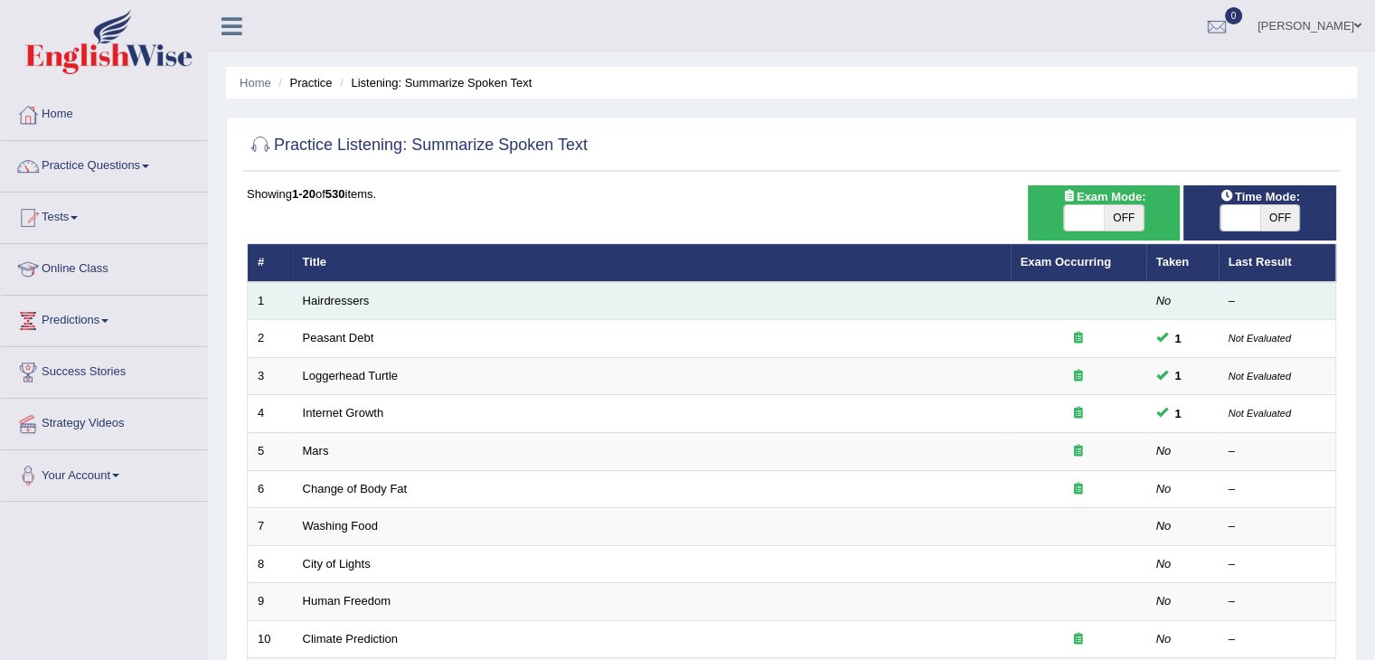
click at [383, 297] on td "Hairdressers" at bounding box center [652, 301] width 718 height 38
click at [345, 299] on link "Hairdressers" at bounding box center [336, 301] width 67 height 14
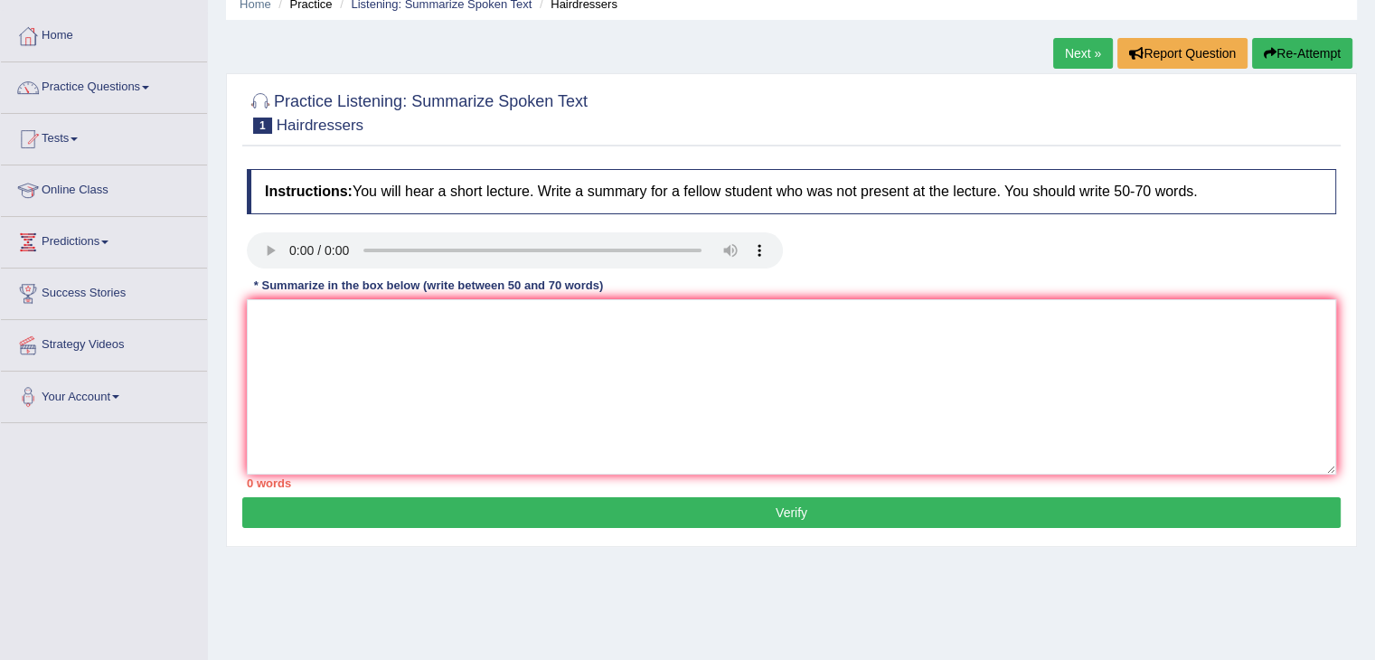
scroll to position [76, 0]
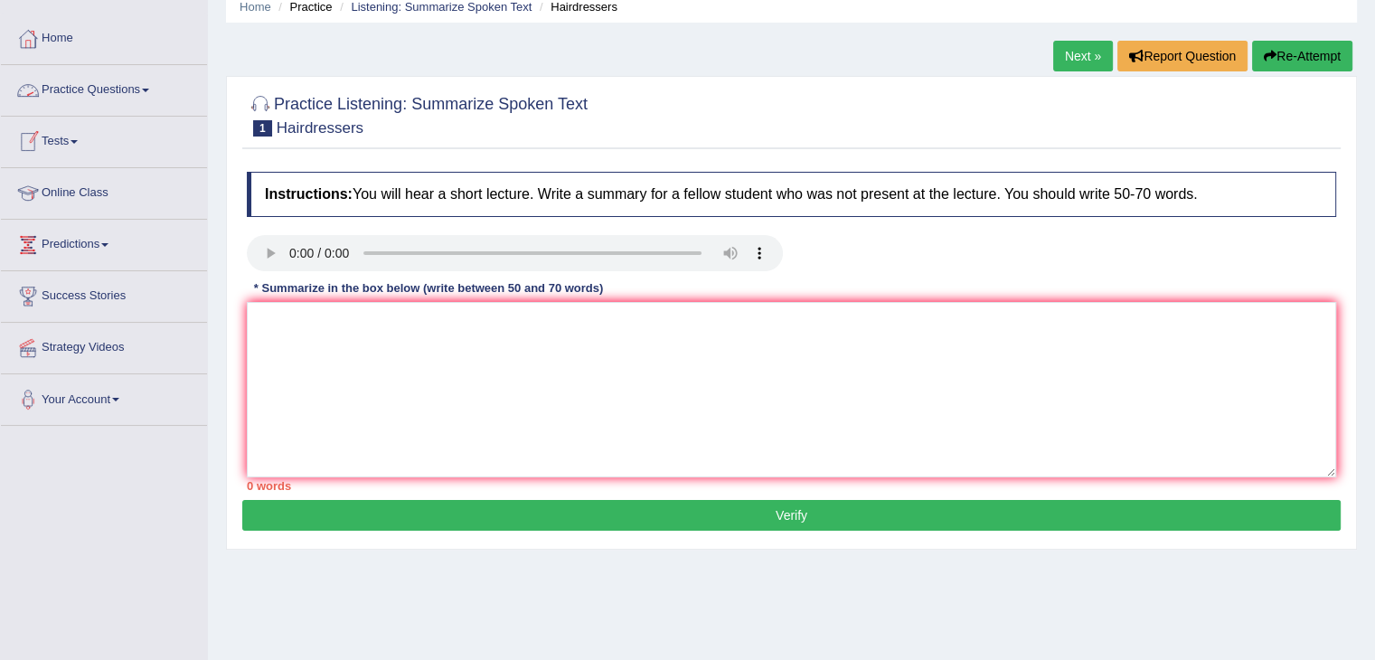
click at [161, 93] on link "Practice Questions" at bounding box center [104, 87] width 206 height 45
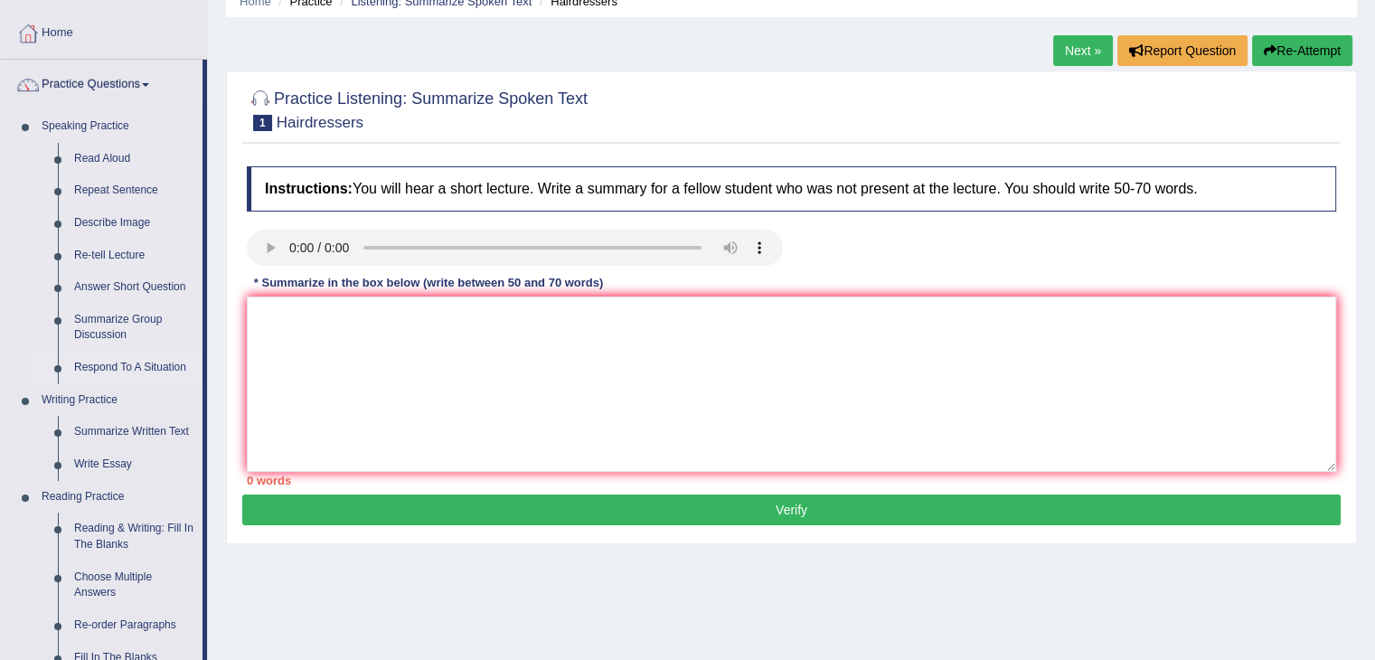
scroll to position [80, 0]
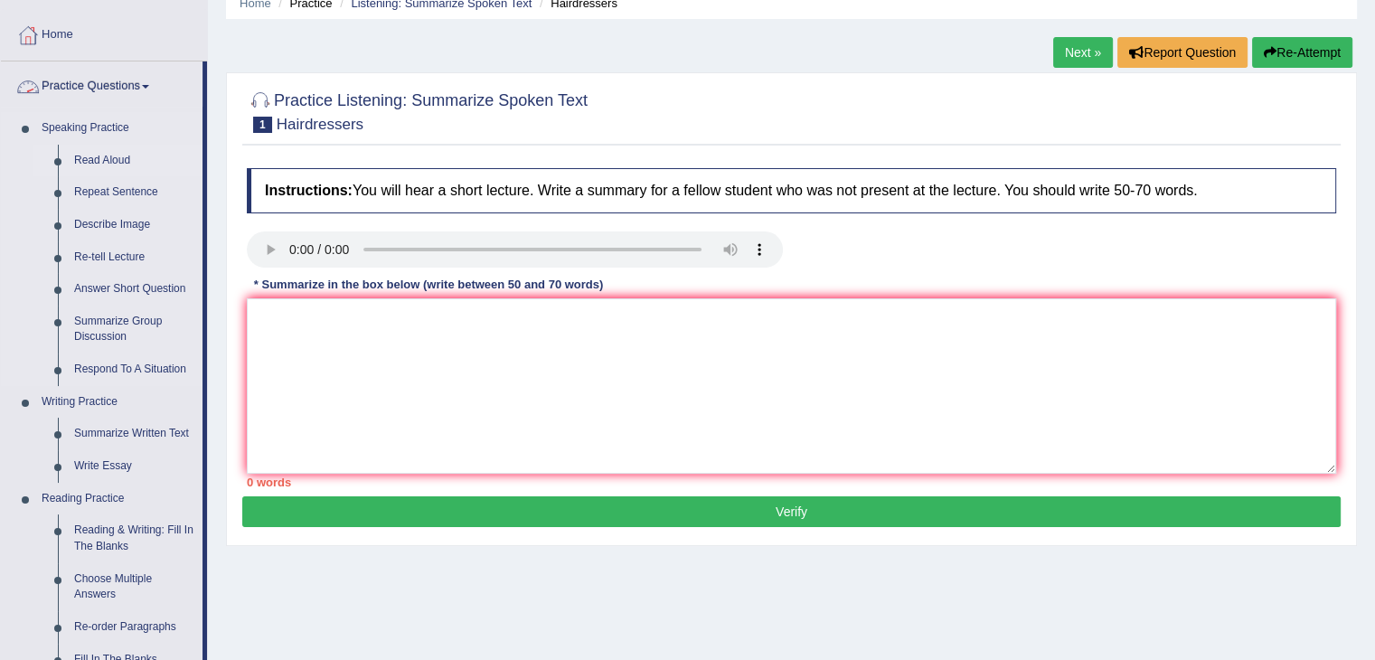
click at [98, 162] on link "Read Aloud" at bounding box center [134, 161] width 137 height 33
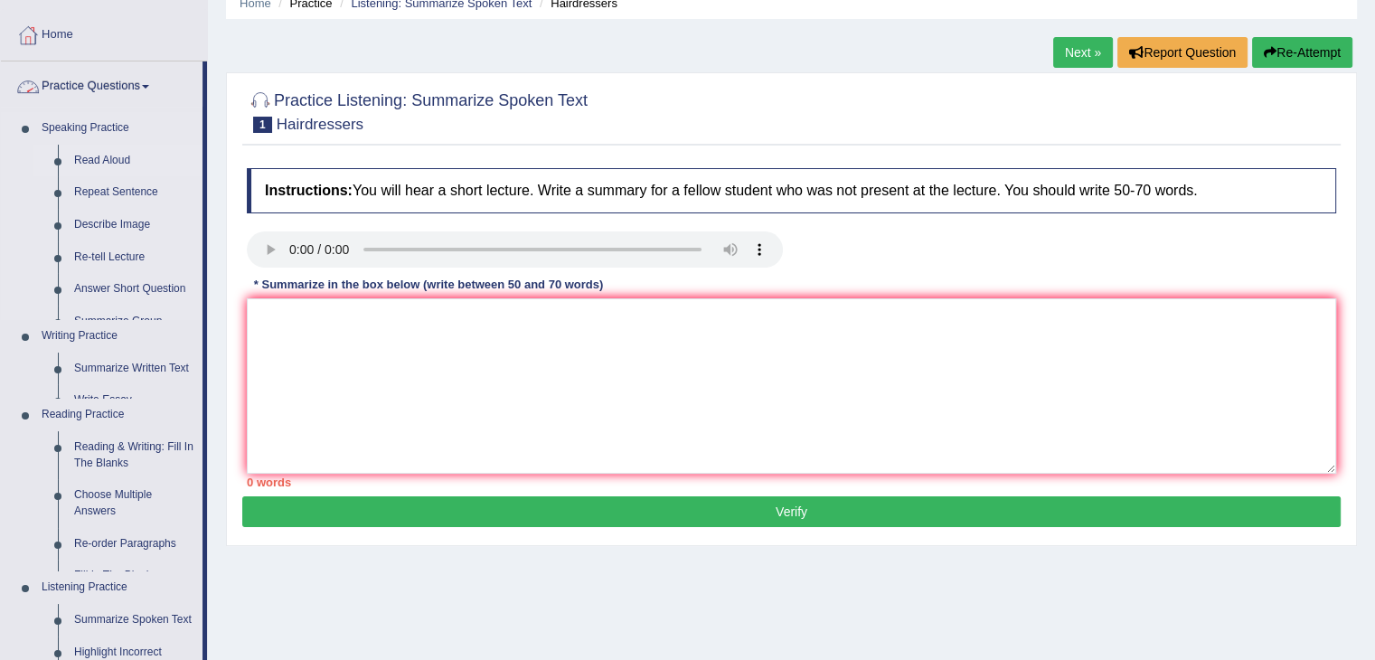
click at [98, 162] on link "Read Aloud" at bounding box center [134, 161] width 137 height 33
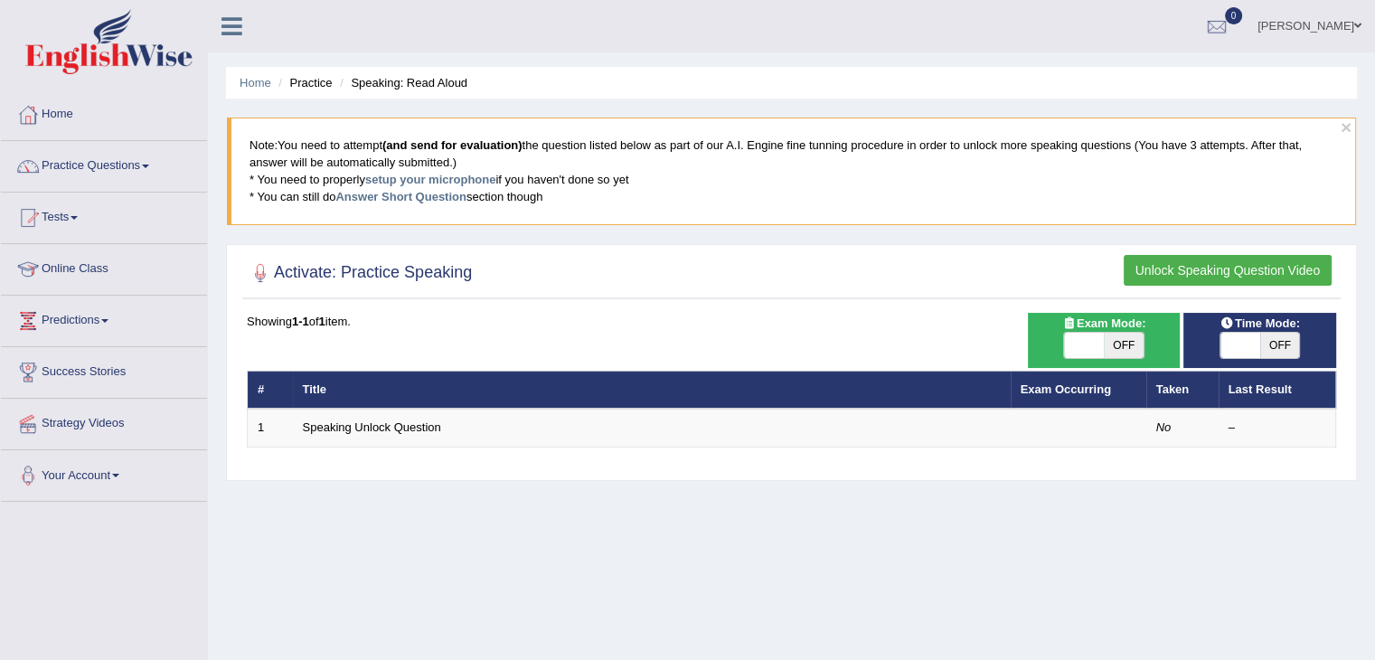
click at [145, 156] on link "Practice Questions" at bounding box center [104, 163] width 206 height 45
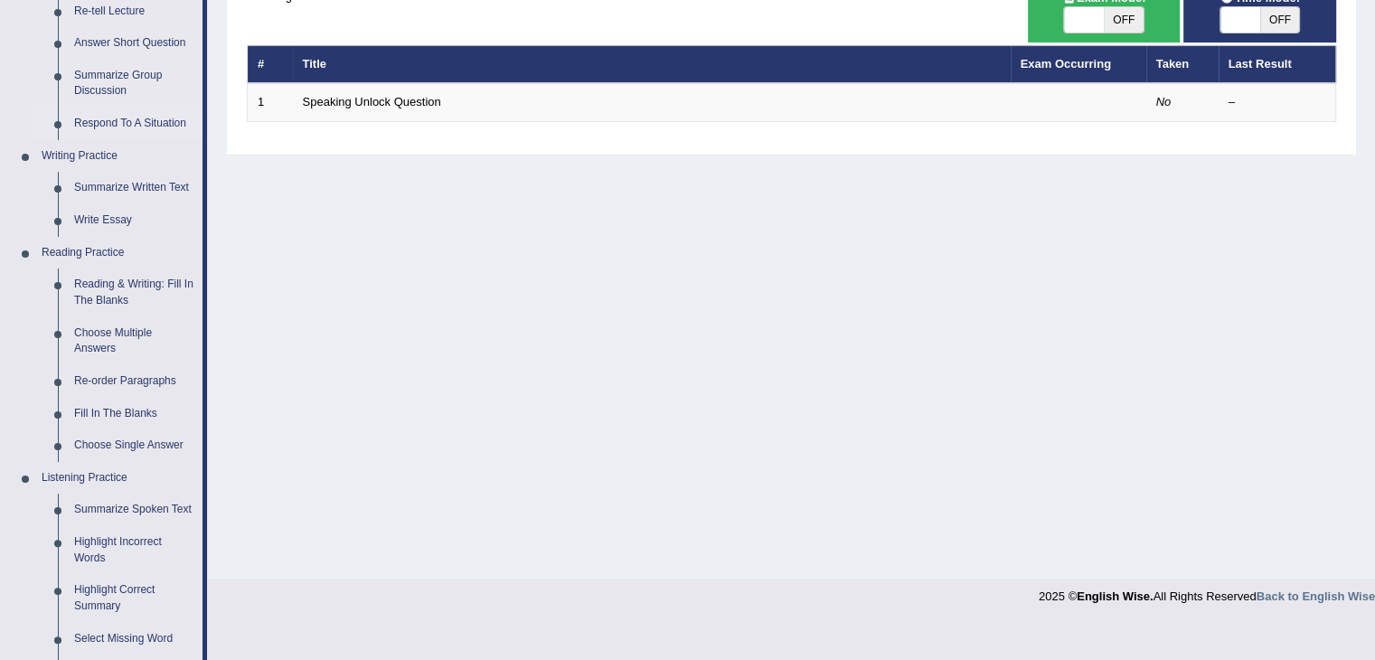
scroll to position [326, 0]
